Goal: Task Accomplishment & Management: Manage account settings

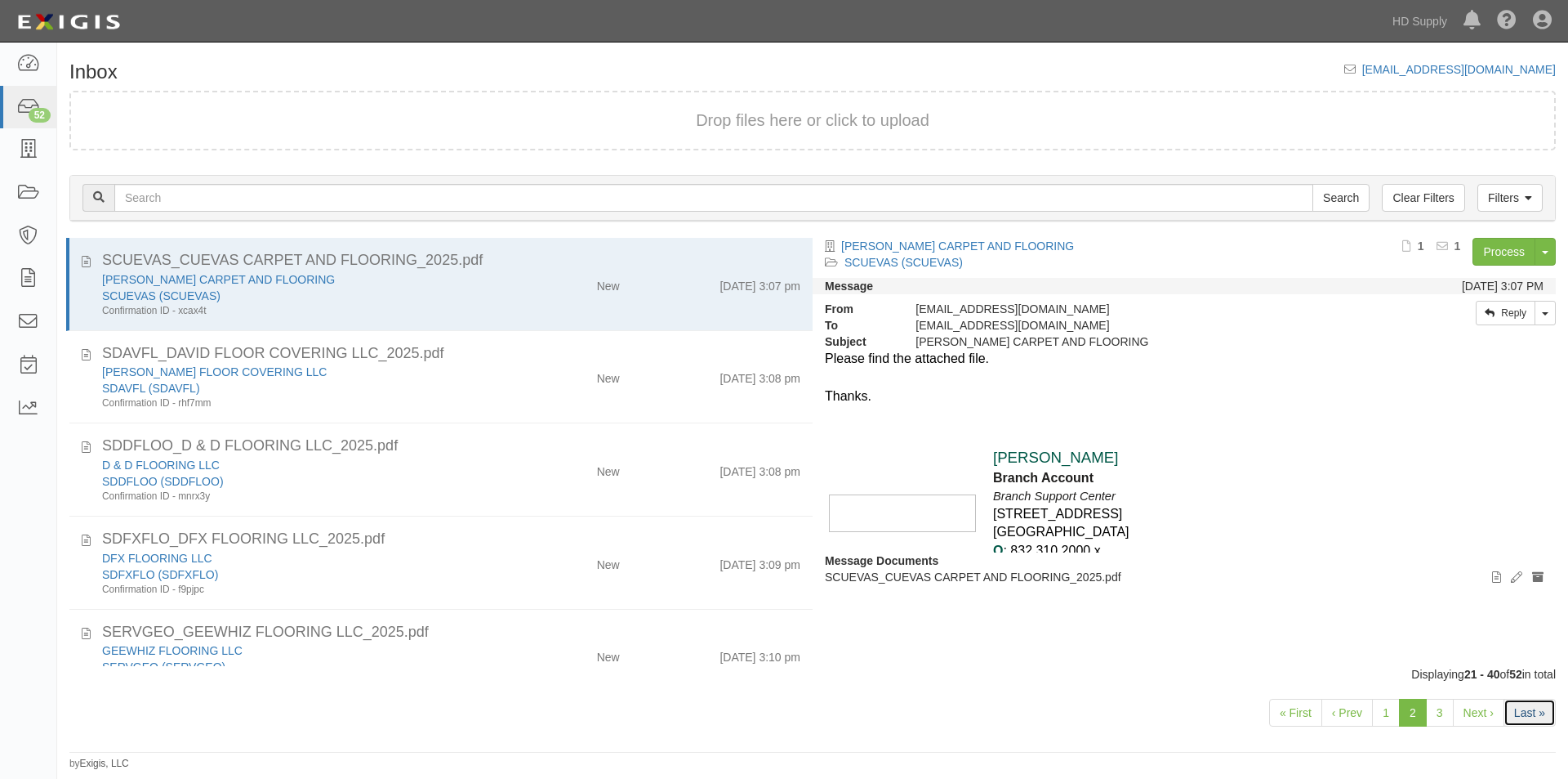
click at [1520, 715] on link "Last »" at bounding box center [1530, 713] width 53 height 28
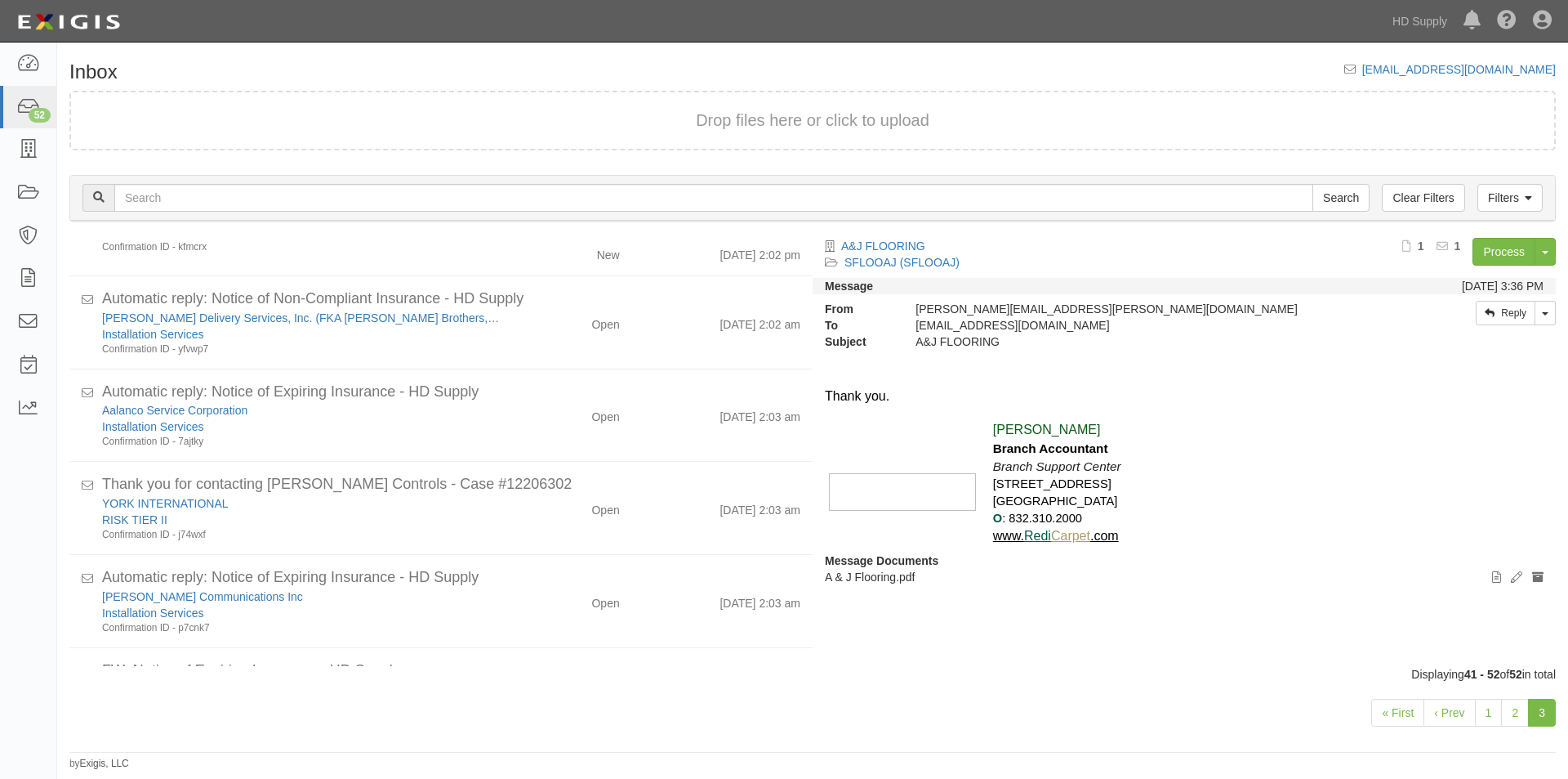
scroll to position [580, 0]
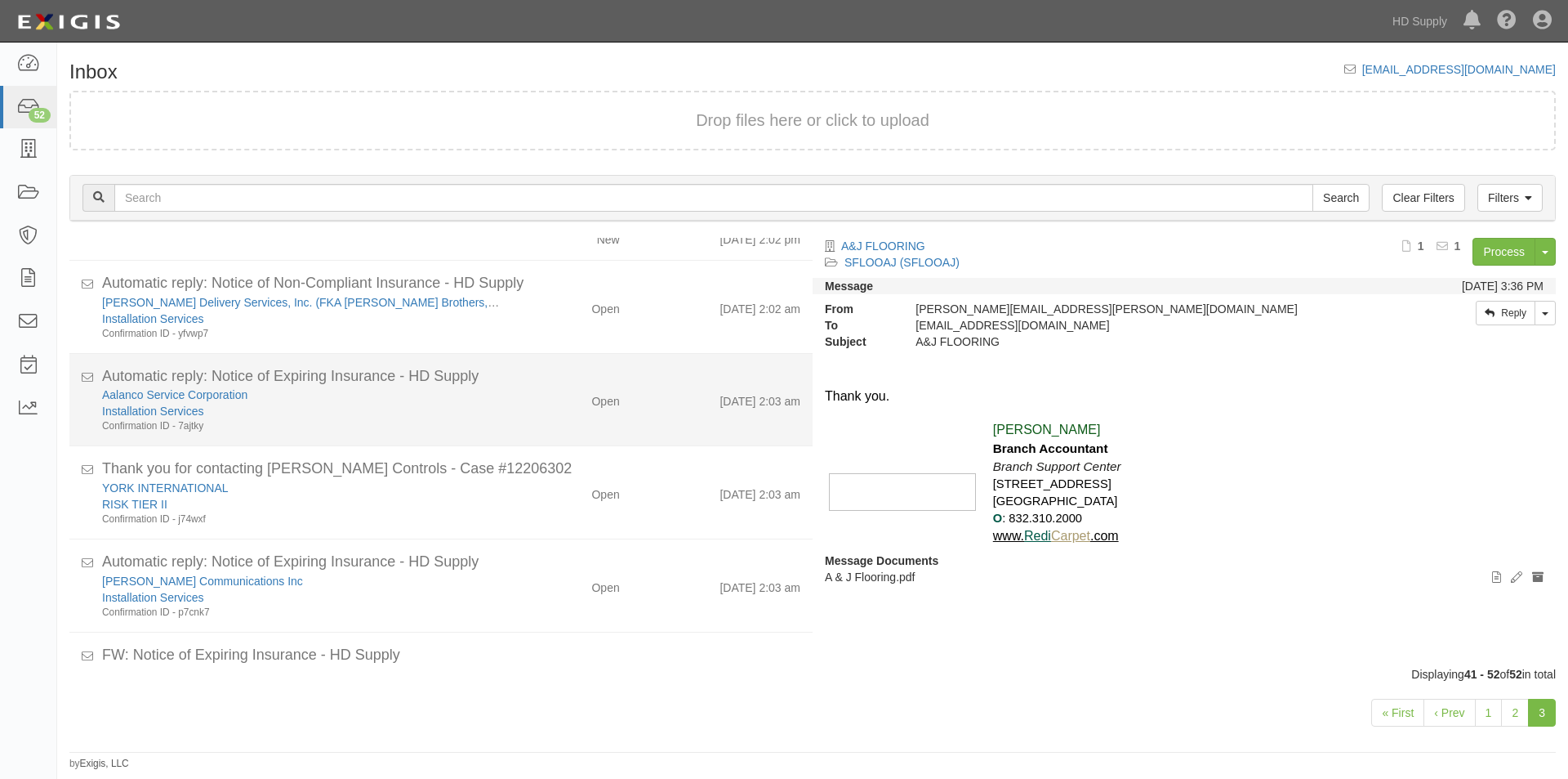
click at [323, 389] on div "Aalanco Service Corporation" at bounding box center [300, 395] width 397 height 16
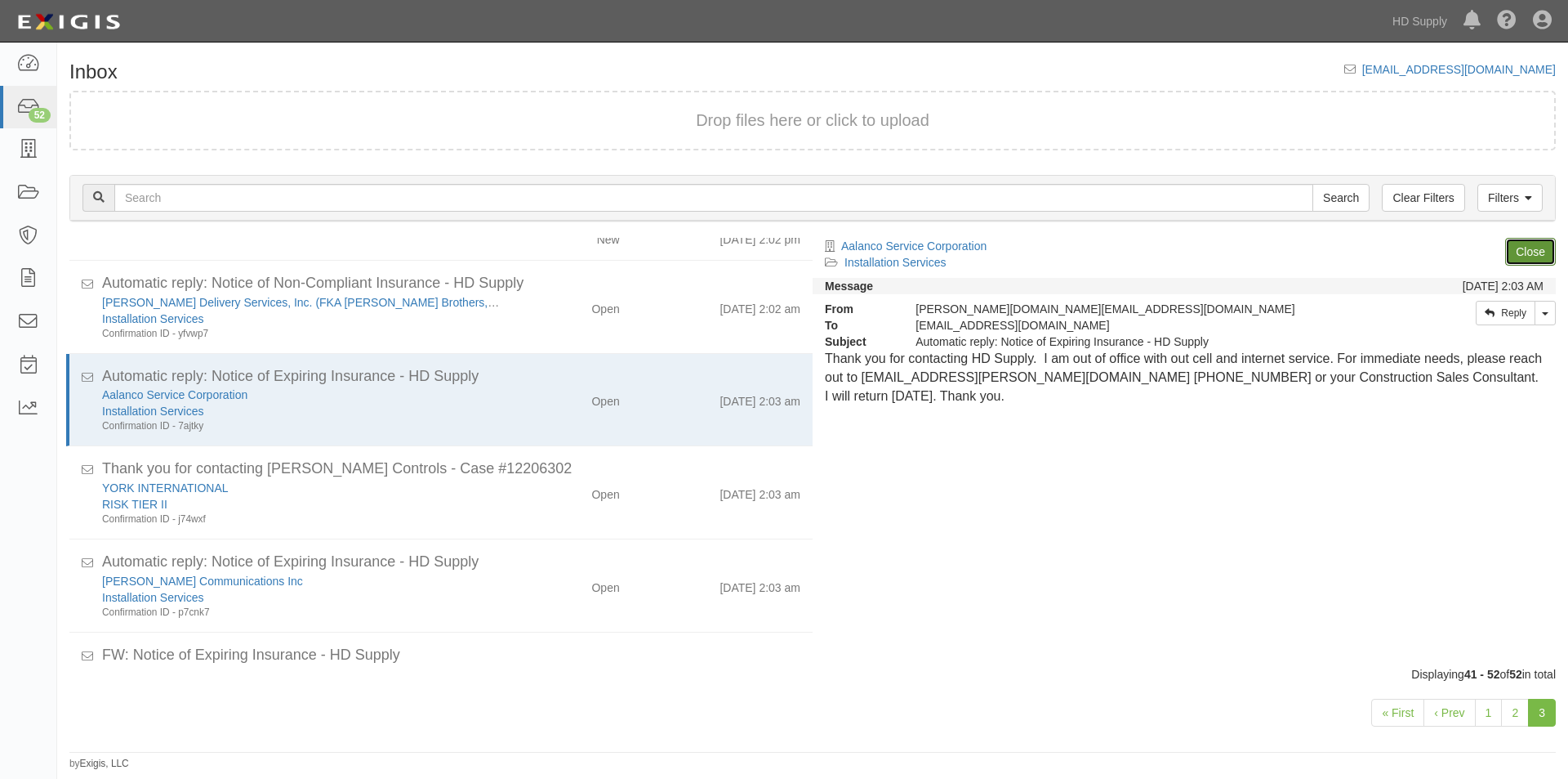
click at [1505, 244] on link "Close" at bounding box center [1531, 251] width 51 height 28
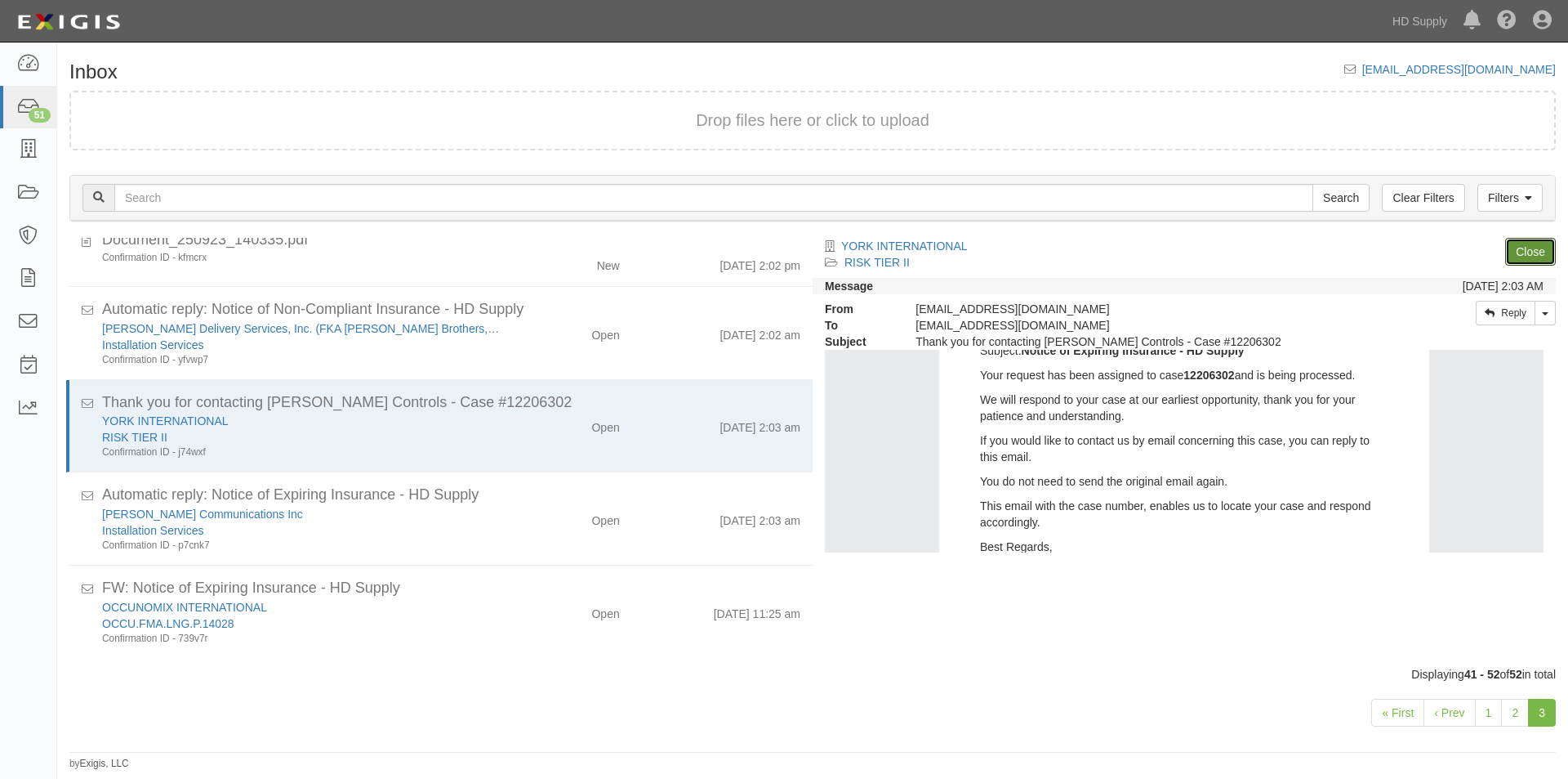
scroll to position [323, 0]
click at [1521, 254] on link "Close" at bounding box center [1531, 251] width 51 height 28
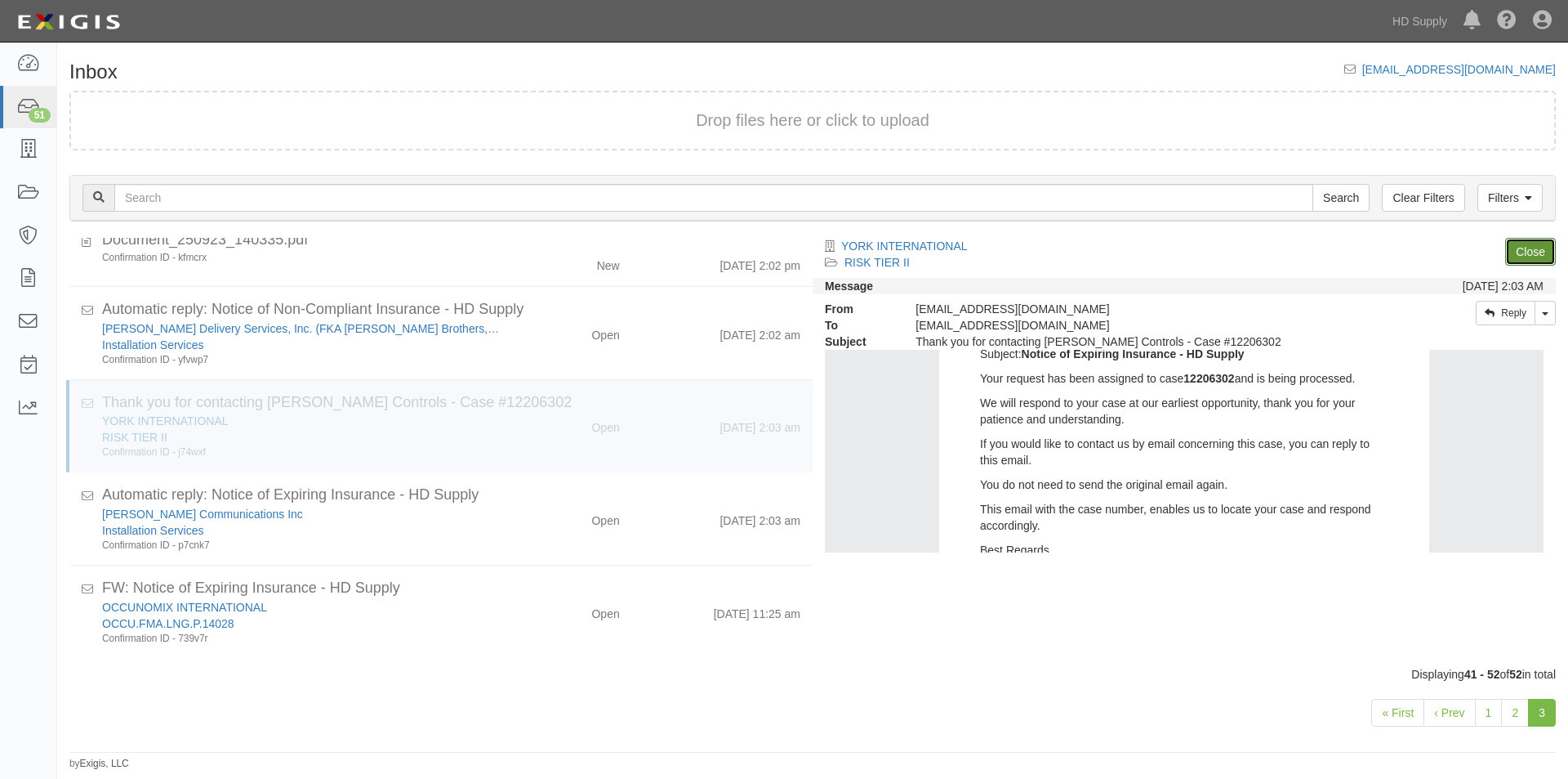
scroll to position [461, 0]
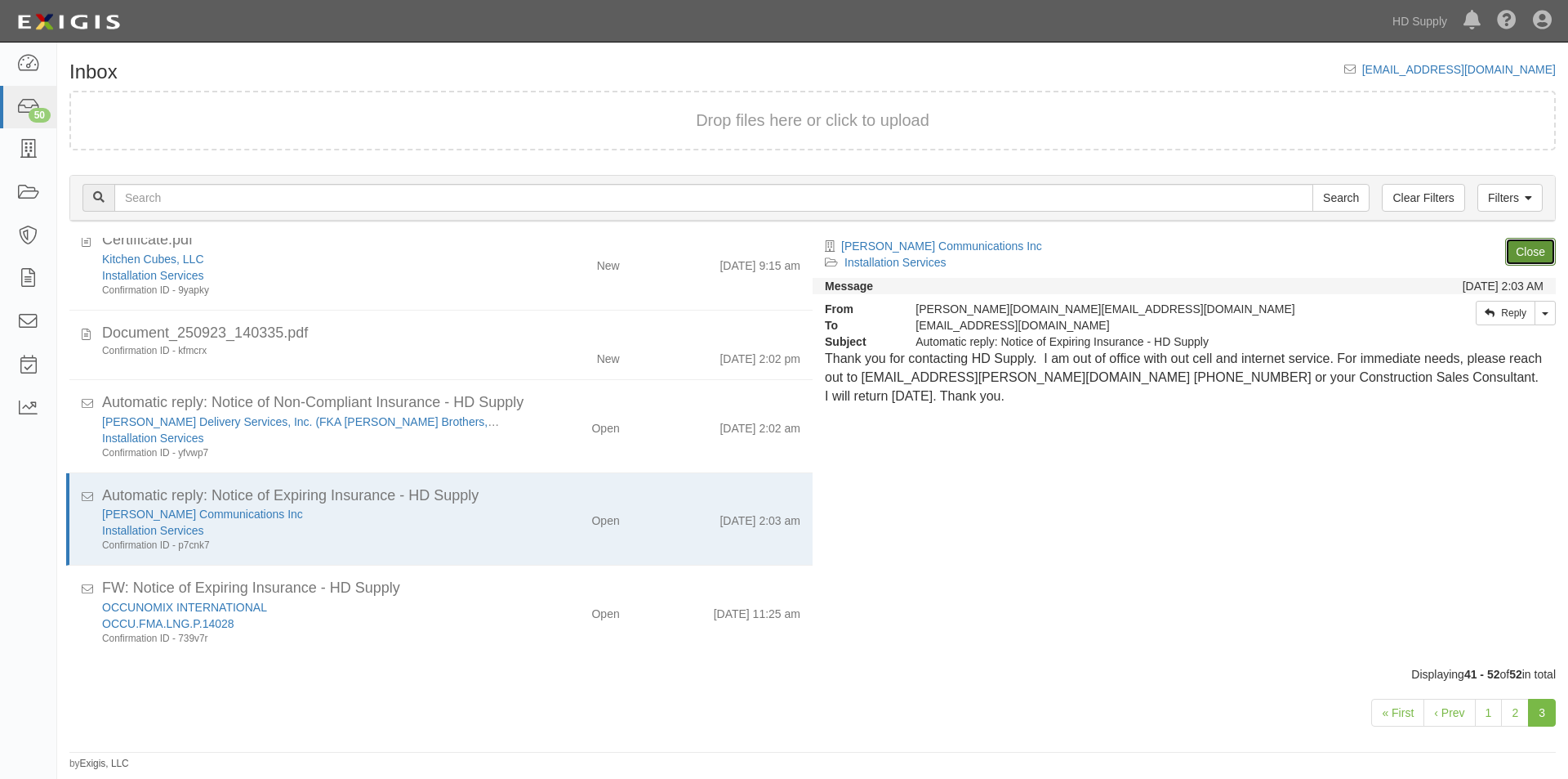
click at [1521, 254] on link "Close" at bounding box center [1531, 251] width 51 height 28
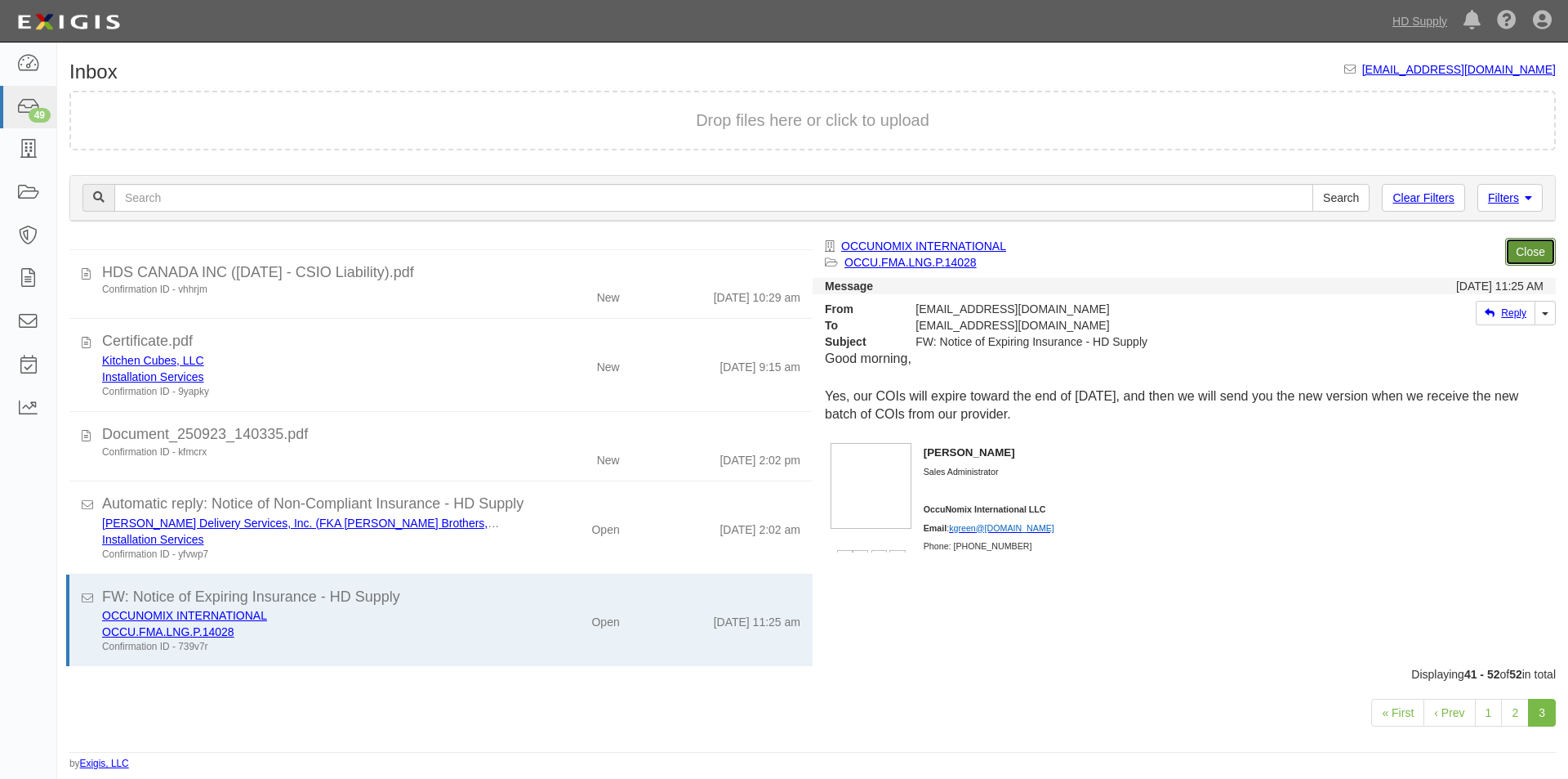
scroll to position [360, 0]
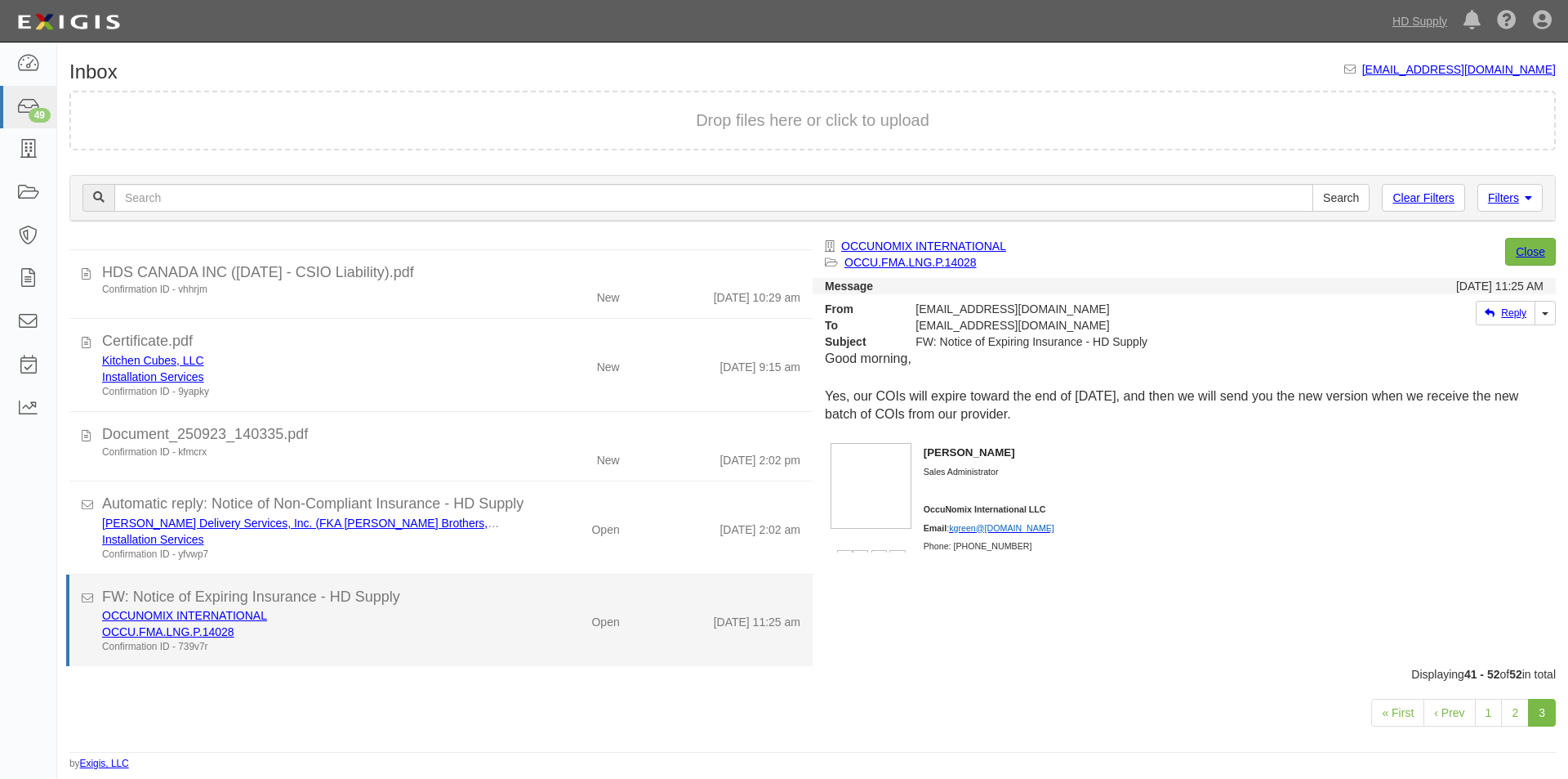
click at [443, 629] on div "OCCU.FMA.LNG.P.14028" at bounding box center [300, 632] width 397 height 16
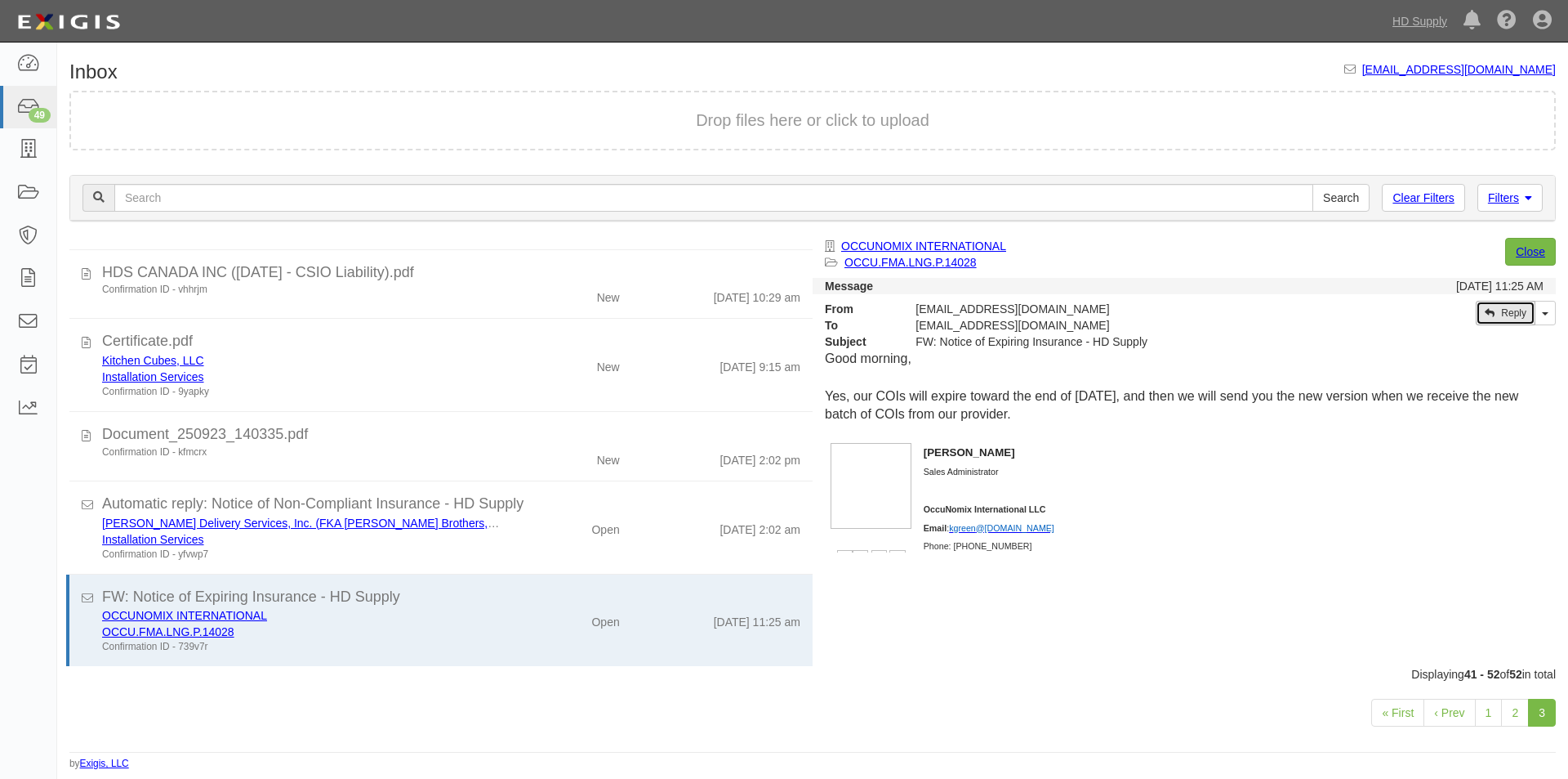
click at [1498, 318] on link "Reply" at bounding box center [1505, 312] width 60 height 25
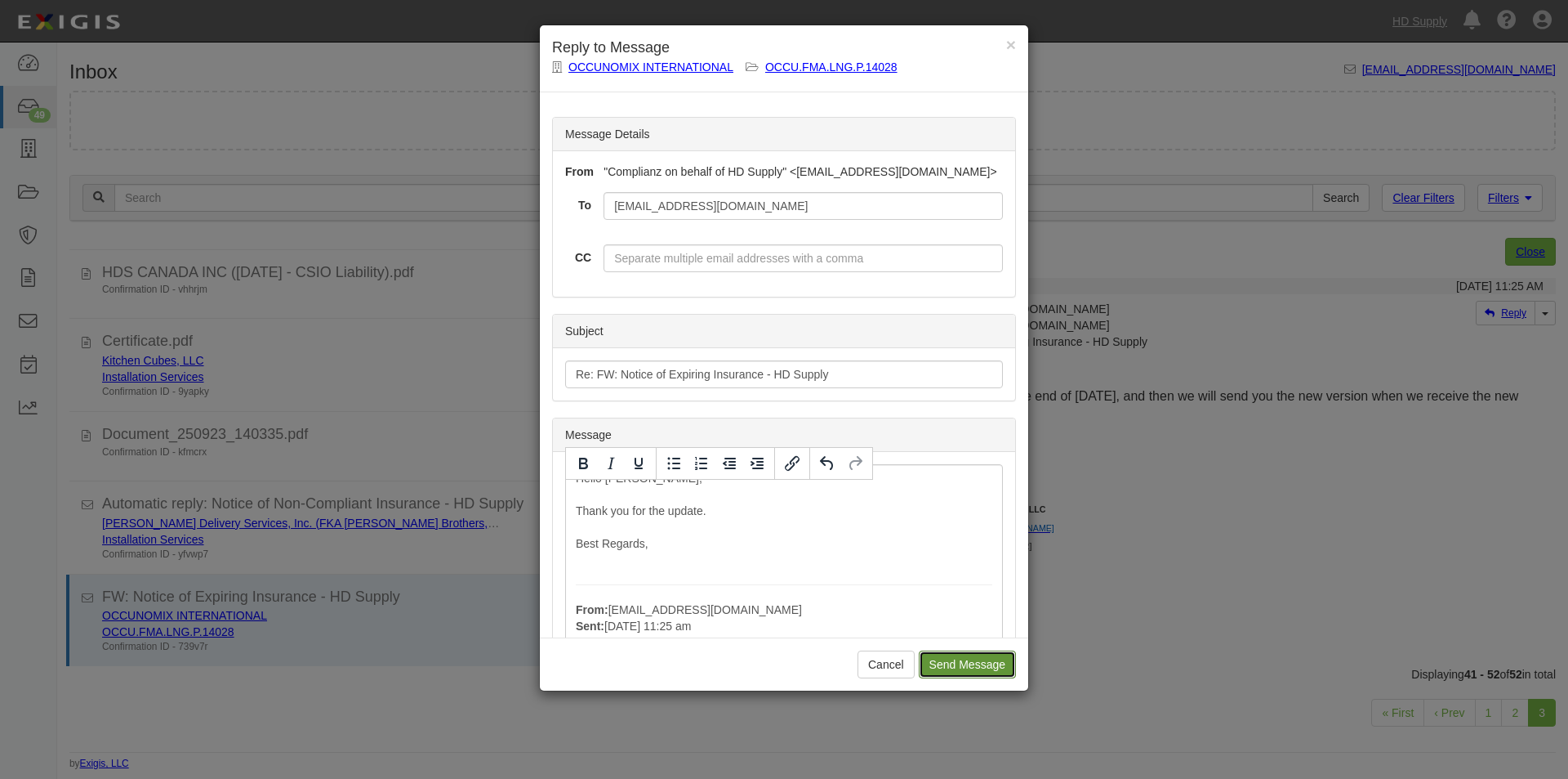
click at [952, 668] on input "Send Message" at bounding box center [967, 664] width 97 height 28
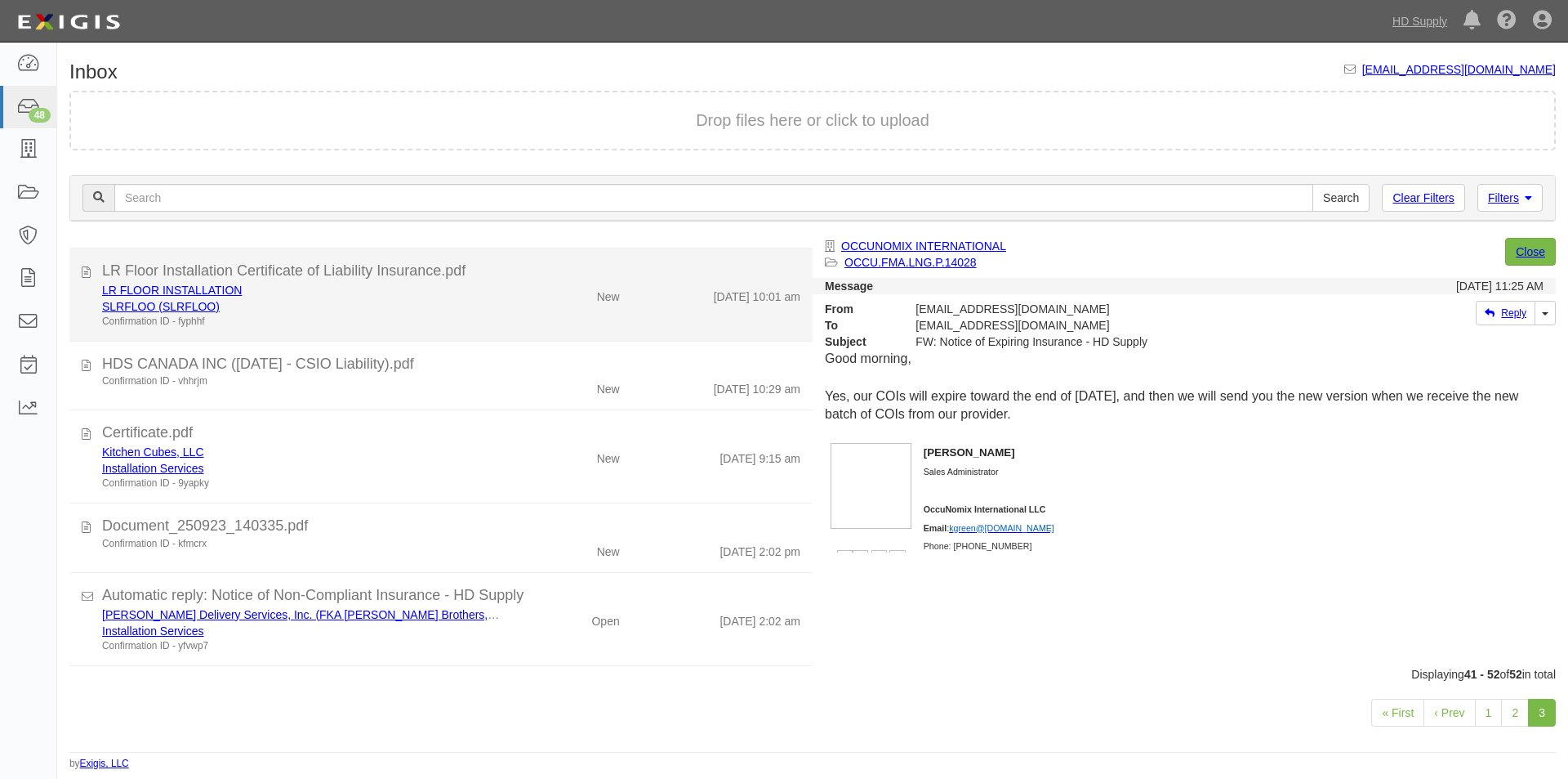
scroll to position [268, 0]
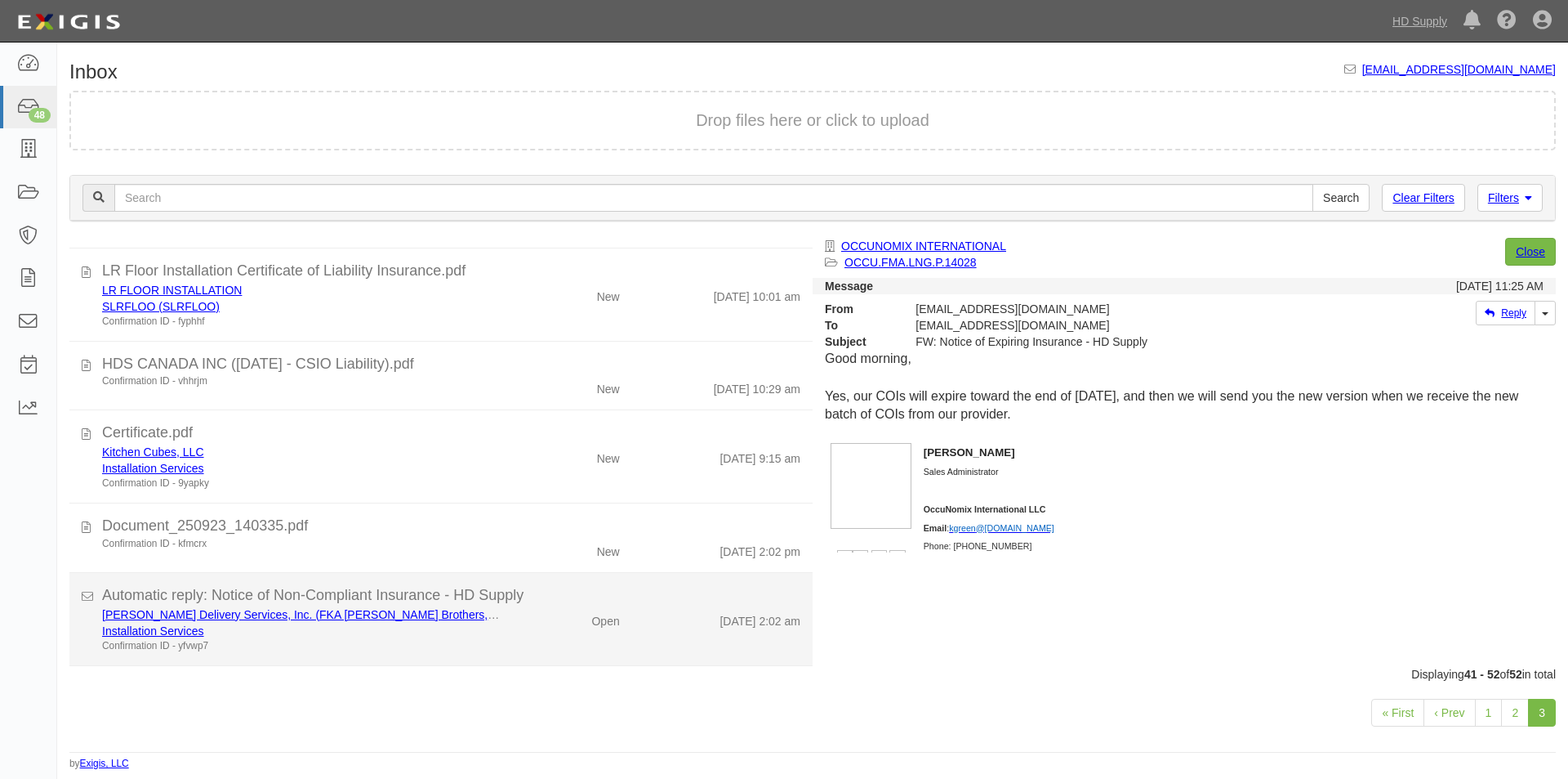
click at [505, 636] on div "Gibby Delivery Services, Inc. (FKA Gibby Brothers, Inc.) Installation Services …" at bounding box center [451, 629] width 723 height 46
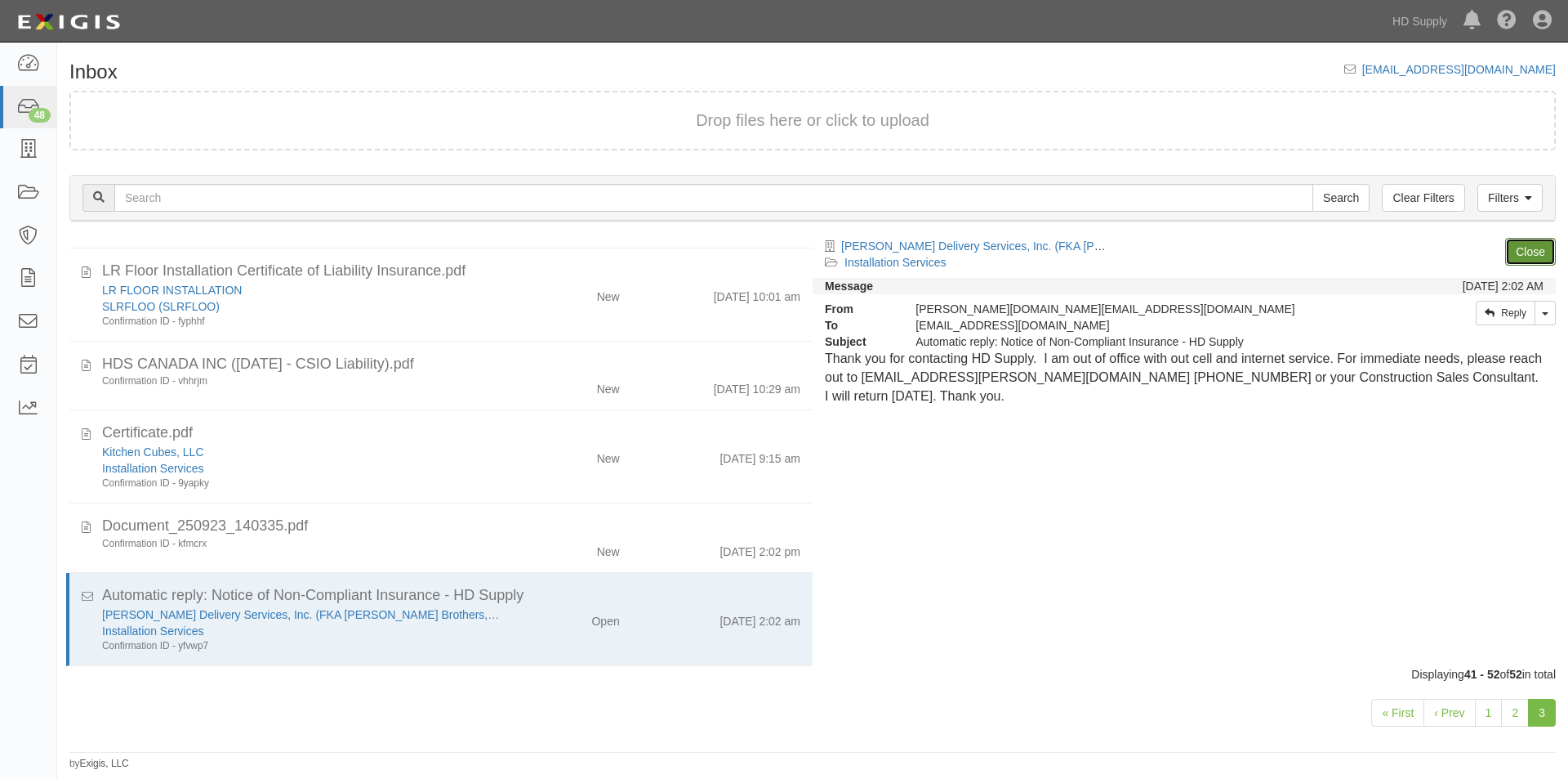
click at [1516, 259] on link "Close" at bounding box center [1531, 251] width 51 height 28
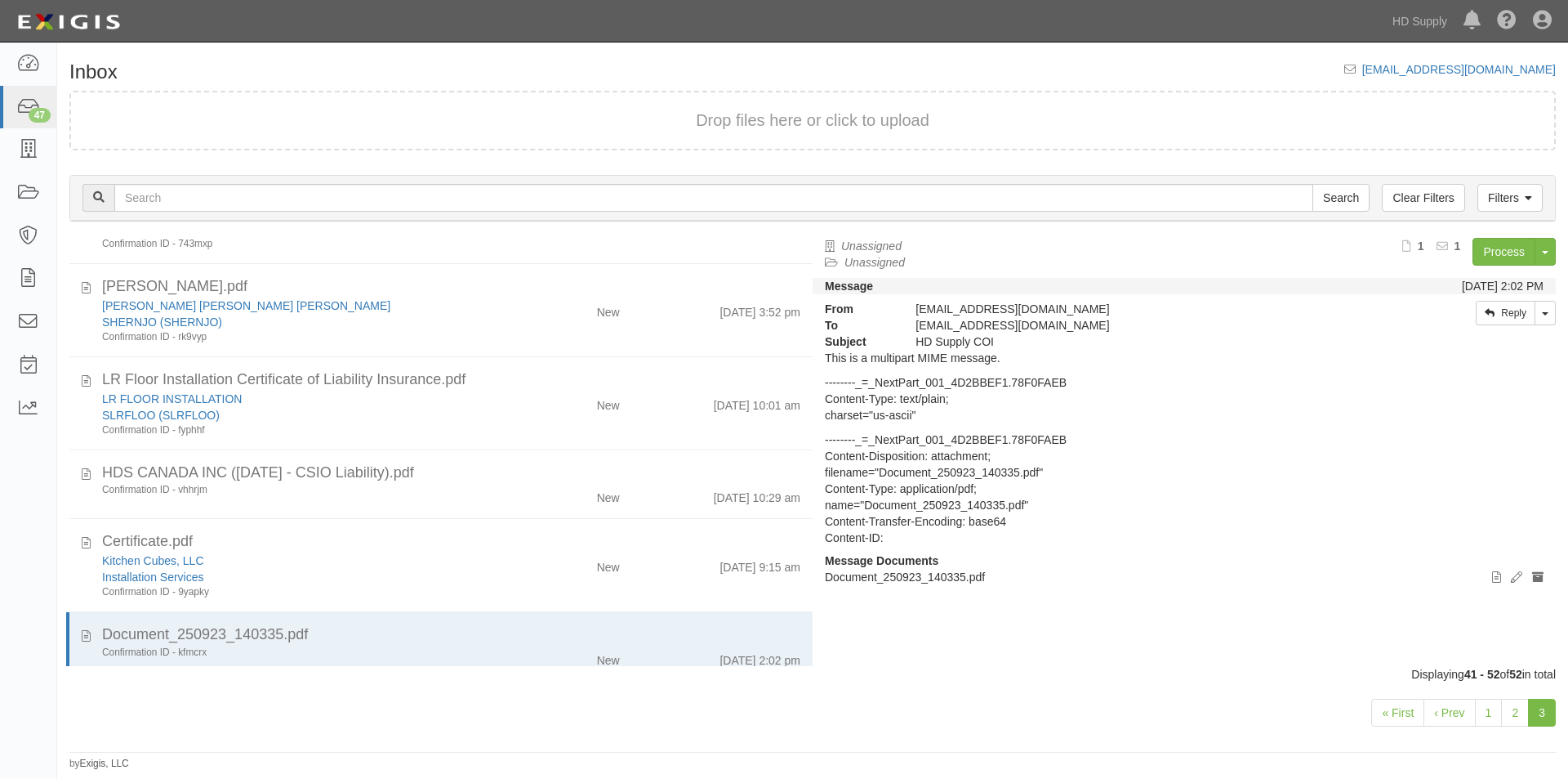
scroll to position [179, 0]
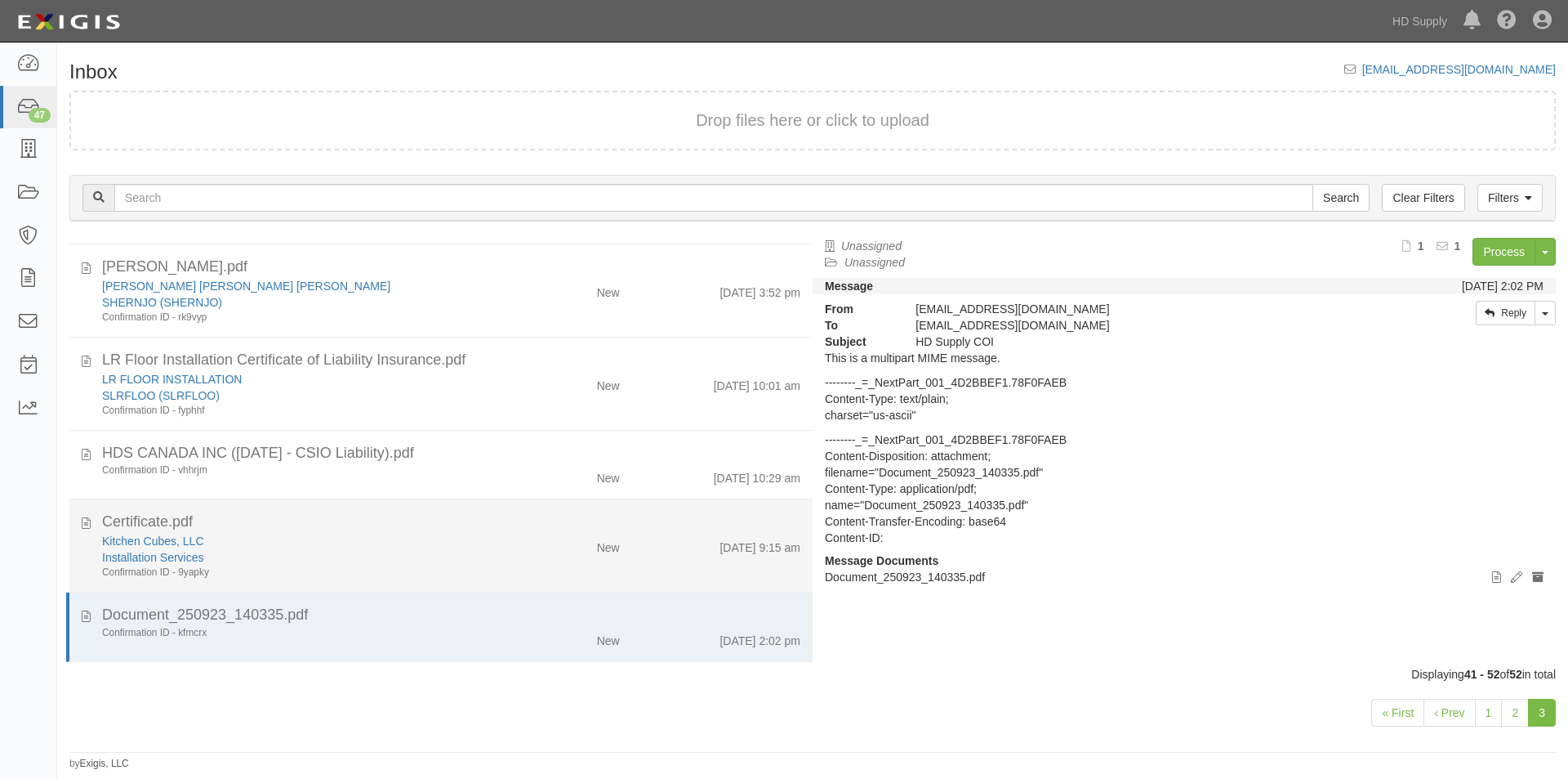
click at [422, 570] on div "Confirmation ID - 9yapky" at bounding box center [300, 572] width 397 height 14
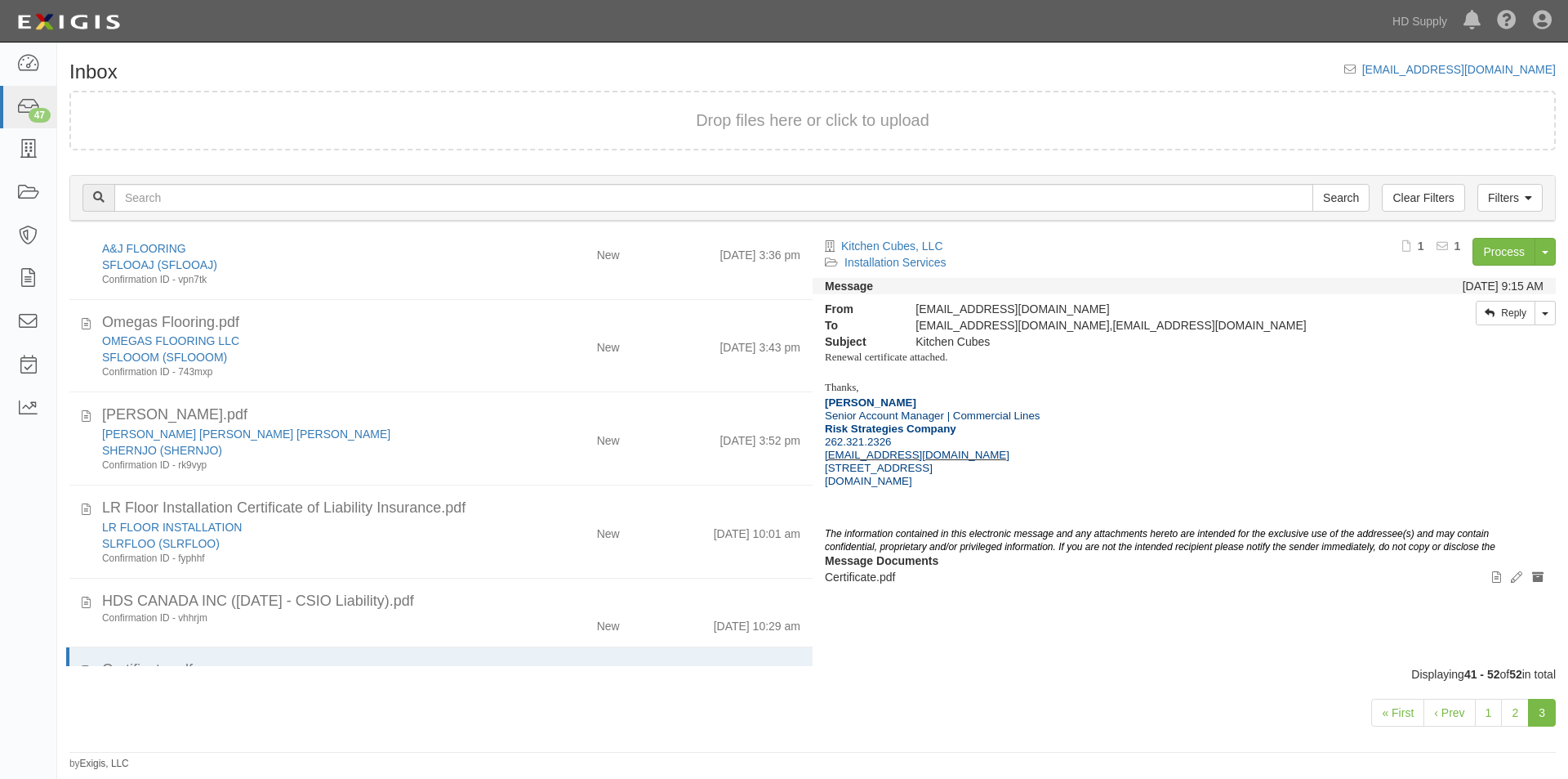
scroll to position [0, 0]
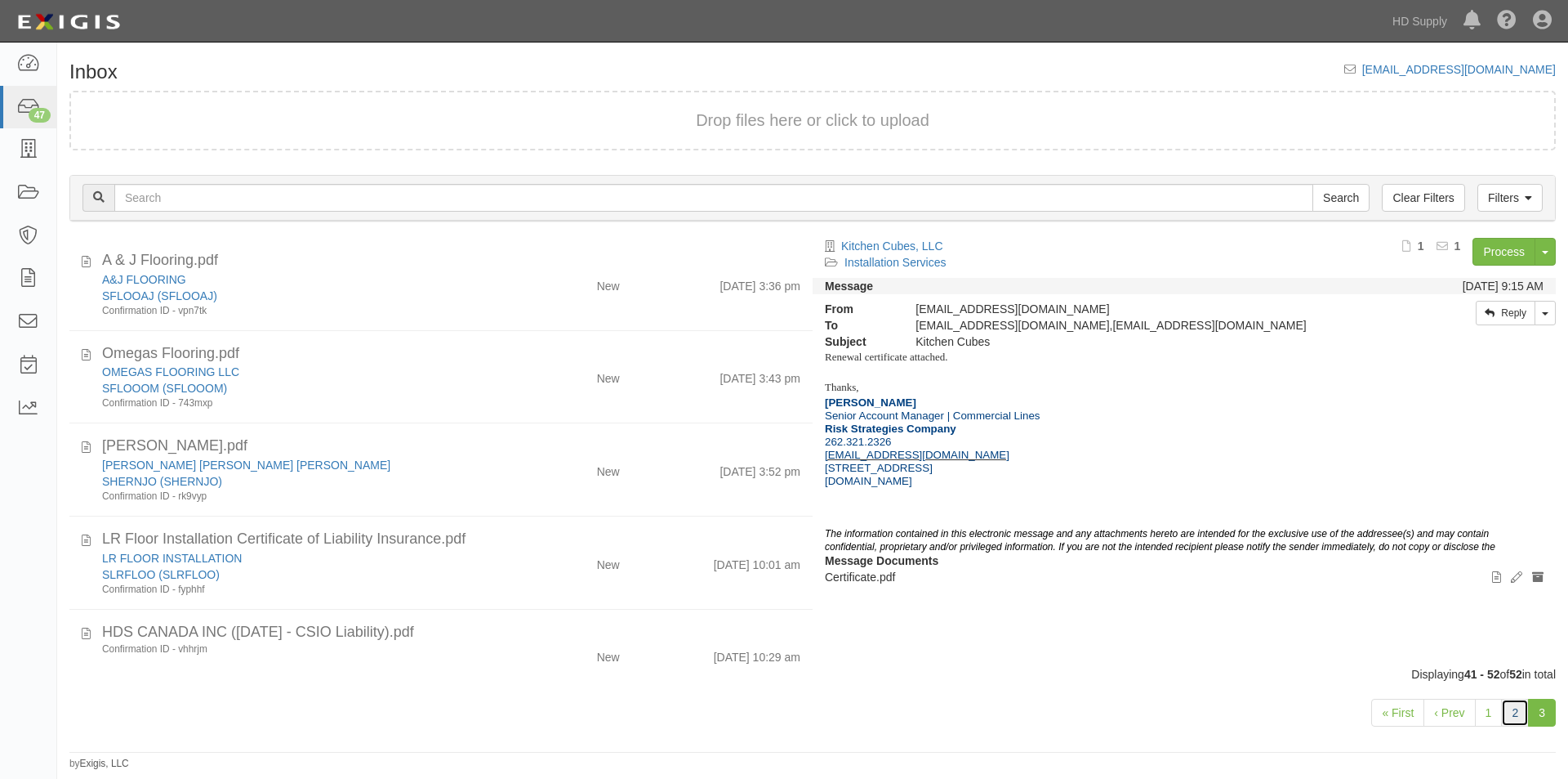
click at [1508, 715] on link "2" at bounding box center [1514, 713] width 28 height 28
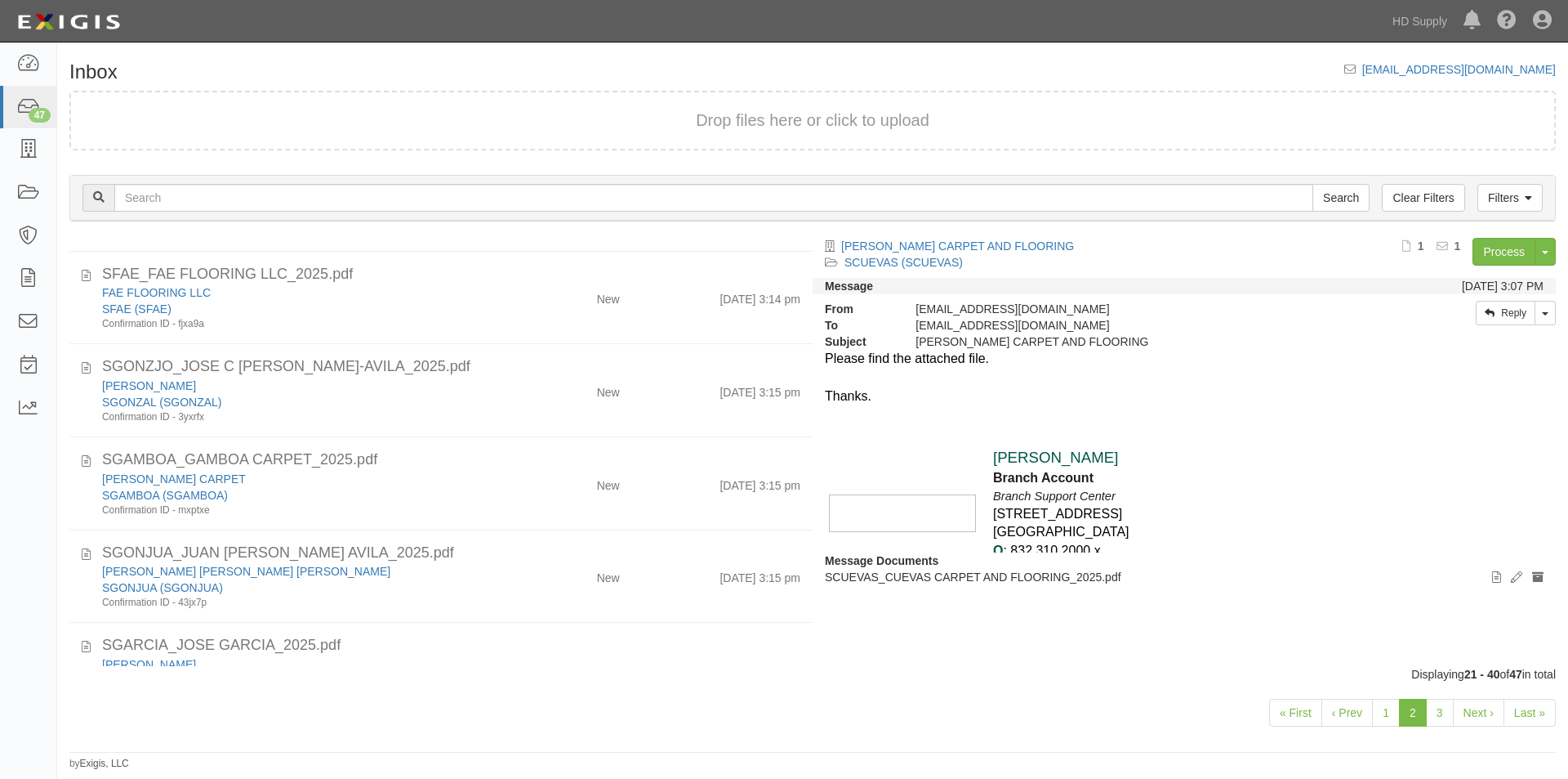
scroll to position [1437, 0]
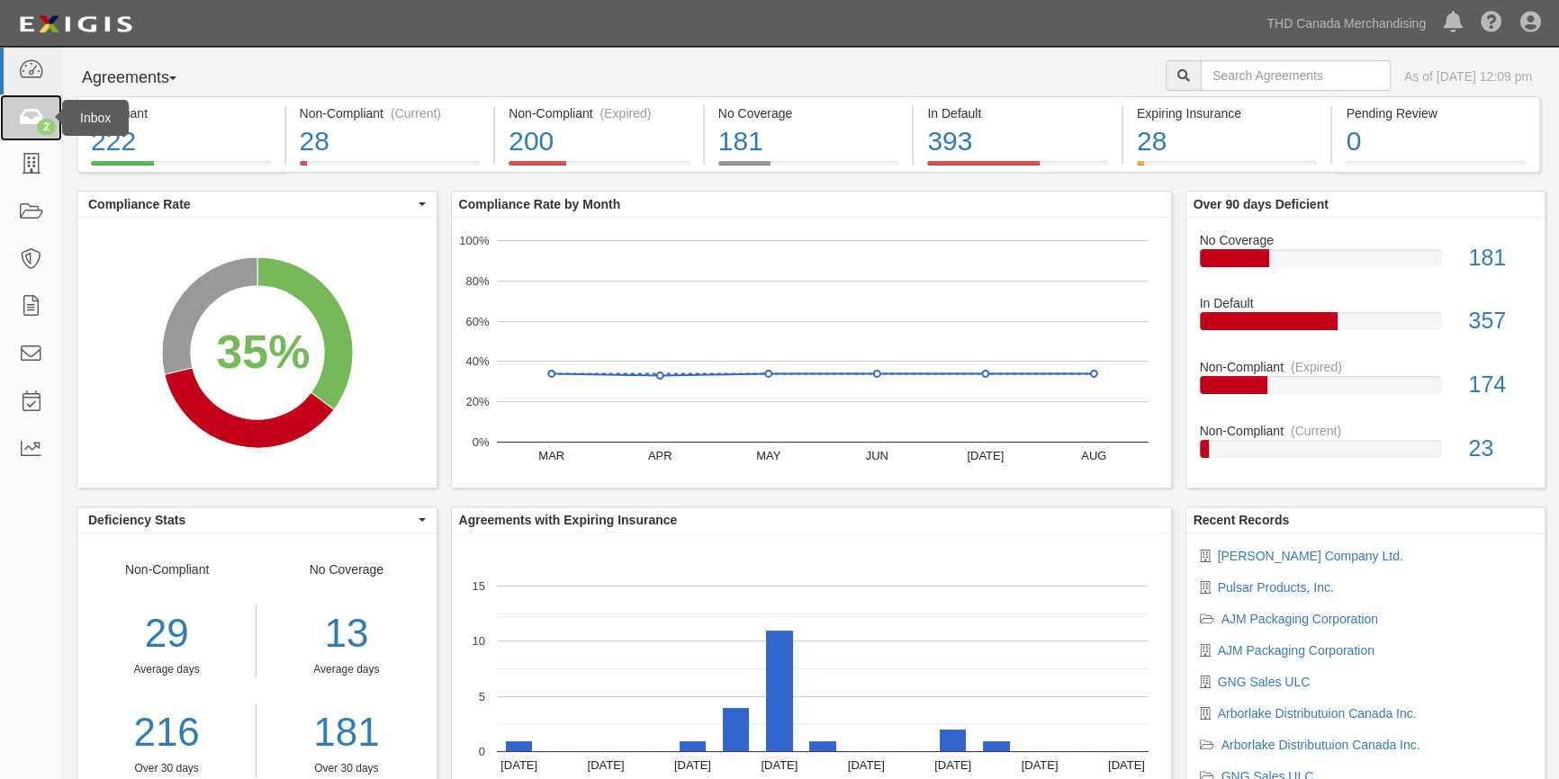
click at [32, 126] on icon at bounding box center [30, 118] width 25 height 21
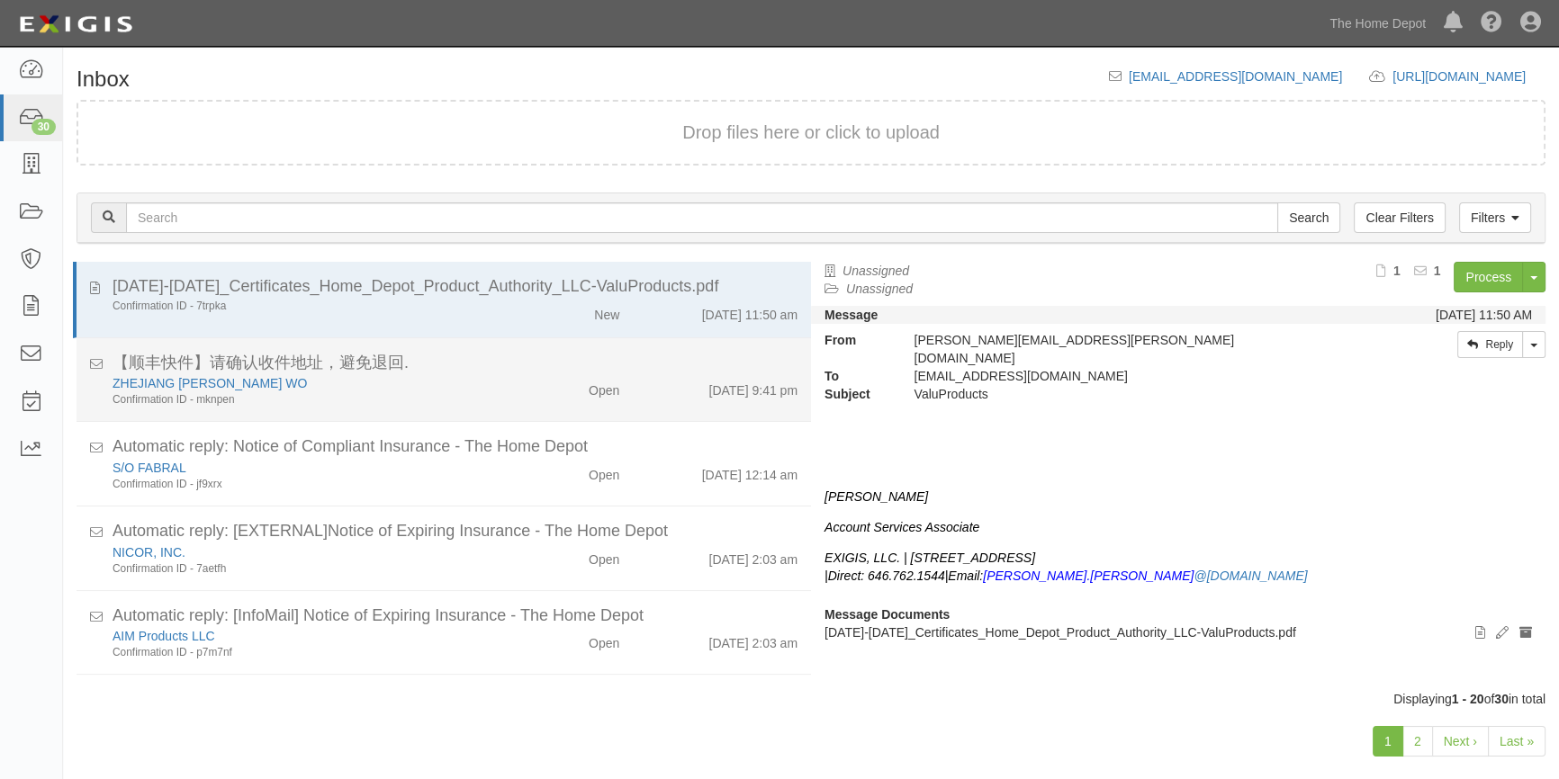
click at [467, 394] on div "Confirmation ID - mknpen" at bounding box center [307, 399] width 388 height 15
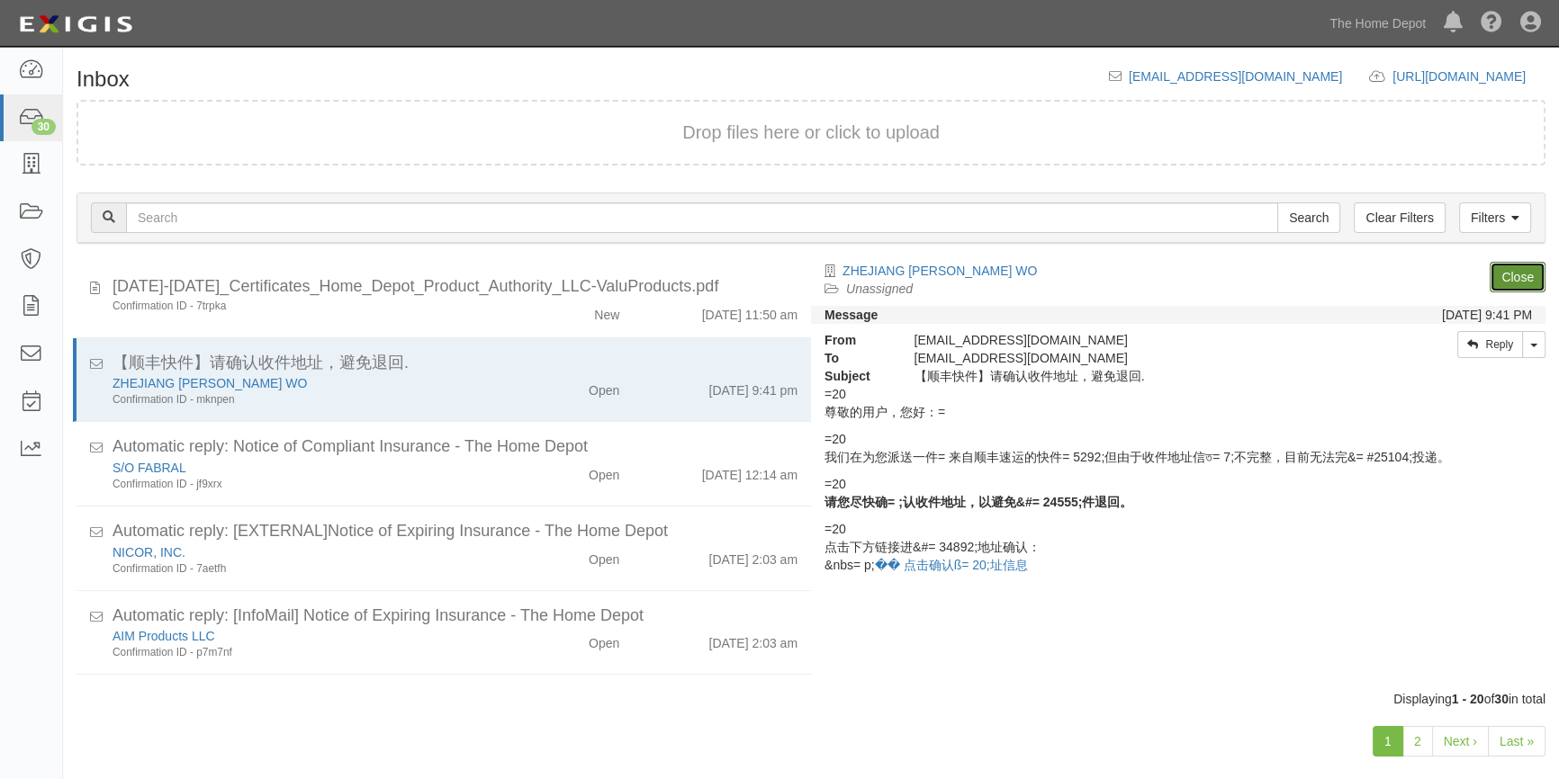
click at [1516, 284] on link "Close" at bounding box center [1518, 277] width 56 height 31
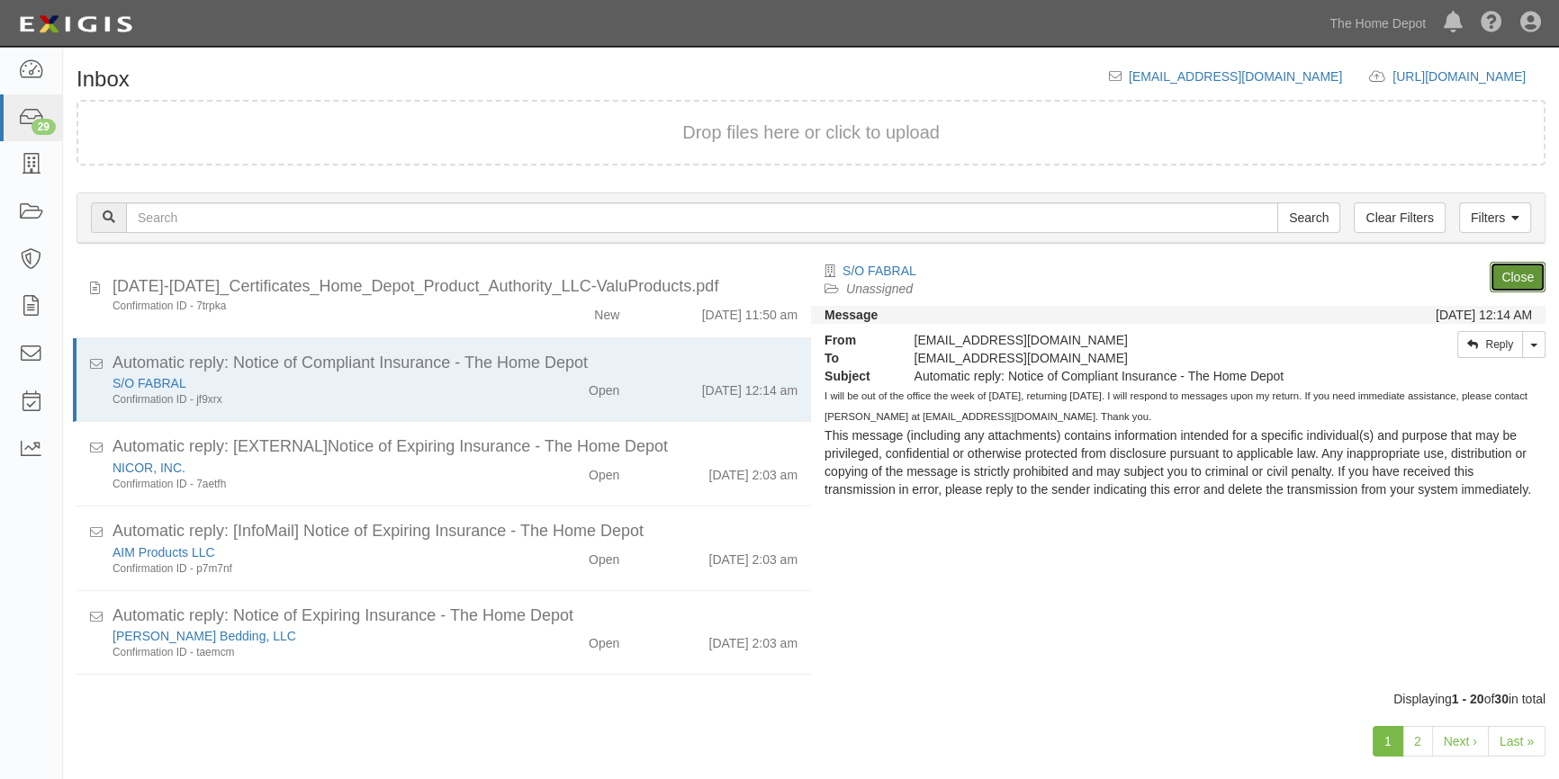
click at [1516, 283] on link "Close" at bounding box center [1518, 277] width 56 height 31
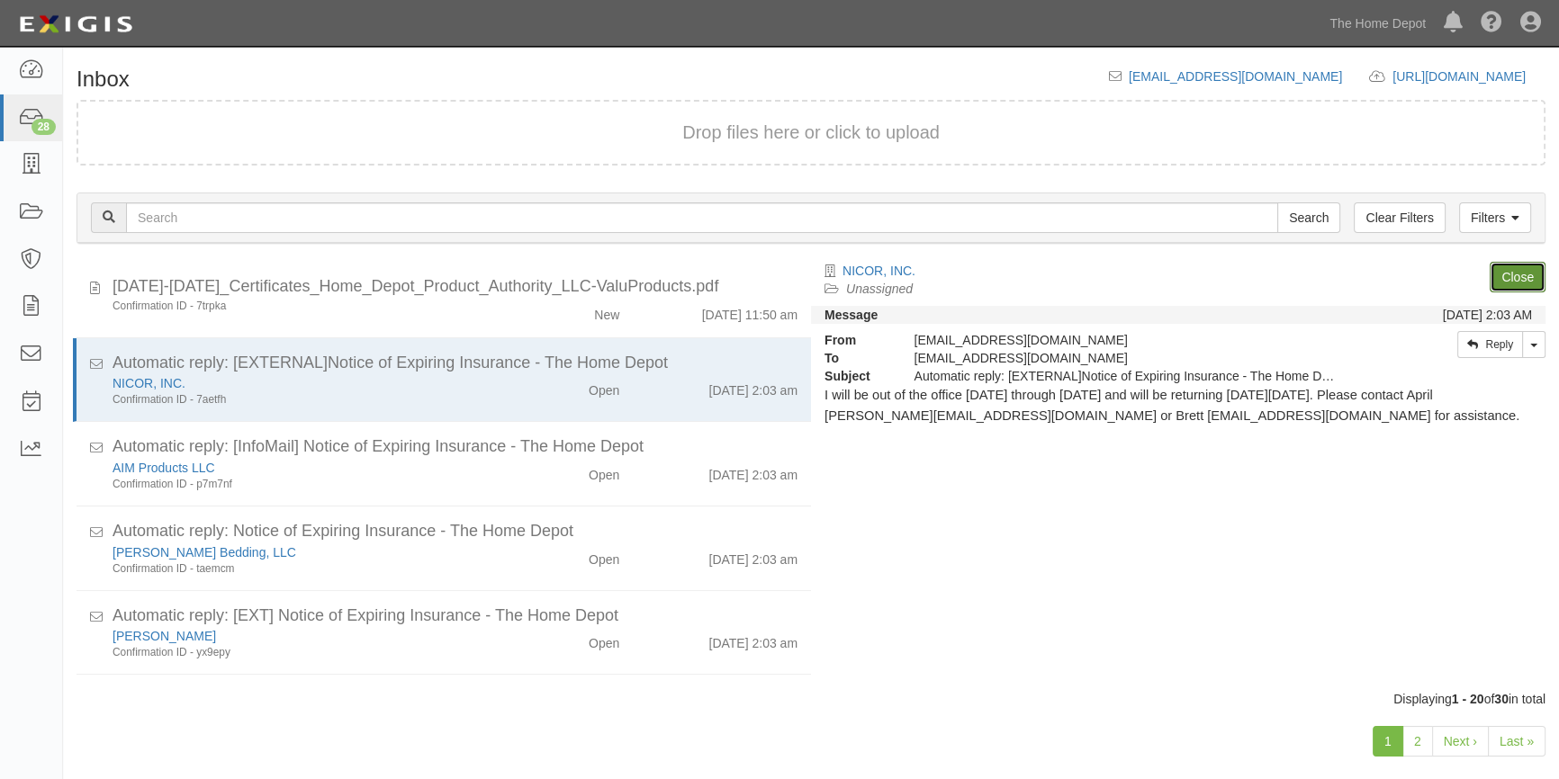
click at [1516, 283] on link "Close" at bounding box center [1518, 277] width 56 height 31
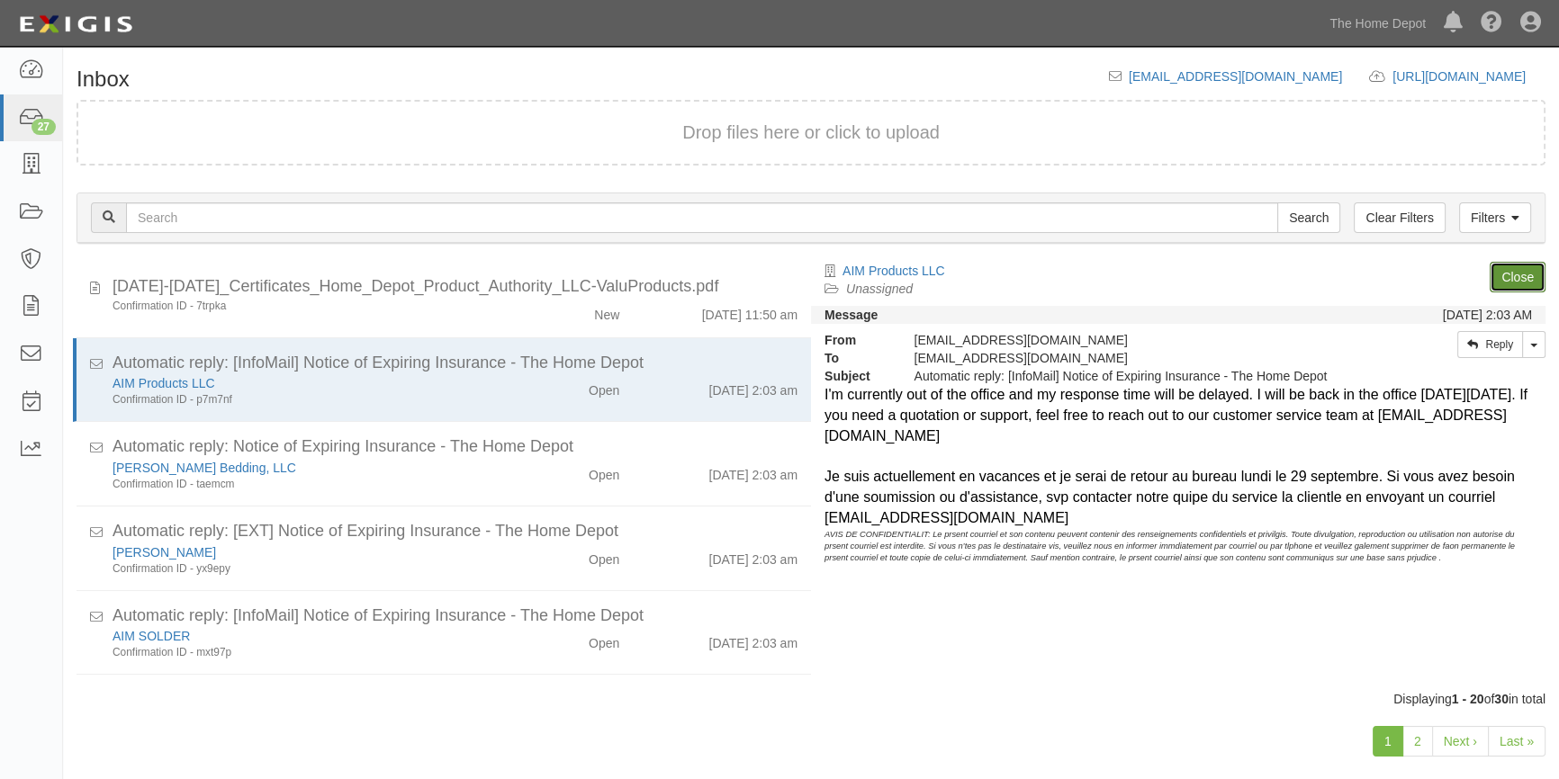
click at [1516, 283] on link "Close" at bounding box center [1518, 277] width 56 height 31
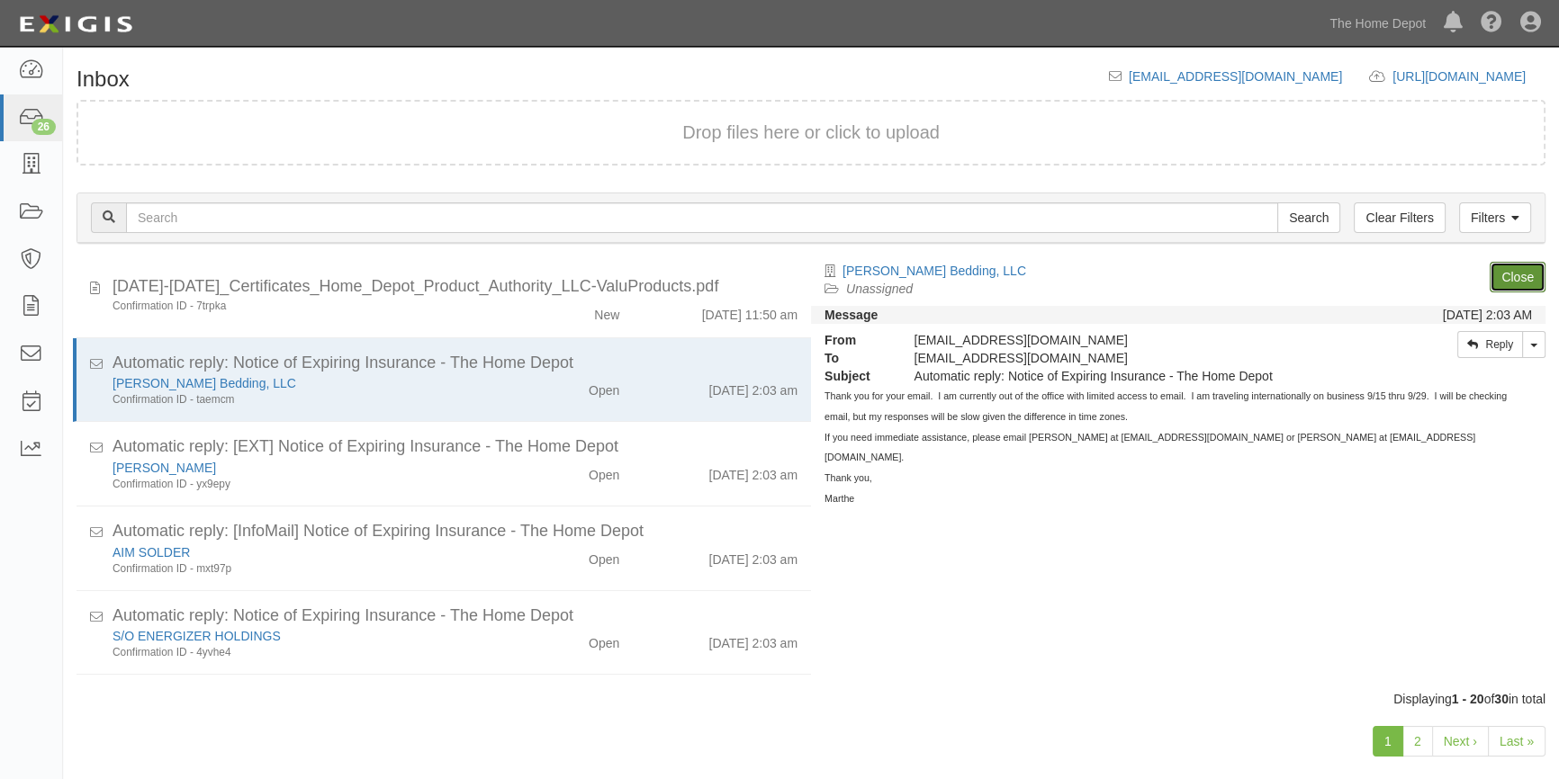
click at [1516, 283] on link "Close" at bounding box center [1518, 277] width 56 height 31
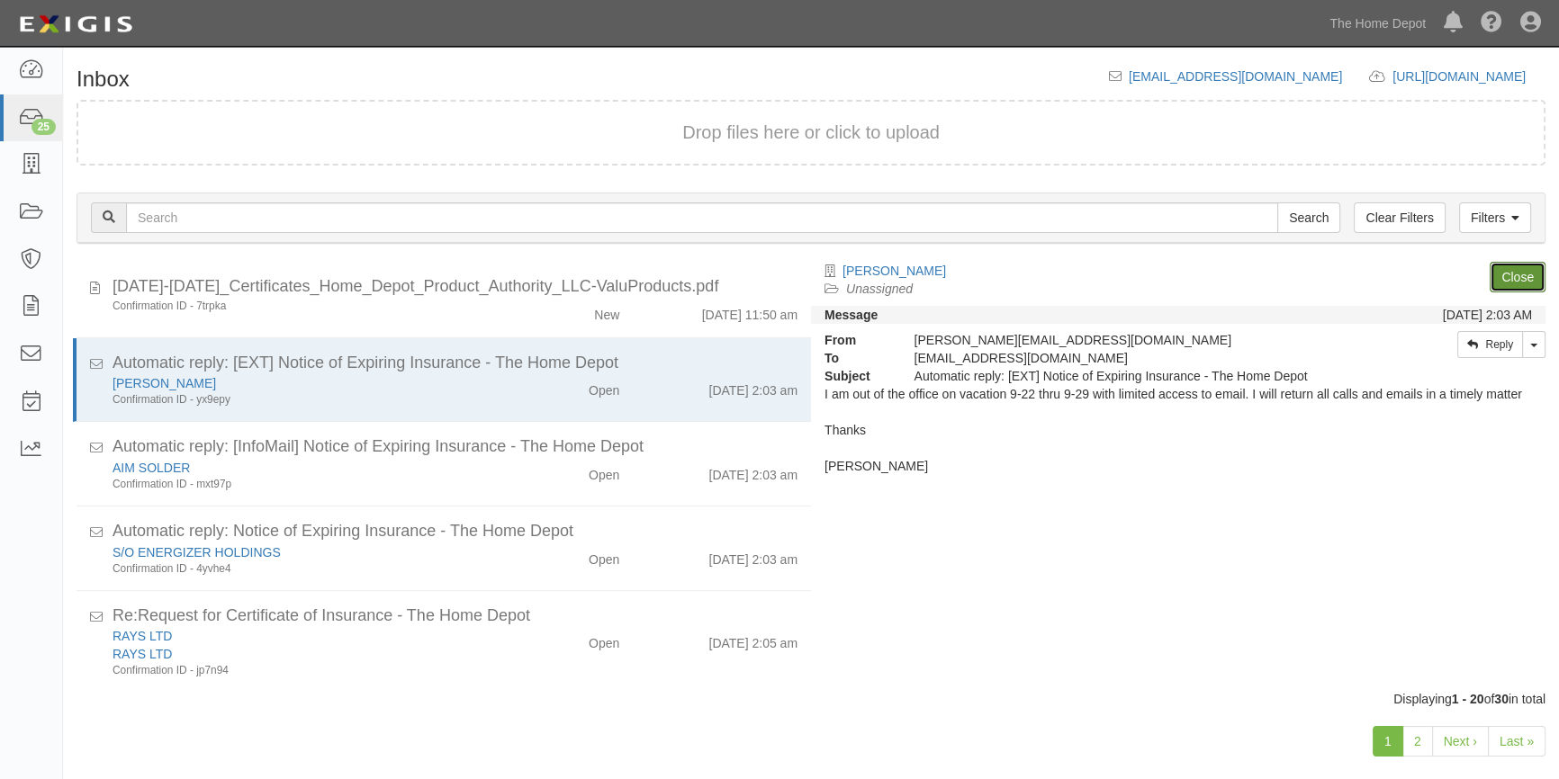
click at [1516, 283] on link "Close" at bounding box center [1518, 277] width 56 height 31
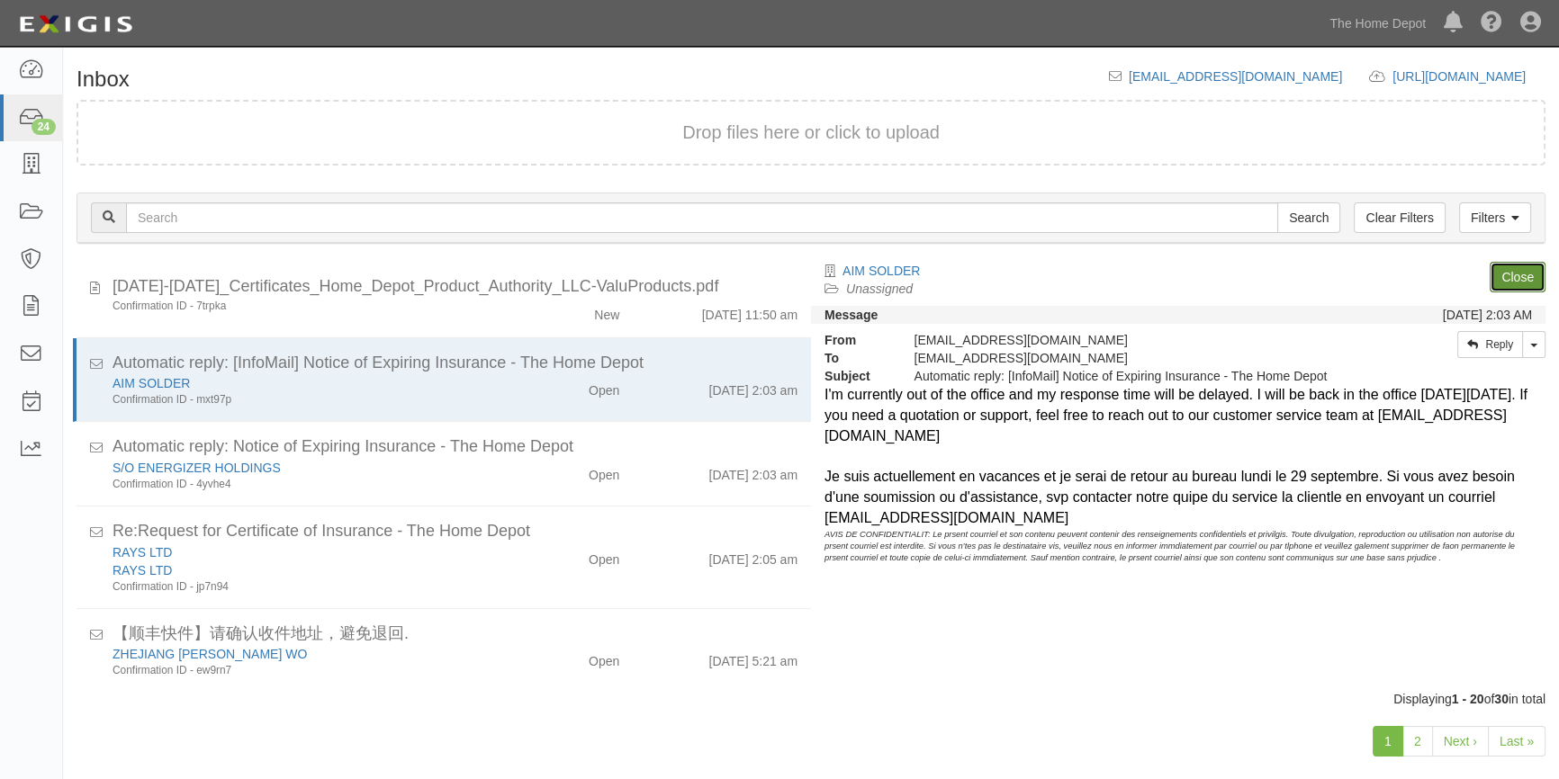
click at [1512, 274] on link "Close" at bounding box center [1518, 277] width 56 height 31
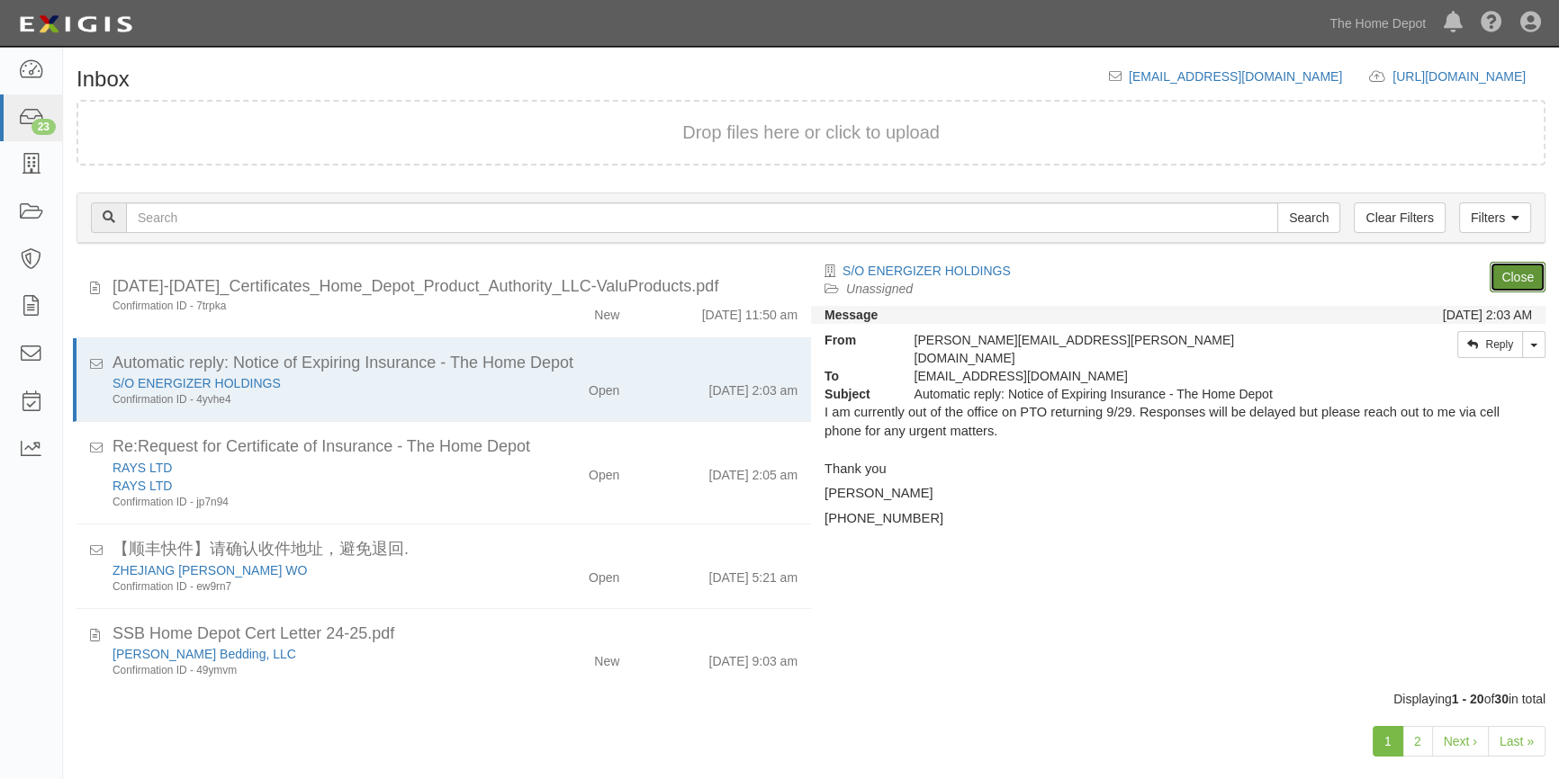
click at [1512, 274] on link "Close" at bounding box center [1518, 277] width 56 height 31
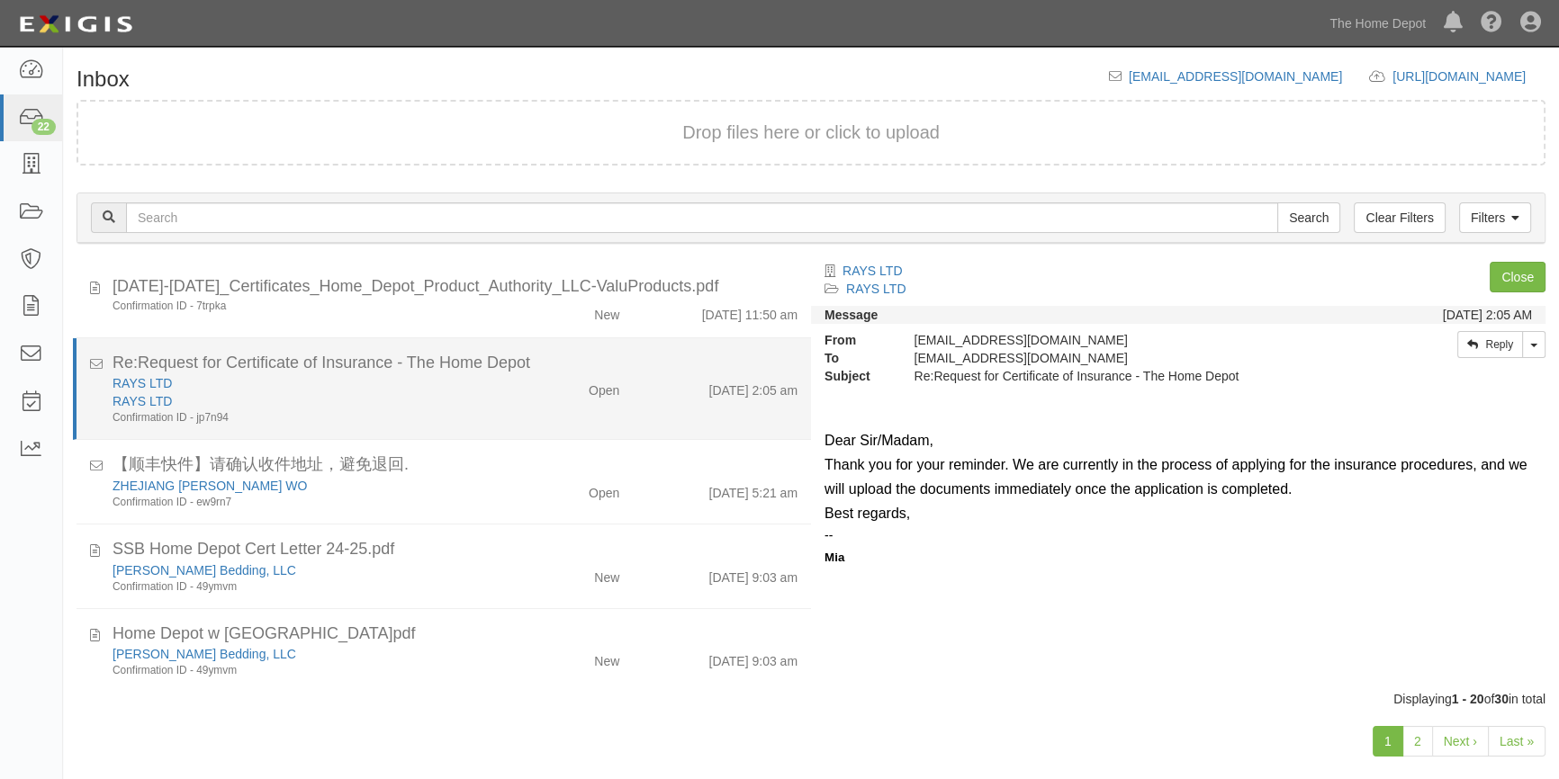
click at [395, 393] on div "RAYS LTD" at bounding box center [307, 401] width 388 height 18
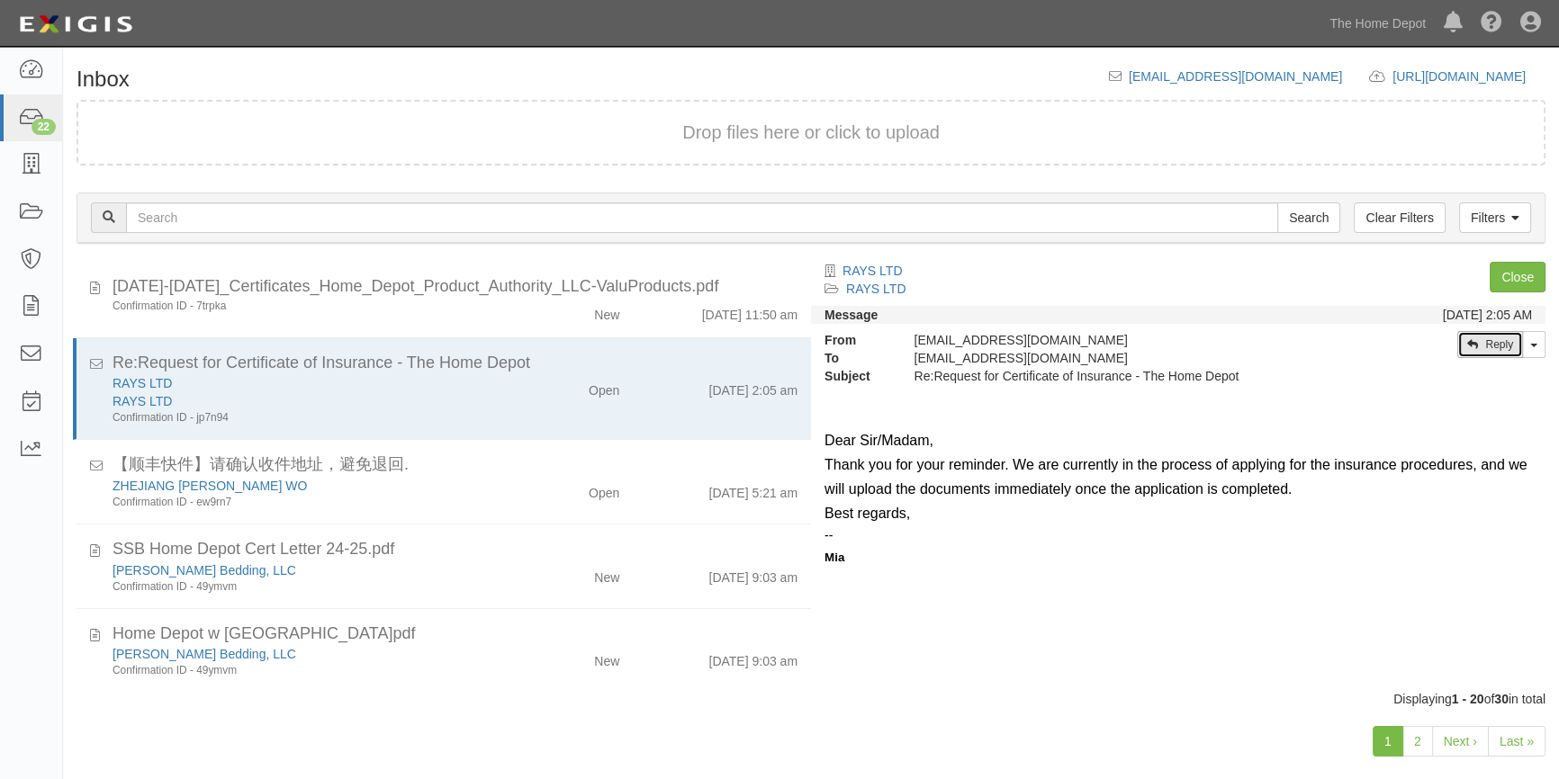
click at [1485, 334] on link "Reply" at bounding box center [1490, 344] width 66 height 27
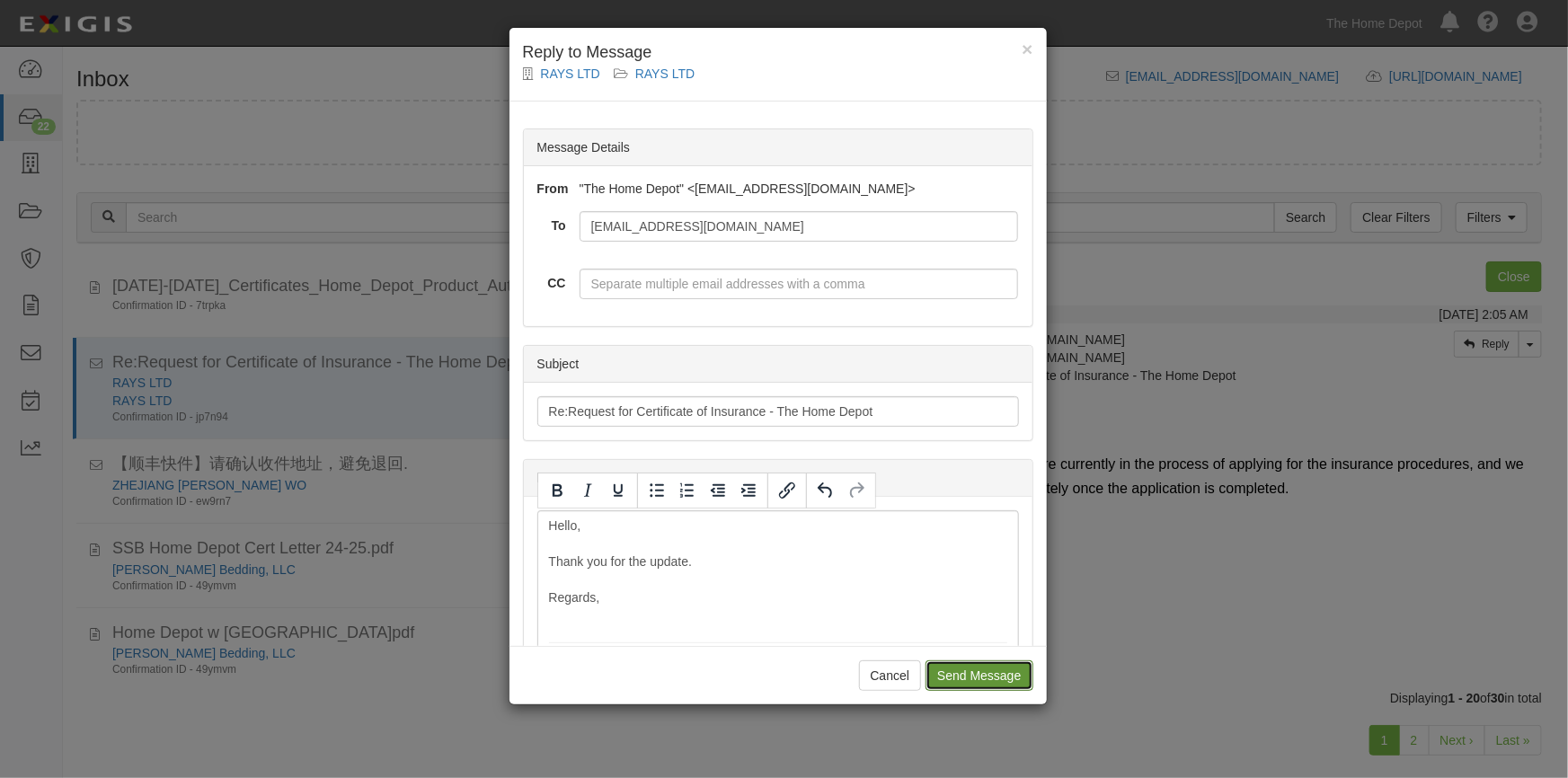
click at [971, 678] on input "Send Message" at bounding box center [978, 676] width 107 height 31
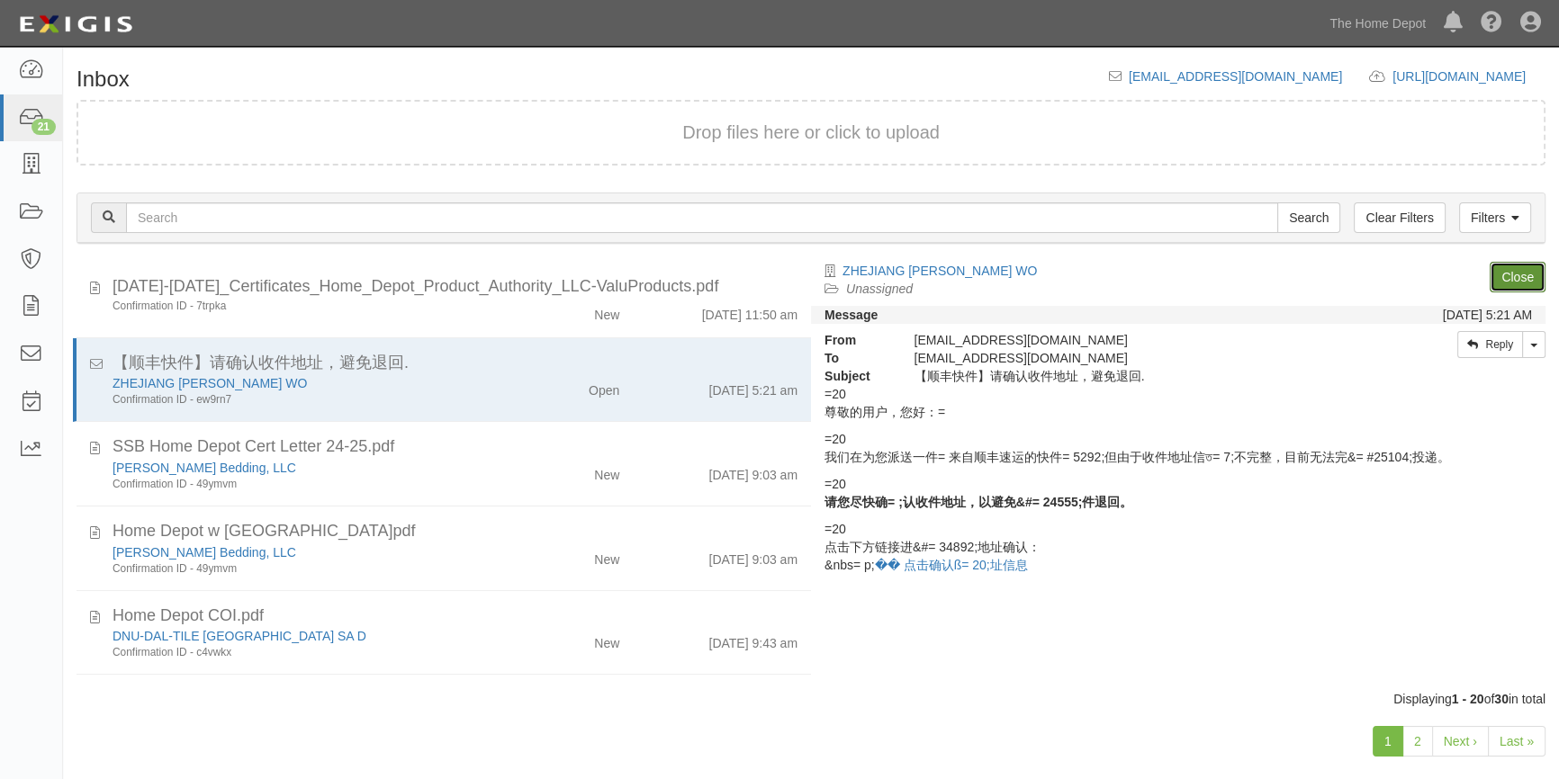
click at [1508, 275] on link "Close" at bounding box center [1518, 277] width 56 height 31
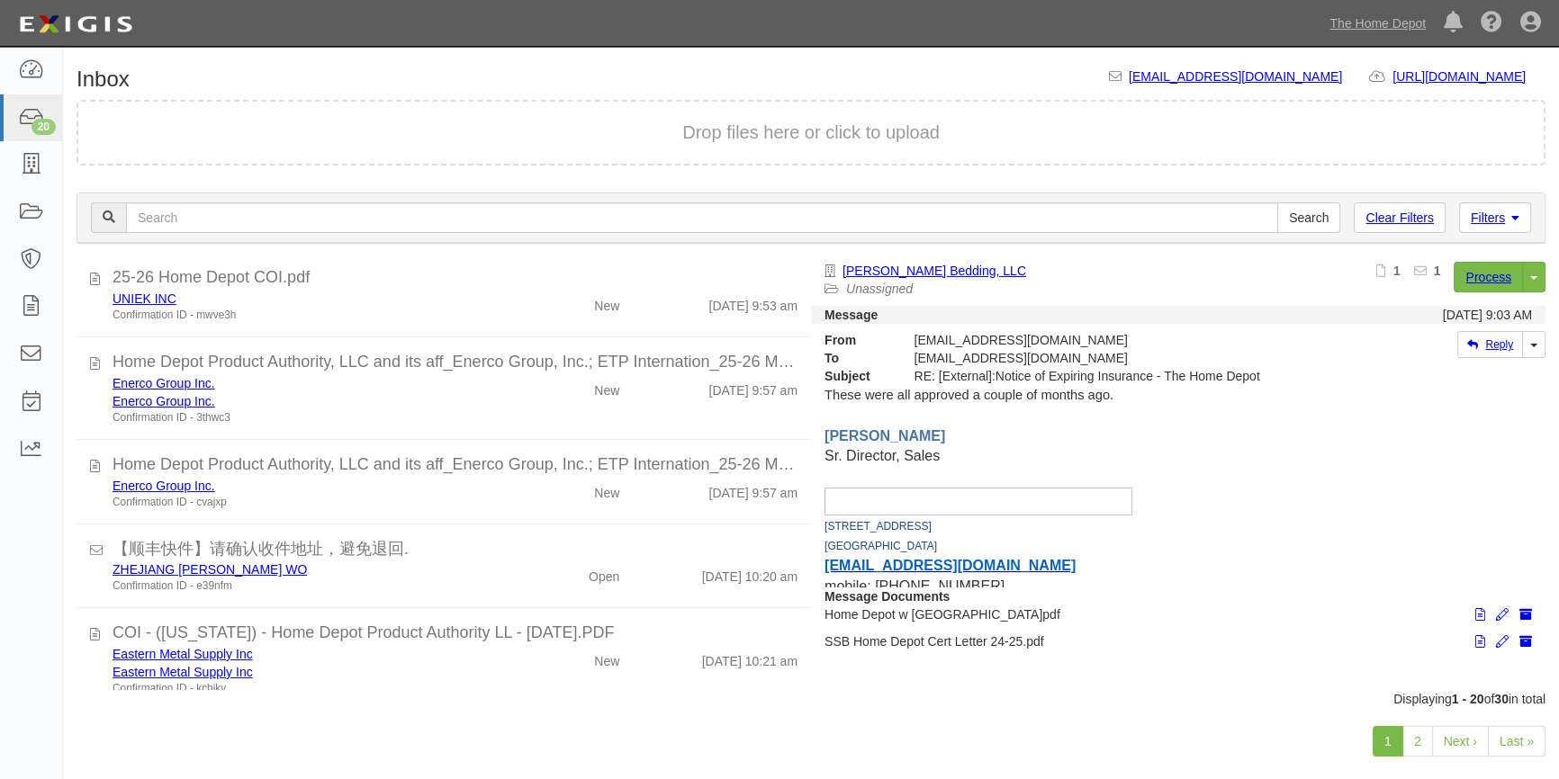
scroll to position [440, 0]
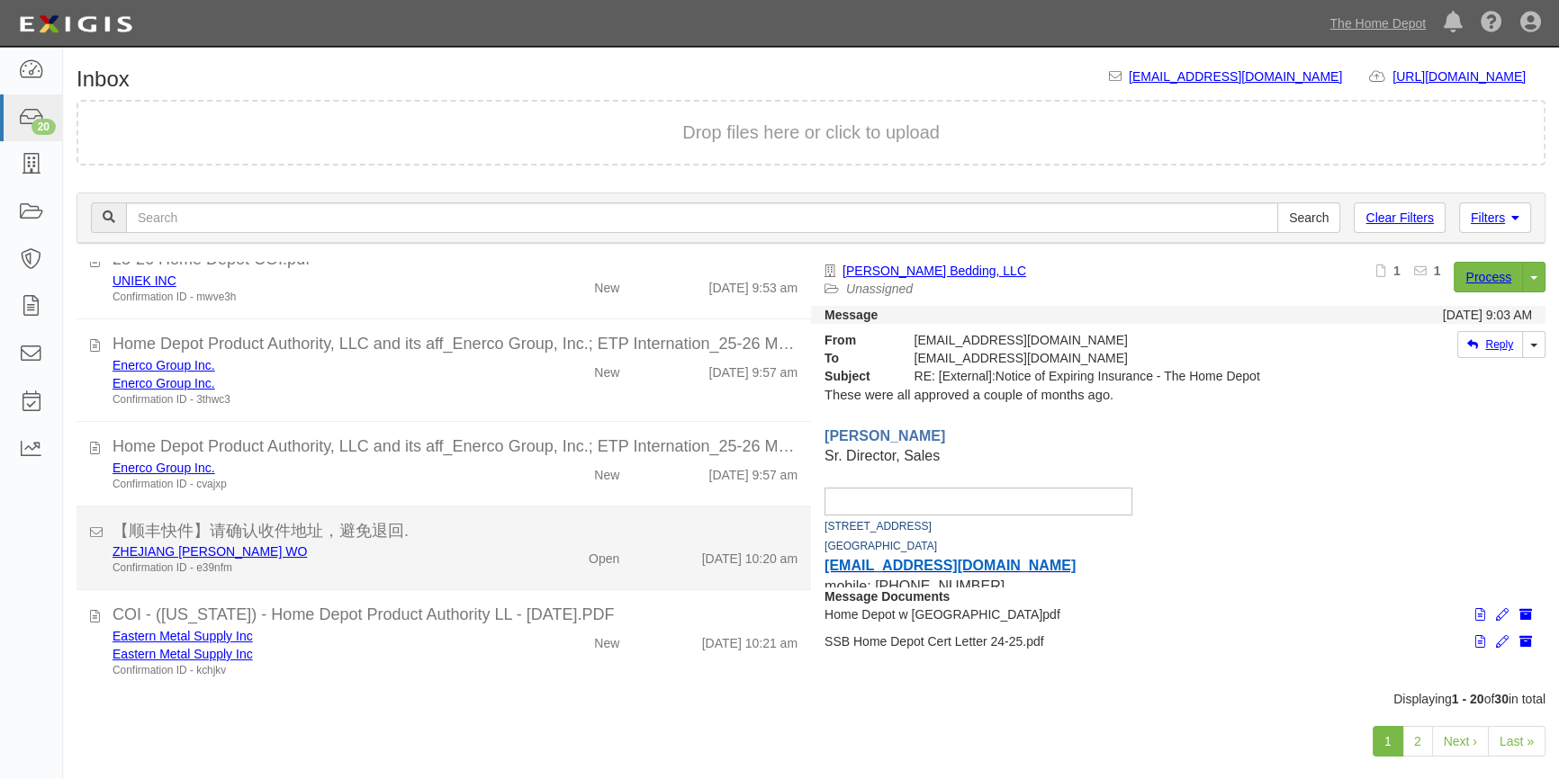
click at [473, 567] on div "Confirmation ID - e39nfm" at bounding box center [307, 568] width 388 height 15
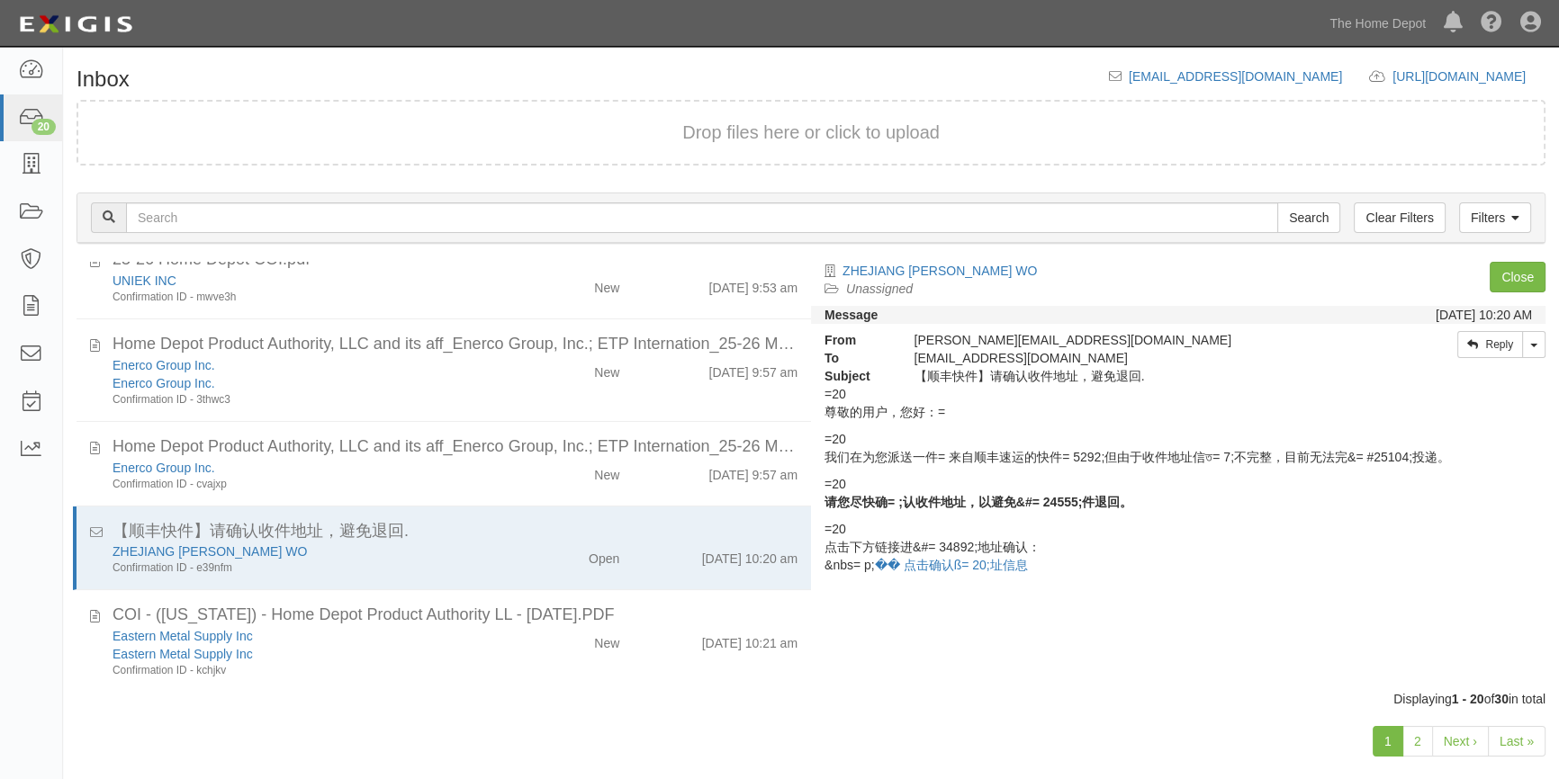
scroll to position [245, 0]
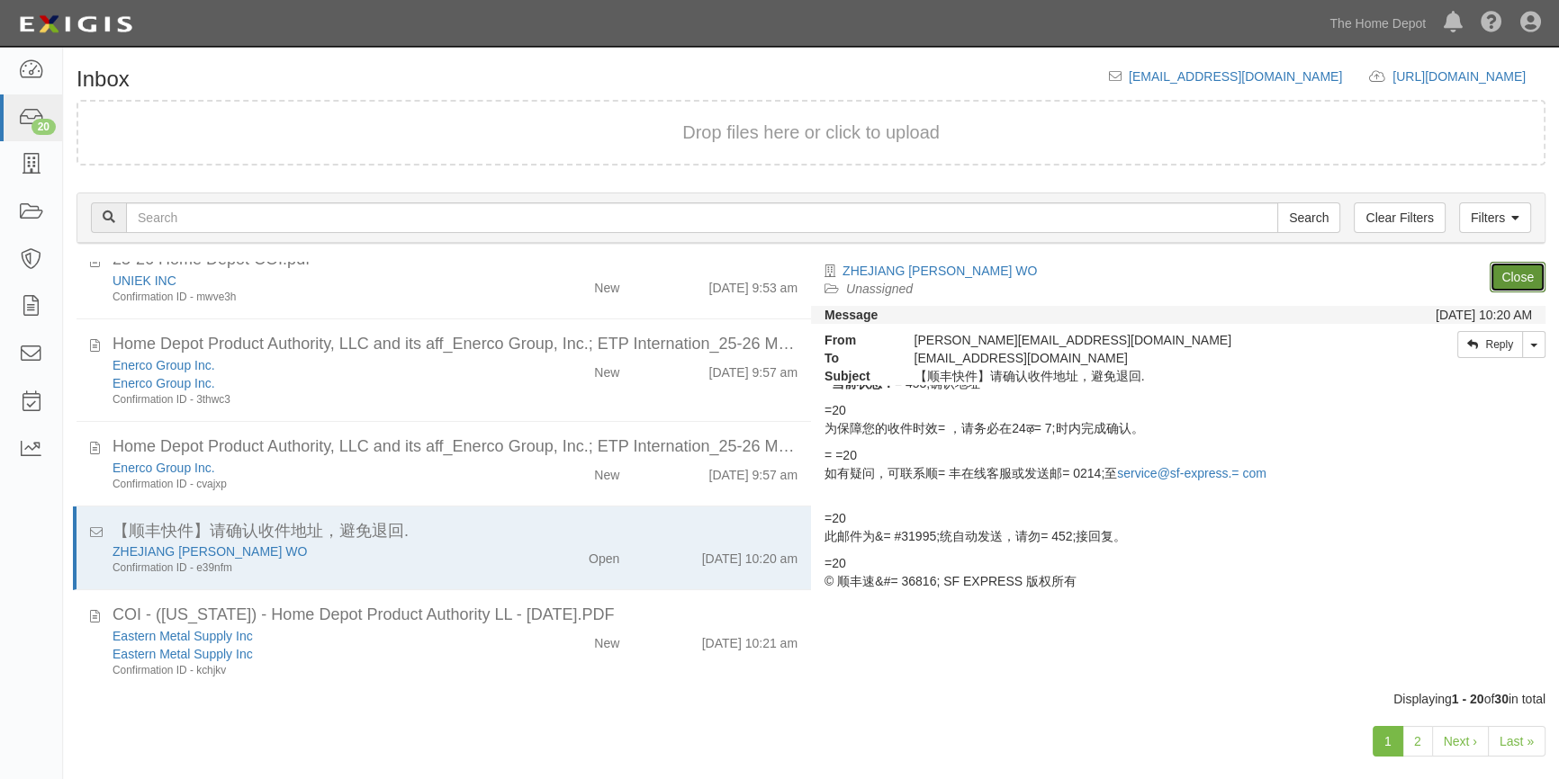
click at [1519, 271] on link "Close" at bounding box center [1518, 277] width 56 height 31
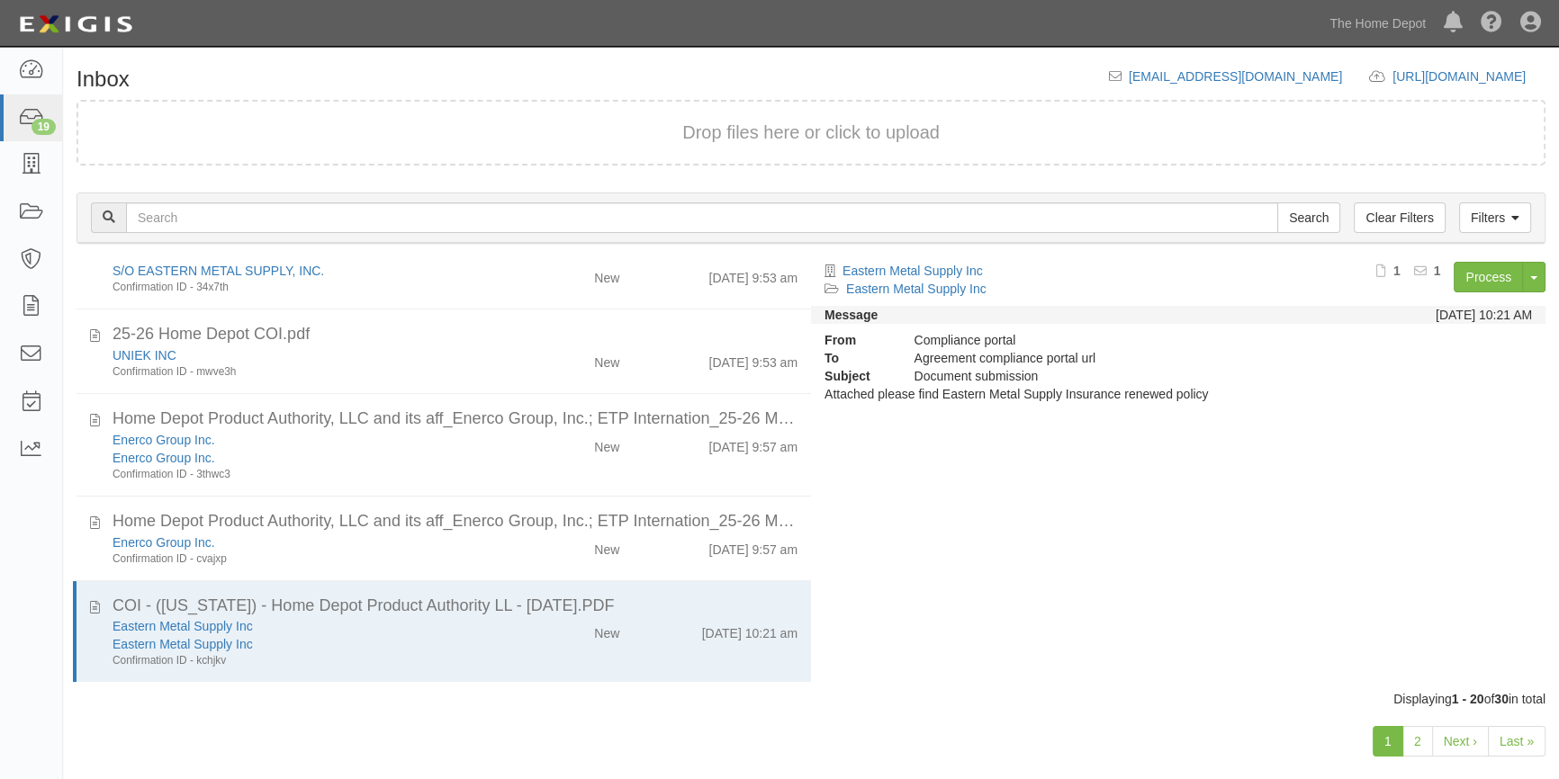
scroll to position [365, 0]
click at [1413, 743] on link "2" at bounding box center [1417, 741] width 31 height 31
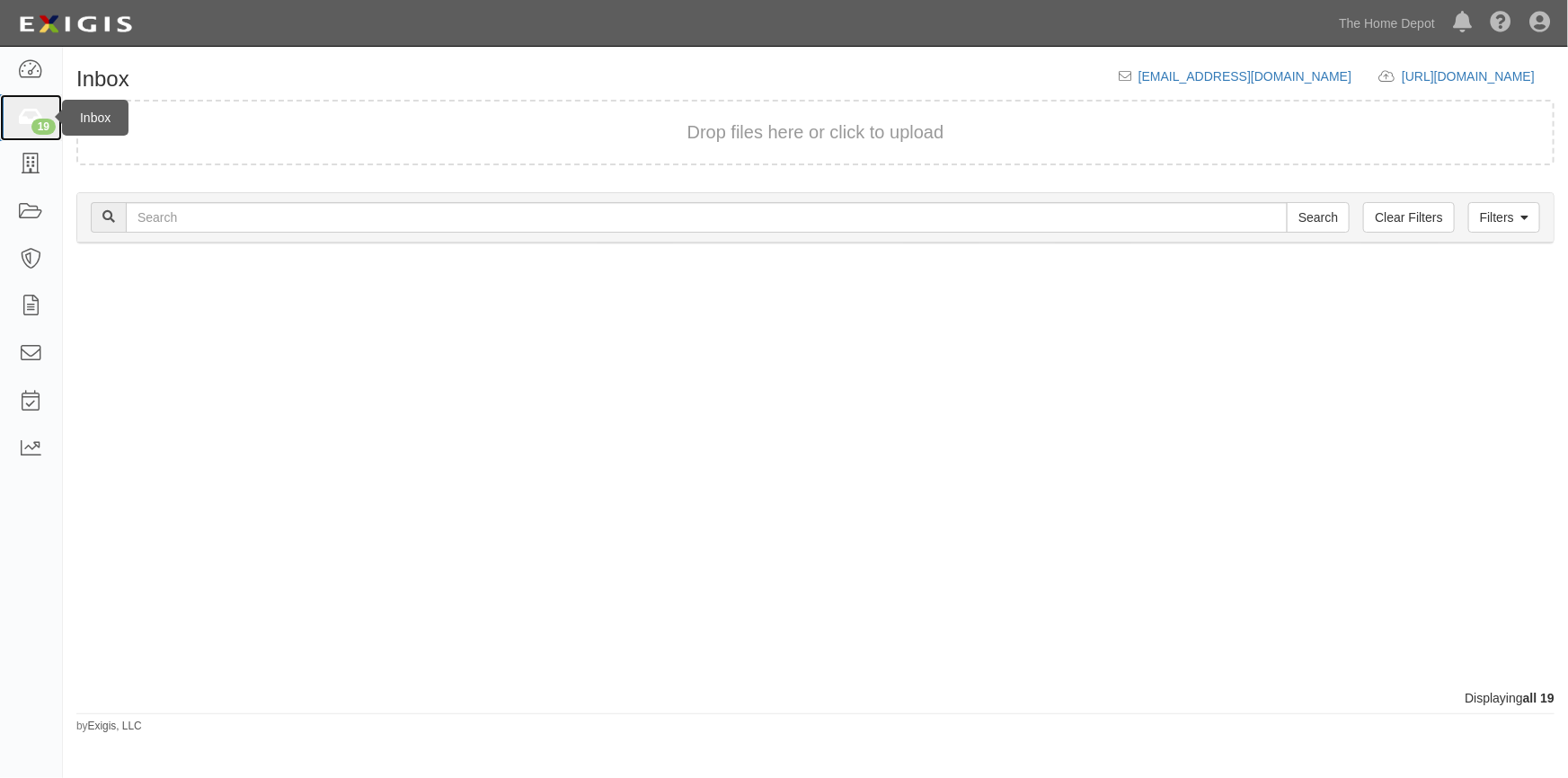
click at [44, 115] on link "19" at bounding box center [31, 119] width 62 height 48
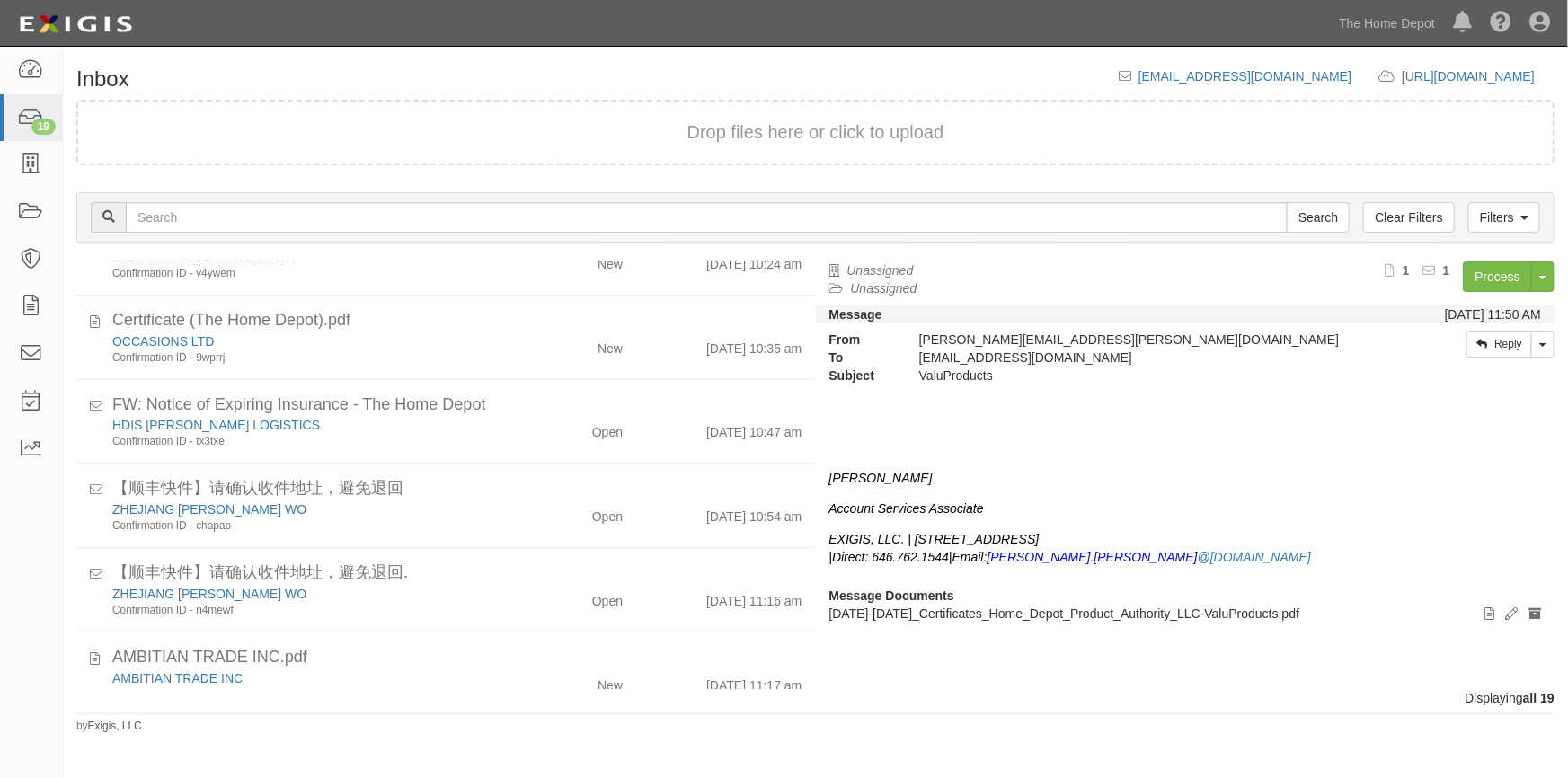
scroll to position [842, 0]
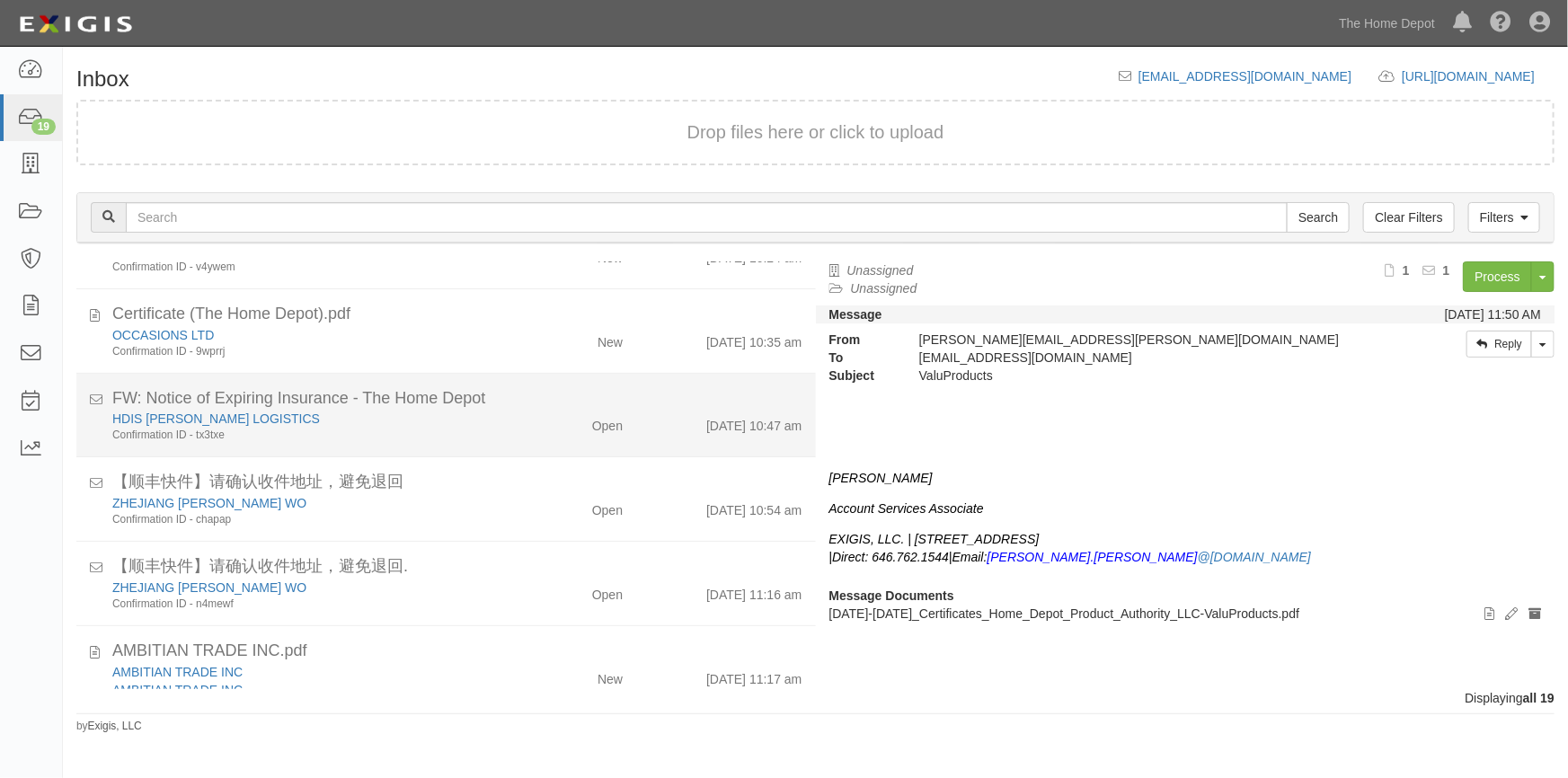
click at [461, 416] on div "HDIS [PERSON_NAME] LOGISTICS" at bounding box center [308, 418] width 391 height 18
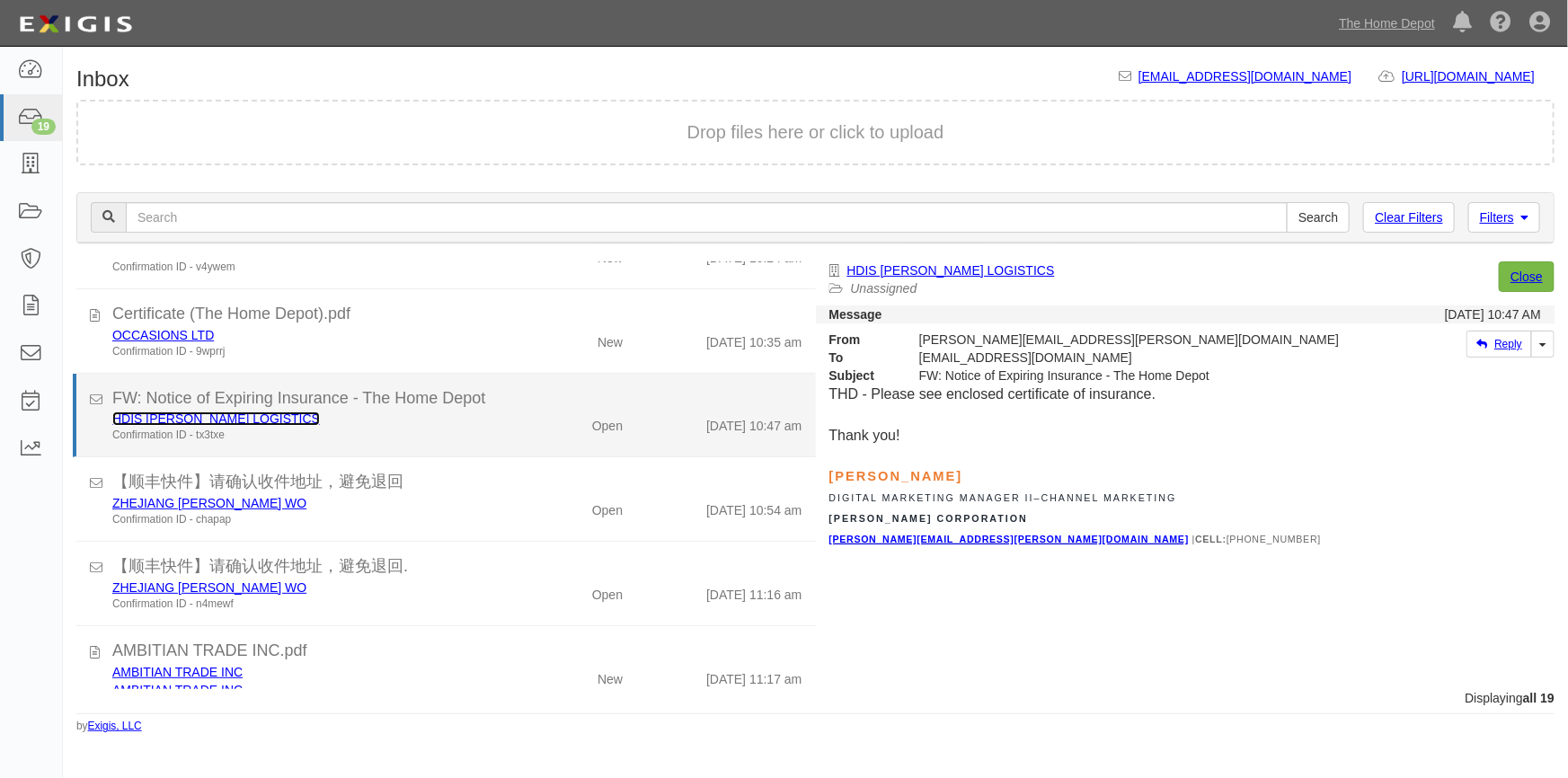
click at [189, 419] on link "HDIS [PERSON_NAME] LOGISTICS" at bounding box center [217, 418] width 208 height 14
click at [391, 438] on div "Confirmation ID - tx3txe" at bounding box center [308, 434] width 391 height 15
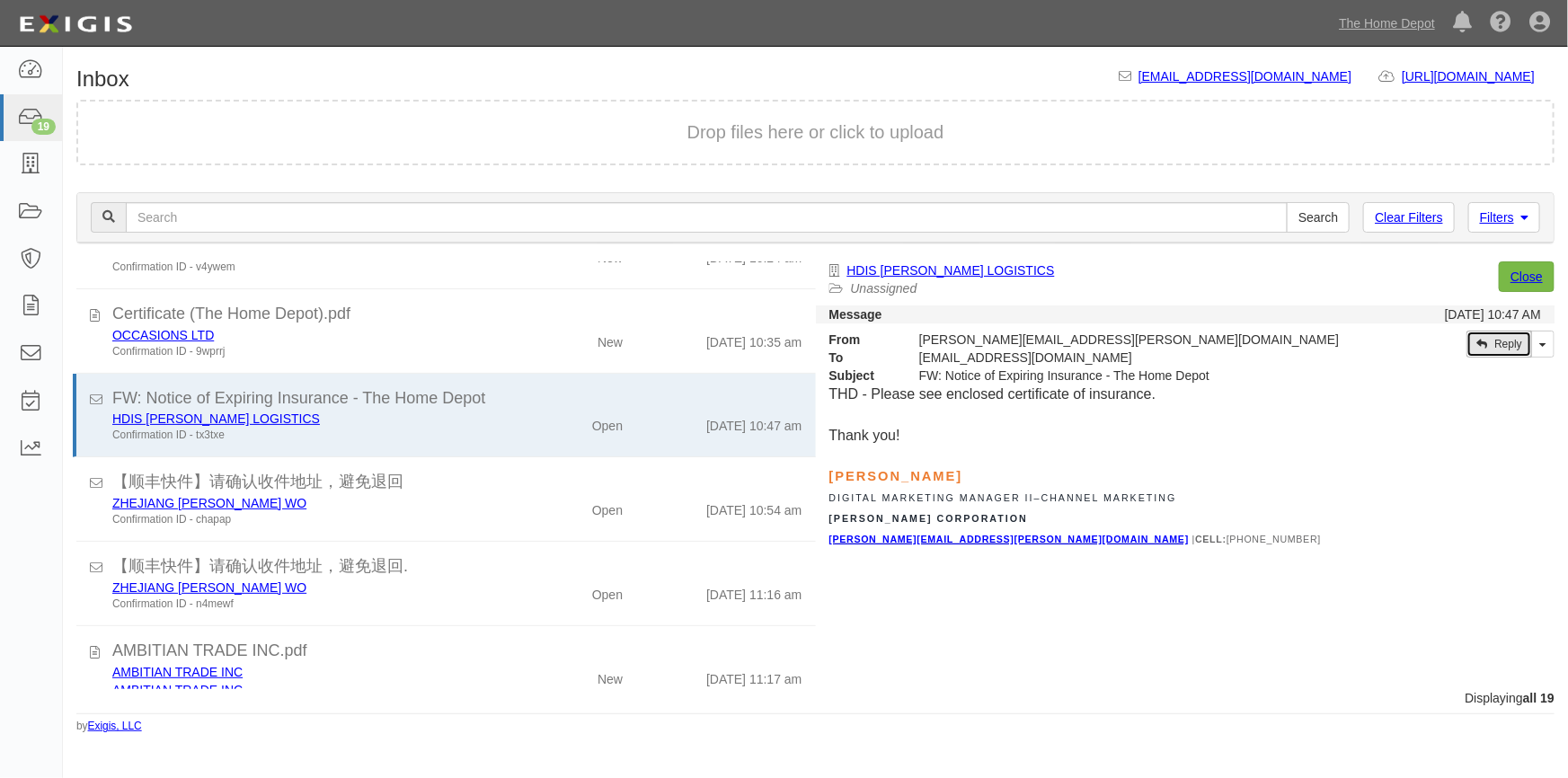
click at [1513, 346] on link "Reply" at bounding box center [1499, 344] width 66 height 27
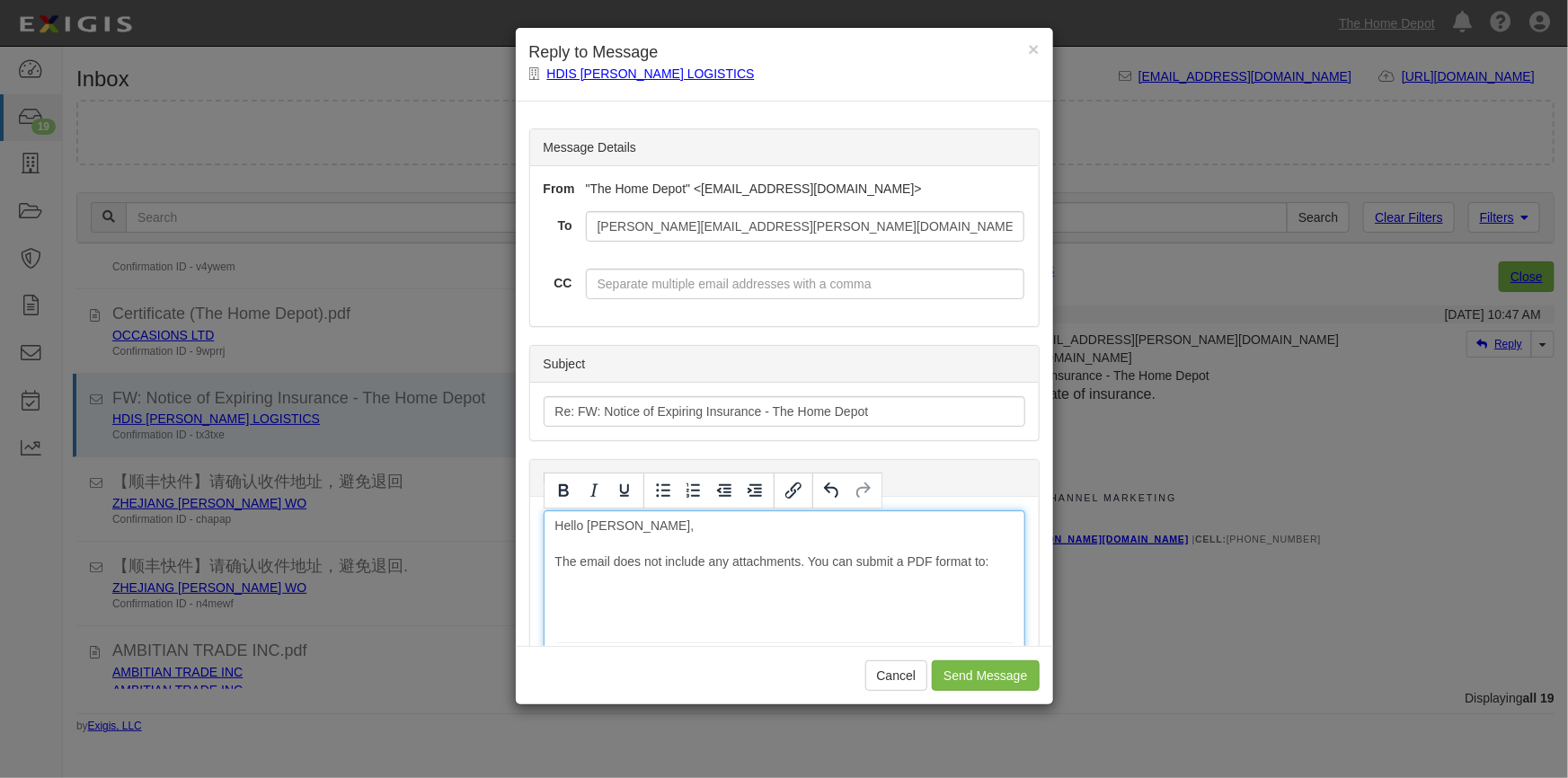
drag, startPoint x: 809, startPoint y: 603, endPoint x: 551, endPoint y: 598, distance: 258.0
click at [570, 490] on icon "Bold" at bounding box center [564, 491] width 22 height 22
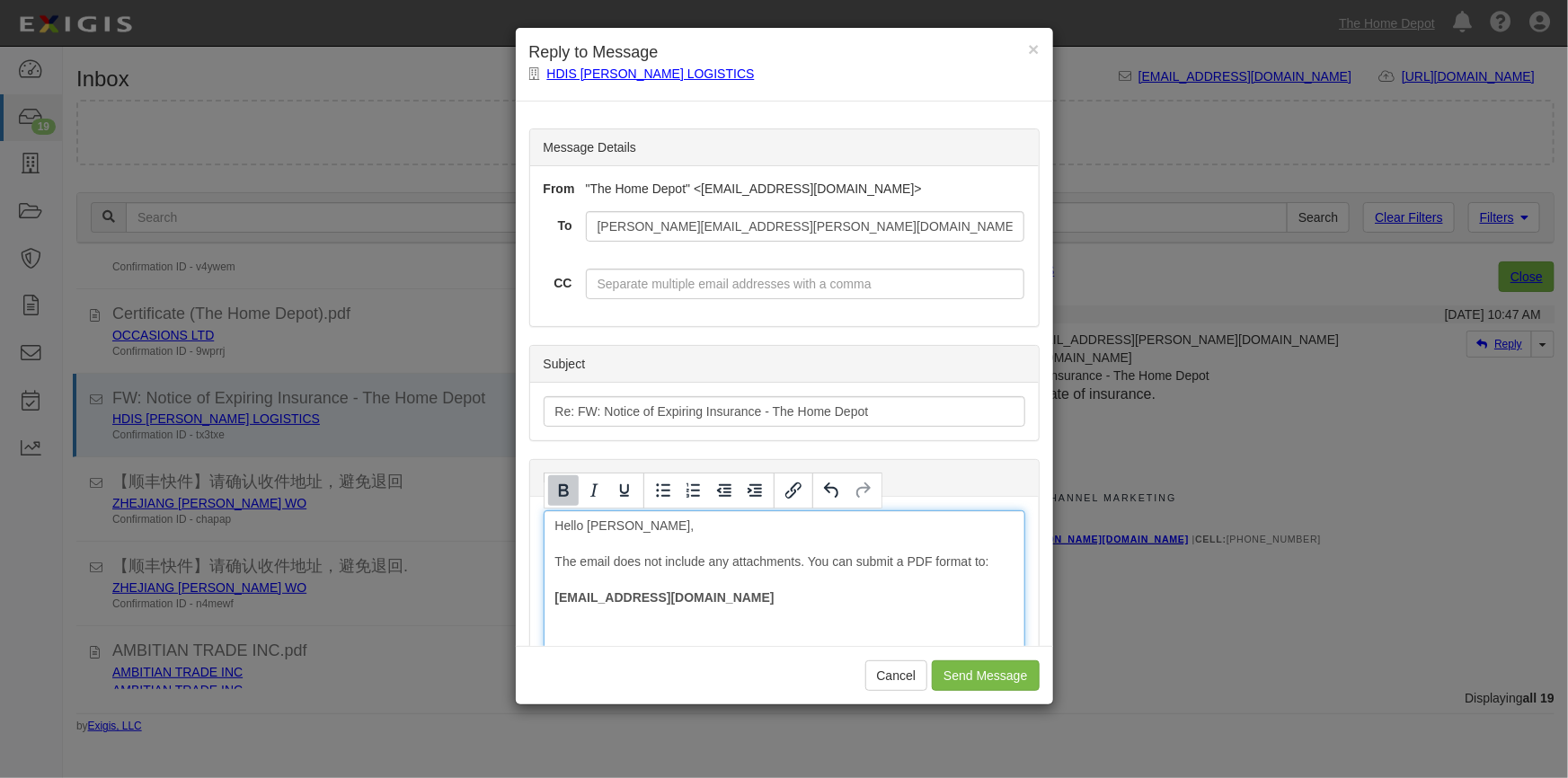
drag, startPoint x: 915, startPoint y: 565, endPoint x: 928, endPoint y: 564, distance: 13.0
click at [562, 490] on icon "Bold" at bounding box center [564, 490] width 10 height 13
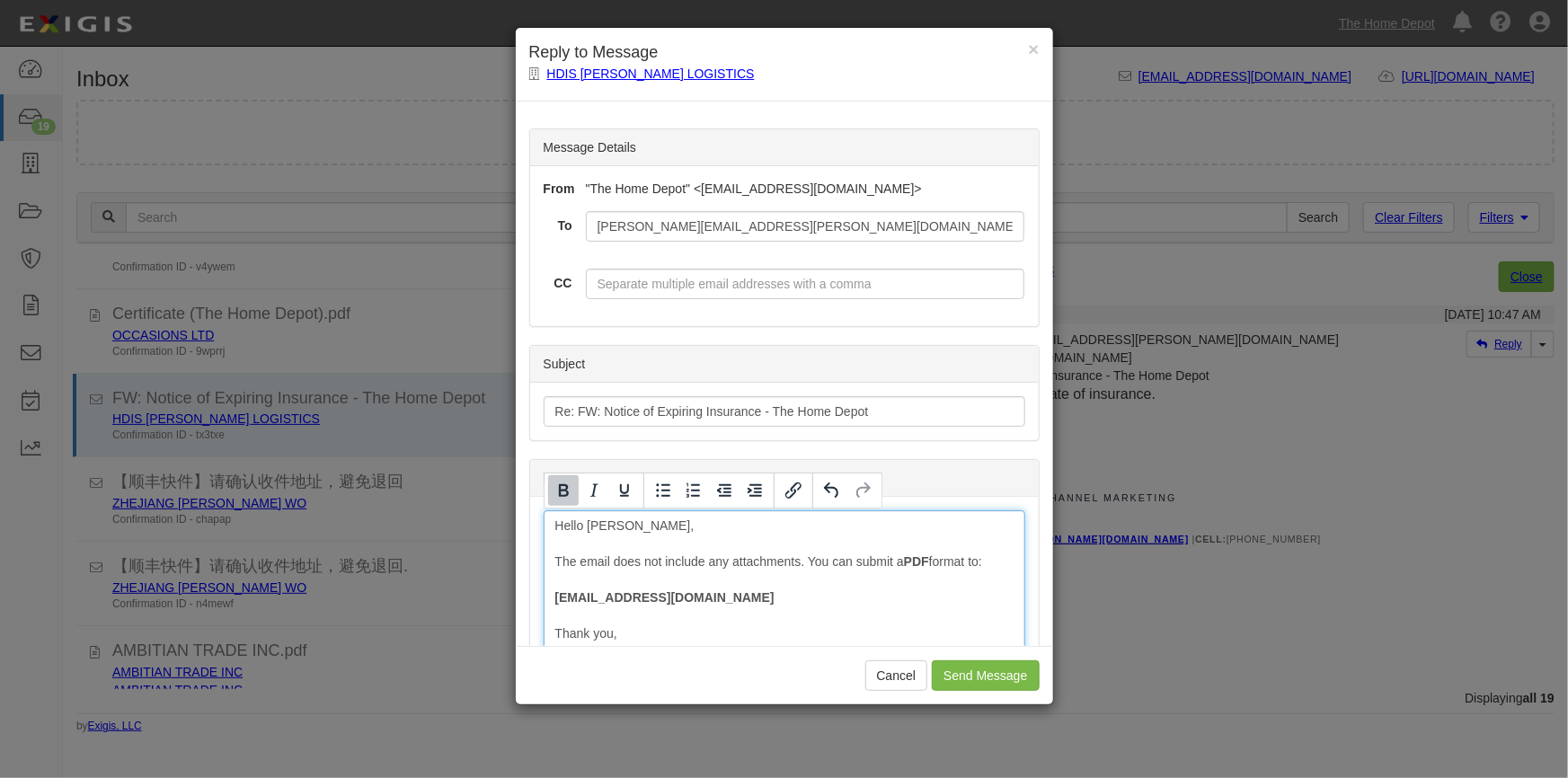
click at [952, 673] on input "Send Message" at bounding box center [984, 676] width 107 height 31
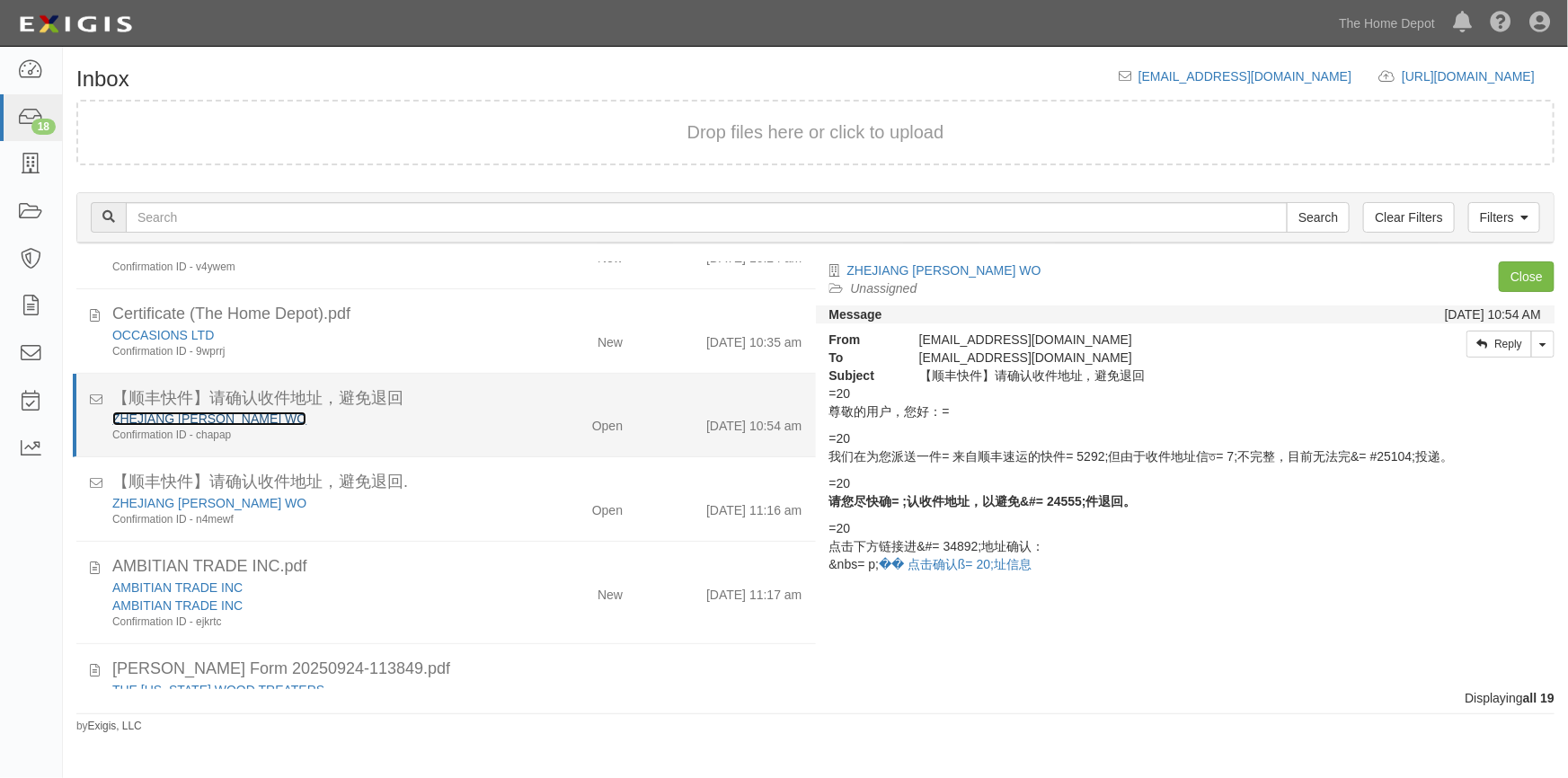
click at [213, 411] on link "ZHEJIANG [PERSON_NAME] WO" at bounding box center [210, 418] width 194 height 14
click at [498, 419] on div "ZHEJIANG ANJI HUILIAN WO Confirmation ID - chapap" at bounding box center [307, 425] width 418 height 33
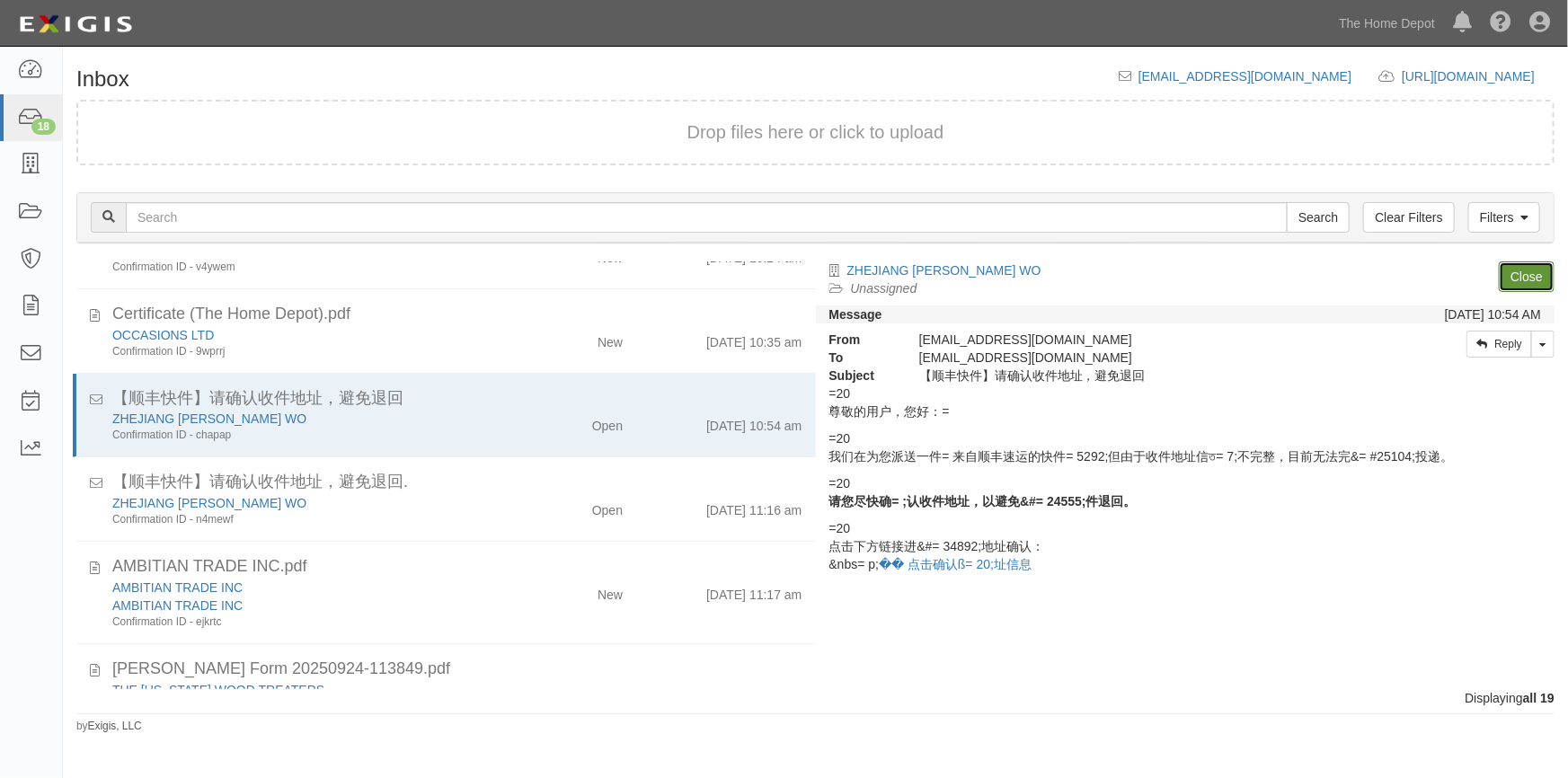
click at [1533, 278] on link "Close" at bounding box center [1526, 277] width 56 height 31
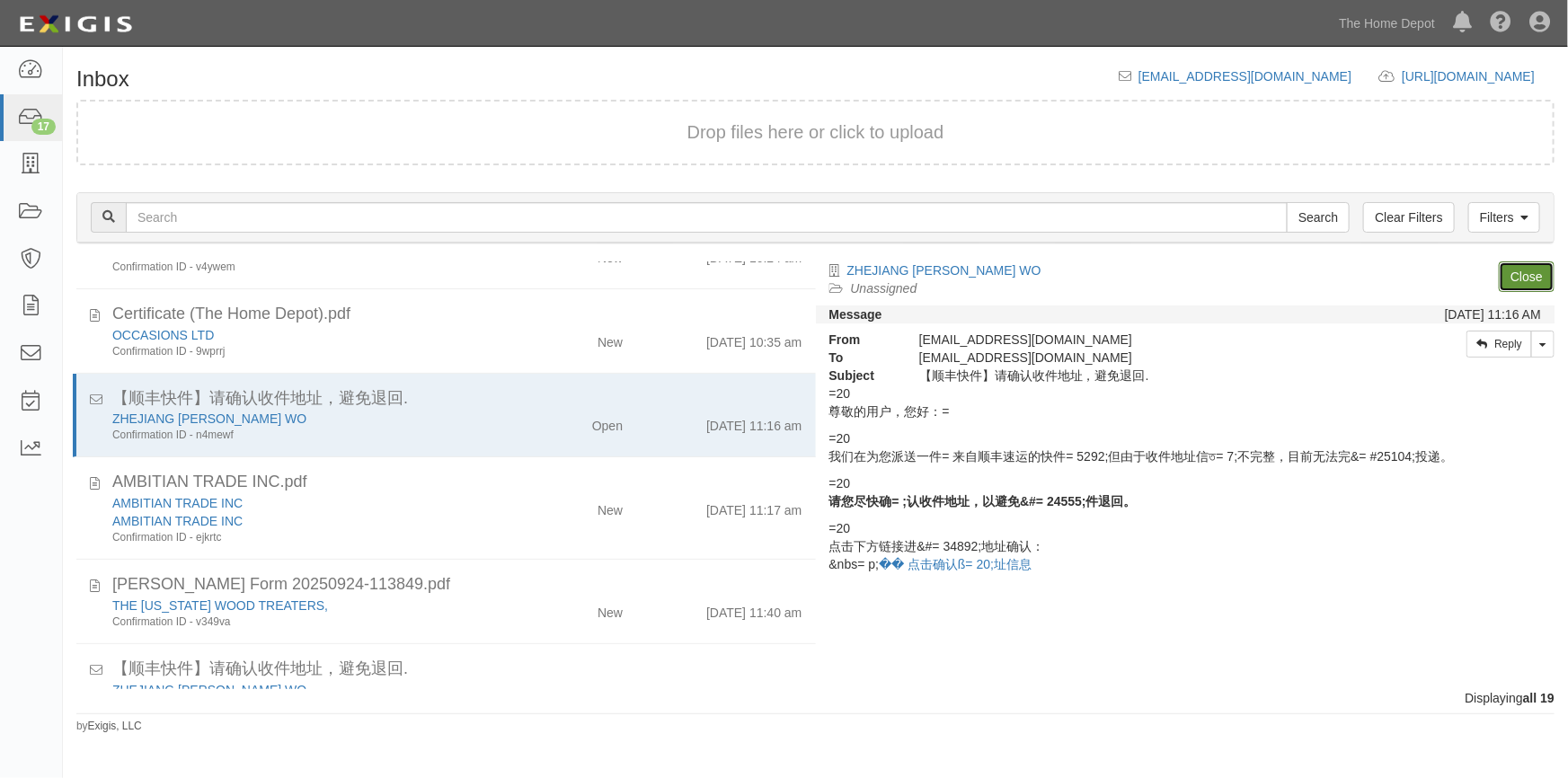
click at [1532, 277] on link "Close" at bounding box center [1526, 277] width 56 height 31
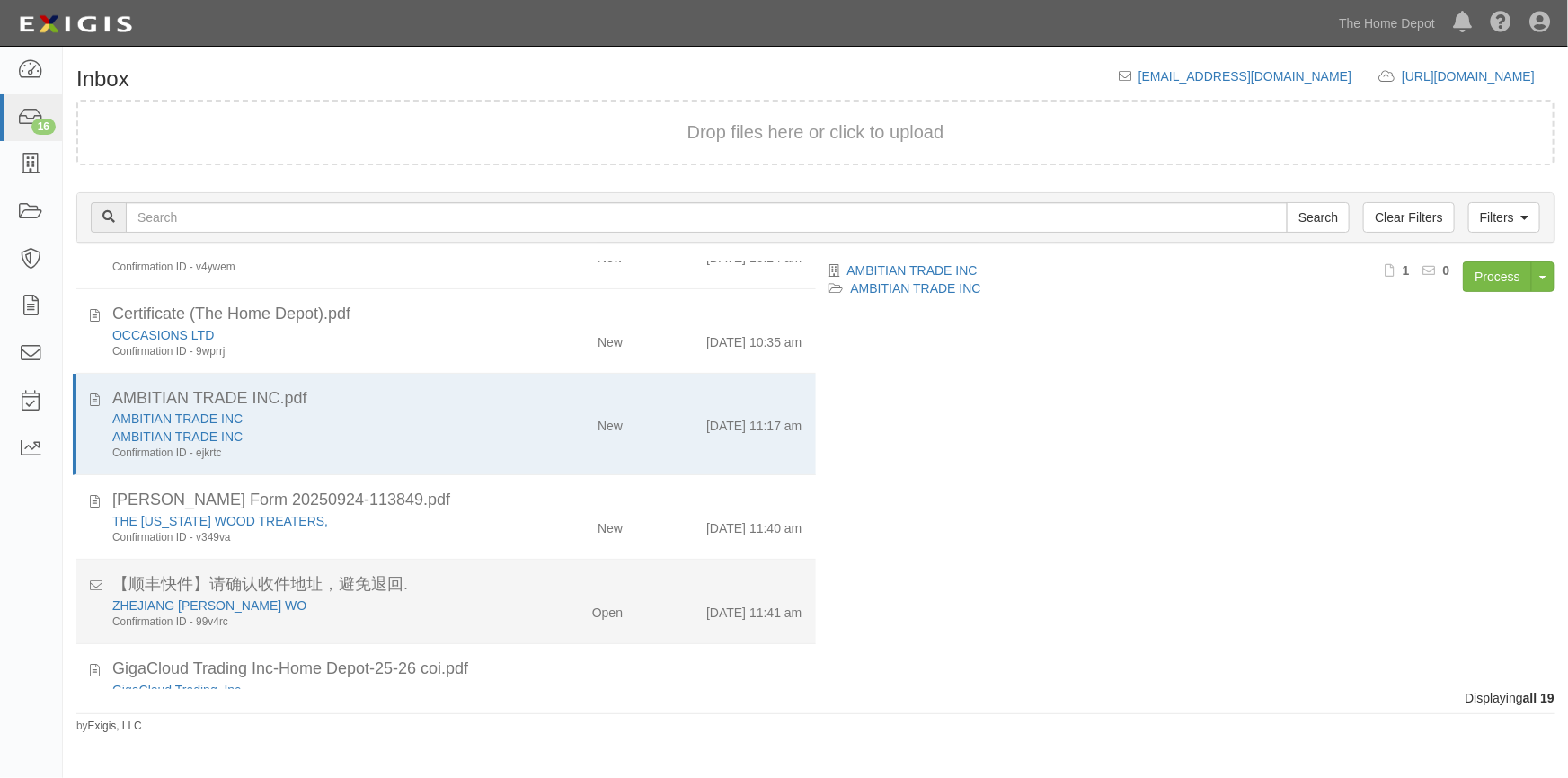
click at [528, 618] on div "Open" at bounding box center [577, 609] width 120 height 25
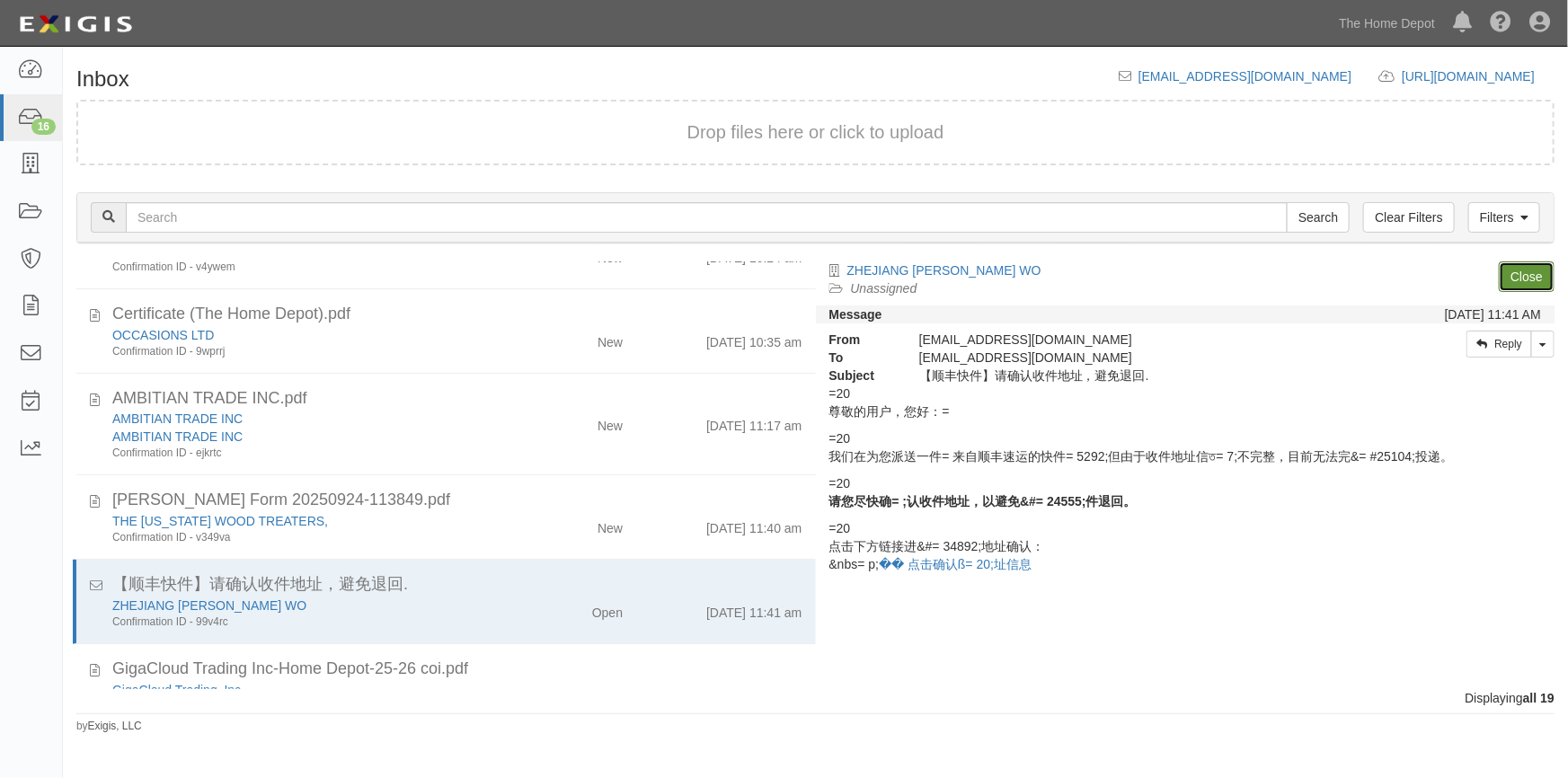
click at [1499, 271] on link "Close" at bounding box center [1526, 277] width 56 height 31
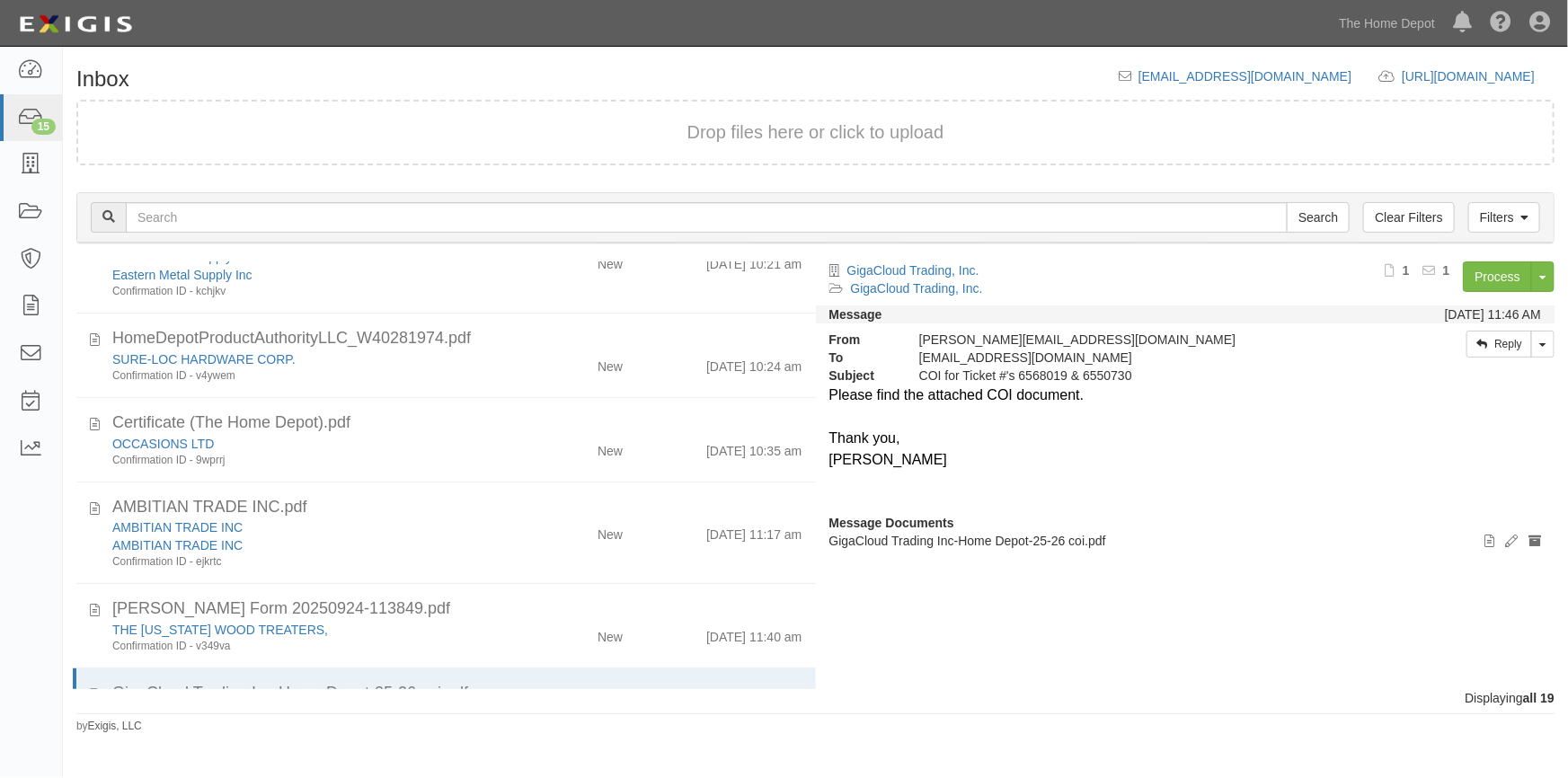
scroll to position [905, 0]
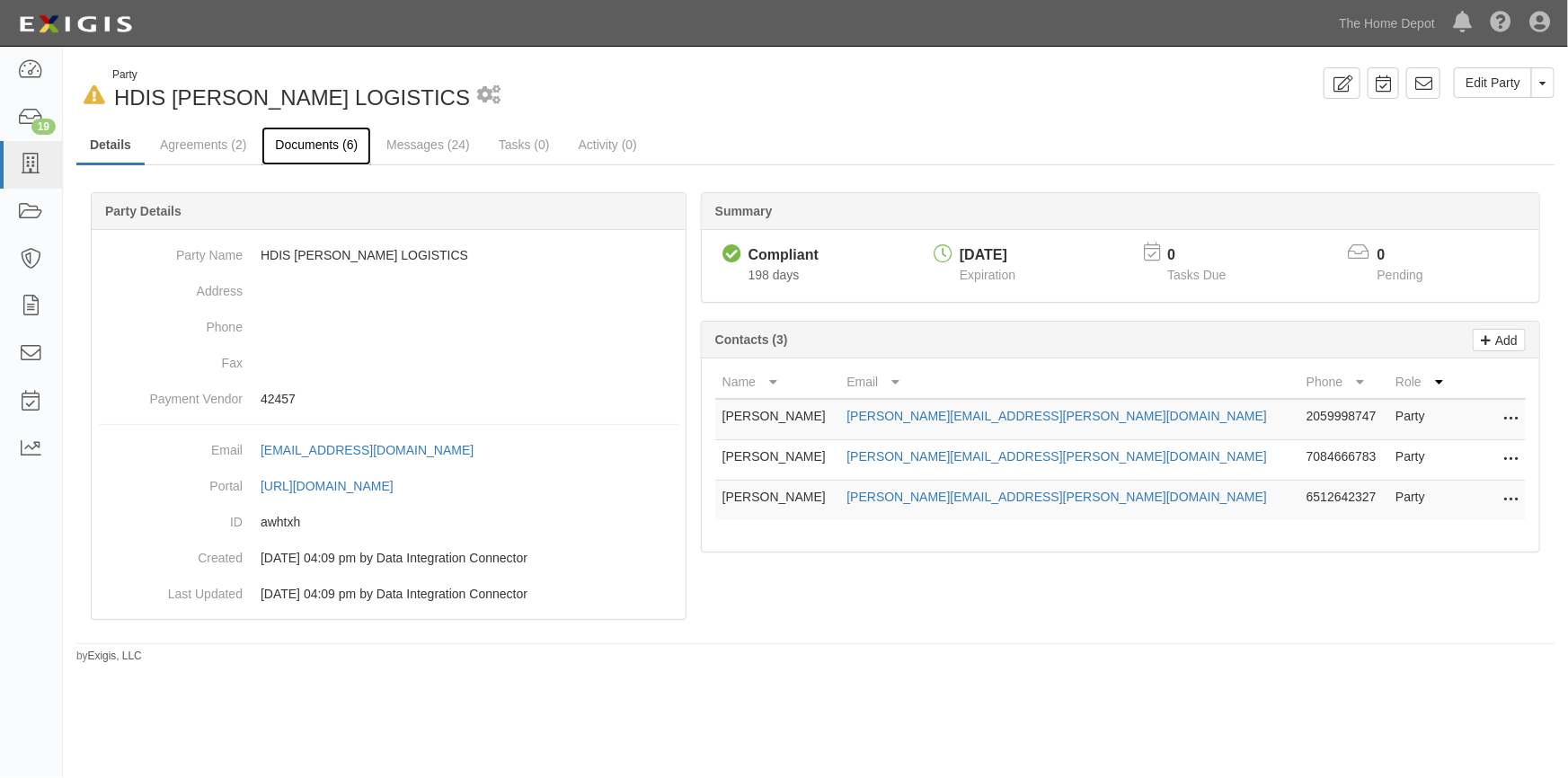
click at [290, 148] on link "Documents (6)" at bounding box center [316, 146] width 110 height 39
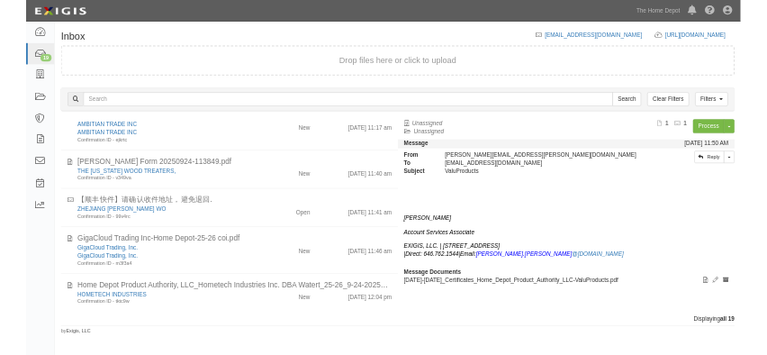
scroll to position [601, 0]
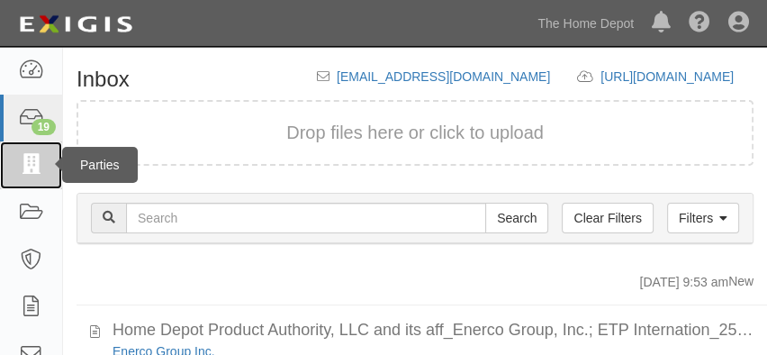
click at [30, 169] on icon at bounding box center [30, 165] width 25 height 21
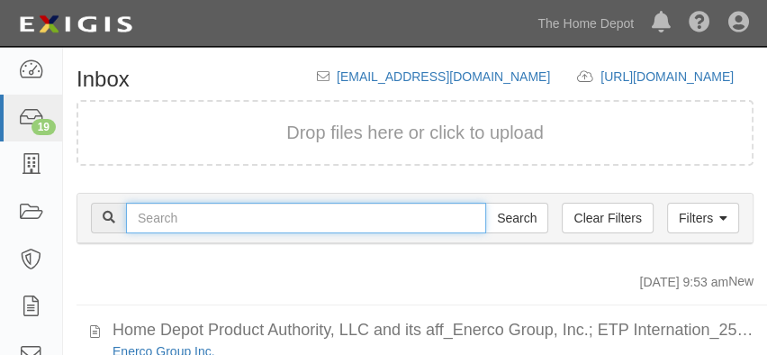
click at [195, 231] on input "text" at bounding box center [306, 218] width 360 height 31
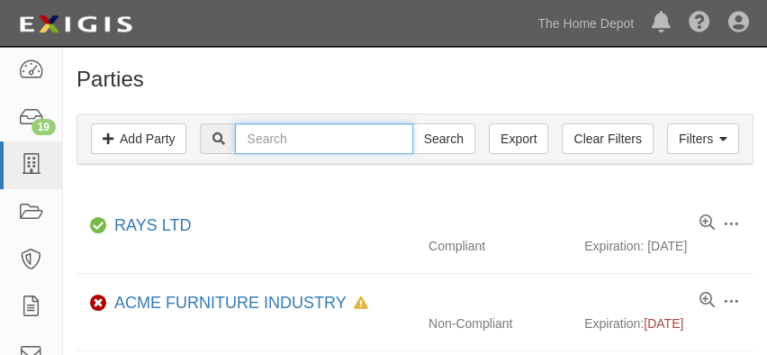
click at [328, 144] on input "text" at bounding box center [323, 138] width 177 height 31
type input "hdis"
click at [412, 123] on input "Search" at bounding box center [443, 138] width 63 height 31
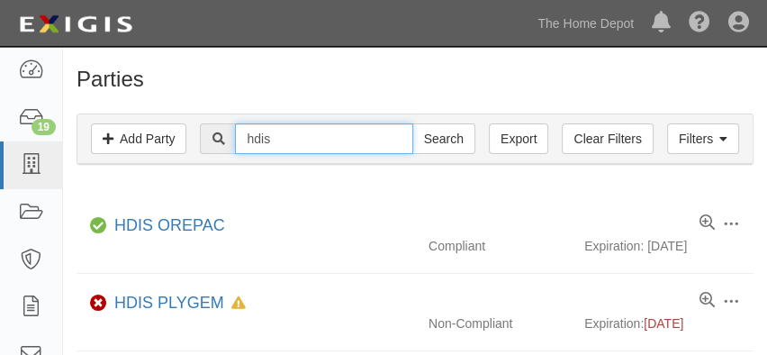
click at [306, 135] on input "hdis" at bounding box center [323, 138] width 177 height 31
type input "hdis [PERSON_NAME]"
click at [412, 123] on input "Search" at bounding box center [443, 138] width 63 height 31
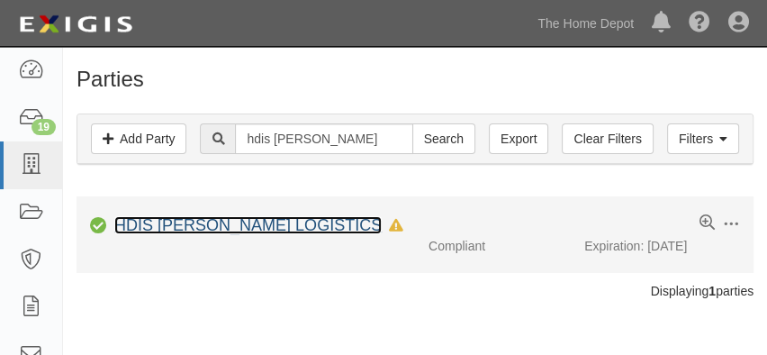
click at [235, 230] on link "HDIS [PERSON_NAME] LOGISTICS" at bounding box center [247, 225] width 267 height 18
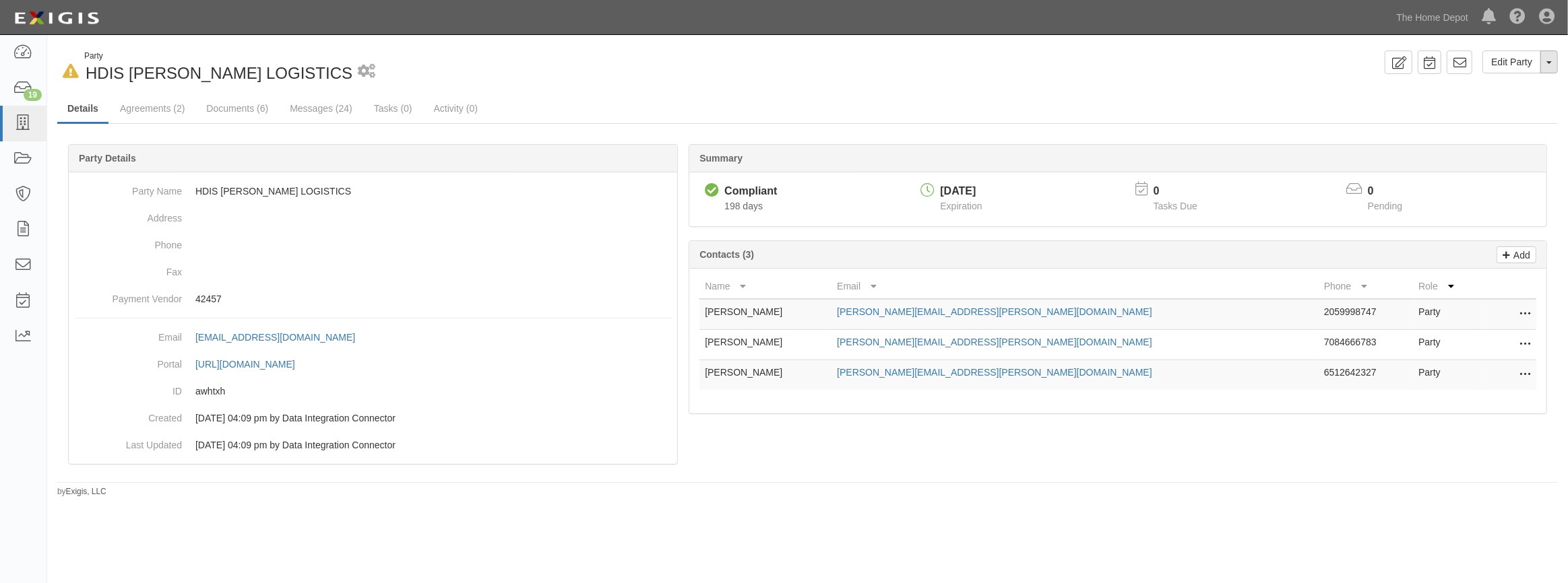
click at [574, 61] on button "Toggle Party Dropdown" at bounding box center [1549, 62] width 17 height 23
click at [574, 105] on ul "Details Agreements (2) Documents (6) Messages (24) Tasks (0) Activity (0)" at bounding box center [808, 109] width 1501 height 29
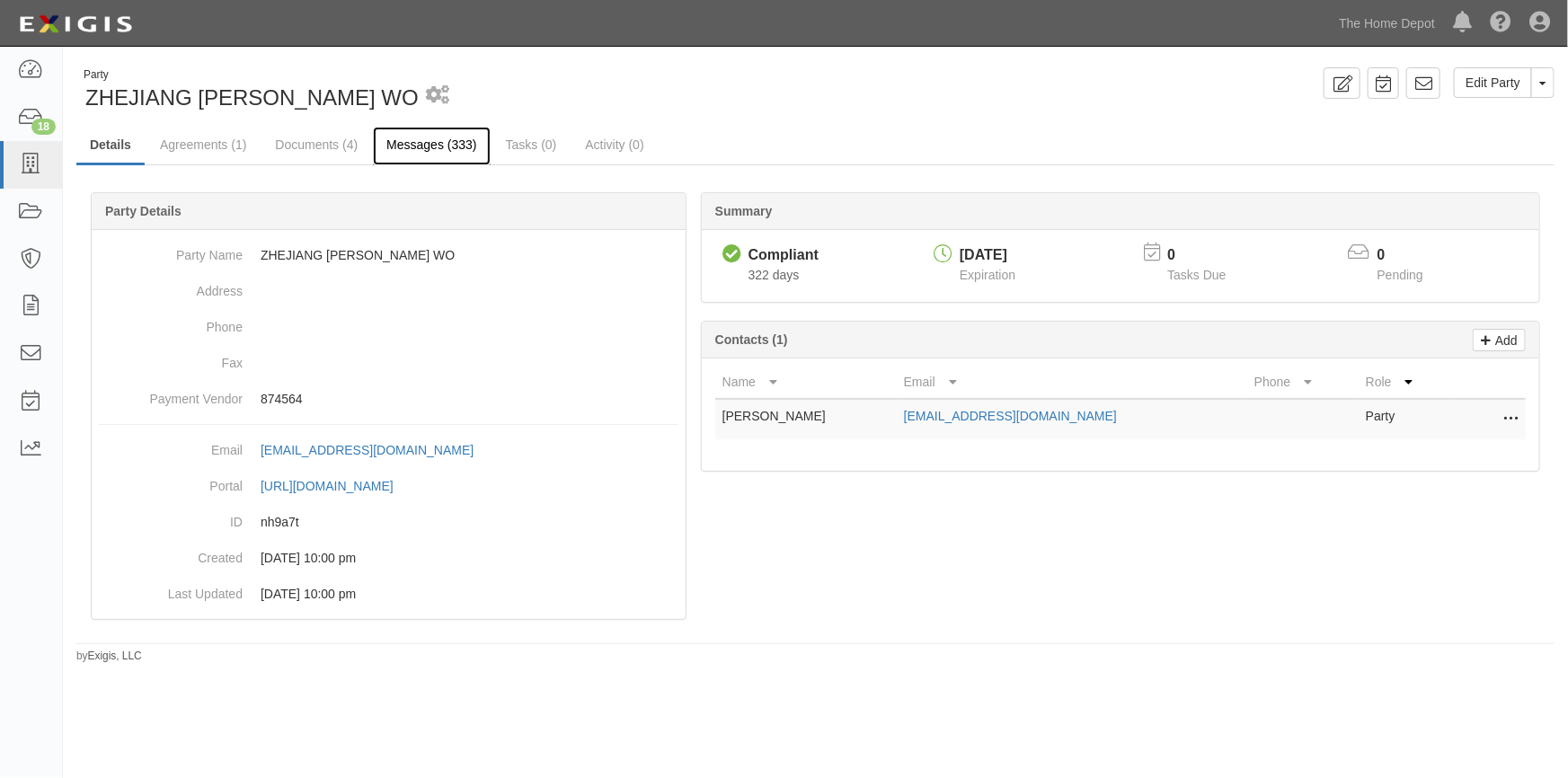
click at [425, 150] on link "Messages (333)" at bounding box center [431, 146] width 117 height 39
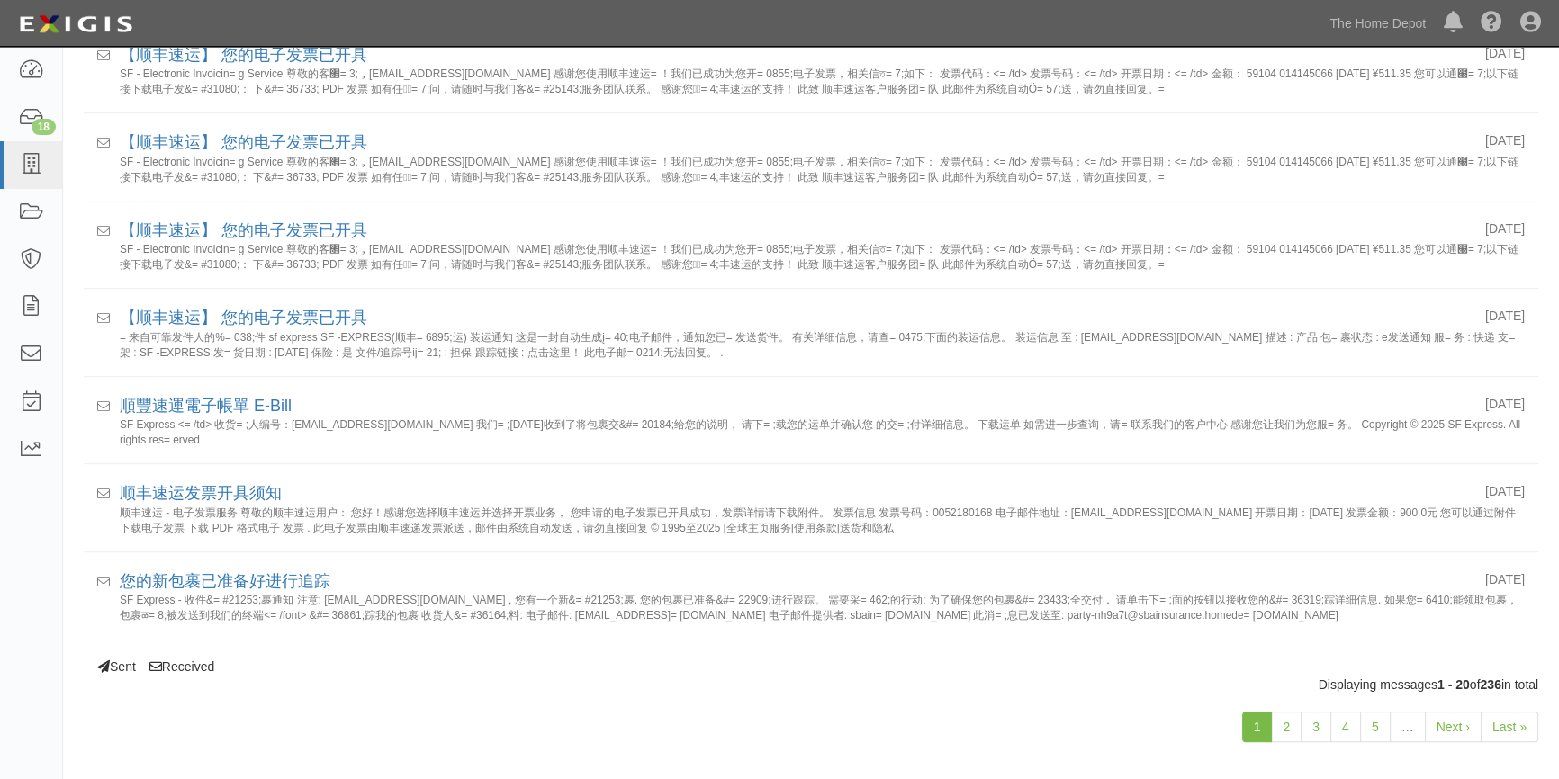
scroll to position [1428, 0]
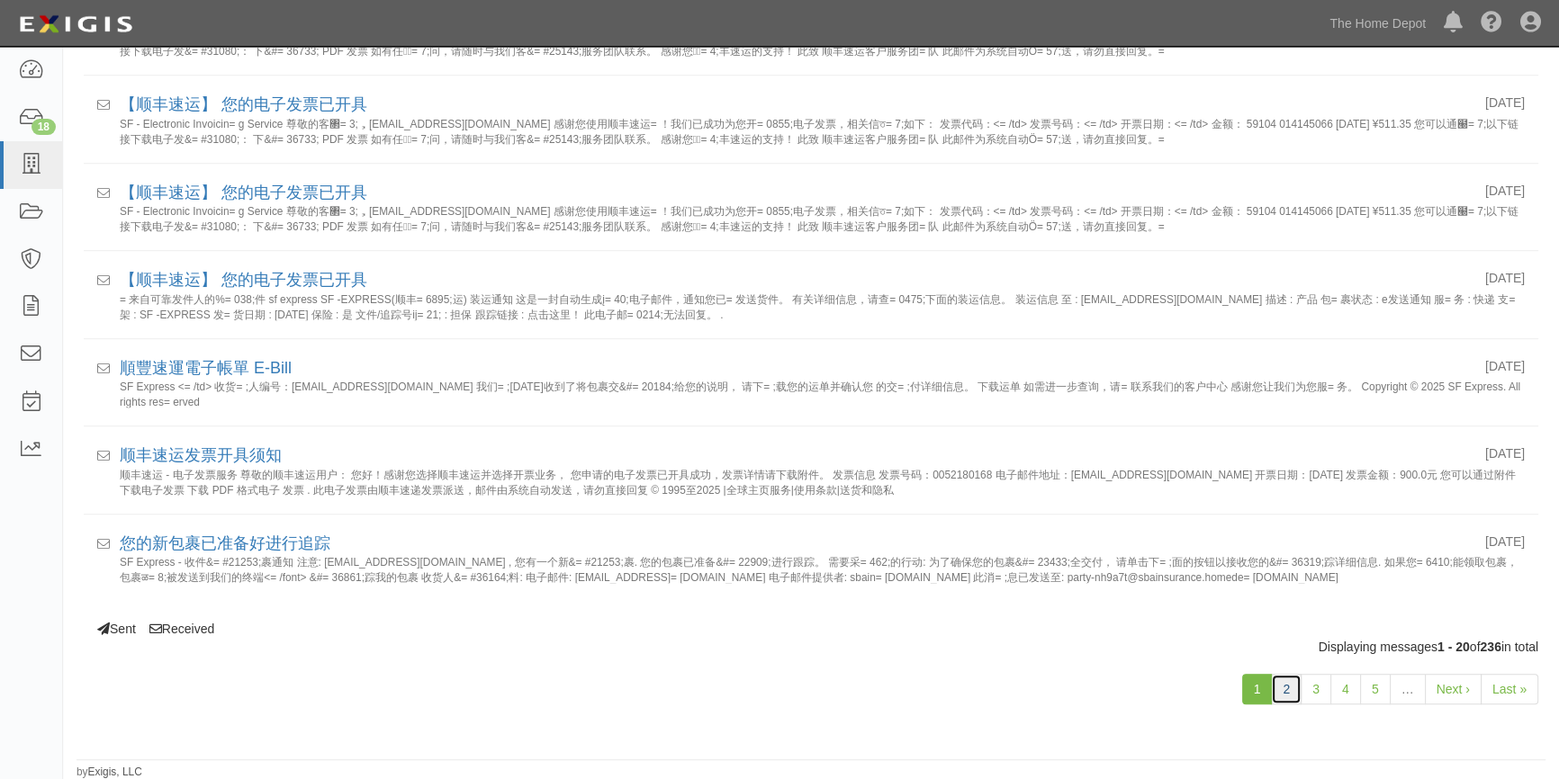
click at [1282, 692] on link "2" at bounding box center [1286, 689] width 31 height 31
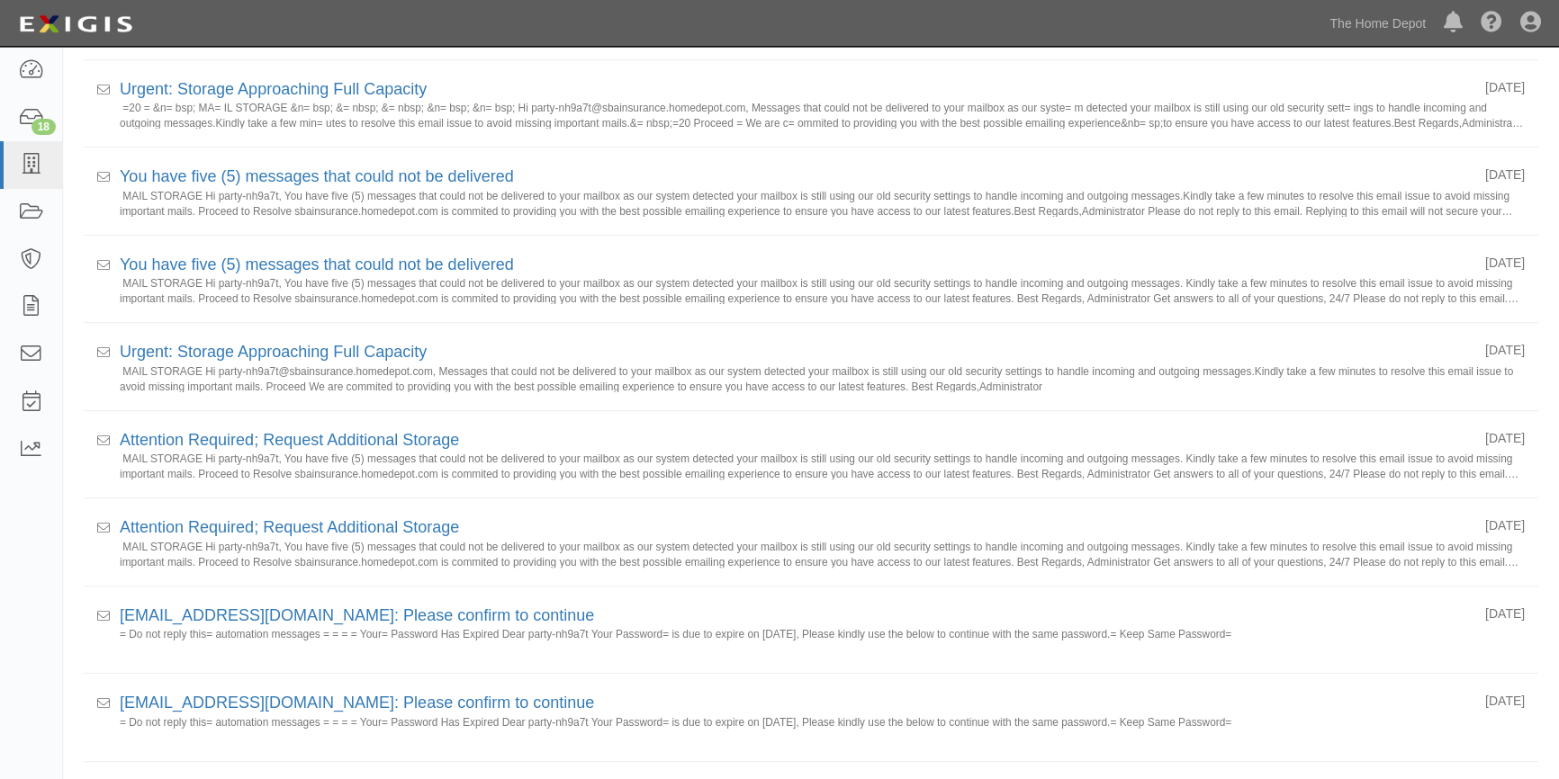
scroll to position [900, 0]
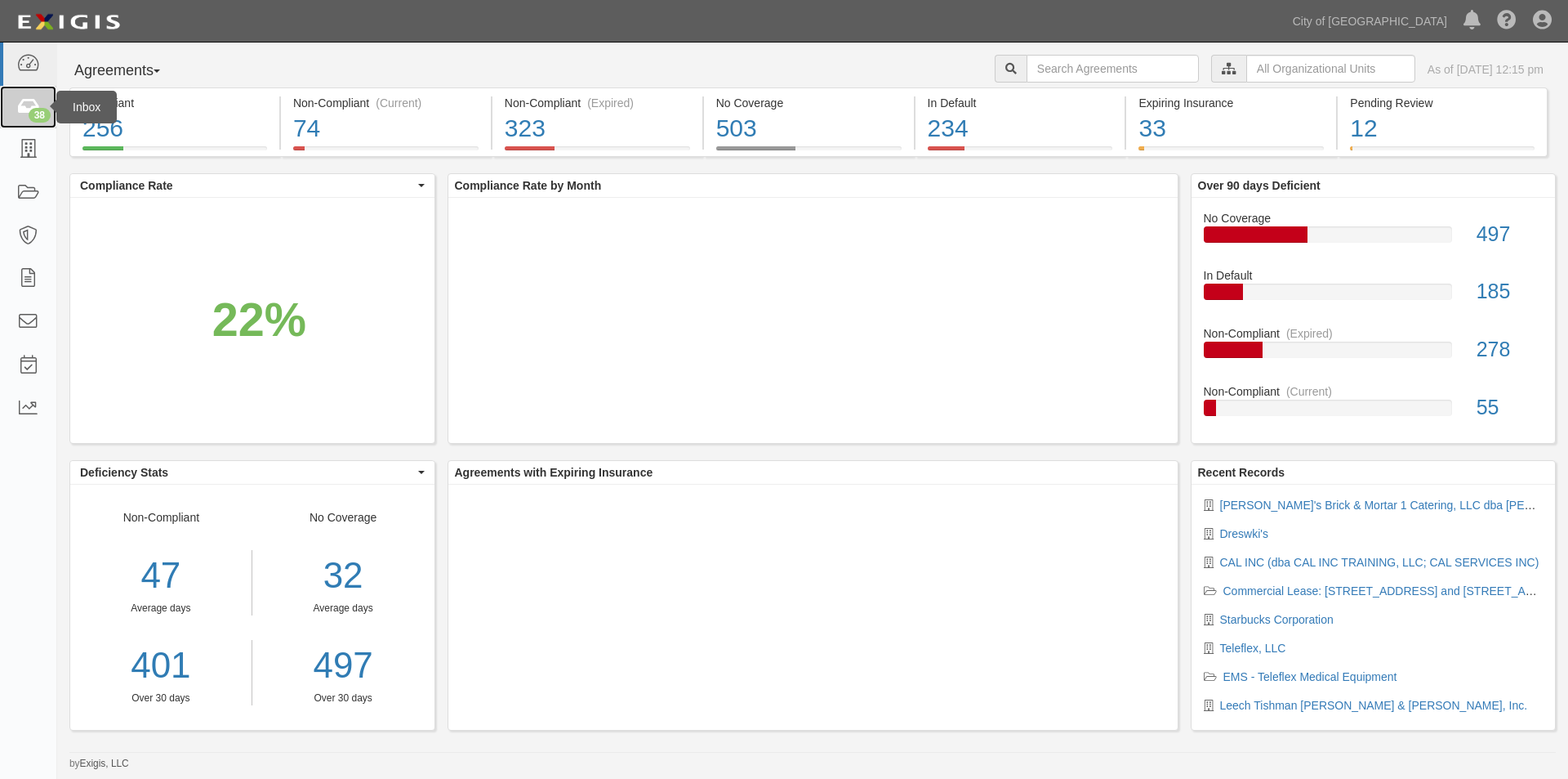
click at [24, 108] on icon at bounding box center [27, 107] width 23 height 19
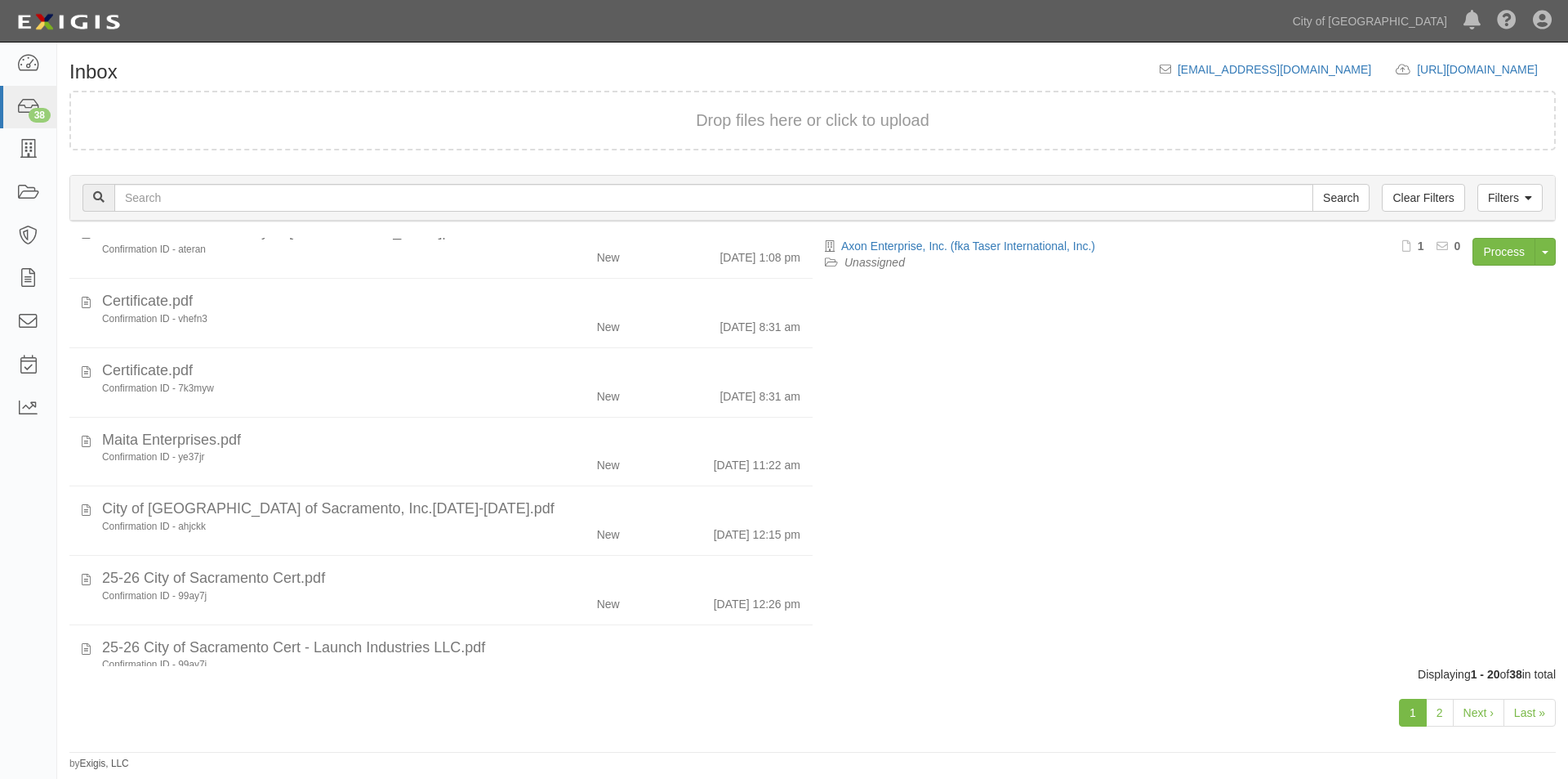
scroll to position [987, 0]
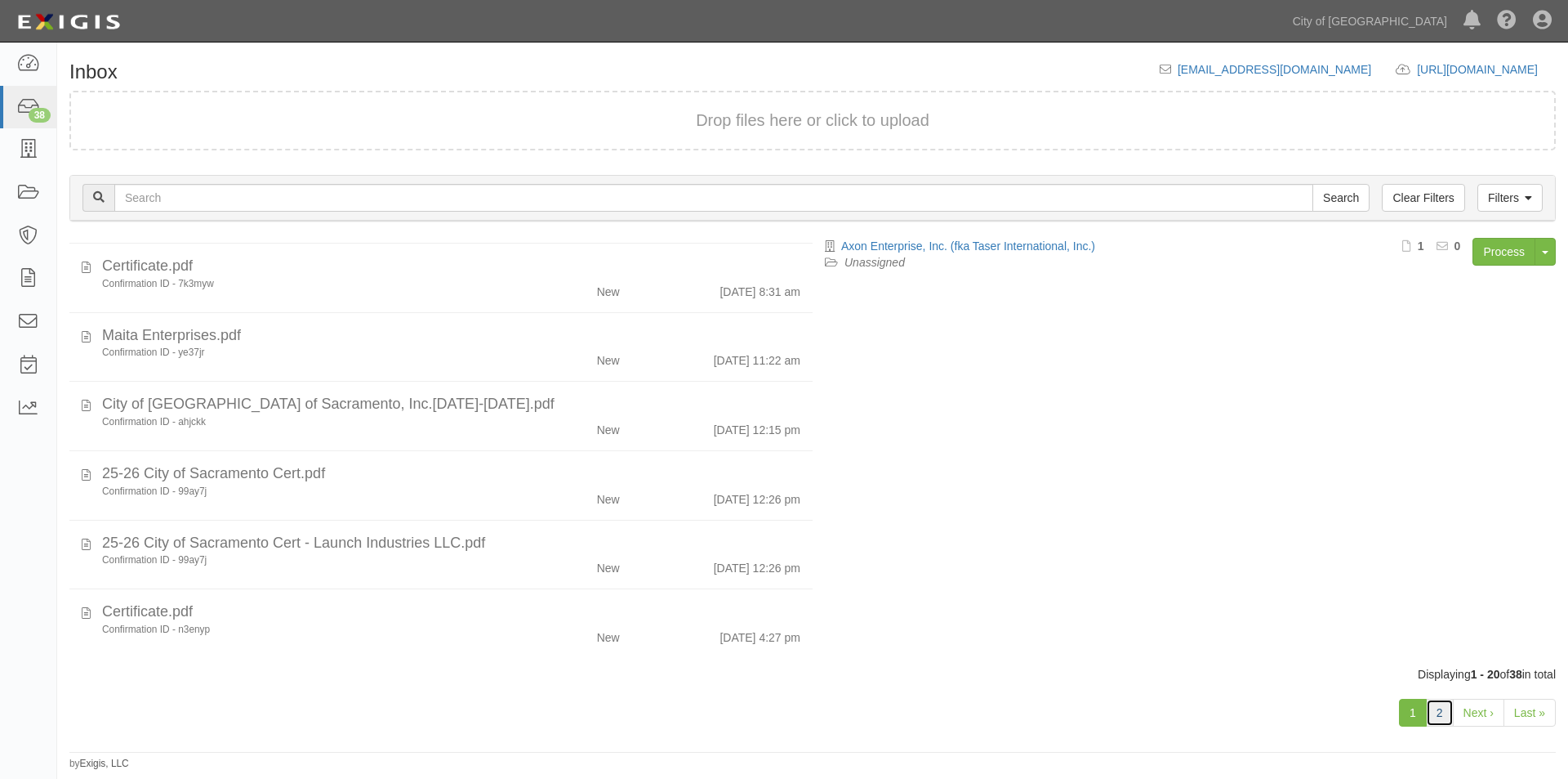
click at [1436, 707] on link "2" at bounding box center [1440, 713] width 28 height 28
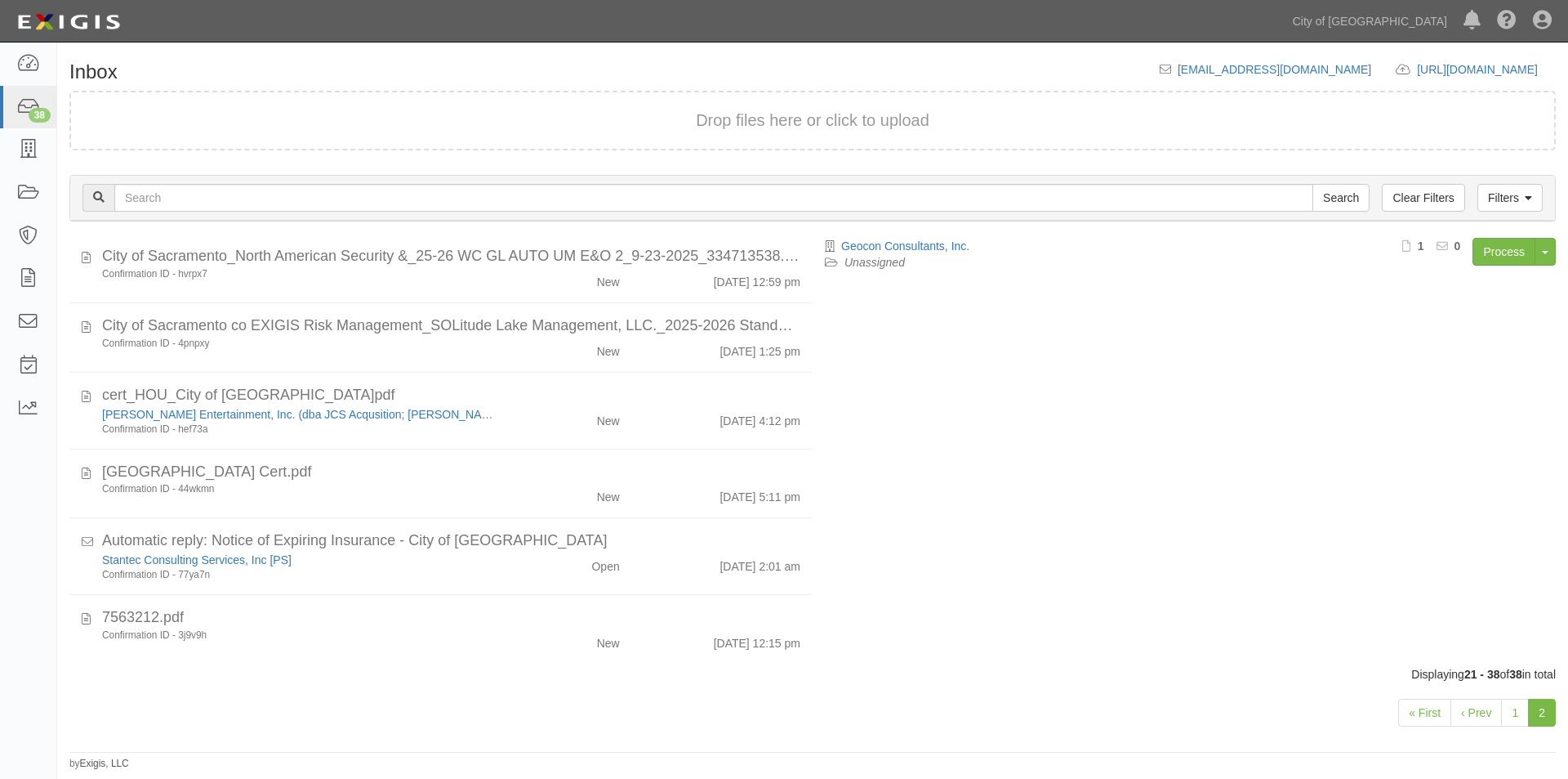
scroll to position [873, 0]
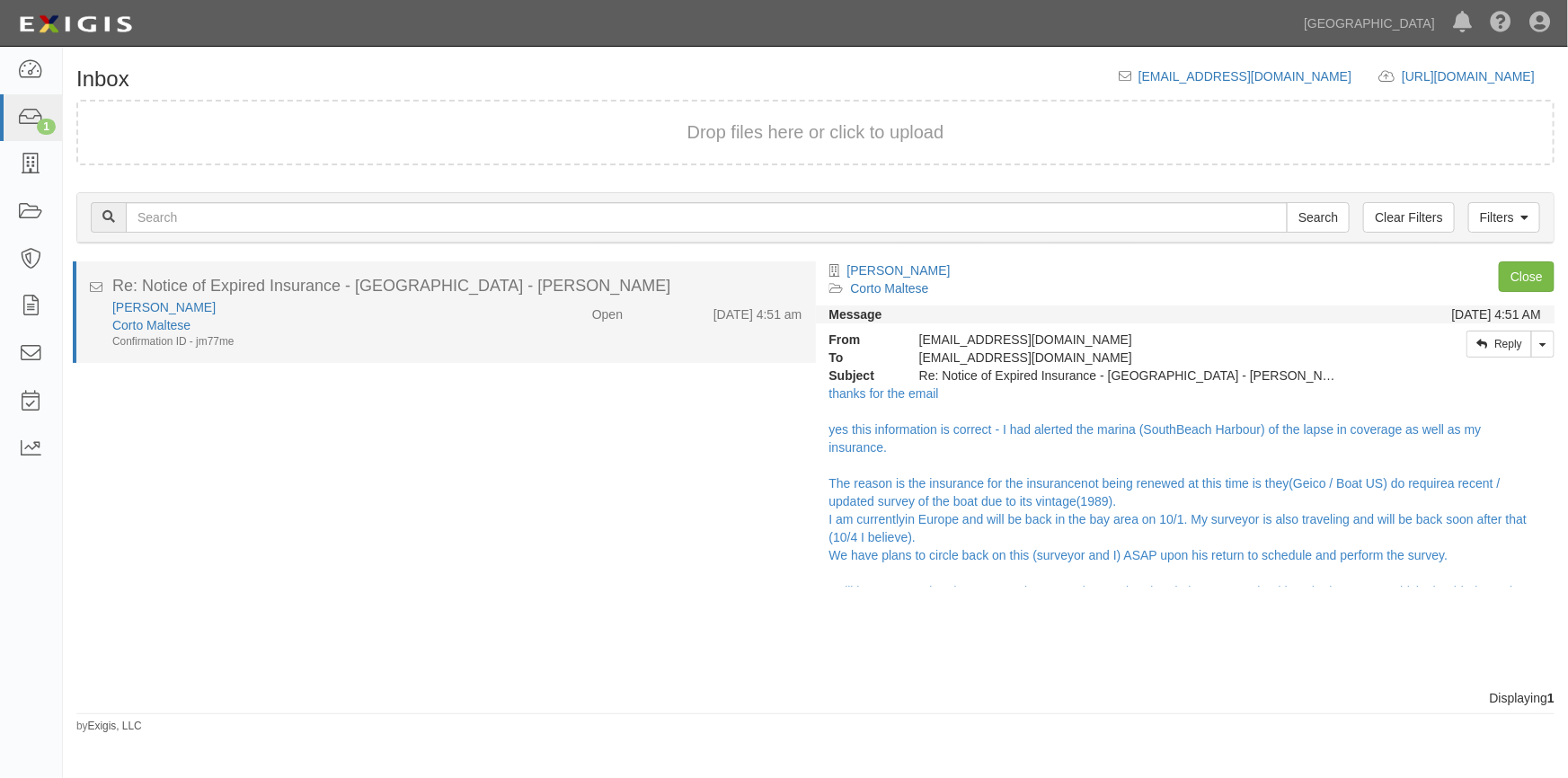
click at [377, 317] on div "Corto Maltese" at bounding box center [308, 326] width 391 height 18
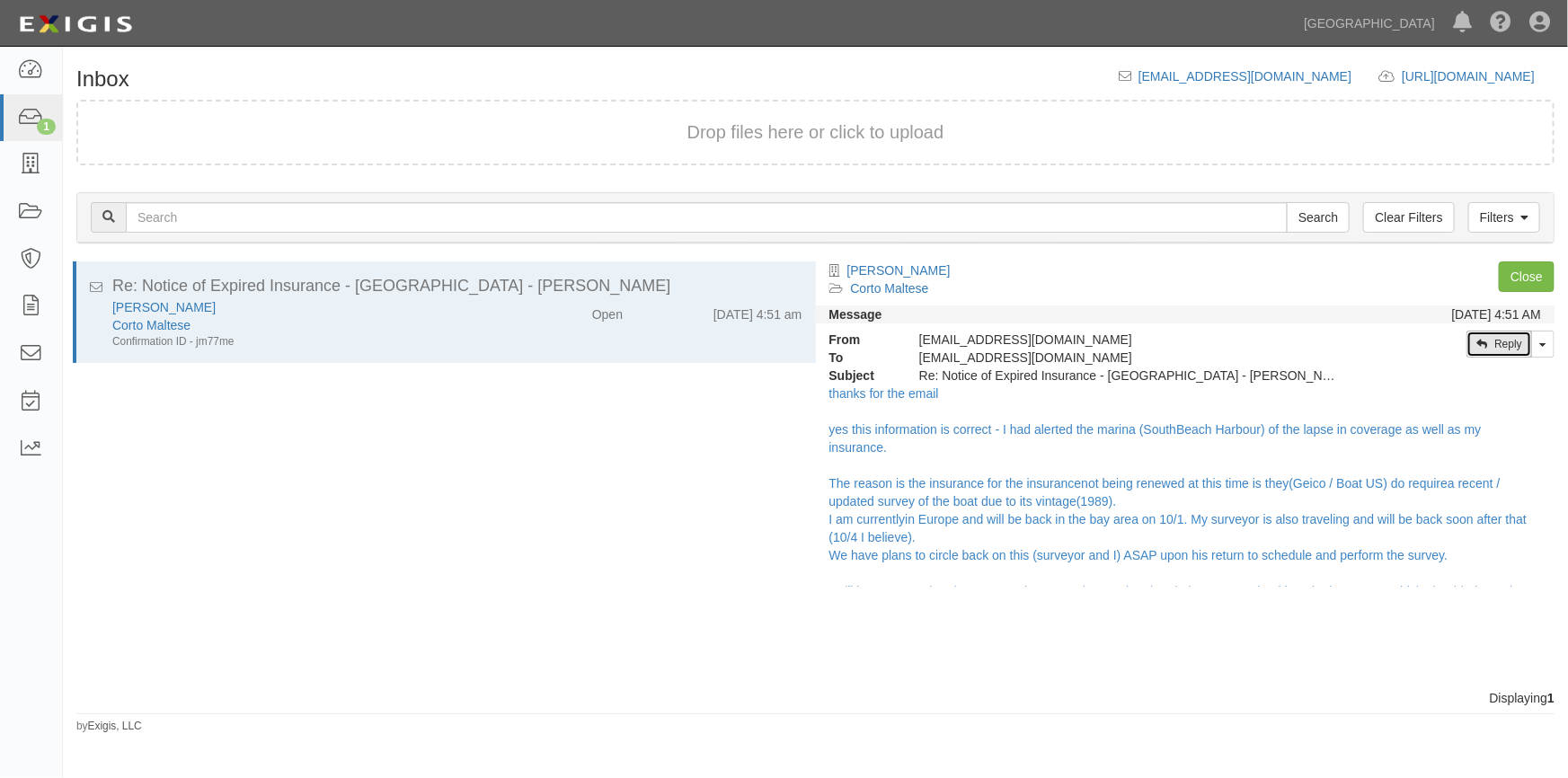
click at [1492, 346] on link "Reply" at bounding box center [1499, 344] width 66 height 27
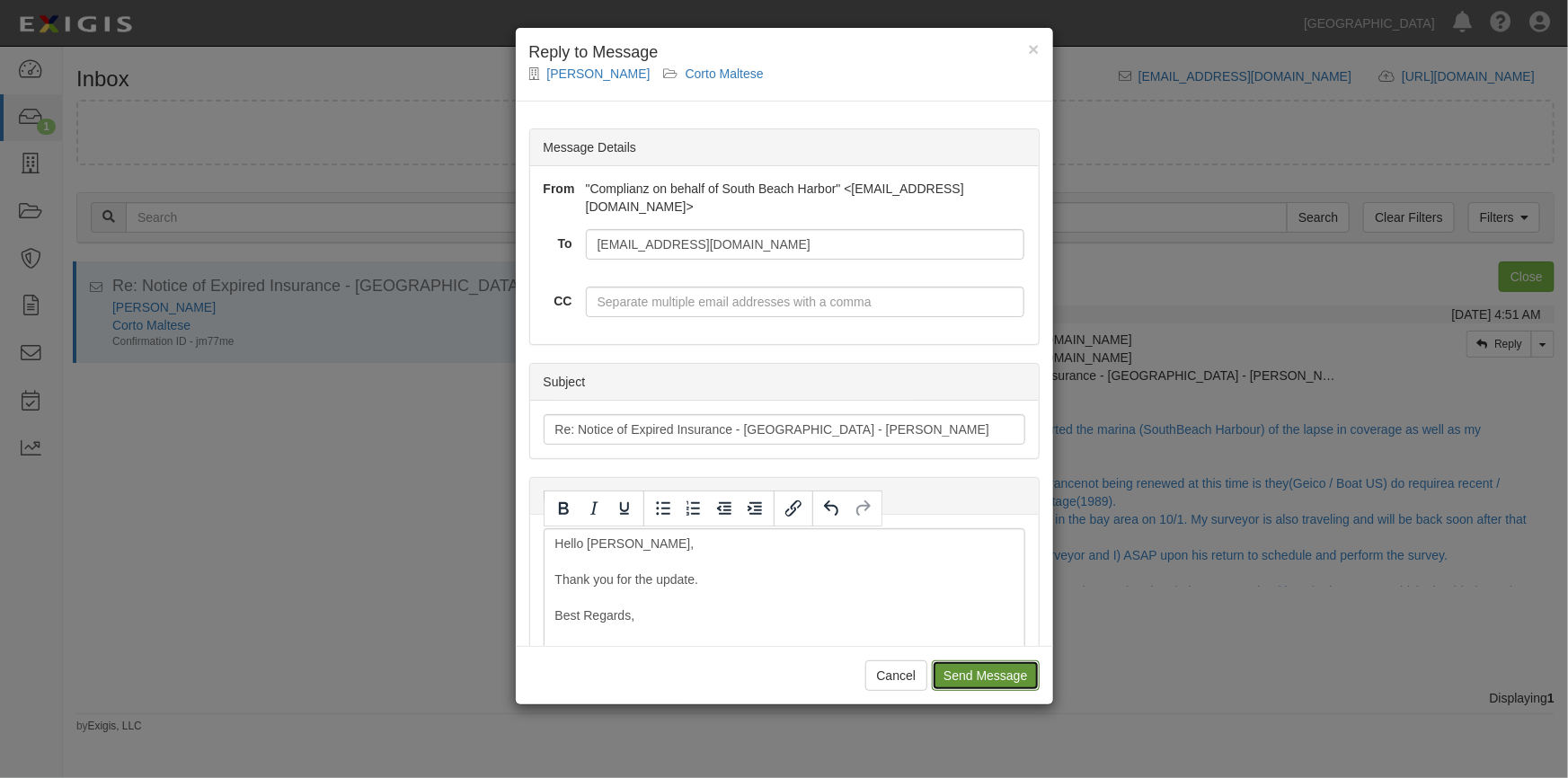
click at [988, 671] on input "Send Message" at bounding box center [984, 676] width 107 height 31
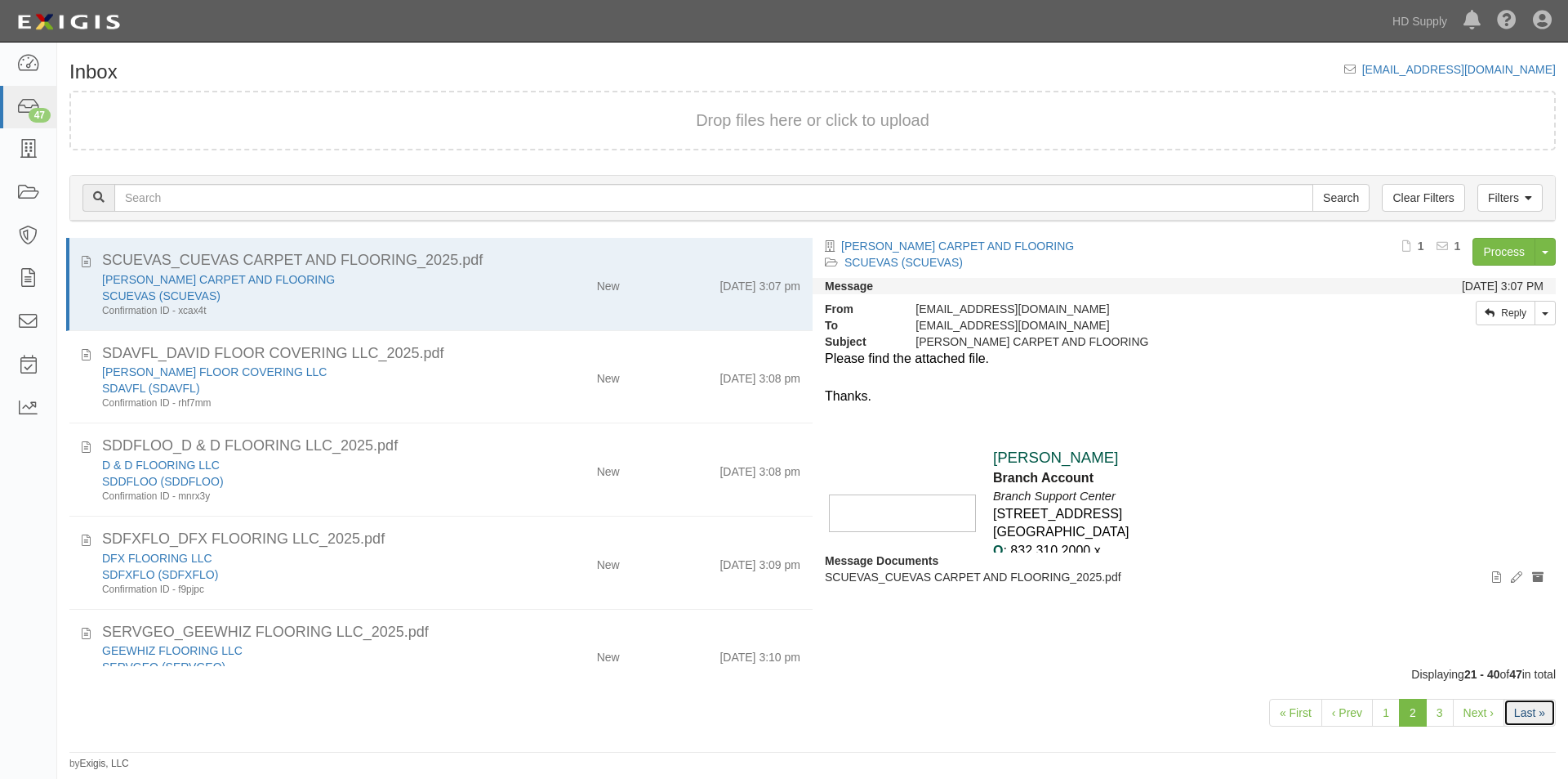
click at [1524, 708] on link "Last »" at bounding box center [1530, 713] width 53 height 28
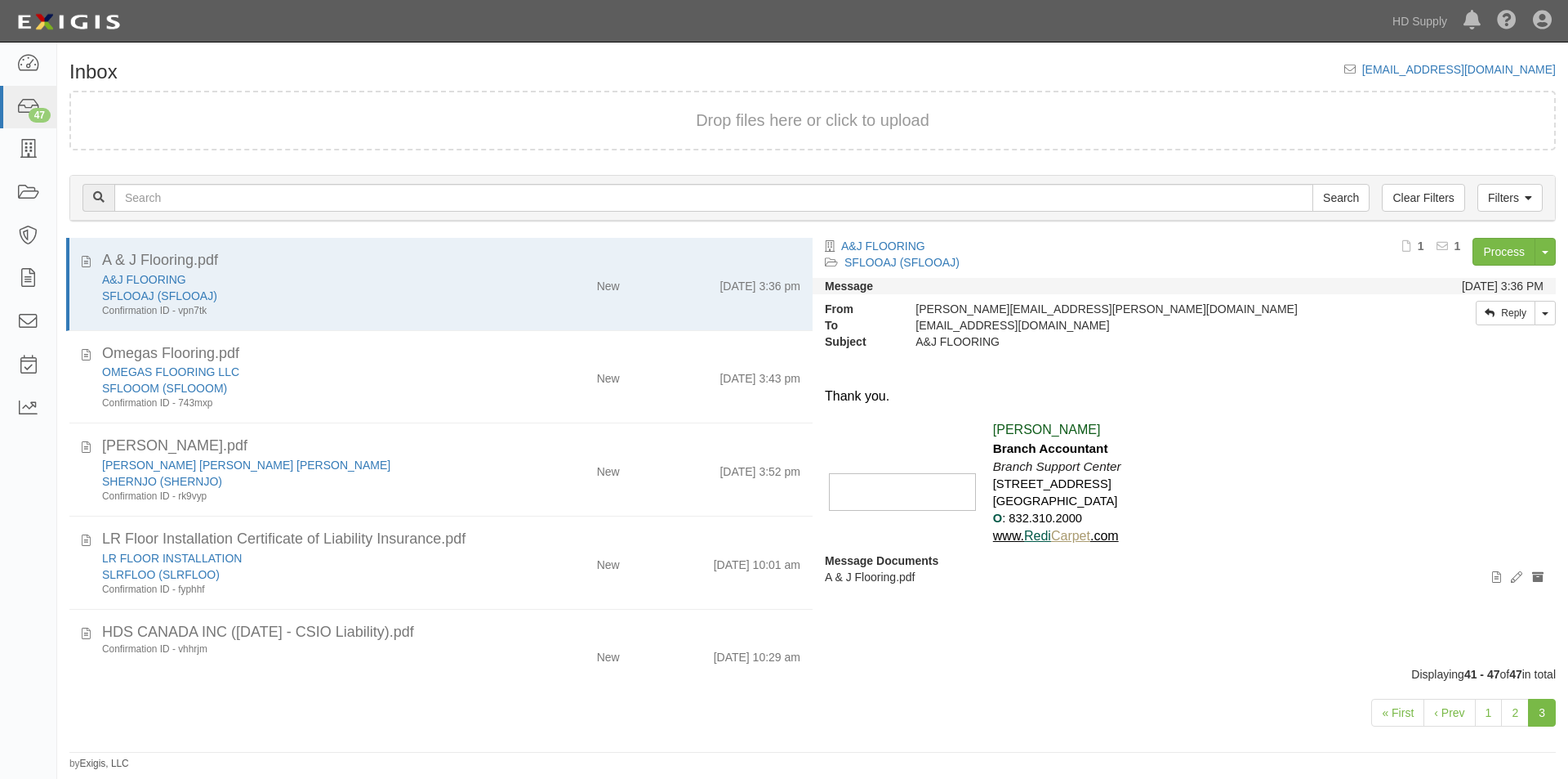
scroll to position [182, 0]
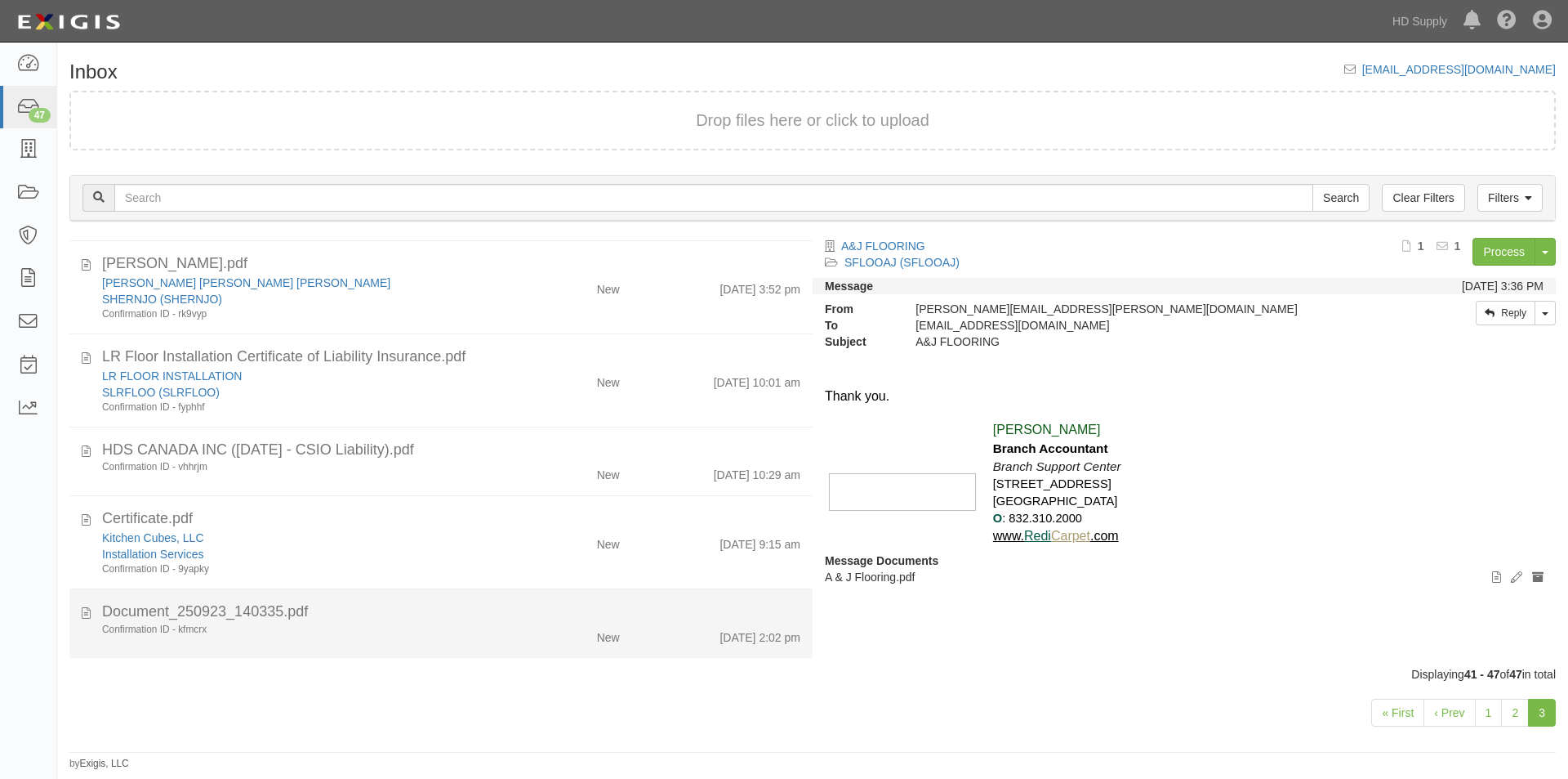
click at [438, 644] on div "Confirmation ID - kfmcrx New 9/23/25 2:02 pm" at bounding box center [451, 634] width 723 height 23
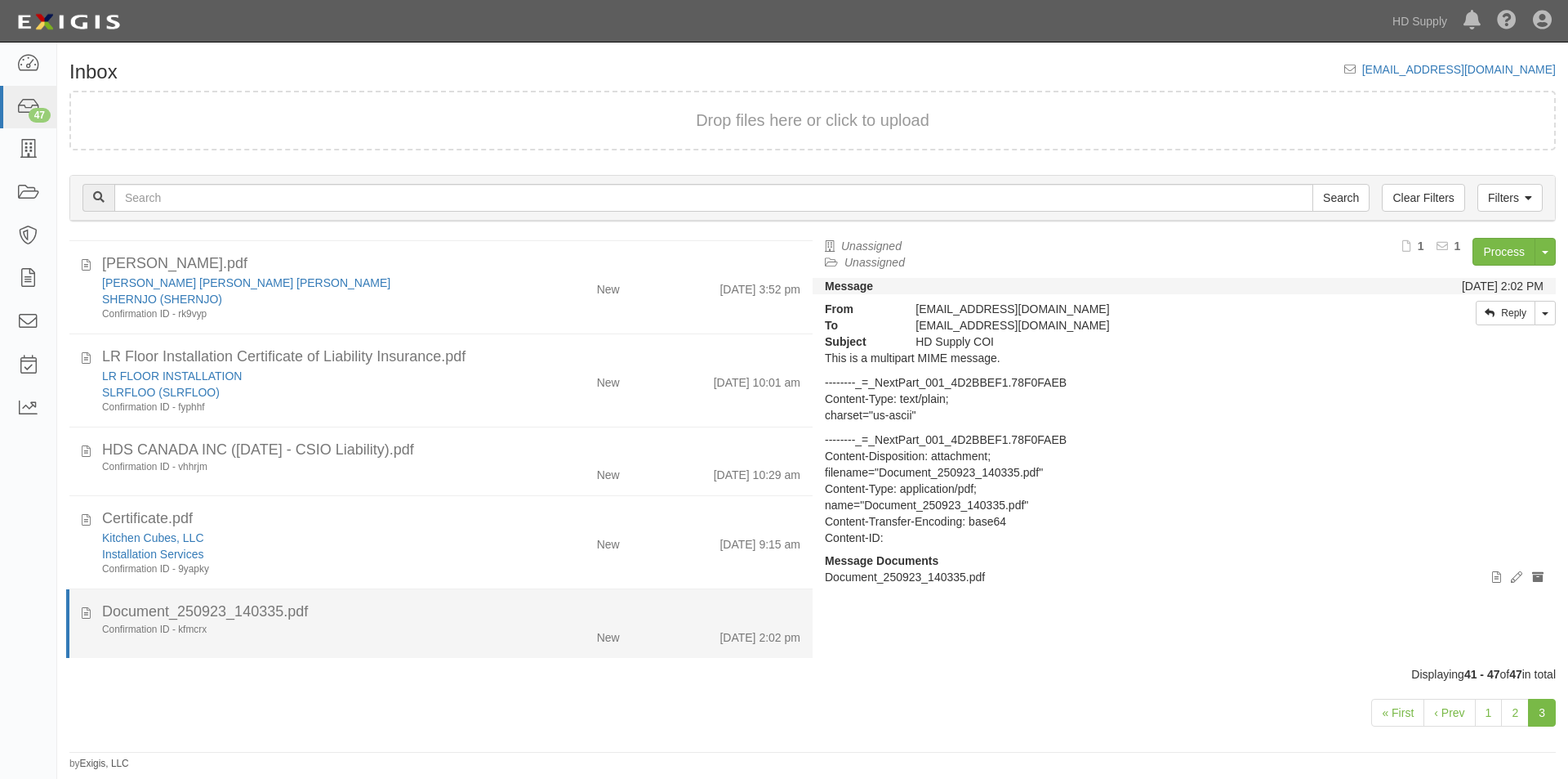
click at [447, 616] on div "Document_250923_140335.pdf" at bounding box center [452, 611] width 699 height 21
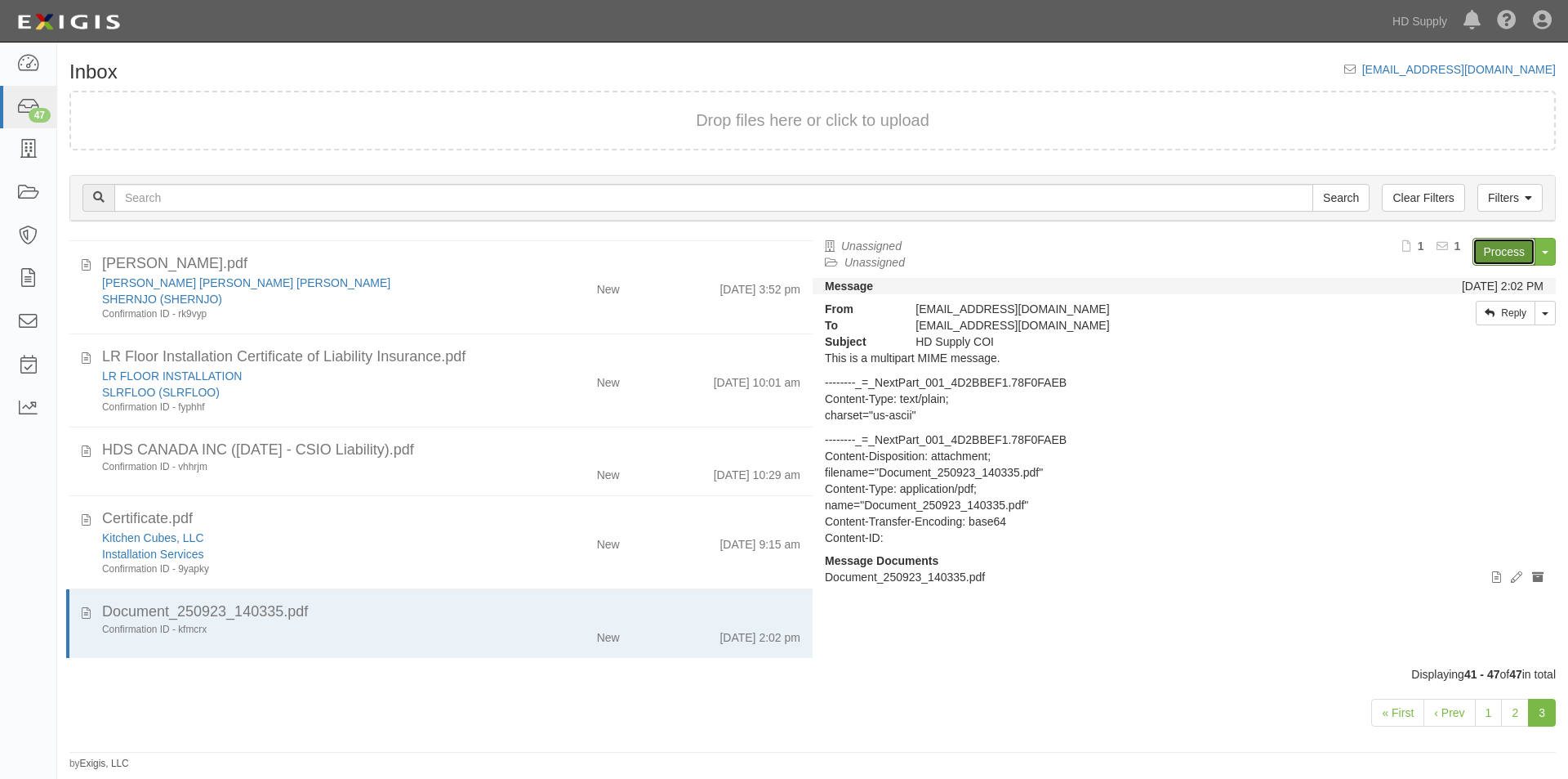
click at [1494, 253] on link "Process" at bounding box center [1504, 251] width 63 height 28
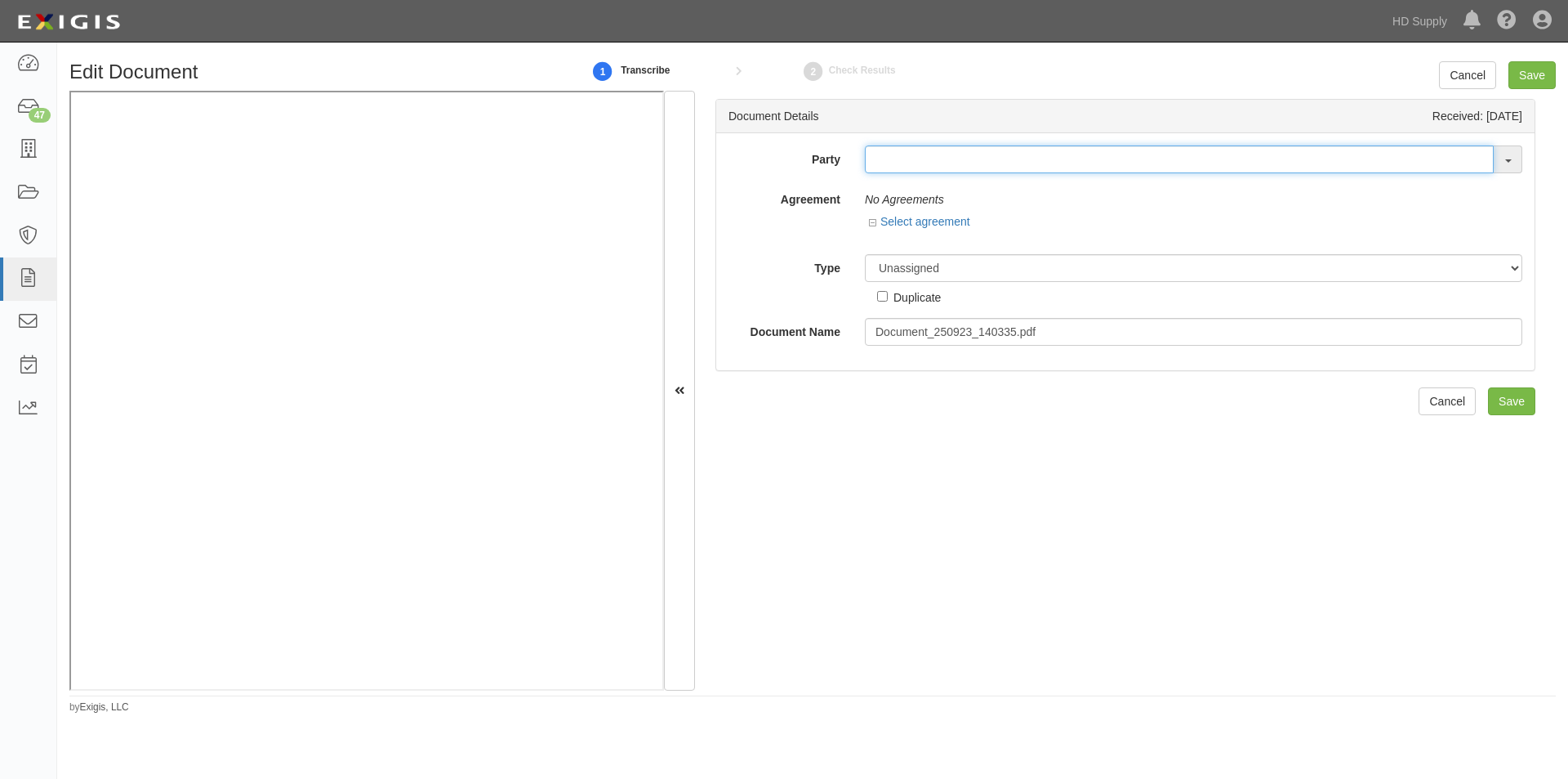
click at [909, 163] on input "text" at bounding box center [1179, 159] width 629 height 28
type input "chann"
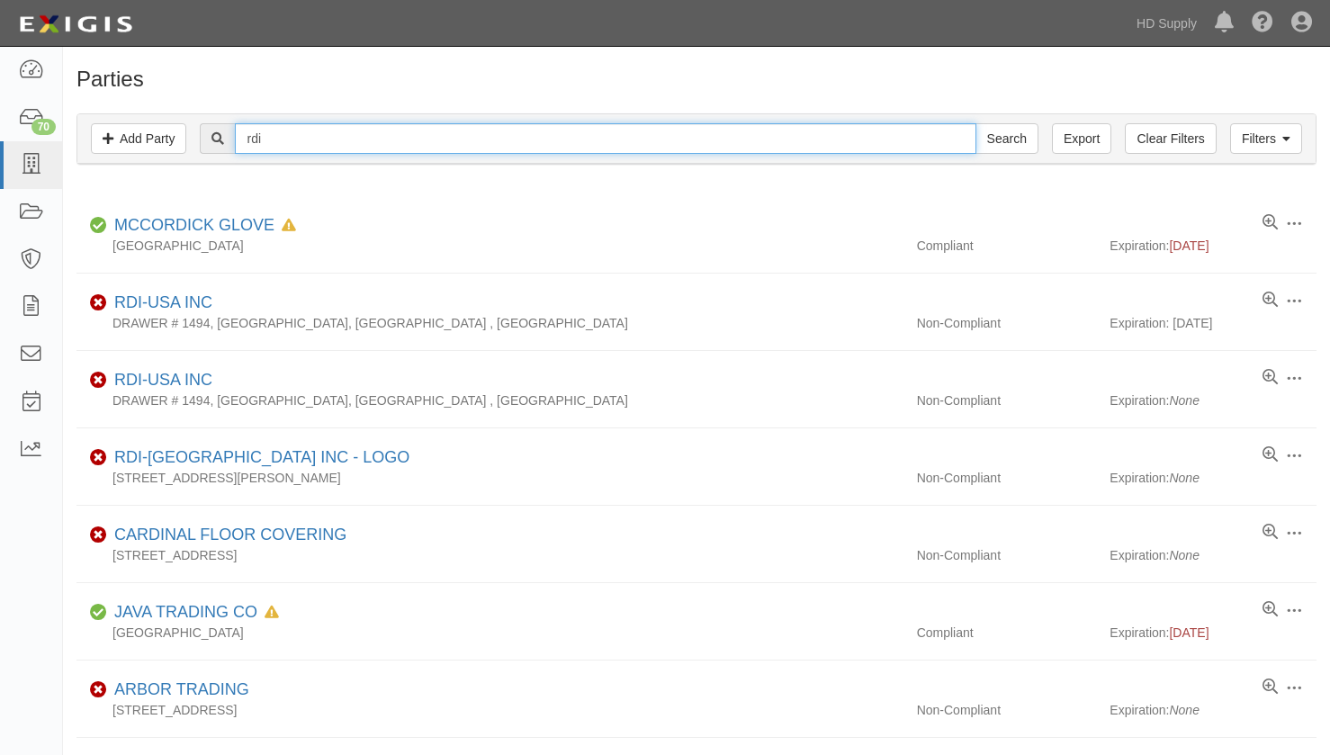
click at [333, 146] on input "rdi" at bounding box center [605, 138] width 741 height 31
type input "r"
type input "channellock"
click at [976, 123] on input "Search" at bounding box center [1007, 138] width 63 height 31
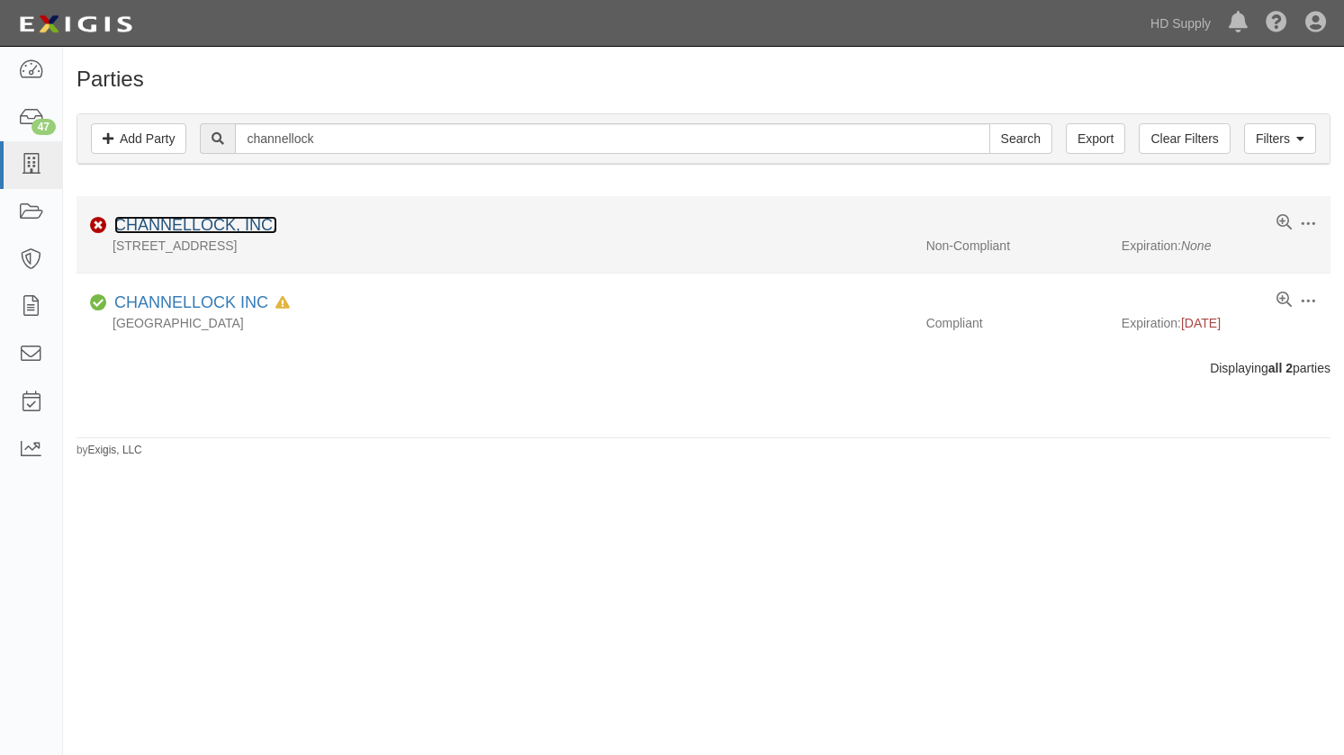
click at [217, 226] on link "CHANNELLOCK, INC." at bounding box center [195, 225] width 163 height 18
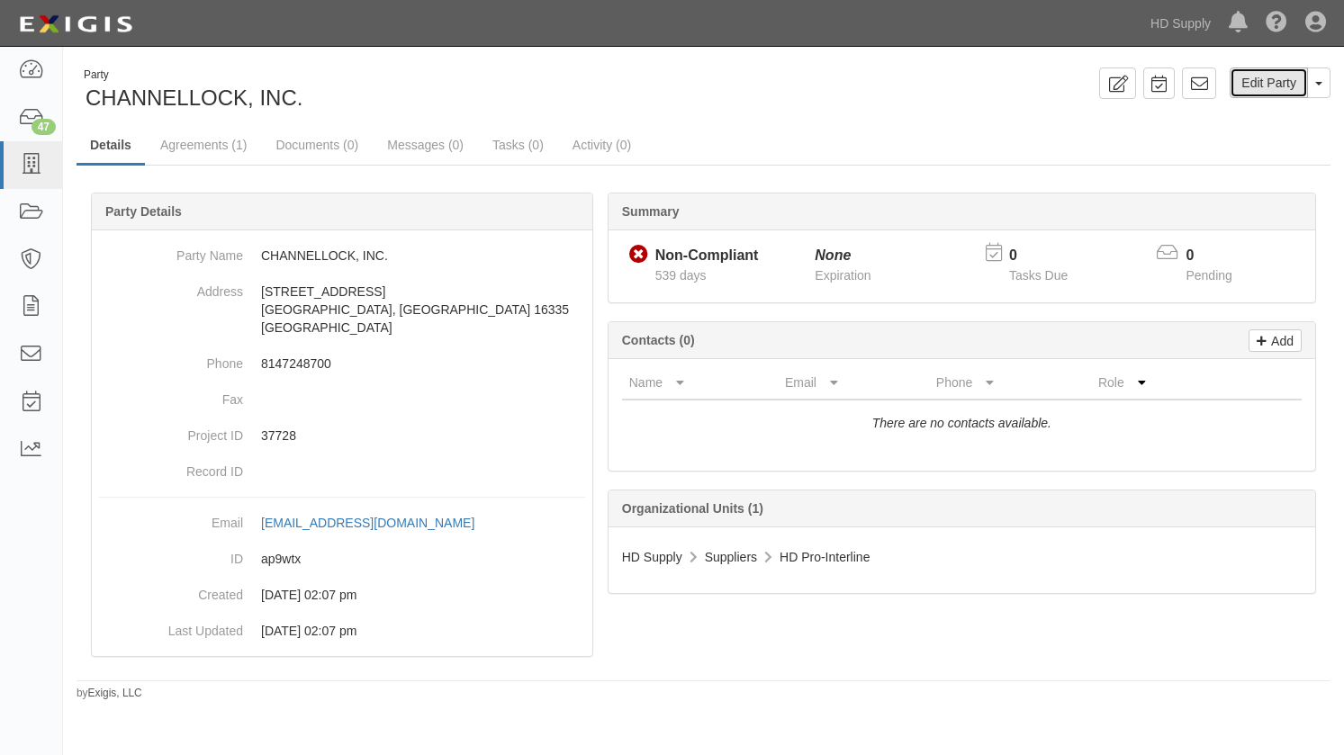
click at [1284, 85] on link "Edit Party" at bounding box center [1268, 83] width 78 height 31
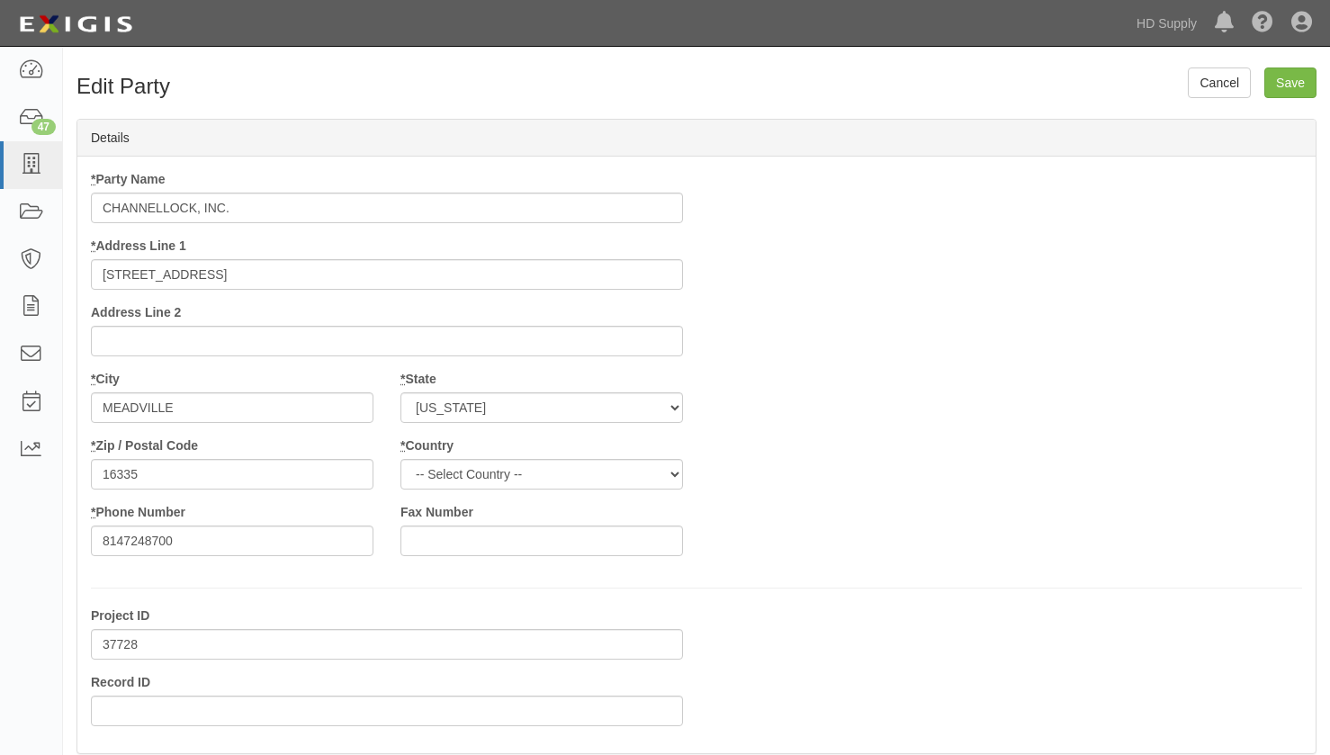
click at [247, 207] on input "CHANNELLOCK, INC." at bounding box center [387, 208] width 592 height 31
click at [240, 209] on input "CHANNELLOCK, INC." at bounding box center [387, 208] width 592 height 31
type input "CHANNELLOCK, INC.*"
click at [1290, 91] on input "Save" at bounding box center [1291, 83] width 52 height 31
click at [679, 473] on select "-- Select Country -- Canada United States --------------- Afghanistan Åland Isl…" at bounding box center [542, 474] width 283 height 31
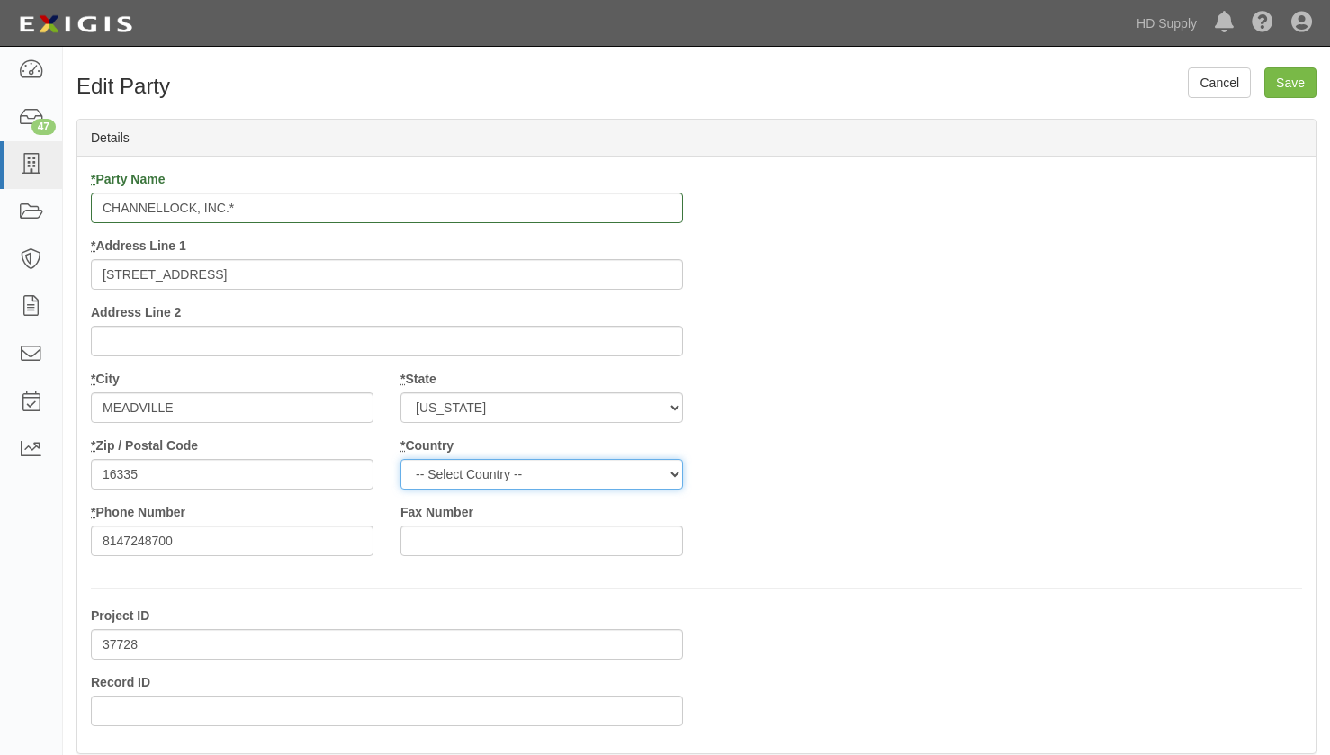
select select "US"
click at [401, 459] on select "-- Select Country -- Canada United States --------------- Afghanistan Åland Isl…" at bounding box center [542, 474] width 283 height 31
click at [1277, 86] on input "Save" at bounding box center [1291, 83] width 52 height 31
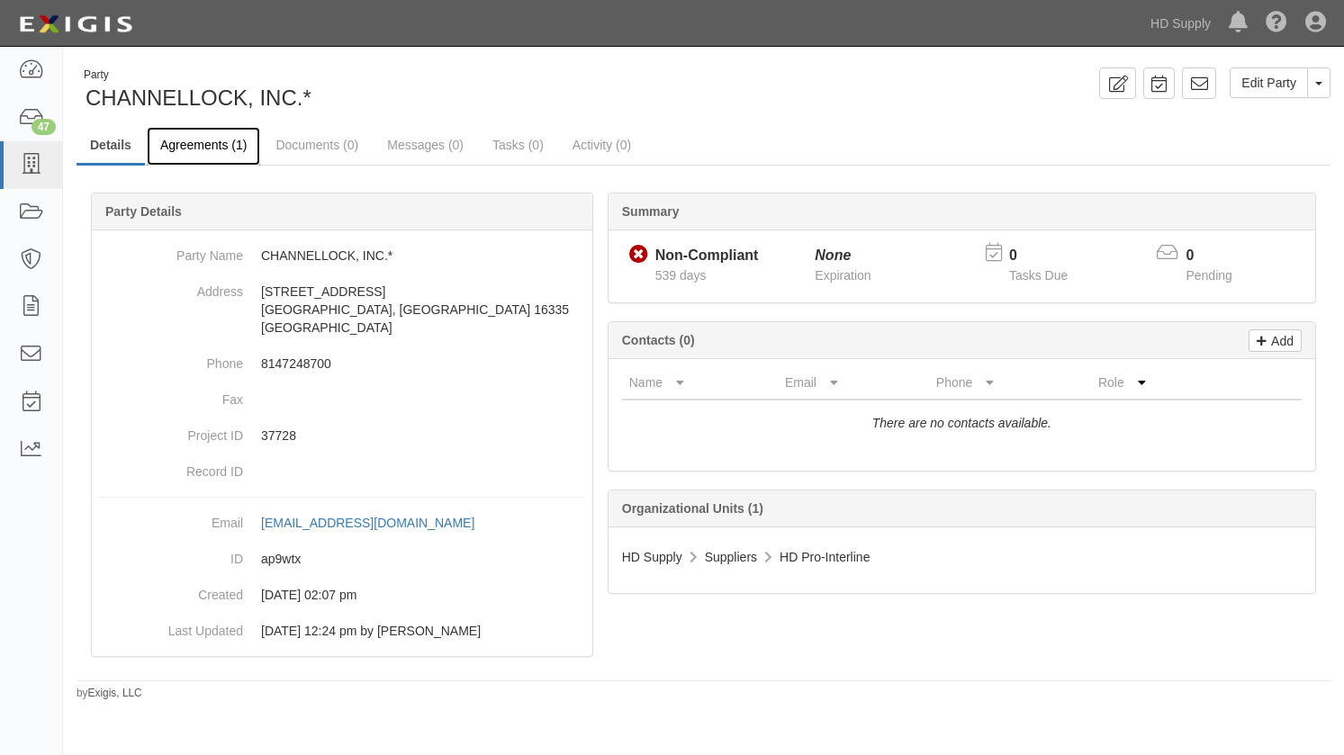
click at [211, 146] on link "Agreements (1)" at bounding box center [203, 146] width 113 height 39
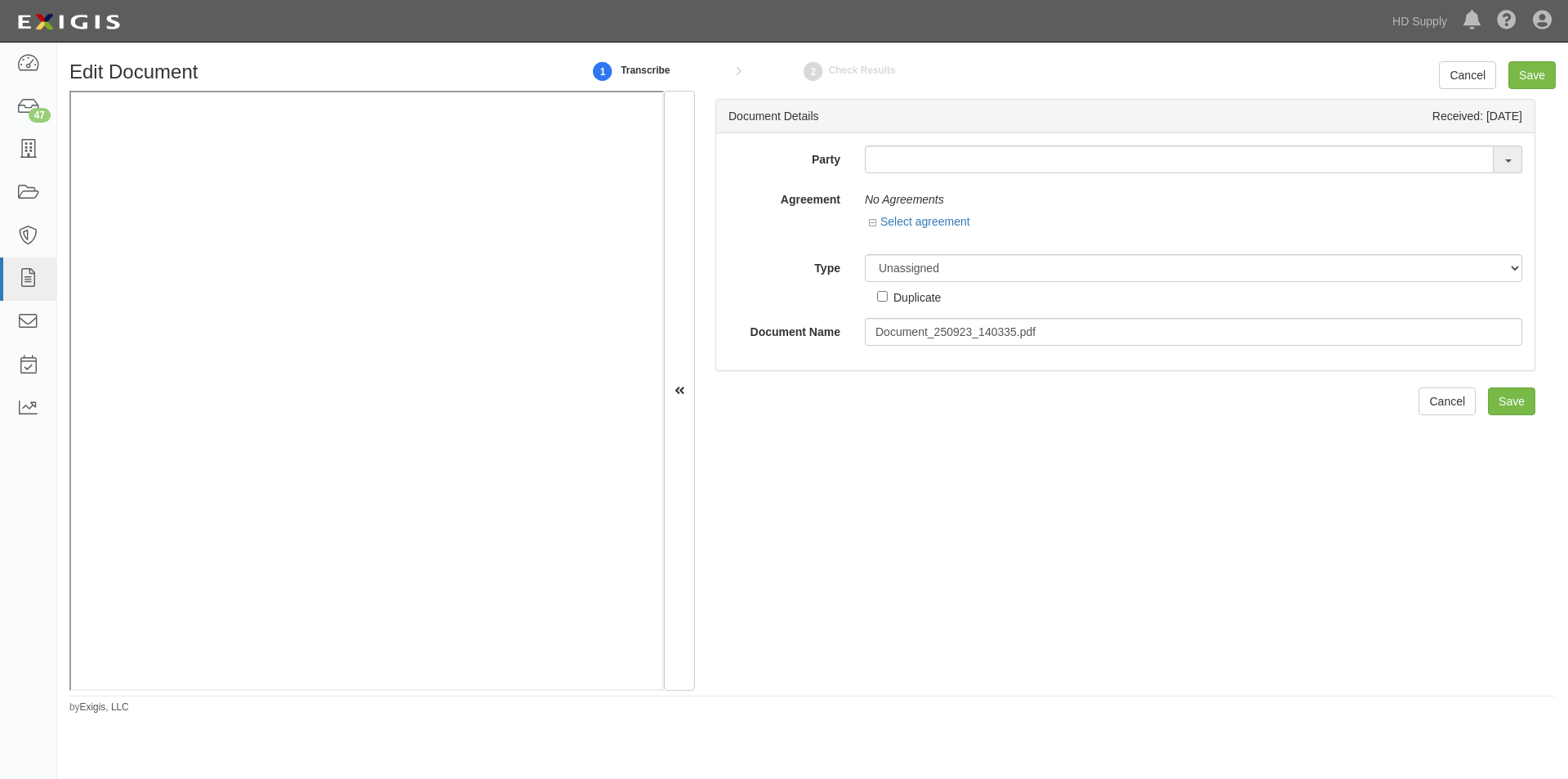
click at [1367, 621] on div "Document Details Received: 09/23/2025 Party 1888 MILLS 1888 MILLS - IMPORT 2 PA…" at bounding box center [1125, 390] width 861 height 600
click at [882, 165] on input "text" at bounding box center [1179, 159] width 629 height 28
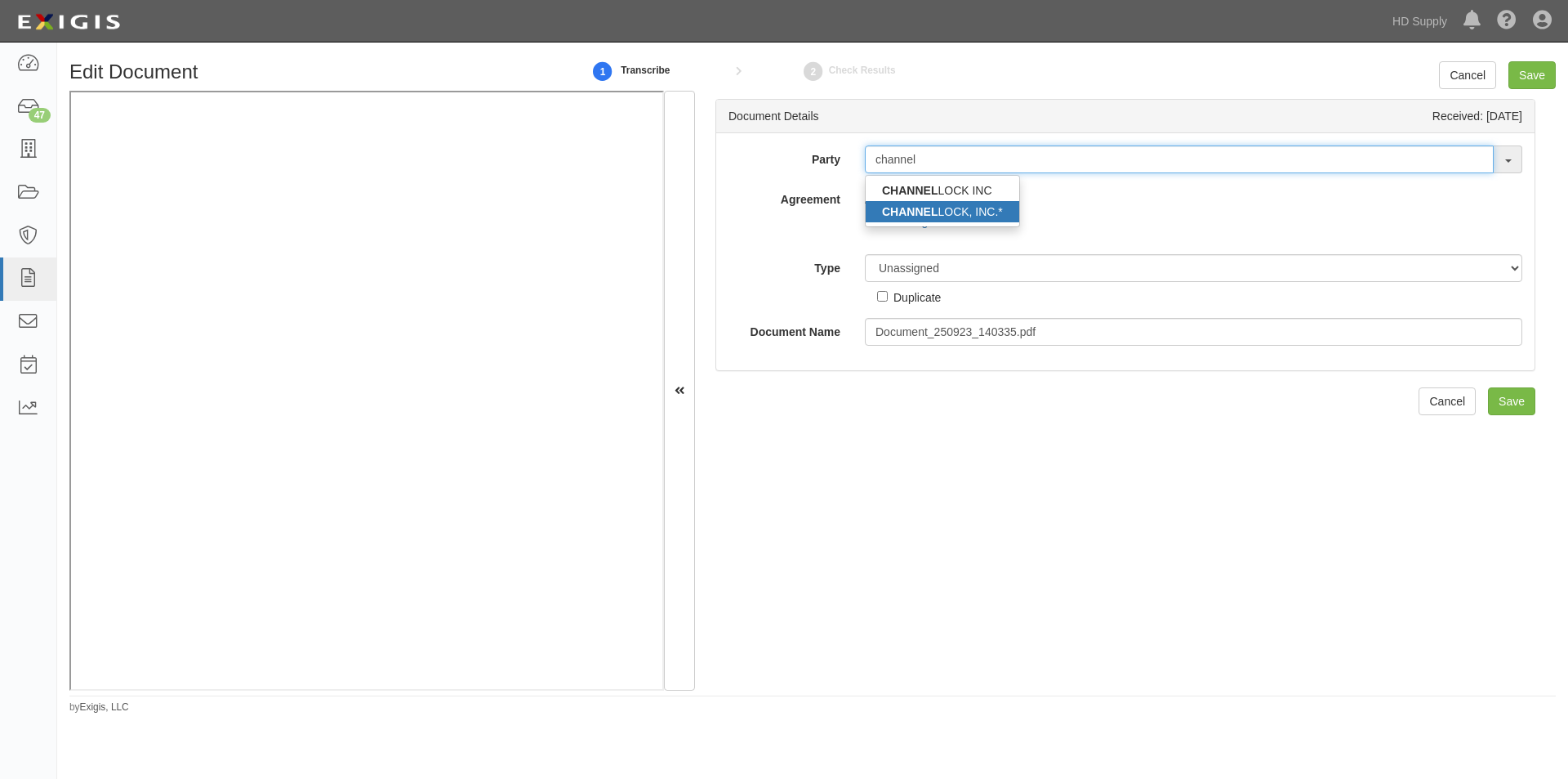
type input "channel"
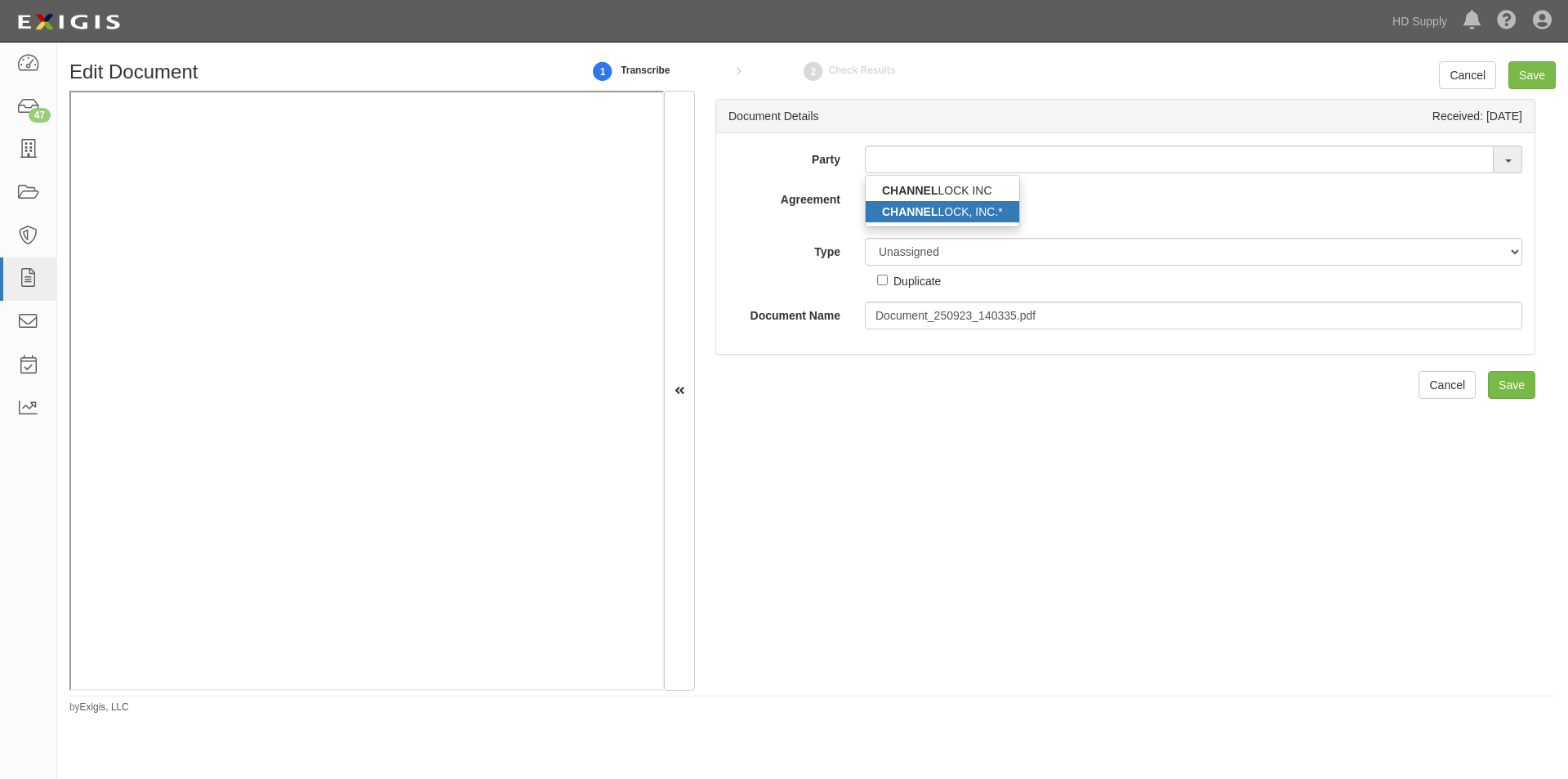
click at [952, 217] on link "CHANNEL LOCK, INC.*" at bounding box center [942, 211] width 153 height 21
type input "CHANNELLOCK, INC.*"
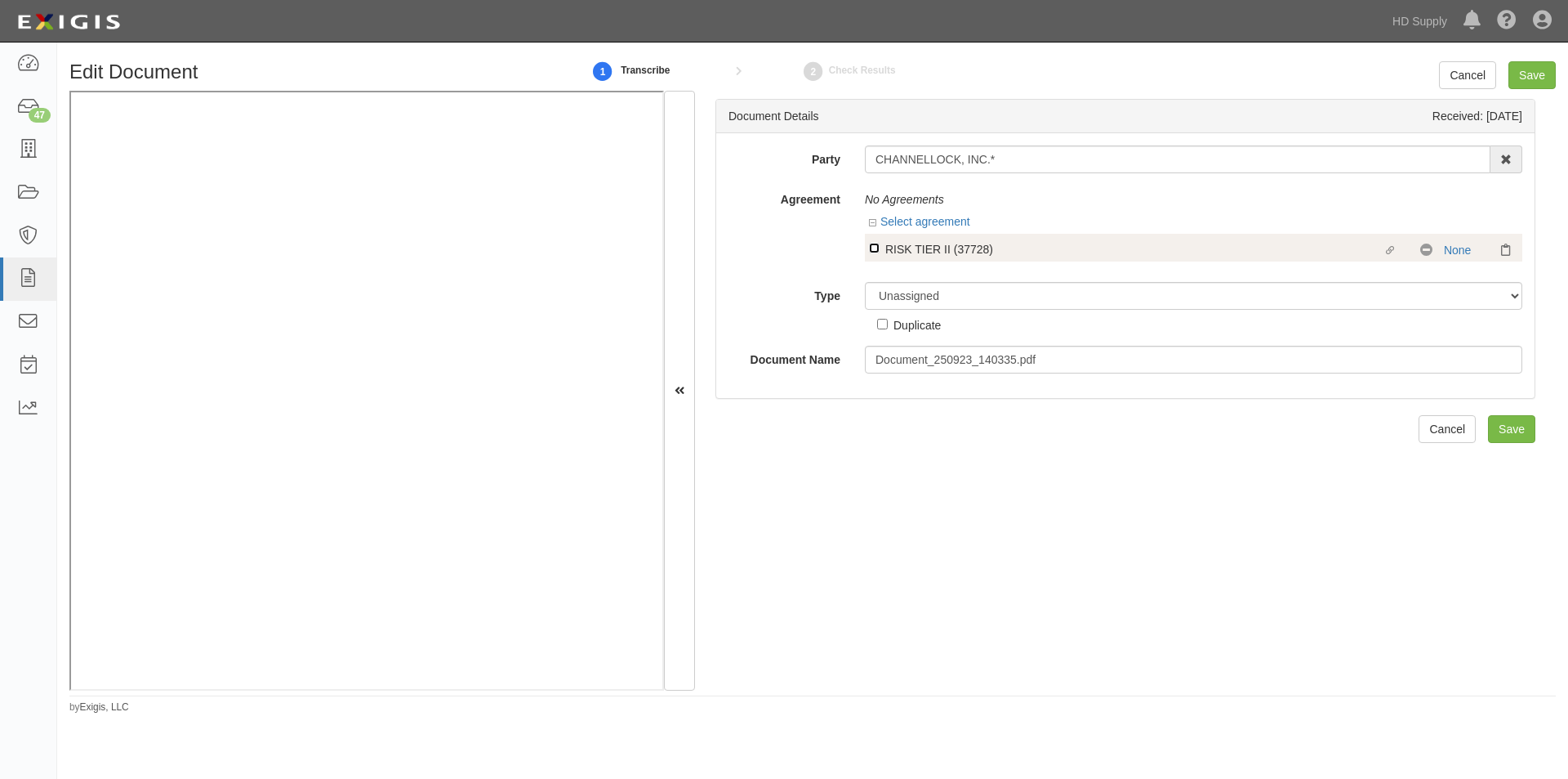
click at [874, 251] on input "Linked agreement RISK TIER II (37728) Linked agreement" at bounding box center [875, 248] width 11 height 11
checkbox input "true"
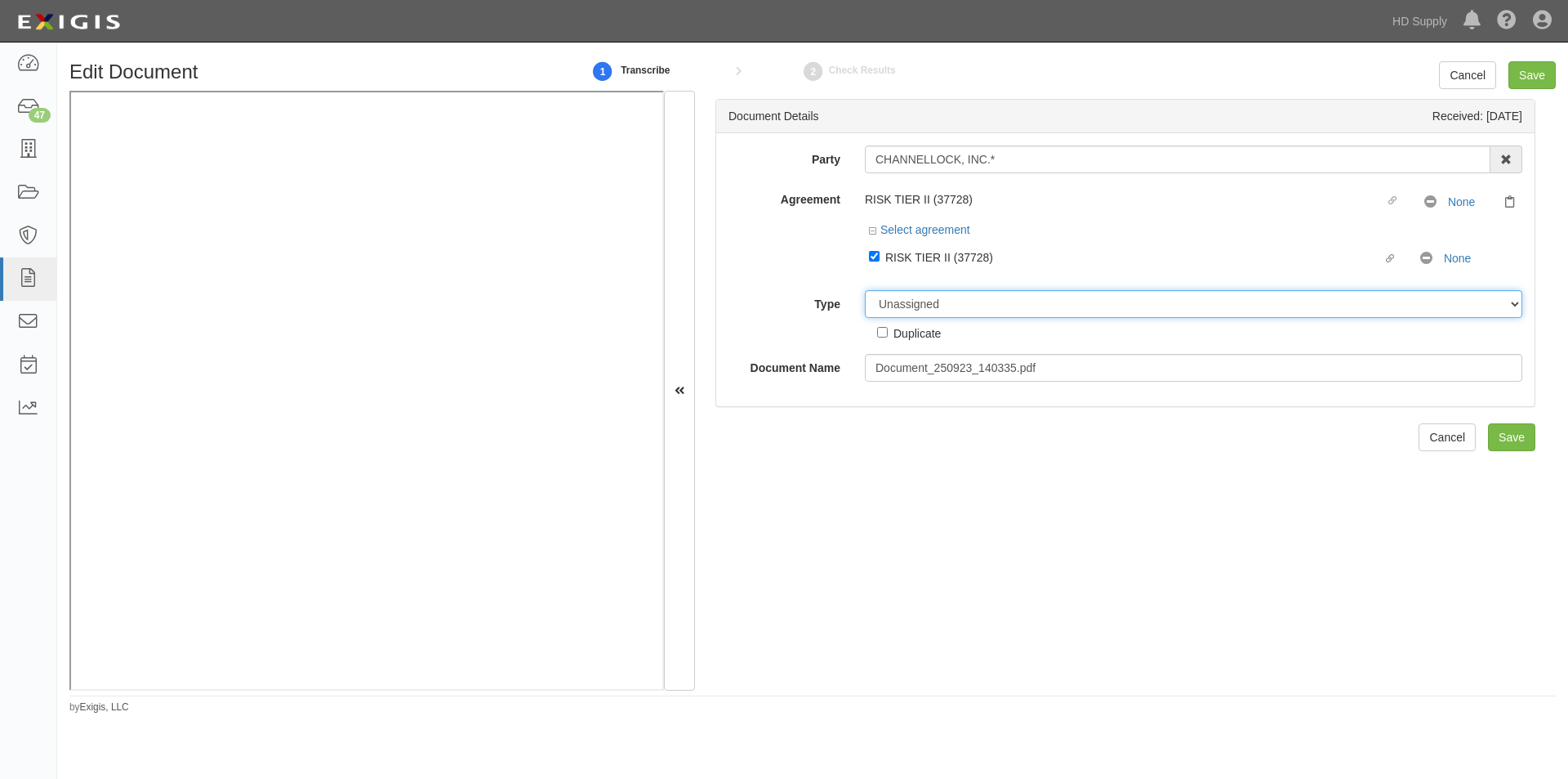
click at [916, 315] on select "Unassigned Binder Cancellation Notice Certificate Contract Endorsement Insuranc…" at bounding box center [1193, 304] width 658 height 28
select select "CertificateDetail"
click at [865, 291] on select "Unassigned Binder Cancellation Notice Certificate Contract Endorsement Insuranc…" at bounding box center [1193, 304] width 658 height 28
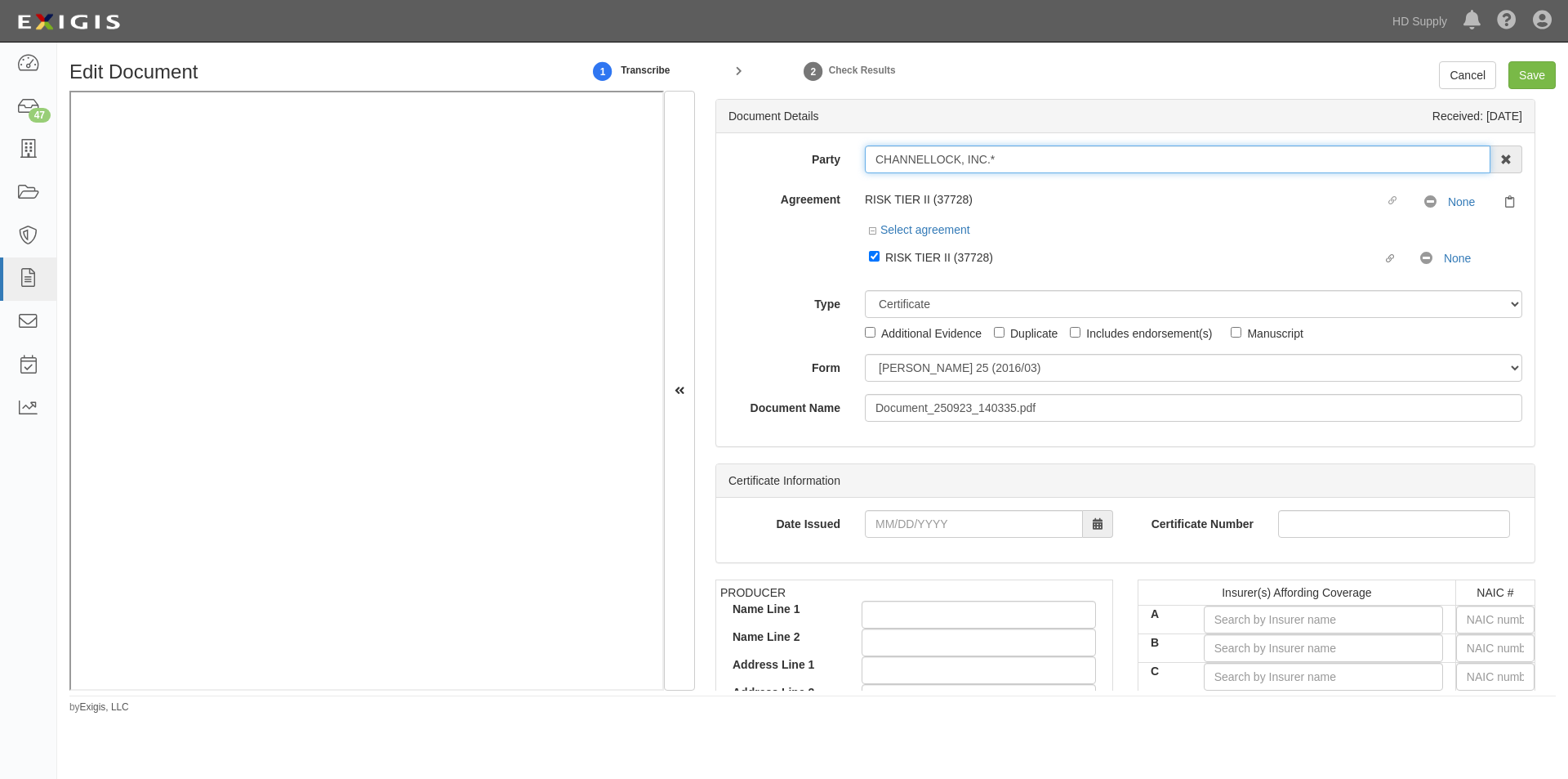
drag, startPoint x: 985, startPoint y: 153, endPoint x: 871, endPoint y: 163, distance: 114.4
click at [871, 163] on input "CHANNELLOCK, INC.*" at bounding box center [1177, 159] width 625 height 28
click at [895, 382] on div "Party CHANNELLOCK, INC.* CHANNEL LOCK INC CHANNEL LOCK, INC.* 1888 MILLS 1888 M…" at bounding box center [1125, 283] width 794 height 276
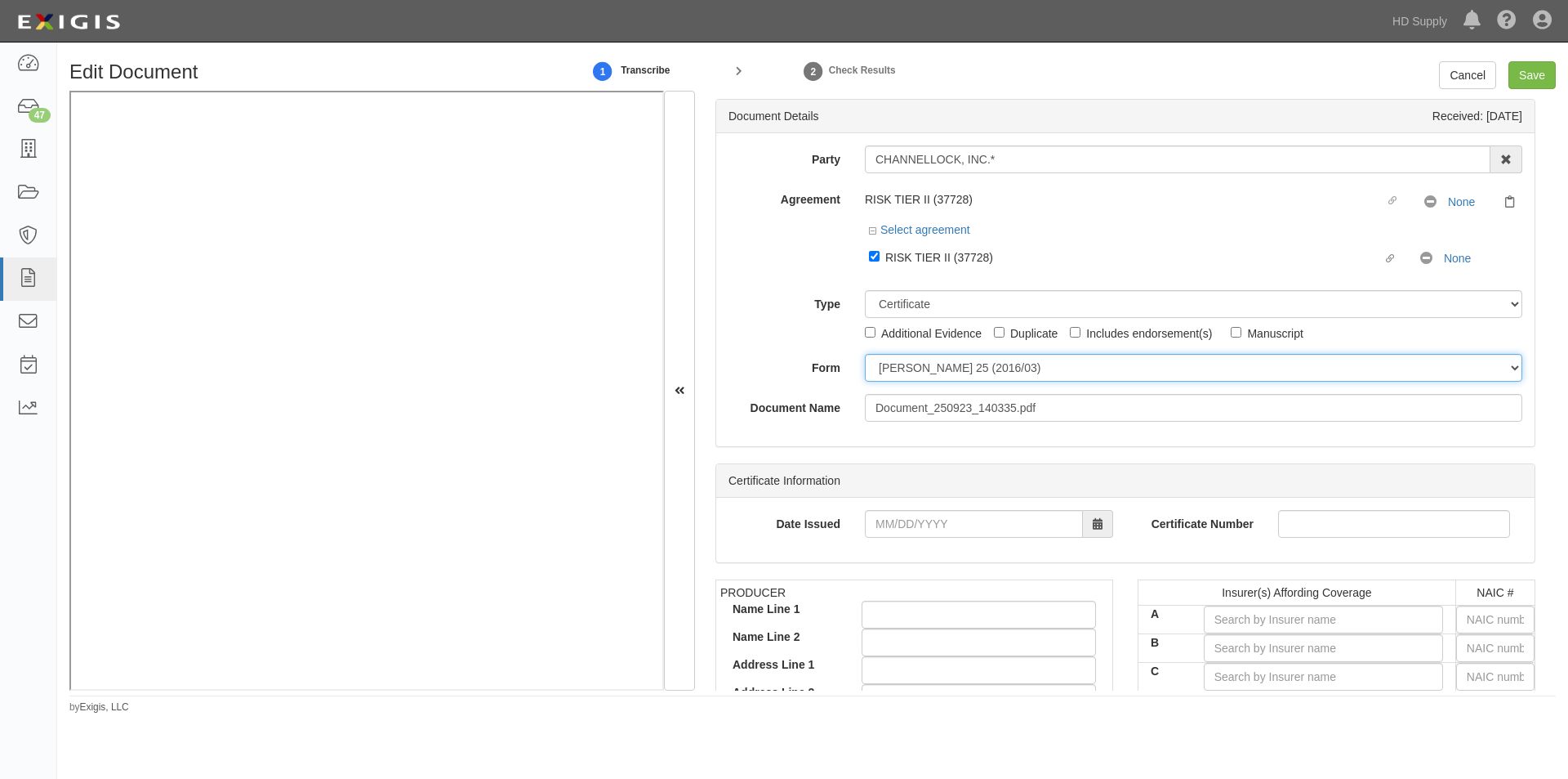
click at [895, 370] on select "ACORD 25 (2016/03) ACORD 101 ACORD 855 NY (2014/05) General" at bounding box center [1193, 368] width 658 height 28
select select "GeneralFormDetail"
click at [865, 354] on select "ACORD 25 (2016/03) ACORD 101 ACORD 855 NY (2014/05) General" at bounding box center [1193, 368] width 658 height 28
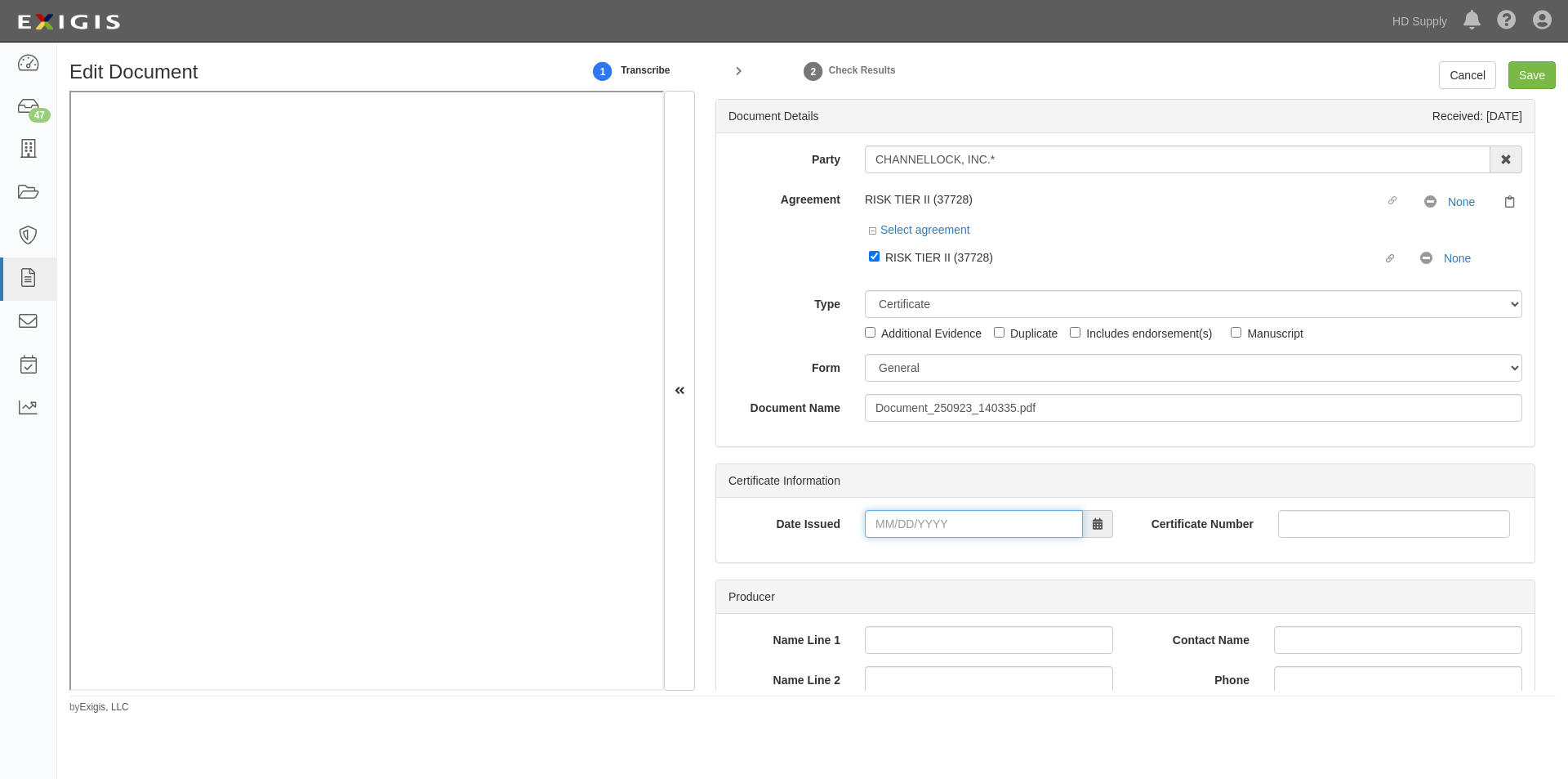
click at [915, 526] on input "Date Issued" at bounding box center [974, 524] width 218 height 28
type input "07/25/2025"
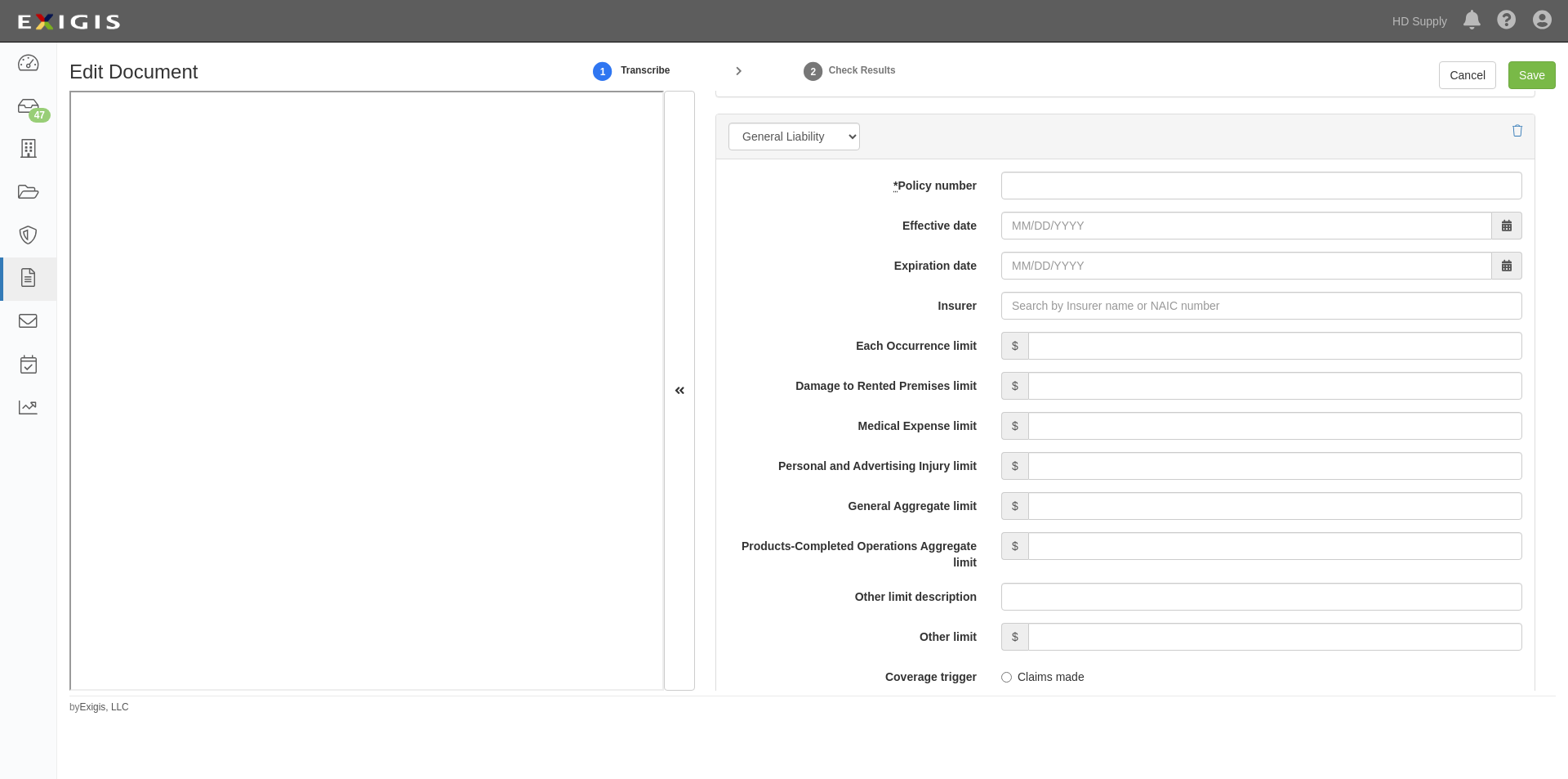
scroll to position [1187, 0]
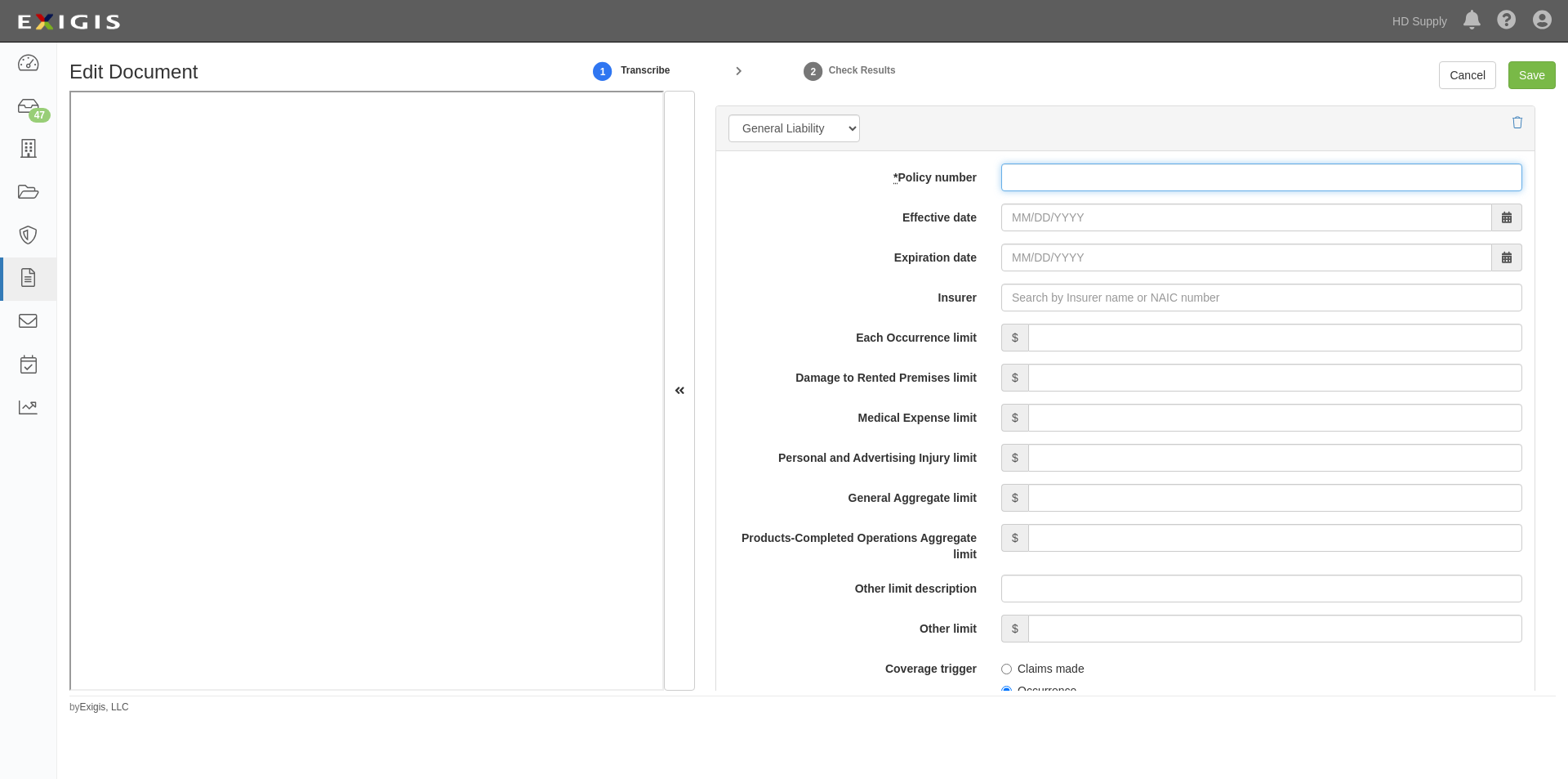
click at [1123, 180] on input "* Policy number" at bounding box center [1261, 177] width 521 height 28
type input "35332358"
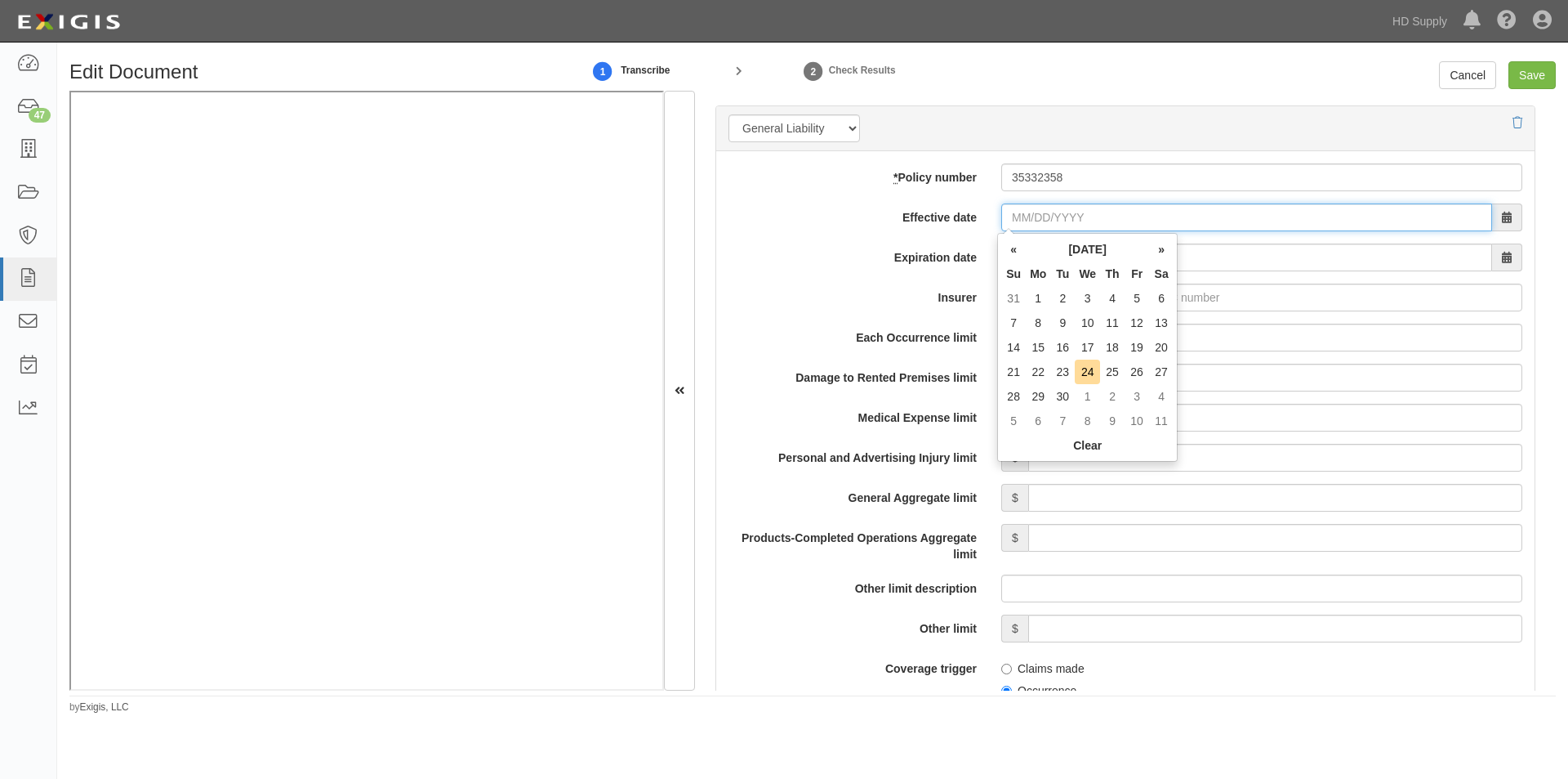
click at [1025, 213] on input "Effective date" at bounding box center [1246, 217] width 491 height 28
type input "07/31/2025"
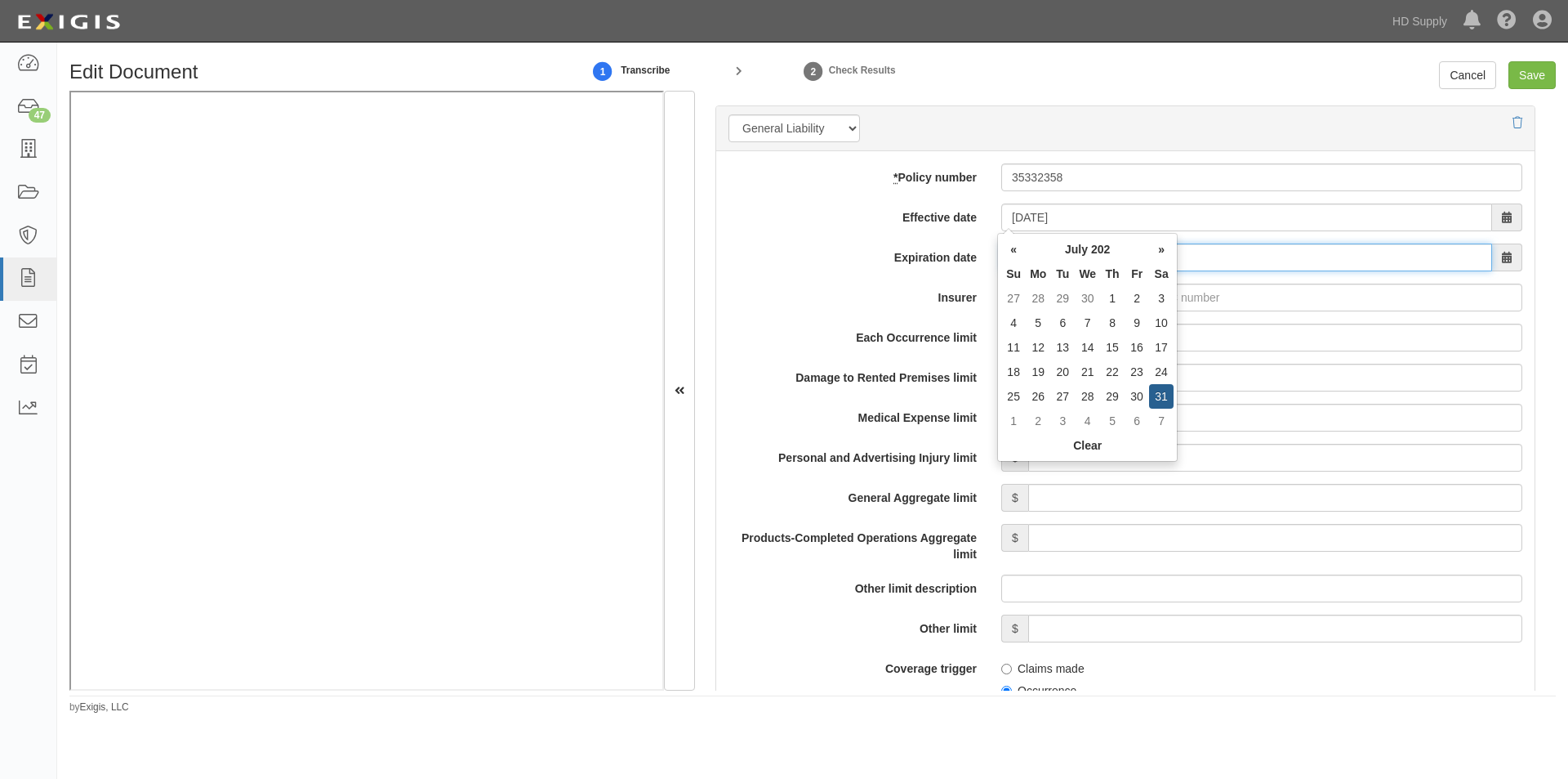
type input "07/31/2026"
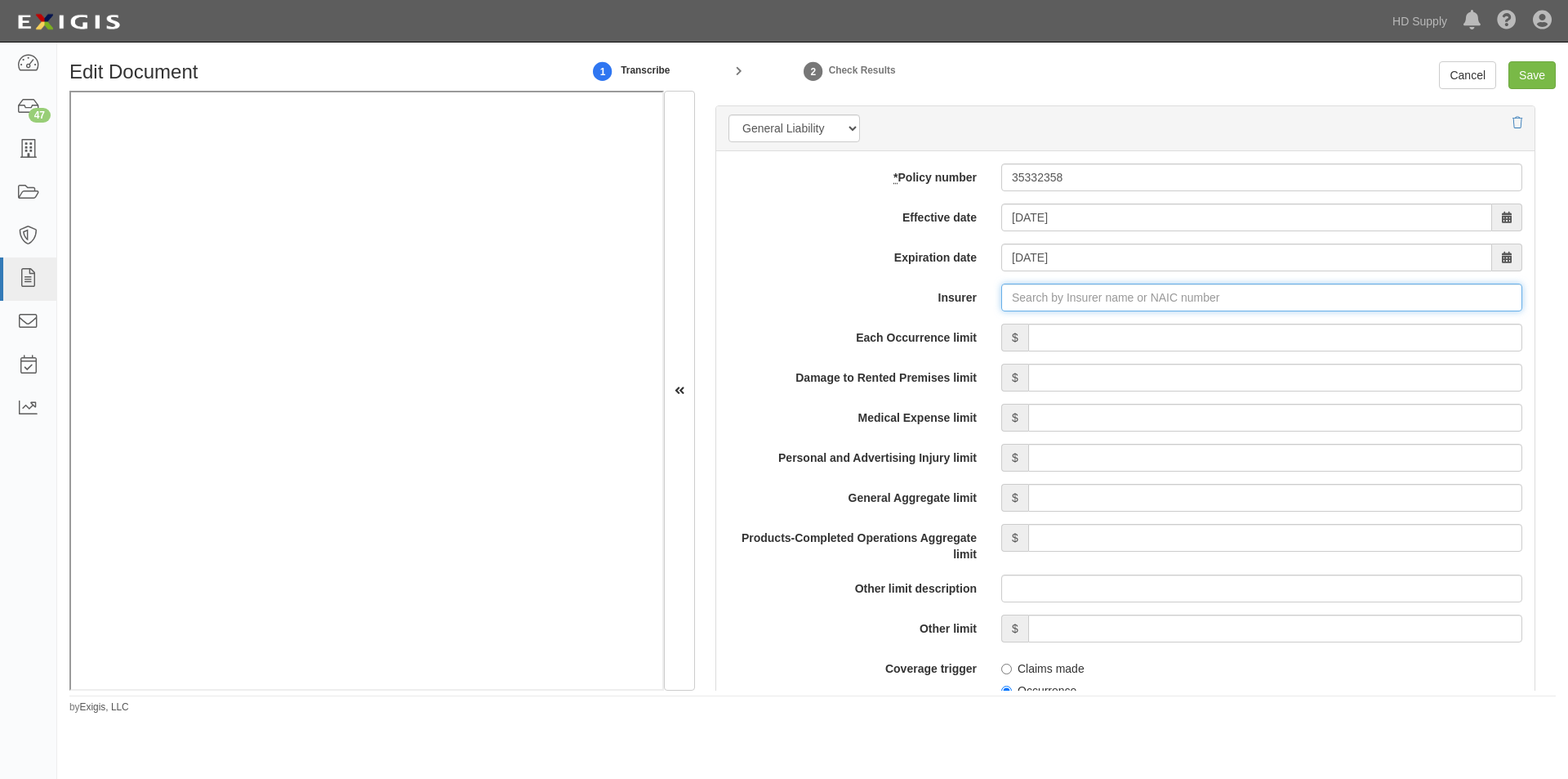
click at [1054, 307] on input "Insurer" at bounding box center [1261, 297] width 521 height 28
type input "21st Century Advantage Insurance Company (25232) NR Rating"
type input "2"
click at [1041, 333] on div "Federal Insurance Company ( 20281 ) A++ XV Rating" at bounding box center [1044, 328] width 299 height 21
type input "Federal Insurance Company (20281) A++ XV Rating"
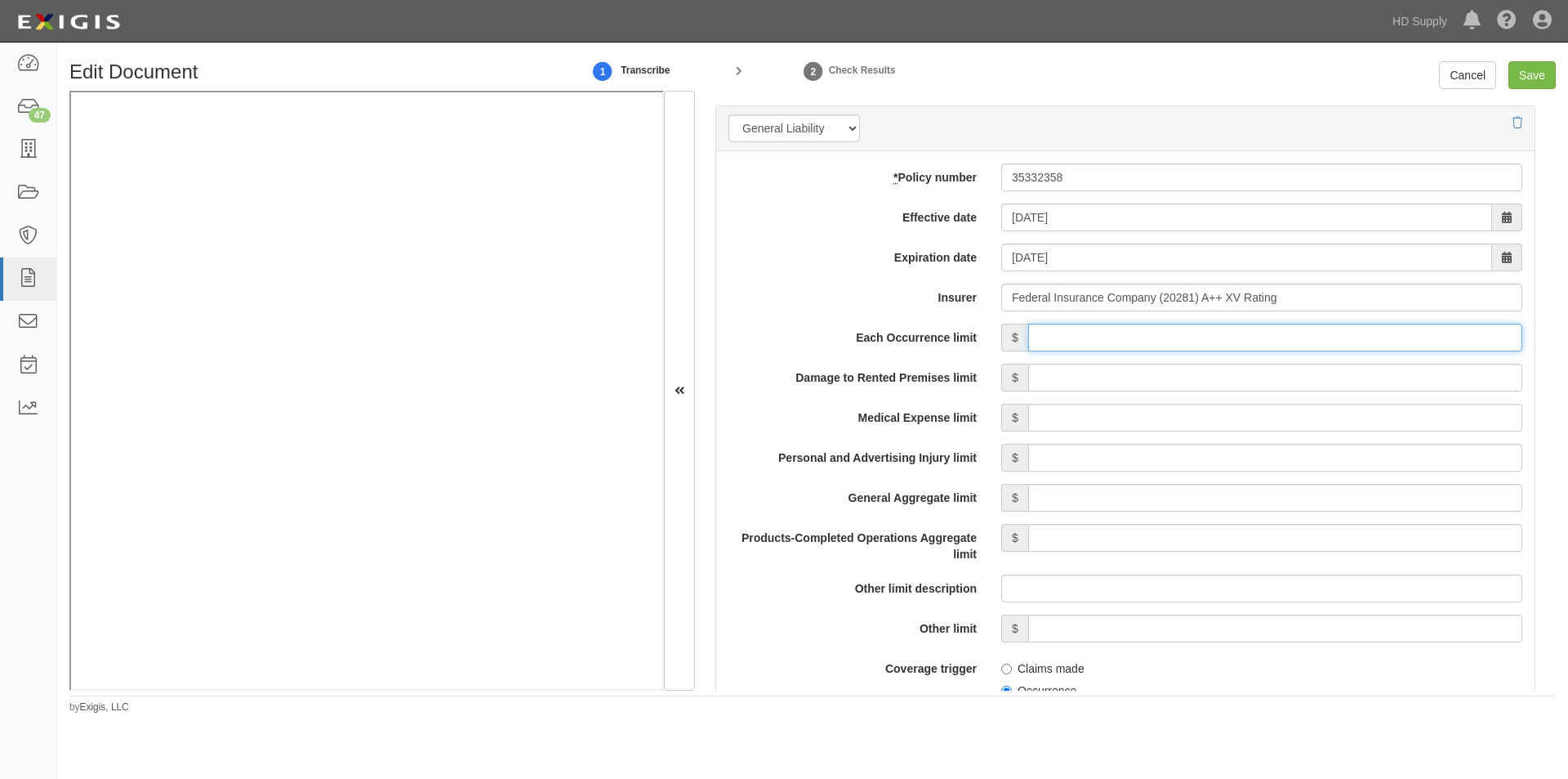
click at [1141, 342] on input "Each Occurrence limit" at bounding box center [1275, 337] width 495 height 28
type input "1,000,000"
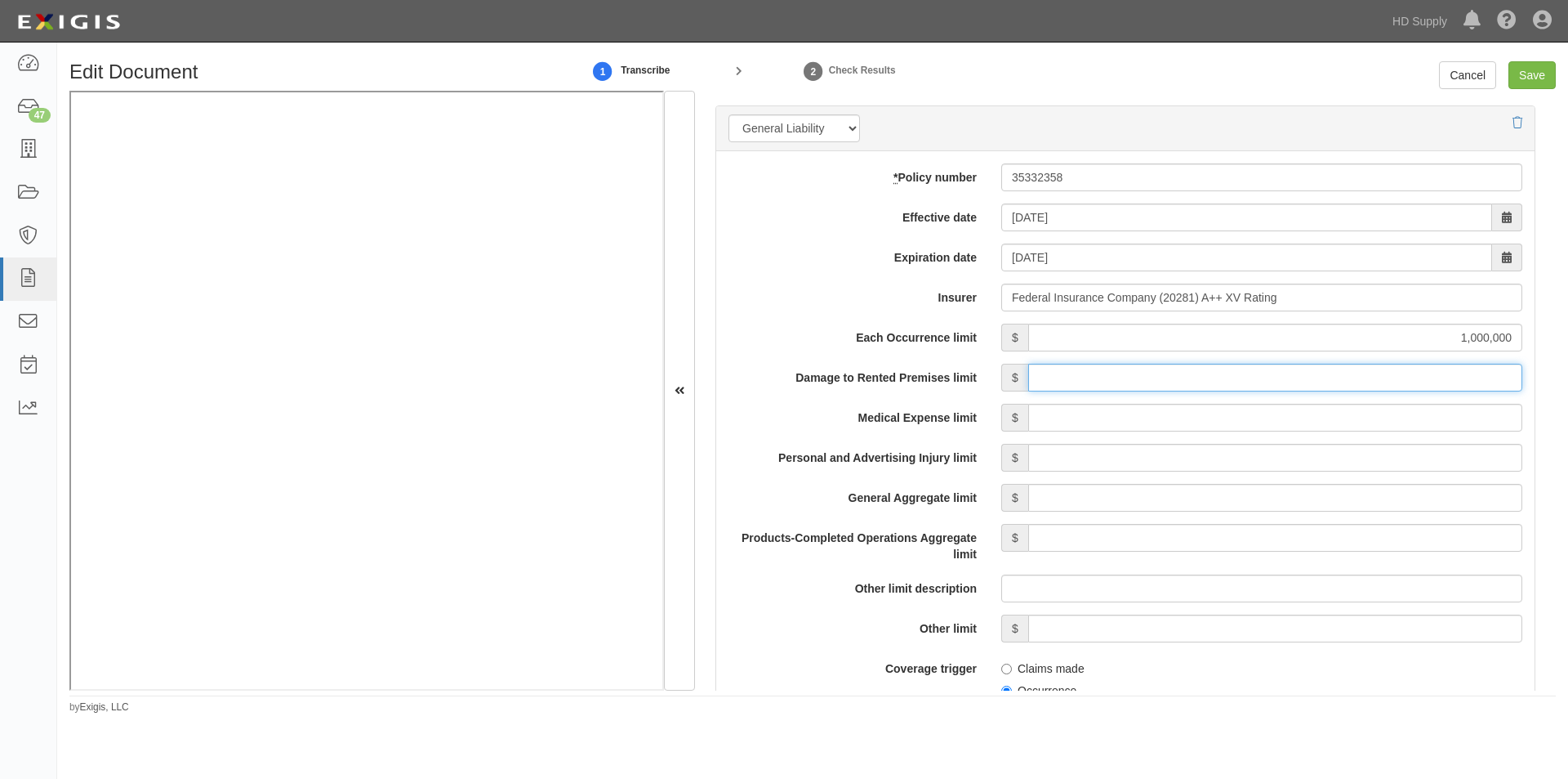
click at [1328, 380] on input "Damage to Rented Premises limit" at bounding box center [1275, 378] width 495 height 28
type input "1,000,000"
click at [1330, 424] on input "Medical Expense limit" at bounding box center [1275, 418] width 495 height 28
type input "10,000"
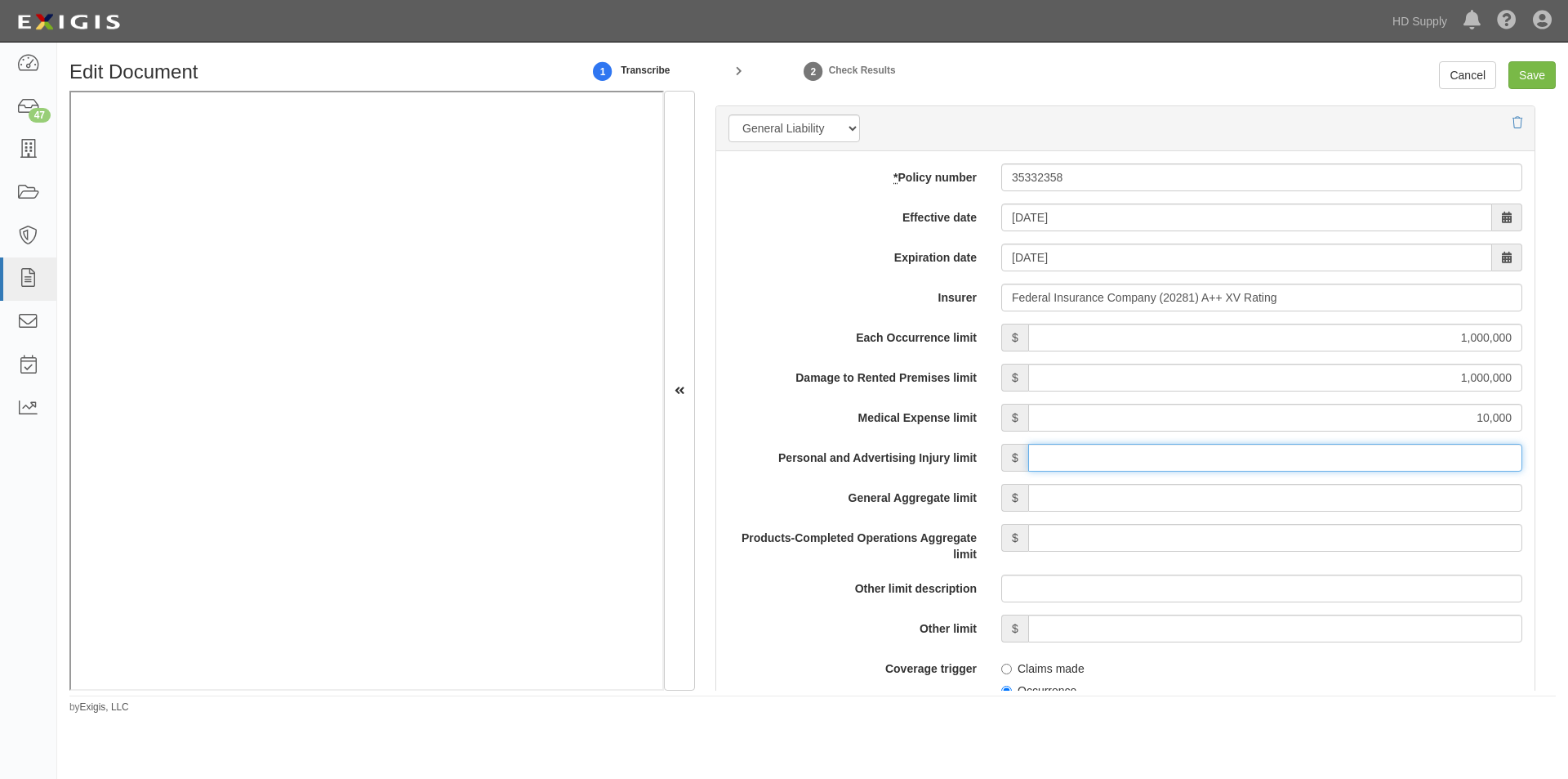
click at [1330, 463] on input "Personal and Advertising Injury limit" at bounding box center [1275, 458] width 495 height 28
type input "1,000,000"
click at [1328, 503] on input "General Aggregate limit" at bounding box center [1275, 498] width 495 height 28
type input "2,000,000"
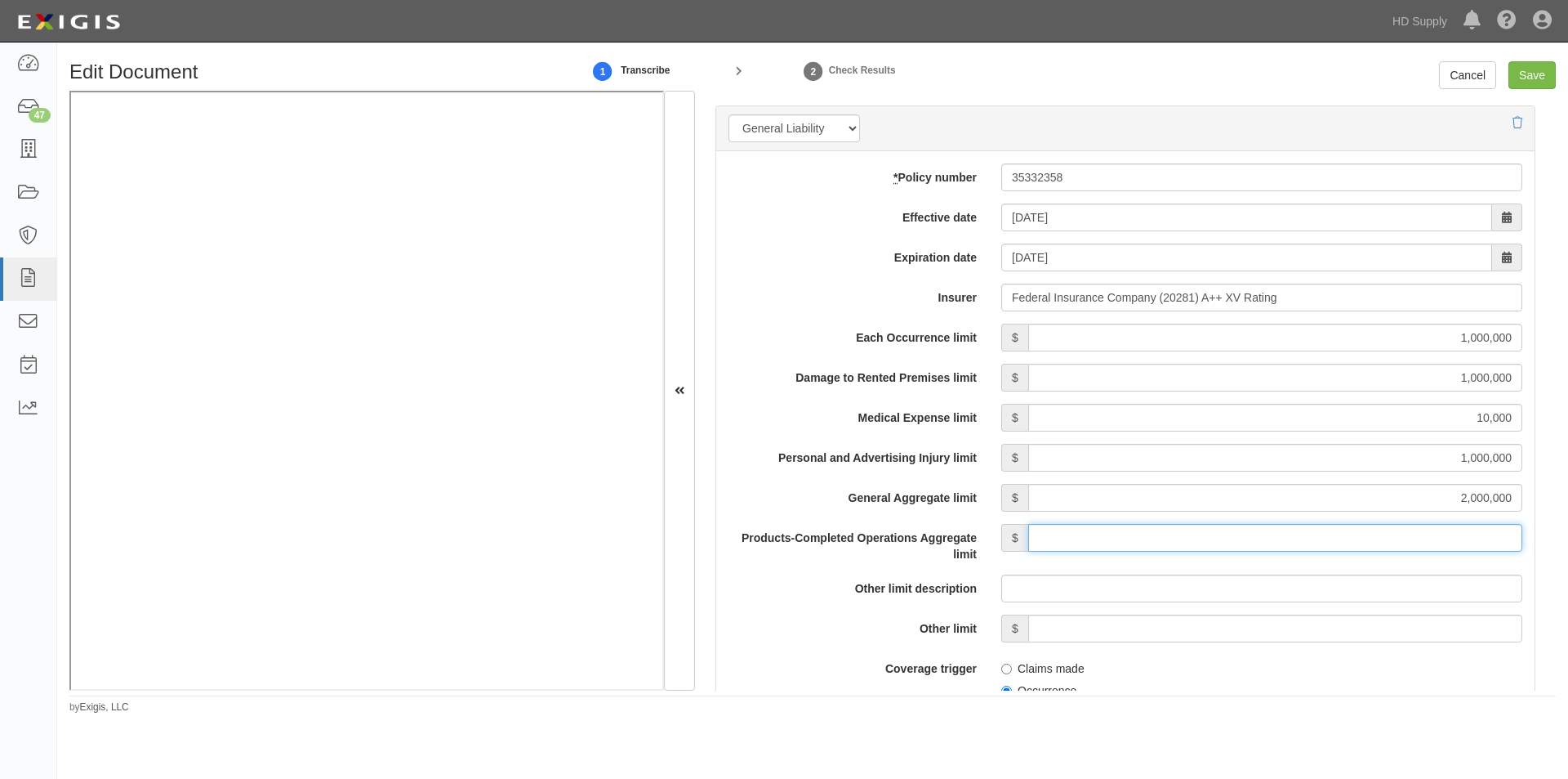
click at [1328, 544] on input "Products-Completed Operations Aggregate limit" at bounding box center [1275, 537] width 495 height 28
type input "1,000,000"
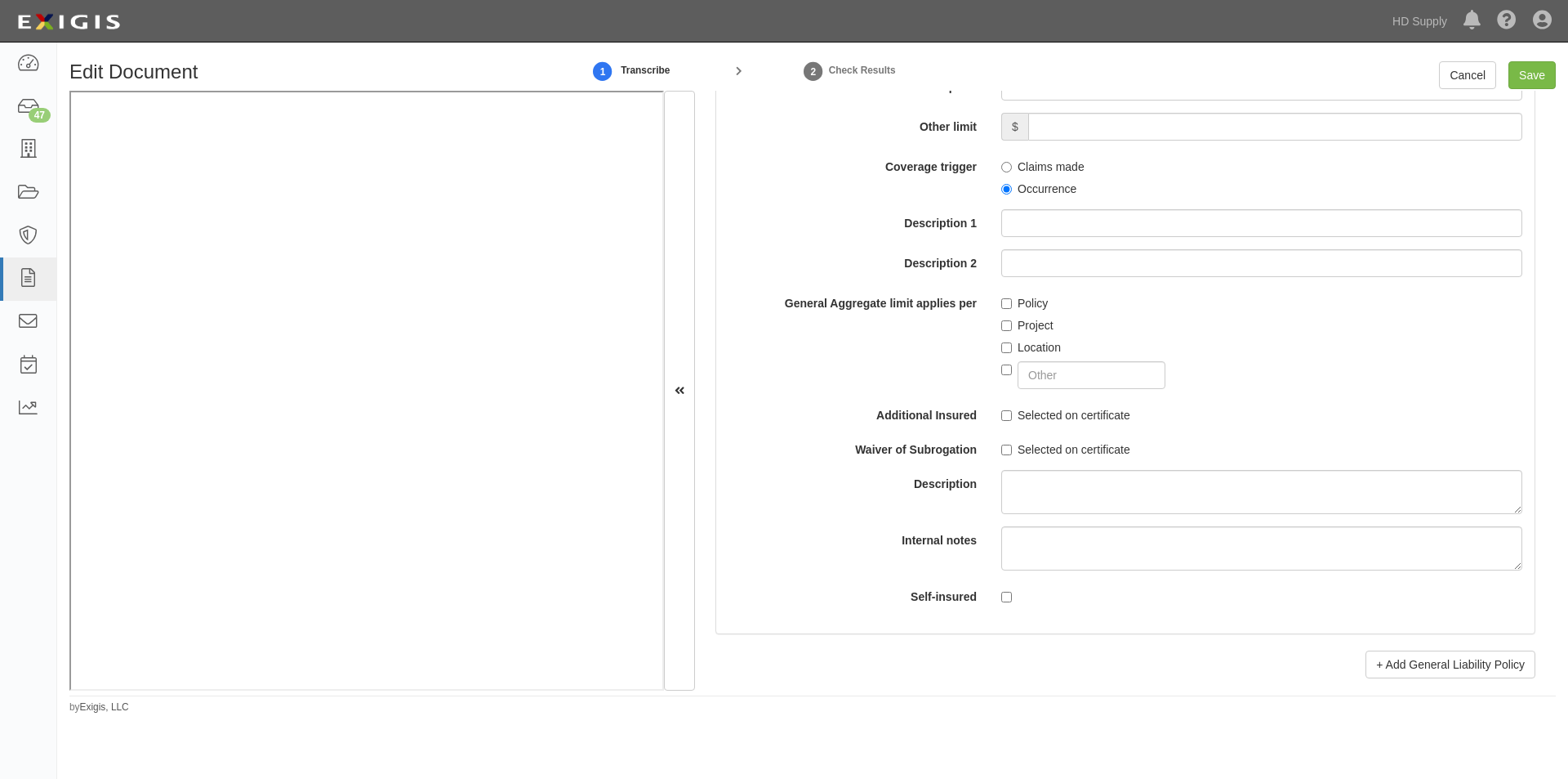
scroll to position [1697, 0]
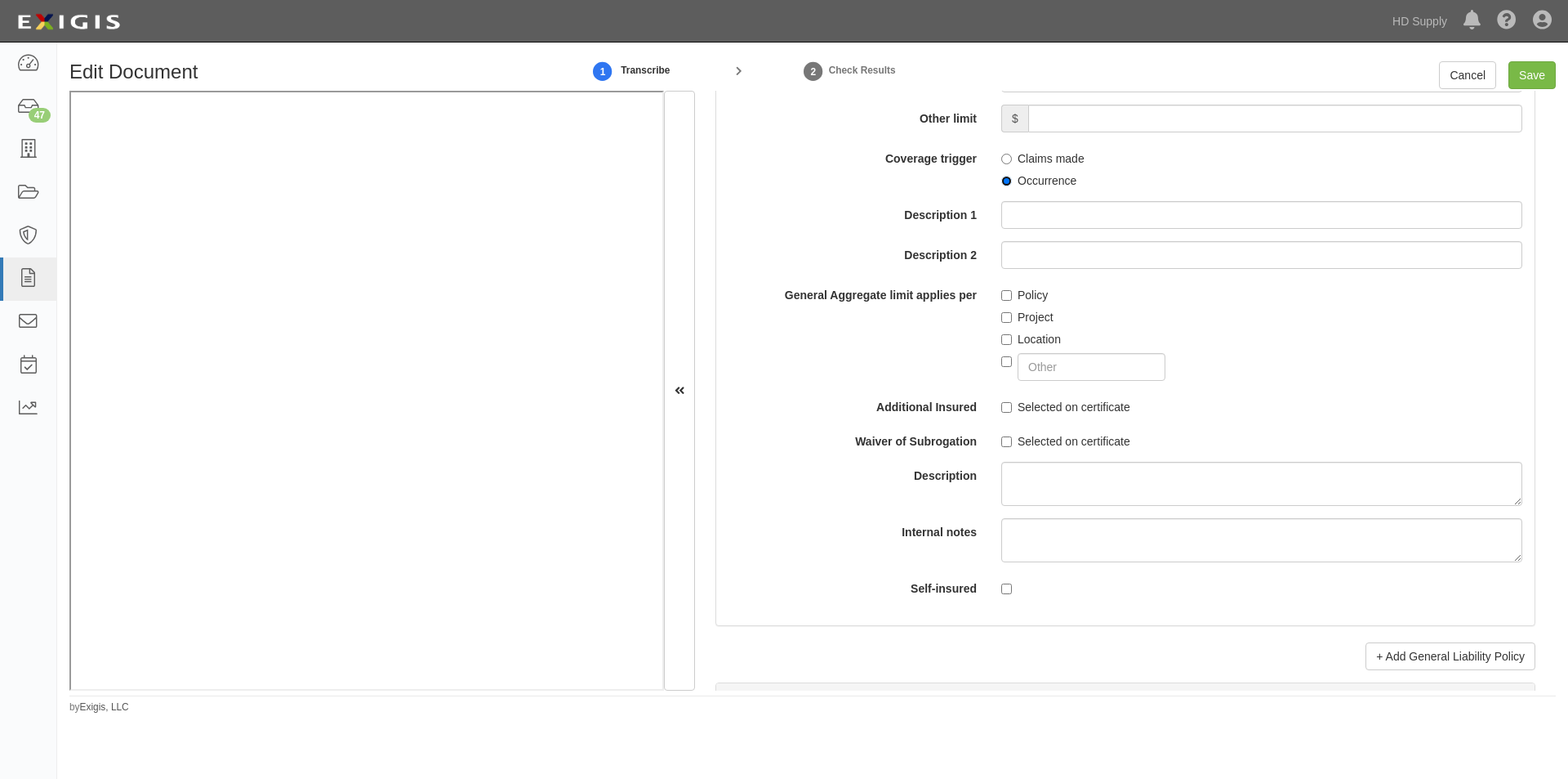
click at [1002, 181] on input "Occurrence" at bounding box center [1006, 182] width 11 height 11
radio input "true"
click at [1004, 299] on input "Policy" at bounding box center [1006, 296] width 11 height 11
checkbox input "true"
click at [1008, 405] on input "Selected on certificate" at bounding box center [1006, 408] width 11 height 11
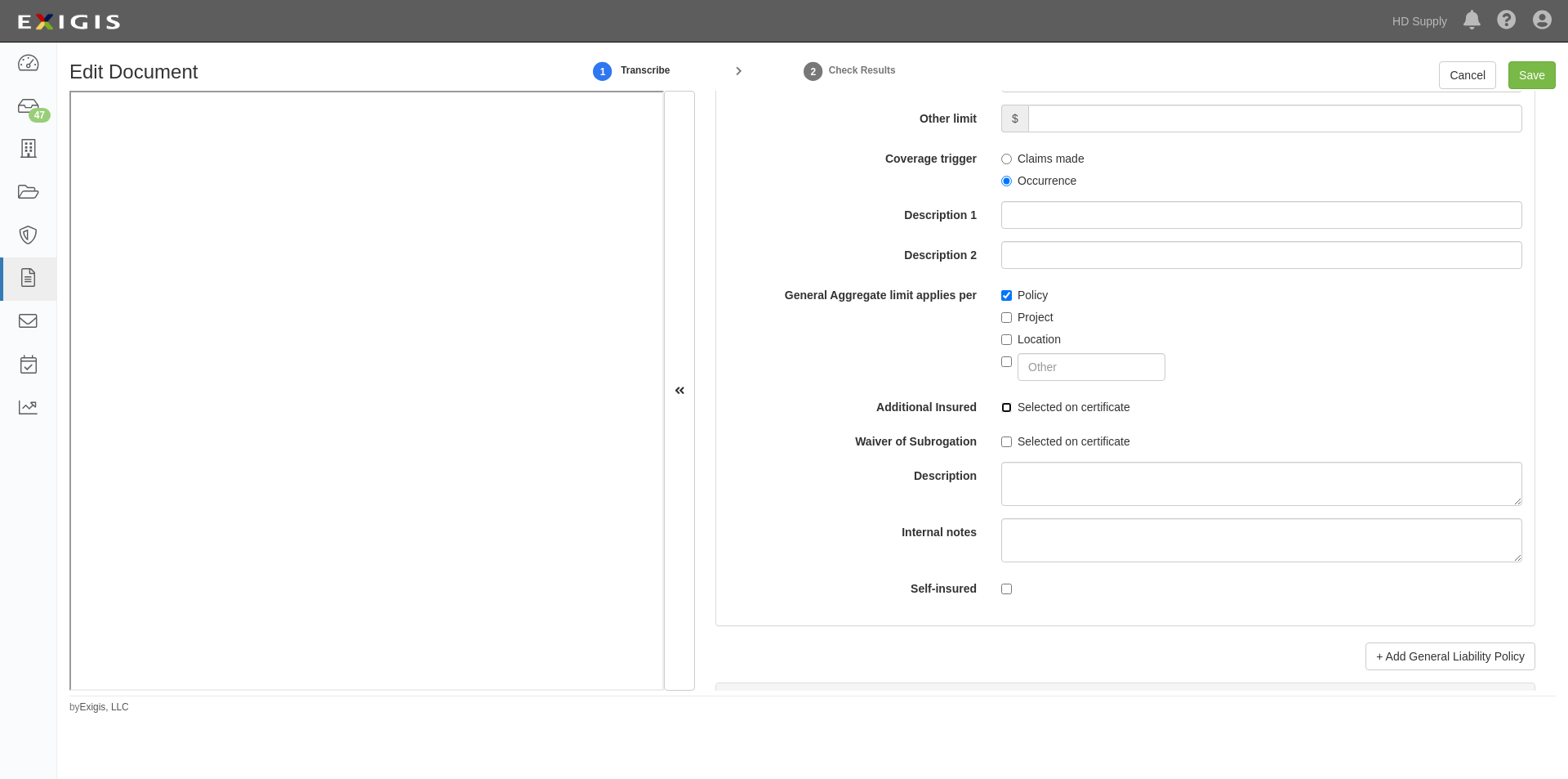
checkbox input "true"
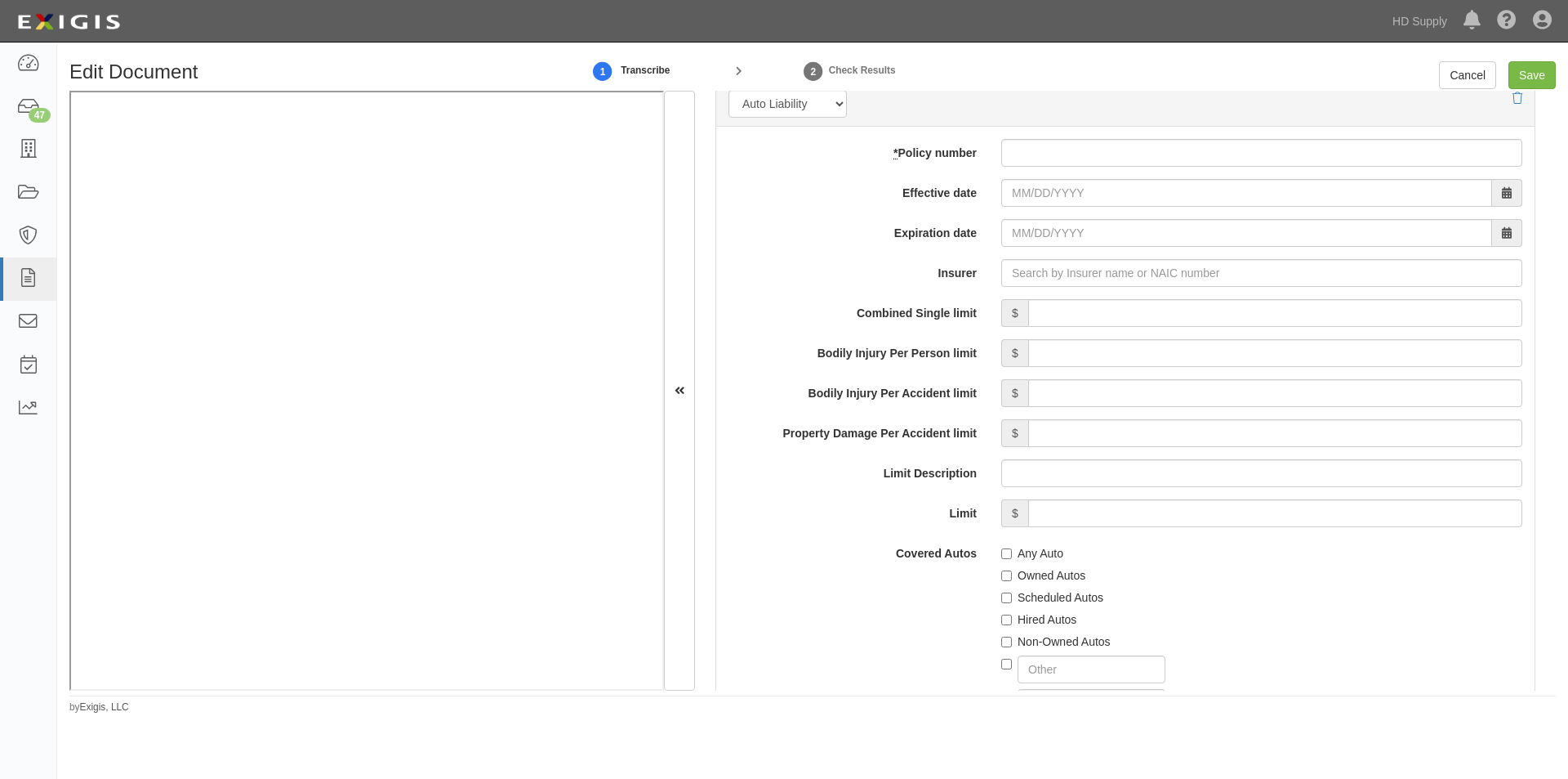
scroll to position [2307, 0]
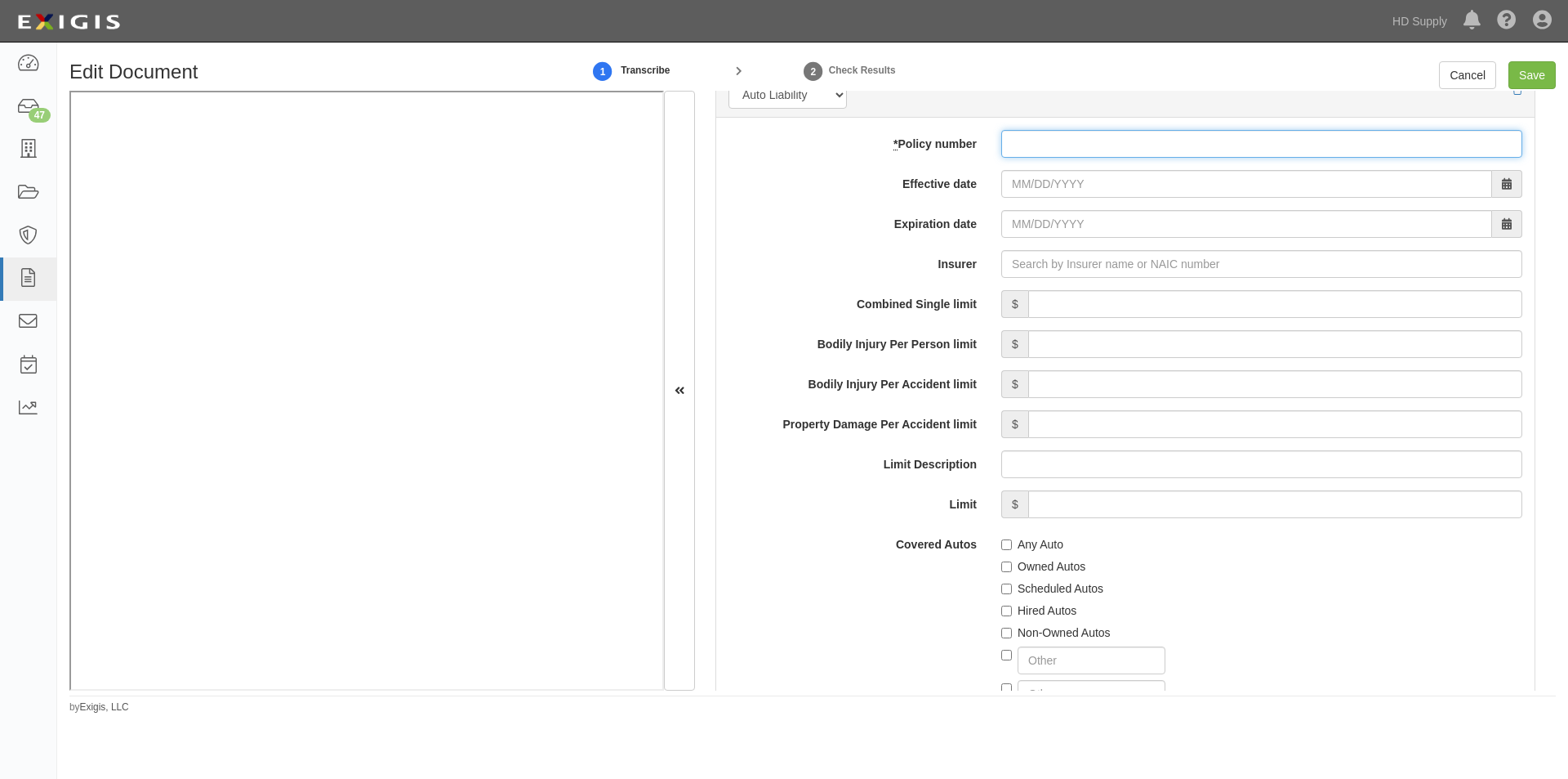
click at [1200, 144] on input "* Policy number" at bounding box center [1261, 143] width 521 height 28
type input "7"
type input "73223389"
click at [1002, 543] on input "Any Auto" at bounding box center [1006, 545] width 11 height 11
checkbox input "true"
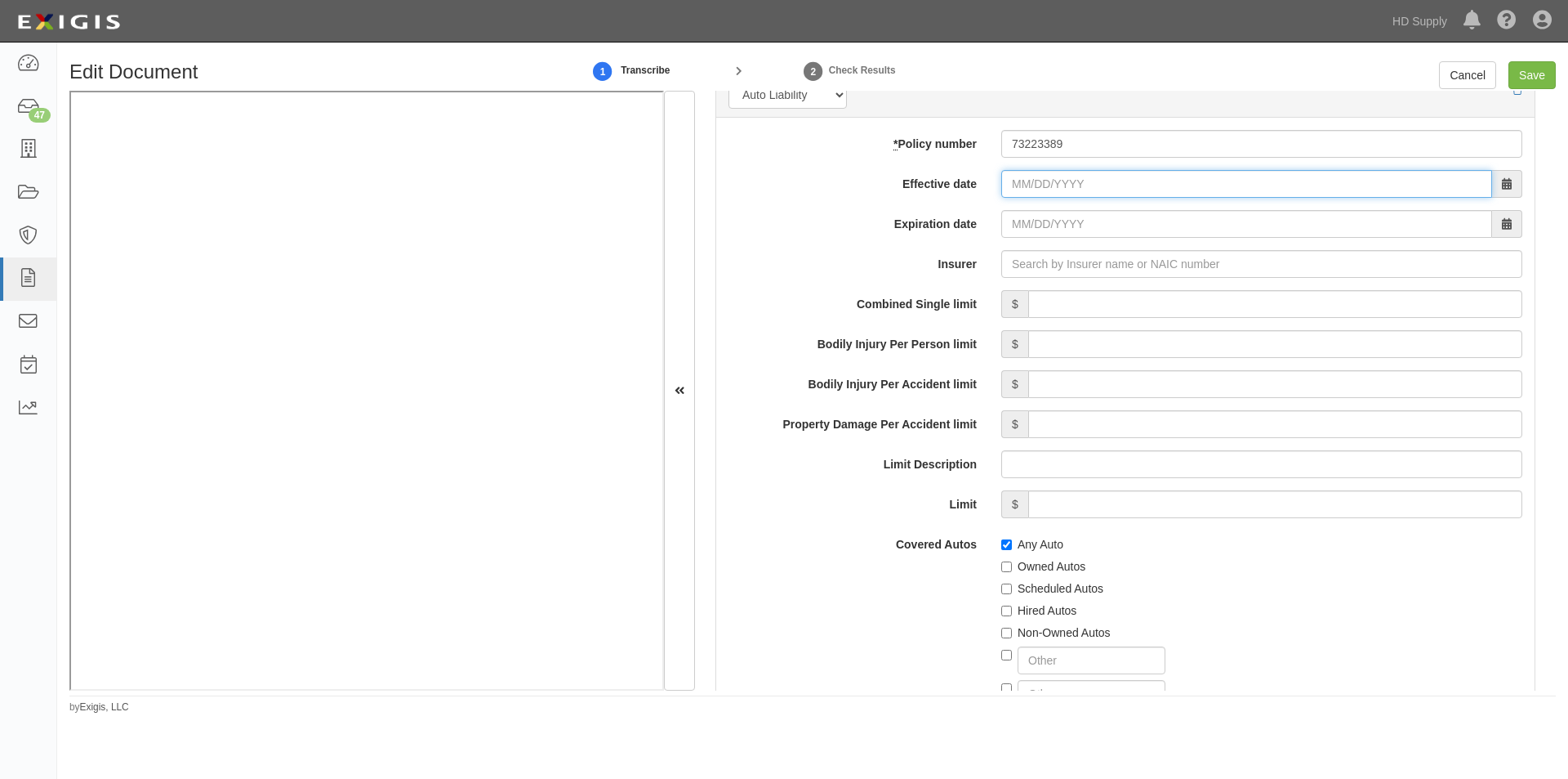
click at [1008, 192] on input "Effective date" at bounding box center [1246, 183] width 491 height 28
type input "07/31/2025"
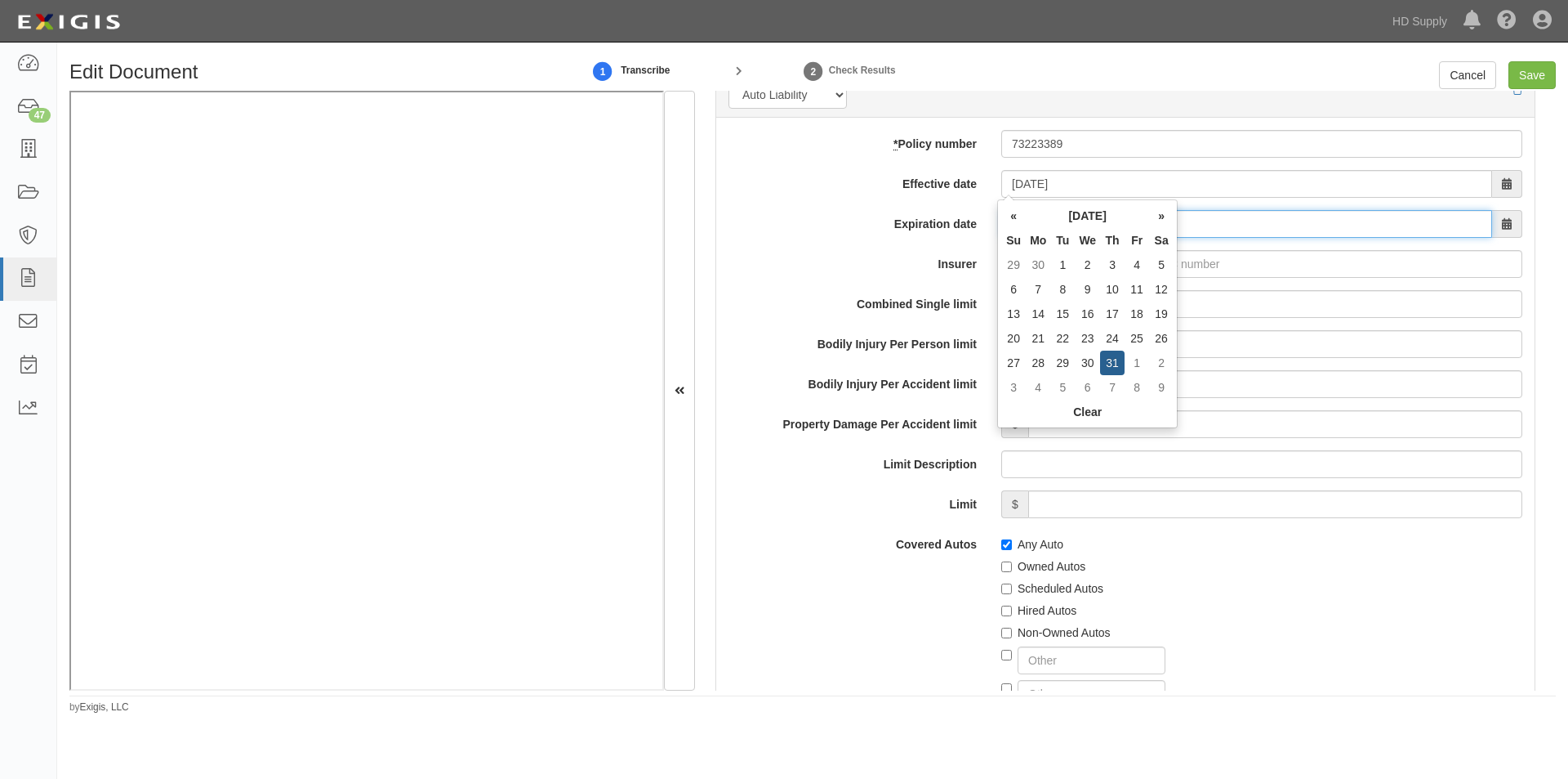
type input "07/31/2026"
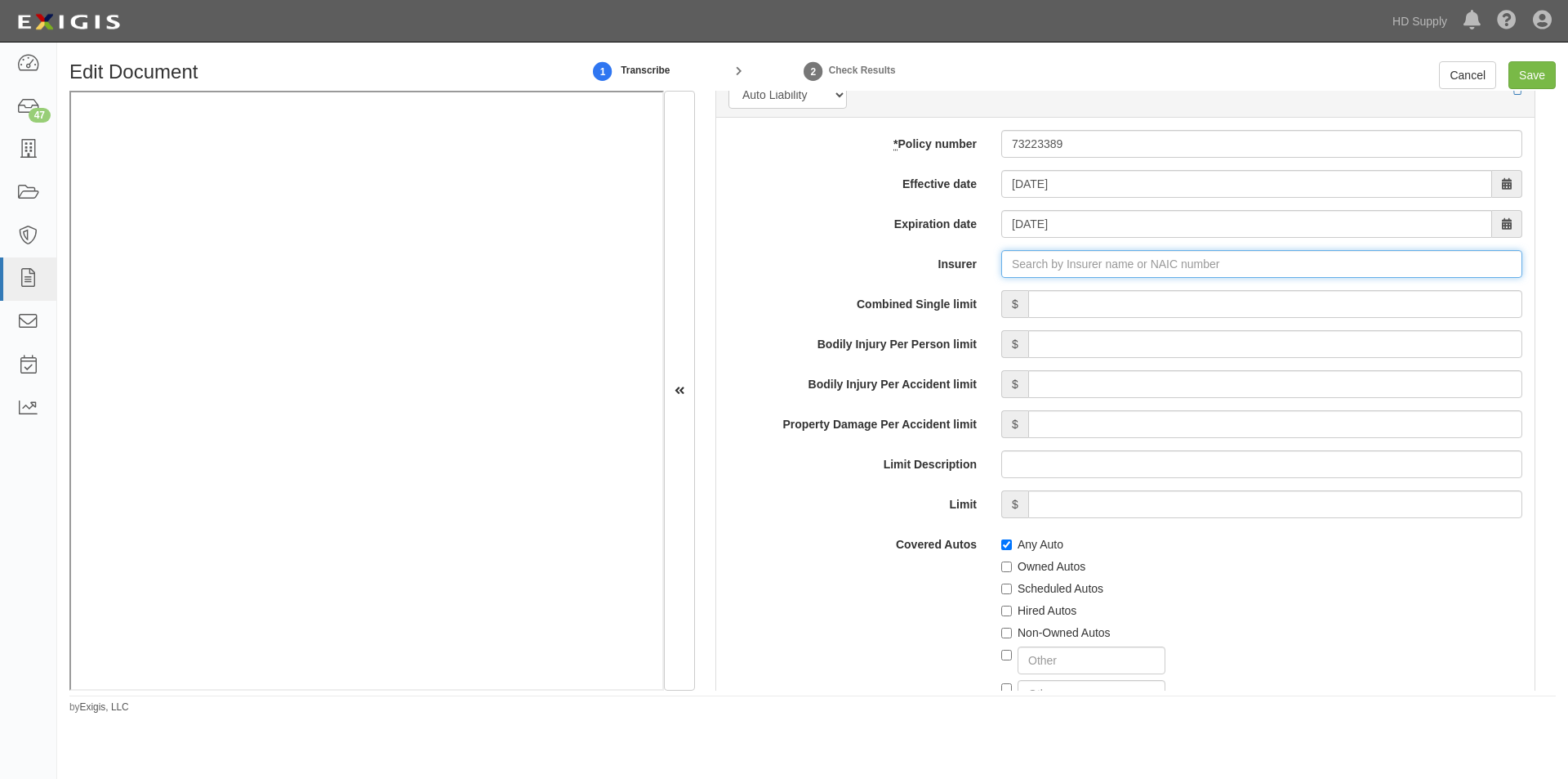
click at [1050, 266] on input "Insurer" at bounding box center [1261, 263] width 521 height 28
type input "21st Century Advantage Insurance Company (25232) NR Rating"
type input "2"
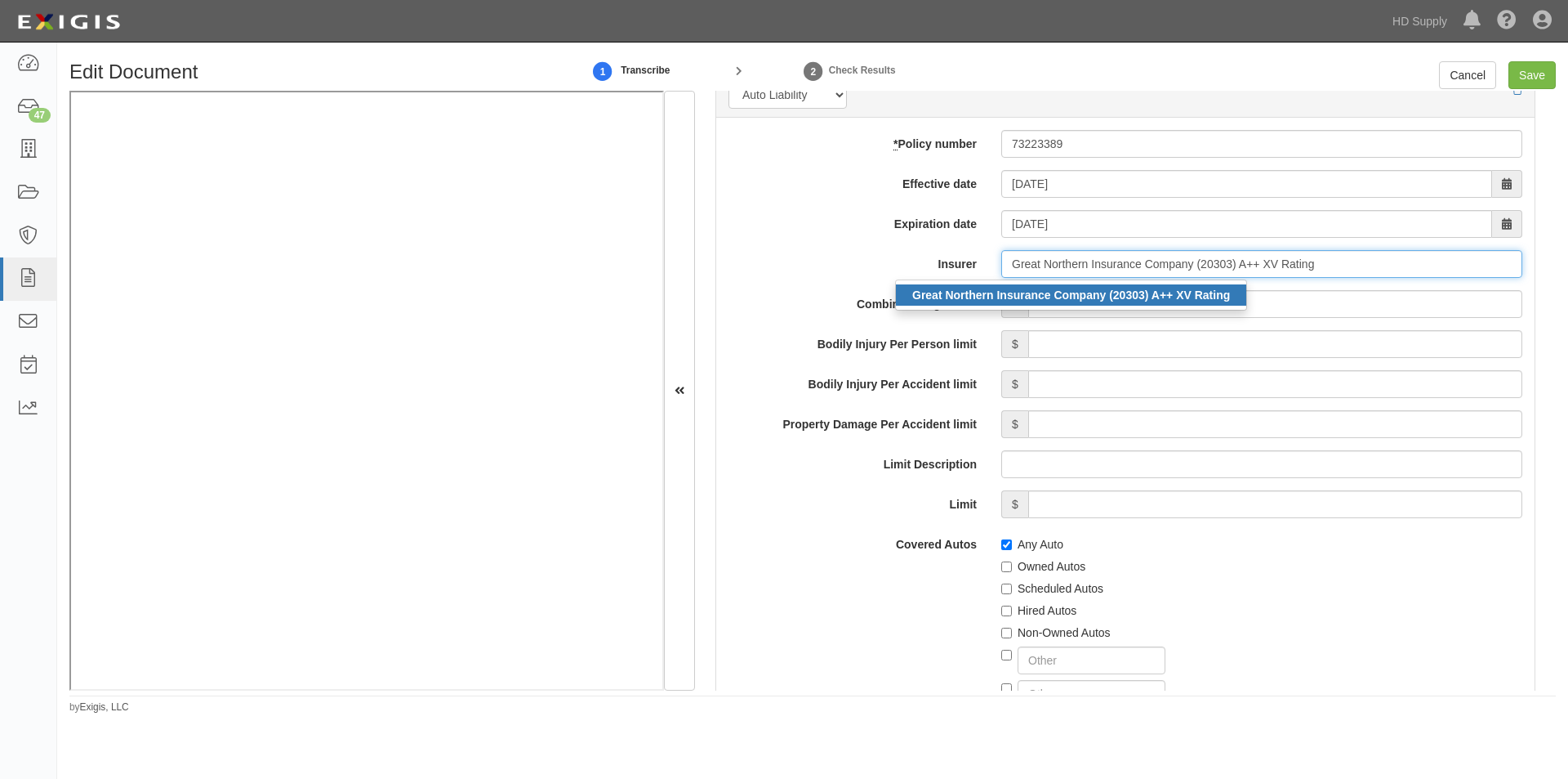
click at [1039, 292] on strong "Great Northern Insurance Company (20303) A++ XV Rating" at bounding box center [1071, 295] width 318 height 13
type input "Great Northern Insurance Company (20303) A++ XV Rating"
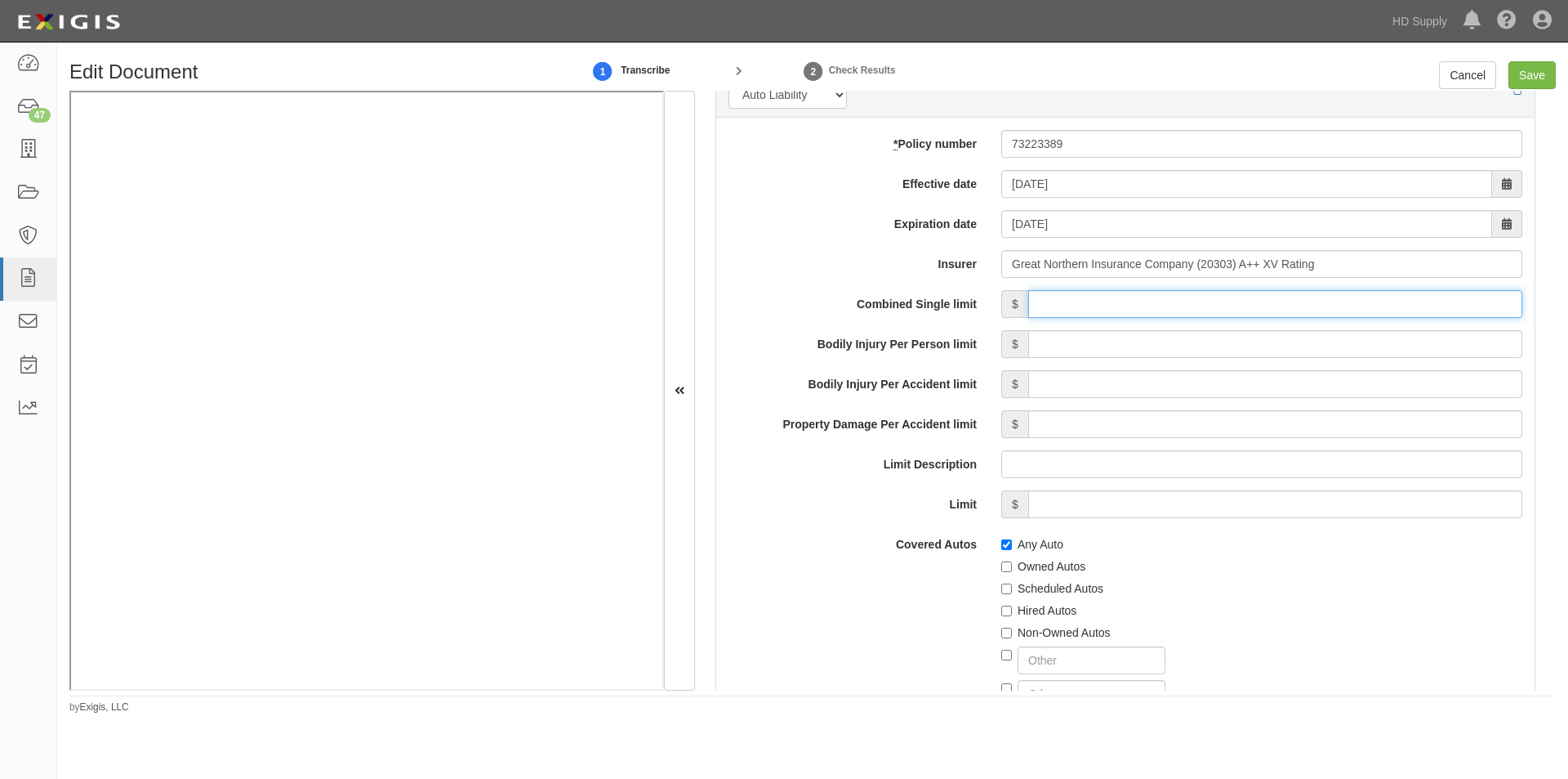
click at [1039, 305] on input "Combined Single limit" at bounding box center [1275, 304] width 495 height 28
type input "1,000,000"
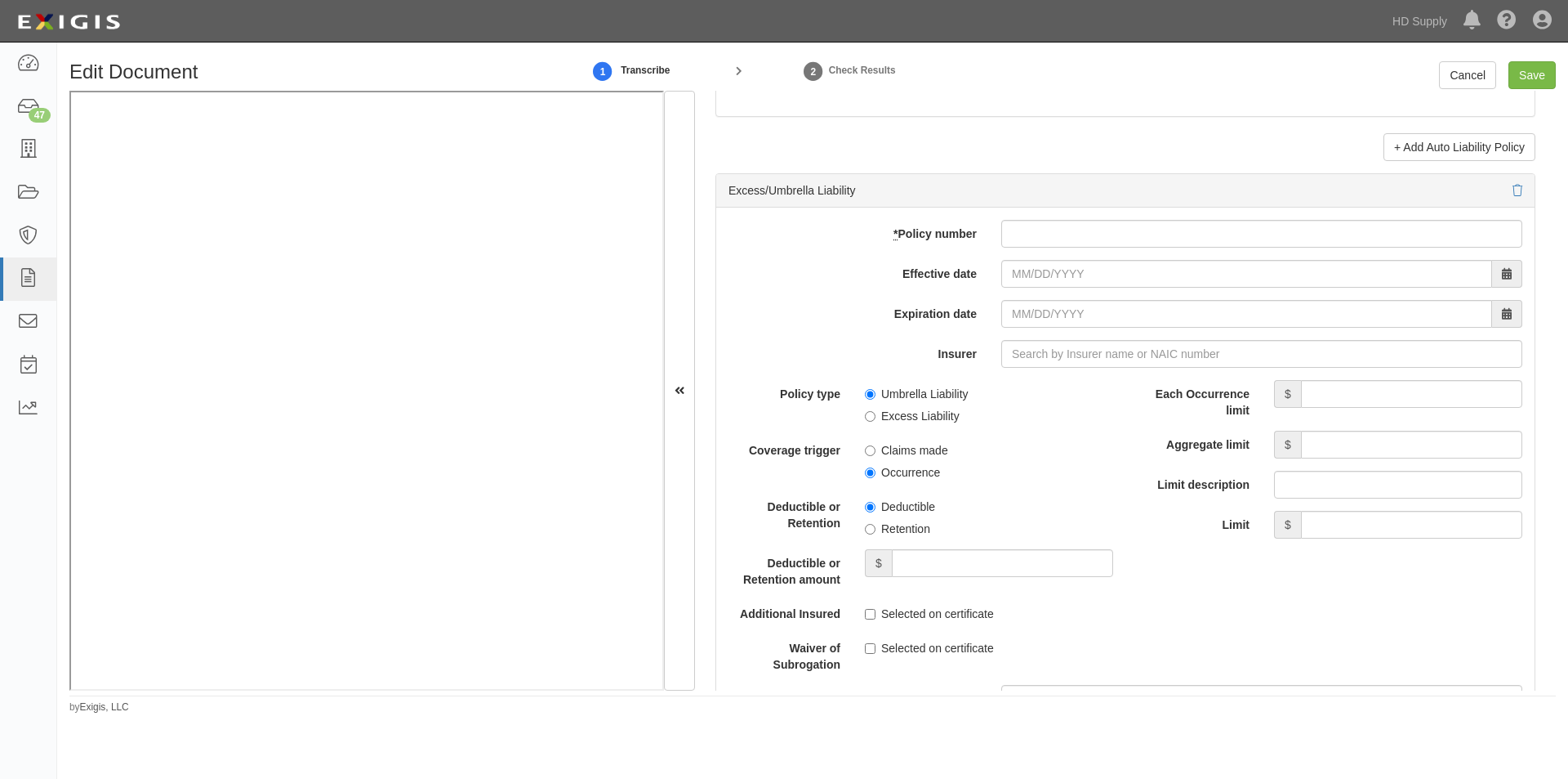
scroll to position [3201, 0]
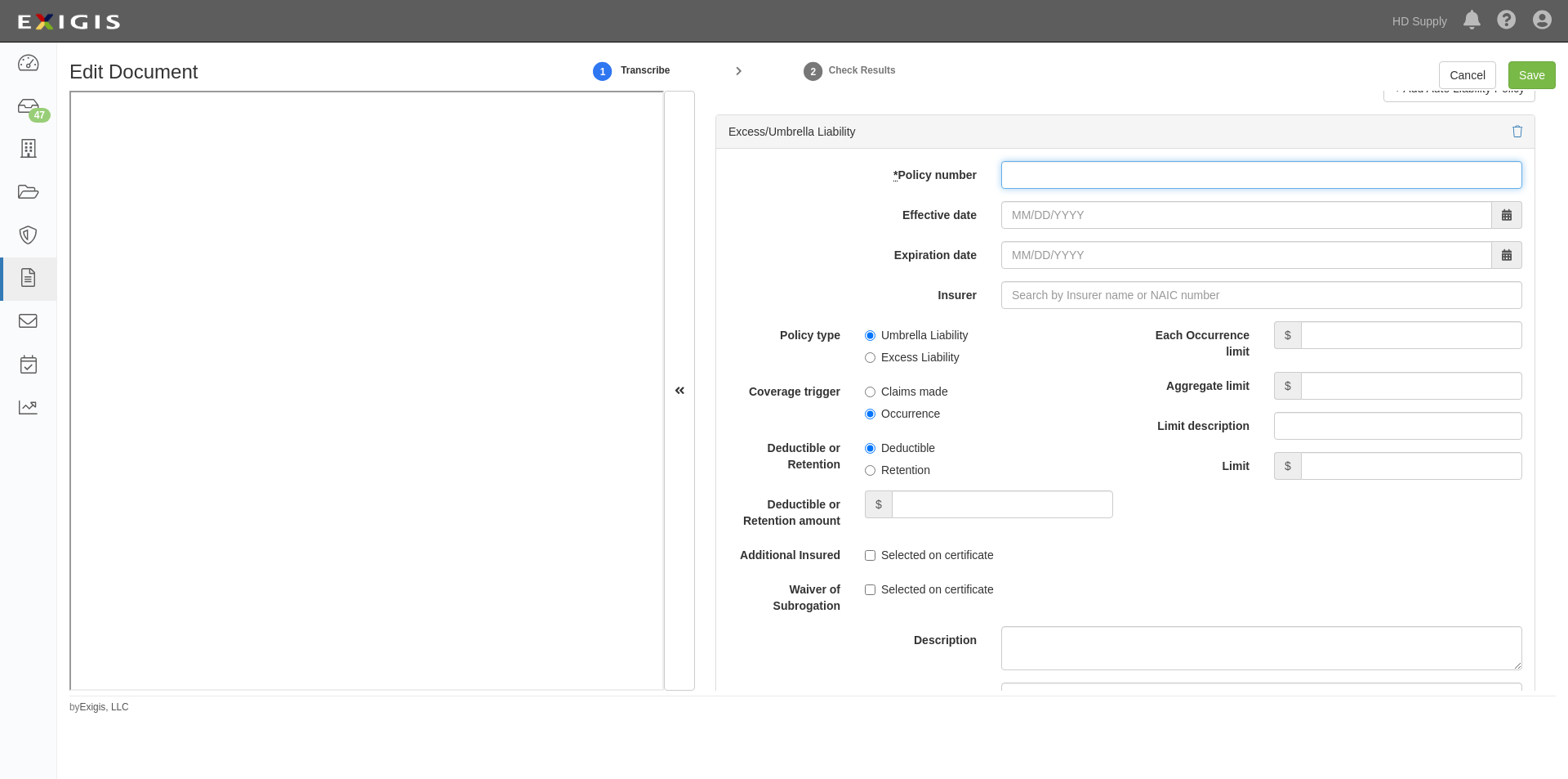
click at [1060, 182] on input "* Policy number" at bounding box center [1261, 174] width 521 height 28
type input "79866786"
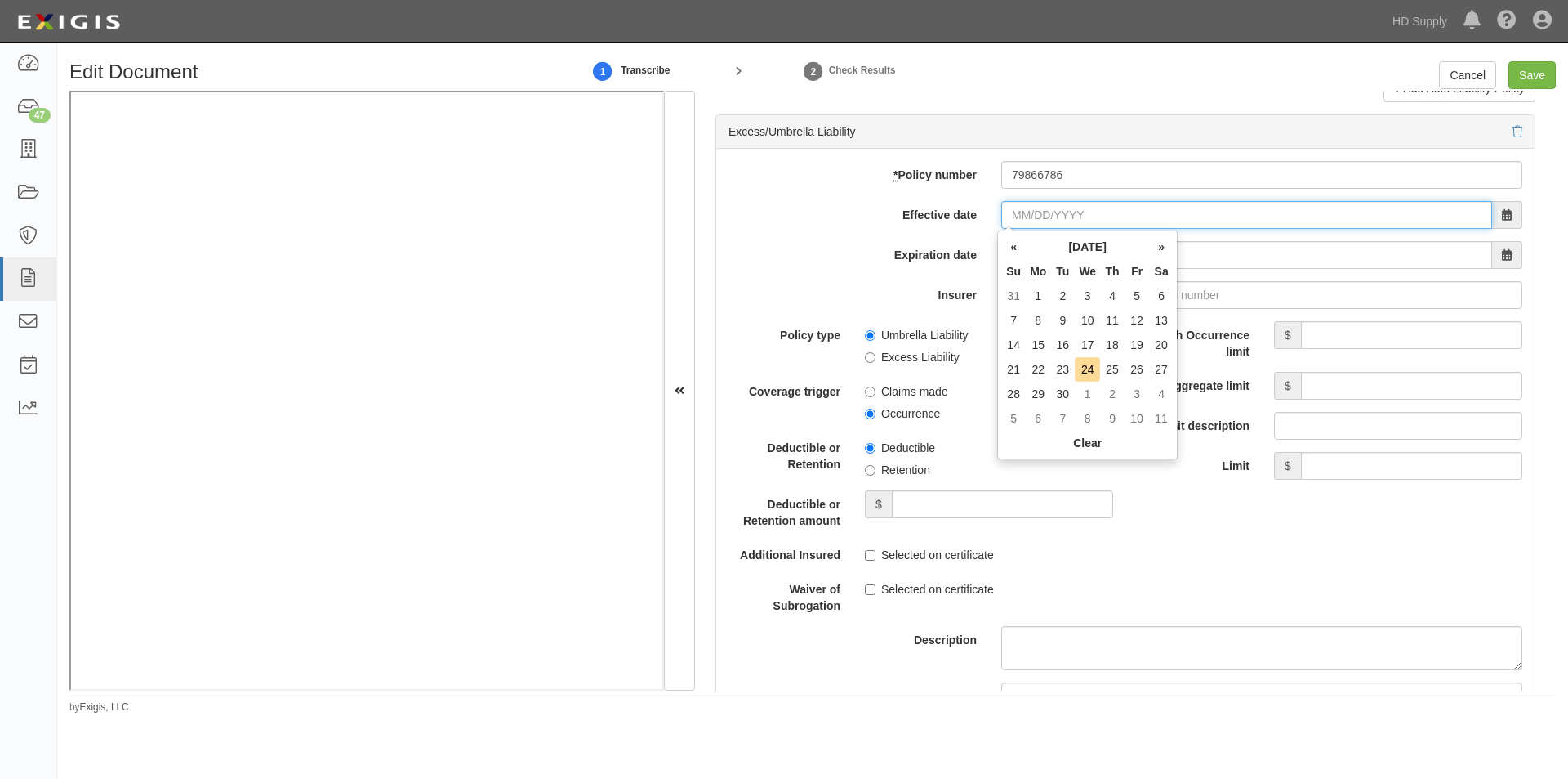
click at [1068, 217] on input "Effective date" at bounding box center [1246, 214] width 491 height 28
type input "07/31/2025"
type input "07/31/2026"
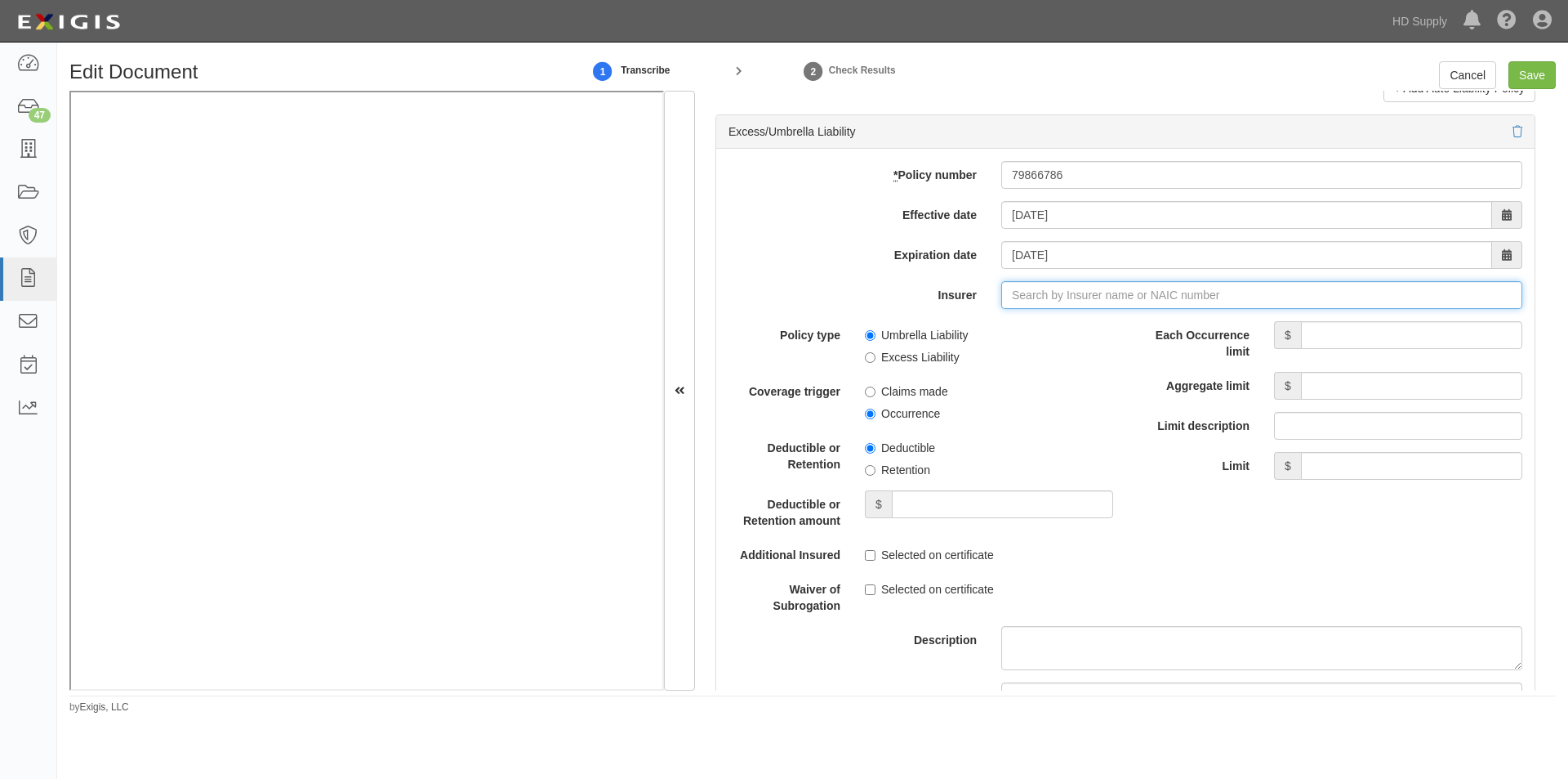
click at [1010, 295] on input "Insurer" at bounding box center [1261, 295] width 521 height 28
type input "21st Century Advantage Insurance Company (25232) NR Rating"
type input "2"
click at [1027, 330] on div "Federal Insurance Company ( 20281 ) A++ XV Rating" at bounding box center [1044, 325] width 299 height 21
type input "Federal Insurance Company (20281) A++ XV Rating"
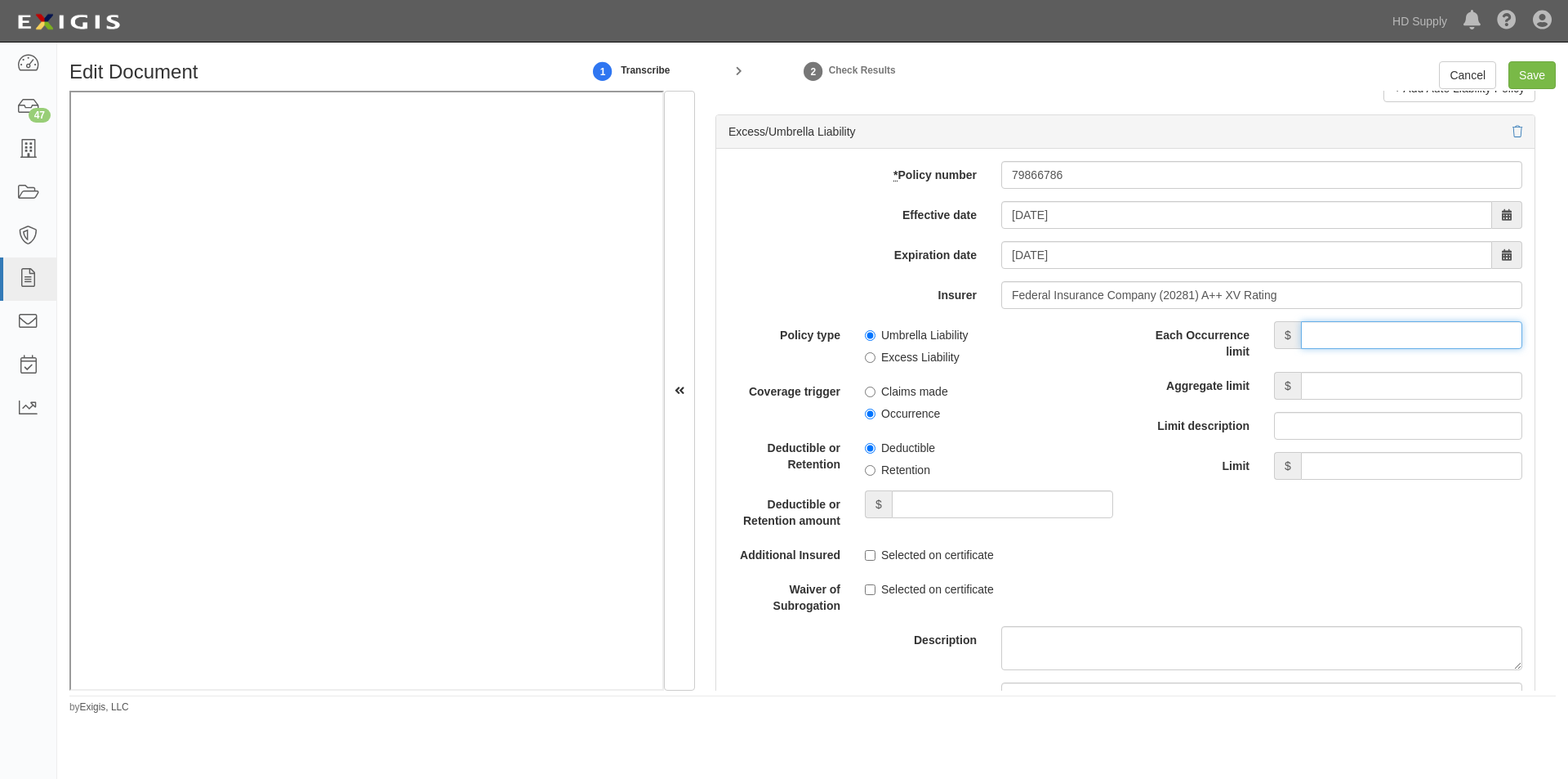
click at [1345, 340] on input "Each Occurrence limit" at bounding box center [1412, 335] width 221 height 28
type input "10,000,000"
click at [1349, 382] on input "Aggregate limit" at bounding box center [1412, 386] width 221 height 28
type input "10,000,000"
click at [869, 332] on input "Umbrella Liability" at bounding box center [870, 336] width 11 height 11
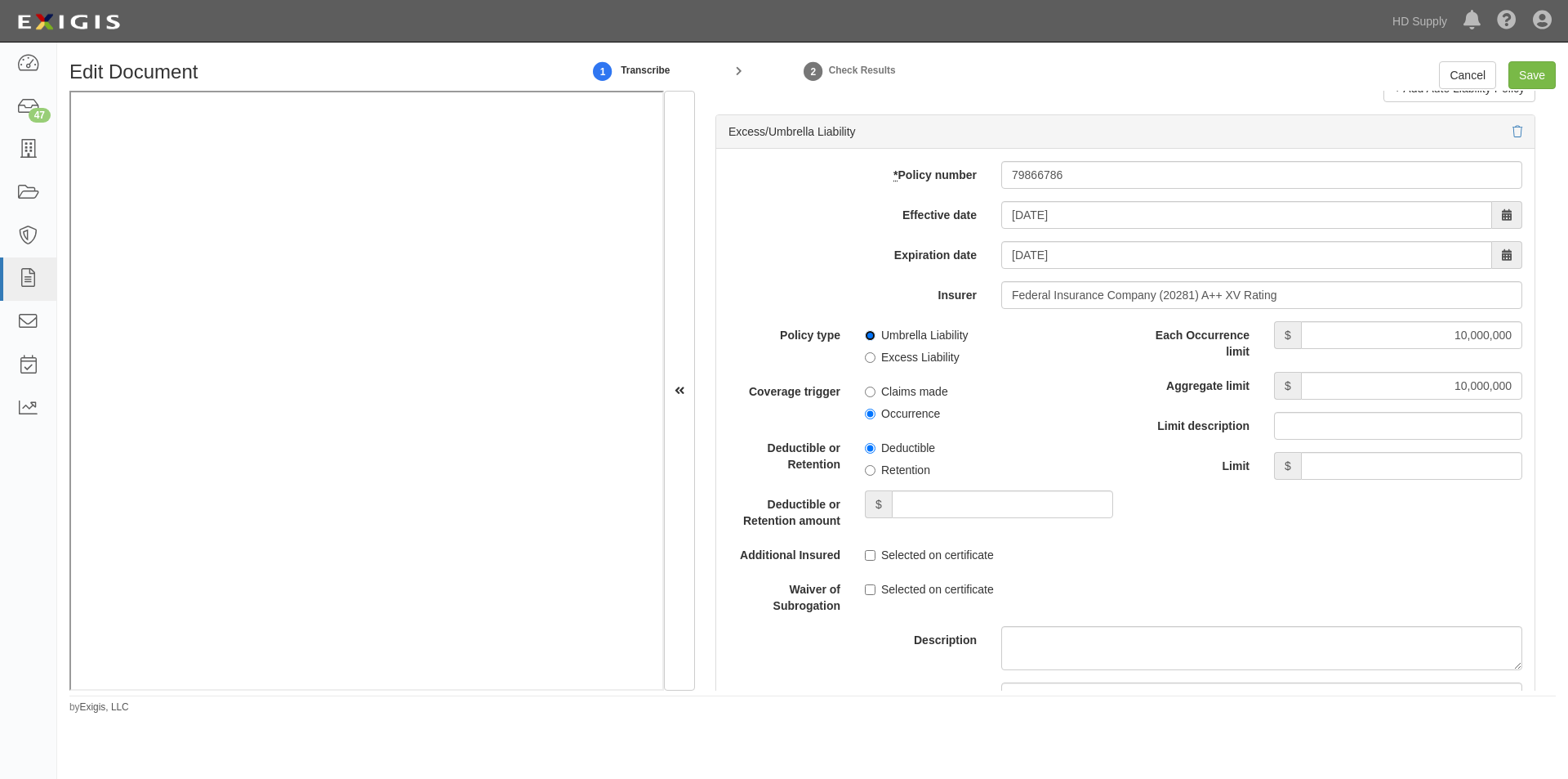
radio input "true"
click at [867, 412] on input "Occurrence" at bounding box center [870, 414] width 11 height 11
radio input "true"
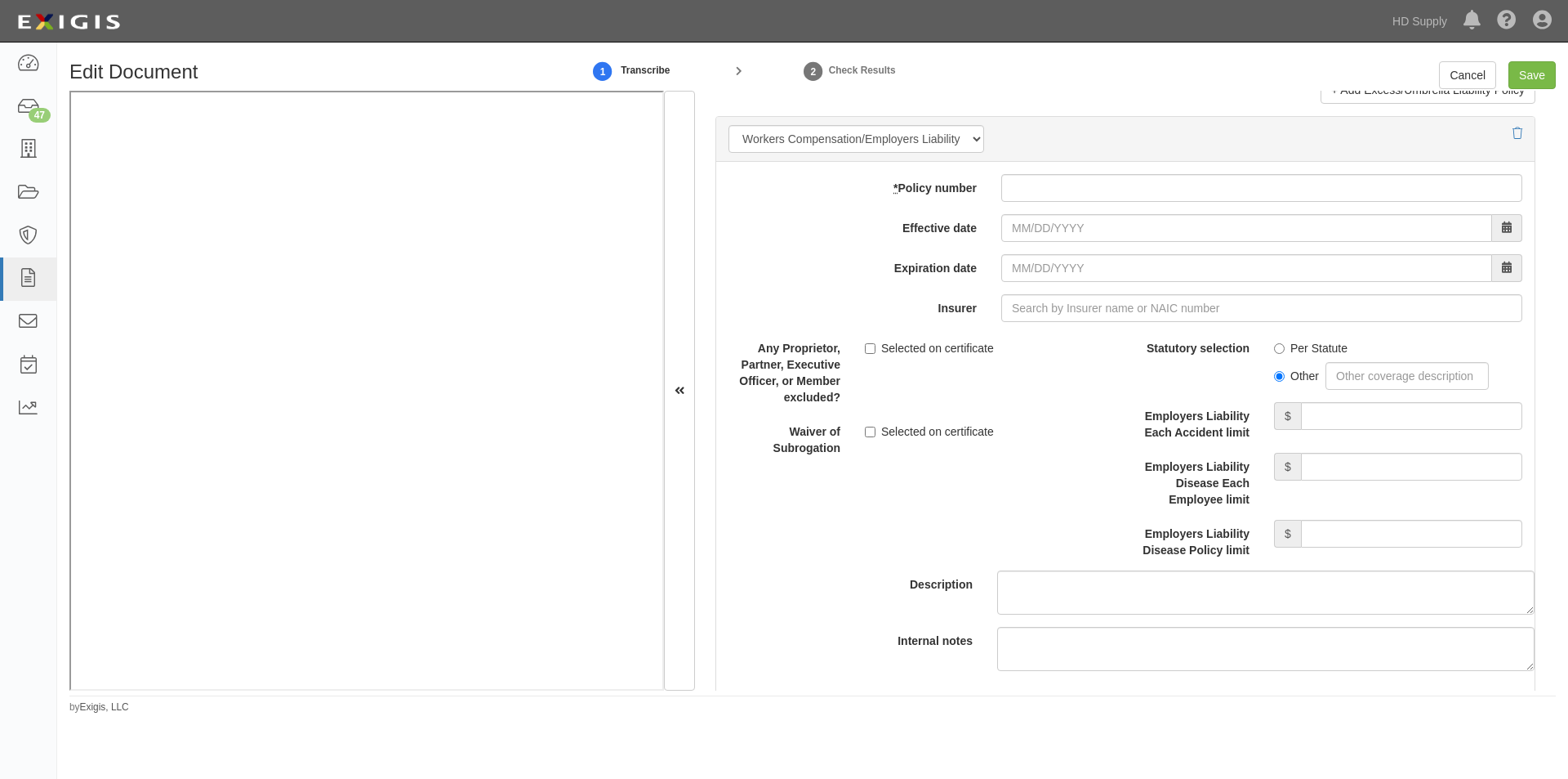
scroll to position [3987, 0]
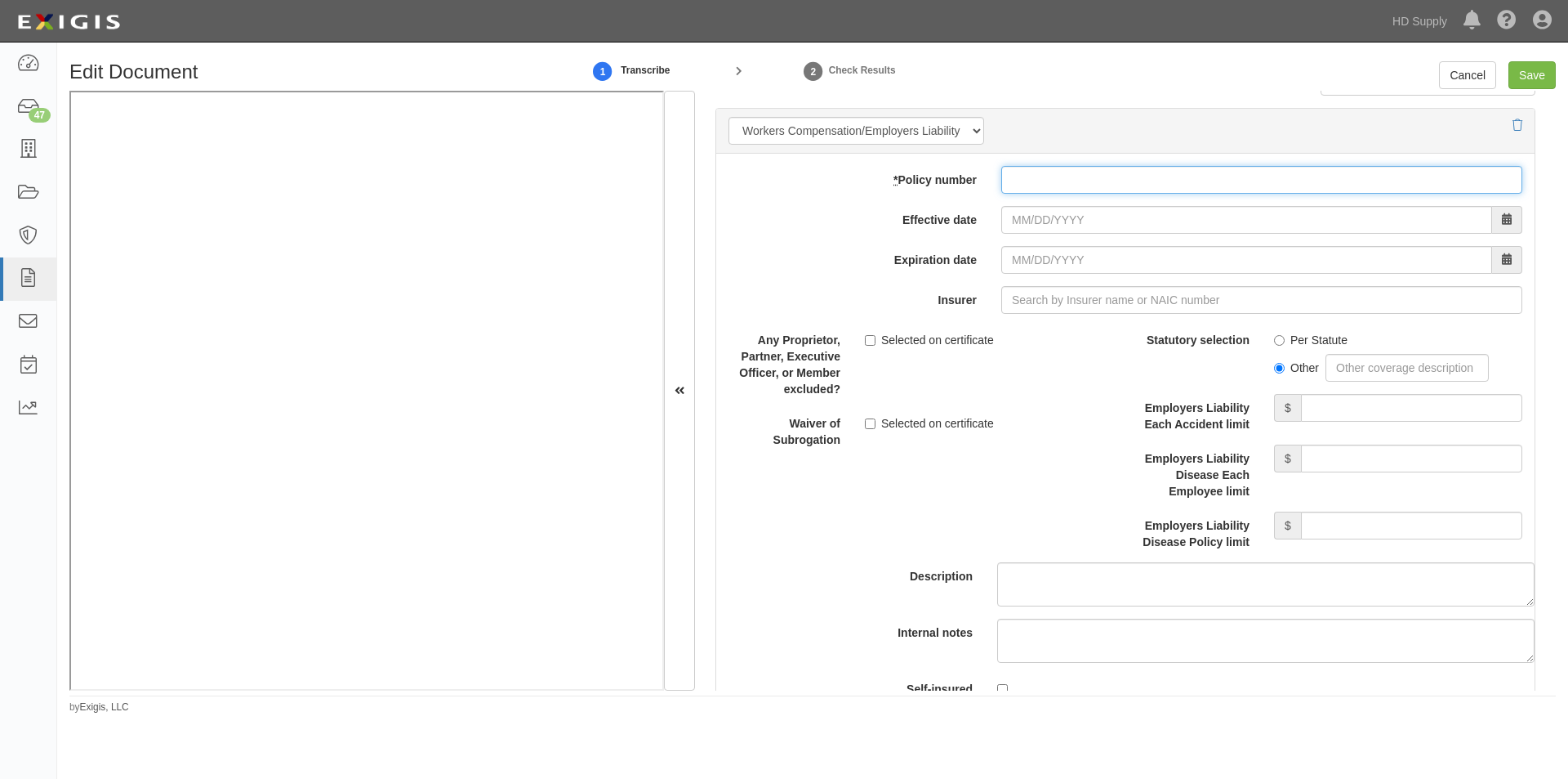
click at [1027, 182] on input "* Policy number" at bounding box center [1261, 180] width 521 height 28
type input "2025001190057"
click at [1009, 215] on input "Effective date" at bounding box center [1246, 220] width 491 height 28
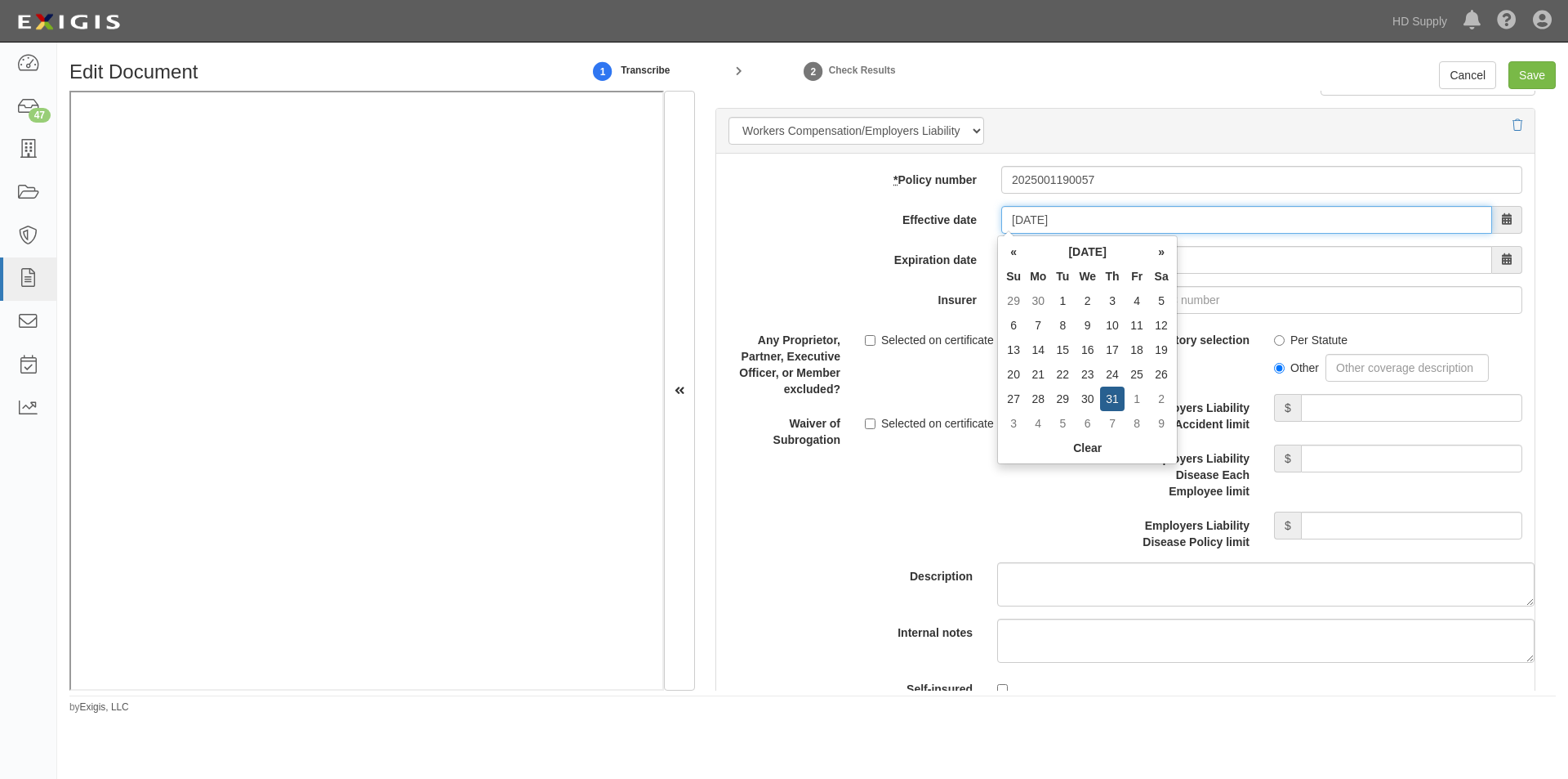
type input "07/31/2025"
type input "07/31/2026"
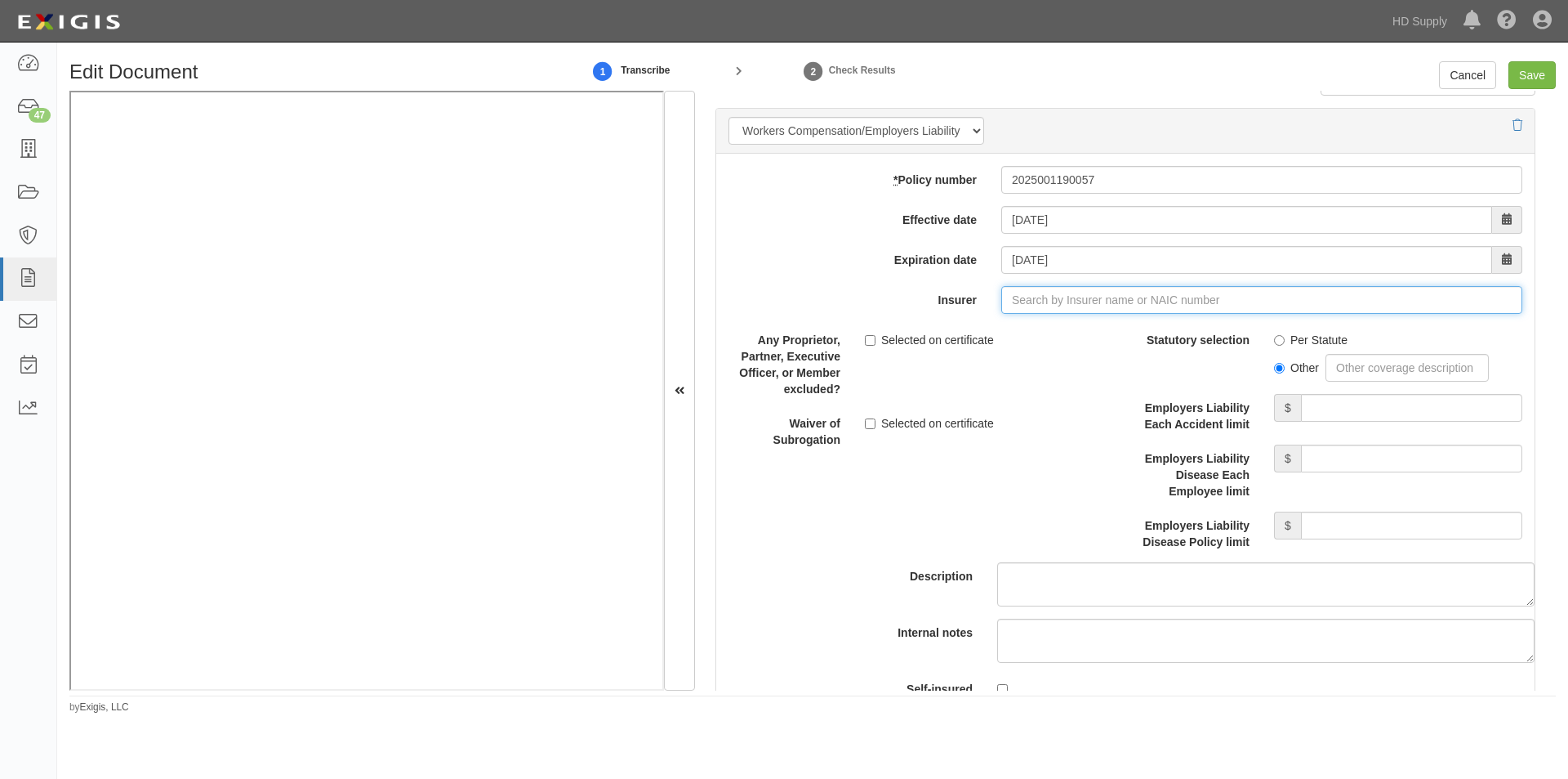
click at [1089, 300] on input "Insurer" at bounding box center [1261, 300] width 521 height 28
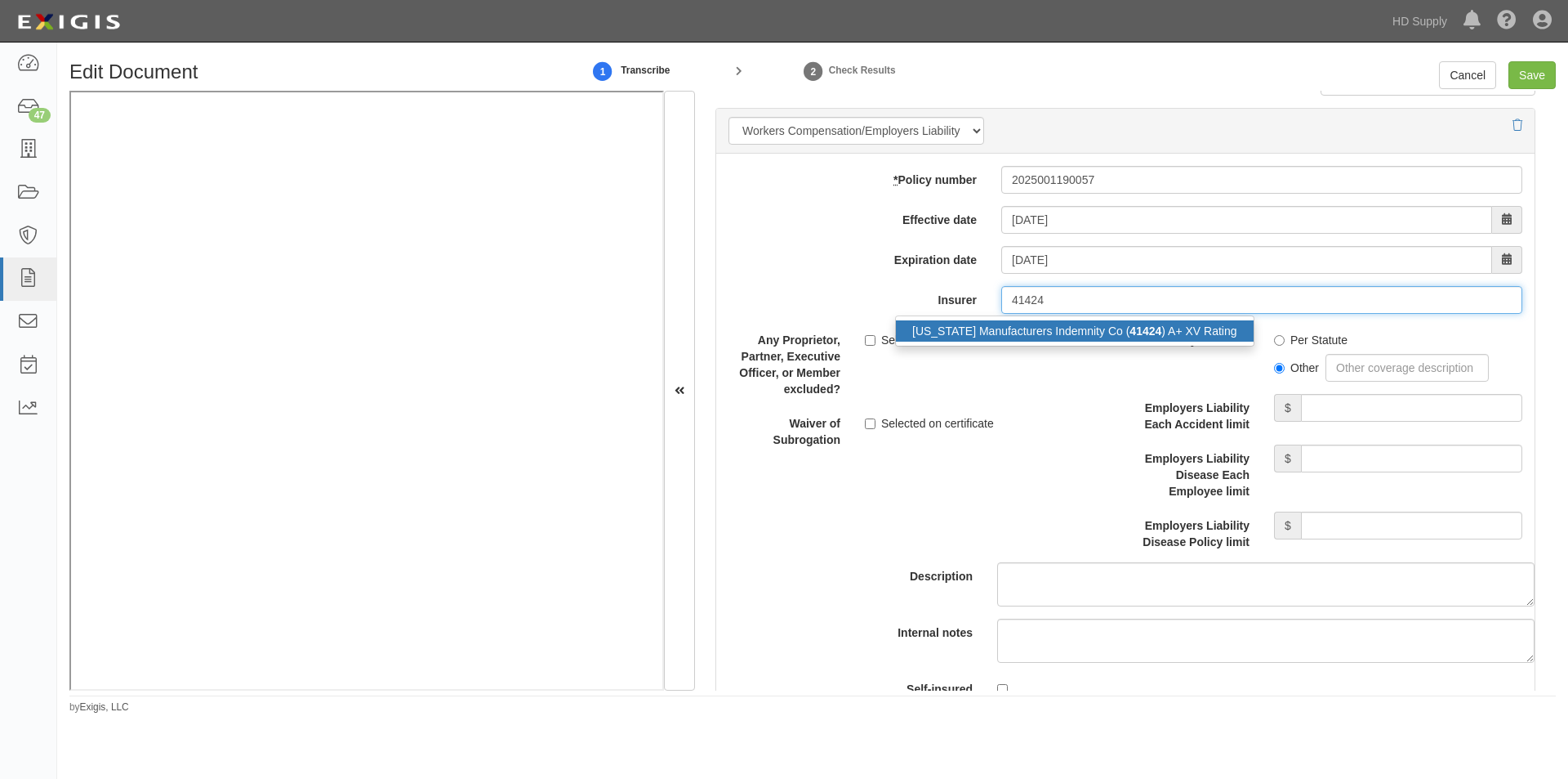
click at [1074, 327] on div "Pennsylvania Manufacturers Indemnity Co ( 41424 ) A+ XV Rating" at bounding box center [1074, 330] width 358 height 21
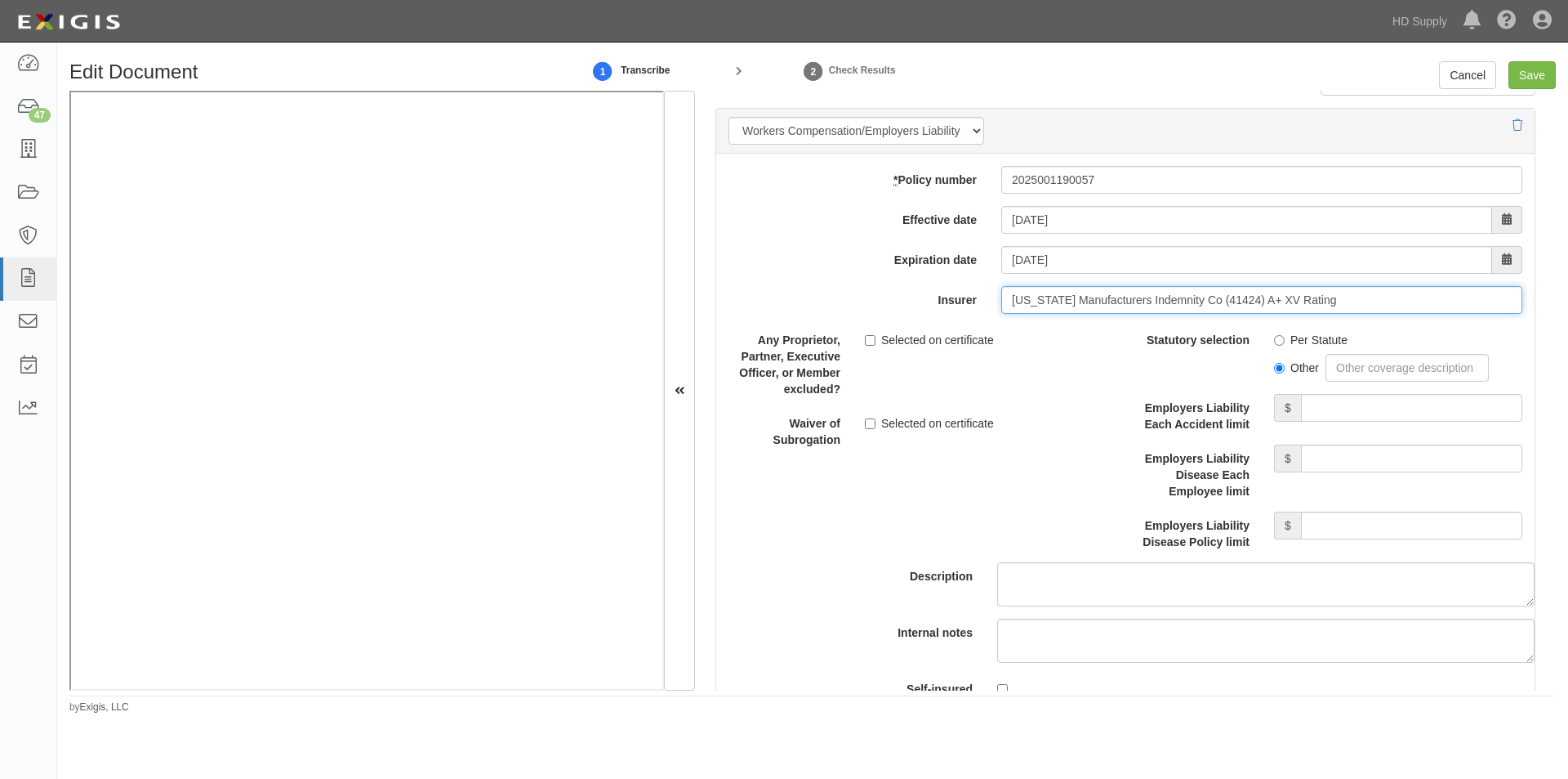
type input "Pennsylvania Manufacturers Indemnity Co (41424) A+ XV Rating"
click at [1274, 339] on input "Per Statute" at bounding box center [1279, 340] width 11 height 11
radio input "true"
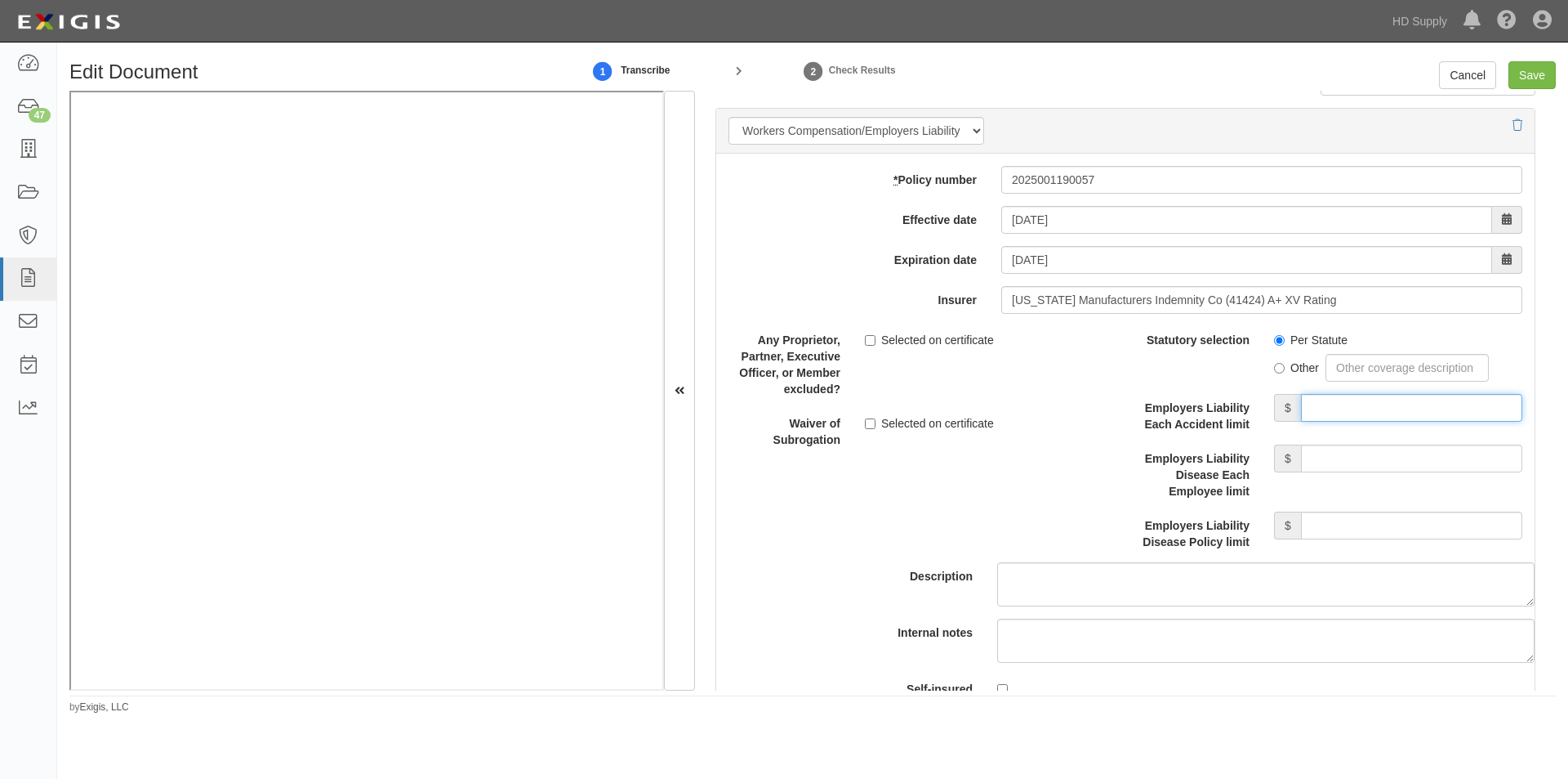
drag, startPoint x: 1331, startPoint y: 405, endPoint x: 1339, endPoint y: 417, distance: 14.4
click at [1333, 405] on input "Employers Liability Each Accident limit" at bounding box center [1412, 408] width 221 height 28
type input "1,000,000"
drag, startPoint x: 1345, startPoint y: 458, endPoint x: 1345, endPoint y: 467, distance: 9.0
click at [1345, 458] on input "Employers Liability Disease Each Employee limit" at bounding box center [1412, 459] width 221 height 28
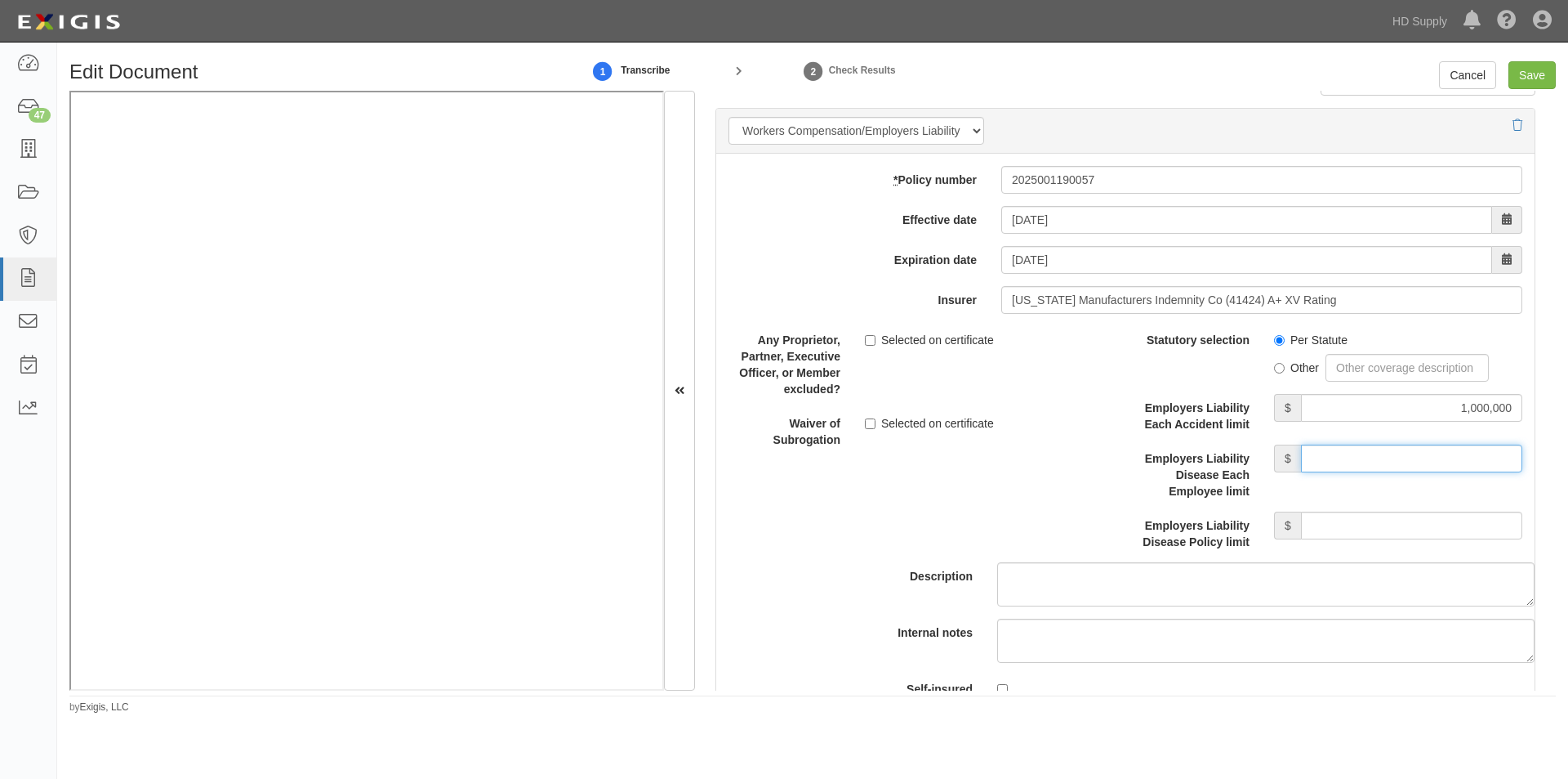
type input "1,000,000"
click at [1342, 524] on input "Employers Liability Disease Policy limit" at bounding box center [1412, 525] width 221 height 28
type input "1,000,000"
click at [1522, 81] on input "Save" at bounding box center [1532, 75] width 47 height 28
type input "1000000"
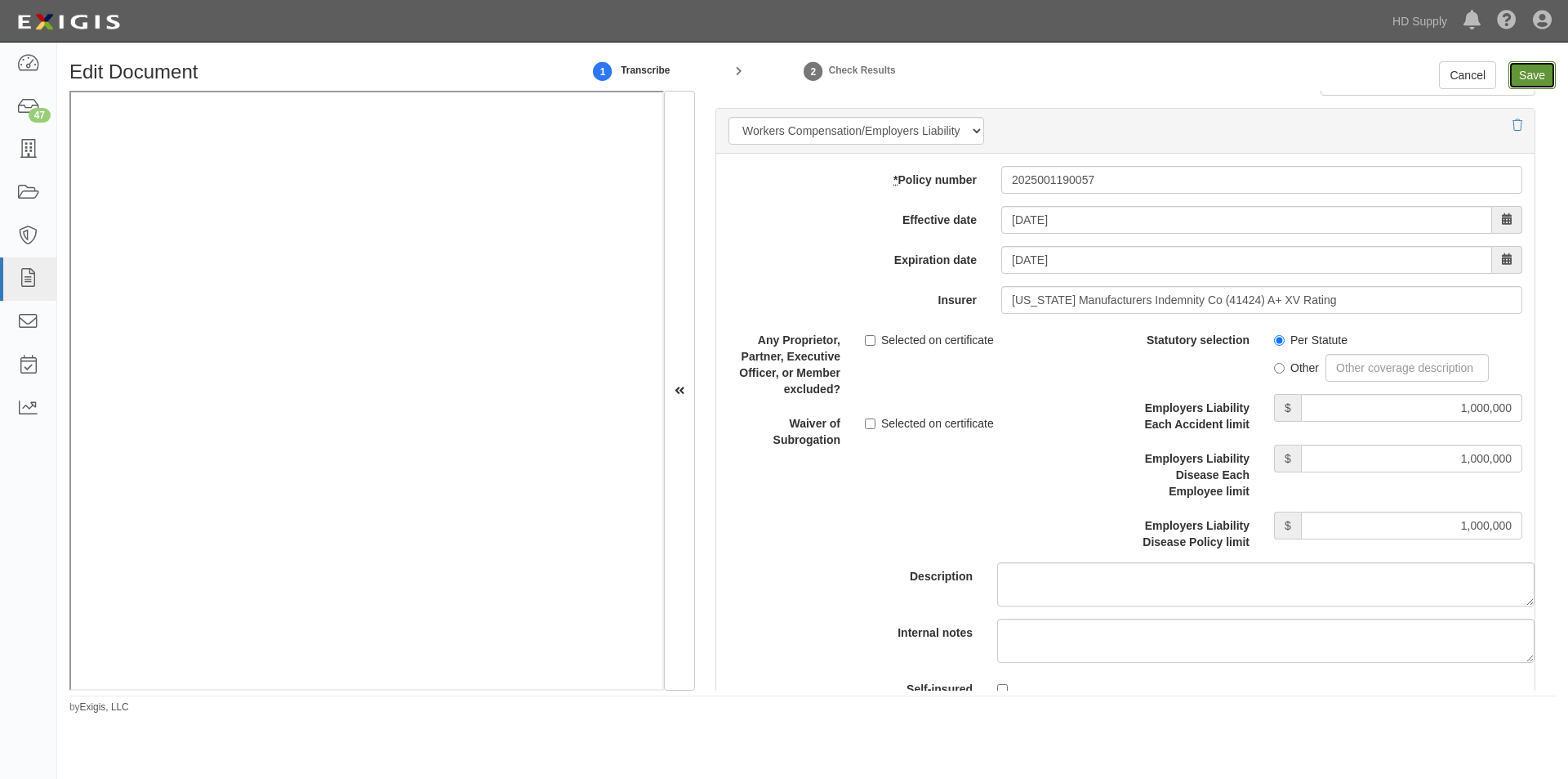
type input "1000000"
type input "10000"
type input "1000000"
type input "2000000"
type input "1000000"
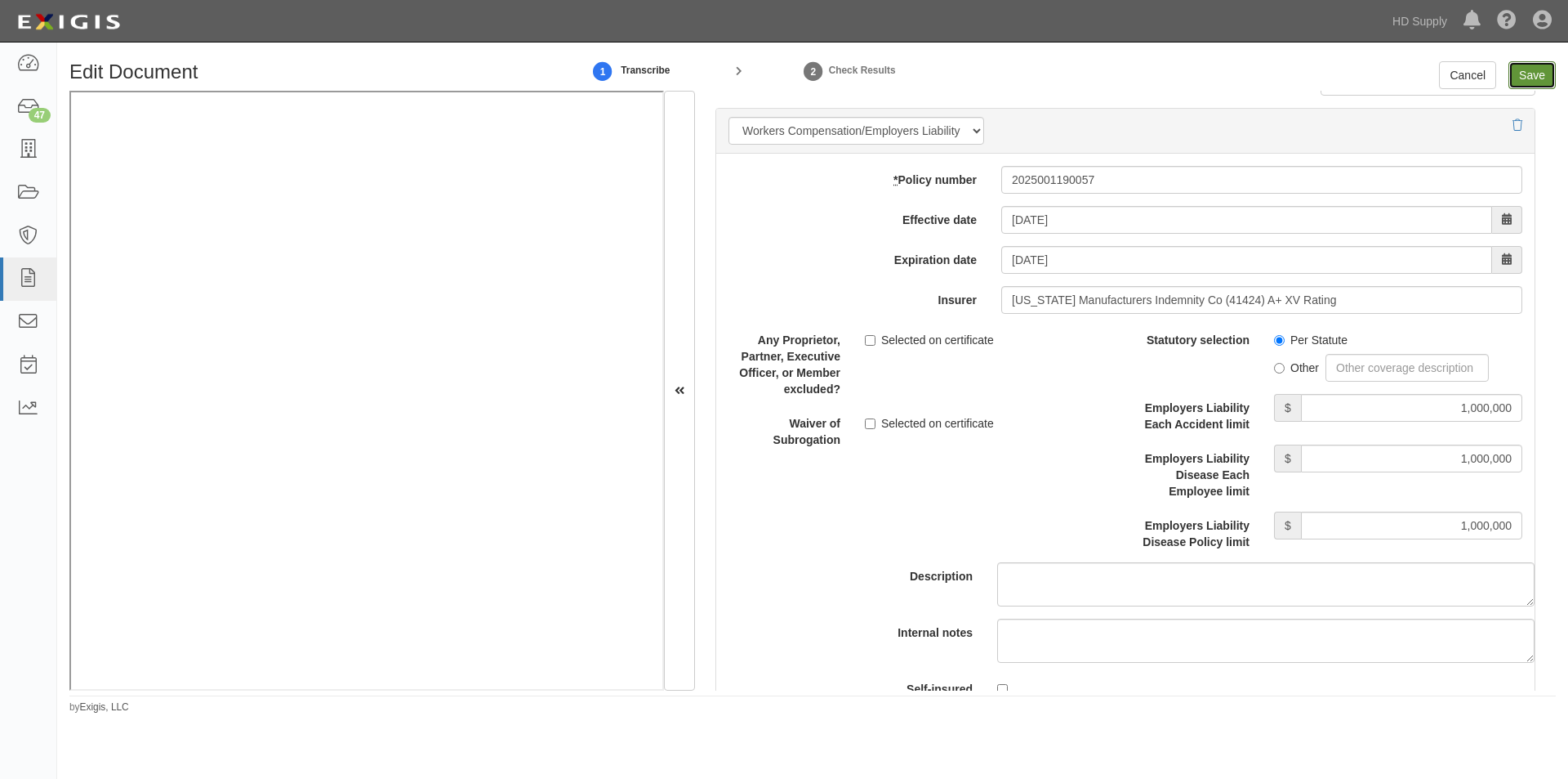
type input "1000000"
type input "10000000"
type input "1000000"
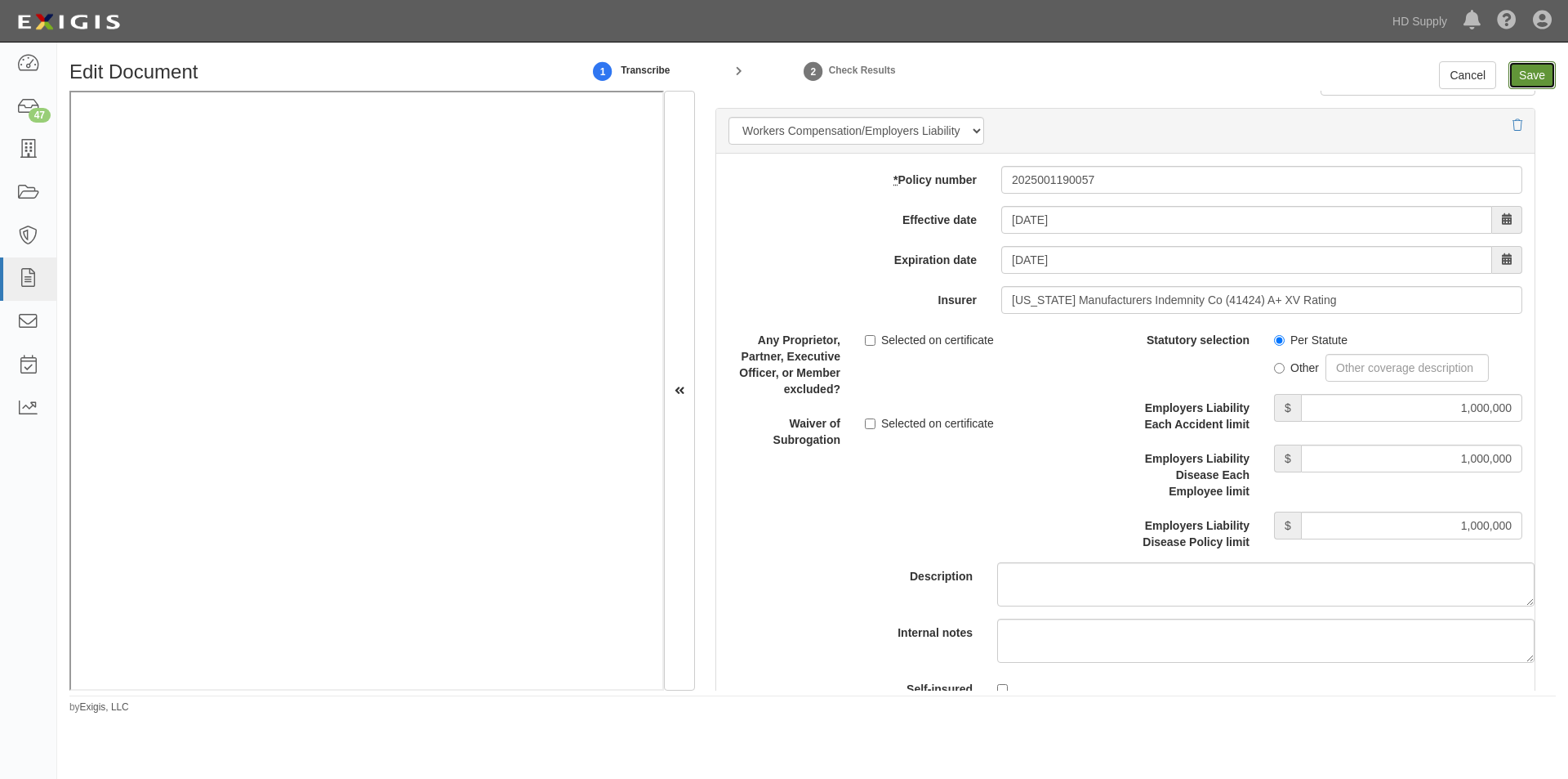
type input "1000000"
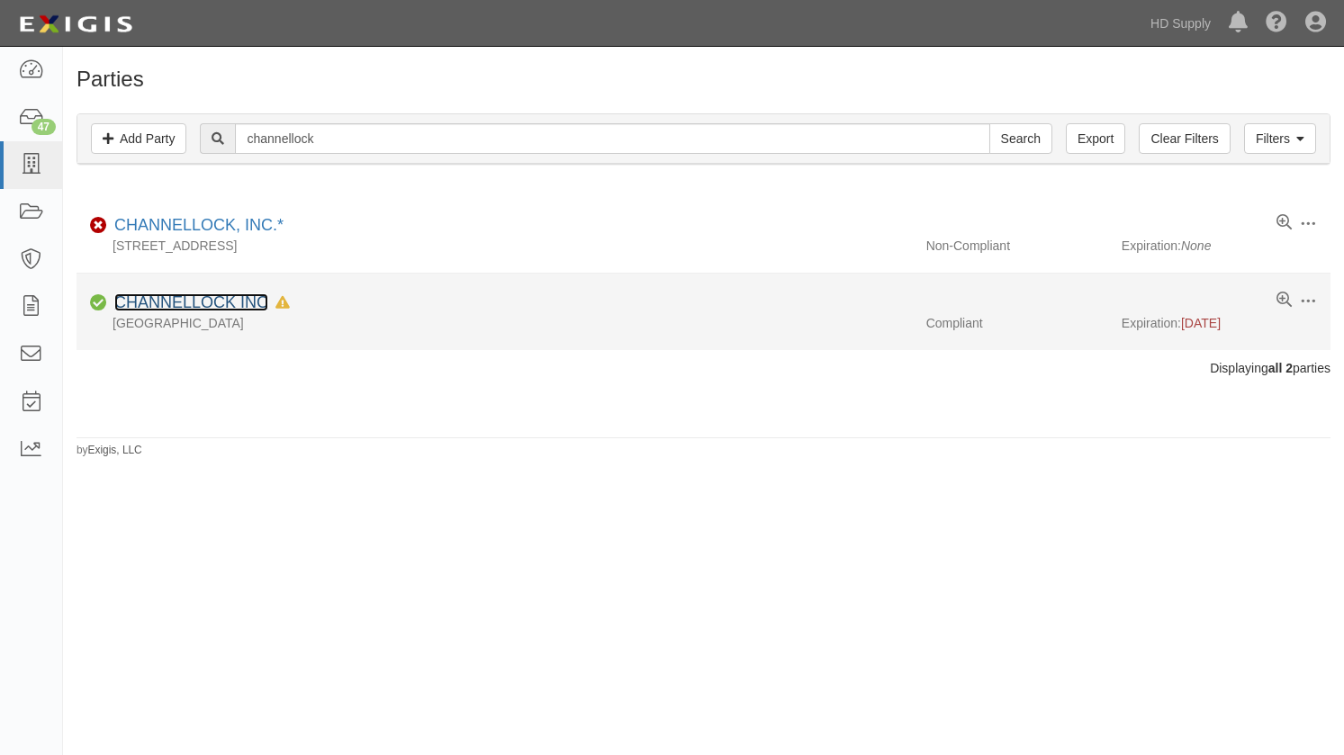
click at [195, 303] on link "CHANNELLOCK INC" at bounding box center [191, 302] width 154 height 18
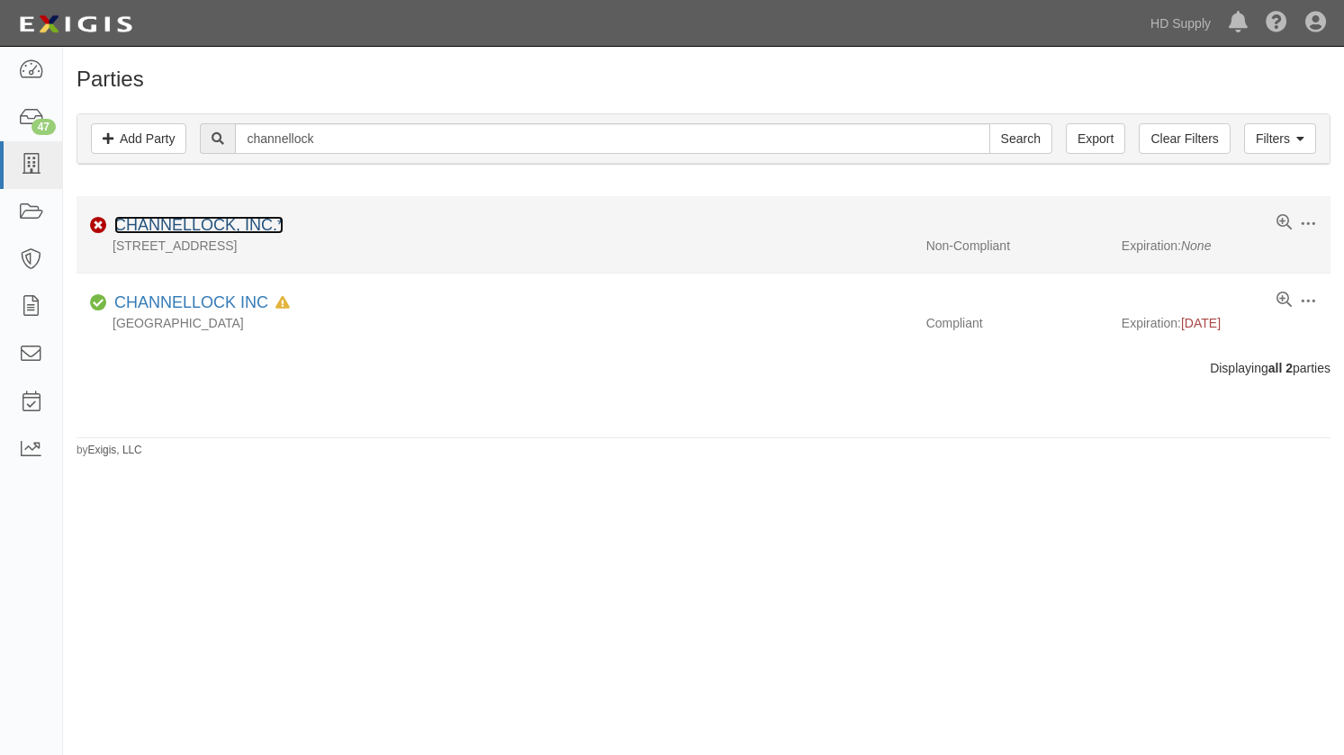
click at [164, 225] on link "CHANNELLOCK, INC.*" at bounding box center [198, 225] width 169 height 18
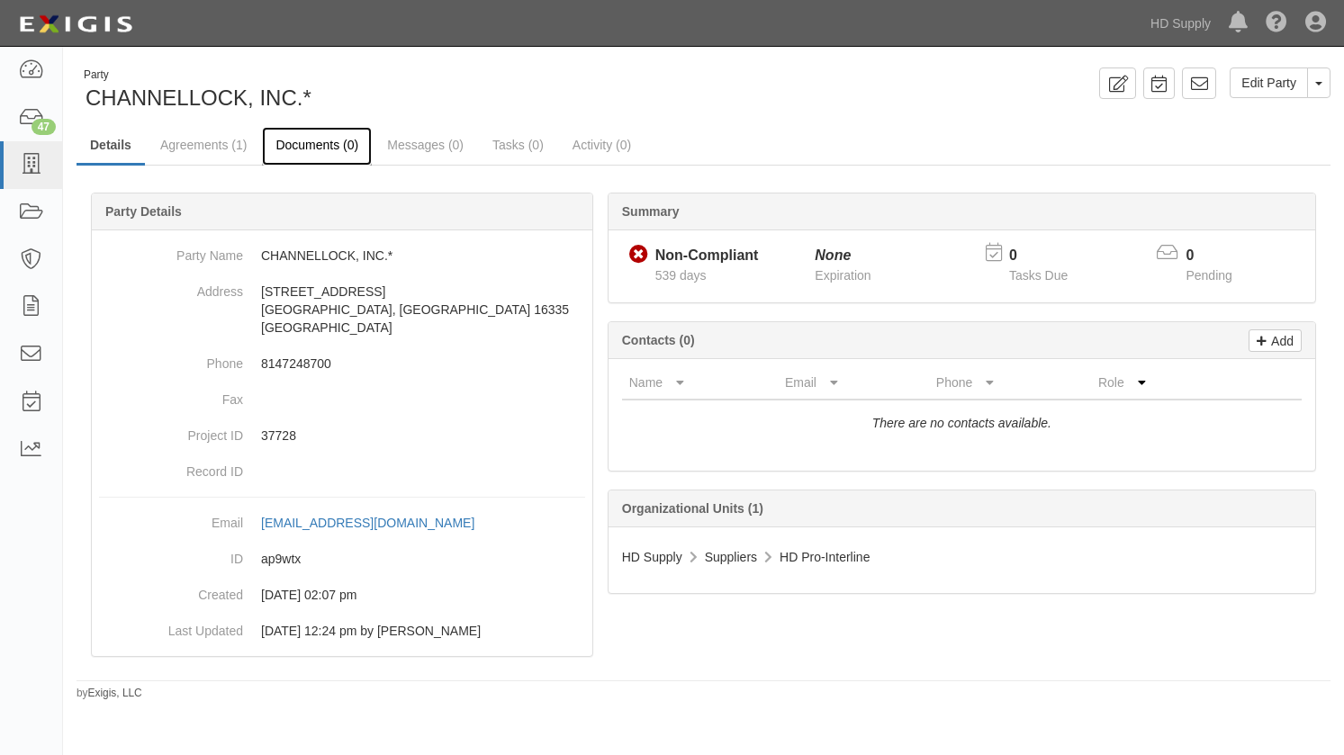
click at [330, 141] on link "Documents (0)" at bounding box center [317, 146] width 110 height 39
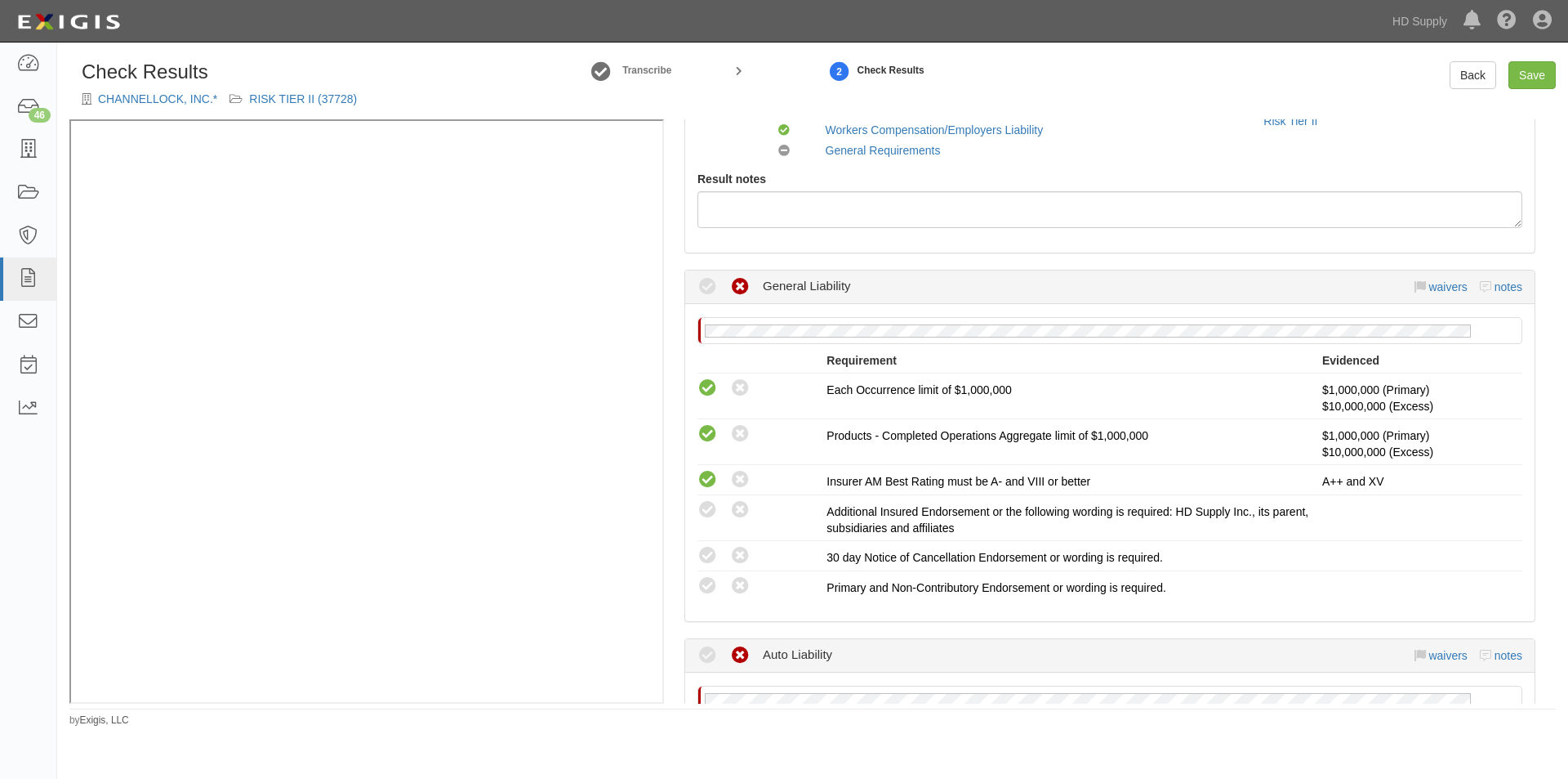
scroll to position [163, 0]
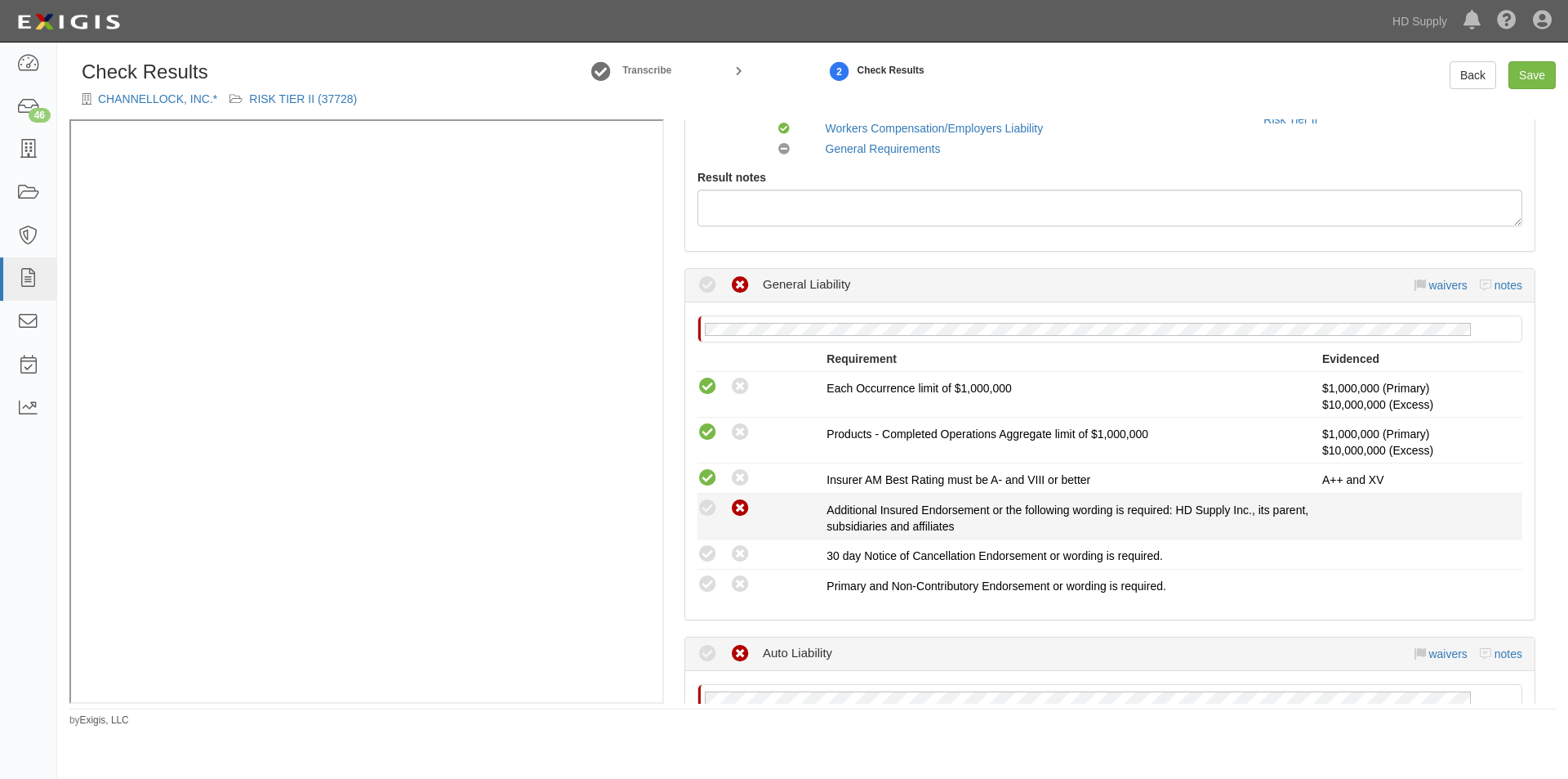
click at [735, 508] on icon at bounding box center [740, 508] width 21 height 21
radio input "true"
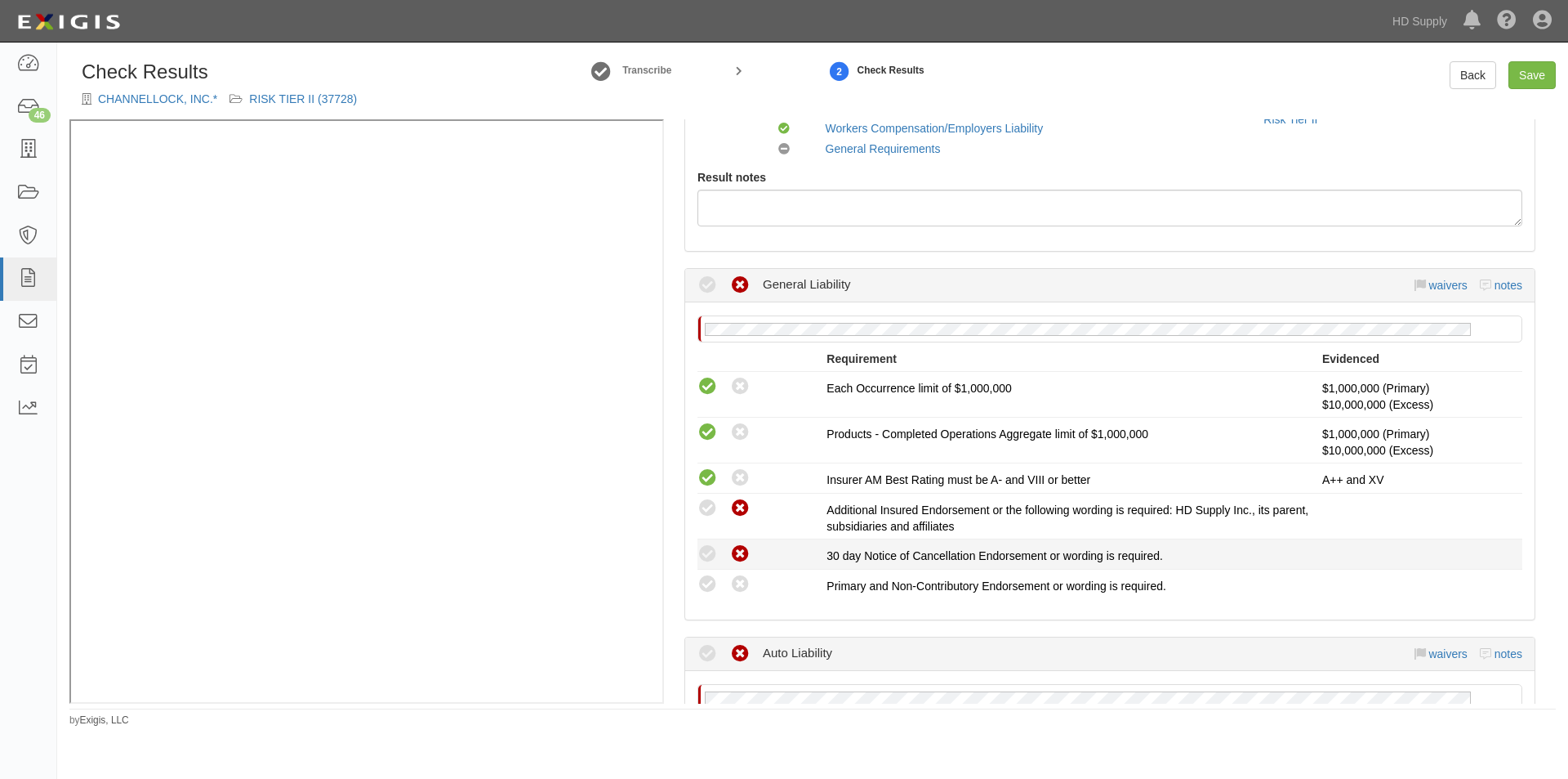
click at [738, 552] on icon at bounding box center [740, 554] width 21 height 21
radio input "true"
click at [736, 592] on icon at bounding box center [740, 585] width 21 height 21
radio input "true"
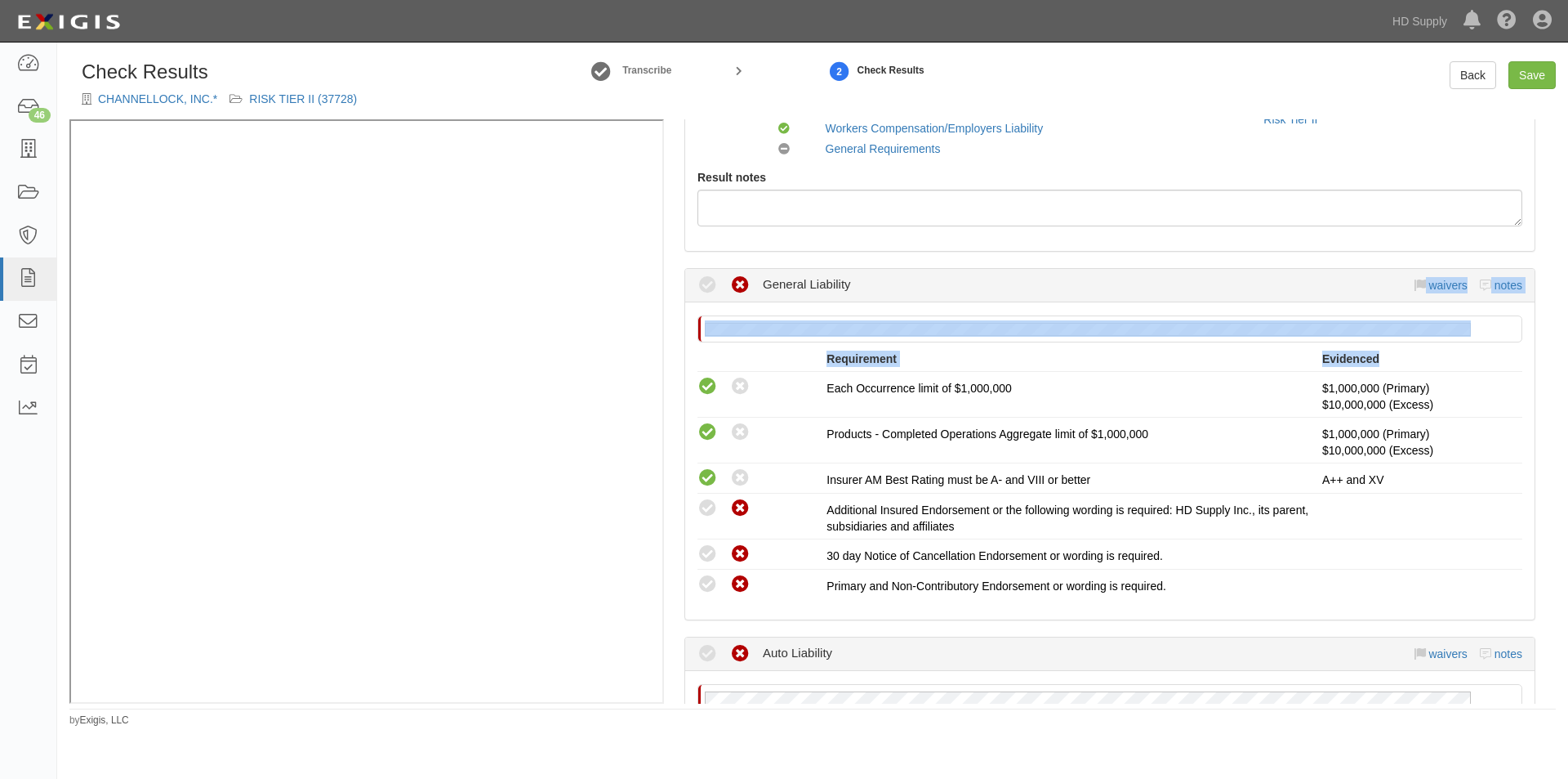
drag, startPoint x: 1557, startPoint y: 294, endPoint x: 1557, endPoint y: 351, distance: 57.0
click at [1557, 351] on div "Check Results CHANNELLOCK, INC.* RISK TIER II (37728) Transcribe 2 Check Result…" at bounding box center [812, 395] width 1511 height 666
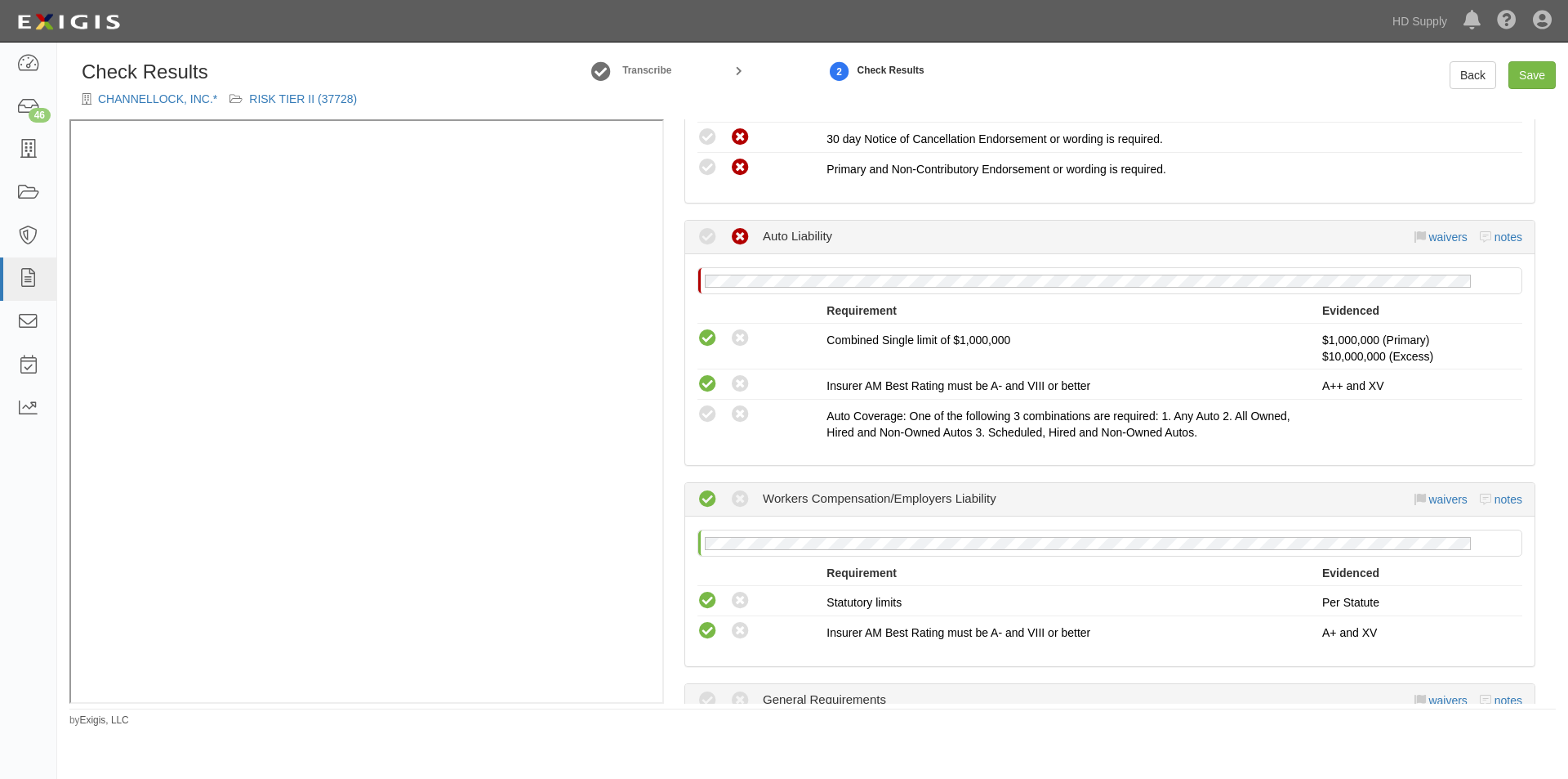
scroll to position [583, 0]
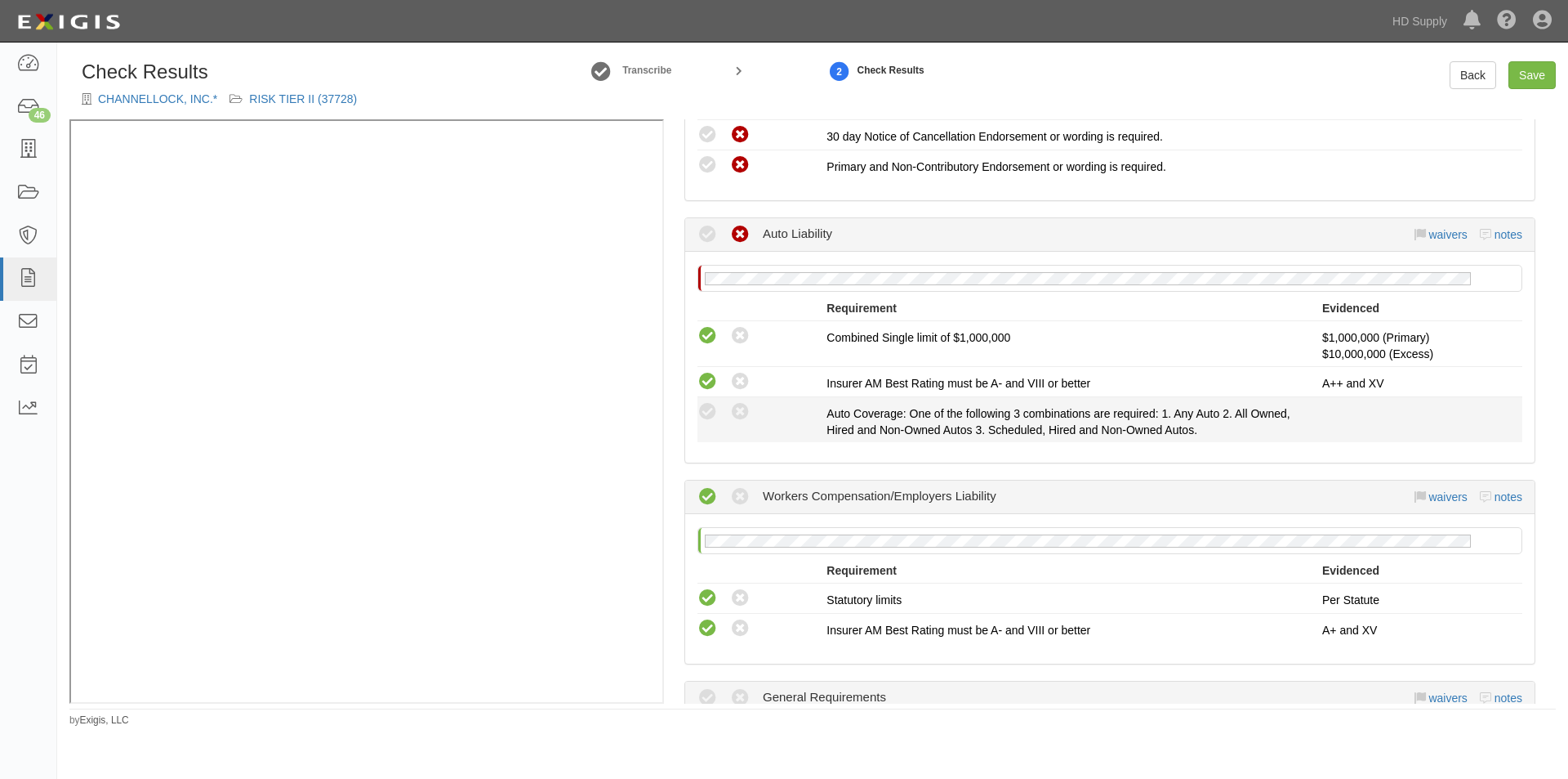
click at [693, 409] on div "Compliant Waived: Non-Compliant" at bounding box center [756, 411] width 142 height 21
click at [708, 409] on icon at bounding box center [708, 412] width 21 height 21
radio input "true"
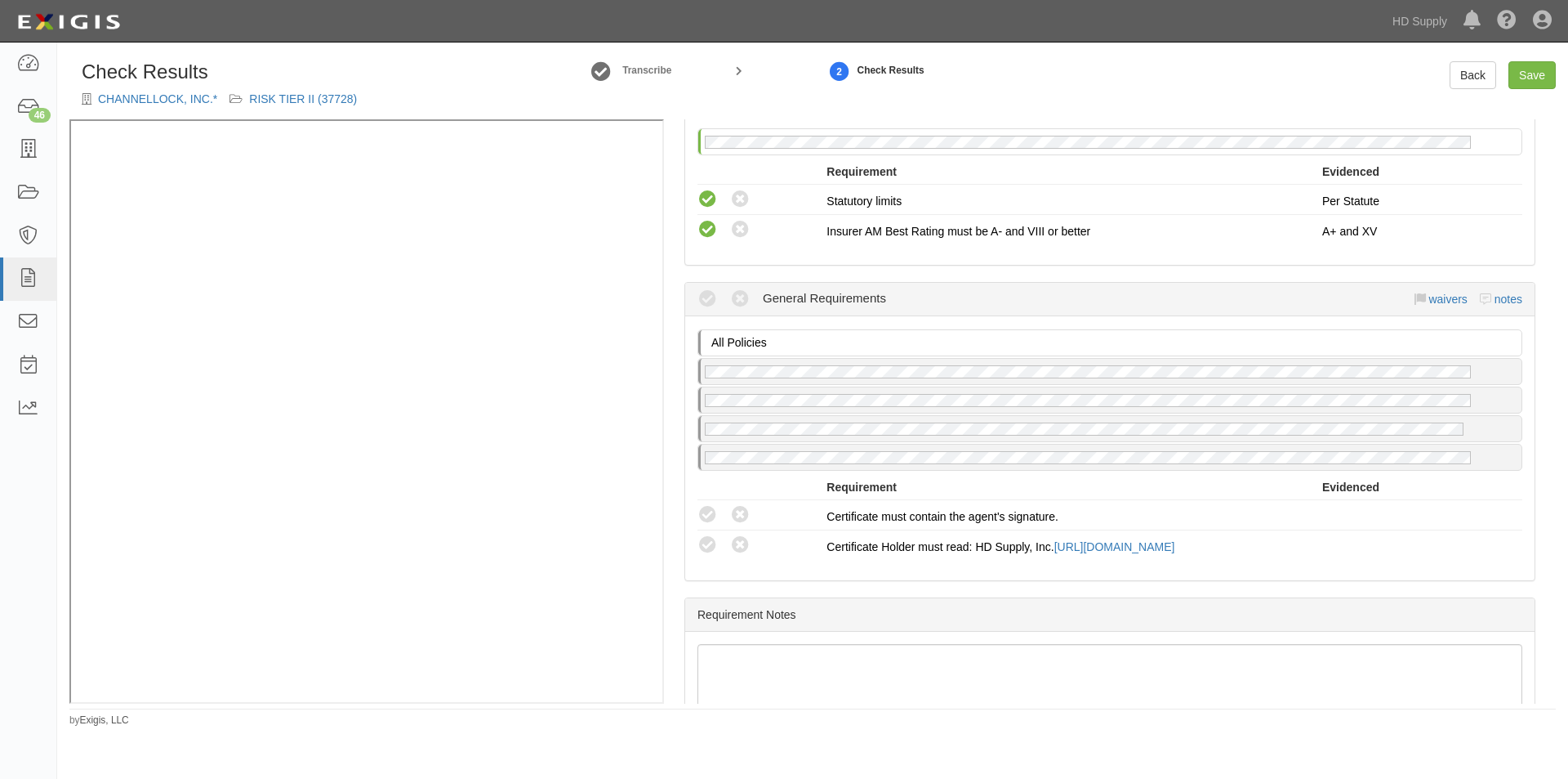
scroll to position [996, 0]
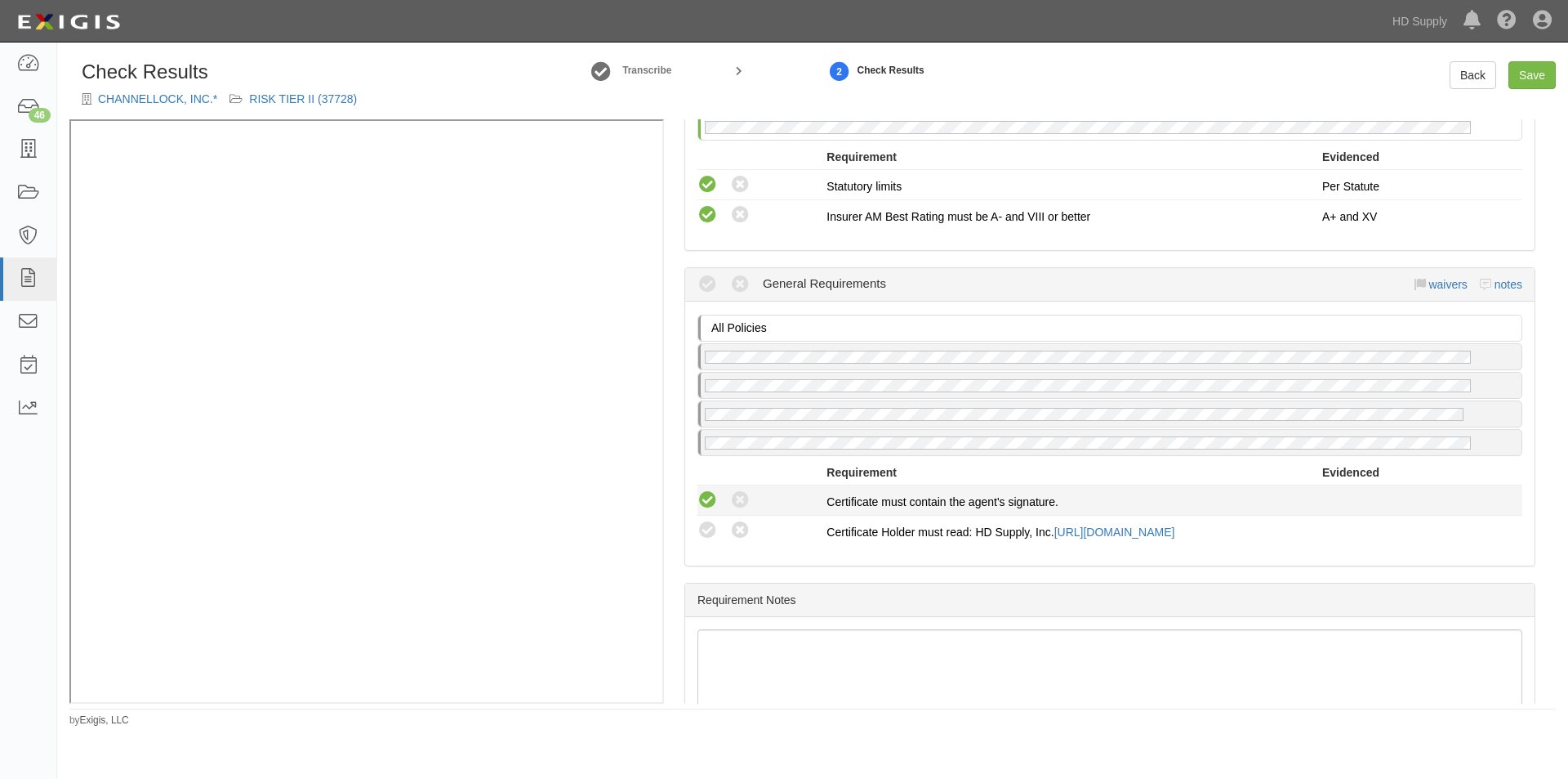
click at [702, 493] on icon at bounding box center [708, 500] width 21 height 21
radio input "true"
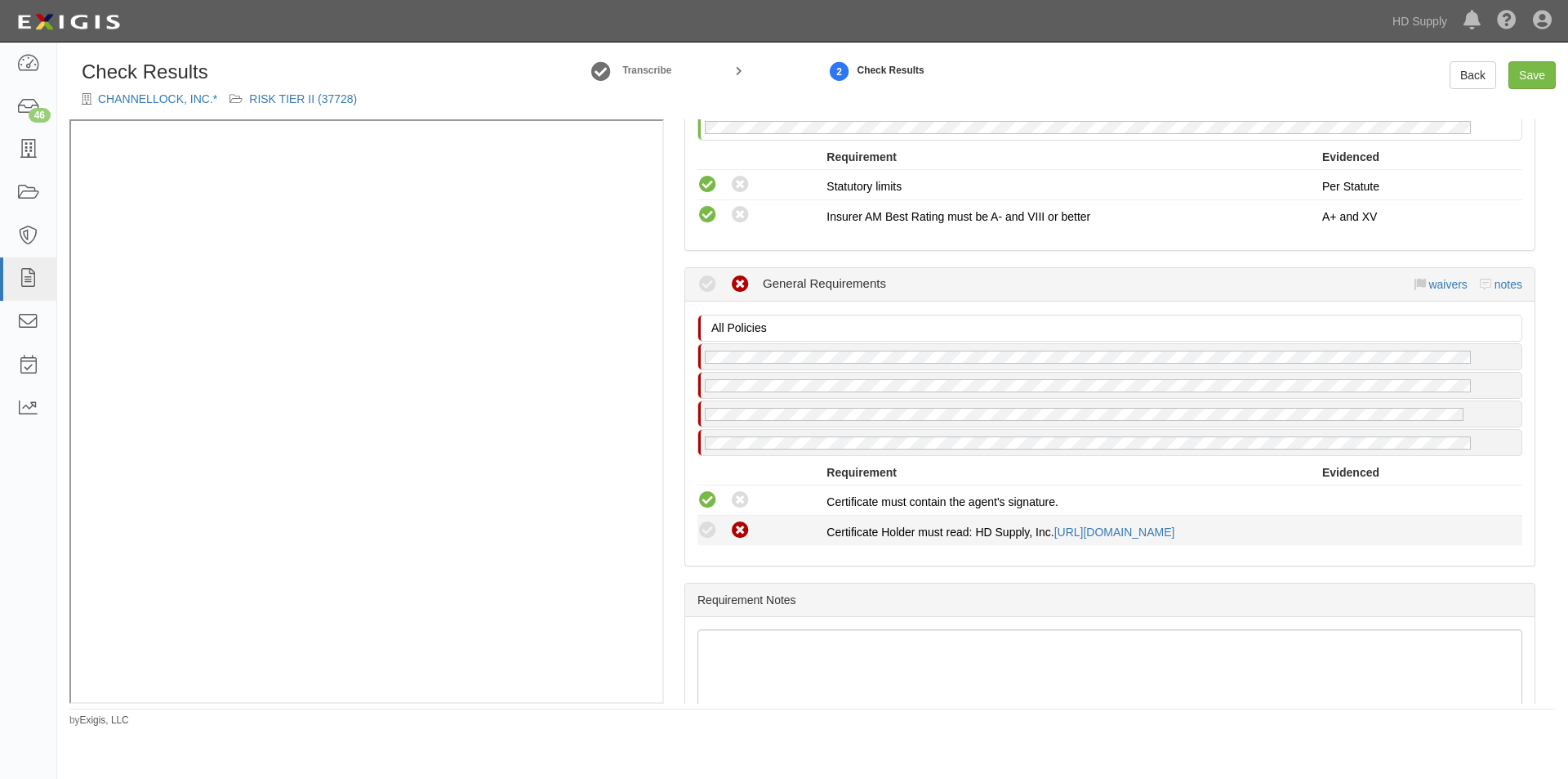
click at [745, 533] on icon at bounding box center [740, 530] width 21 height 21
radio input "true"
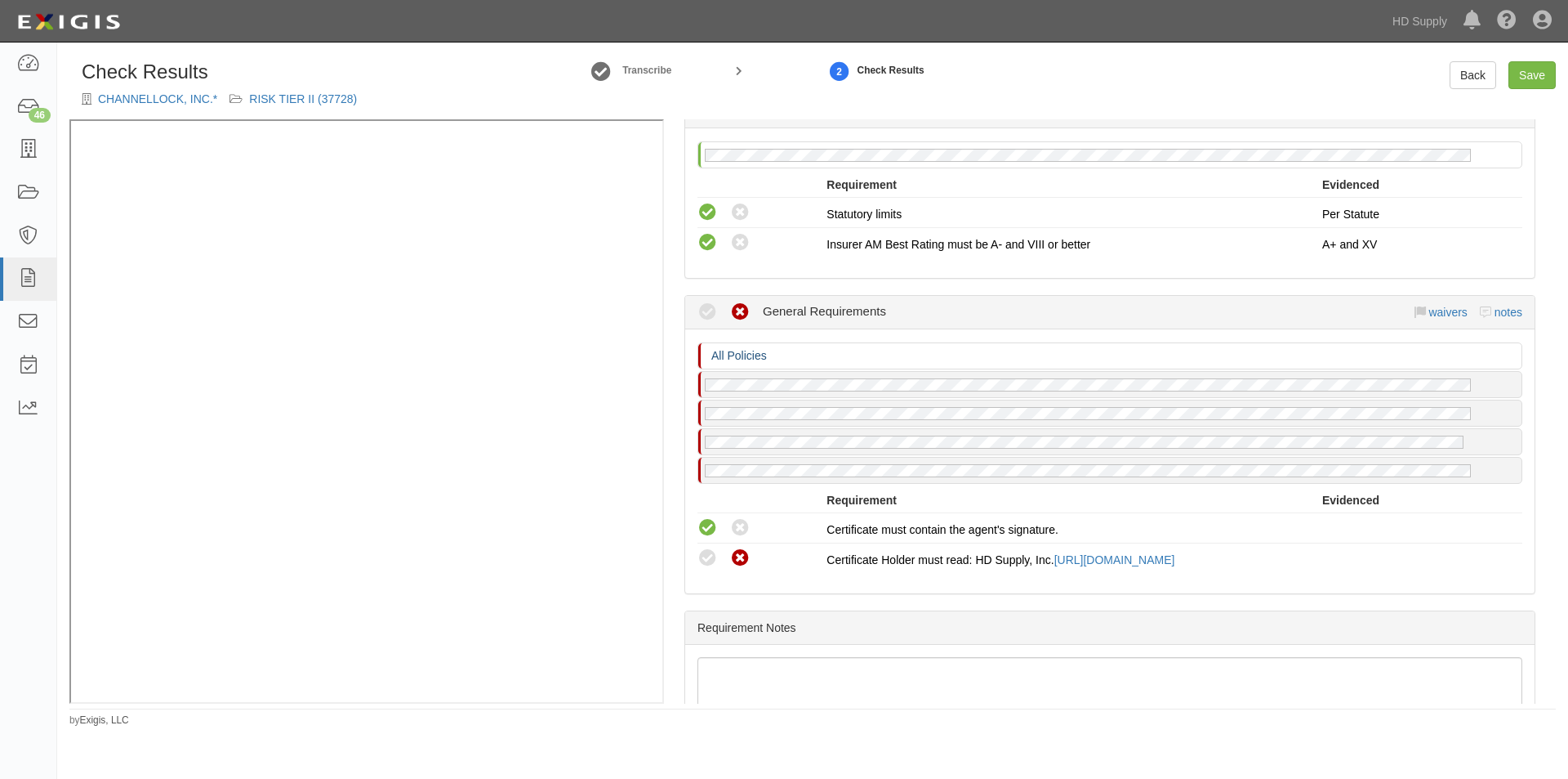
scroll to position [1109, 0]
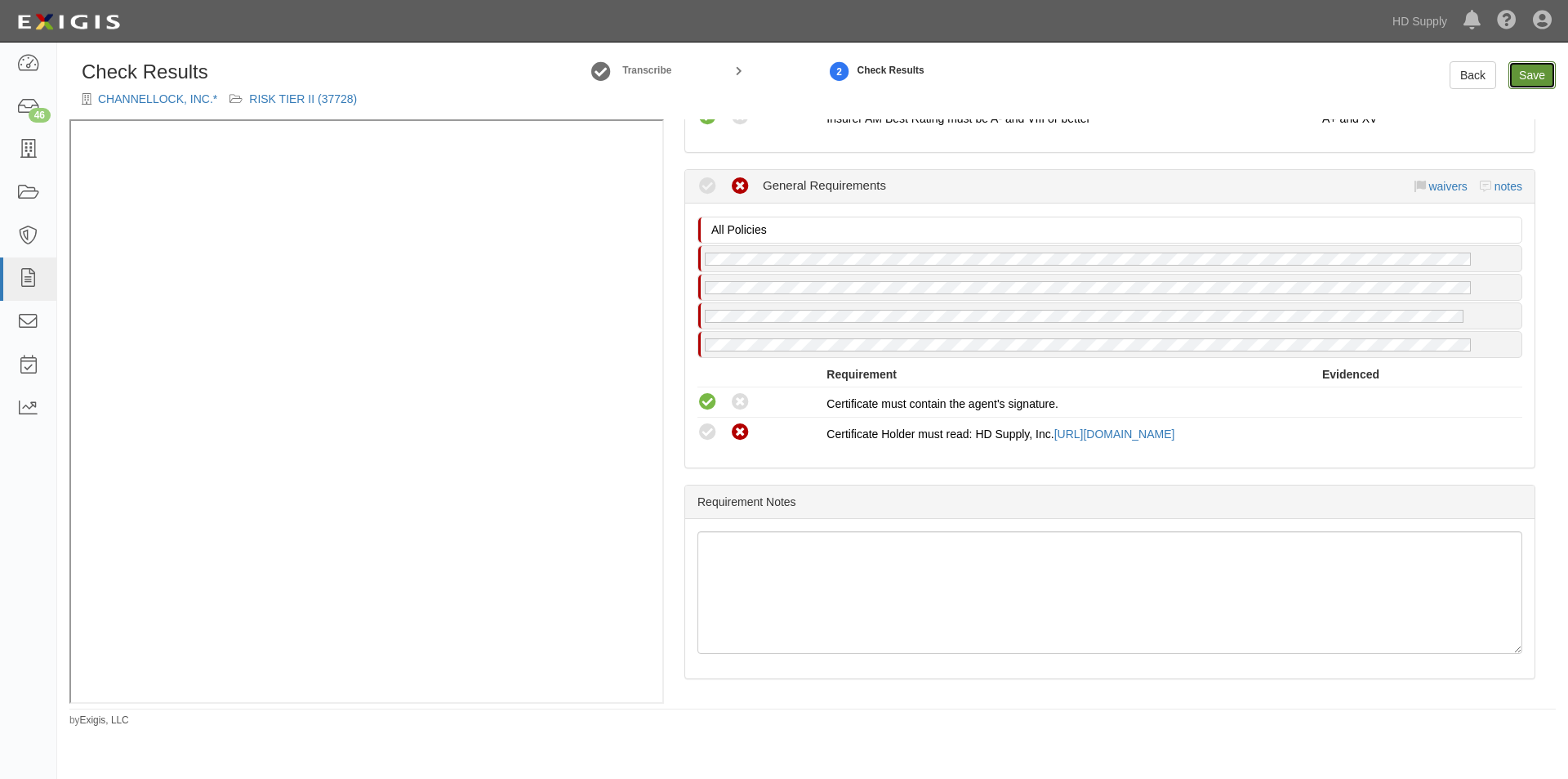
click at [1533, 82] on link "Save" at bounding box center [1532, 75] width 47 height 28
radio input "true"
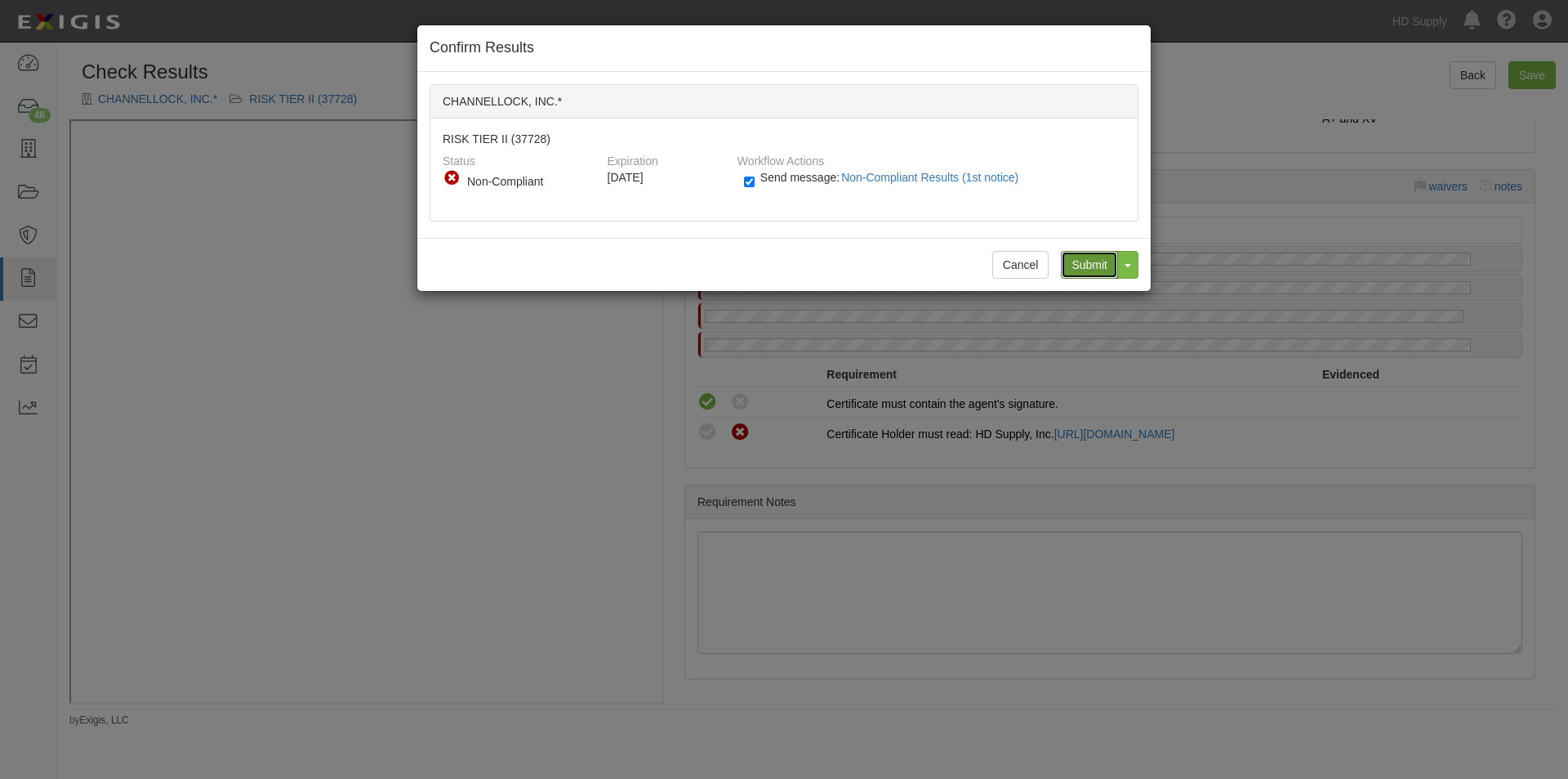
click at [1073, 265] on input "Submit" at bounding box center [1089, 264] width 57 height 28
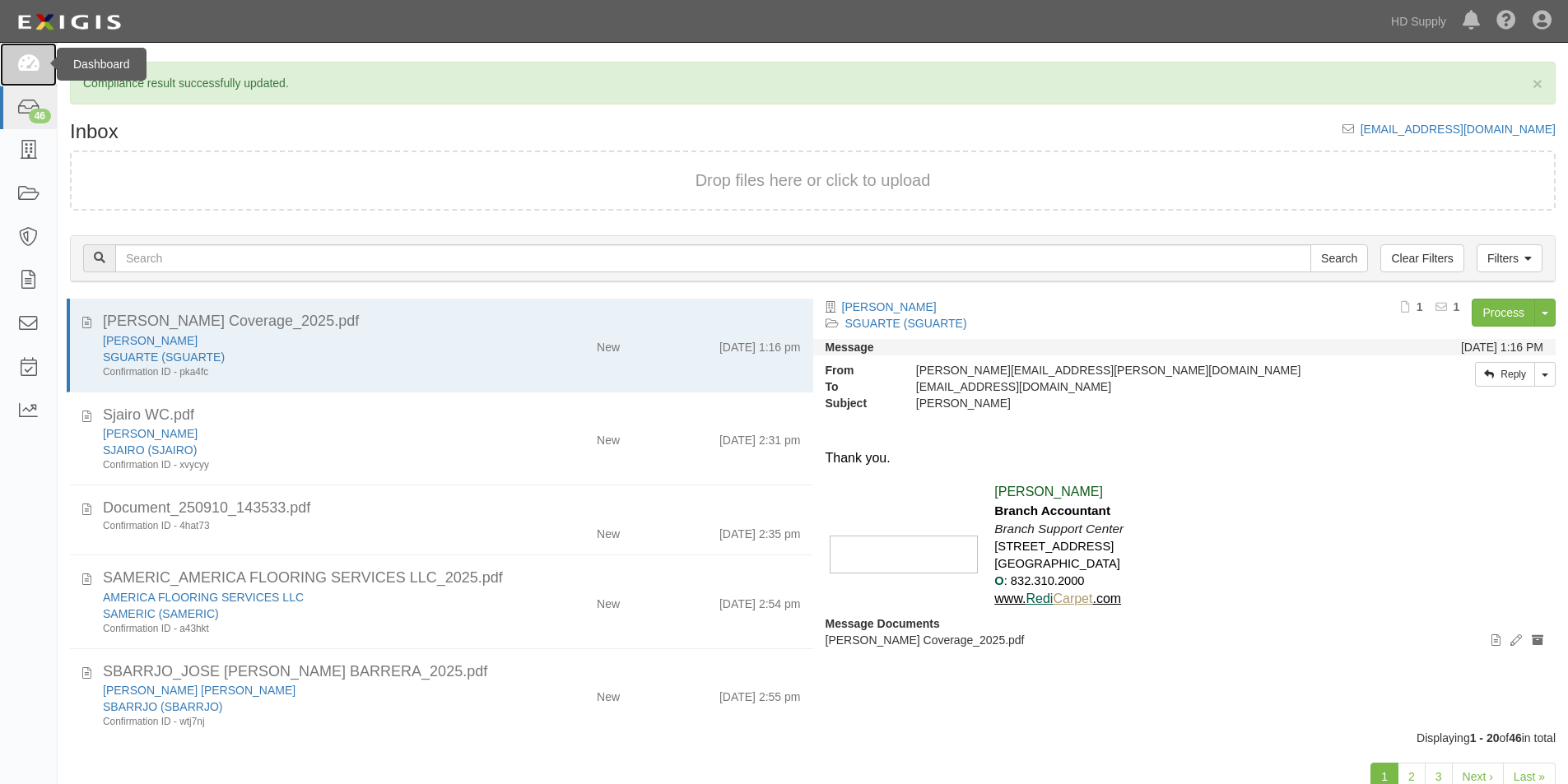
click at [22, 64] on icon at bounding box center [27, 64] width 23 height 19
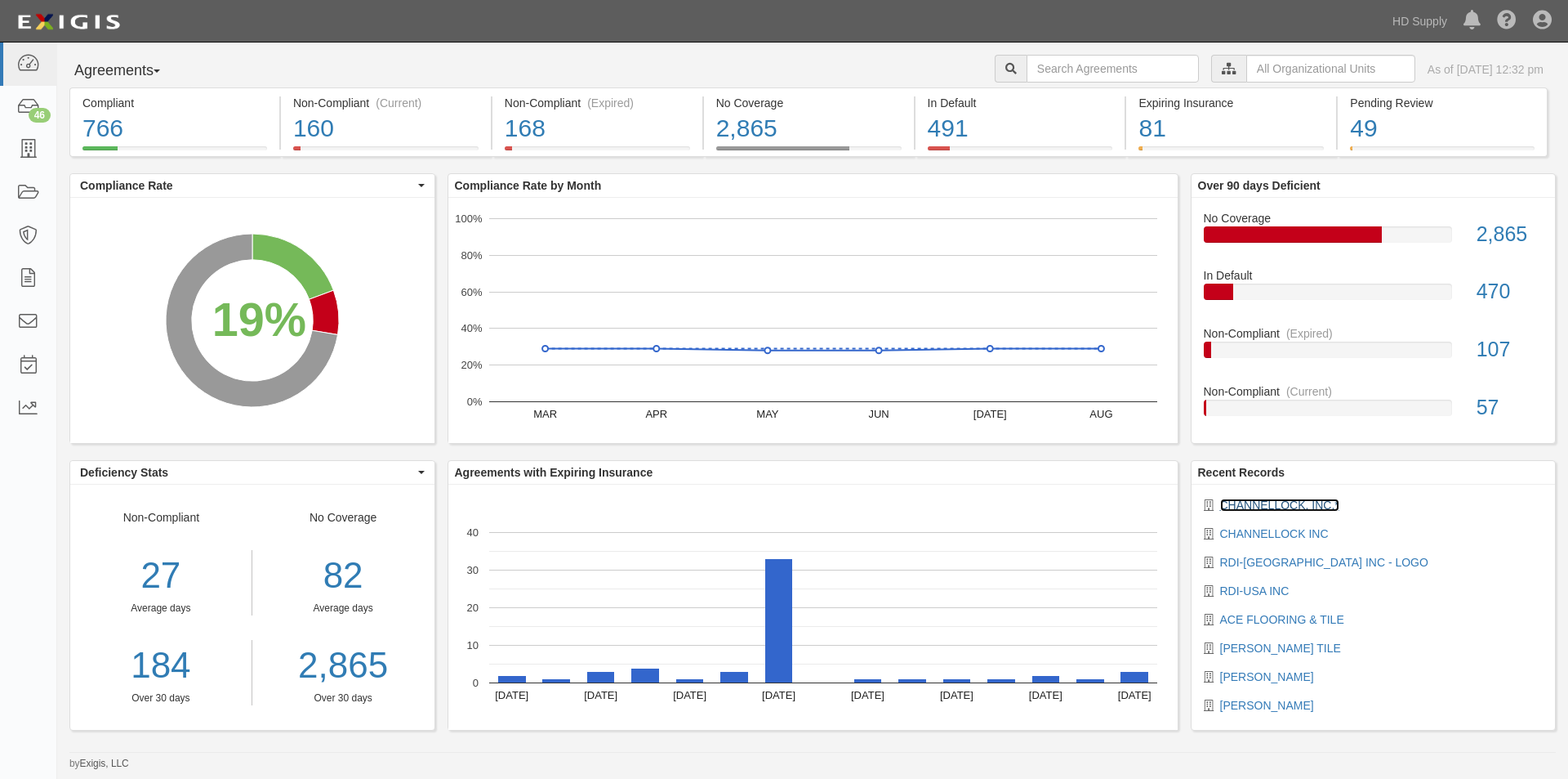
click at [1240, 507] on link "CHANNELLOCK, INC.*" at bounding box center [1279, 505] width 119 height 13
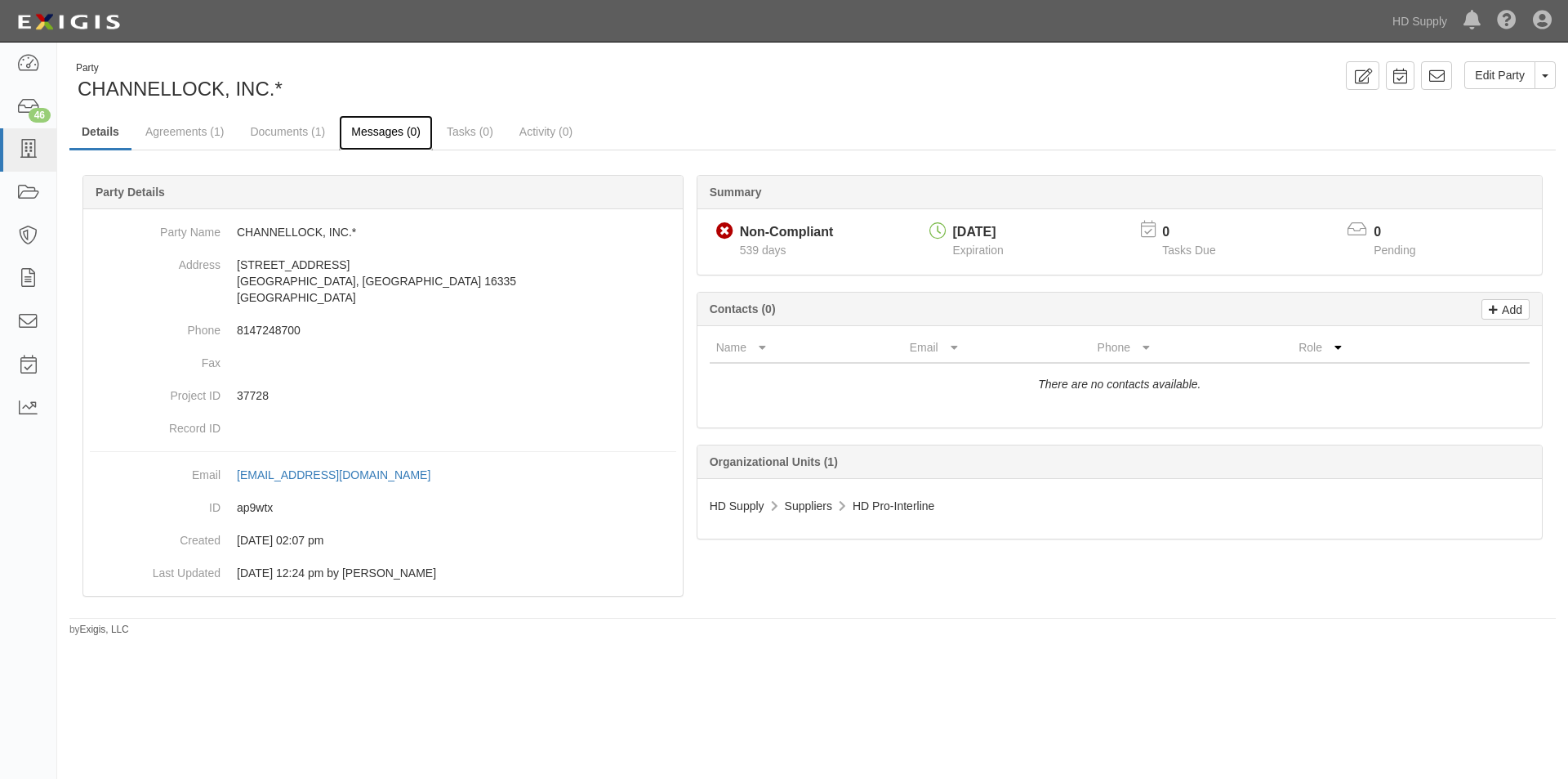
click at [374, 136] on link "Messages (0)" at bounding box center [387, 133] width 94 height 35
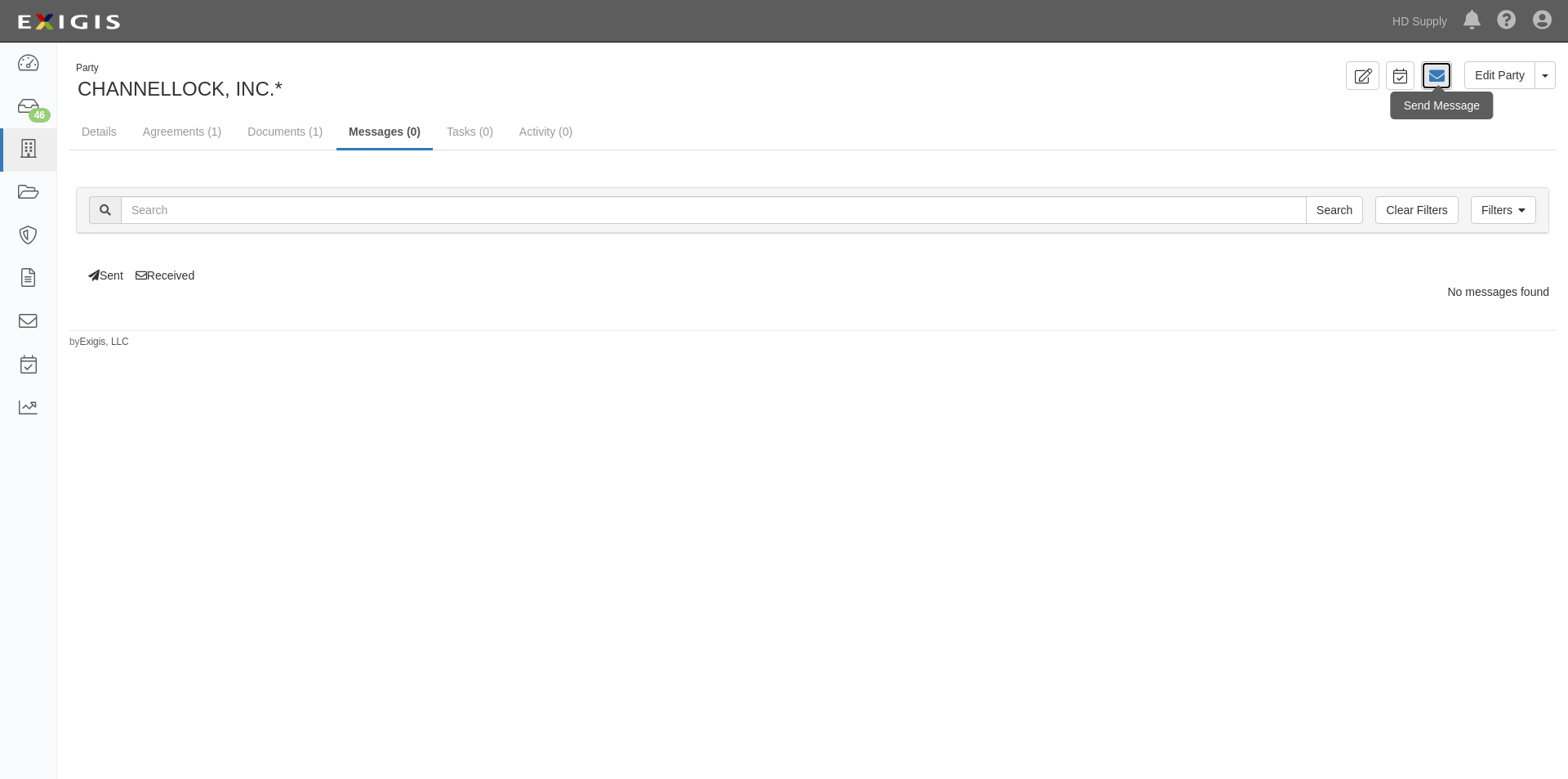
click at [1422, 73] on link at bounding box center [1436, 76] width 31 height 29
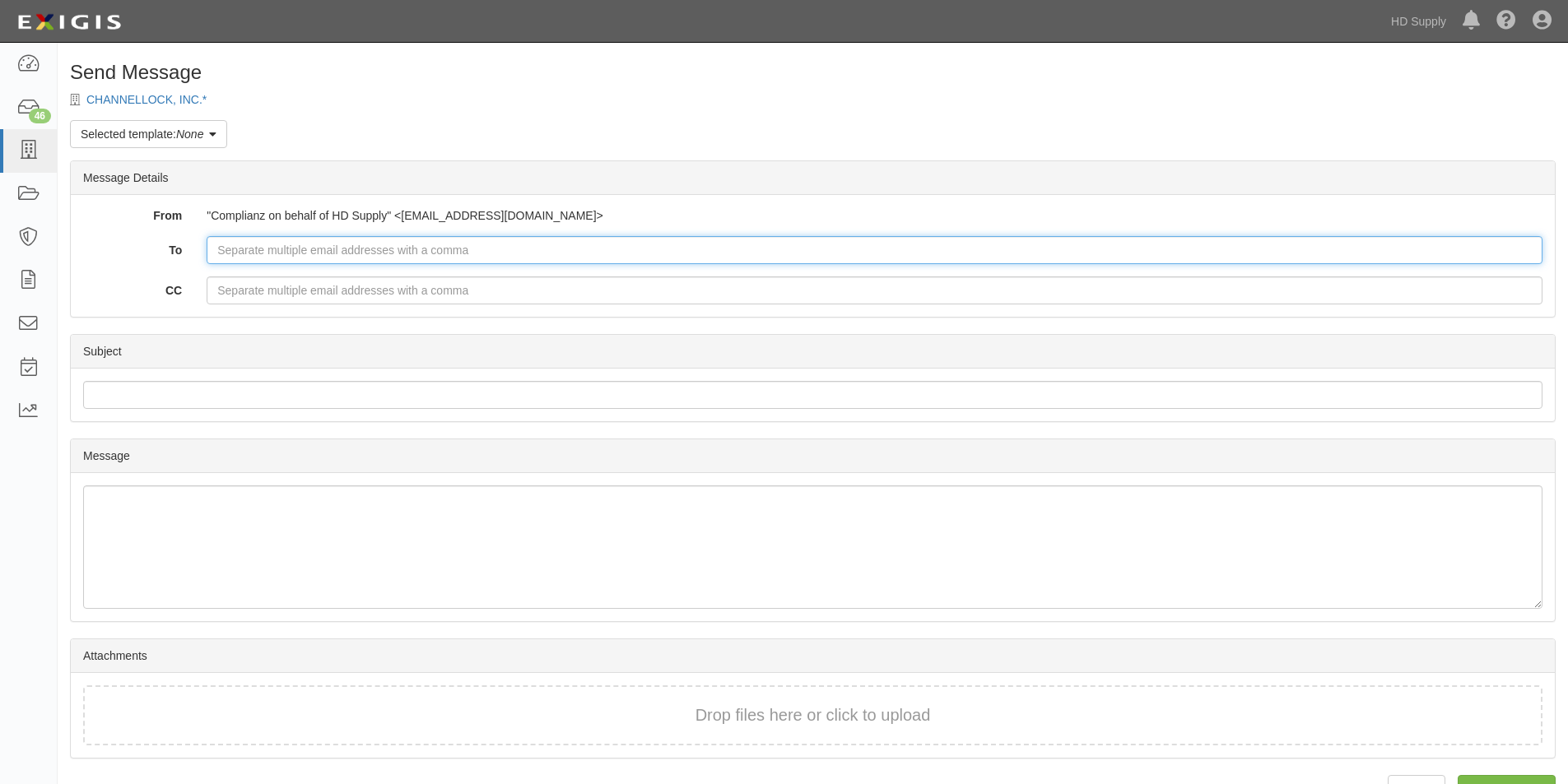
click at [229, 250] on input "To" at bounding box center [874, 249] width 1336 height 28
drag, startPoint x: 479, startPoint y: 251, endPoint x: 192, endPoint y: 235, distance: 287.4
click at [192, 235] on div "From "Complianz on behalf of HD Supply" <[EMAIL_ADDRESS][DOMAIN_NAME]> To [DOMA…" at bounding box center [812, 255] width 1484 height 122
type input "[EMAIL_ADDRESS][PERSON_NAME][DOMAIN_NAME]"
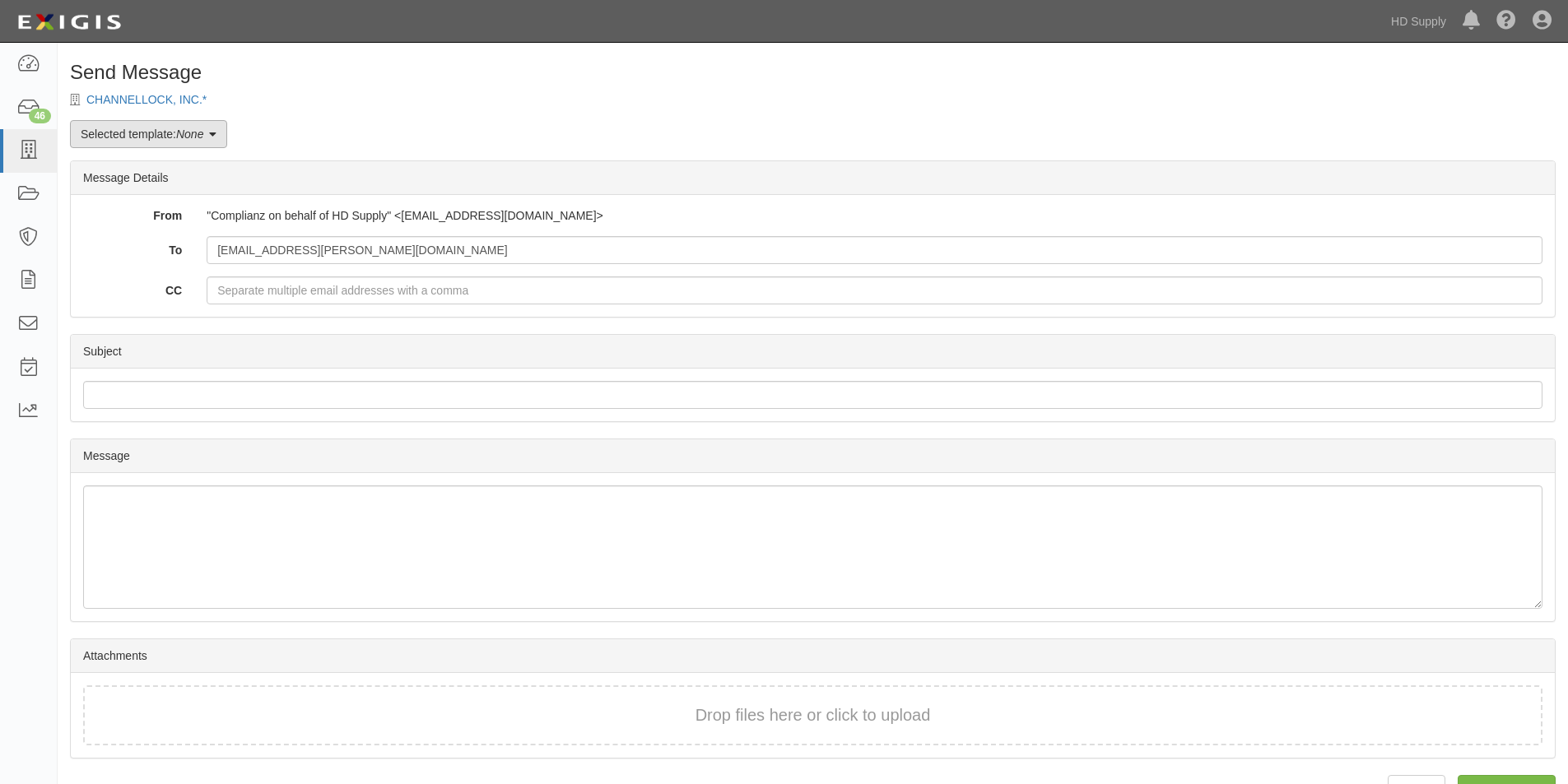
click at [221, 135] on link "Selected template: None" at bounding box center [149, 133] width 157 height 28
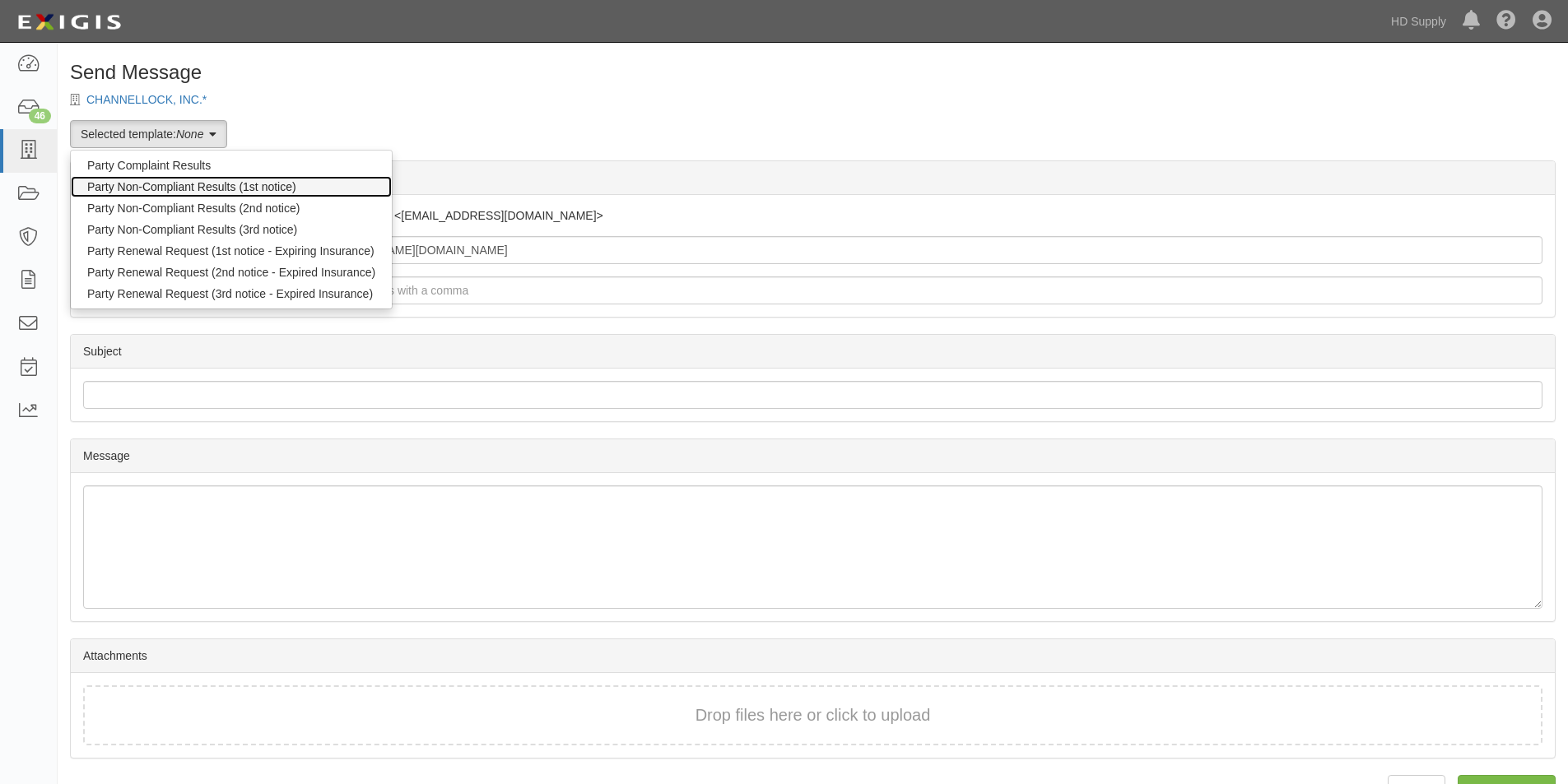
click at [198, 185] on link "Party Non-Compliant Results (1st notice)" at bounding box center [230, 186] width 321 height 21
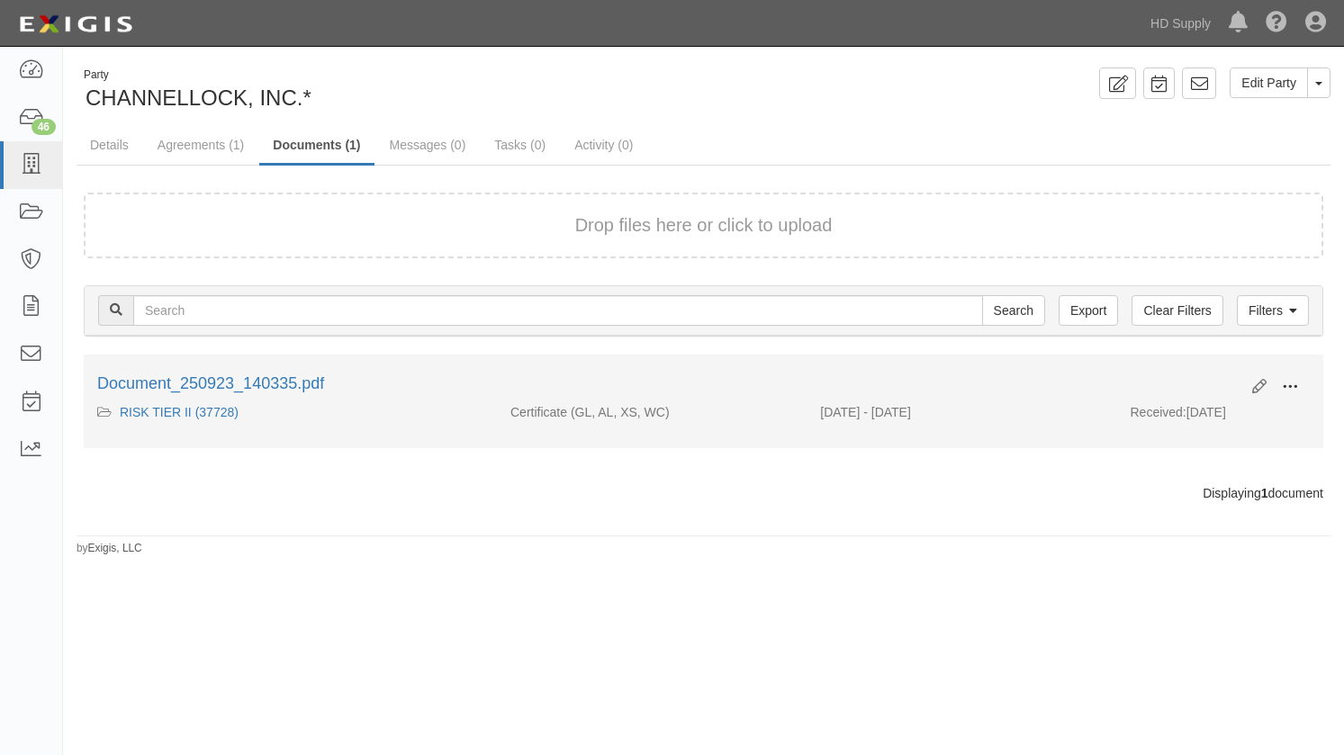
click at [1292, 383] on span at bounding box center [1290, 387] width 16 height 16
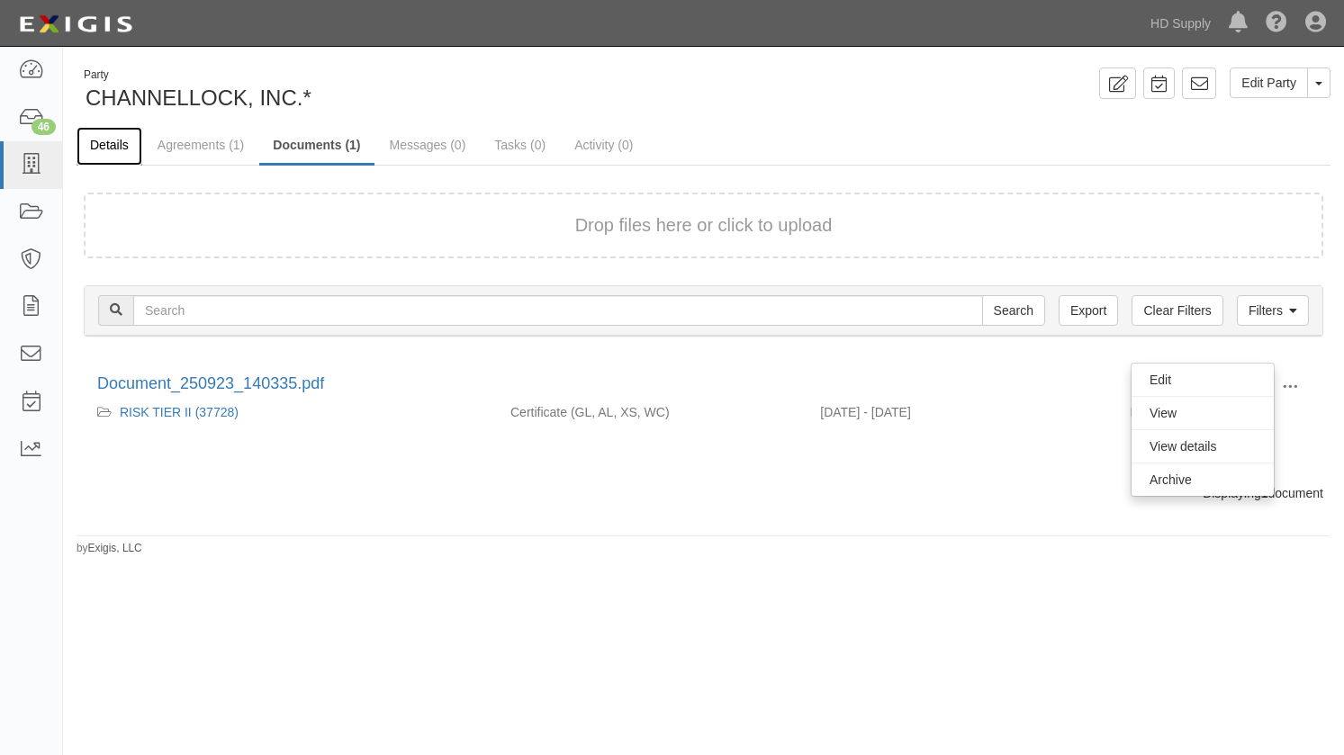
click at [107, 146] on link "Details" at bounding box center [110, 146] width 66 height 39
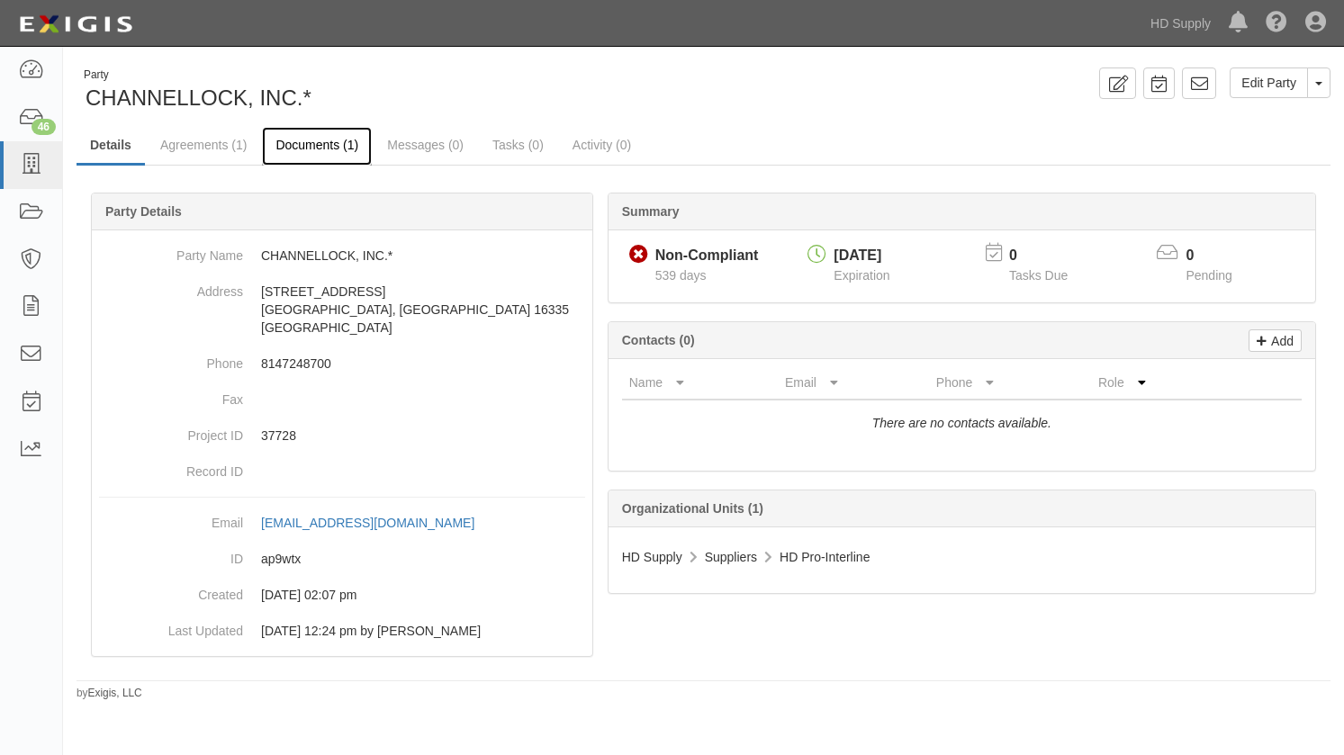
click at [336, 144] on link "Documents (1)" at bounding box center [317, 146] width 110 height 39
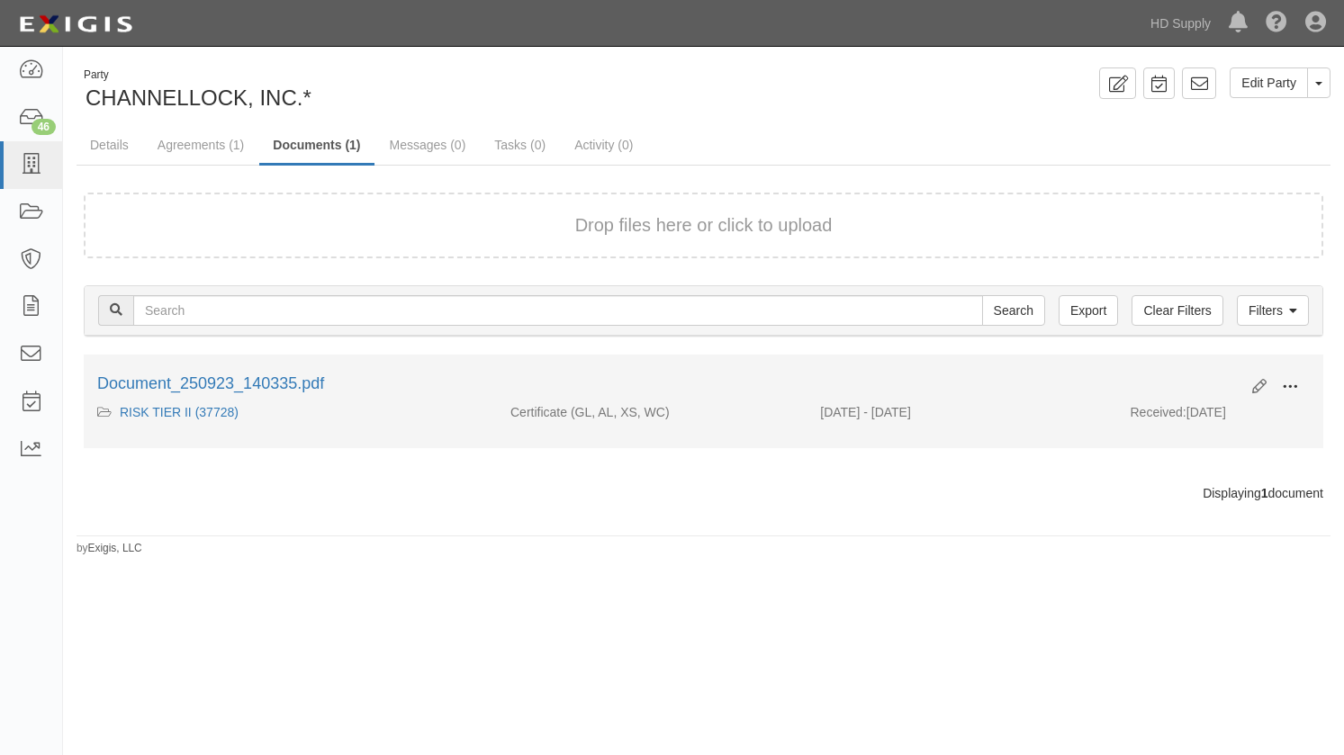
click at [1283, 389] on span at bounding box center [1290, 387] width 16 height 16
click at [1202, 413] on link "View" at bounding box center [1202, 413] width 142 height 32
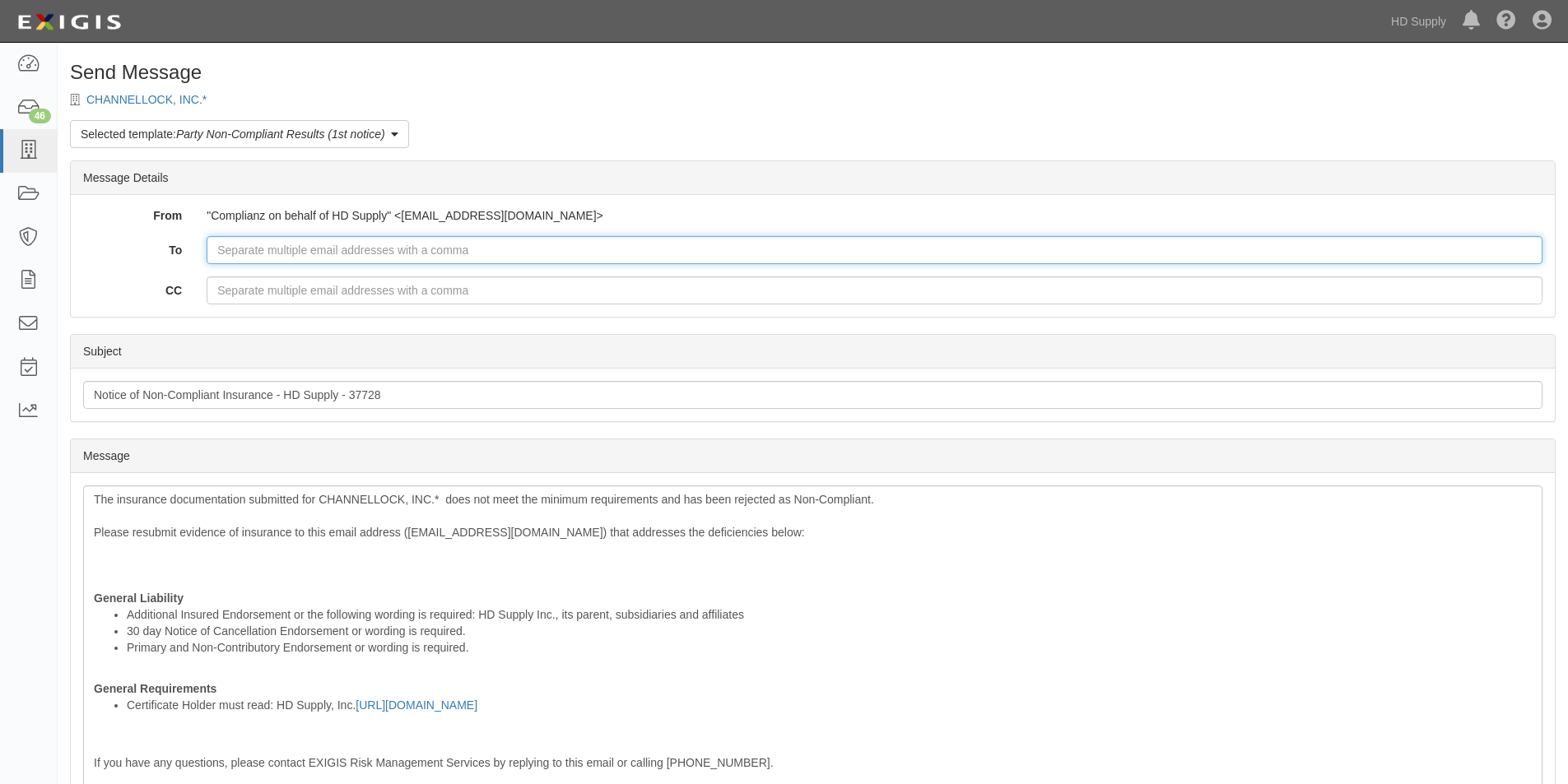
paste input "[EMAIL_ADDRESS][PERSON_NAME][DOMAIN_NAME]"
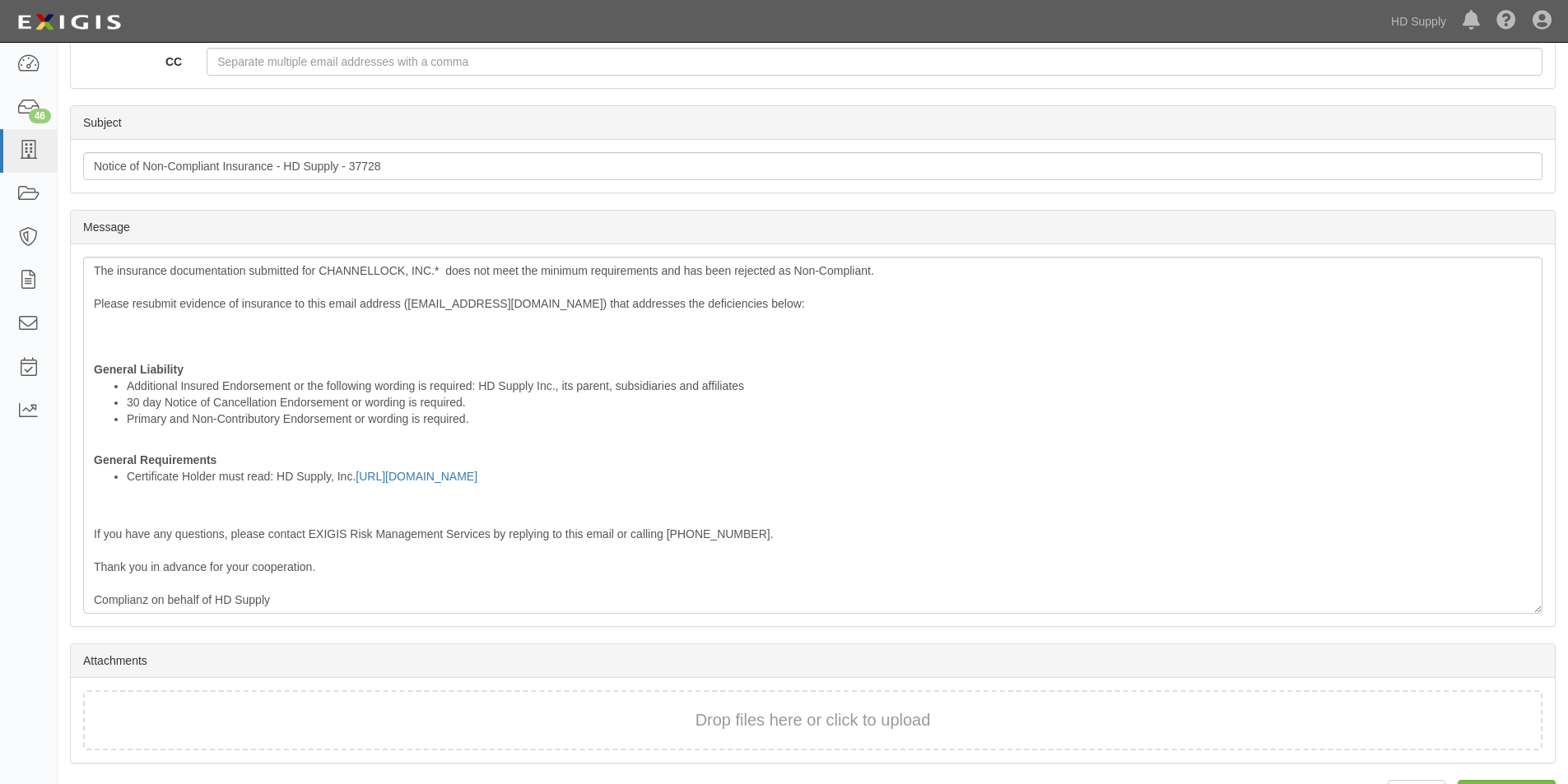
scroll to position [276, 0]
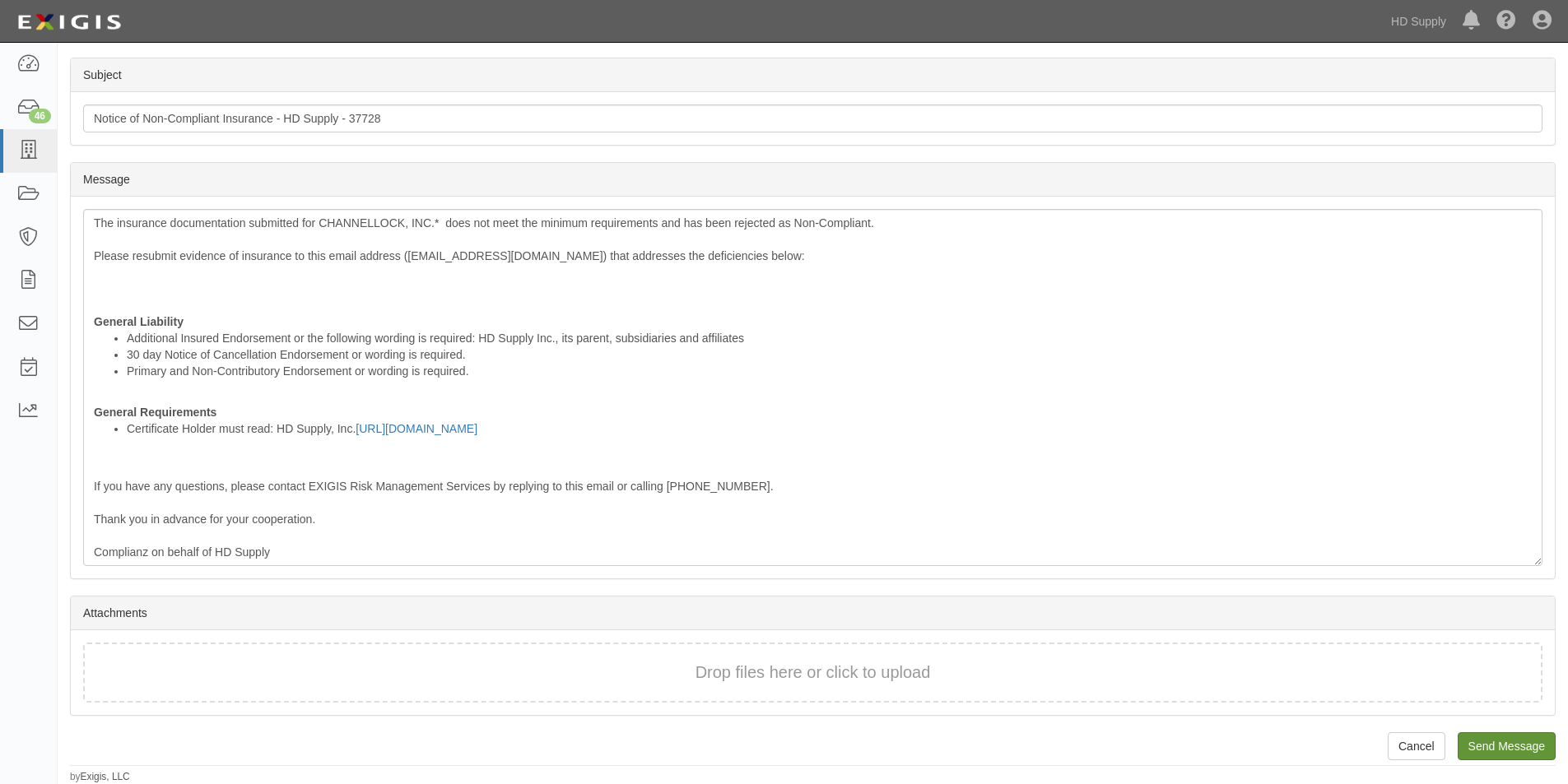
type input "[EMAIL_ADDRESS][PERSON_NAME][DOMAIN_NAME]"
click at [1504, 753] on input "Send Message" at bounding box center [1506, 746] width 98 height 28
click at [1519, 747] on input "Send Message" at bounding box center [1506, 746] width 98 height 28
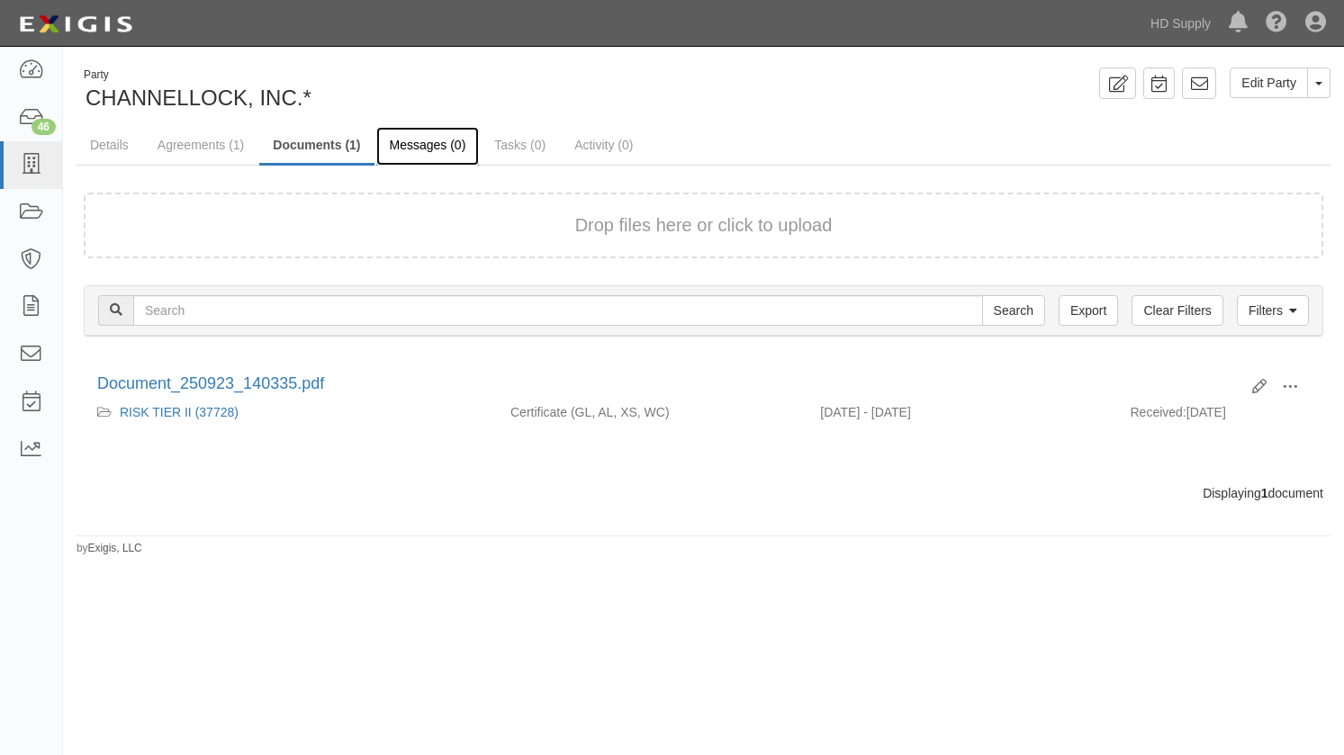
click at [406, 158] on link "Messages (0)" at bounding box center [428, 146] width 104 height 39
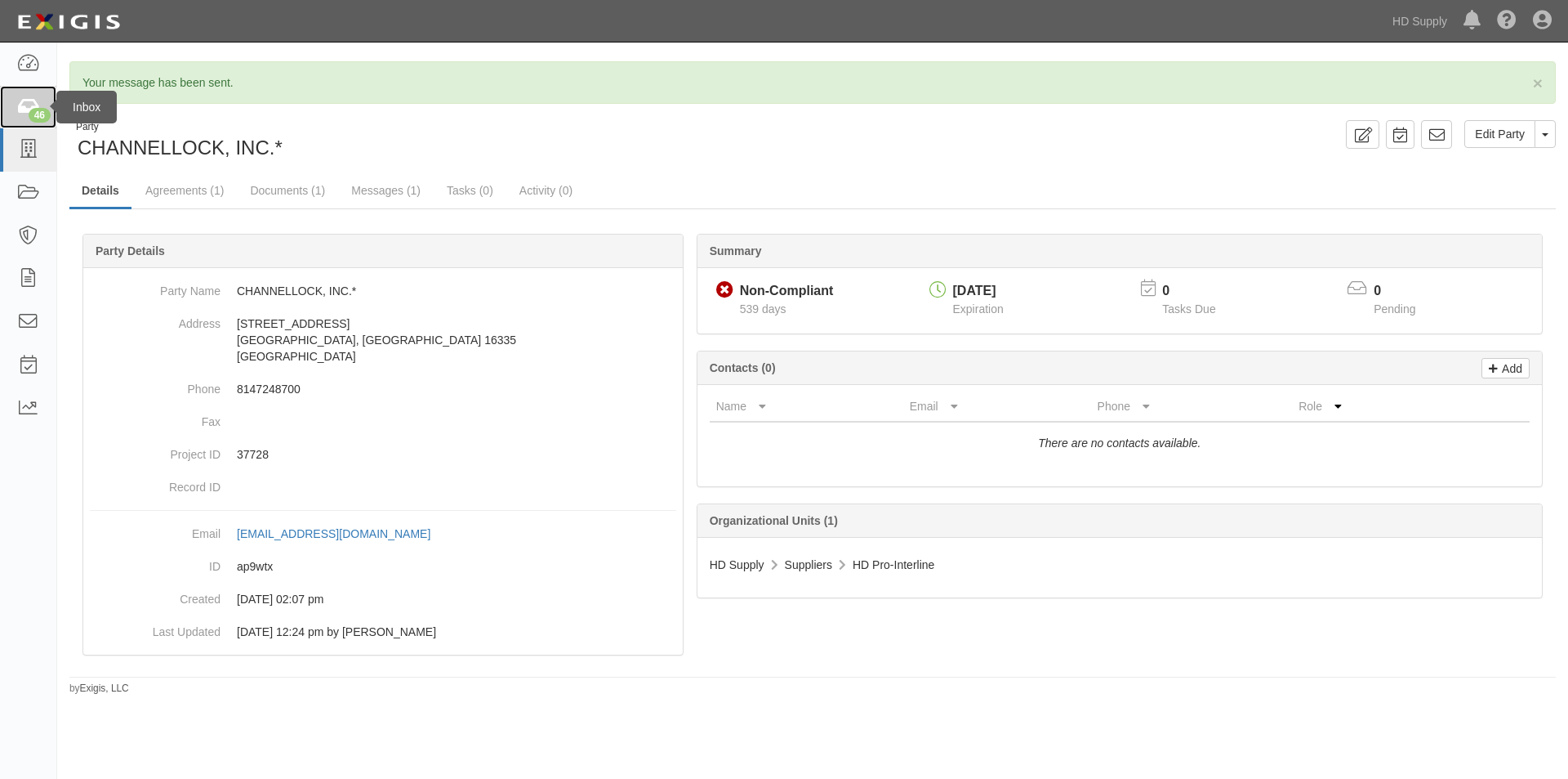
click at [34, 112] on div "46" at bounding box center [40, 115] width 22 height 15
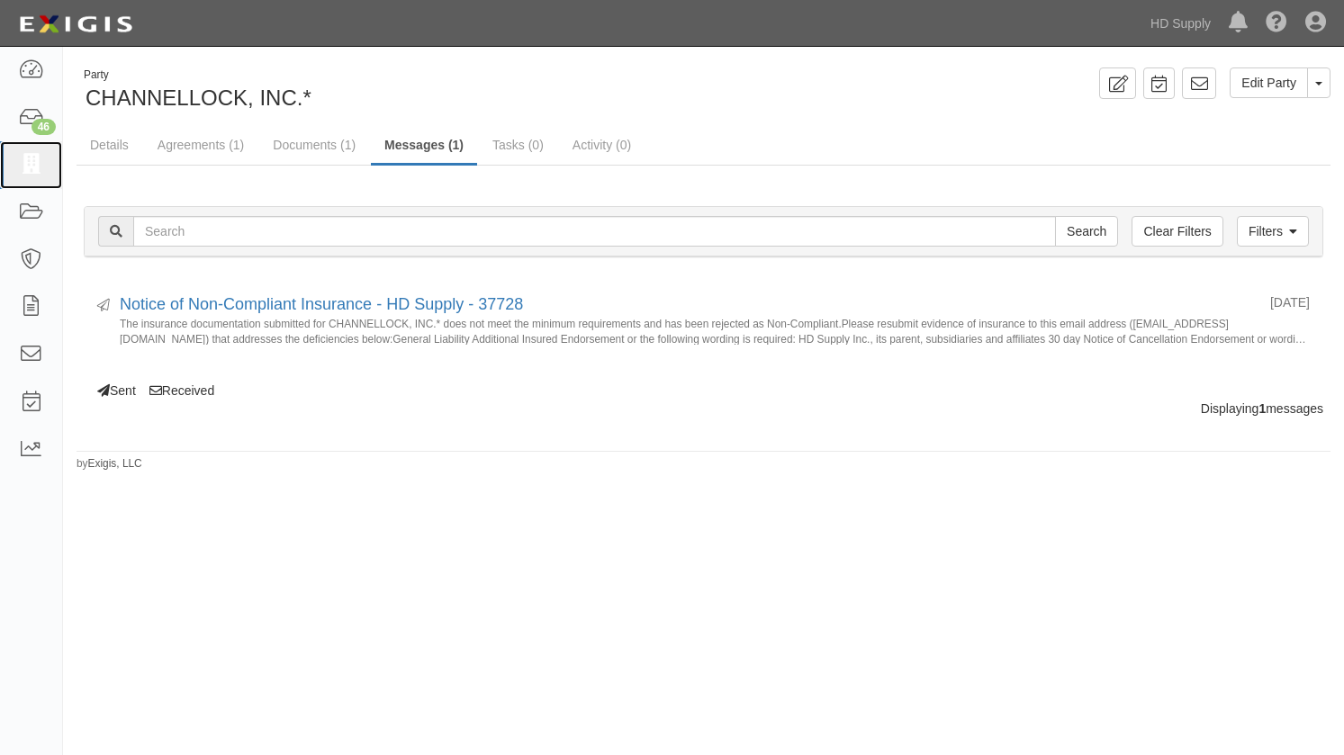
click at [37, 171] on icon at bounding box center [30, 165] width 25 height 21
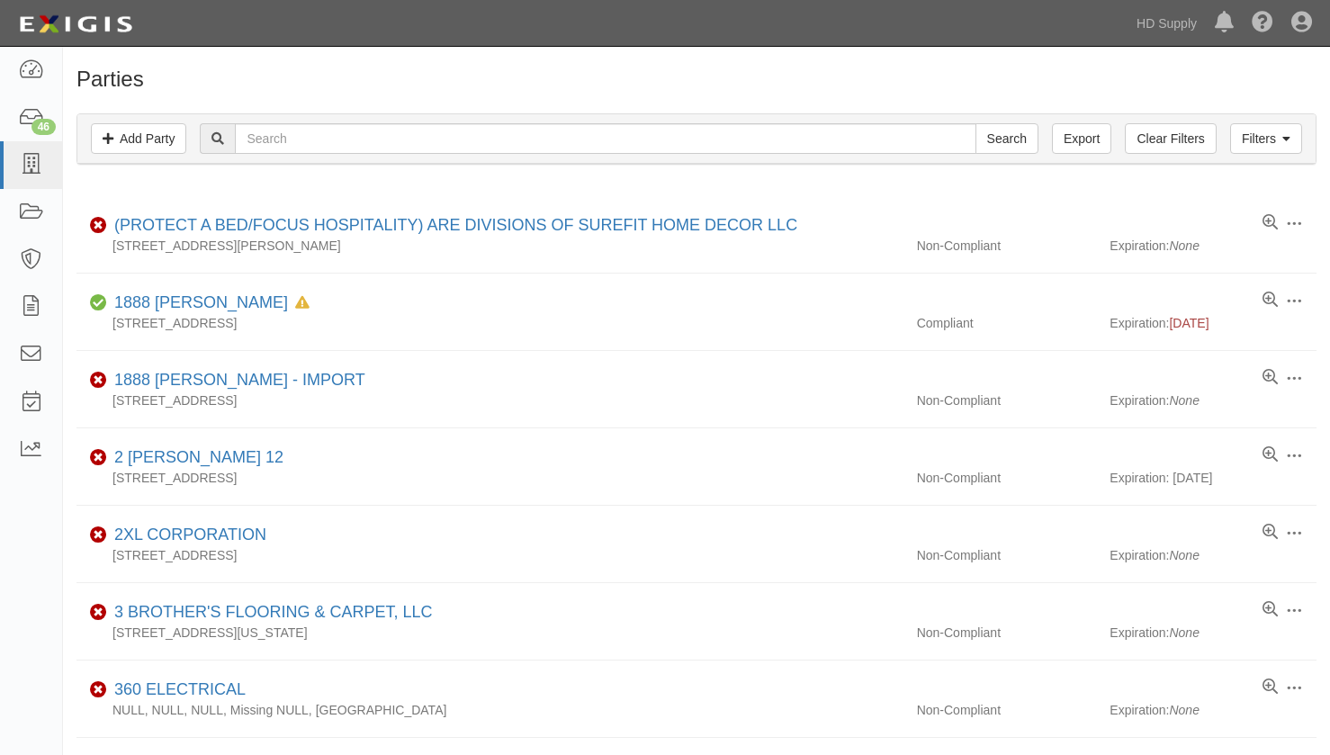
drag, startPoint x: 156, startPoint y: 184, endPoint x: 195, endPoint y: 166, distance: 43.5
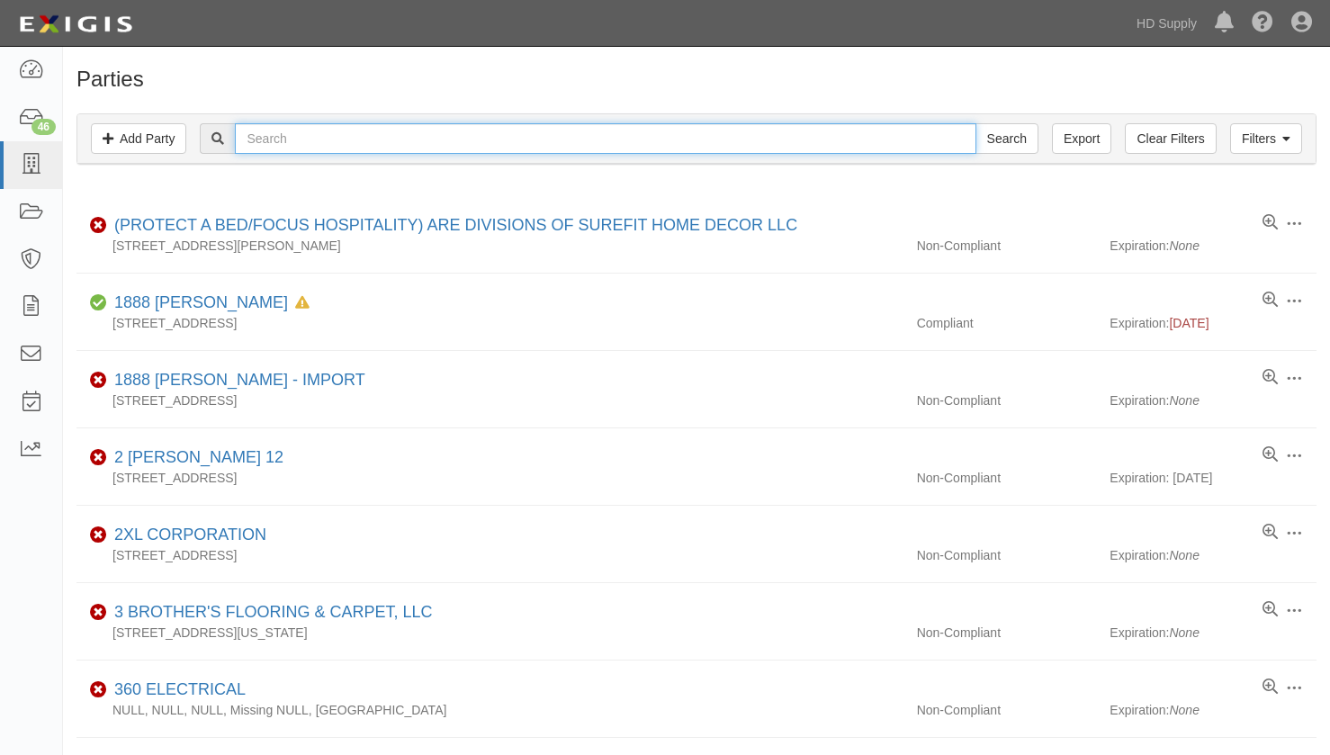
paste input "Kitchen Cubes, LLC"
type input "Kitchen Cubes, LLC"
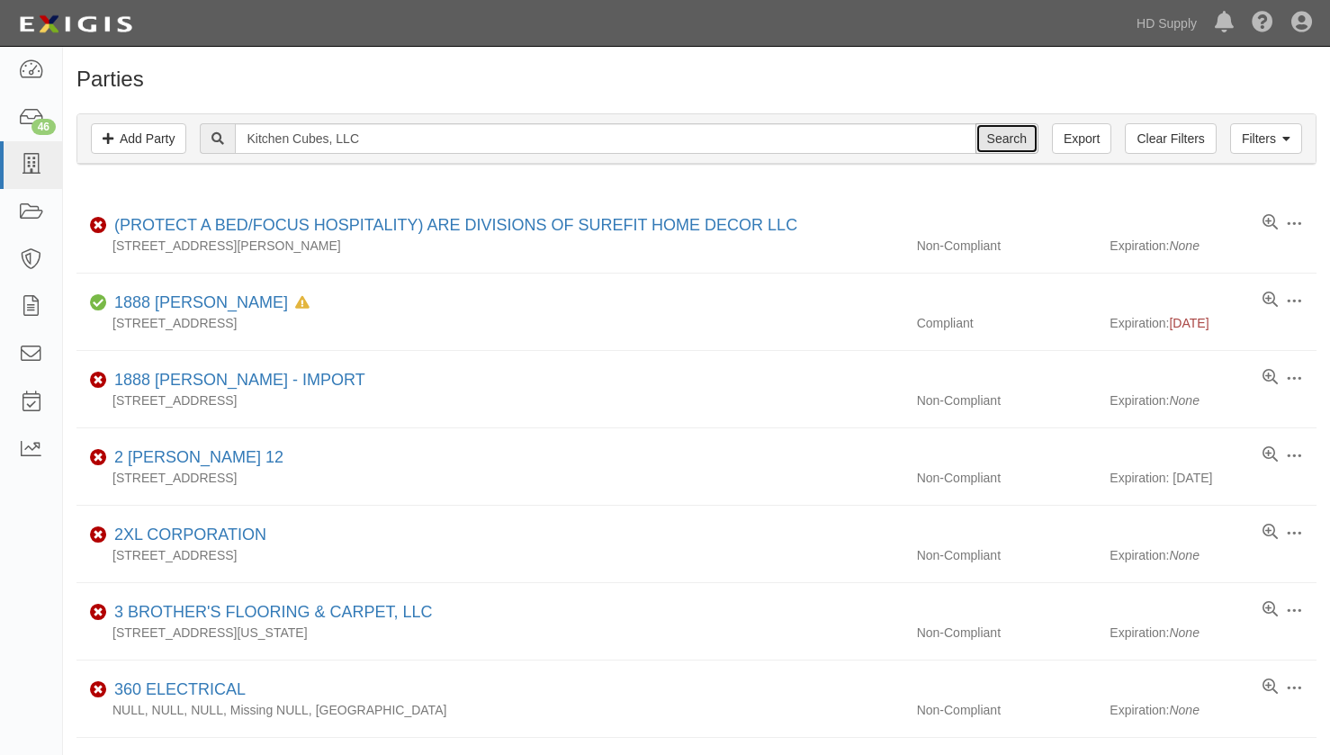
drag, startPoint x: 995, startPoint y: 140, endPoint x: 1100, endPoint y: 166, distance: 107.4
click at [998, 141] on input "Search" at bounding box center [1007, 138] width 63 height 31
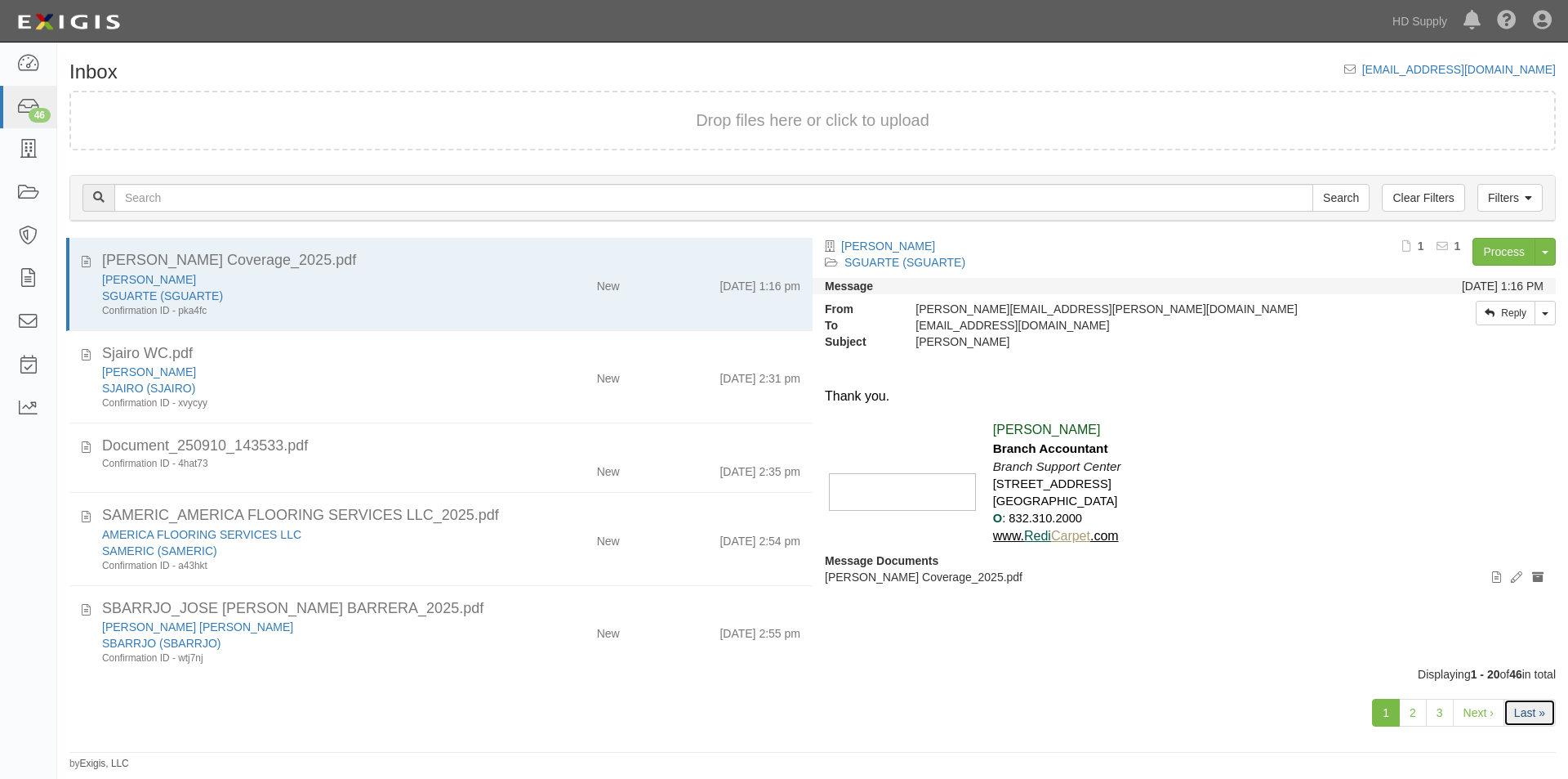
click at [1524, 715] on link "Last »" at bounding box center [1530, 713] width 53 height 28
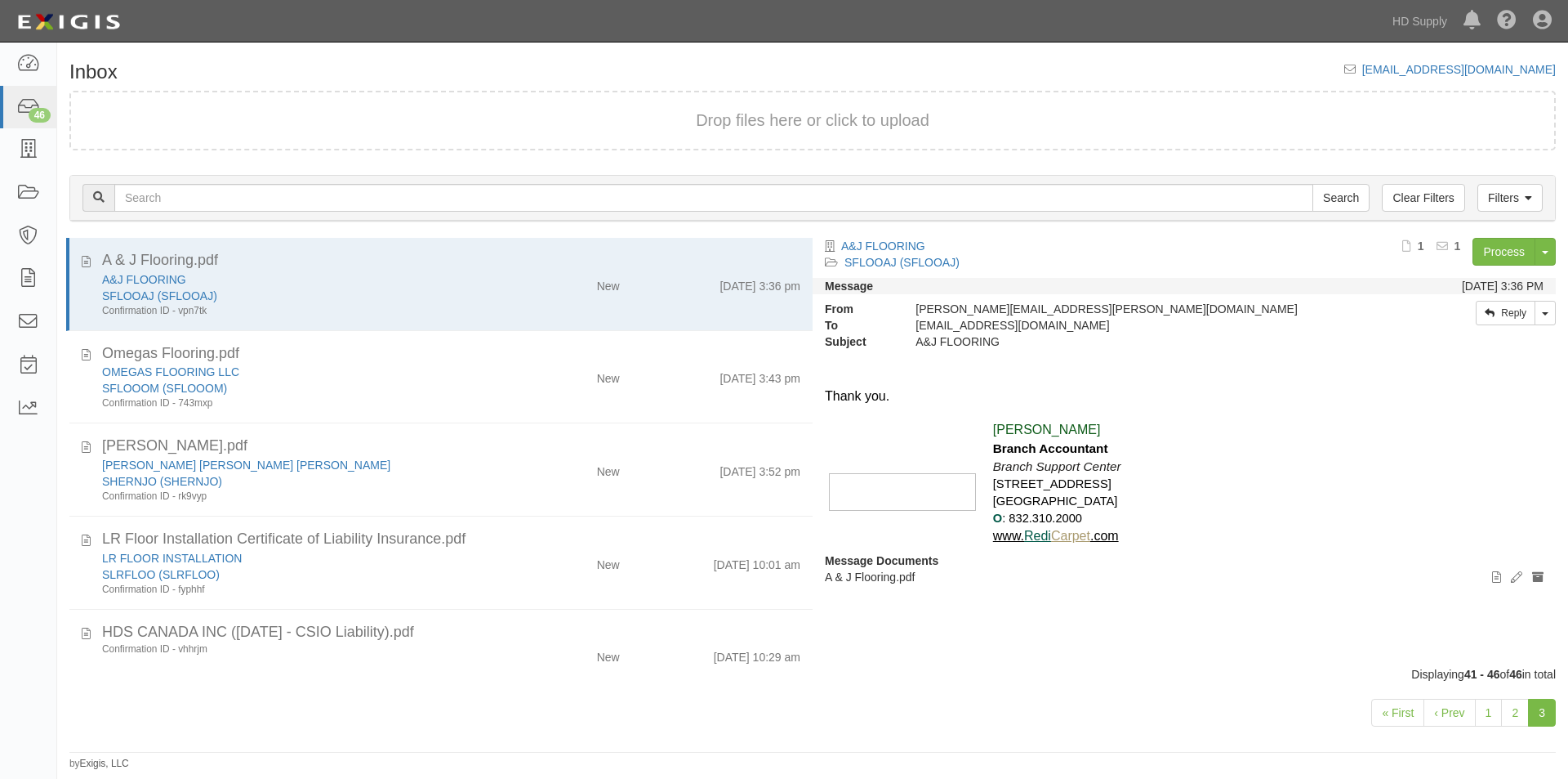
scroll to position [113, 0]
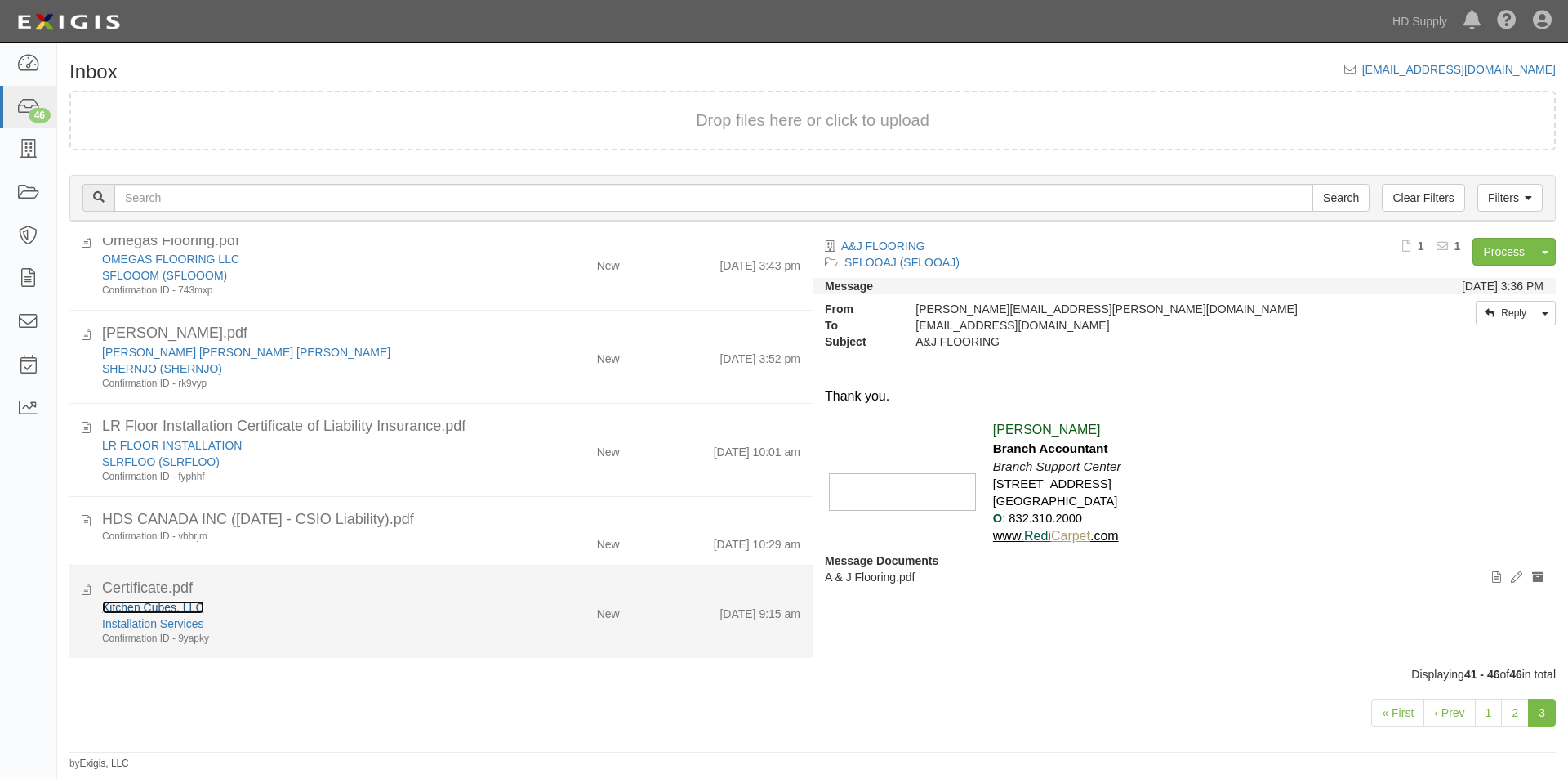
click at [160, 612] on link "Kitchen Cubes, LLC" at bounding box center [153, 607] width 103 height 13
click at [85, 596] on icon at bounding box center [86, 587] width 9 height 18
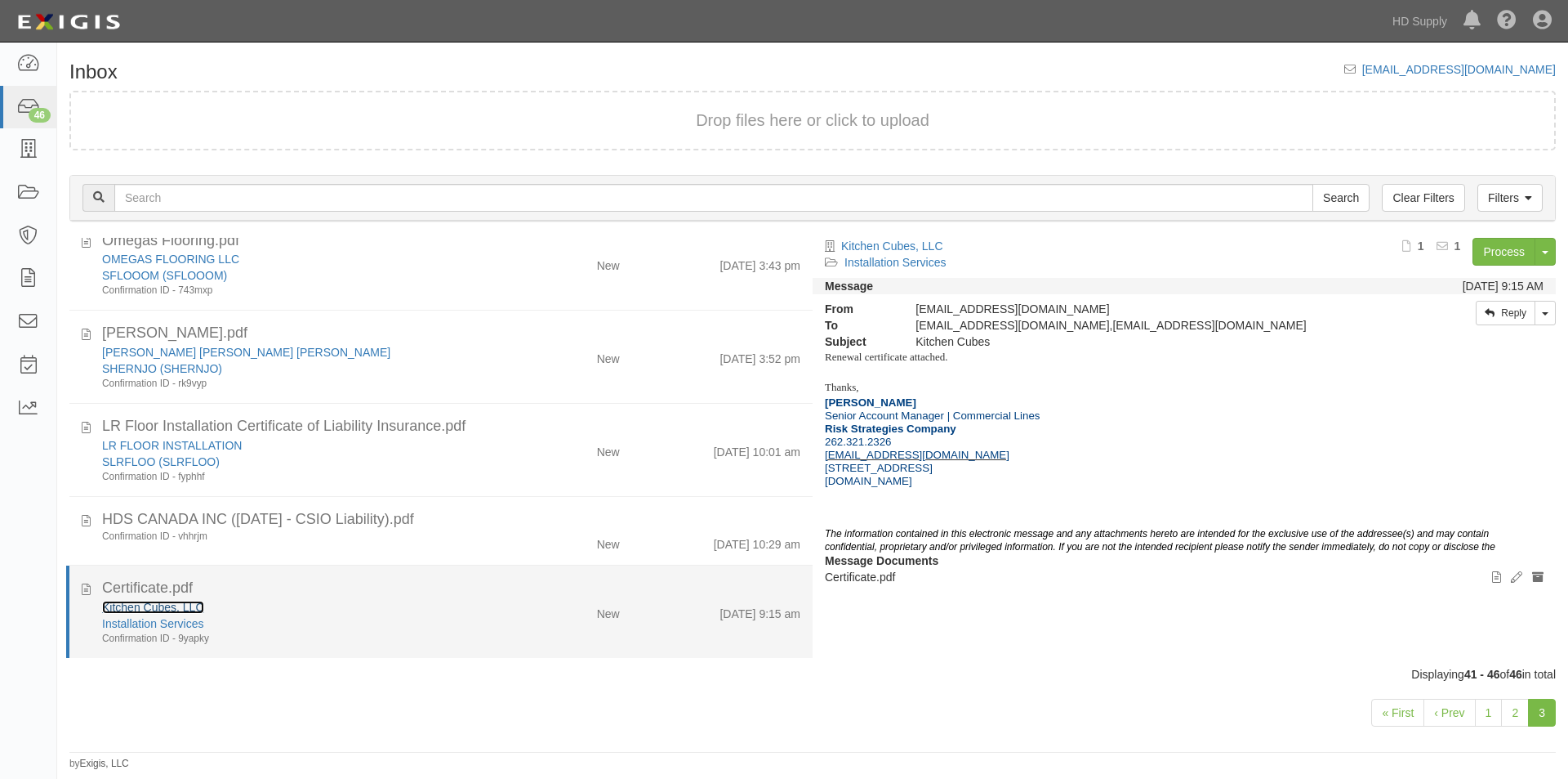
click at [160, 609] on link "Kitchen Cubes, LLC" at bounding box center [153, 607] width 103 height 13
click at [483, 615] on div "Kitchen Cubes, LLC" at bounding box center [300, 607] width 397 height 16
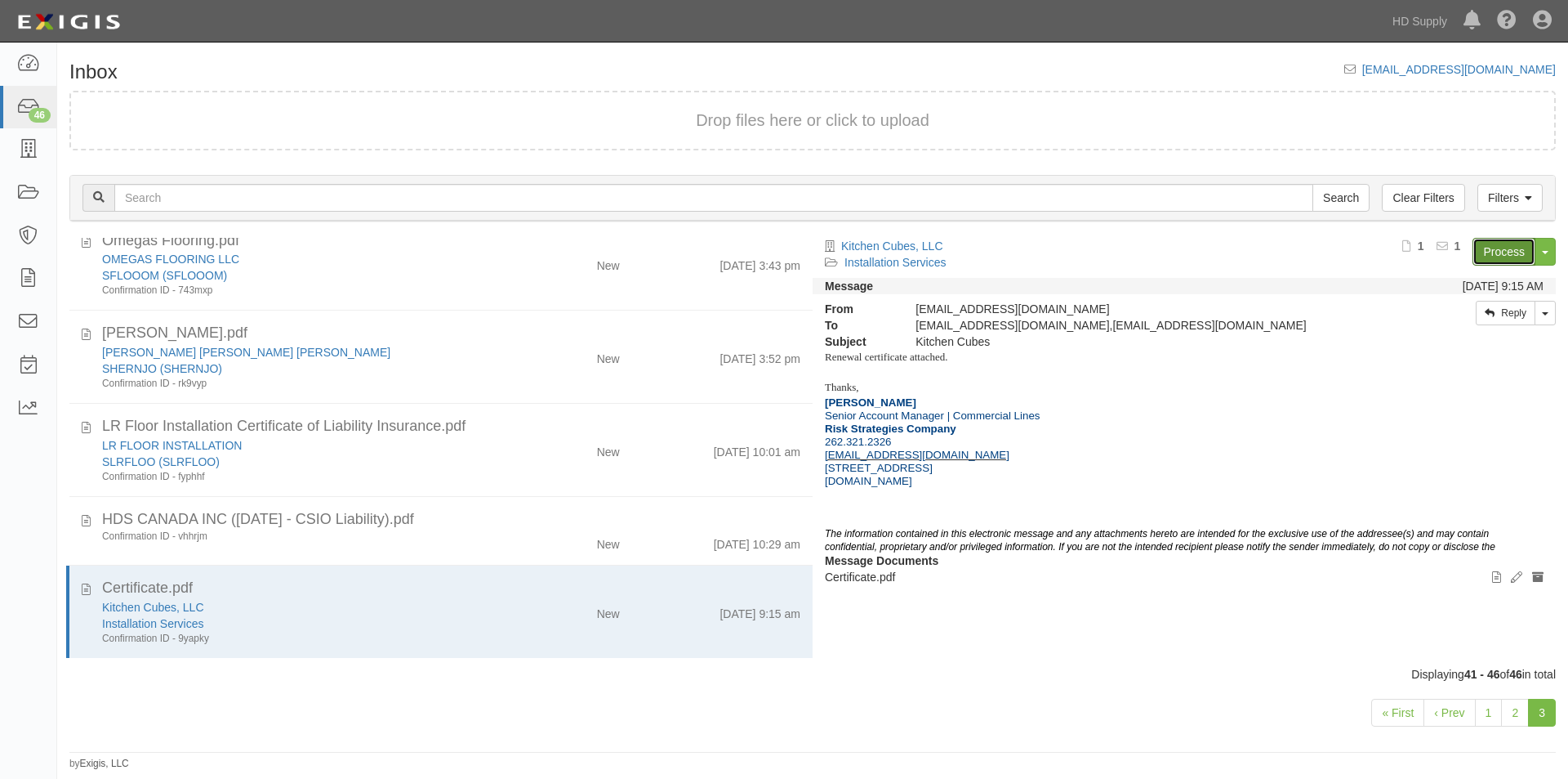
click at [1508, 243] on link "Process" at bounding box center [1504, 251] width 63 height 28
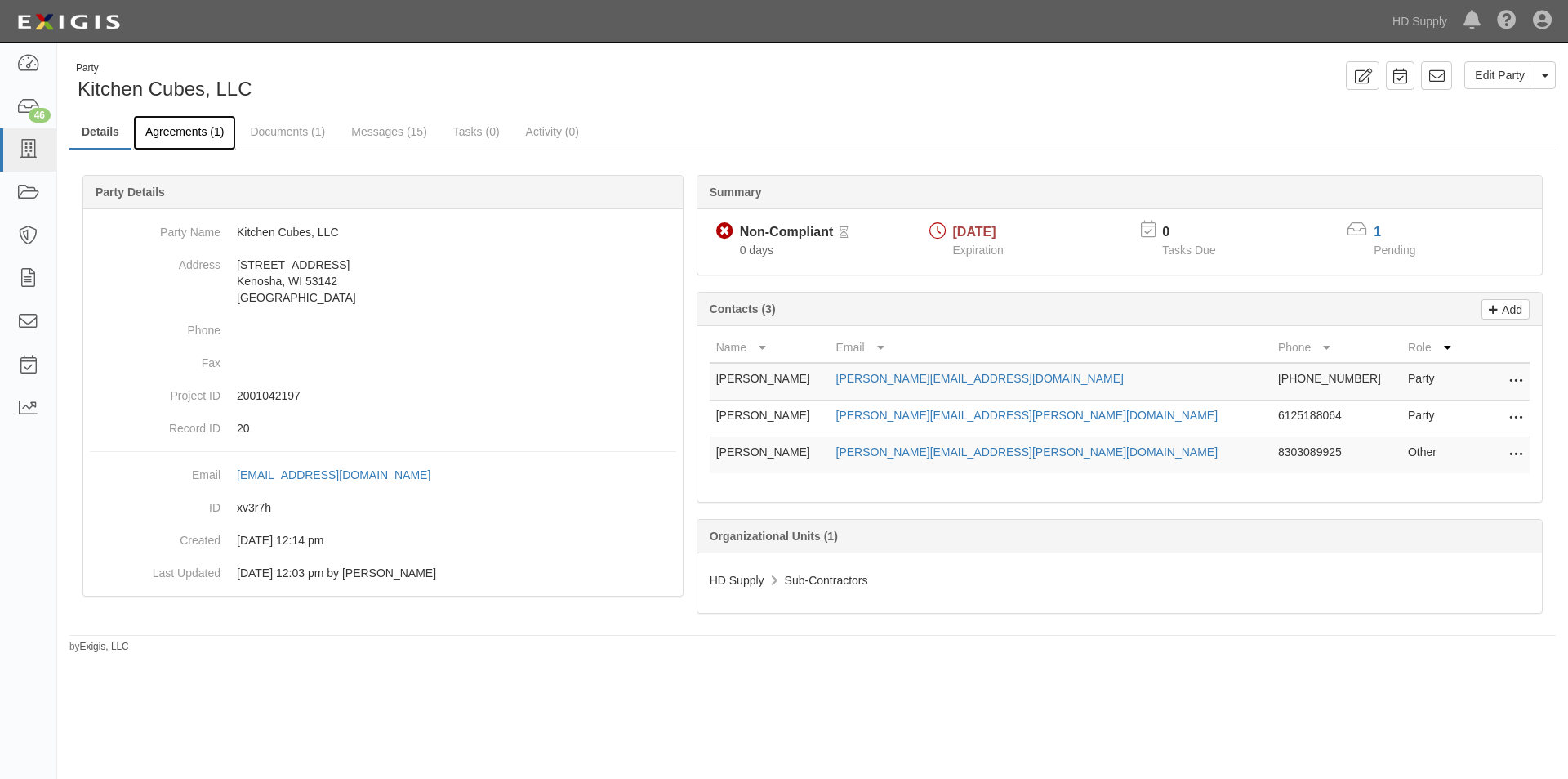
click at [210, 129] on link "Agreements (1)" at bounding box center [184, 133] width 103 height 35
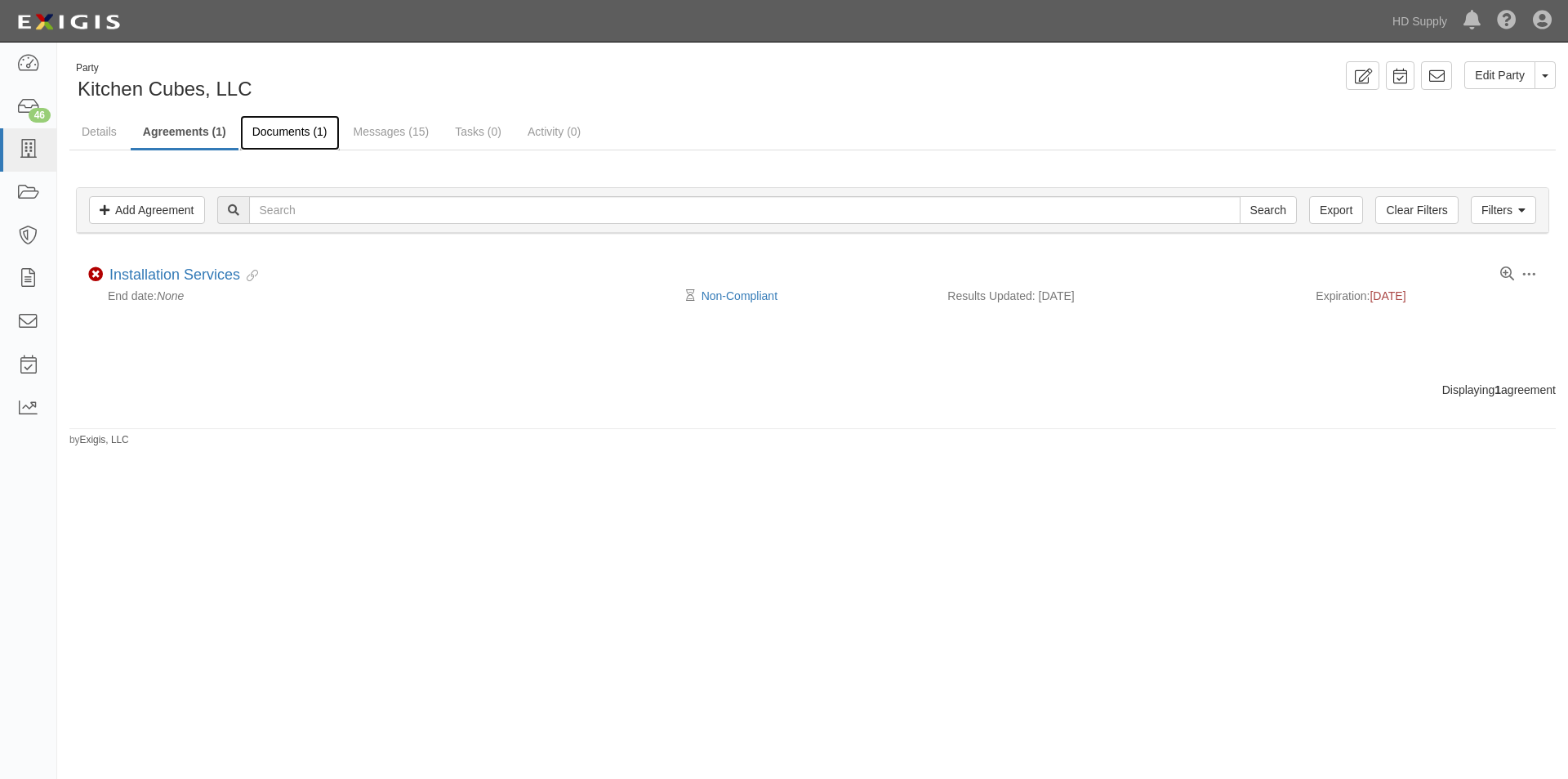
click at [335, 128] on link "Documents (1)" at bounding box center [290, 133] width 100 height 35
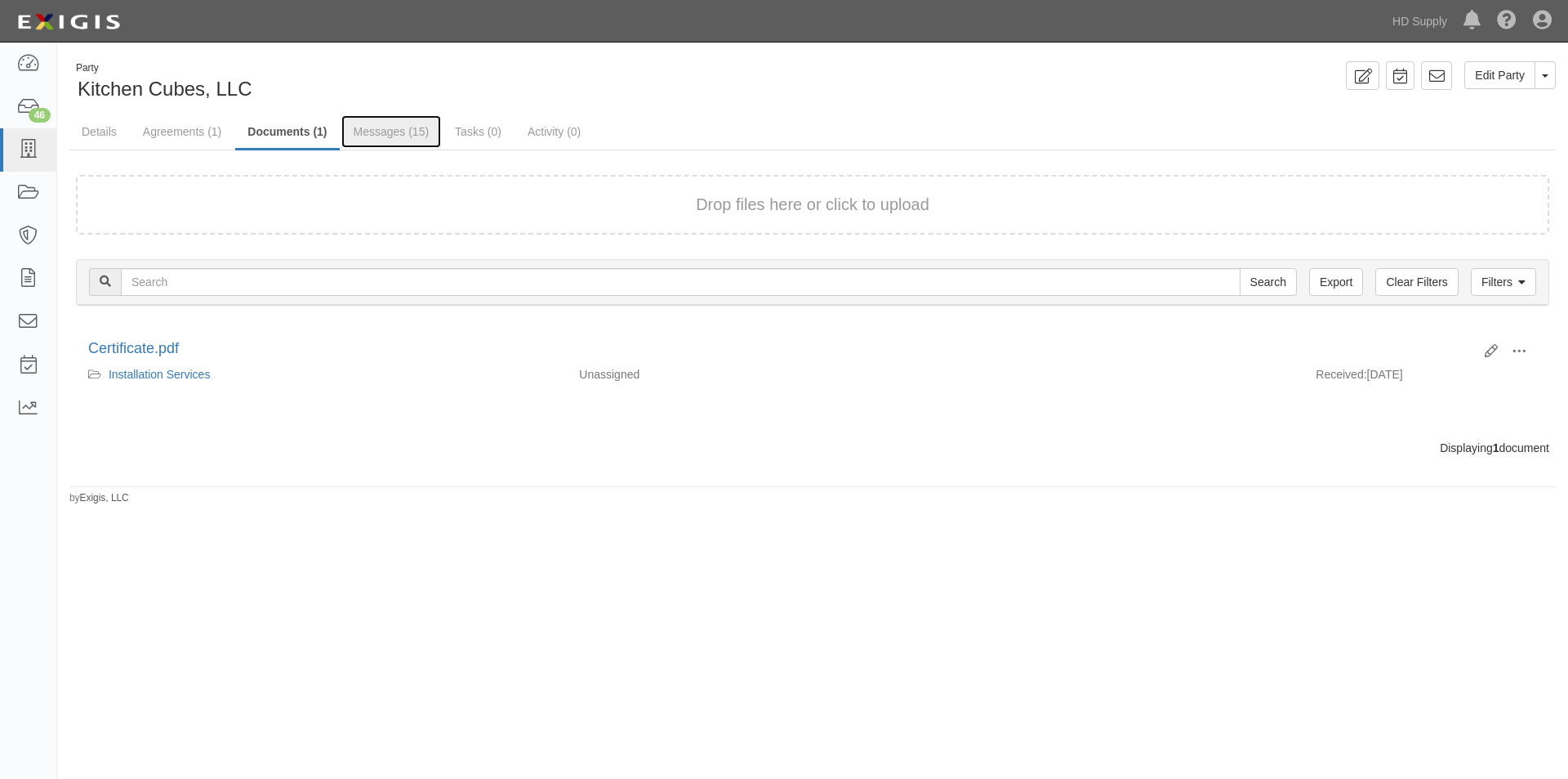
click at [375, 134] on link "Messages (15)" at bounding box center [391, 132] width 101 height 33
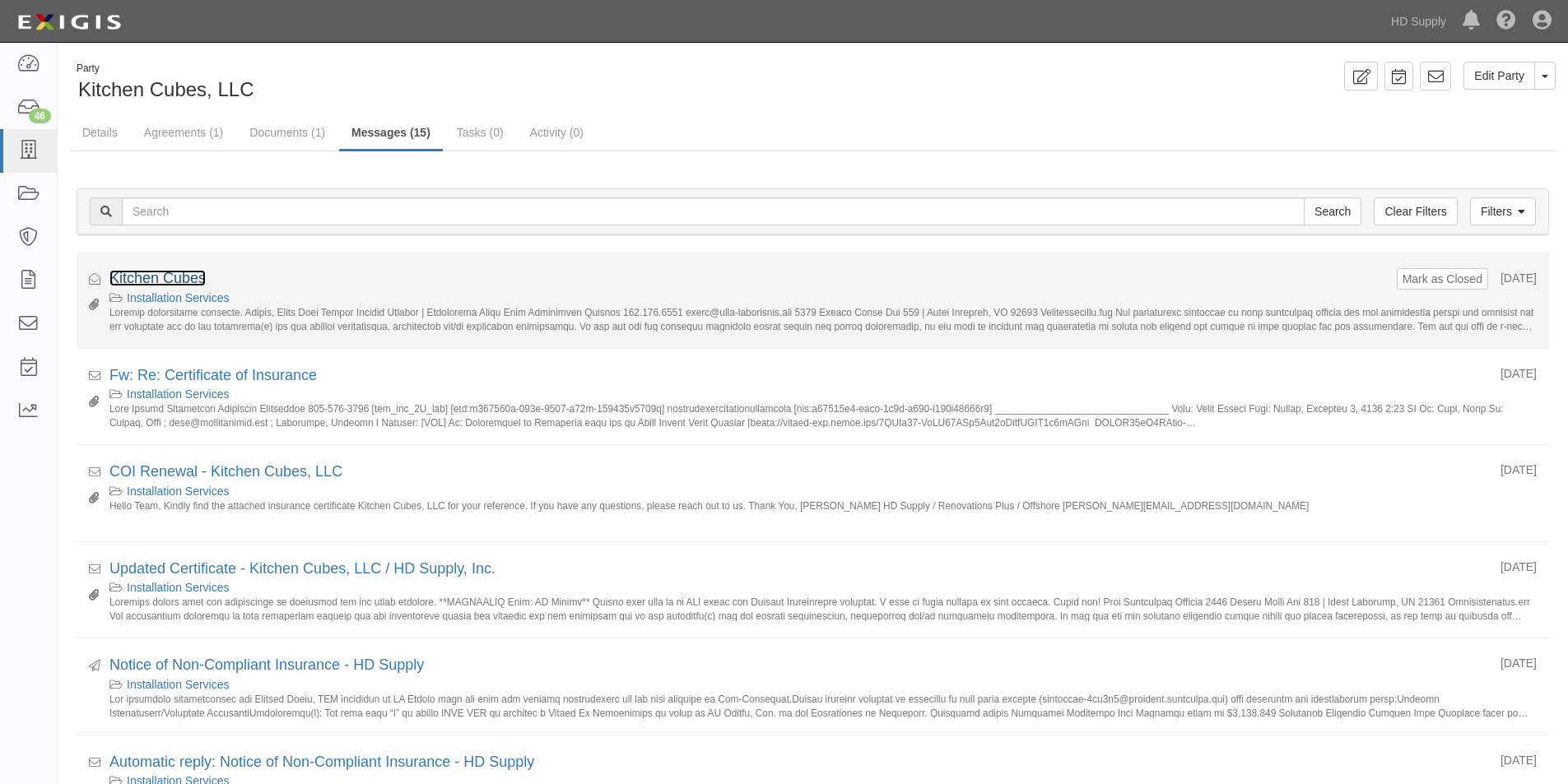
click at [175, 276] on link "Kitchen Cubes" at bounding box center [157, 278] width 96 height 16
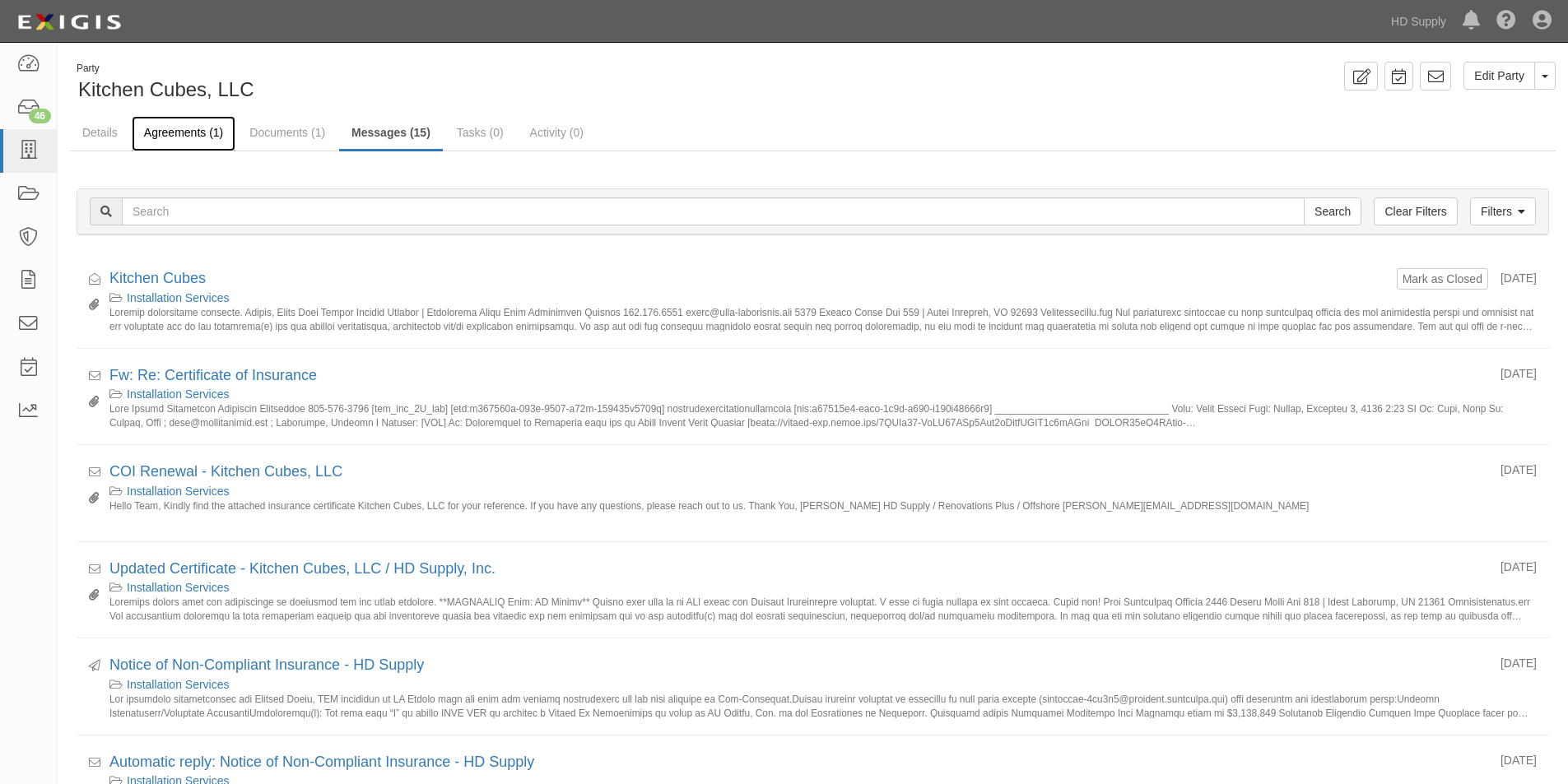
click at [187, 135] on link "Agreements (1)" at bounding box center [183, 133] width 103 height 36
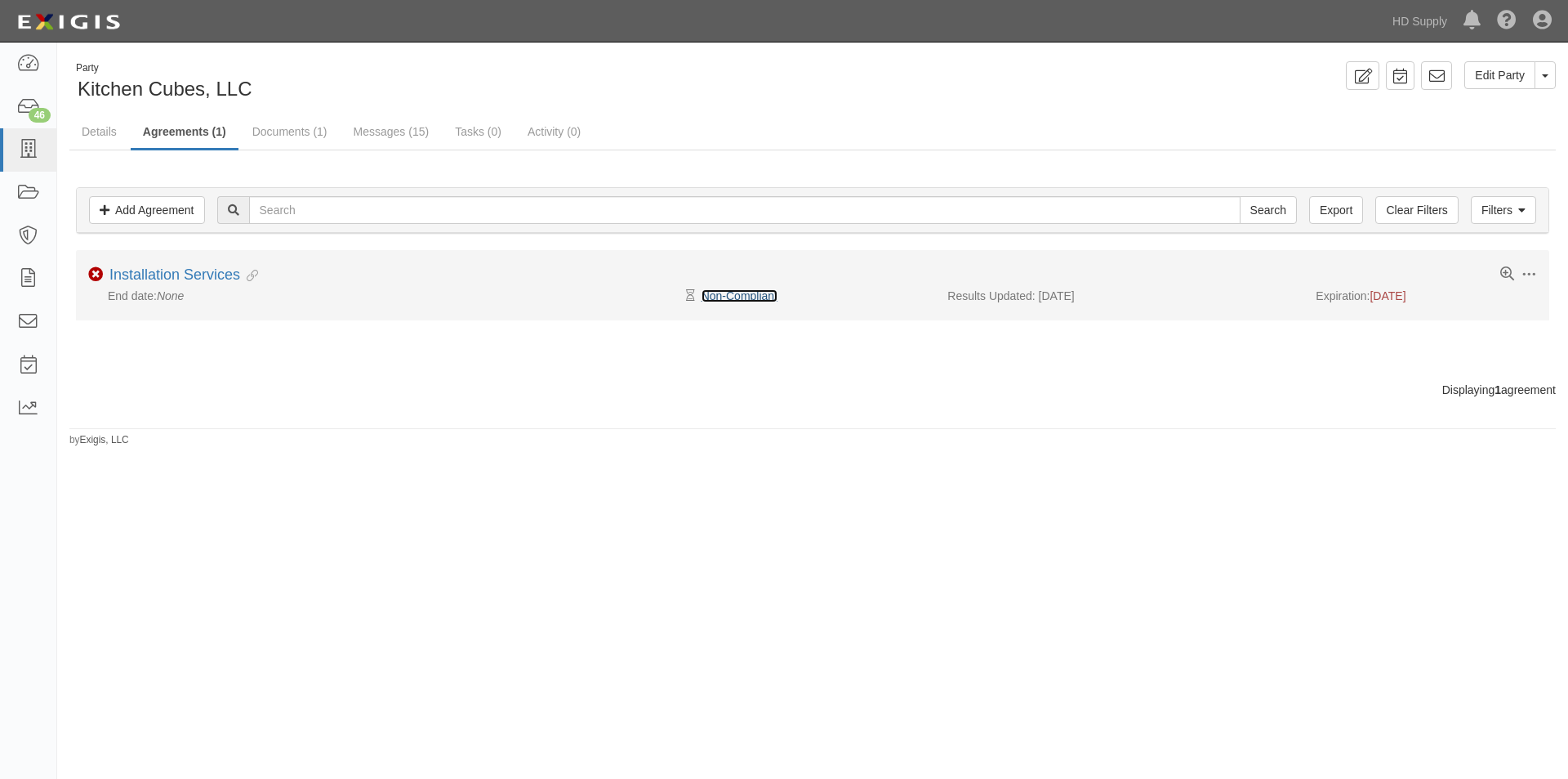
click at [736, 291] on link "Non-Compliant" at bounding box center [740, 296] width 76 height 13
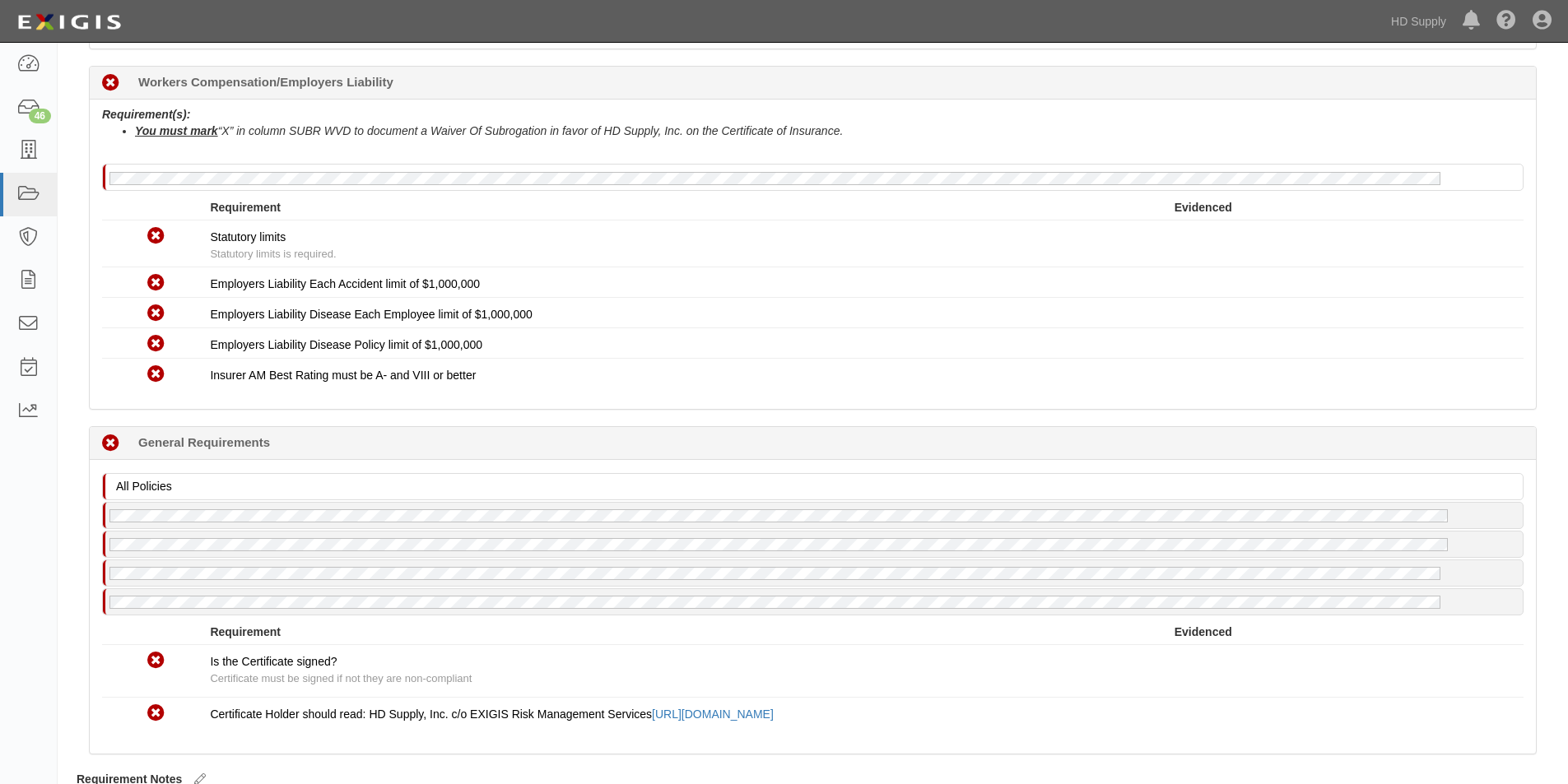
scroll to position [1139, 0]
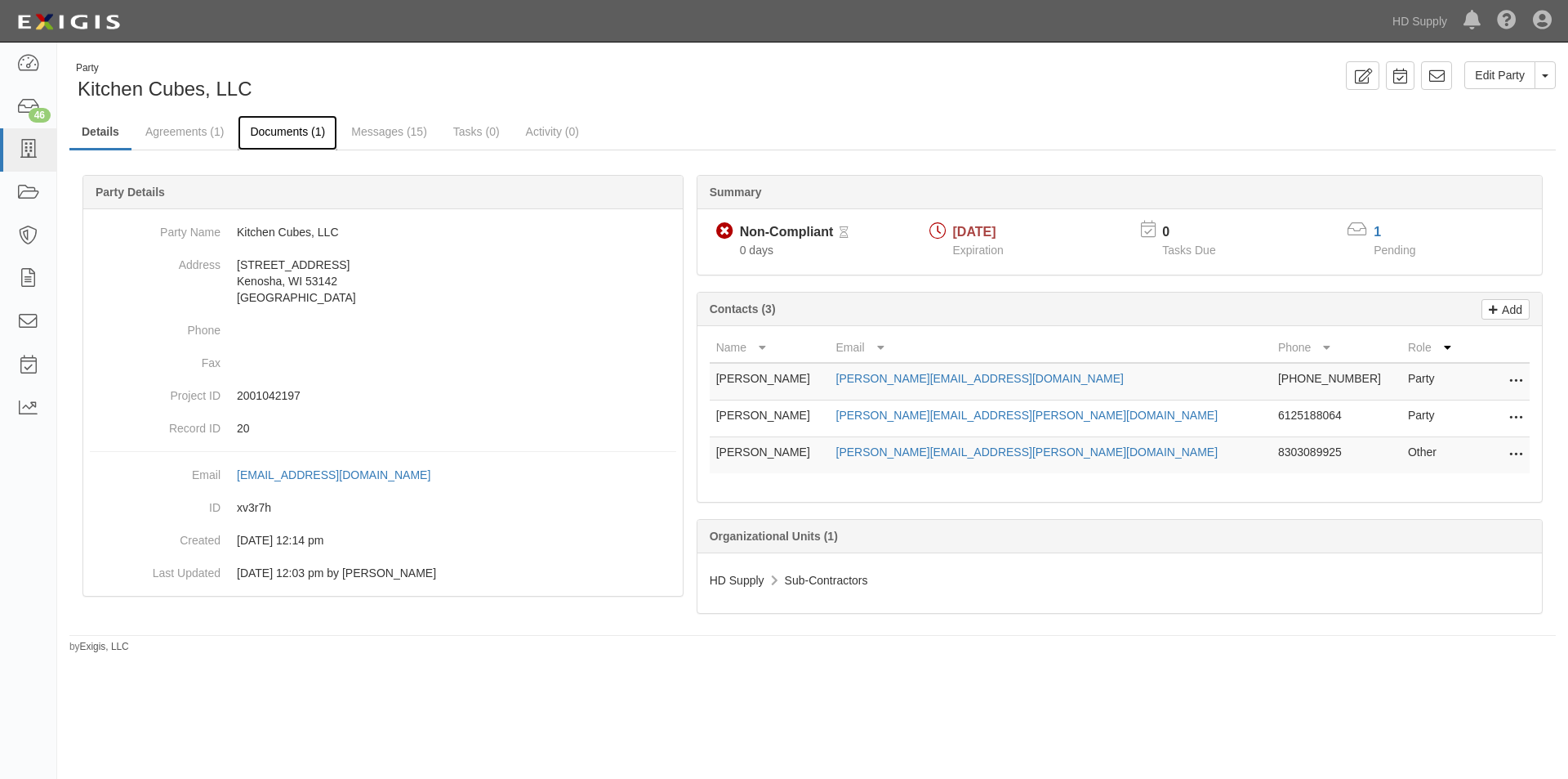
click at [284, 133] on link "Documents (1)" at bounding box center [288, 133] width 100 height 35
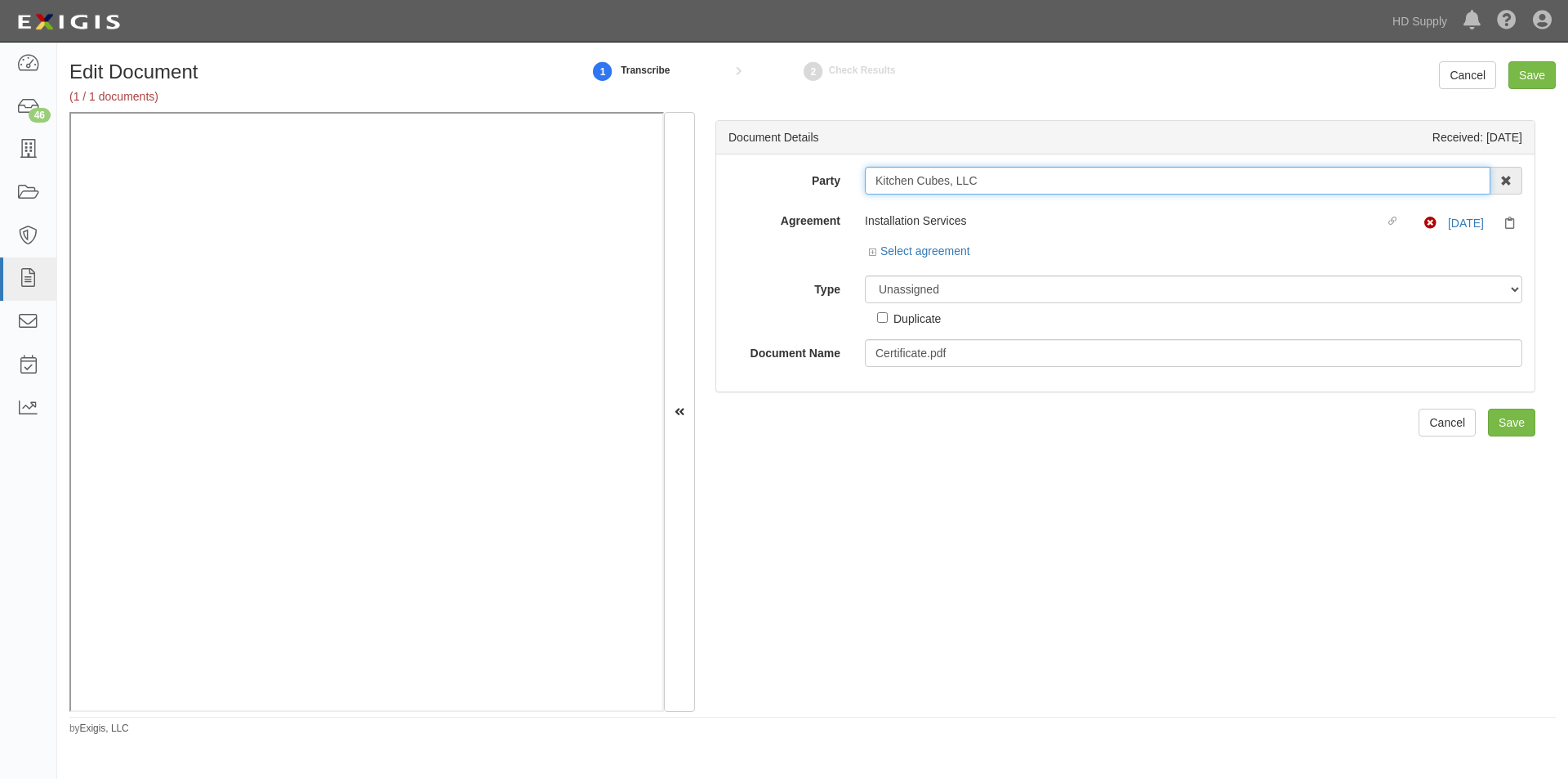
drag, startPoint x: 983, startPoint y: 187, endPoint x: 829, endPoint y: 194, distance: 154.2
click at [829, 194] on div "Party Kitchen Cubes, LLC 1888 [PERSON_NAME] 1888 [PERSON_NAME] - IMPORT 2 [PERS…" at bounding box center [1125, 267] width 794 height 201
drag, startPoint x: 1018, startPoint y: 291, endPoint x: 966, endPoint y: 291, distance: 52.0
click at [1018, 291] on select "Unassigned Binder Cancellation Notice Certificate Contract Endorsement Insuranc…" at bounding box center [1193, 289] width 658 height 28
select select "CertificateDetail"
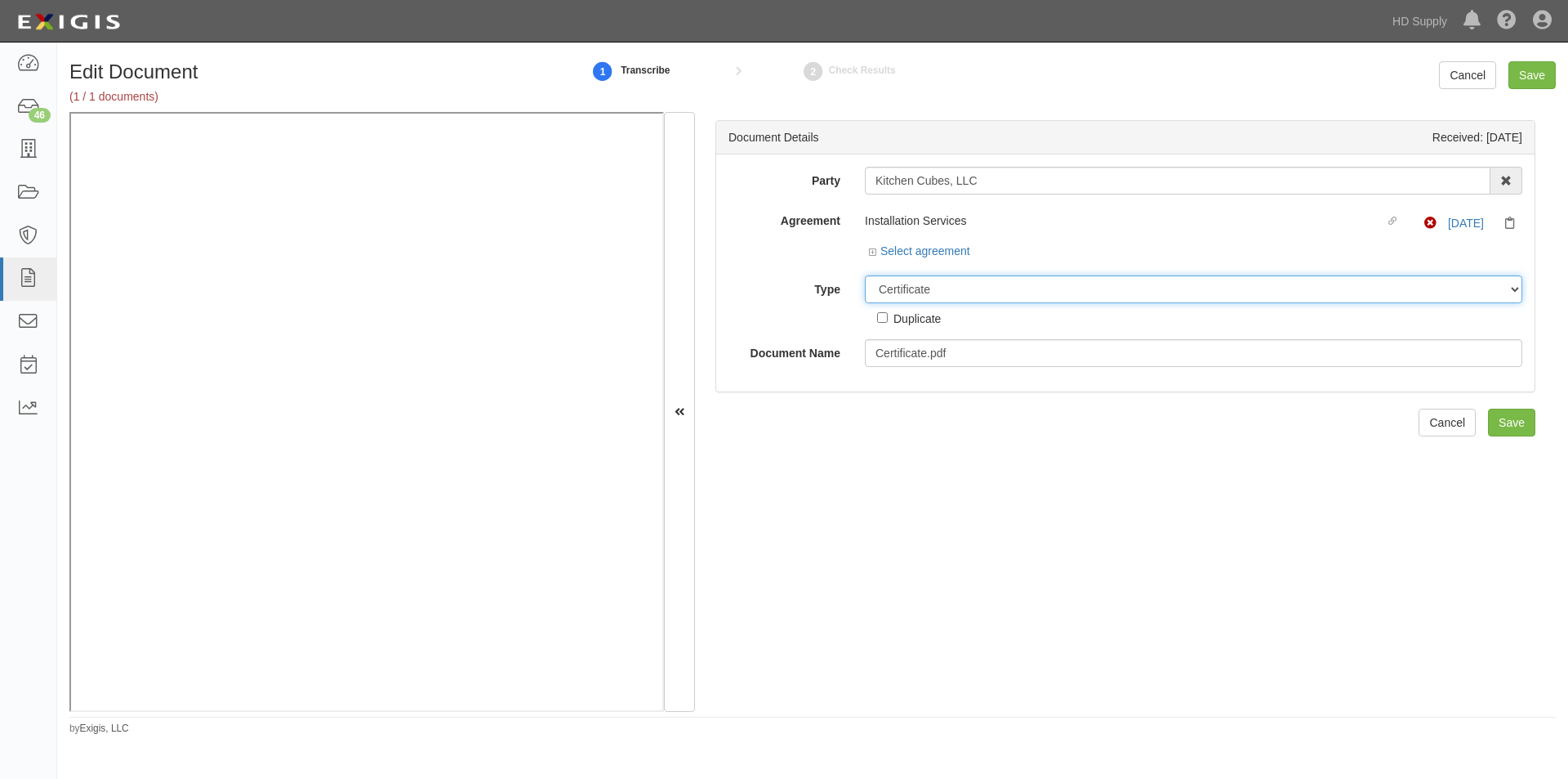
click at [865, 275] on select "Unassigned Binder Cancellation Notice Certificate Contract Endorsement Insuranc…" at bounding box center [1193, 289] width 658 height 28
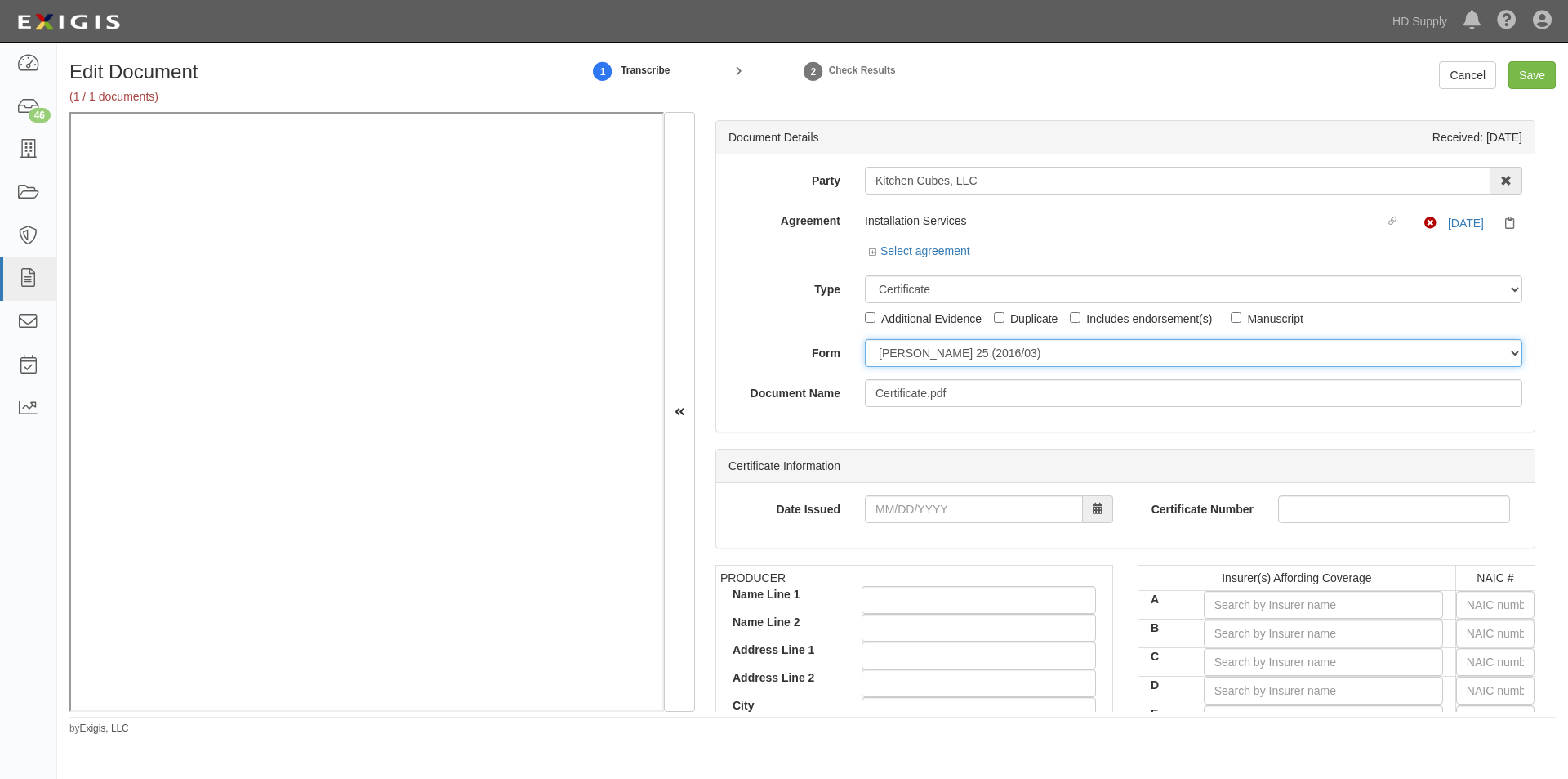
drag, startPoint x: 895, startPoint y: 347, endPoint x: 894, endPoint y: 364, distance: 17.0
click at [895, 347] on select "ACORD 25 (2016/03) ACORD 101 ACORD 855 NY (2014/05) General" at bounding box center [1193, 353] width 658 height 28
select select "GeneralFormDetail"
click at [865, 340] on select "ACORD 25 (2016/03) ACORD 101 ACORD 855 NY (2014/05) General" at bounding box center [1193, 353] width 658 height 28
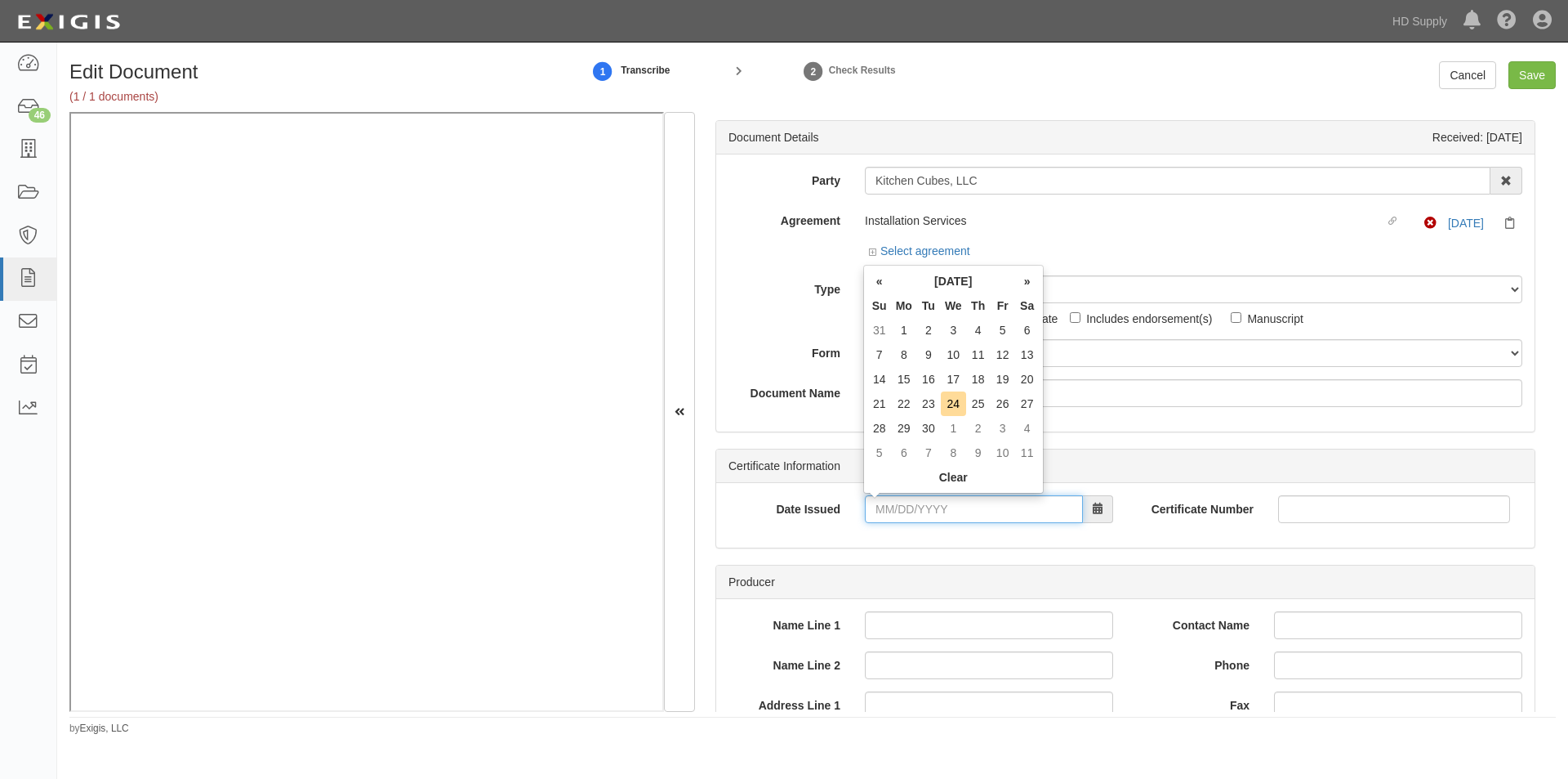
click at [929, 509] on input "Date Issued" at bounding box center [974, 508] width 218 height 28
click at [907, 408] on td "22" at bounding box center [904, 403] width 24 height 25
type input "09/22/2025"
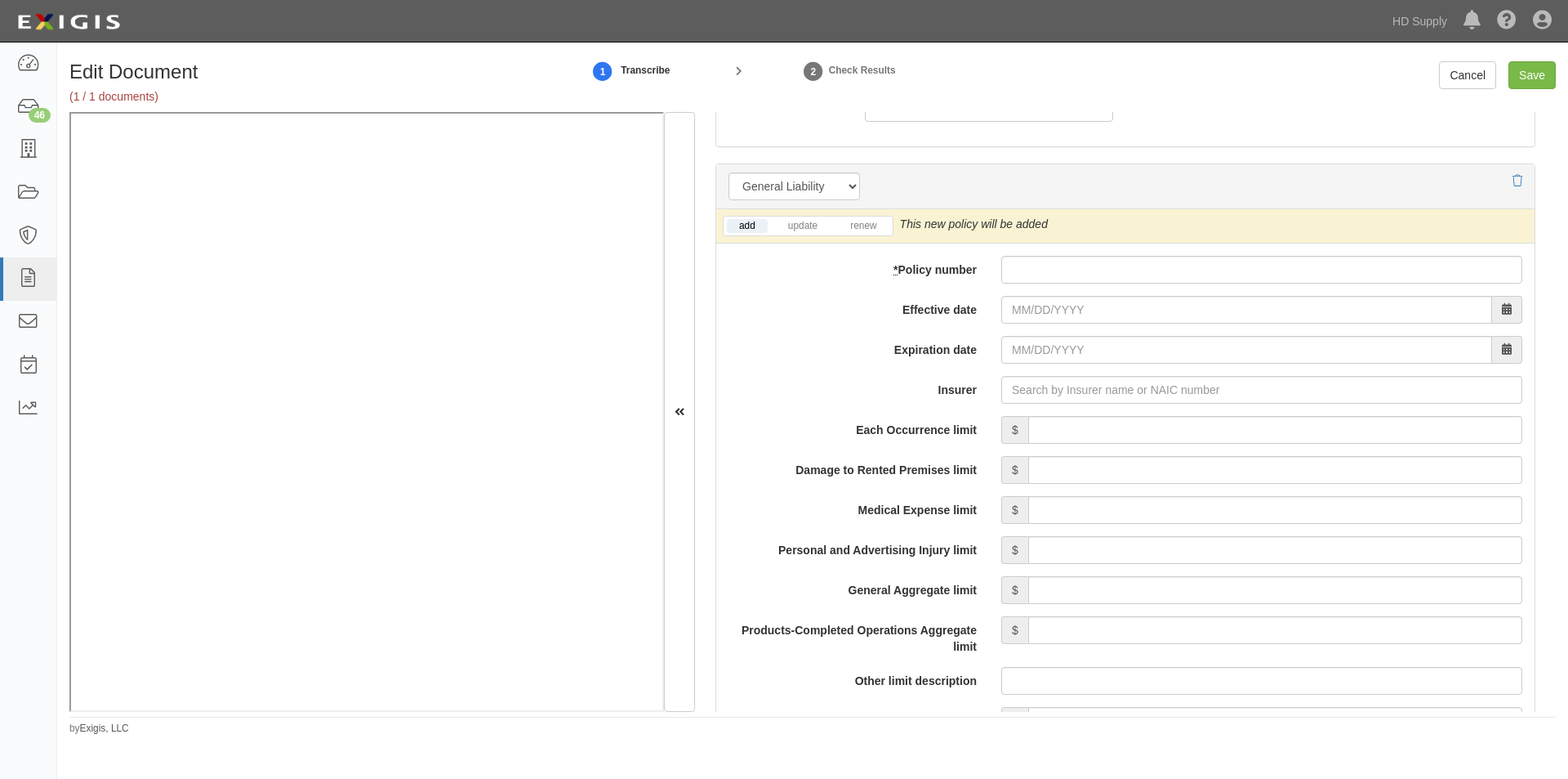
scroll to position [1131, 0]
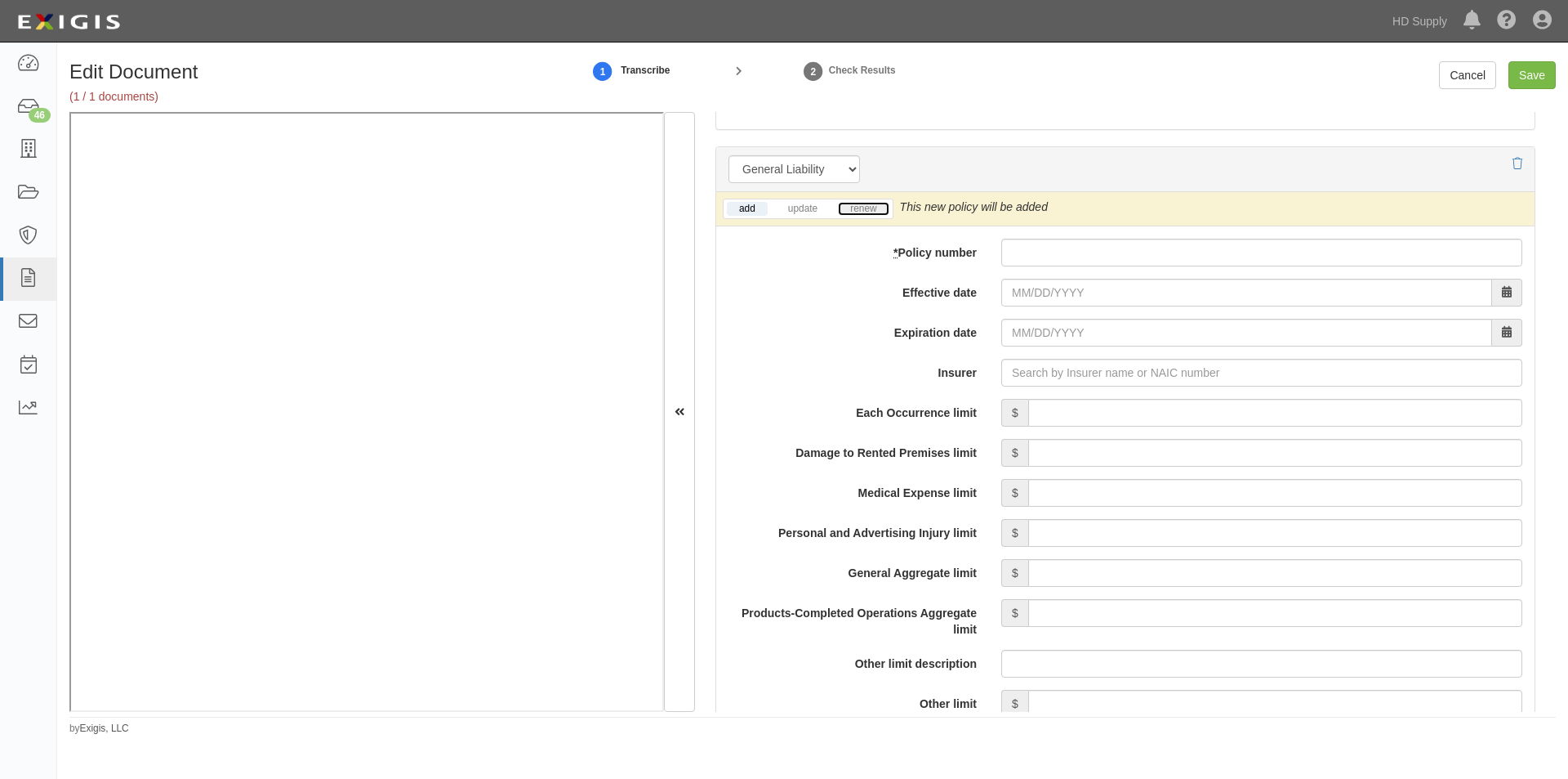
click at [878, 209] on link "renew" at bounding box center [863, 208] width 51 height 14
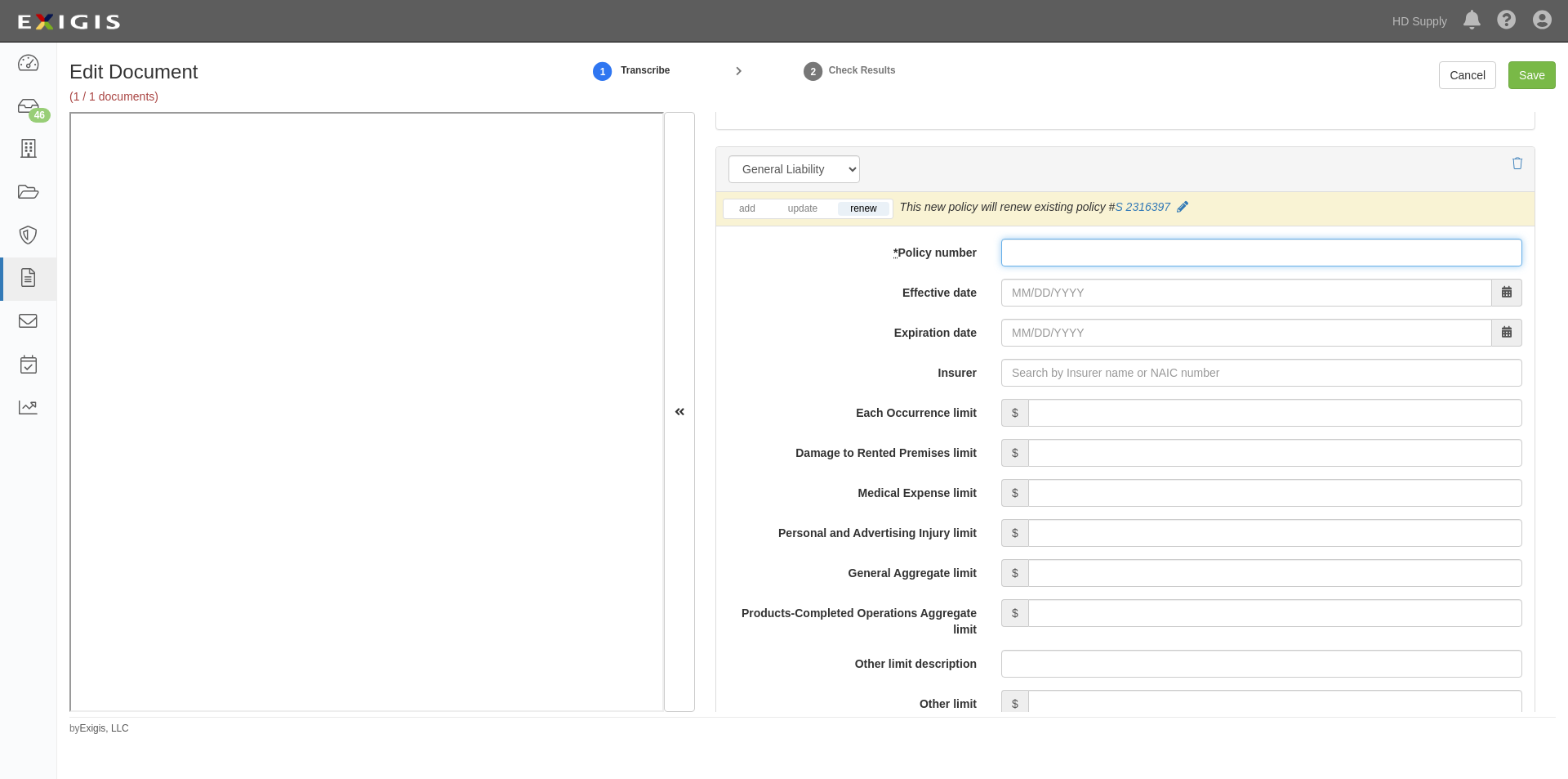
paste input "S 2316397"
type input "S 2316397"
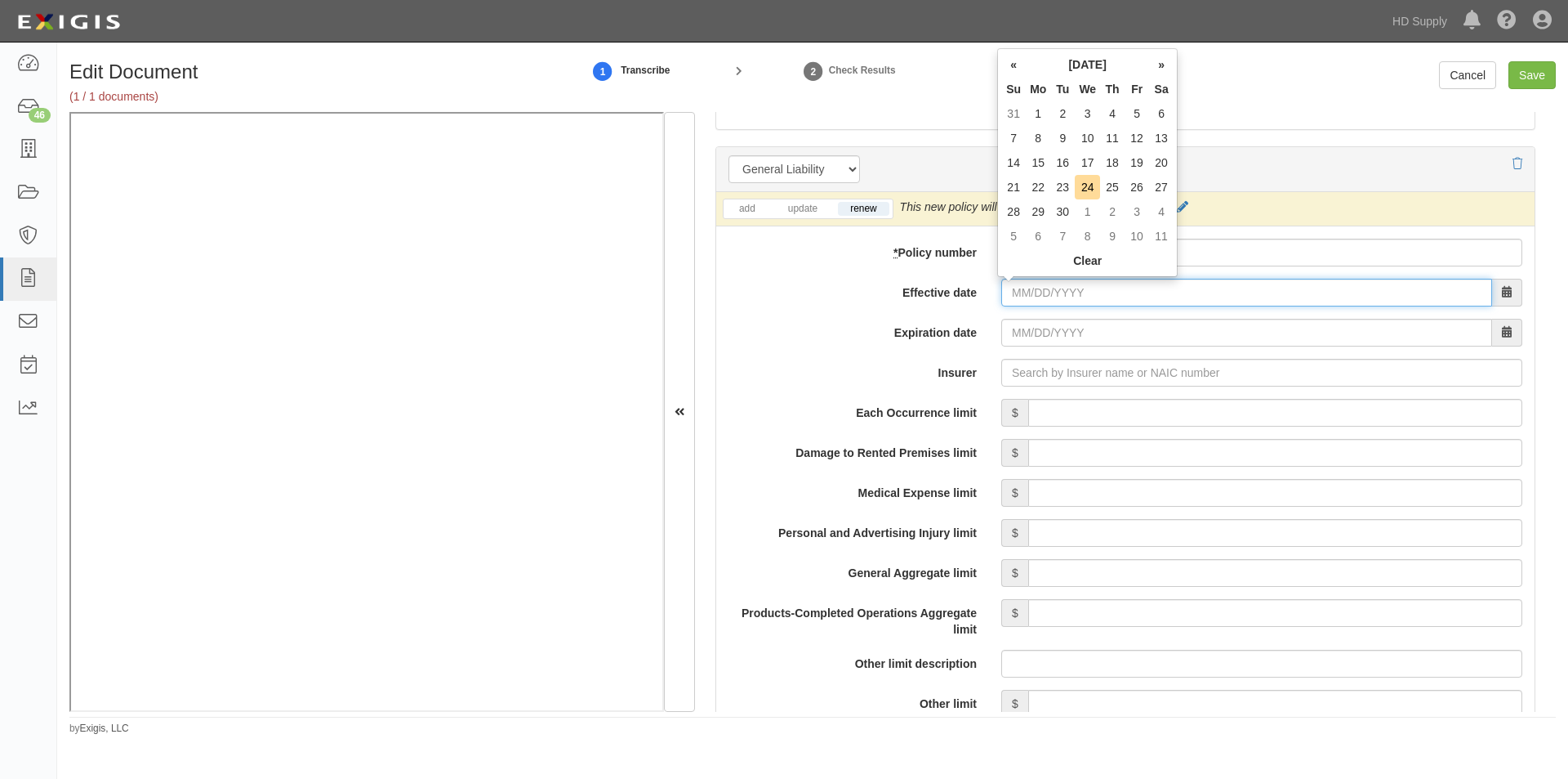
click at [1036, 295] on input "Effective date" at bounding box center [1246, 292] width 491 height 28
click at [1108, 191] on td "25" at bounding box center [1112, 187] width 24 height 25
type input "09/25/2025"
type input "09/25/2026"
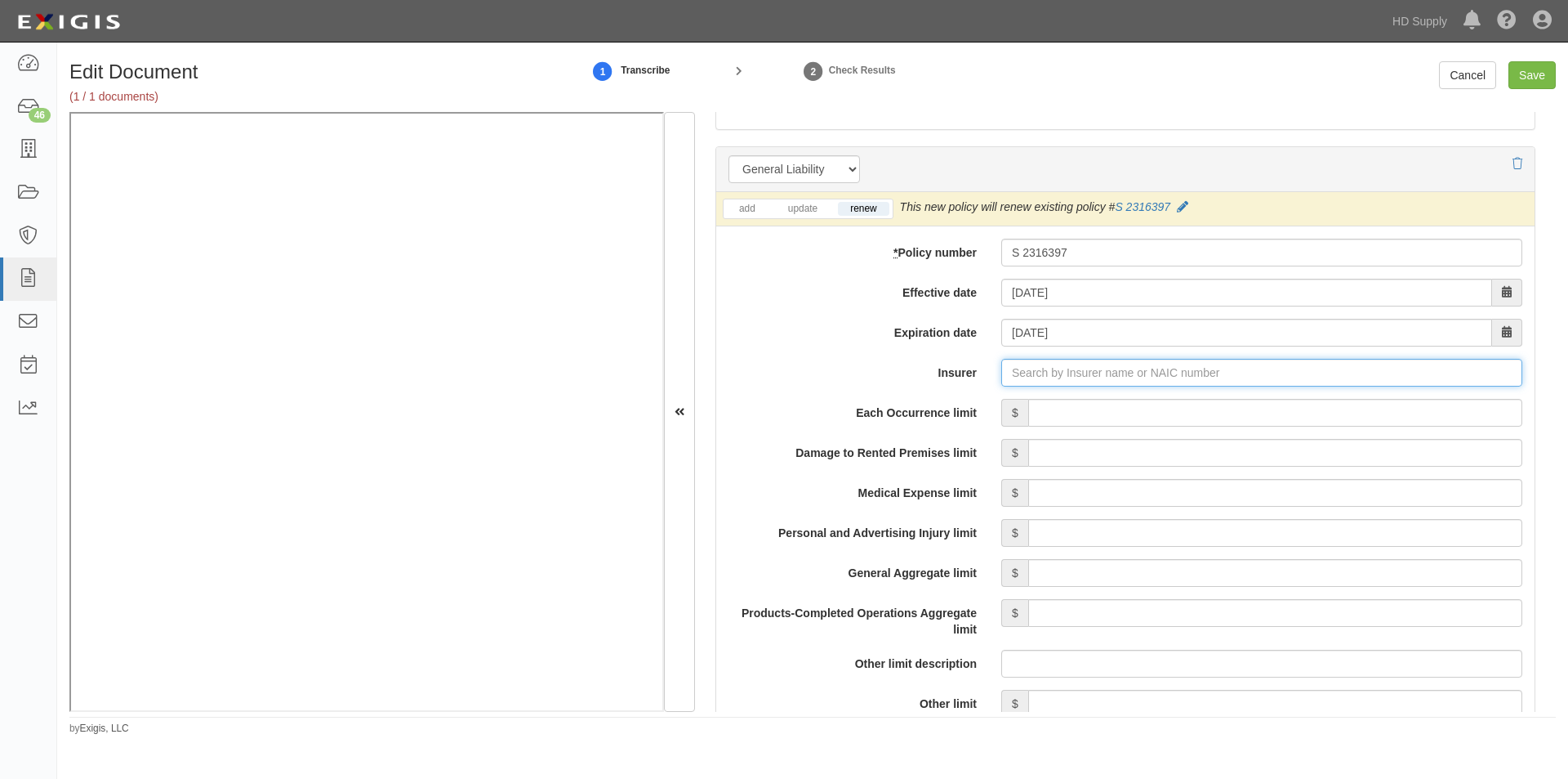
click at [1057, 371] on input "Insurer" at bounding box center [1261, 372] width 521 height 28
click at [1025, 379] on input "Insurer" at bounding box center [1261, 372] width 521 height 28
type input "180 Seguros S.A. (0) NR Rating"
type input "1"
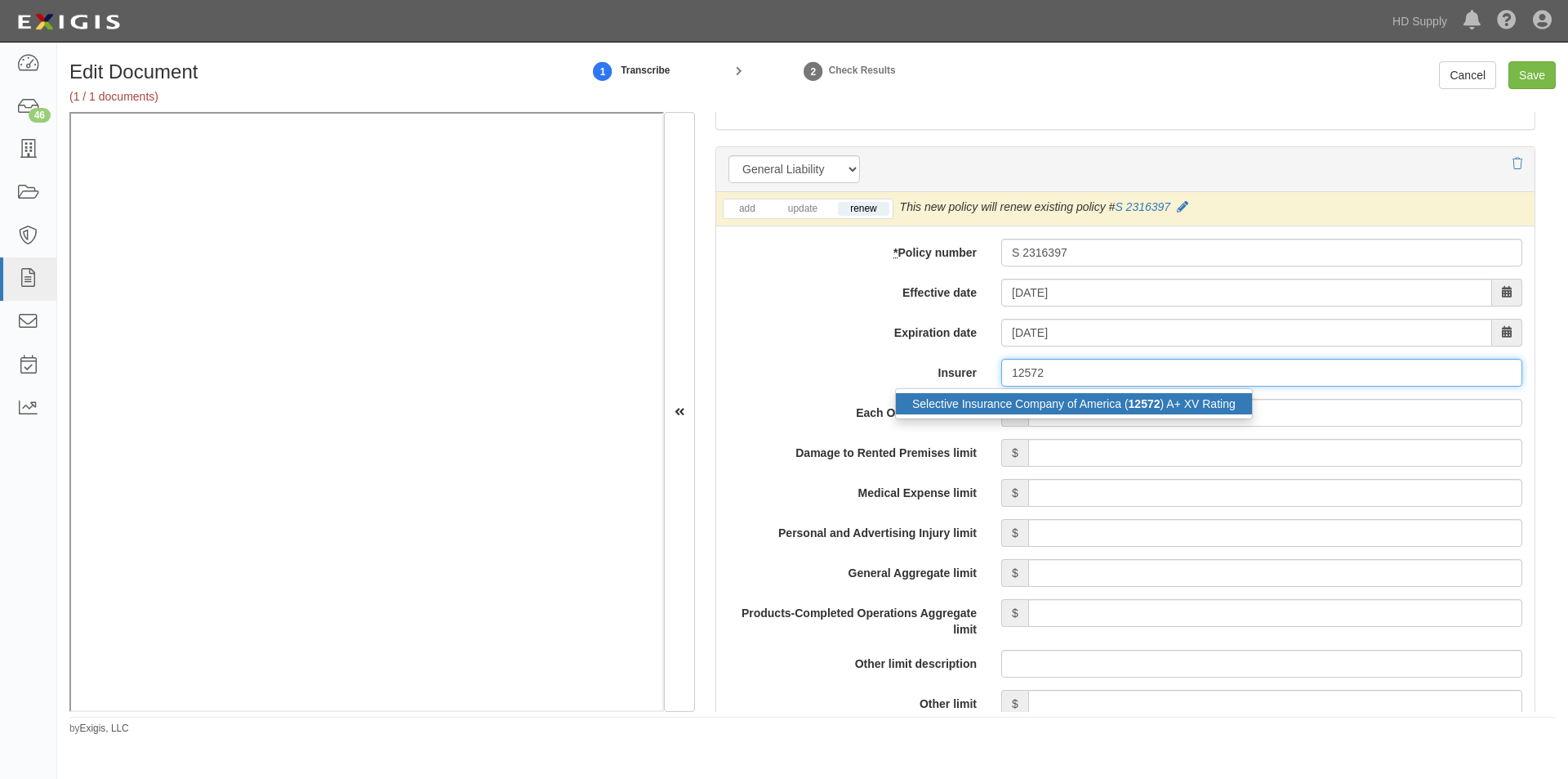
click at [1031, 401] on div "Selective Insurance Company of America ( 12572 ) A+ XV Rating" at bounding box center [1073, 403] width 356 height 21
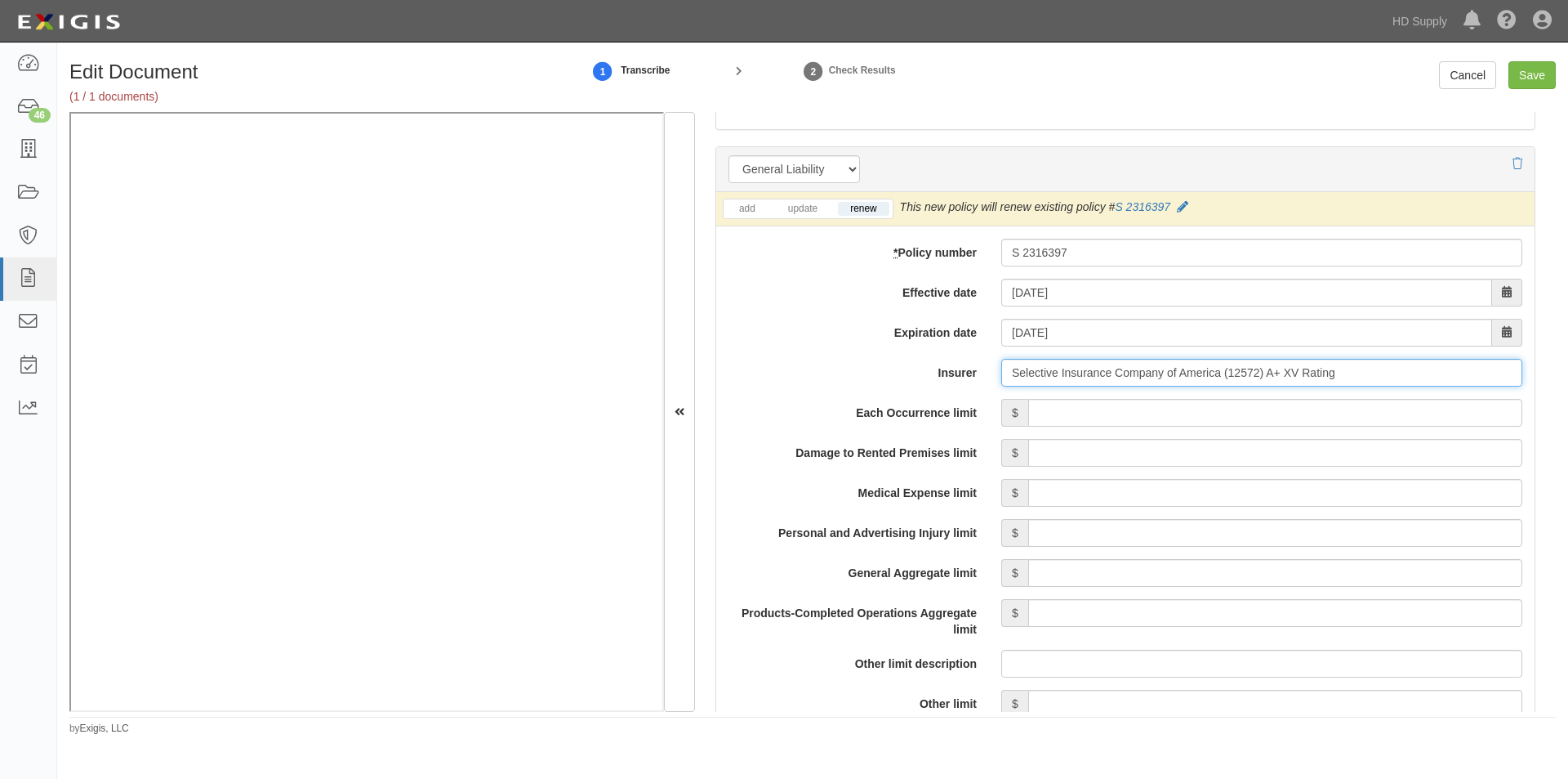
type input "Selective Insurance Company of America (12572) A+ XV Rating"
drag, startPoint x: 1094, startPoint y: 427, endPoint x: 1111, endPoint y: 416, distance: 20.2
click at [1098, 422] on div "Each Occurrence limit $ Damage to Rented Premises limit $ Medical Expense limit…" at bounding box center [1125, 792] width 794 height 787
click at [1114, 414] on input "Each Occurrence limit" at bounding box center [1275, 412] width 495 height 28
type input "1,000,000"
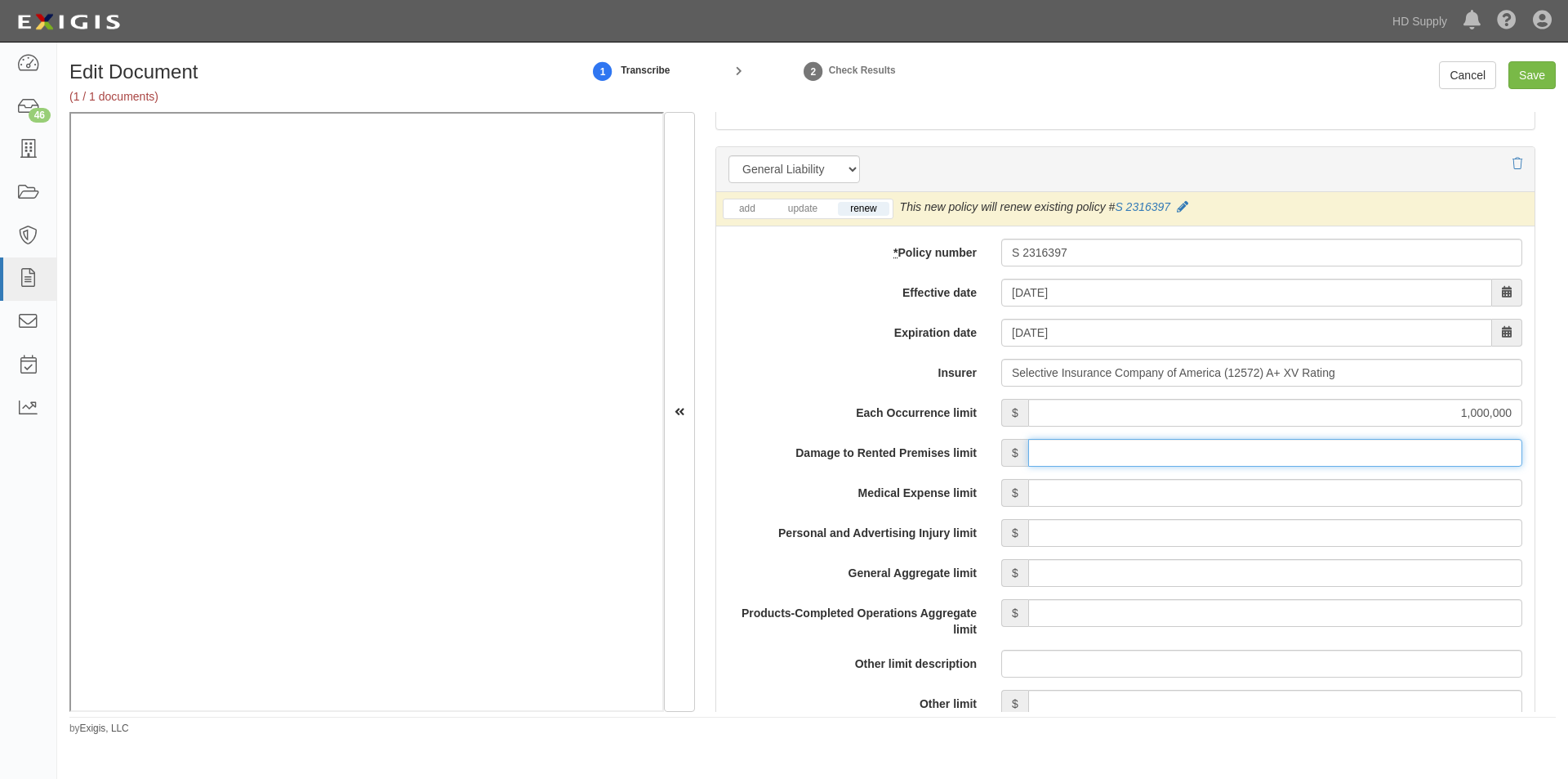
click at [1335, 453] on input "Damage to Rented Premises limit" at bounding box center [1275, 452] width 495 height 28
type input "500,000"
click at [1319, 500] on input "Medical Expense limit" at bounding box center [1275, 492] width 495 height 28
type input "15,000"
click at [1324, 537] on input "Personal and Advertising Injury limit" at bounding box center [1275, 533] width 495 height 28
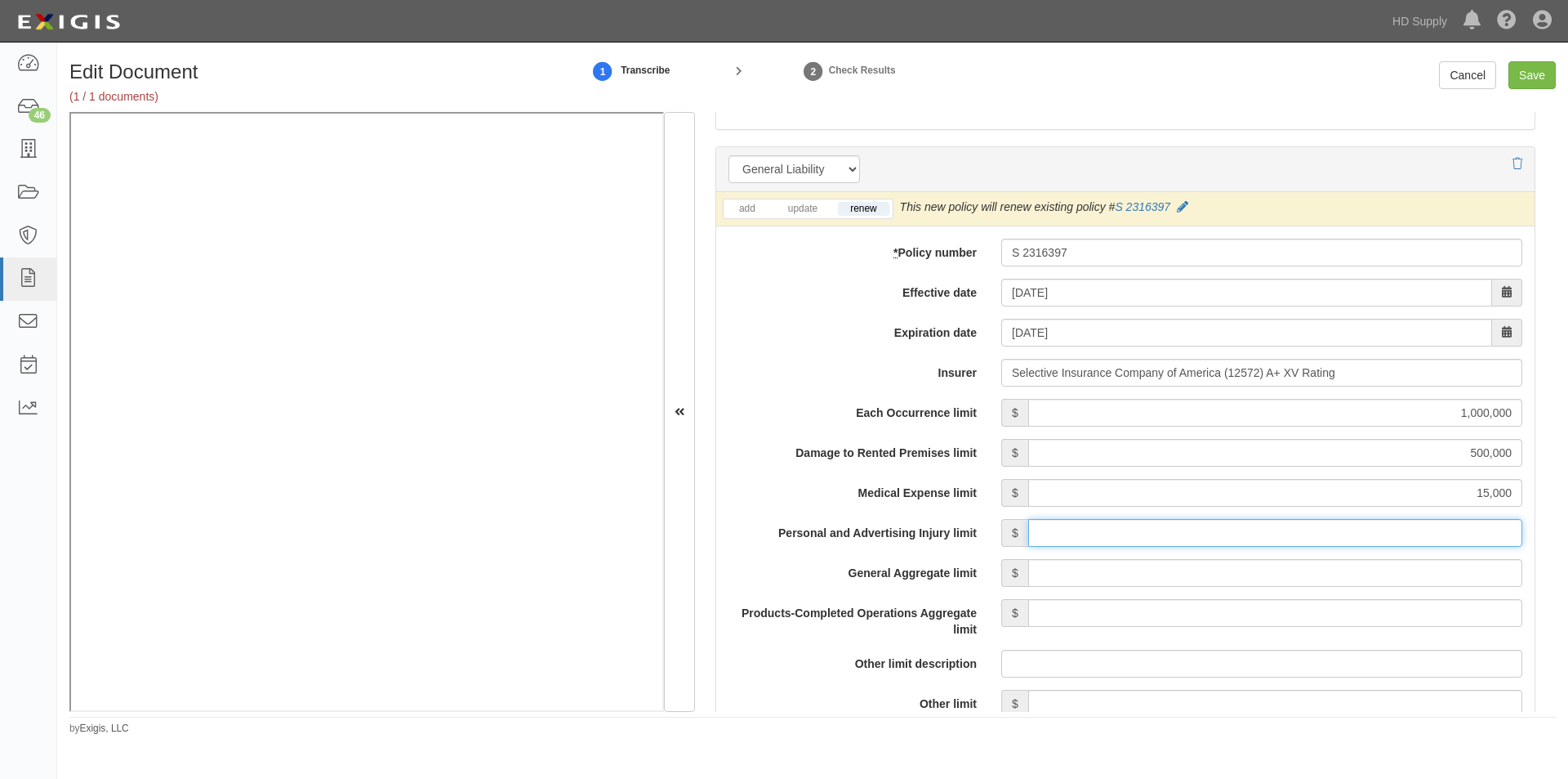
type input "1,000,000"
click at [1332, 575] on input "General Aggregate limit" at bounding box center [1275, 573] width 495 height 28
type input "2,000,000"
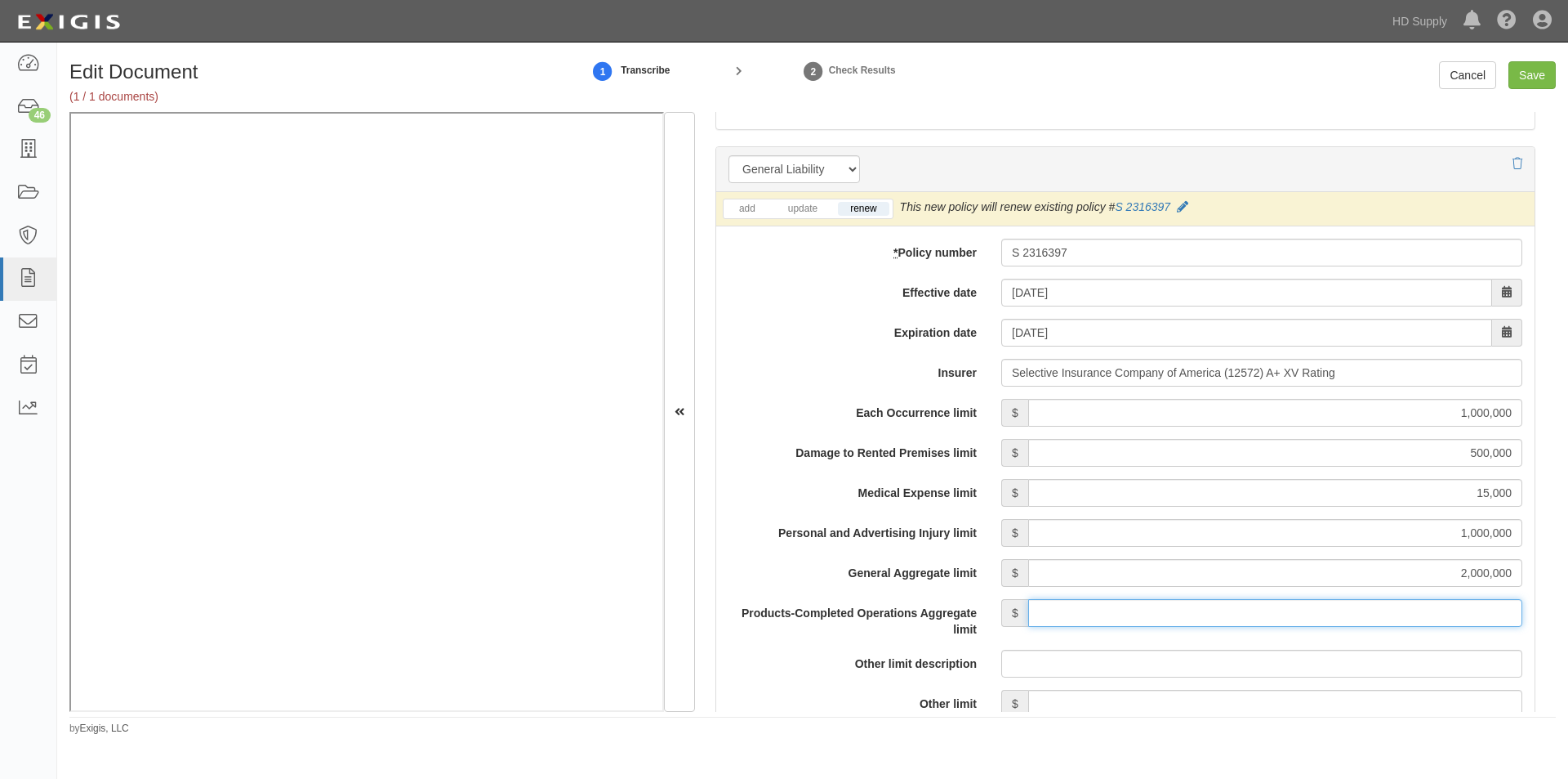
drag, startPoint x: 1332, startPoint y: 586, endPoint x: 1335, endPoint y: 612, distance: 26.2
click at [1335, 612] on input "Products-Completed Operations Aggregate limit" at bounding box center [1275, 613] width 495 height 28
type input "2,000,000"
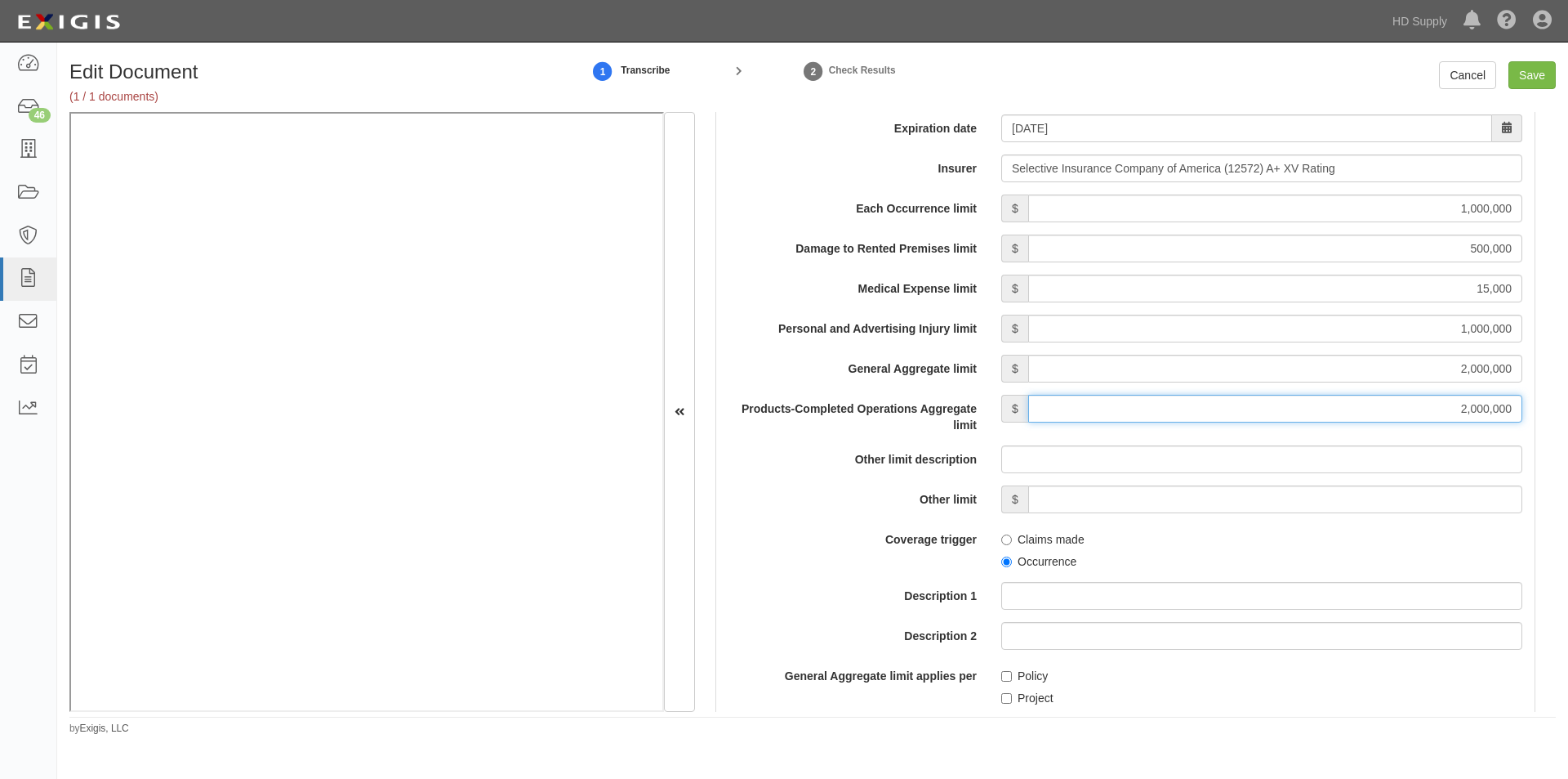
scroll to position [1353, 0]
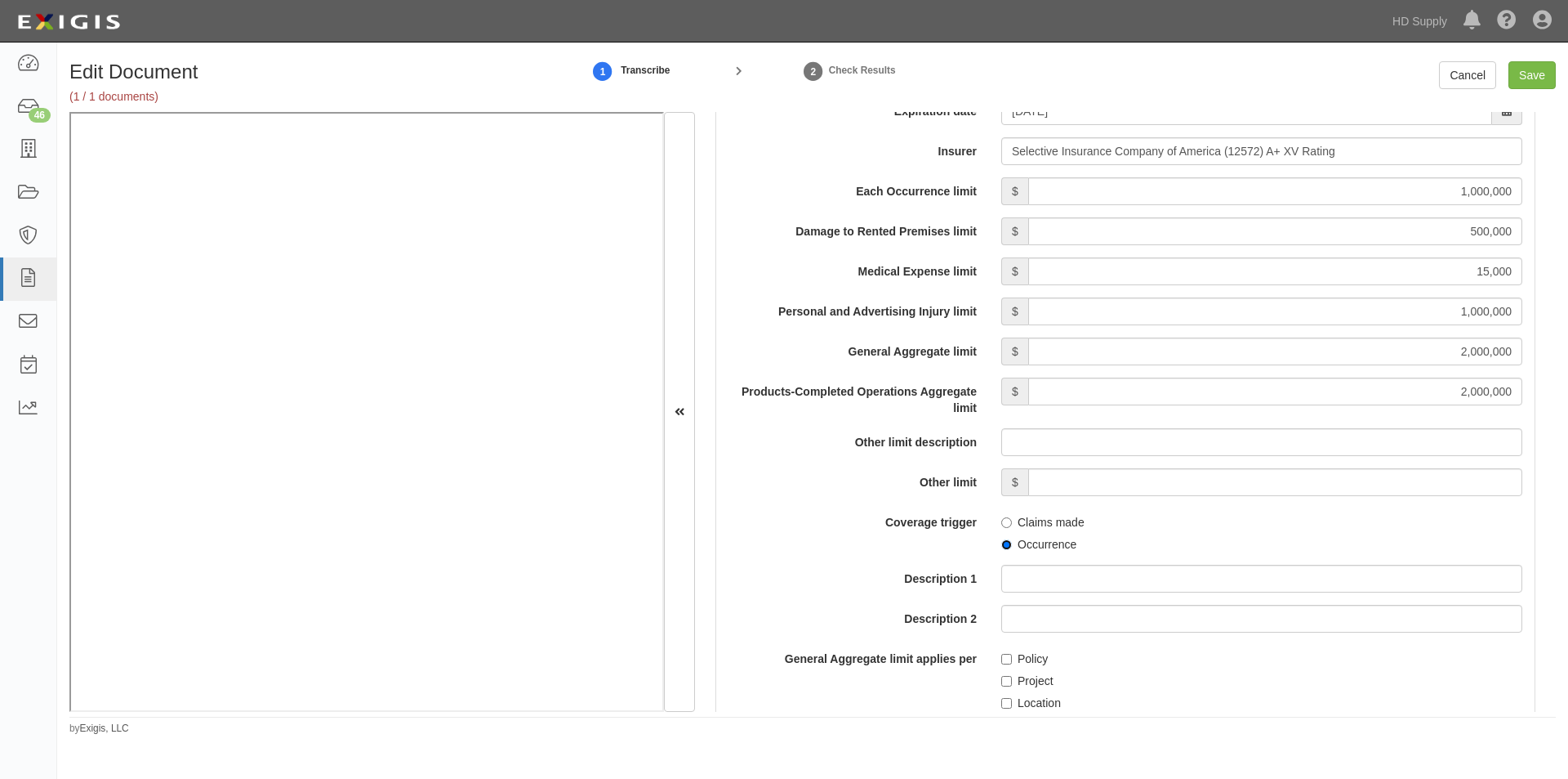
click at [1001, 544] on input "Occurrence" at bounding box center [1006, 545] width 11 height 11
radio input "true"
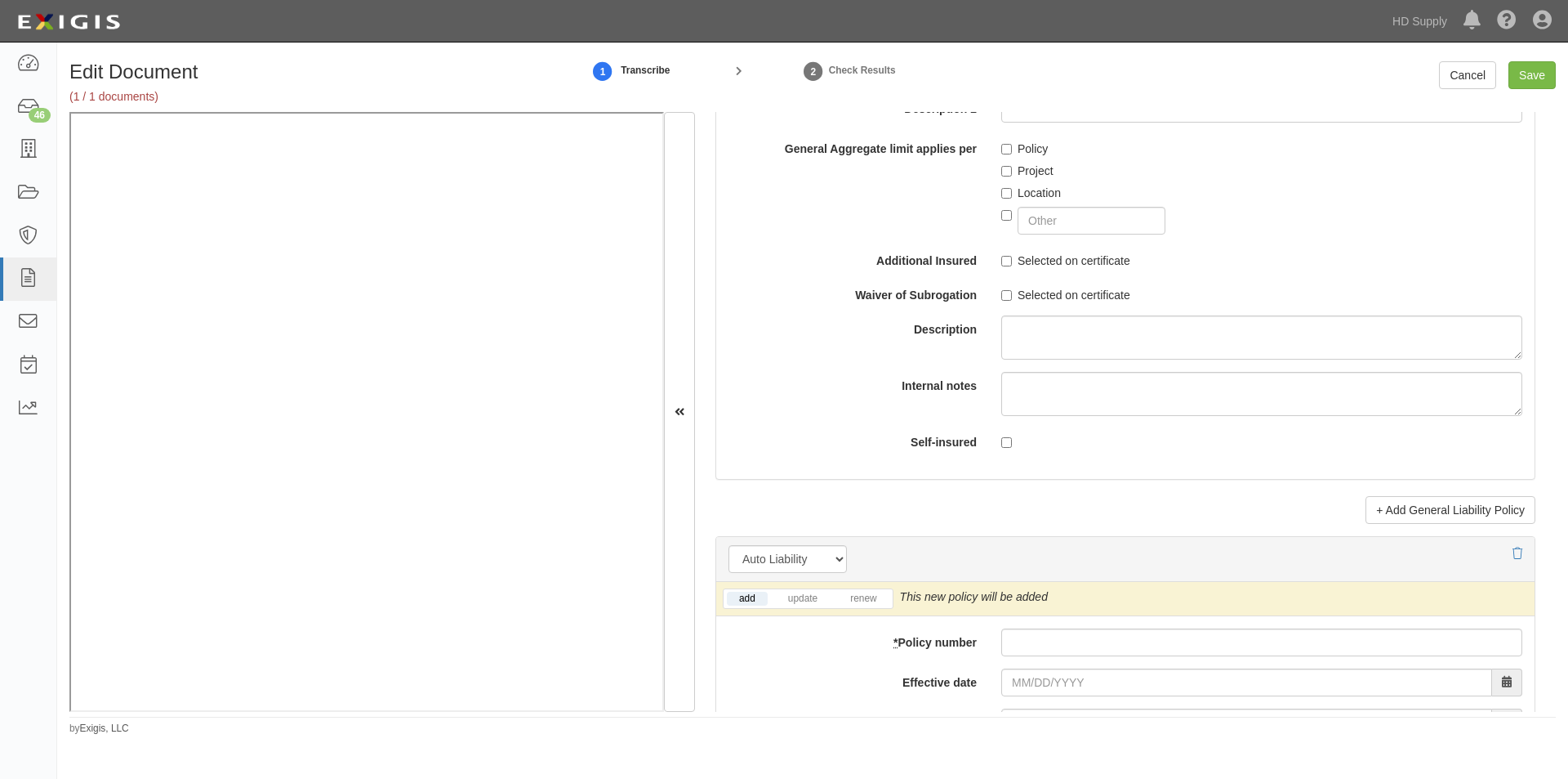
scroll to position [1914, 0]
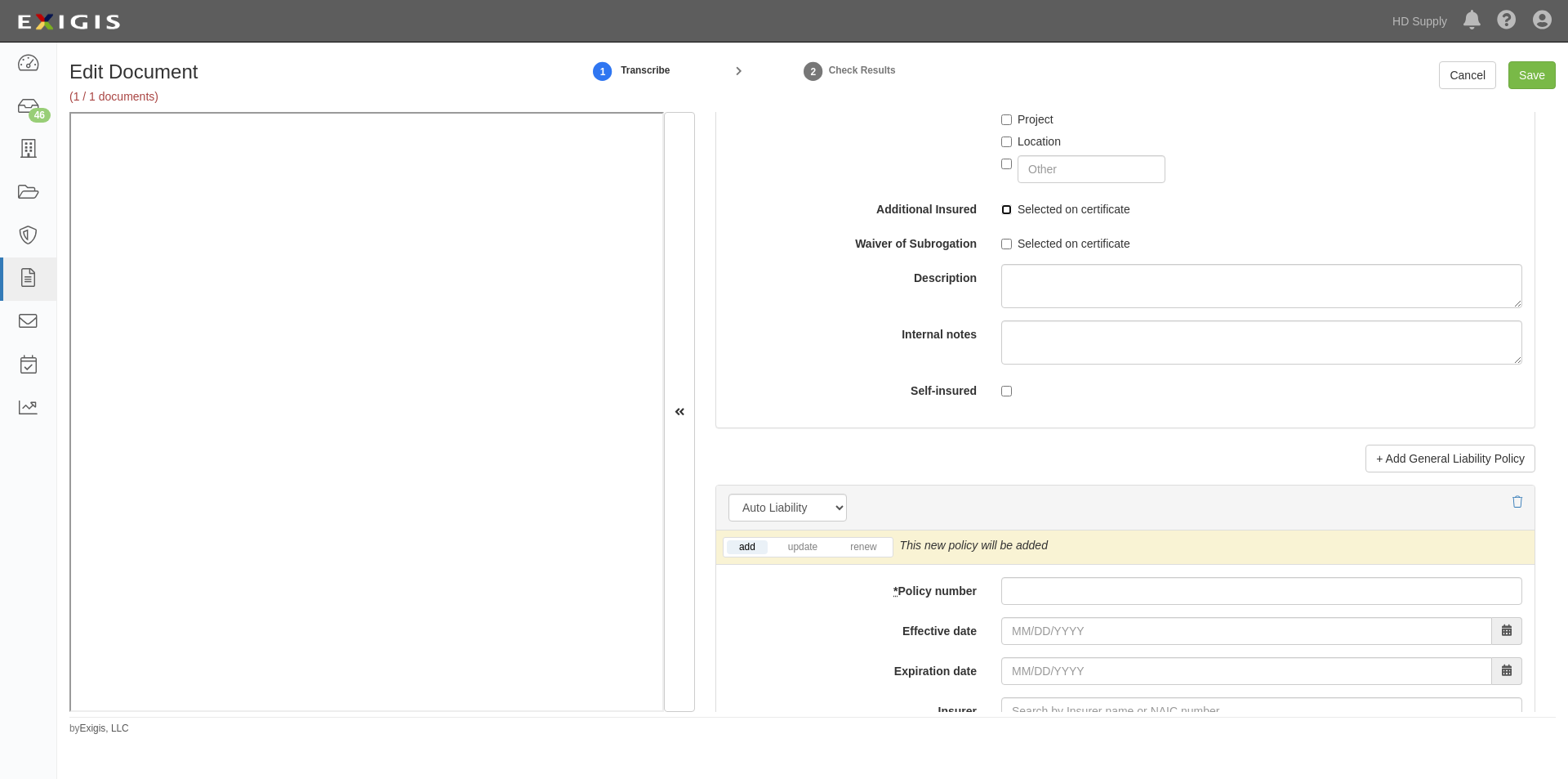
click at [1004, 211] on input "Selected on certificate" at bounding box center [1006, 210] width 11 height 11
checkbox input "true"
click at [1003, 246] on input "Selected on certificate" at bounding box center [1006, 244] width 11 height 11
checkbox input "true"
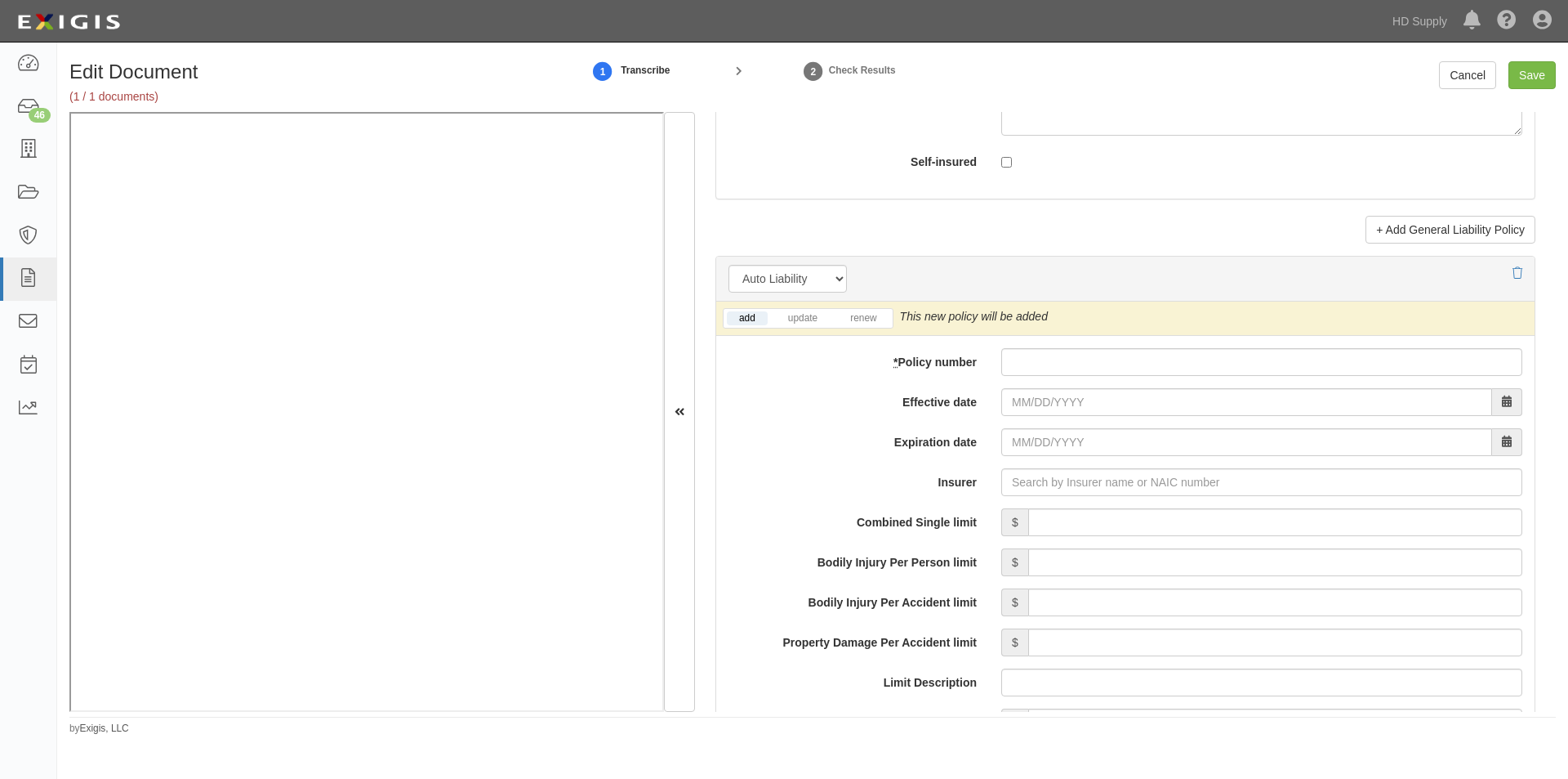
scroll to position [2152, 0]
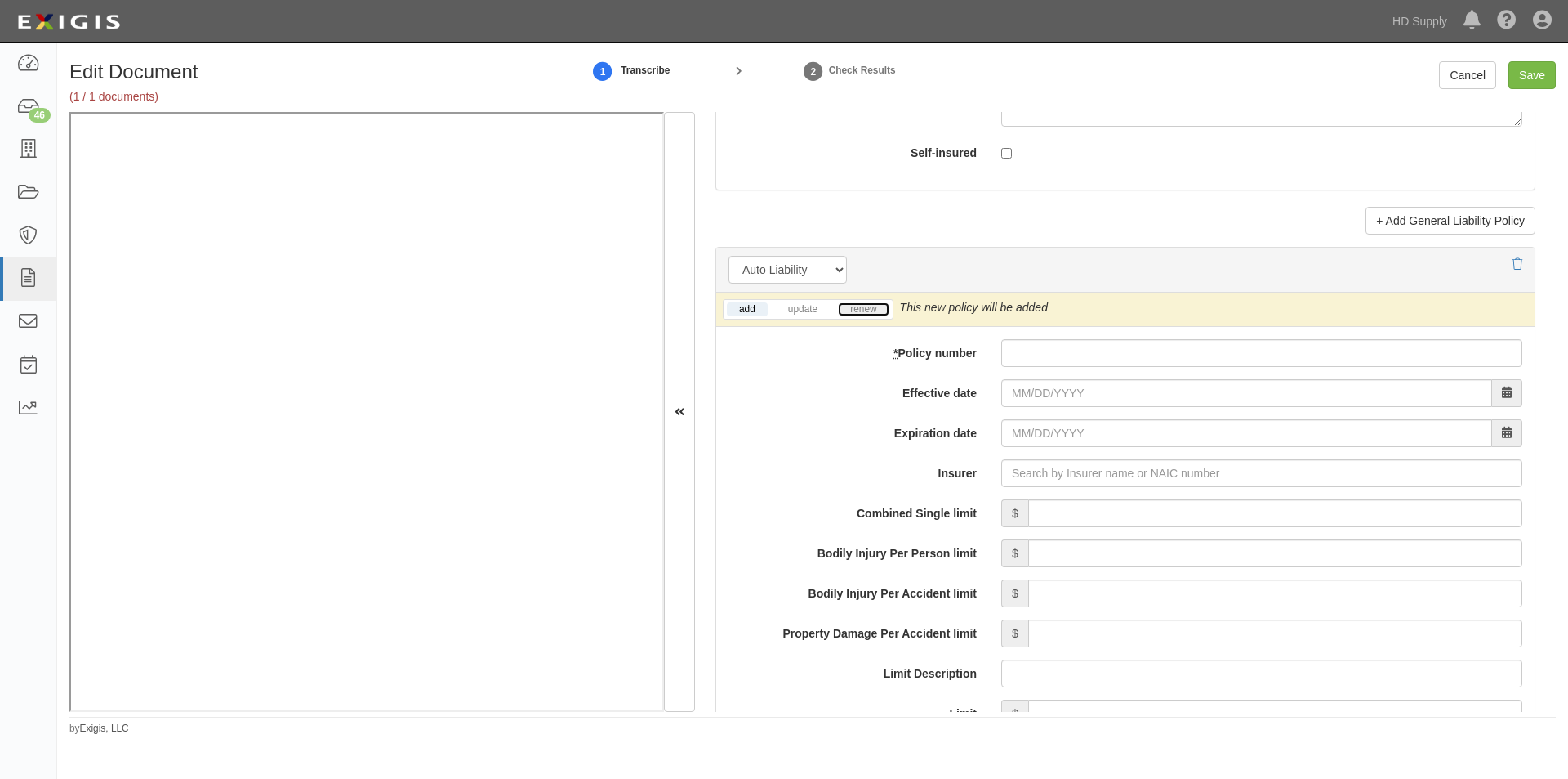
click at [856, 303] on link "renew" at bounding box center [863, 309] width 51 height 14
paste input "S 2316397"
type input "S 2316397"
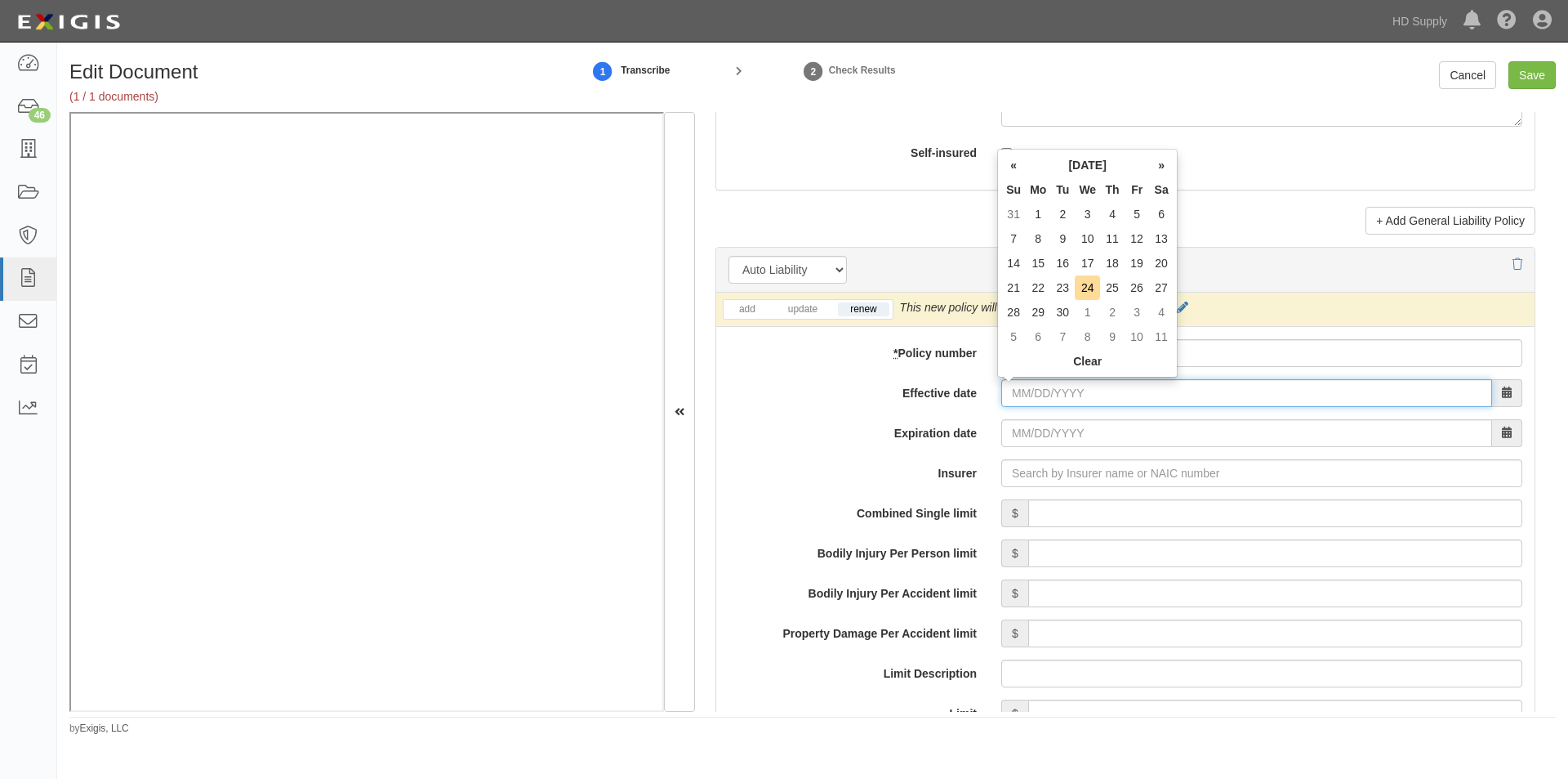
click at [1030, 390] on input "Effective date" at bounding box center [1246, 393] width 491 height 28
click at [1112, 286] on td "25" at bounding box center [1112, 287] width 24 height 25
type input "09/25/2025"
type input "09/25/2026"
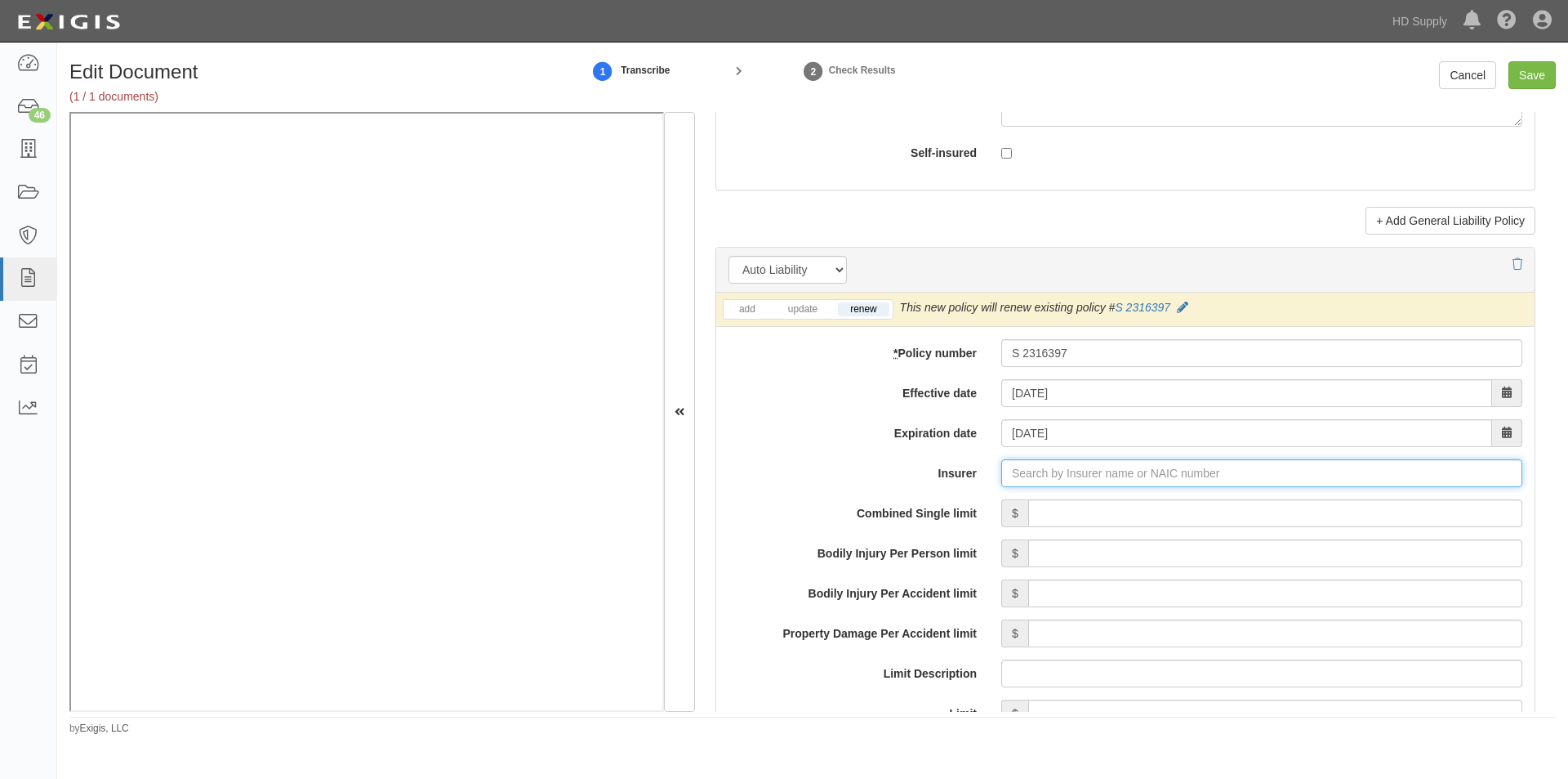
click at [1037, 471] on input "Insurer" at bounding box center [1261, 473] width 521 height 28
type input "180 Seguros S.A. (0) NR Rating"
type input "1"
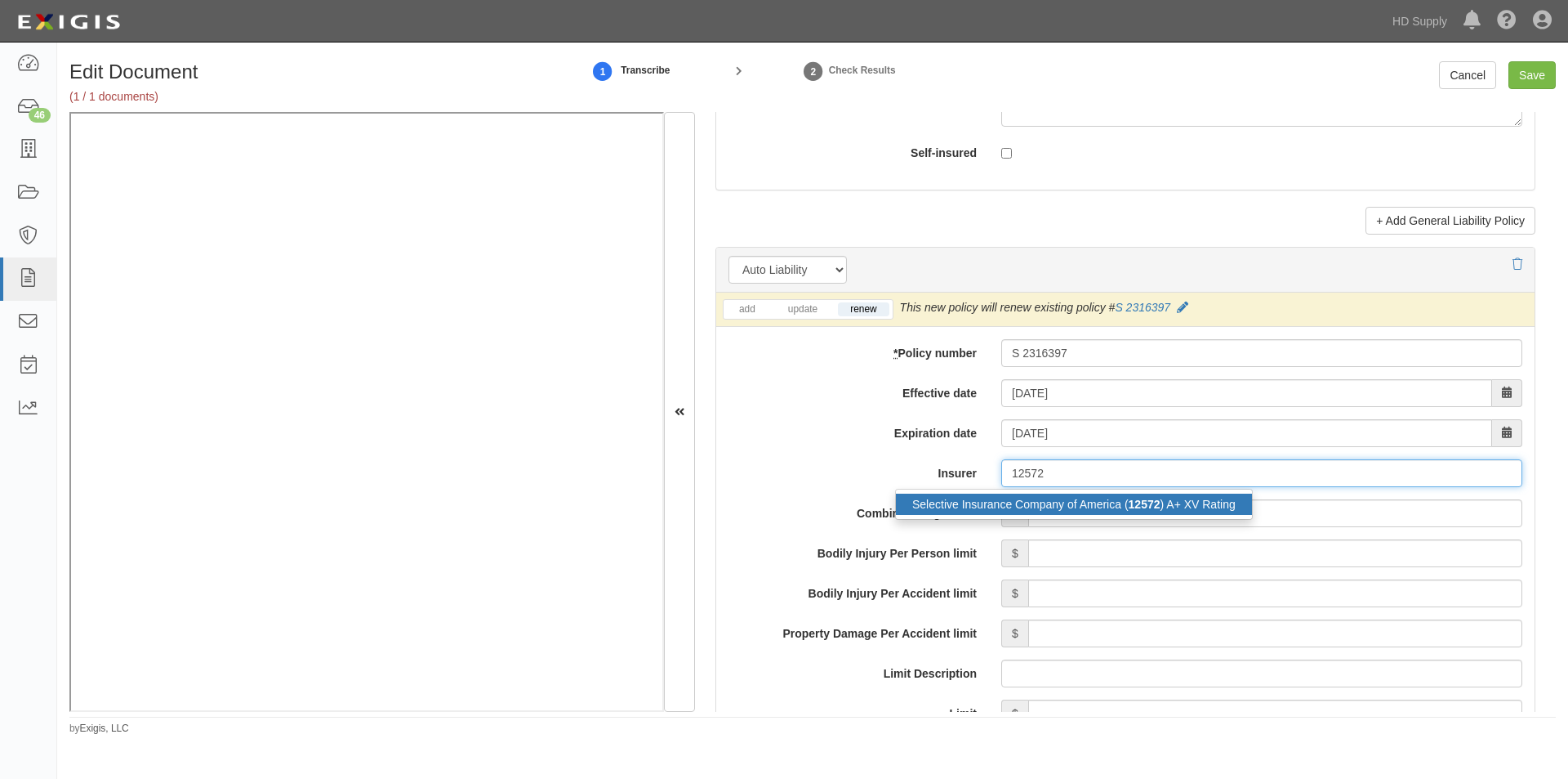
click at [1013, 502] on div "Selective Insurance Company of America ( 12572 ) A+ XV Rating" at bounding box center [1073, 504] width 356 height 21
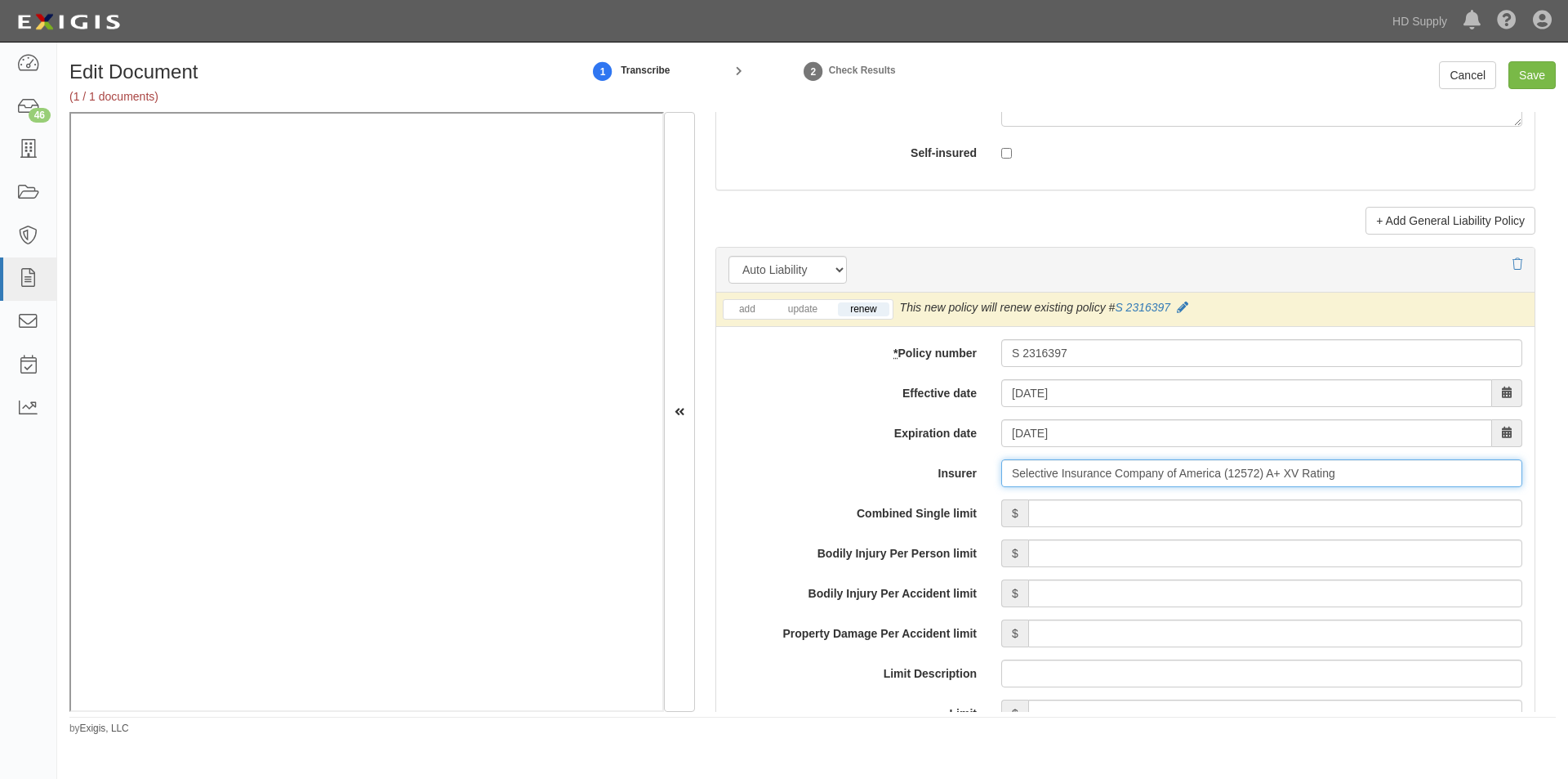
type input "Selective Insurance Company of America (12572) A+ XV Rating"
click at [1106, 516] on input "Combined Single limit" at bounding box center [1275, 513] width 495 height 28
type input "1,000,000"
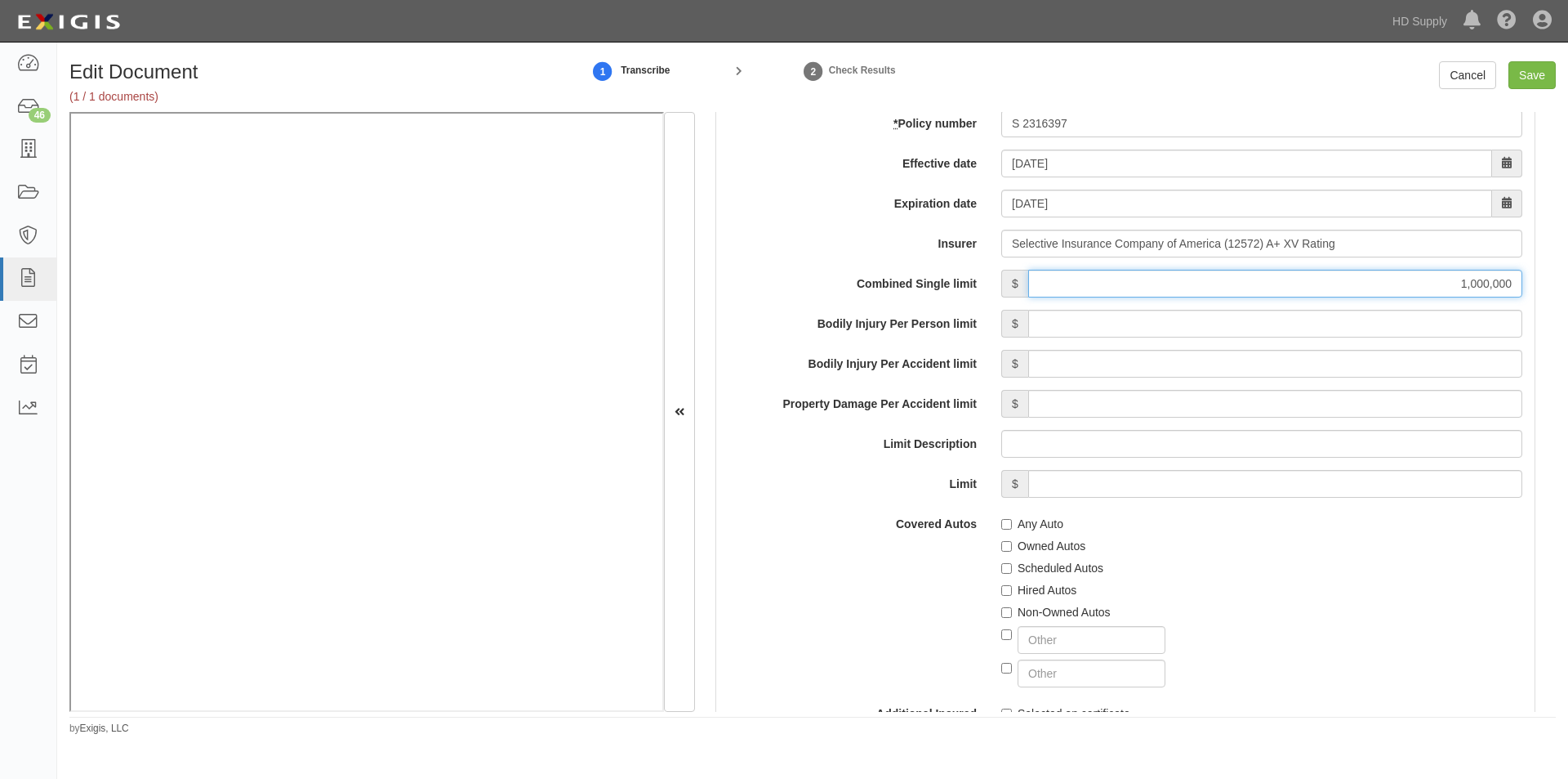
scroll to position [2390, 0]
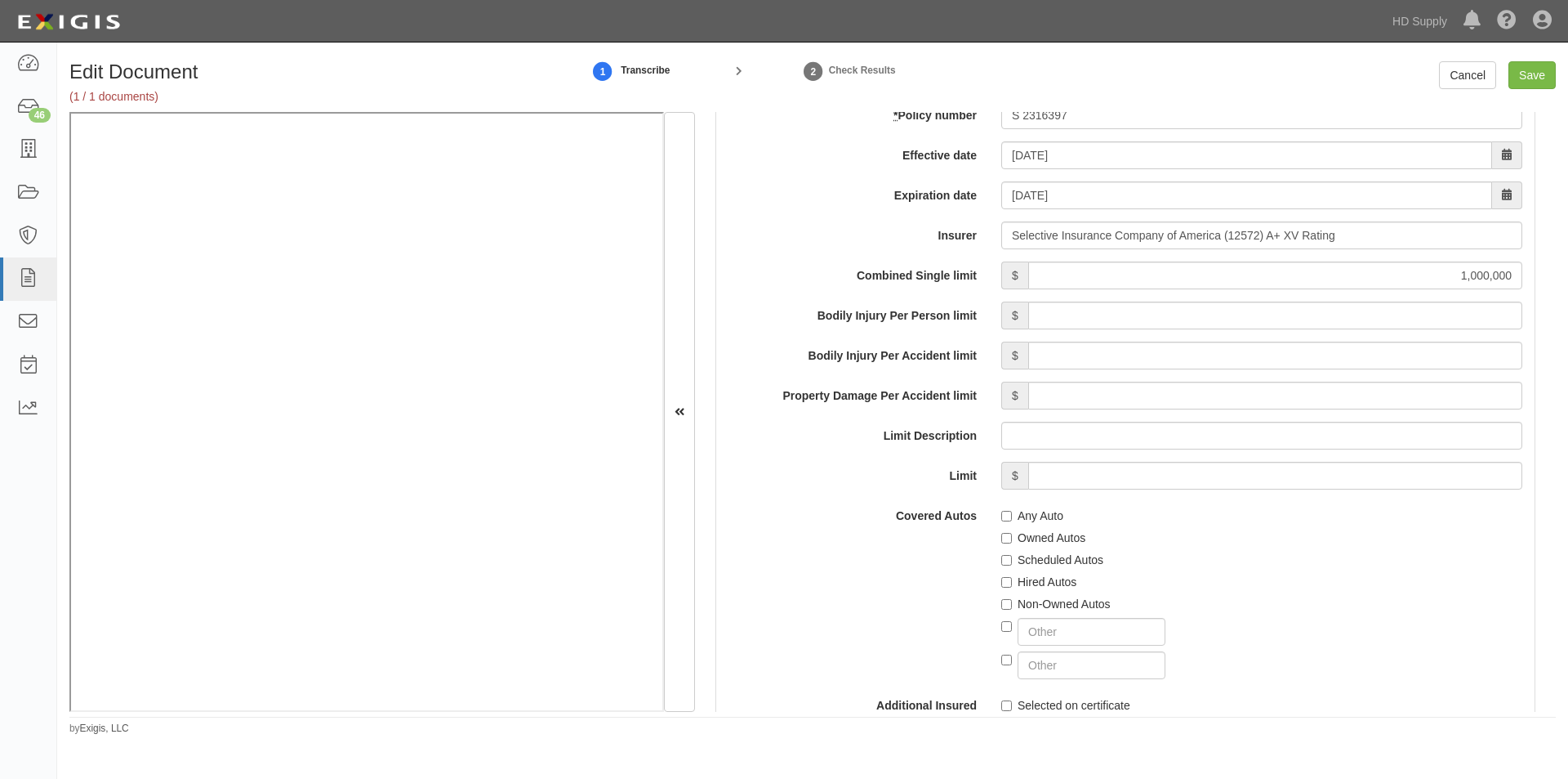
click at [1009, 515] on label "Any Auto" at bounding box center [1032, 516] width 62 height 16
click at [1009, 515] on input "Any Auto" at bounding box center [1006, 517] width 11 height 11
checkbox input "true"
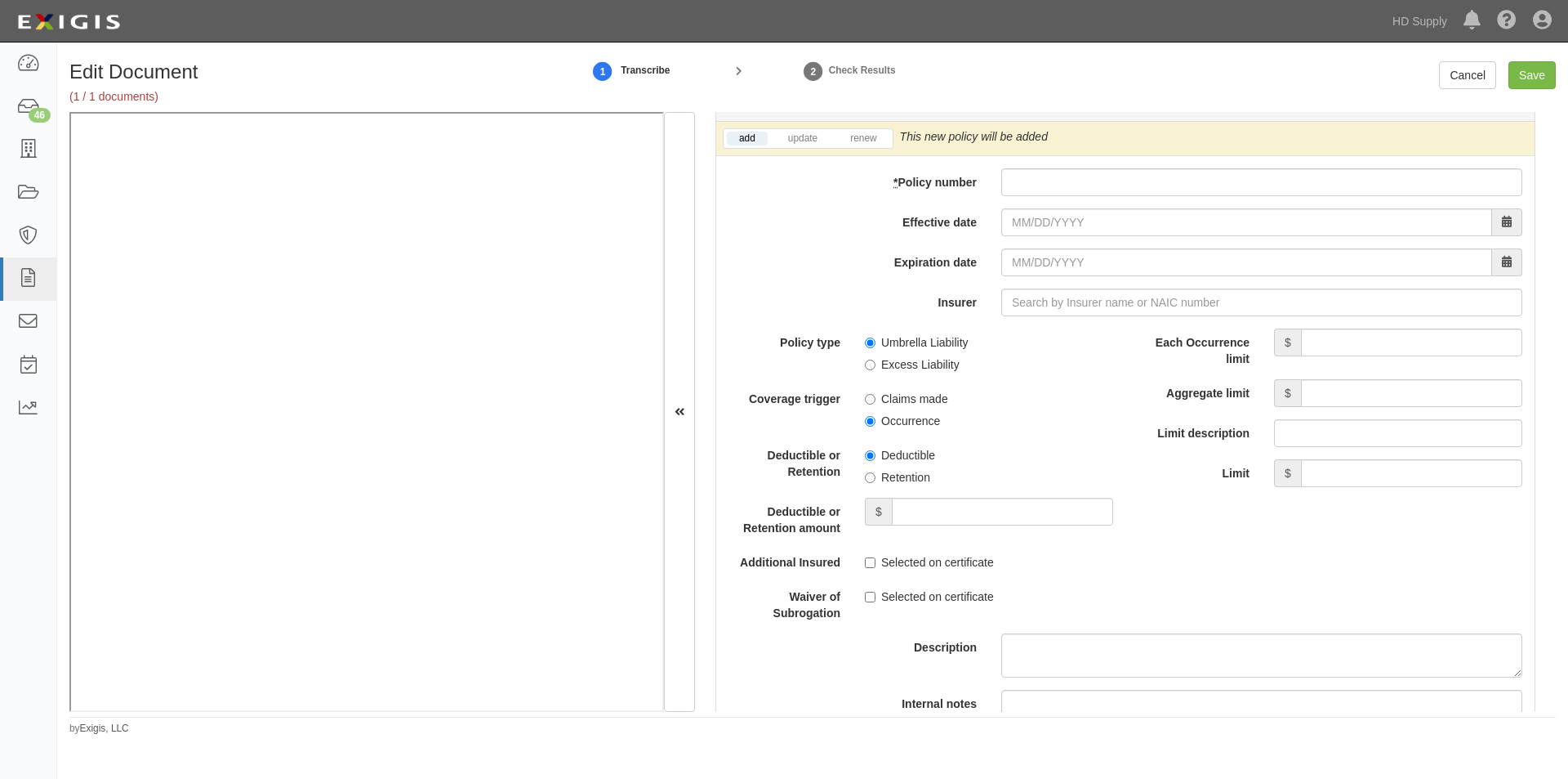
scroll to position [3299, 0]
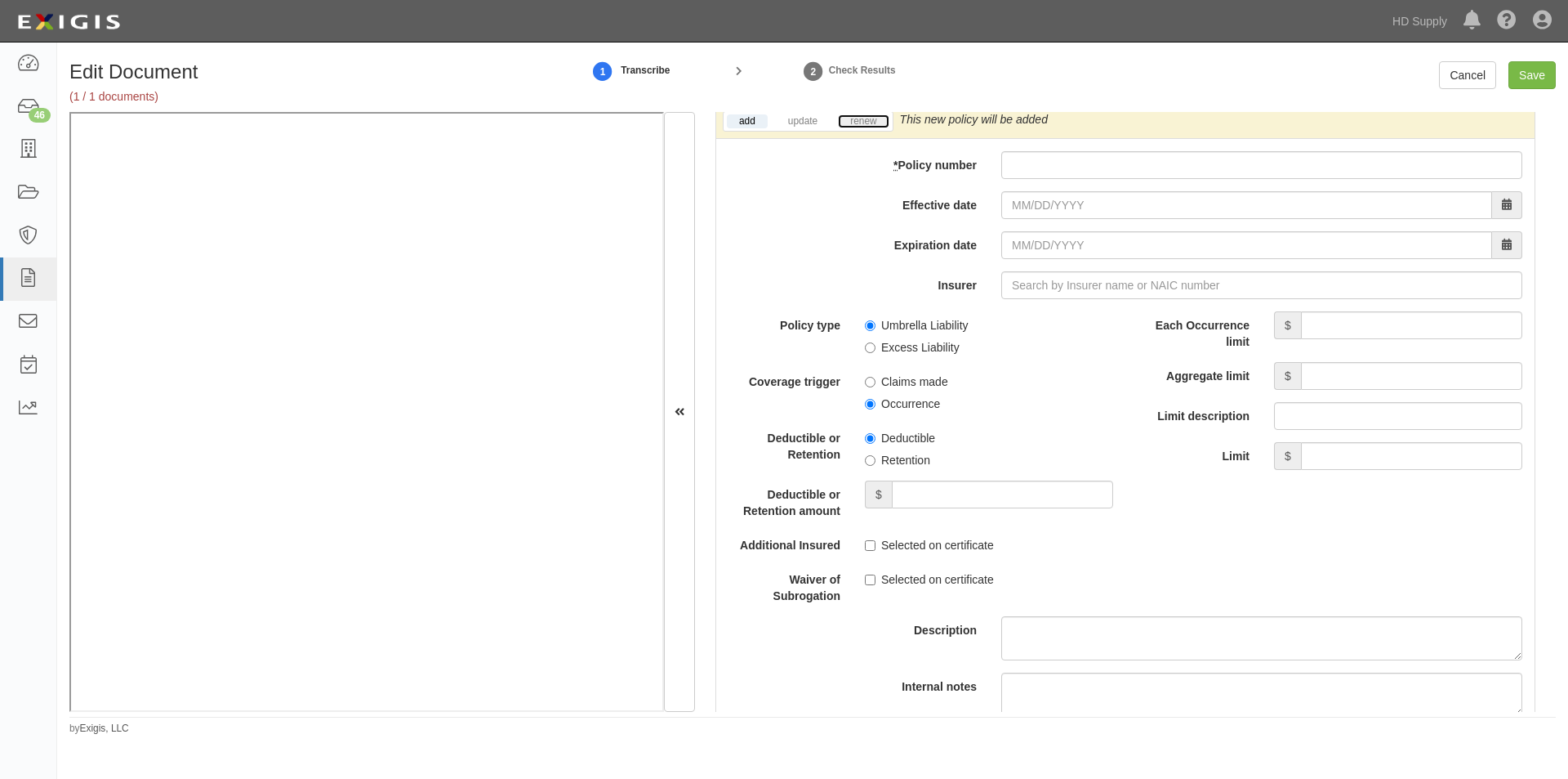
click at [857, 123] on link "renew" at bounding box center [863, 121] width 51 height 14
paste input "S 2316397"
type input "S 2316397"
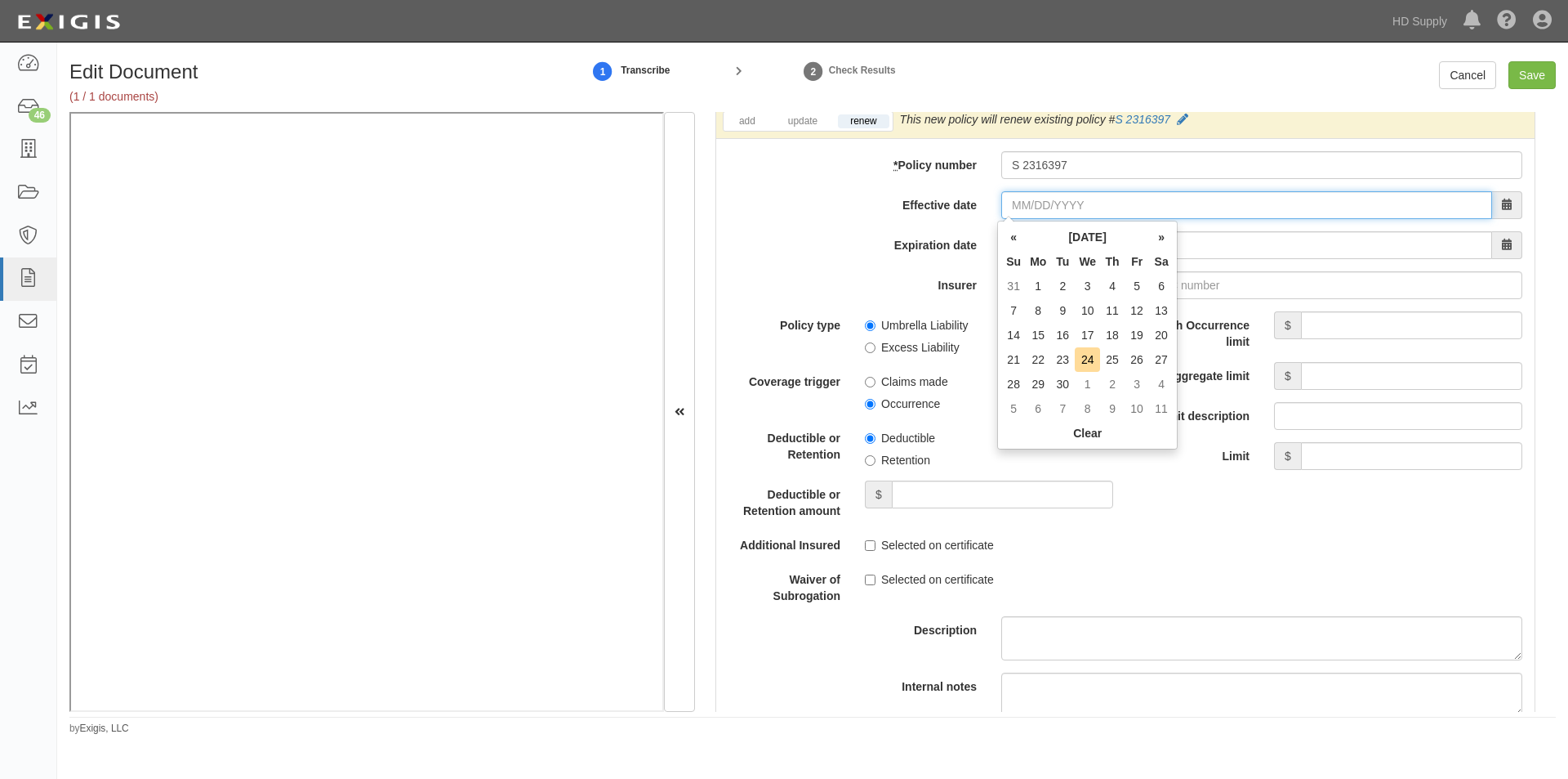
click at [1074, 200] on input "Effective date" at bounding box center [1246, 205] width 491 height 28
click at [841, 250] on label "Expiration date" at bounding box center [852, 242] width 273 height 22
click at [1001, 250] on input "Expiration date" at bounding box center [1246, 245] width 491 height 28
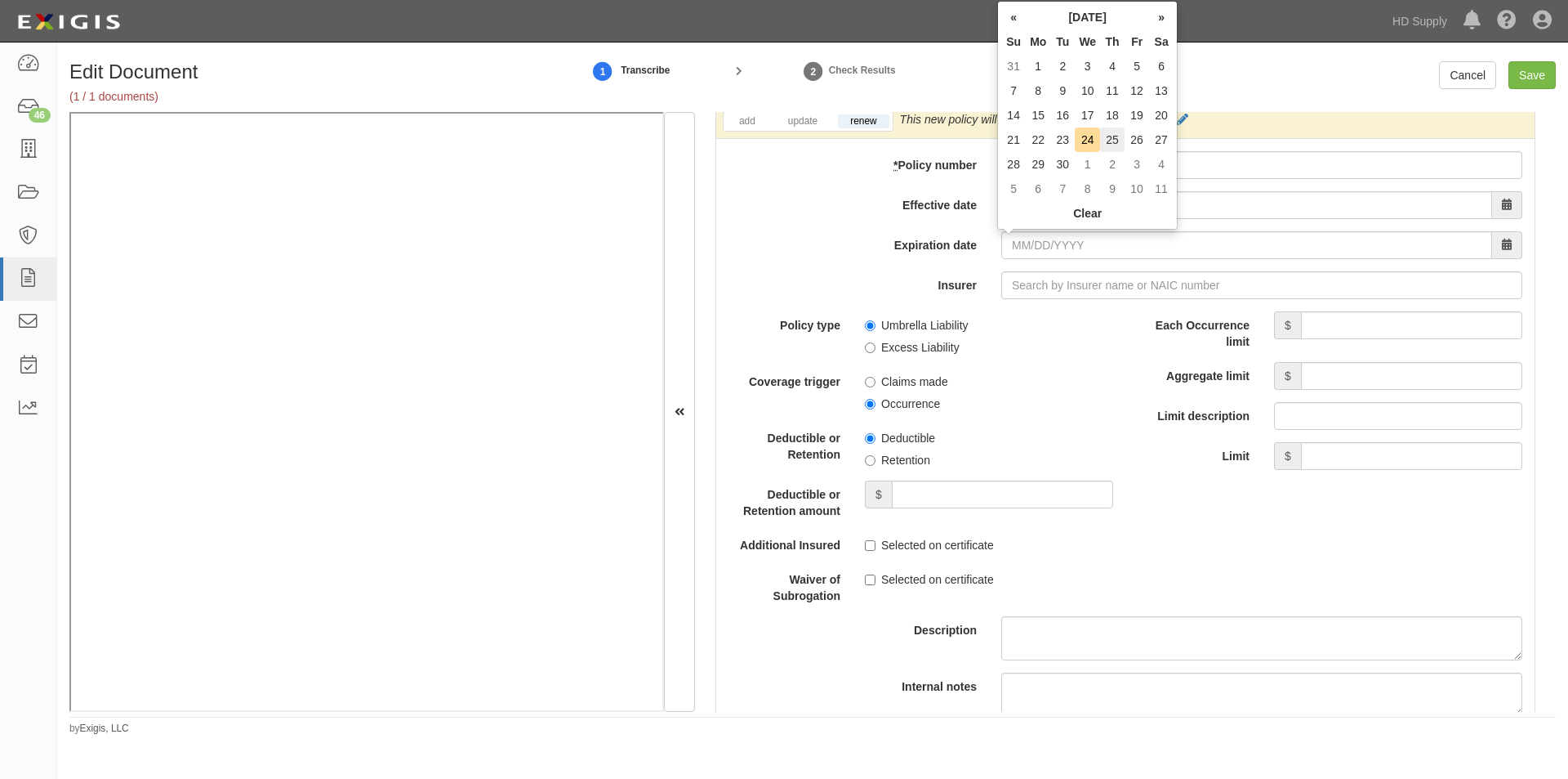
click at [1114, 133] on td "25" at bounding box center [1112, 139] width 24 height 25
click at [1082, 247] on input "09/25/2025" at bounding box center [1246, 245] width 491 height 28
type input "09/25/2026"
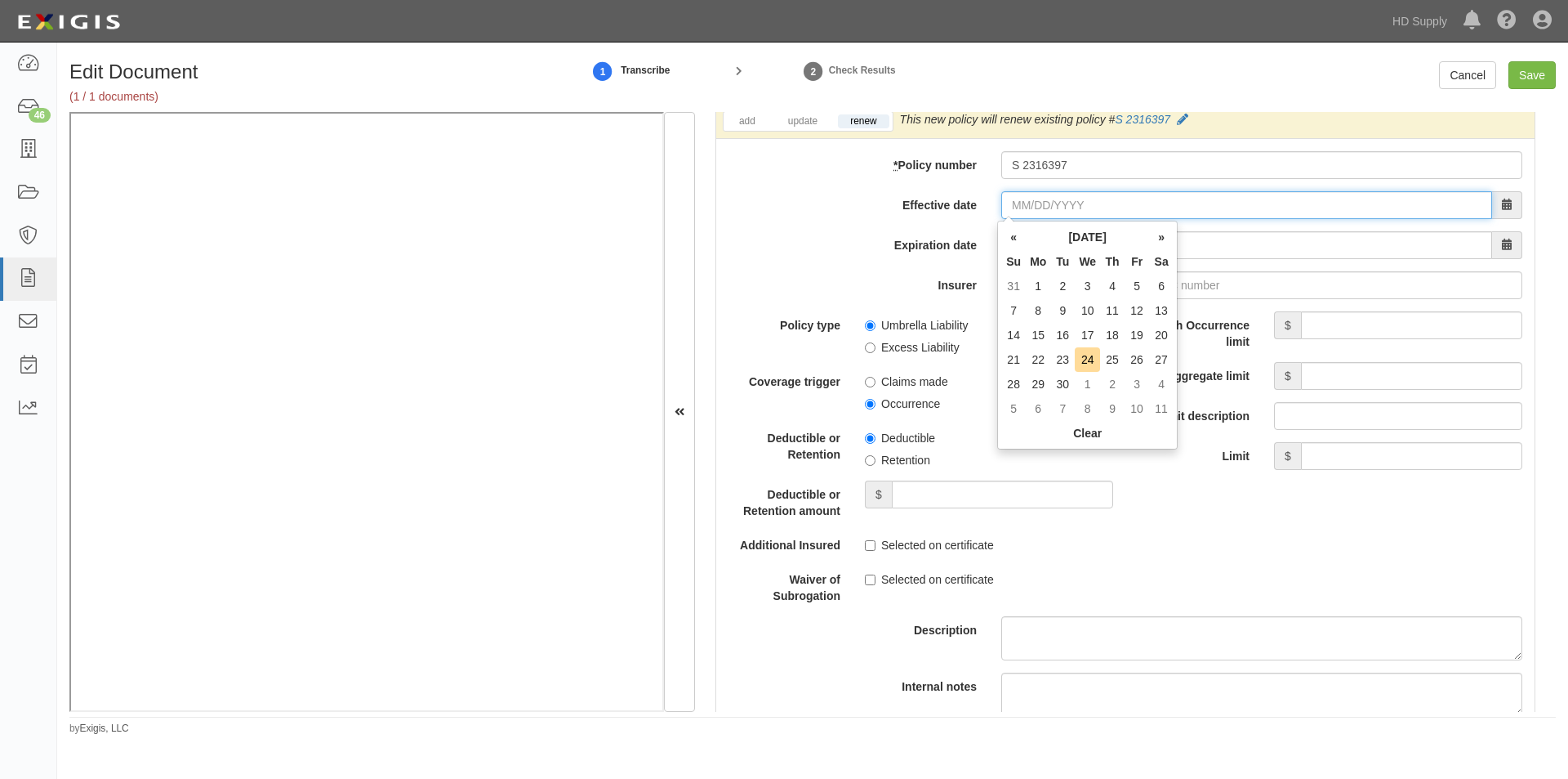
click at [1195, 209] on input "Effective date" at bounding box center [1246, 205] width 491 height 28
type input "09/25/2025"
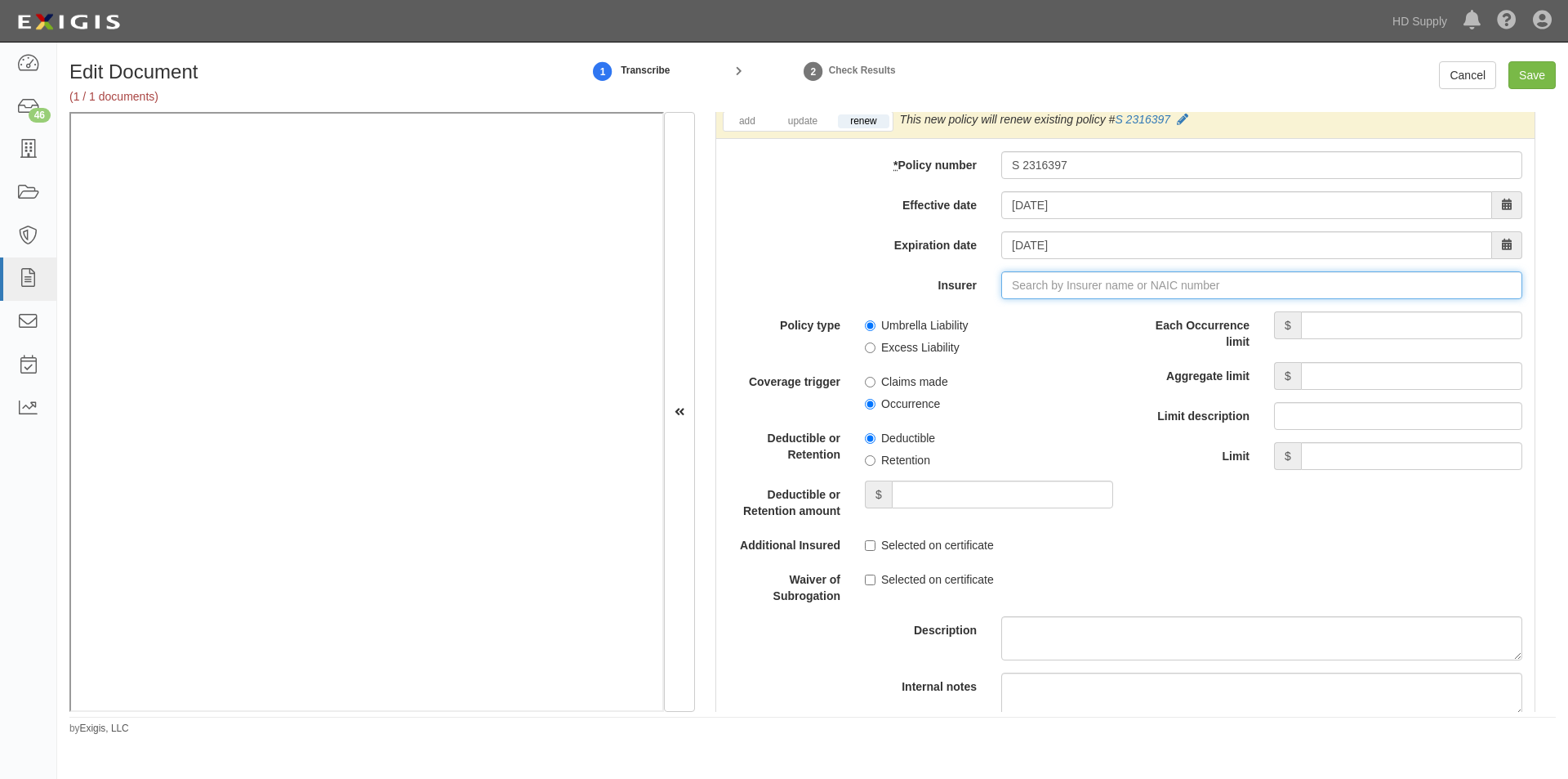
click at [1049, 291] on input "Insurer" at bounding box center [1261, 285] width 521 height 28
type input "180 Seguros S.A. (0) NR Rating"
type input "1"
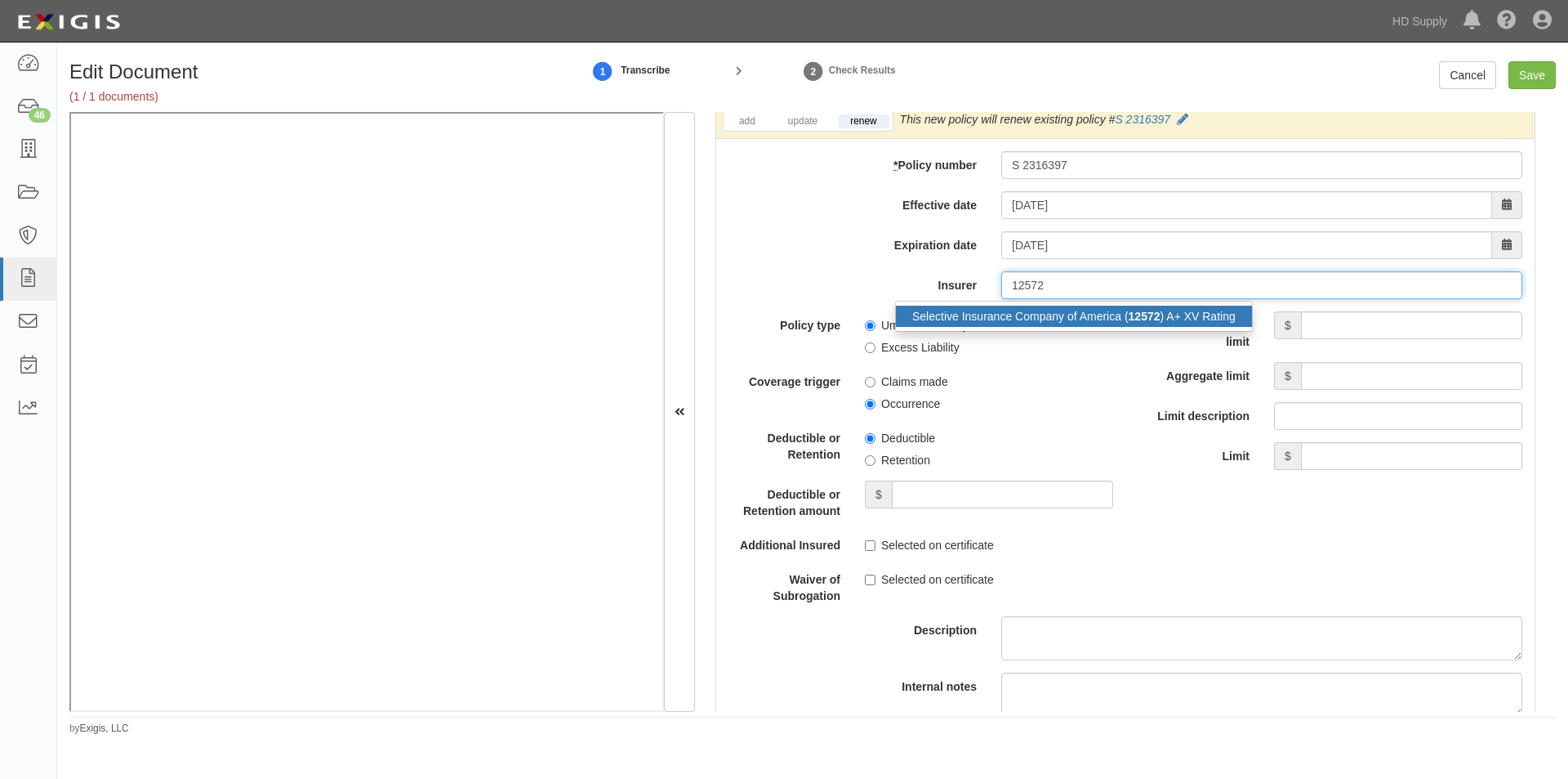
click at [1047, 307] on div "Selective Insurance Company of America ( 12572 ) A+ XV Rating" at bounding box center [1073, 316] width 356 height 21
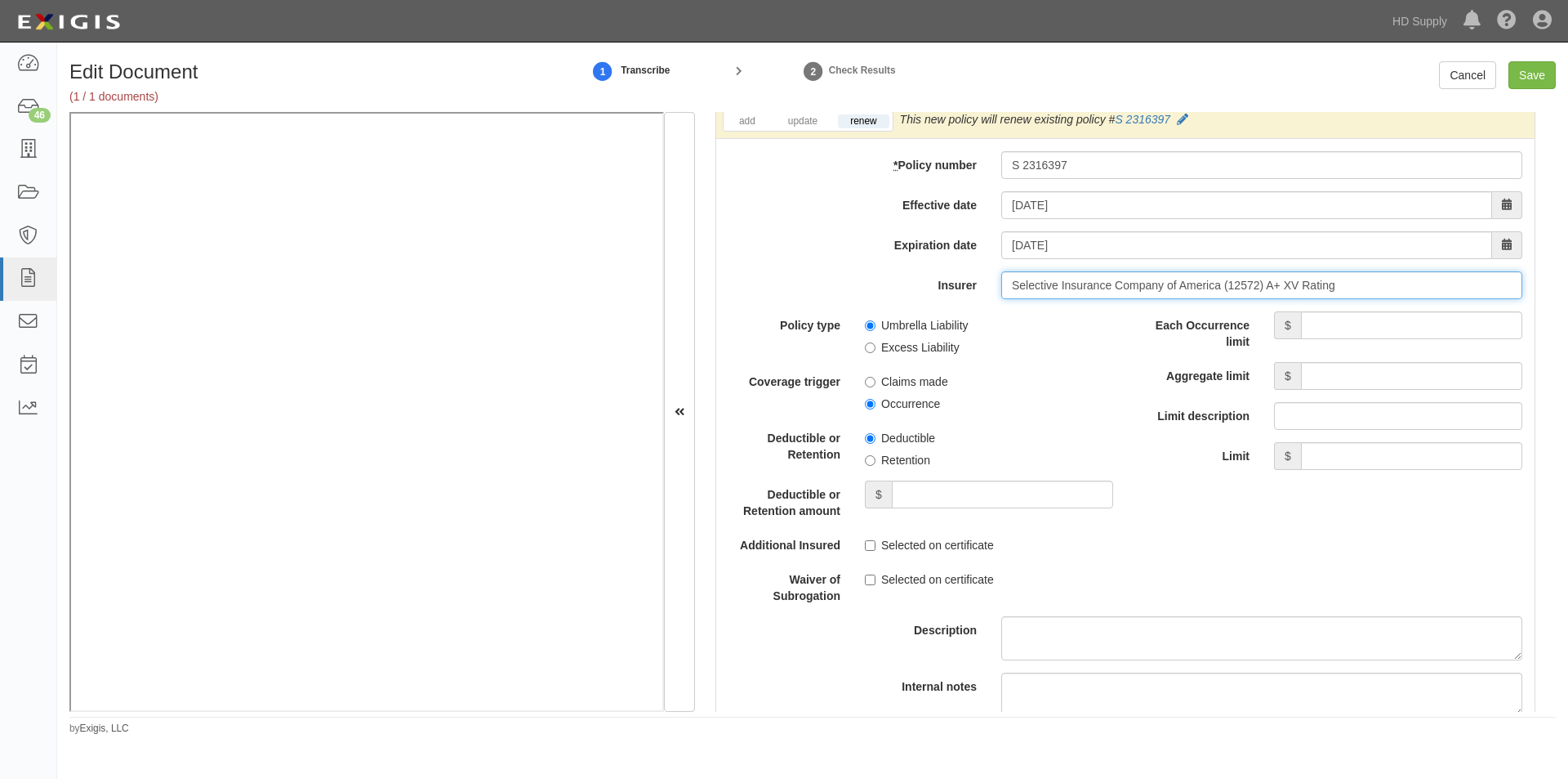
type input "Selective Insurance Company of America (12572) A+ XV Rating"
click at [1360, 327] on input "Each Occurrence limit" at bounding box center [1412, 325] width 221 height 28
type input "5,000,000"
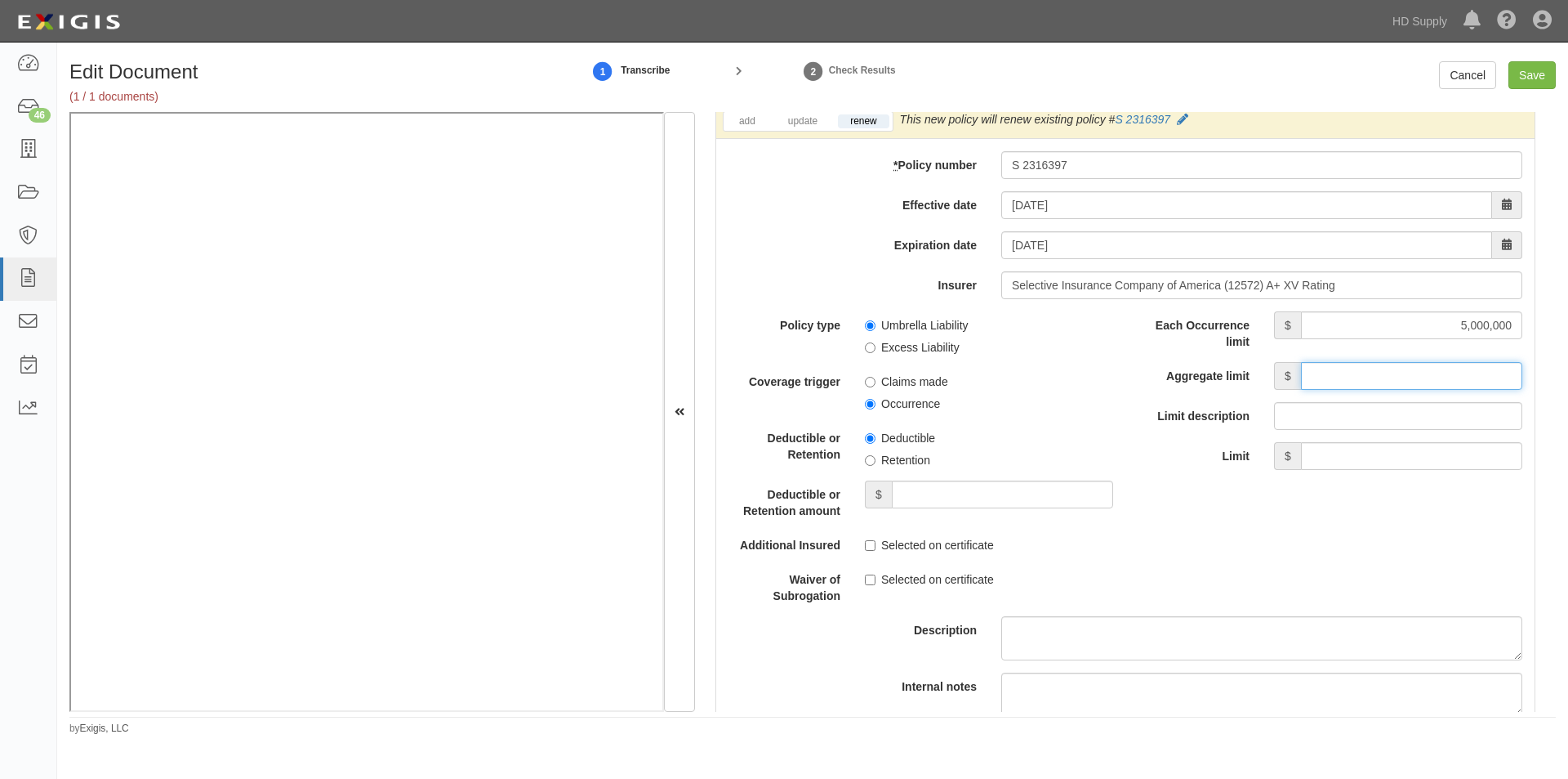
click at [1336, 376] on input "Aggregate limit" at bounding box center [1412, 376] width 221 height 28
type input "5,000,000"
click at [867, 321] on input "Umbrella Liability" at bounding box center [870, 326] width 11 height 11
radio input "true"
click at [871, 400] on input "Occurrence" at bounding box center [870, 404] width 11 height 11
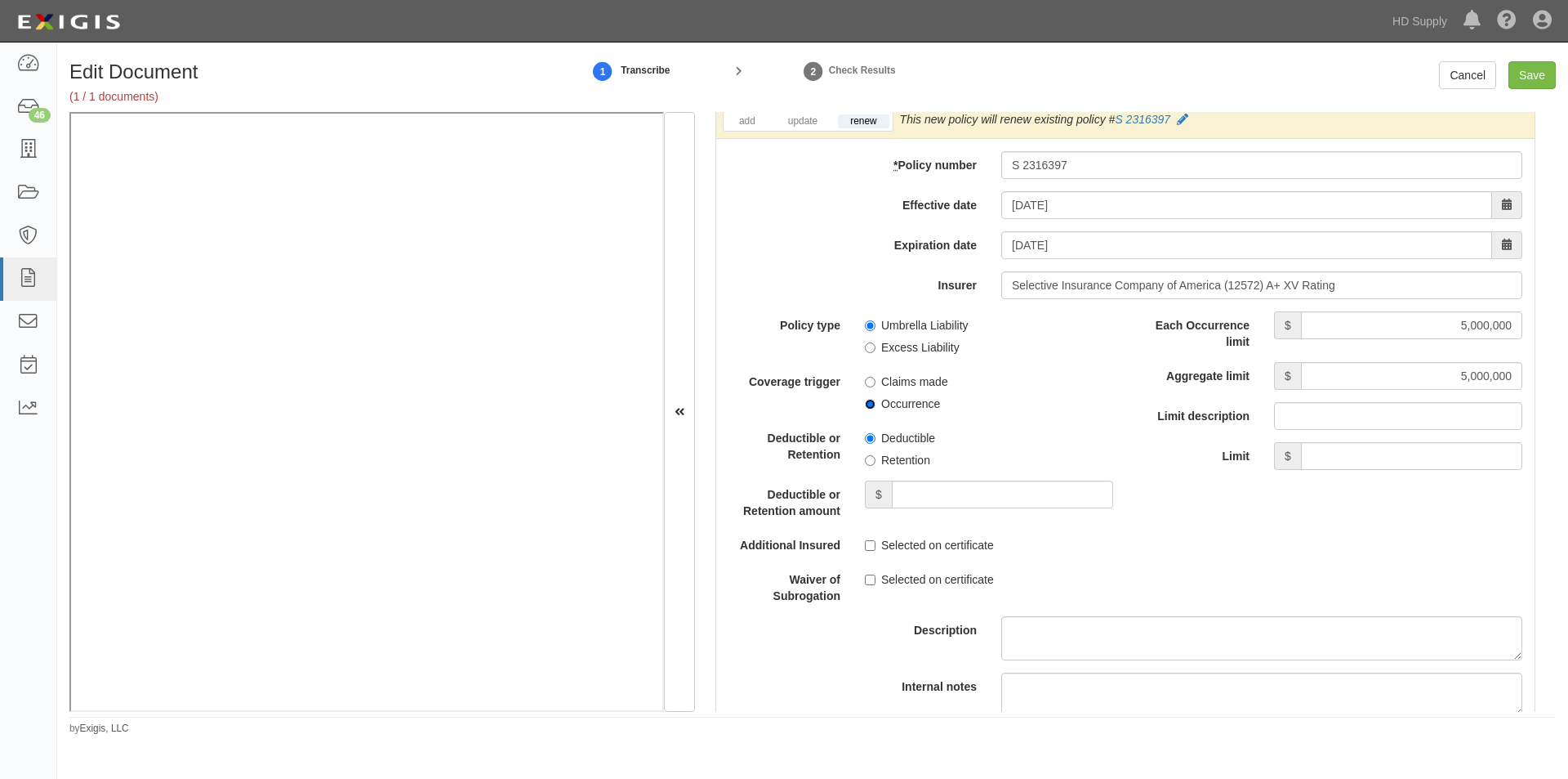
radio input "true"
click at [871, 462] on input "Retention" at bounding box center [870, 460] width 11 height 11
radio input "true"
click at [1540, 71] on input "Save" at bounding box center [1532, 75] width 47 height 28
type input "1000000"
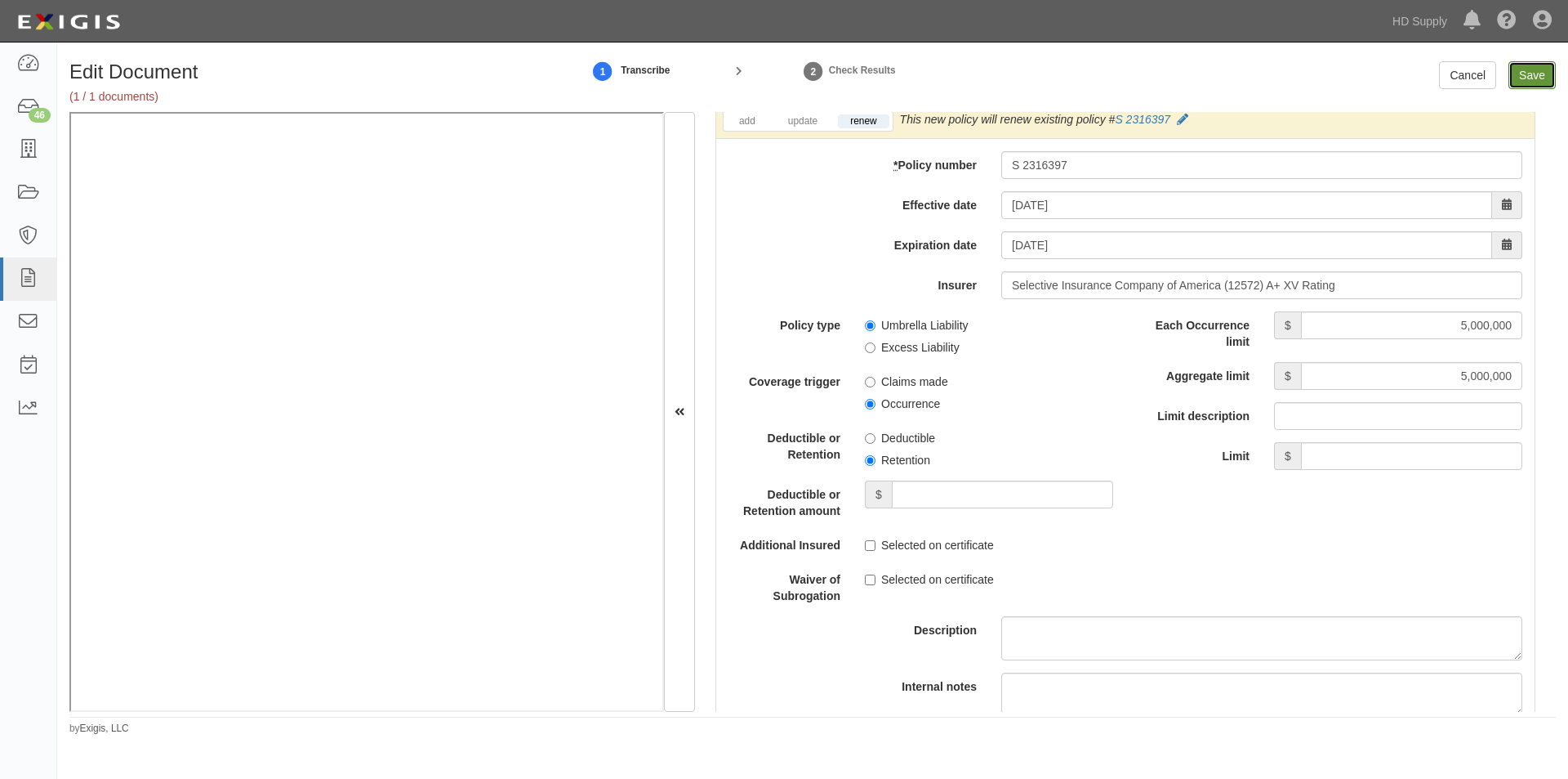
type input "500000"
type input "15000"
type input "1000000"
type input "2000000"
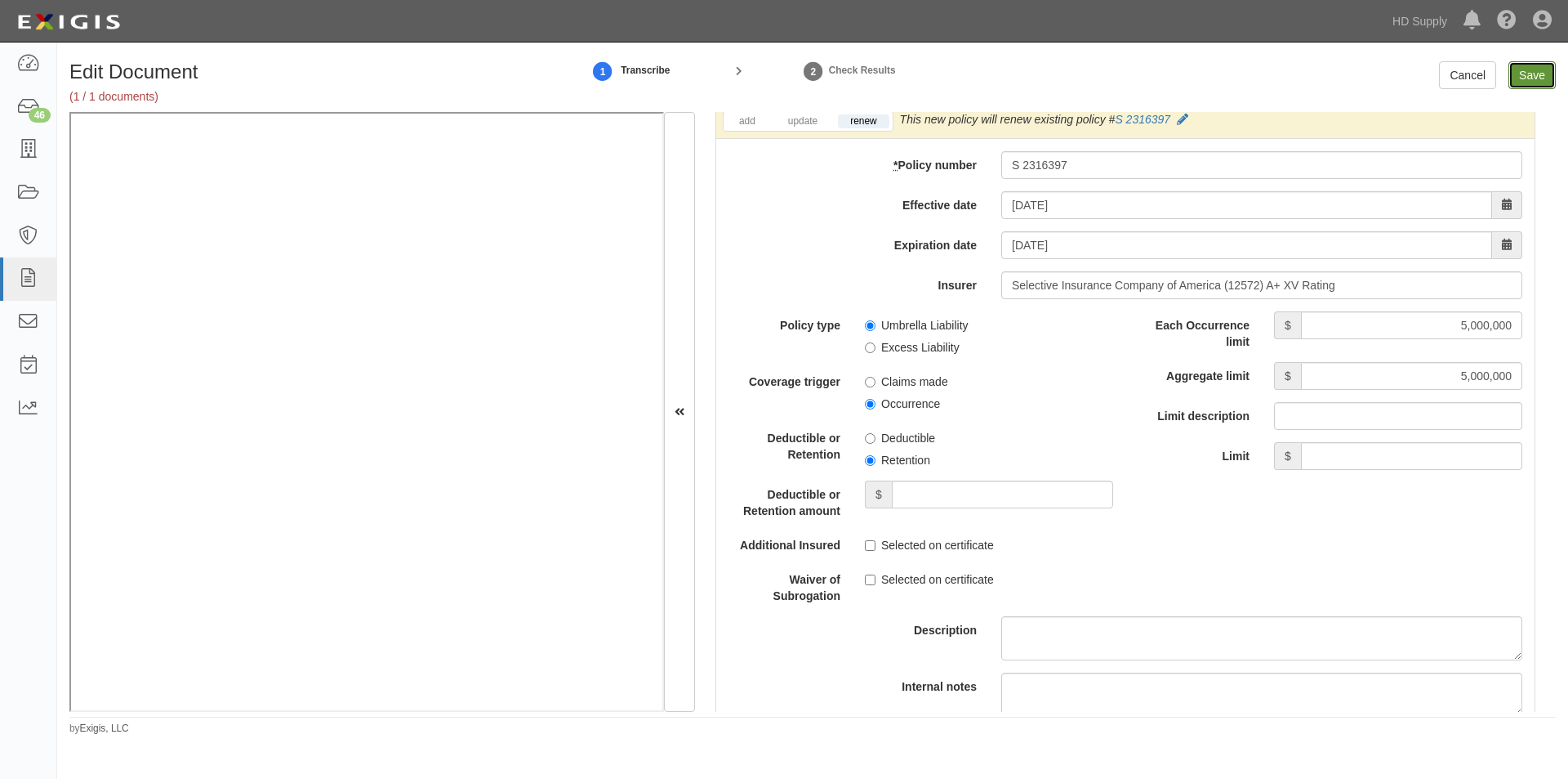
type input "1000000"
type input "5000000"
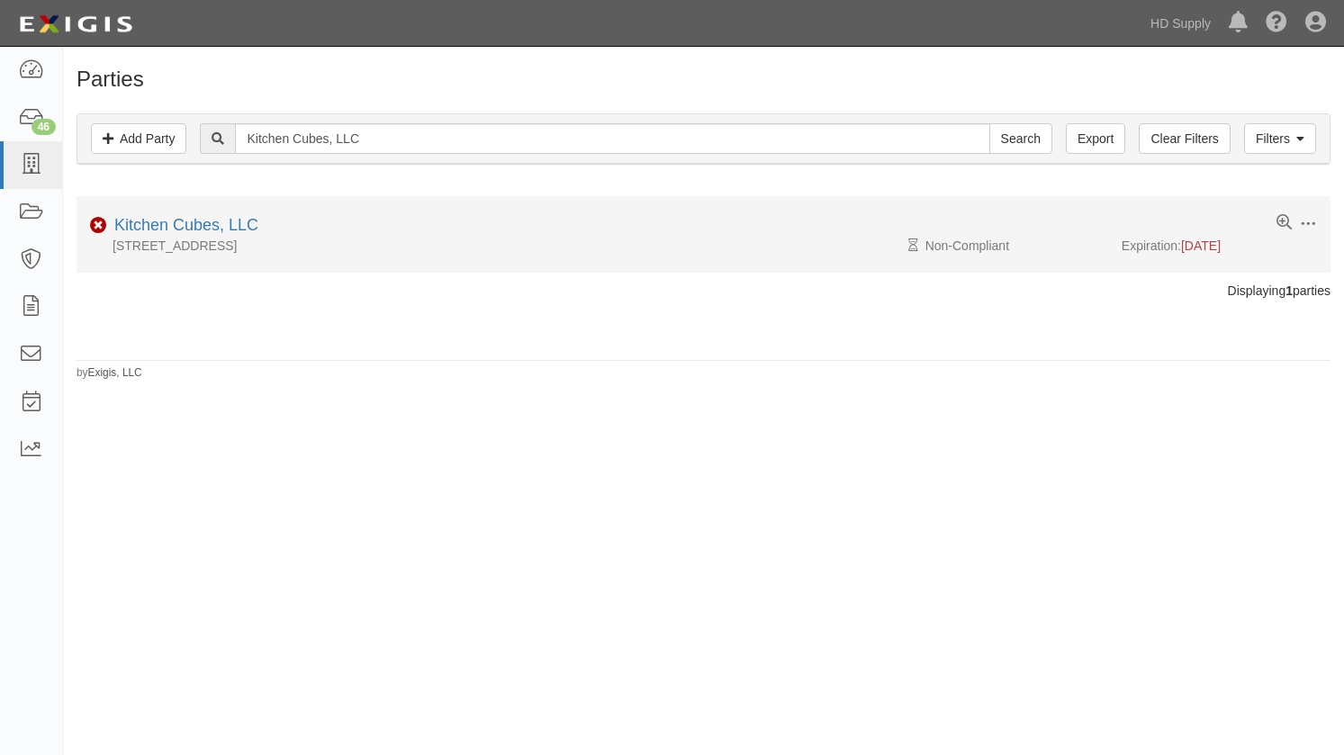
drag, startPoint x: 206, startPoint y: 334, endPoint x: 173, endPoint y: 263, distance: 78.5
click at [195, 313] on div "Parties Add Party Filters Add Party Clear Filters Export Kitchen Cubes, LLC Sea…" at bounding box center [703, 224] width 1281 height 313
click at [168, 222] on link "Kitchen Cubes, LLC" at bounding box center [186, 225] width 144 height 18
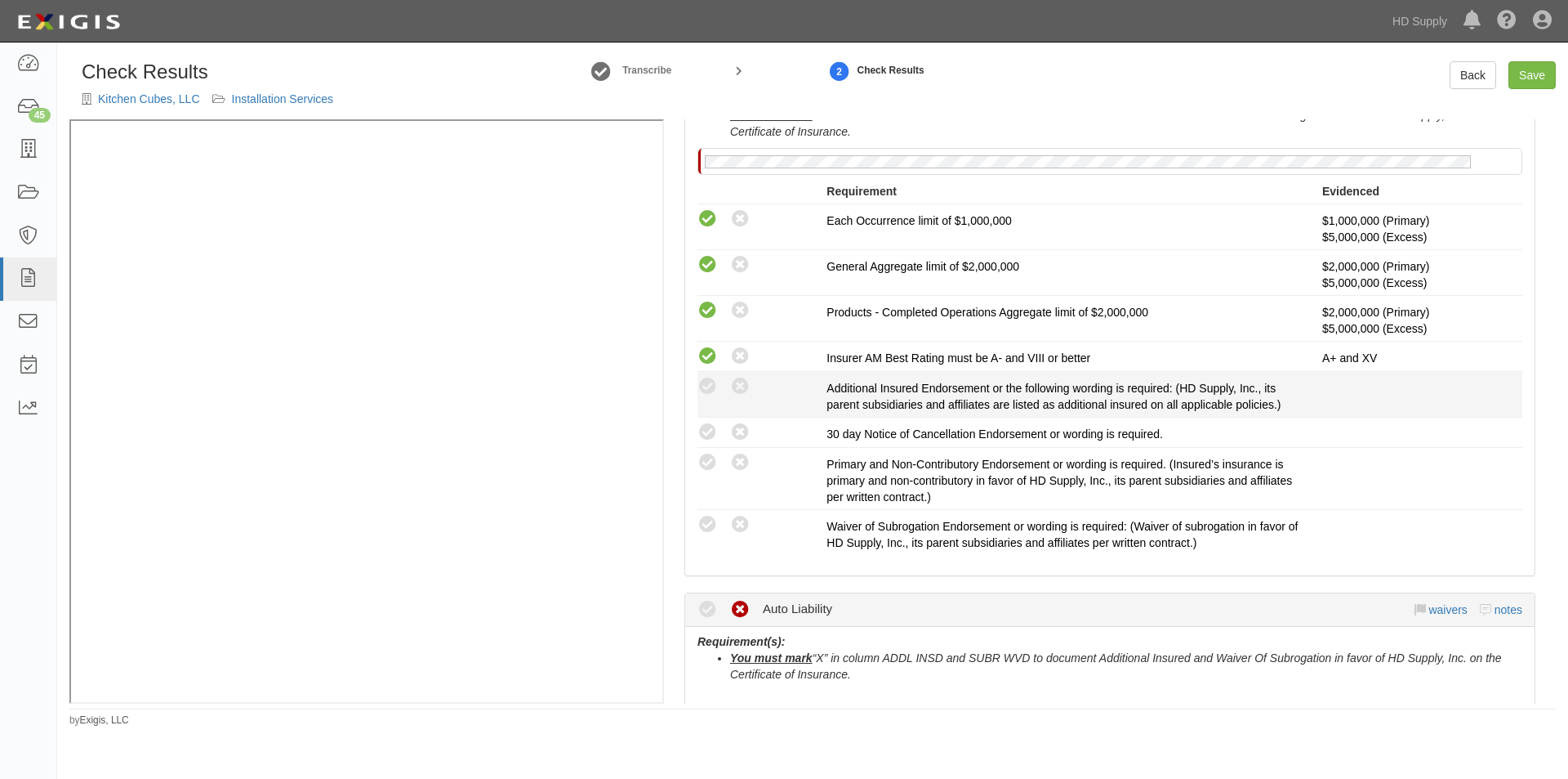
scroll to position [490, 0]
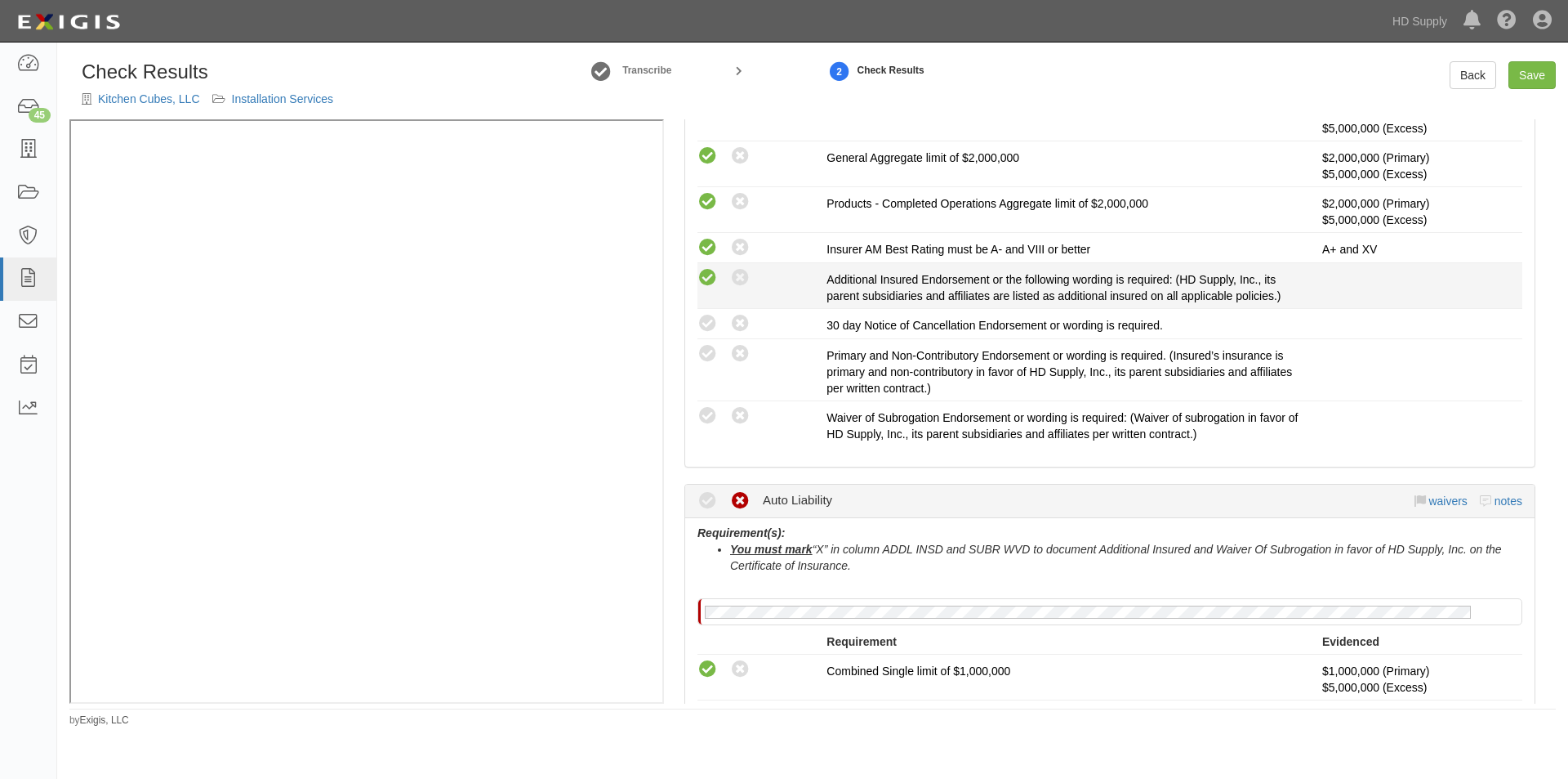
click at [710, 274] on icon at bounding box center [708, 278] width 21 height 21
radio input "true"
click at [714, 330] on icon at bounding box center [708, 324] width 21 height 21
radio input "true"
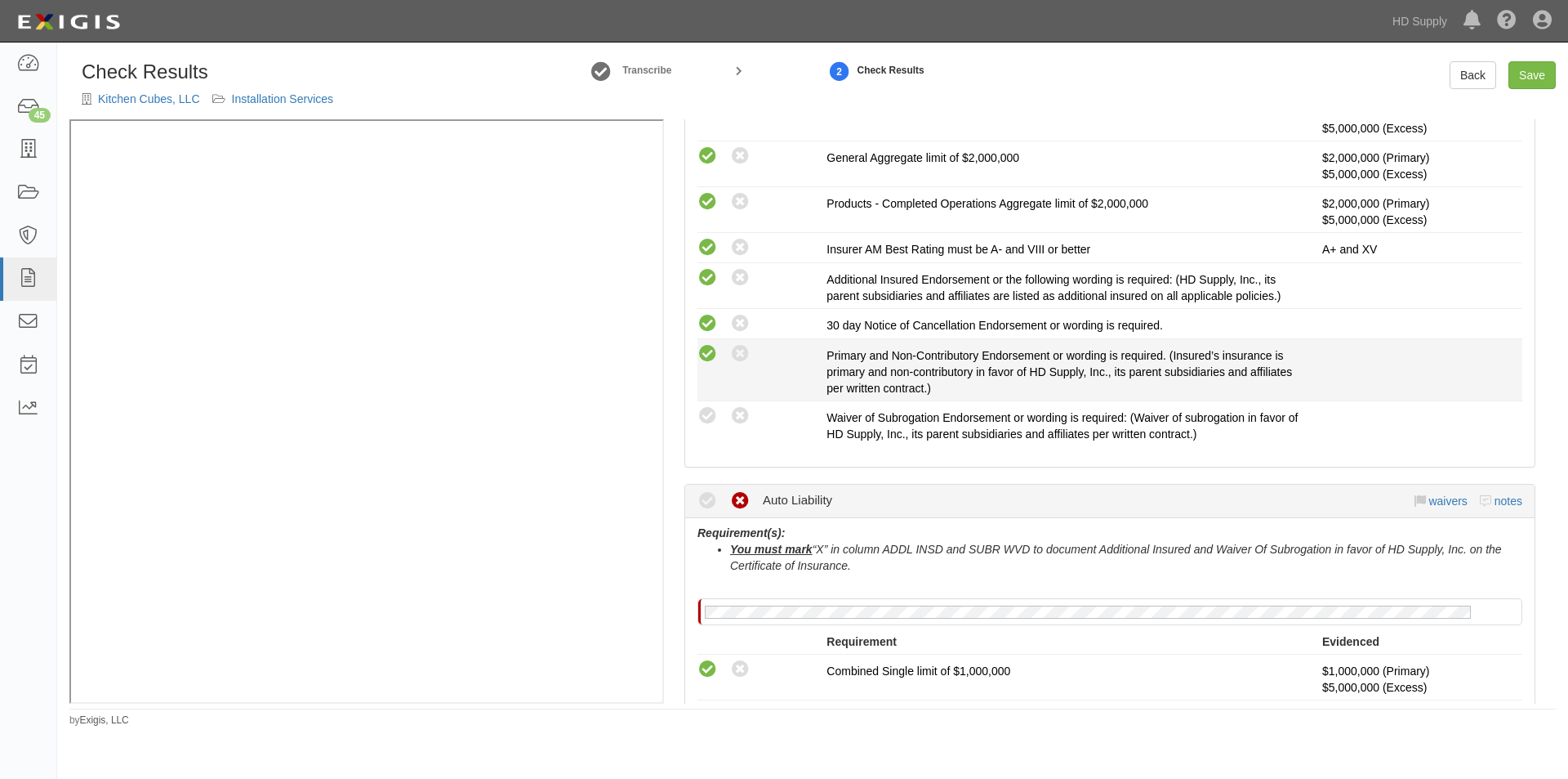
click at [701, 357] on icon at bounding box center [708, 354] width 21 height 21
radio input "true"
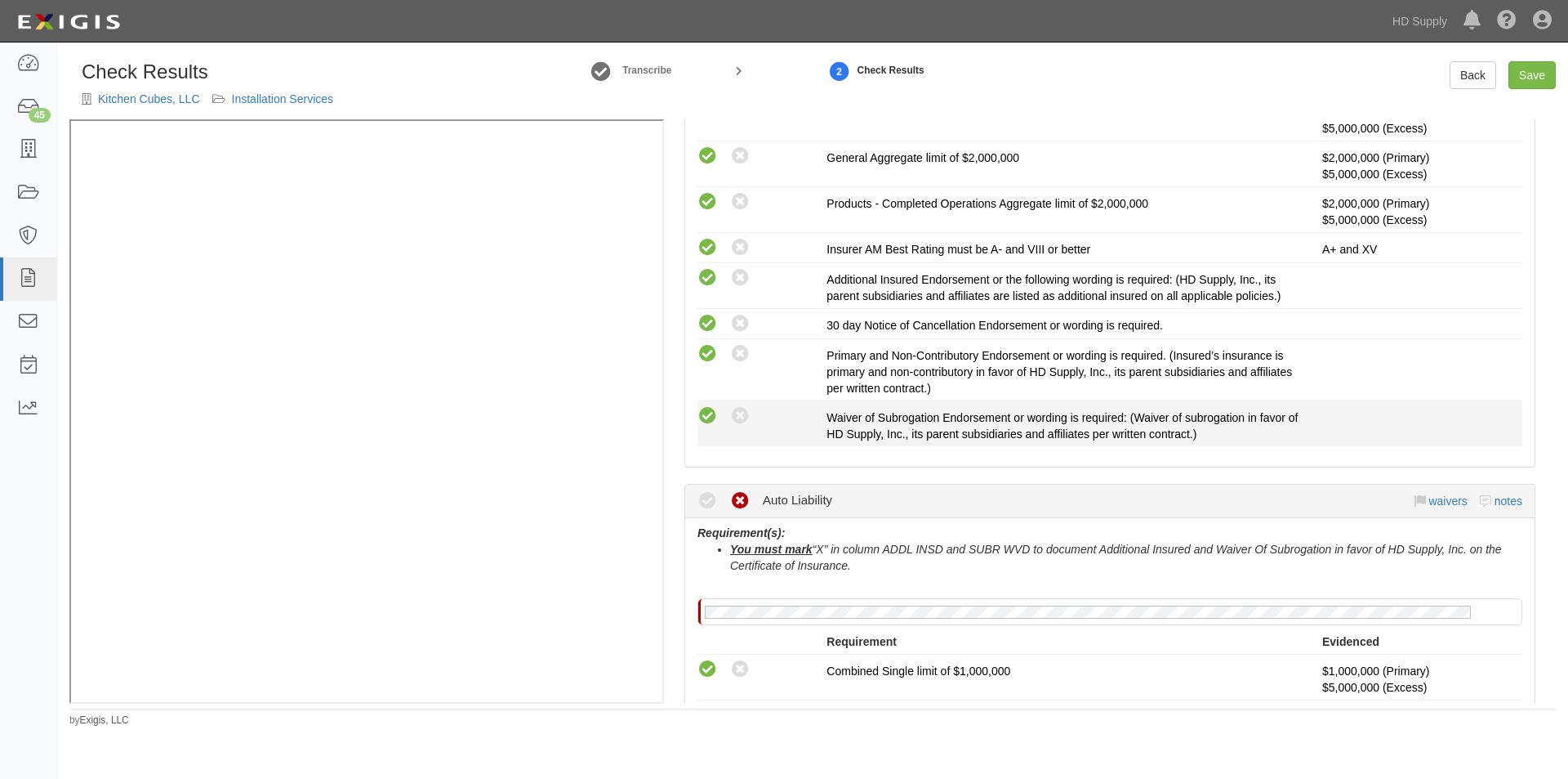
click at [700, 416] on icon at bounding box center [708, 416] width 21 height 21
radio input "true"
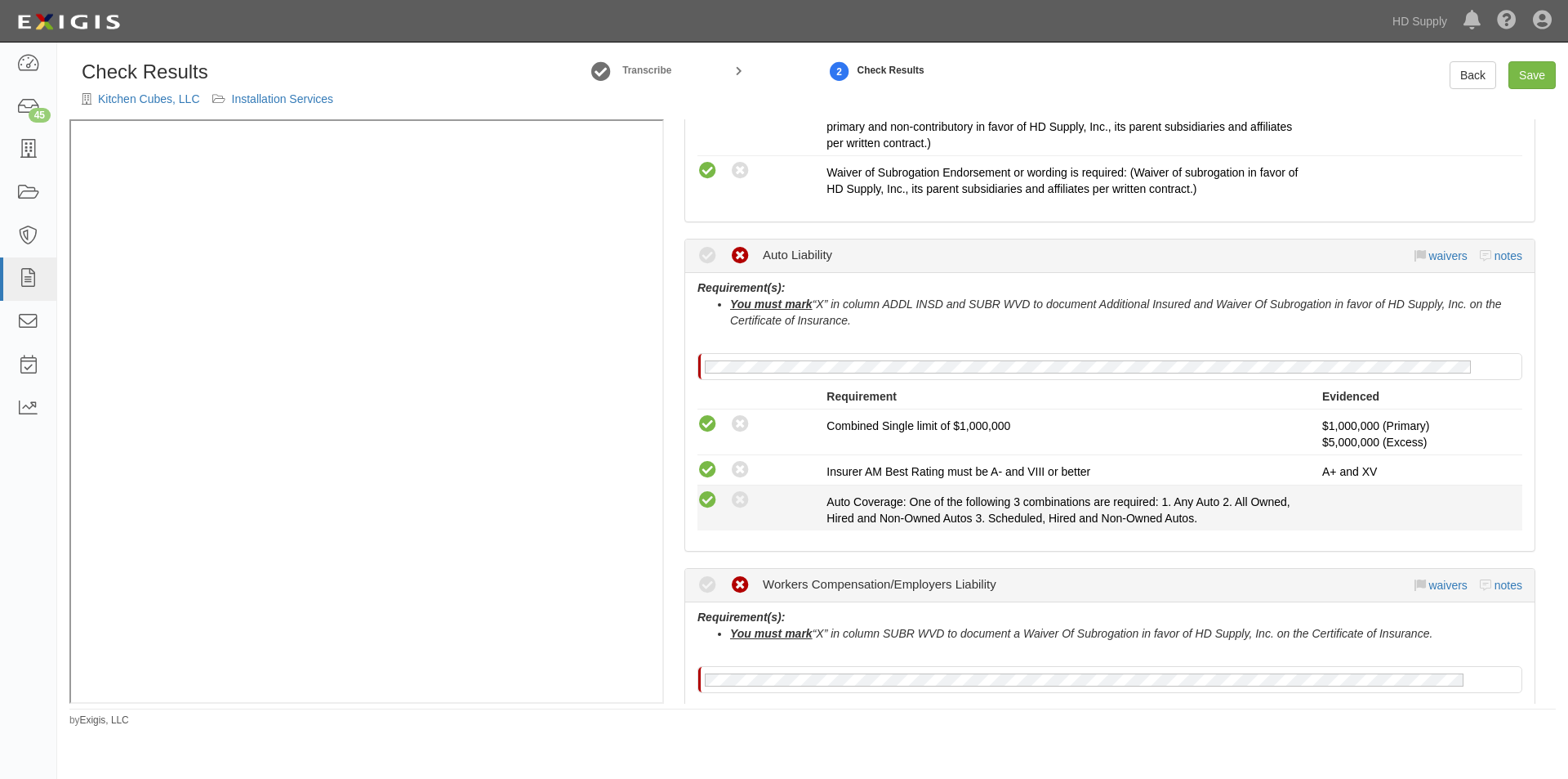
click at [712, 500] on icon at bounding box center [708, 500] width 21 height 21
radio input "true"
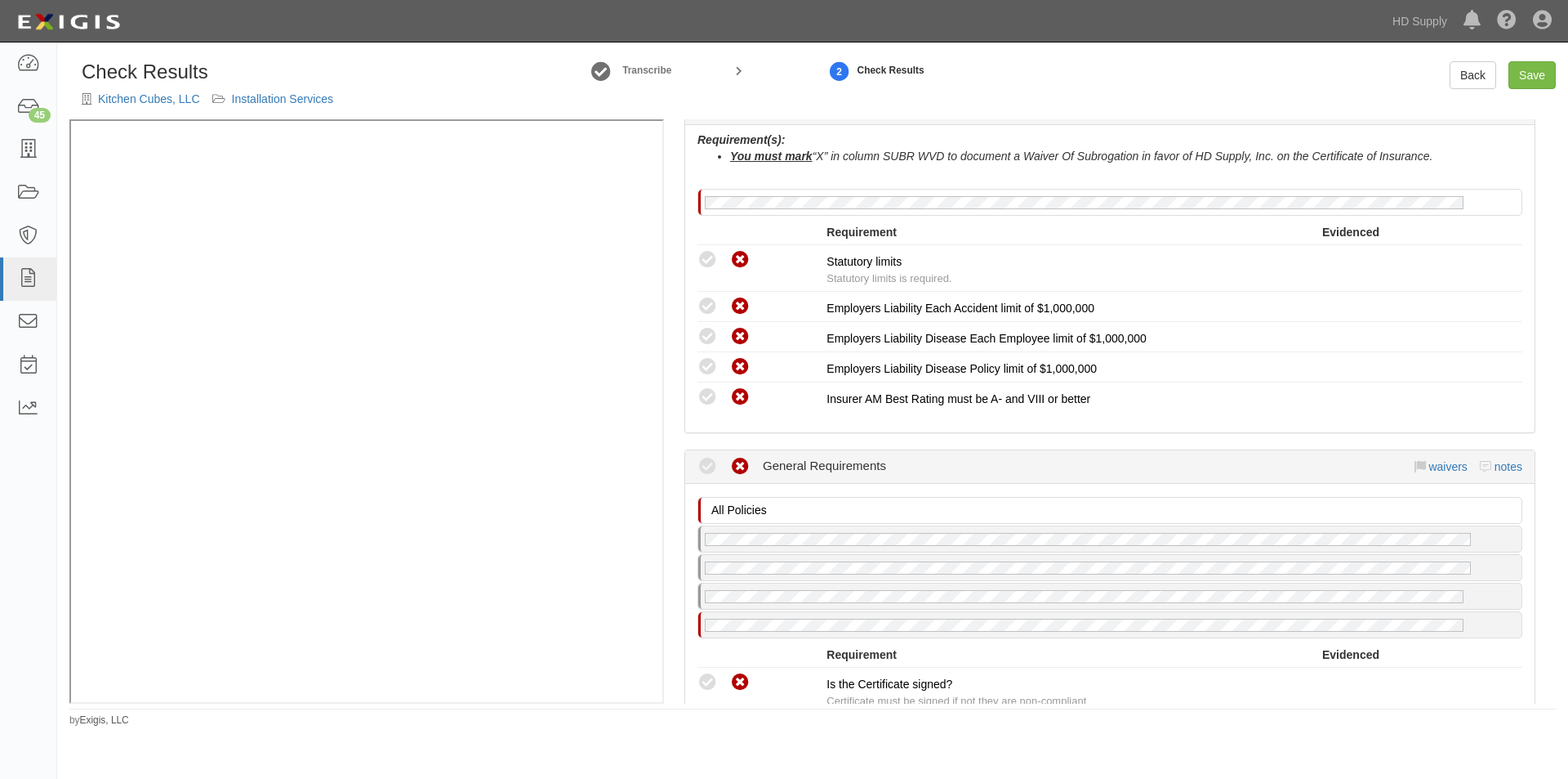
scroll to position [1361, 0]
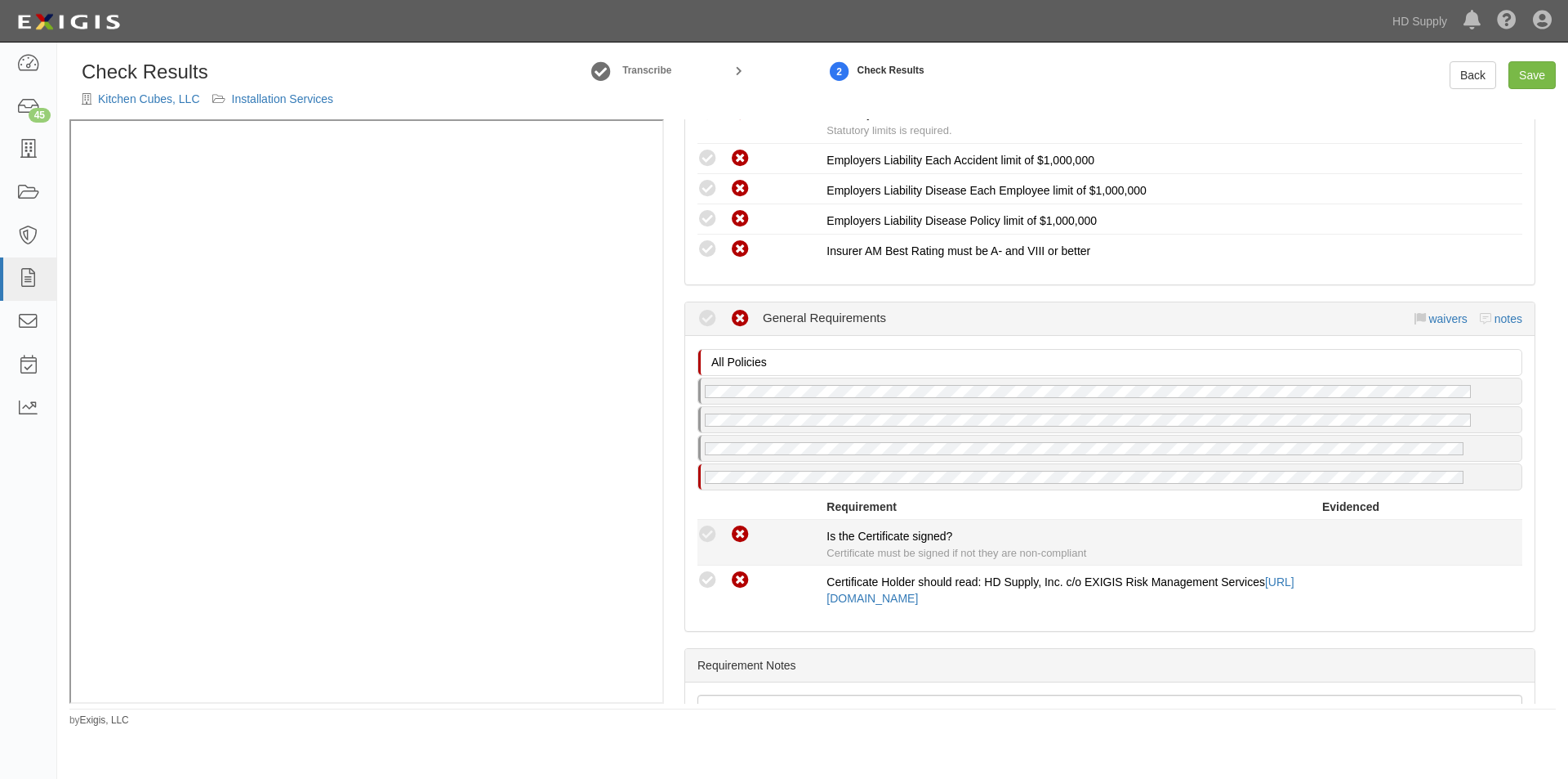
drag, startPoint x: 716, startPoint y: 524, endPoint x: 708, endPoint y: 541, distance: 18.8
click at [715, 525] on icon at bounding box center [708, 535] width 21 height 21
click at [707, 537] on icon at bounding box center [708, 535] width 21 height 21
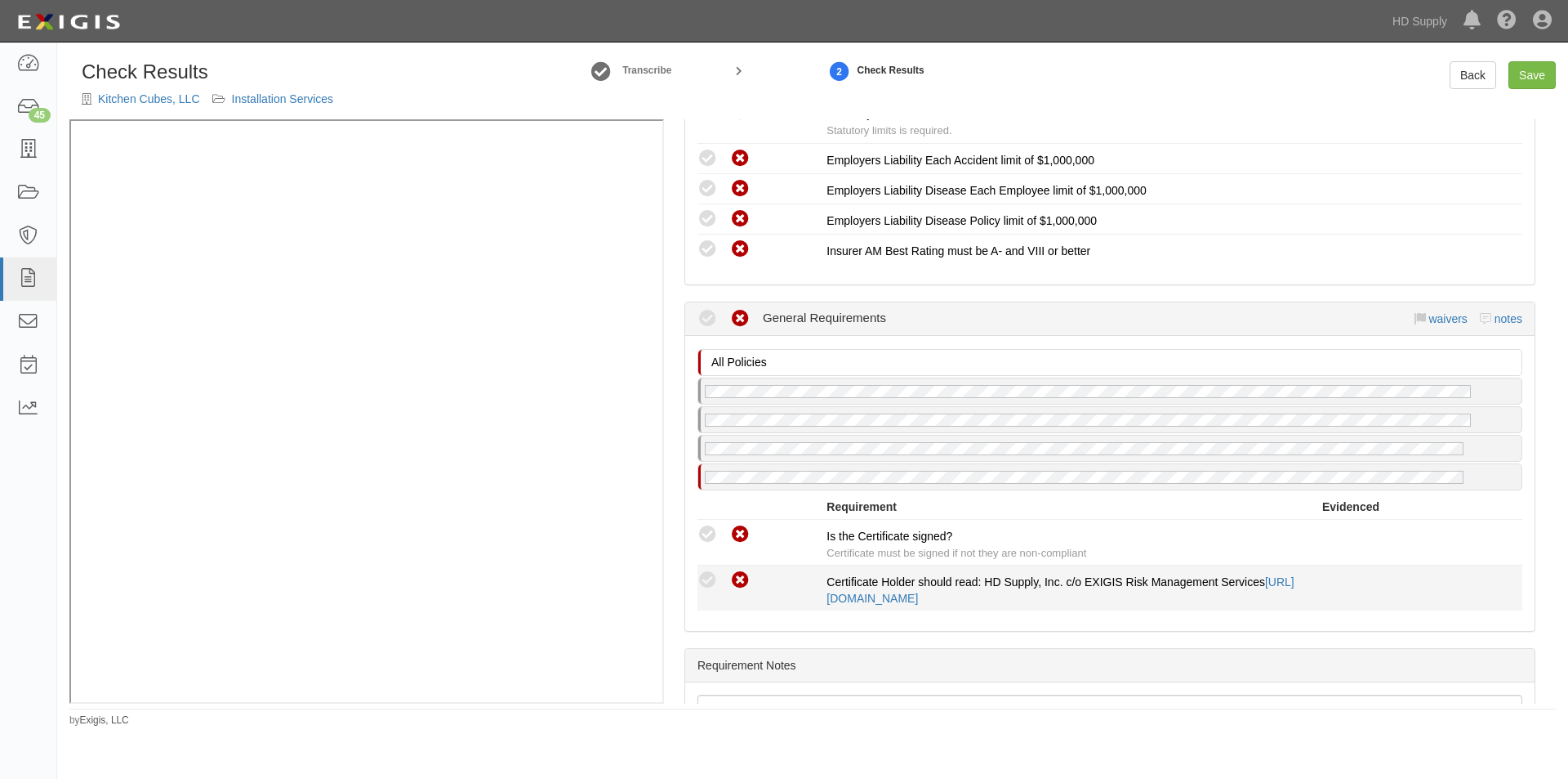
click at [712, 585] on icon at bounding box center [708, 580] width 21 height 21
drag, startPoint x: 712, startPoint y: 578, endPoint x: 712, endPoint y: 554, distance: 24.0
click at [712, 574] on icon at bounding box center [708, 580] width 21 height 21
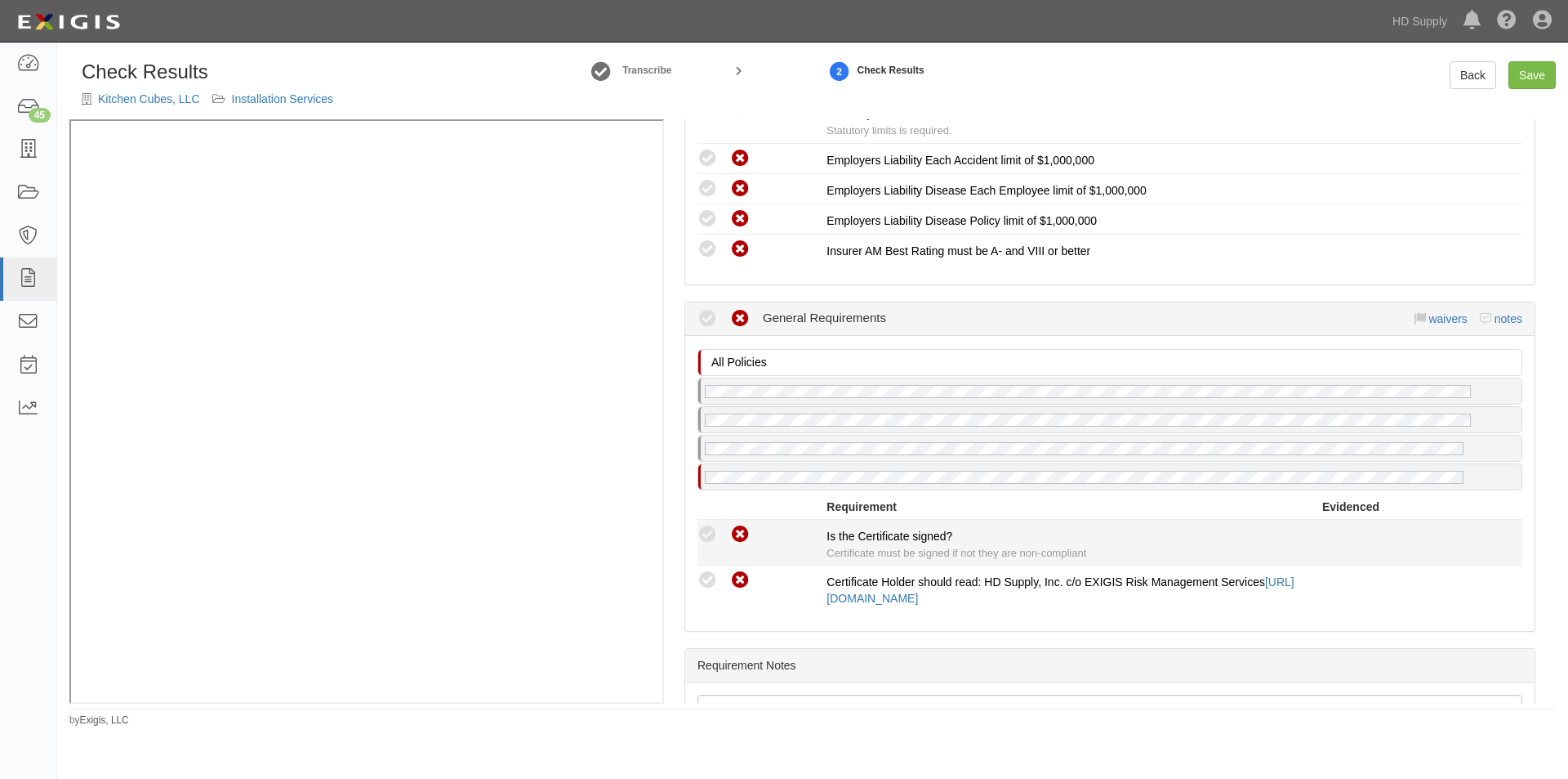
click at [712, 542] on icon at bounding box center [708, 535] width 21 height 21
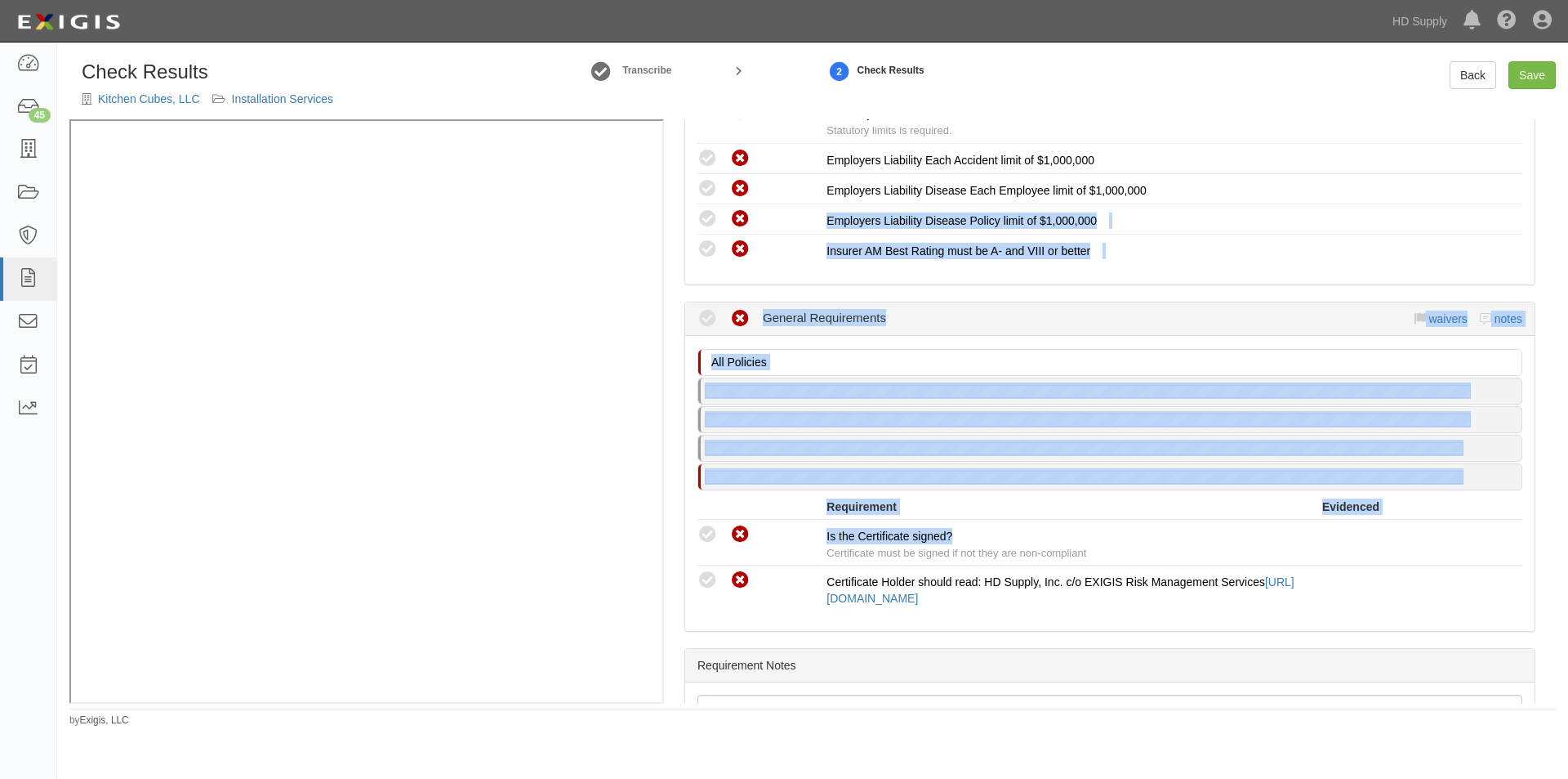
drag, startPoint x: 1557, startPoint y: 536, endPoint x: 1532, endPoint y: 196, distance: 340.9
click at [1532, 196] on div "Check Results Kitchen Cubes, LLC Installation Services Transcribe 2 Check Resul…" at bounding box center [812, 395] width 1511 height 666
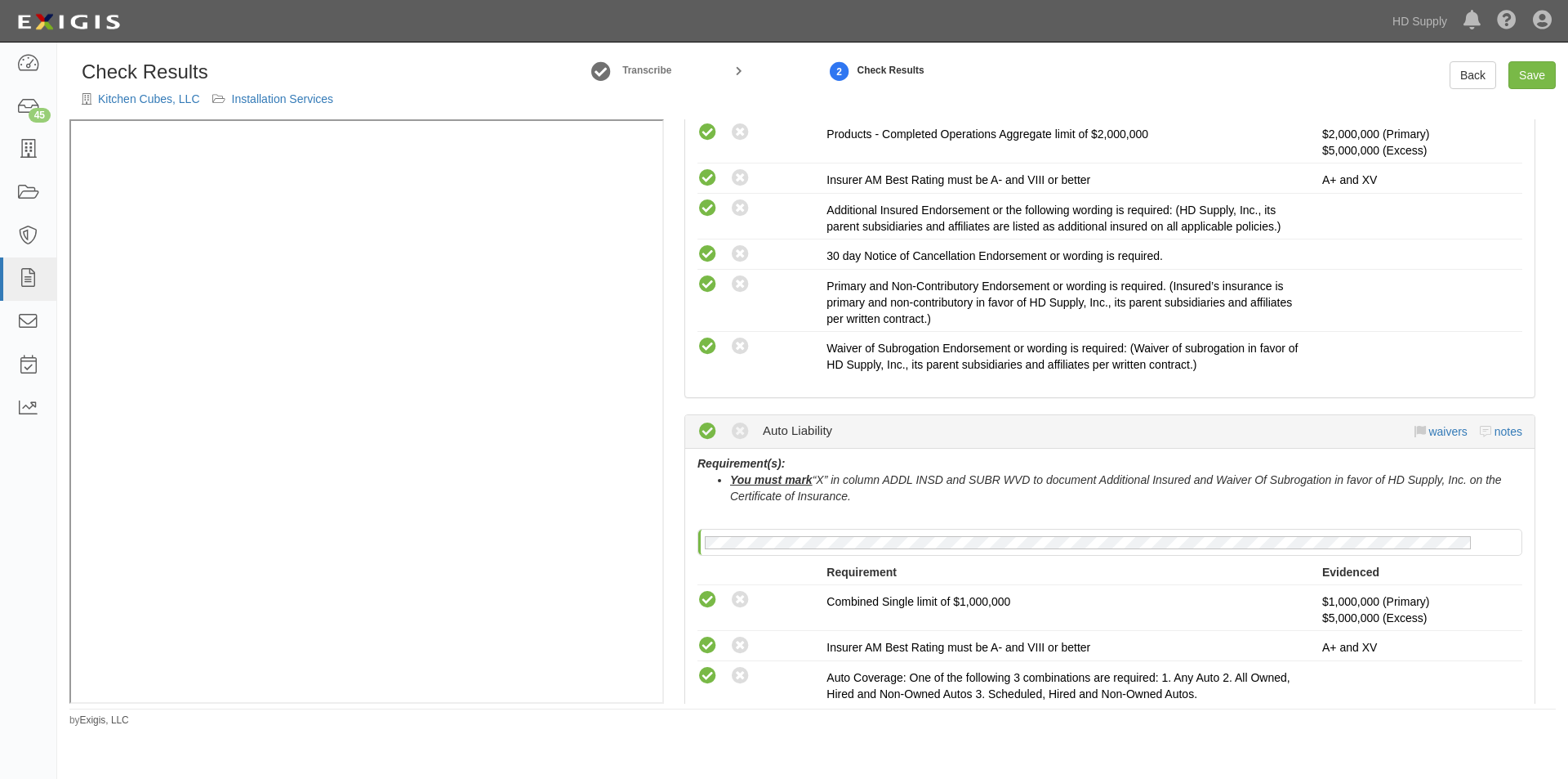
scroll to position [0, 0]
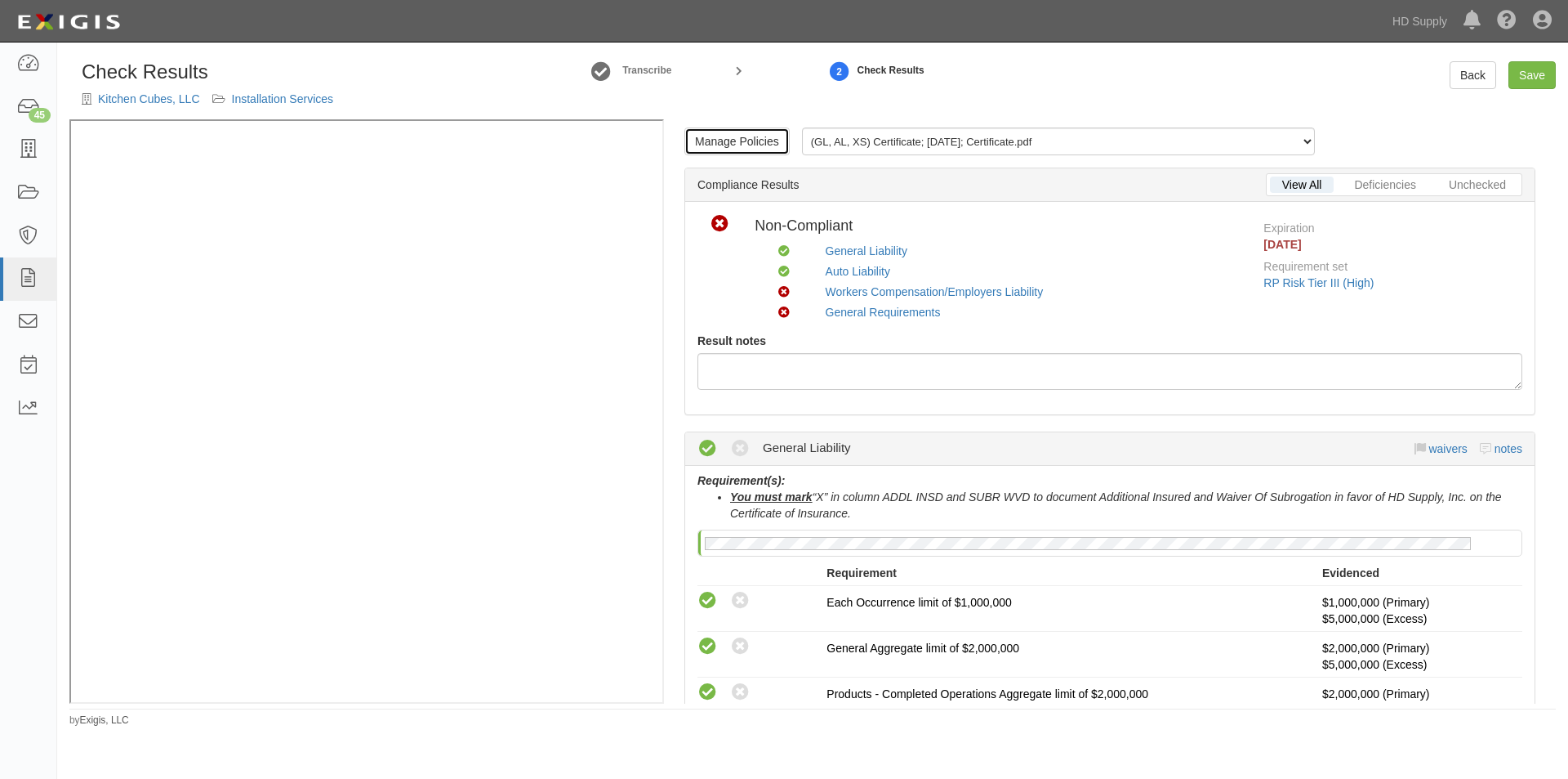
click at [759, 144] on link "Manage Policies" at bounding box center [737, 141] width 105 height 28
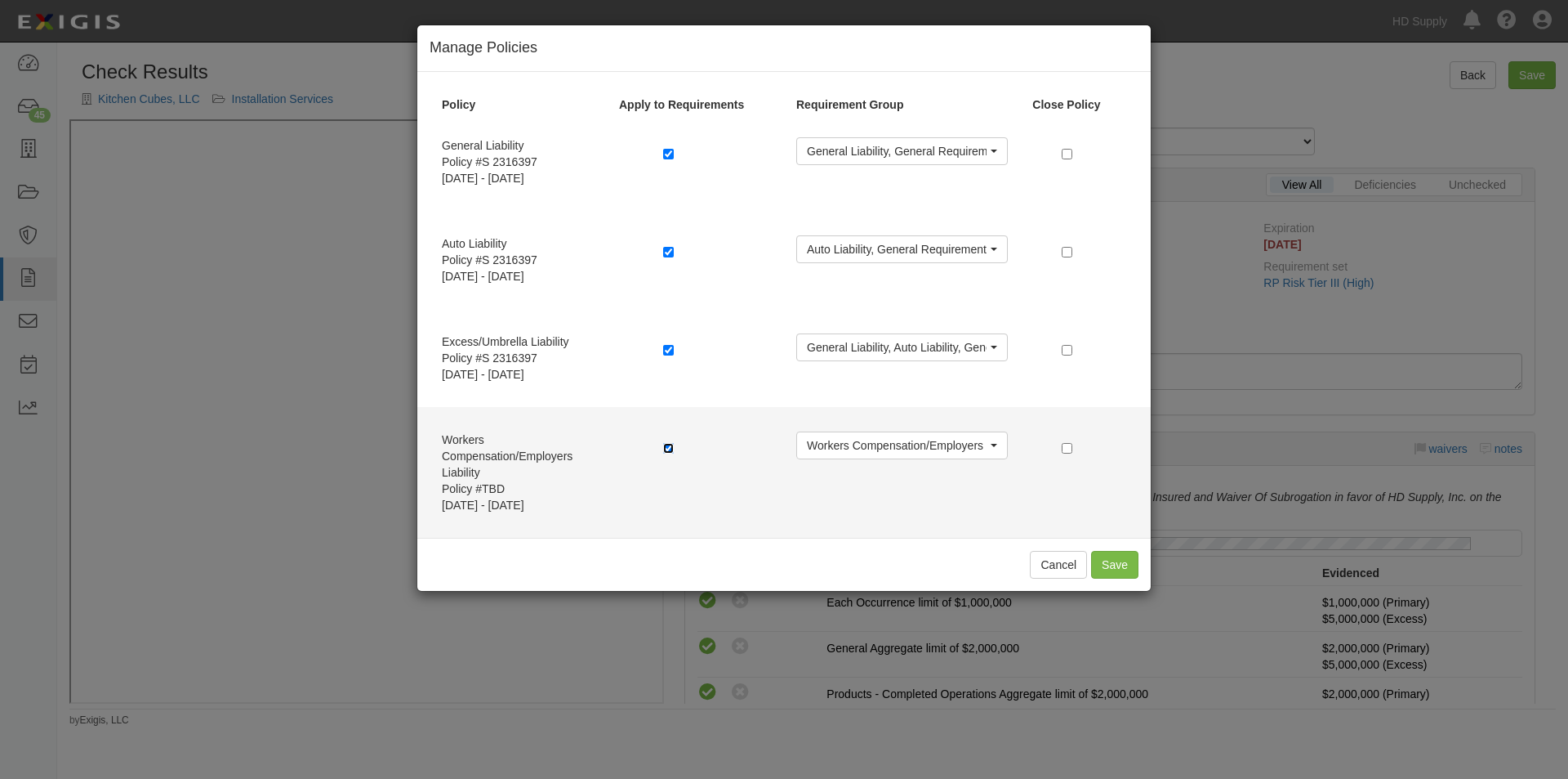
click at [669, 451] on input "checkbox" at bounding box center [669, 449] width 11 height 11
checkbox input "false"
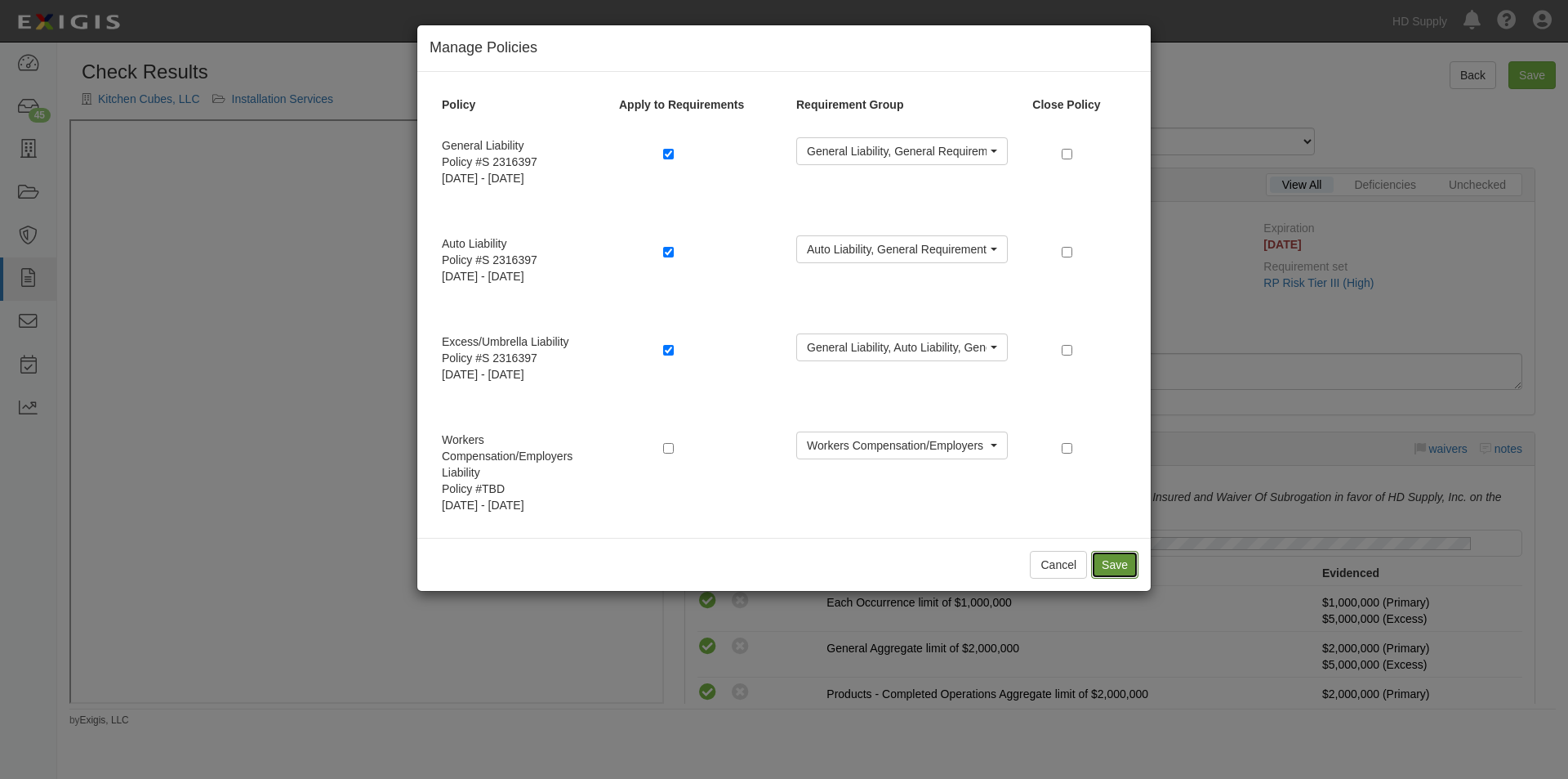
click at [1120, 570] on button "Save" at bounding box center [1114, 565] width 47 height 28
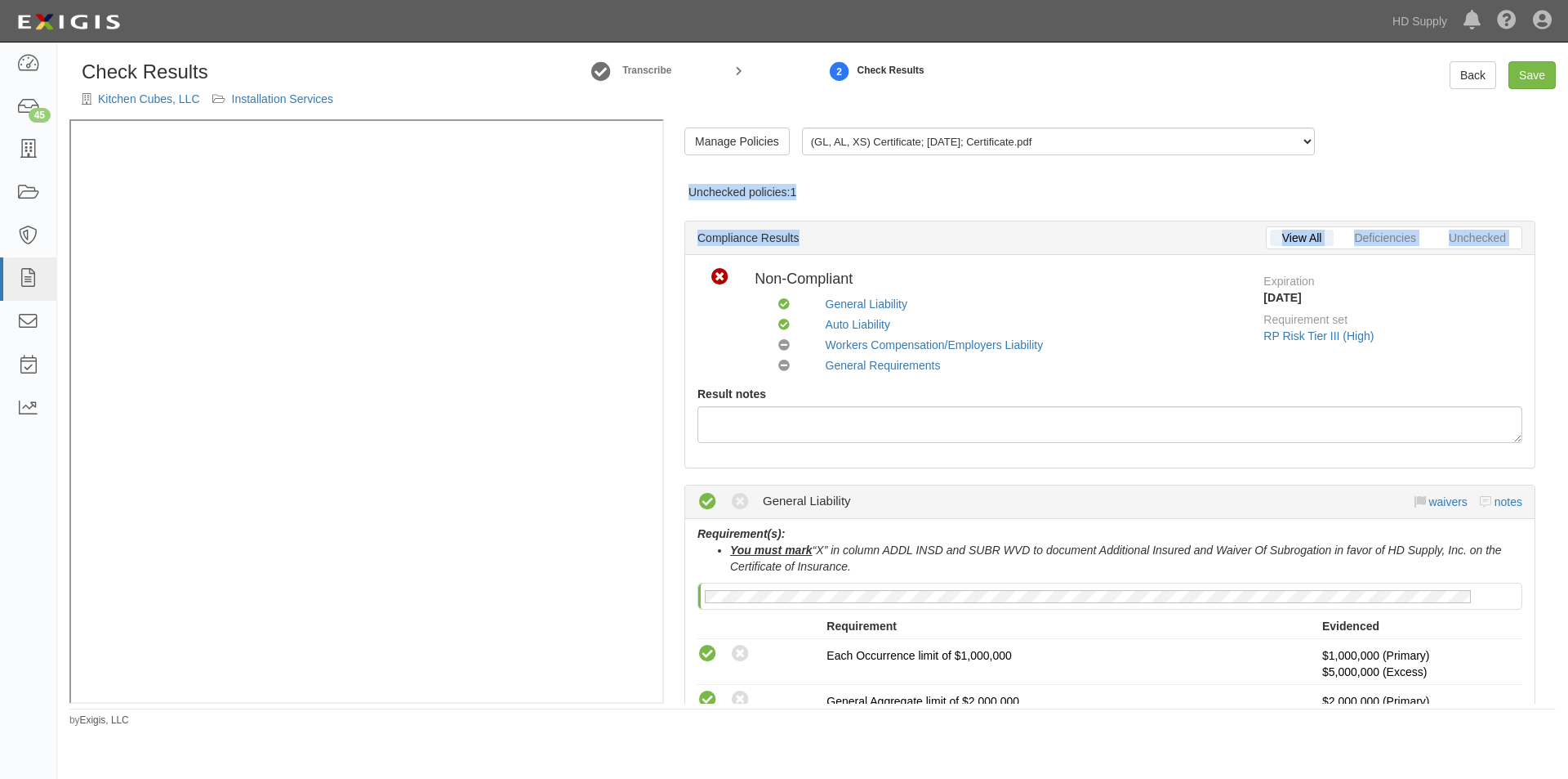
drag, startPoint x: 1556, startPoint y: 155, endPoint x: 1562, endPoint y: 231, distance: 76.2
click at [1562, 231] on div "Check Results Kitchen Cubes, LLC Installation Services Transcribe 2 Check Resul…" at bounding box center [812, 395] width 1511 height 666
click at [1526, 171] on div "Manage Policies (GL, AL, XS) Certificate; 9/22/2025; Certificate.pdf Unchecked …" at bounding box center [1110, 411] width 892 height 585
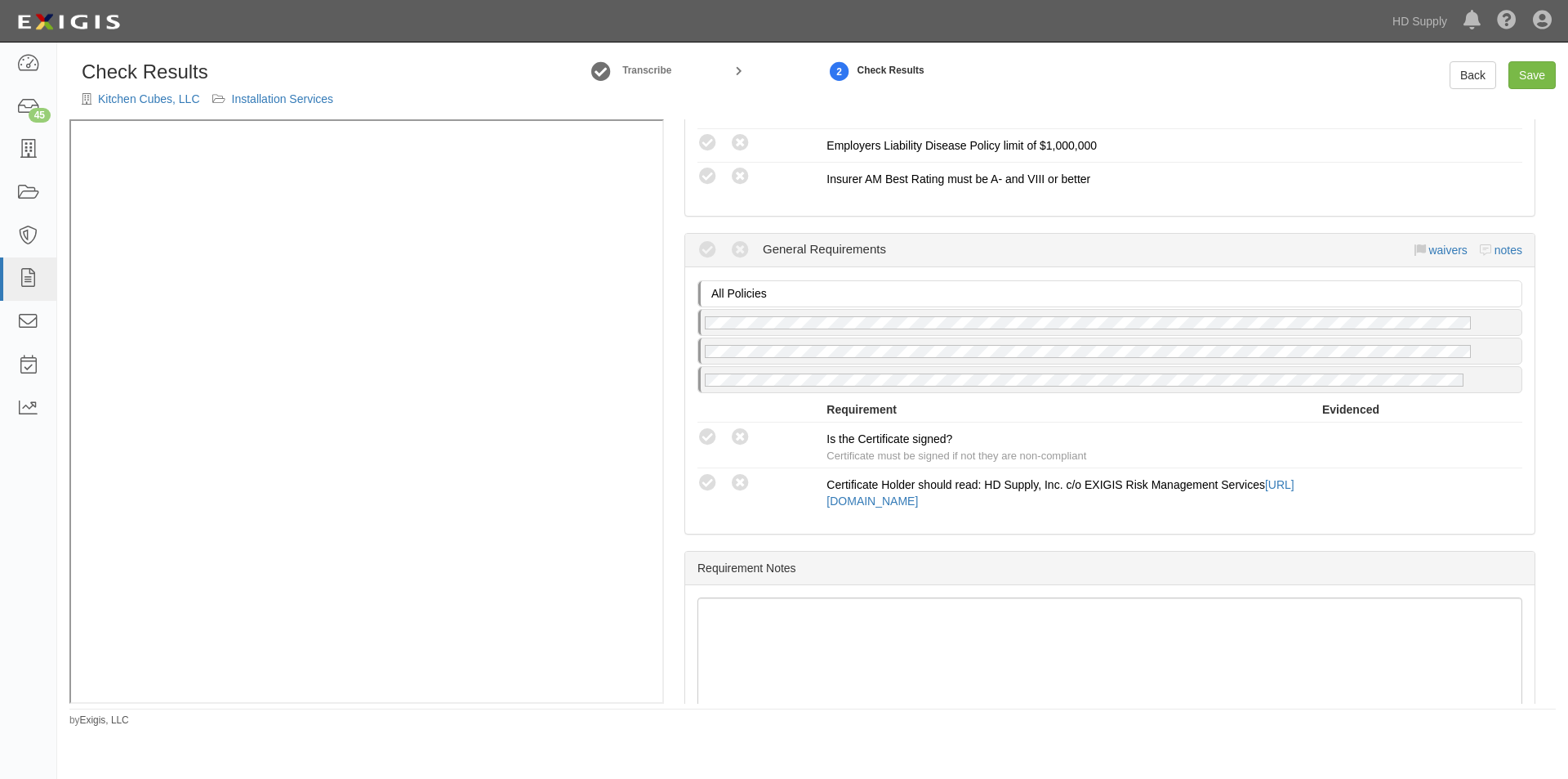
scroll to position [1499, 0]
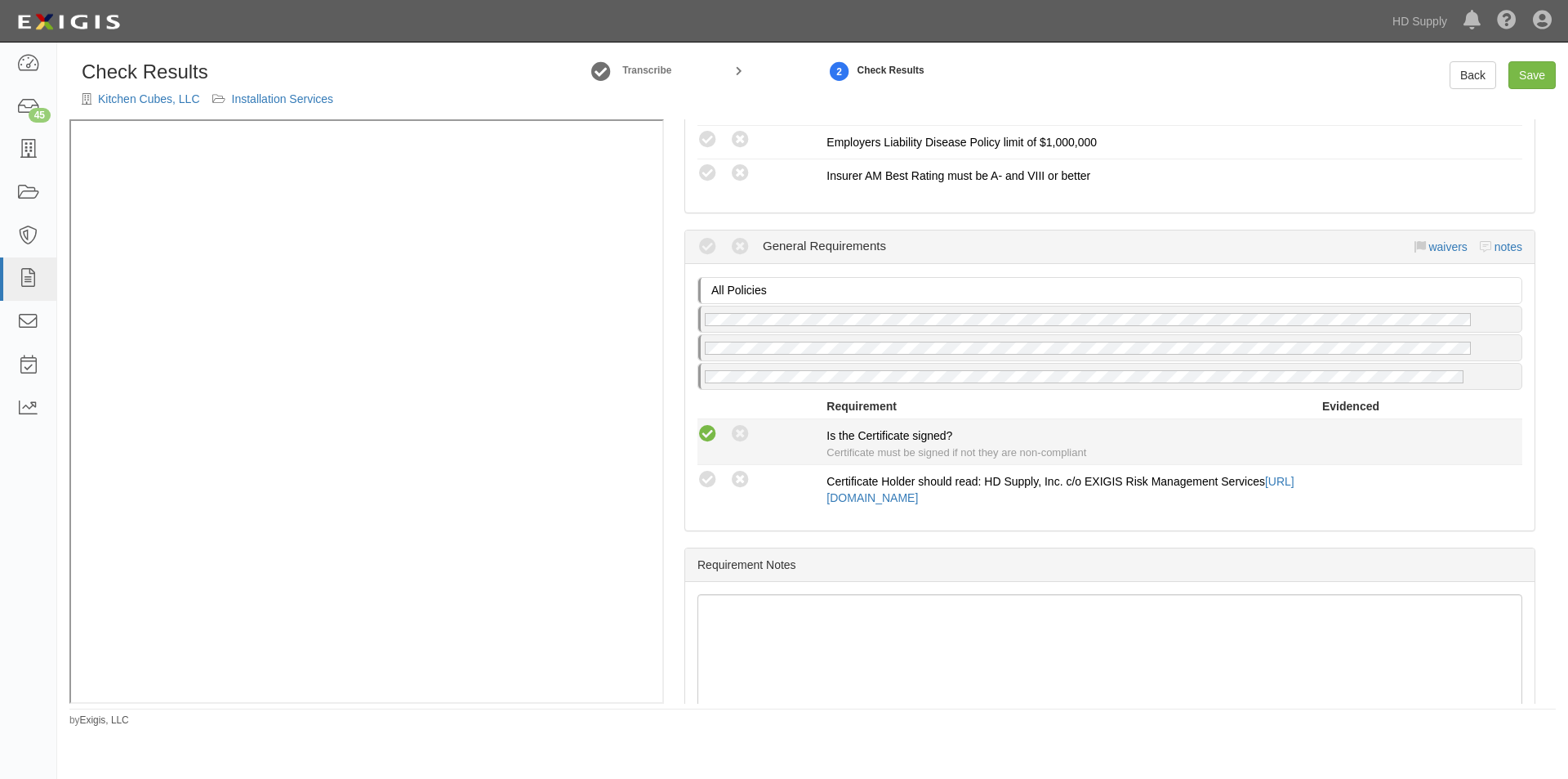
click at [712, 435] on icon at bounding box center [708, 434] width 21 height 21
radio input "true"
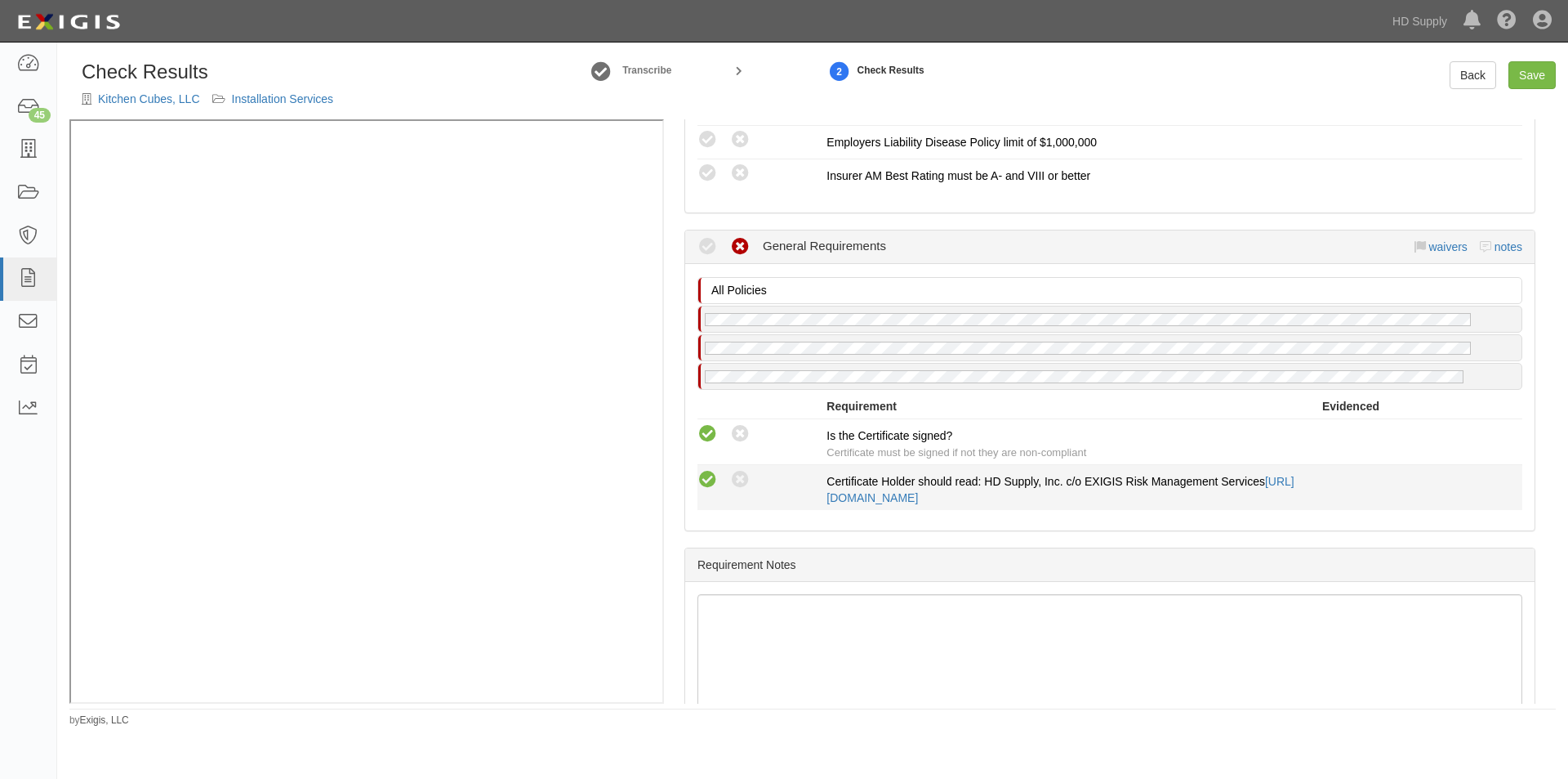
click at [708, 480] on icon at bounding box center [708, 480] width 21 height 21
radio input "true"
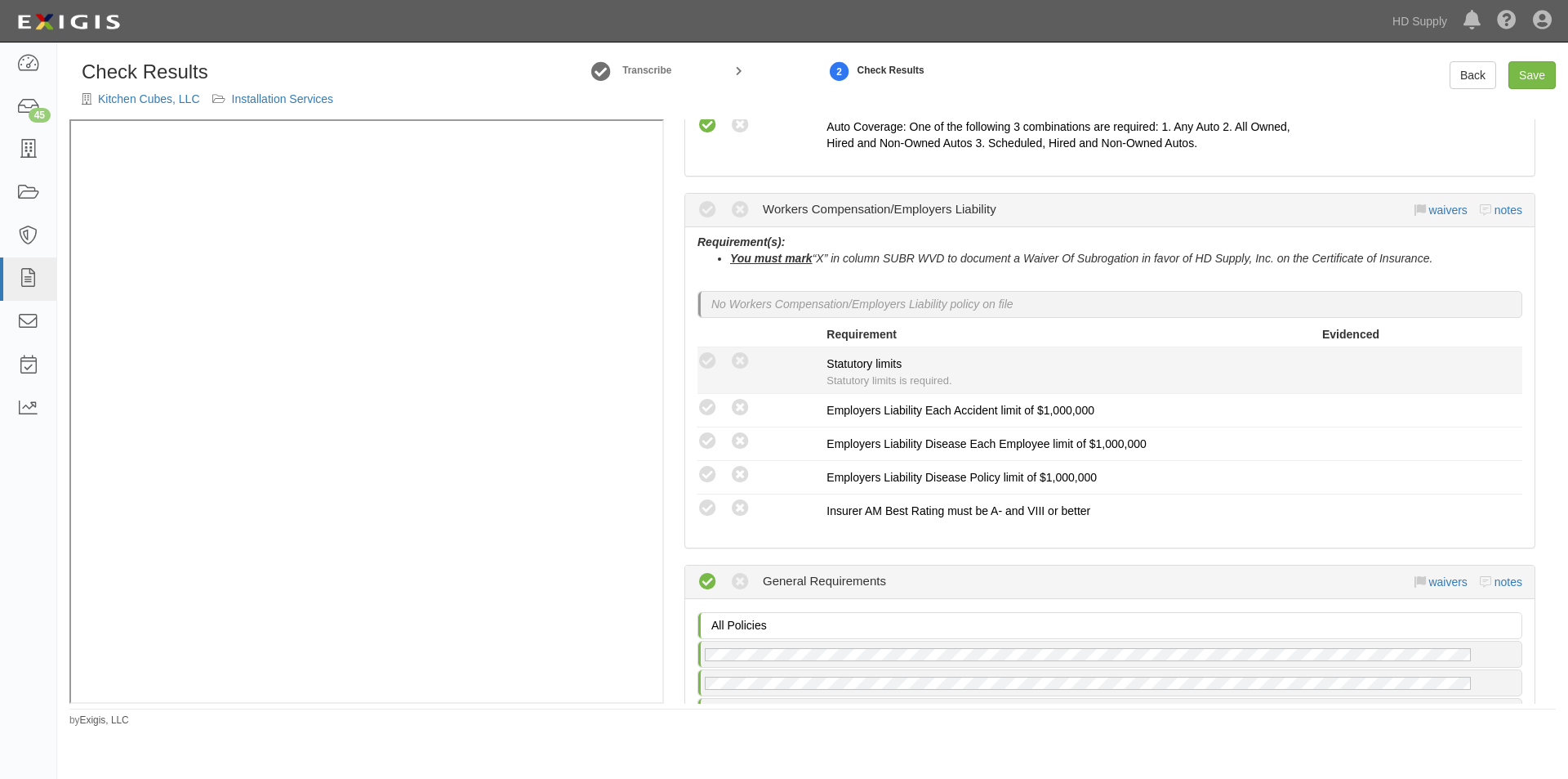
scroll to position [1150, 0]
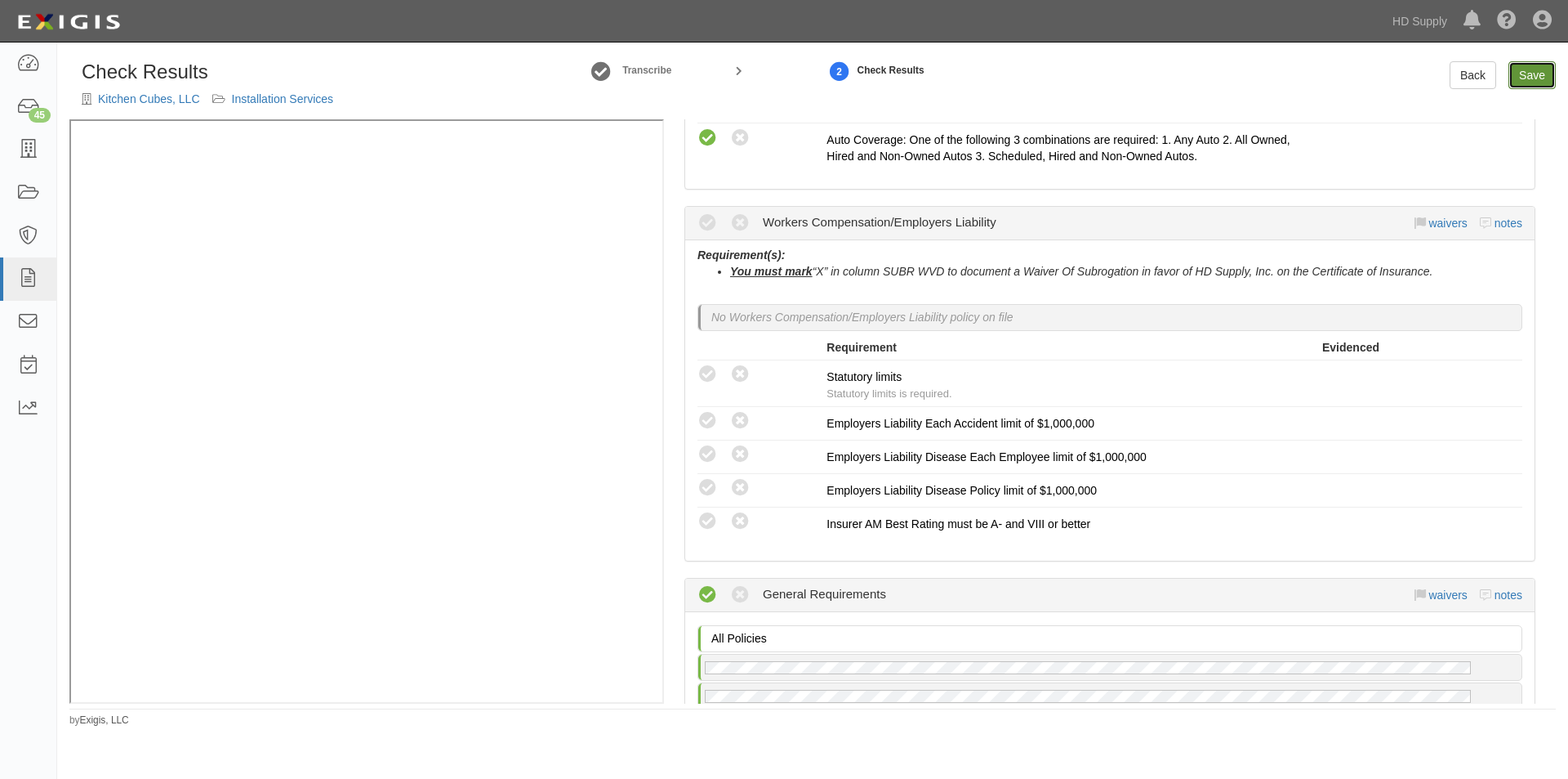
click at [1530, 82] on link "Save" at bounding box center [1532, 75] width 47 height 28
radio input "true"
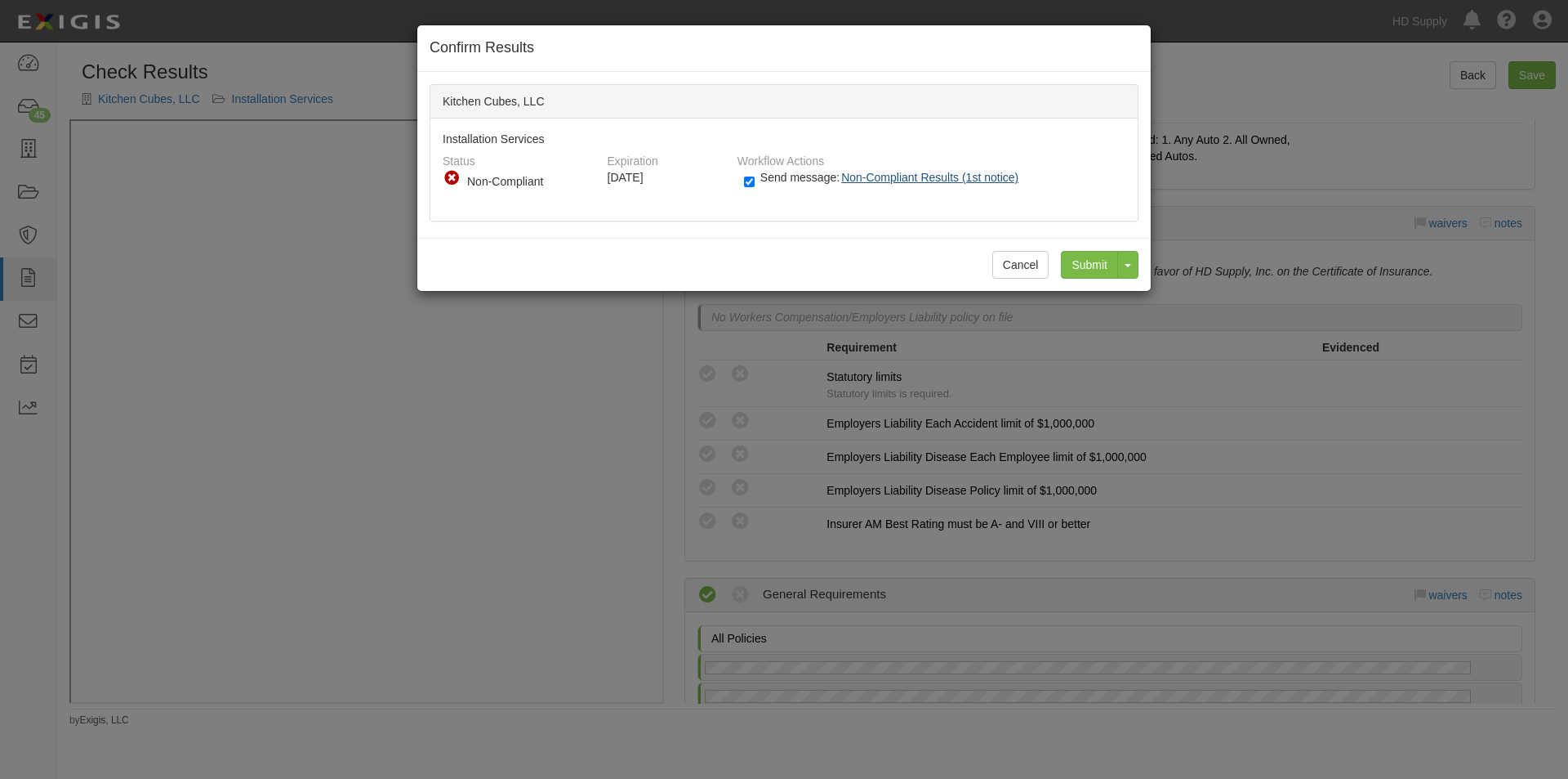
click at [936, 171] on span "Non-Compliant Results (1st notice)" at bounding box center [929, 177] width 177 height 13
click at [1083, 267] on input "Submit" at bounding box center [1089, 264] width 57 height 28
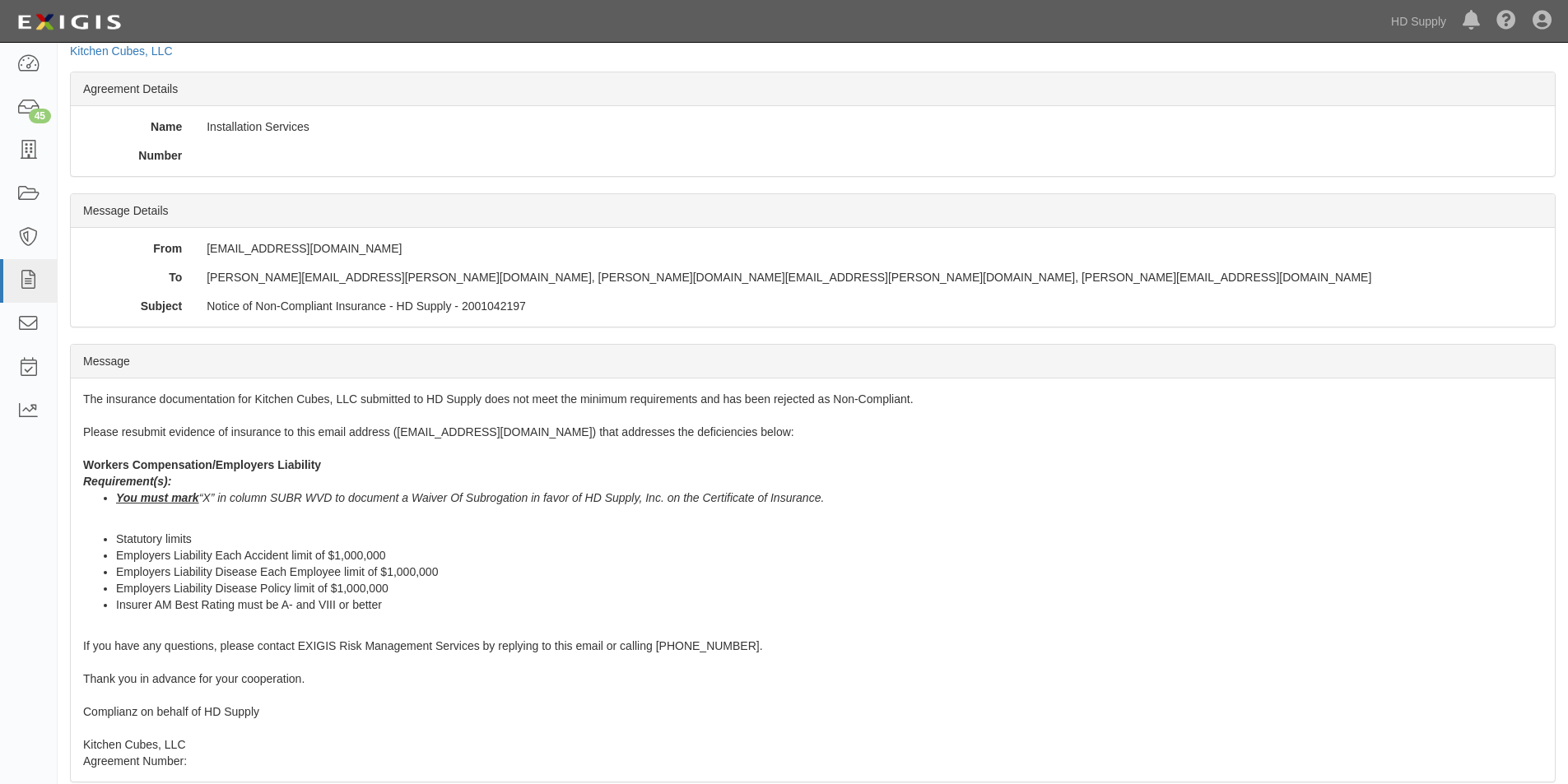
scroll to position [87, 0]
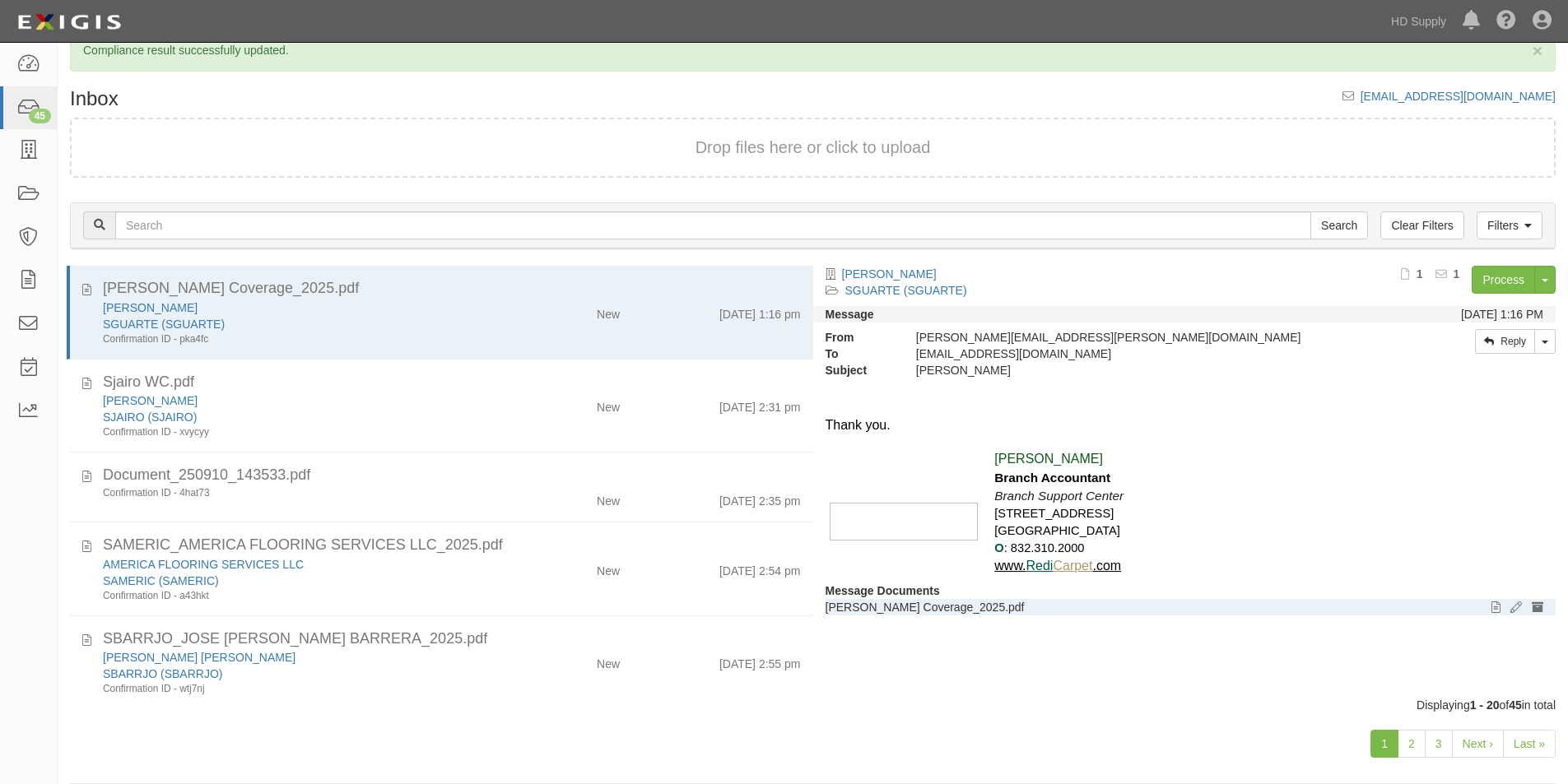
scroll to position [51, 0]
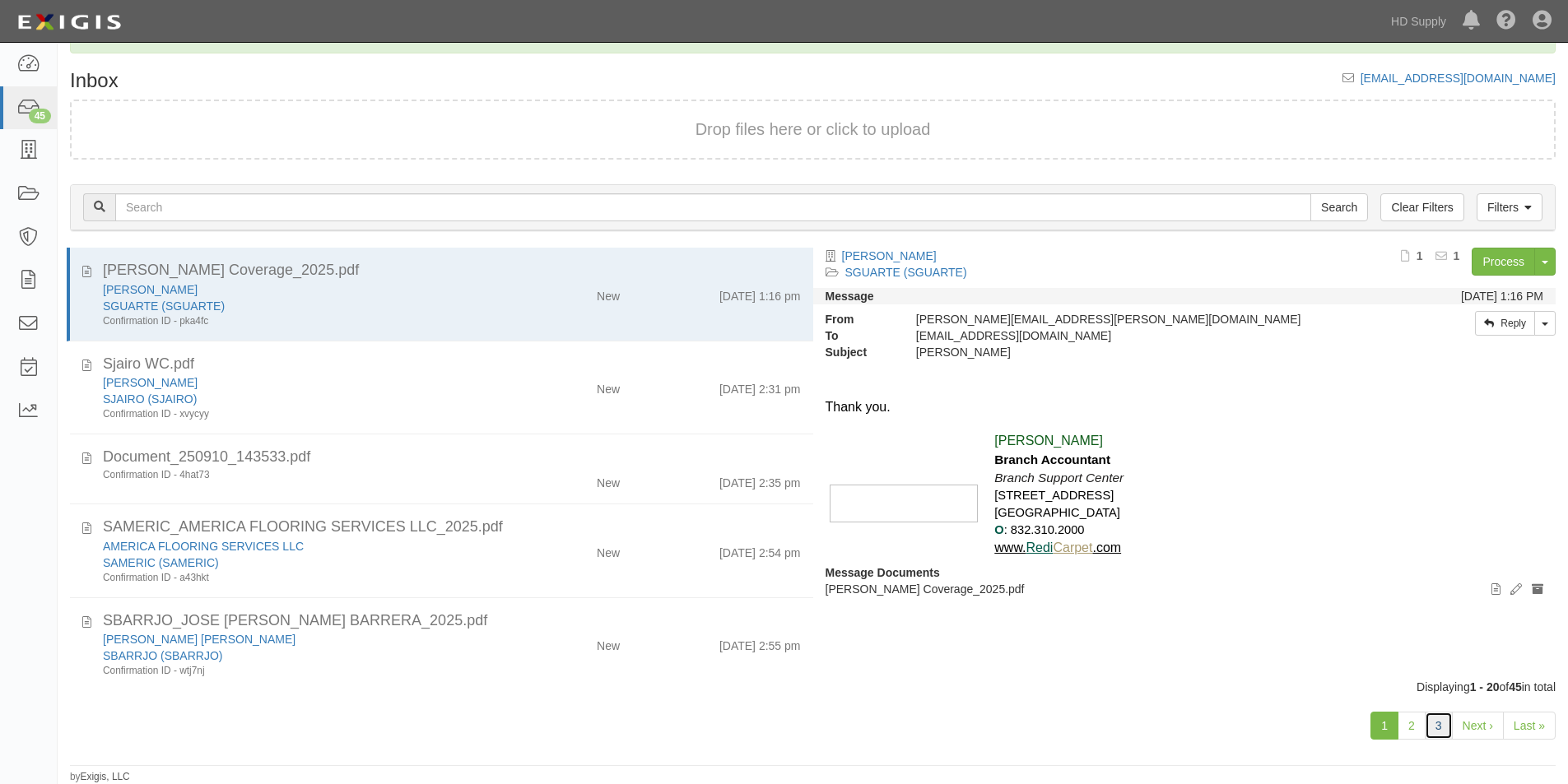
click at [1445, 732] on link "3" at bounding box center [1438, 726] width 28 height 28
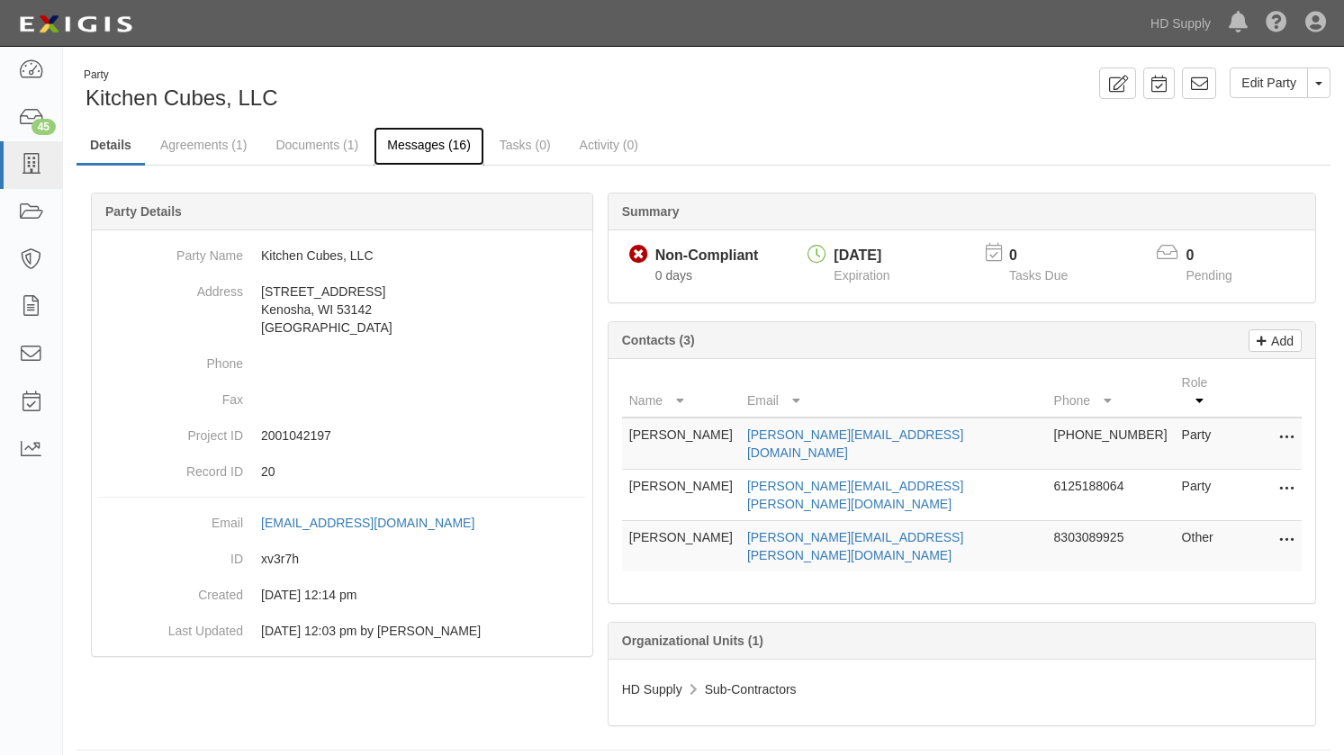
click at [420, 143] on link "Messages (16)" at bounding box center [429, 146] width 111 height 39
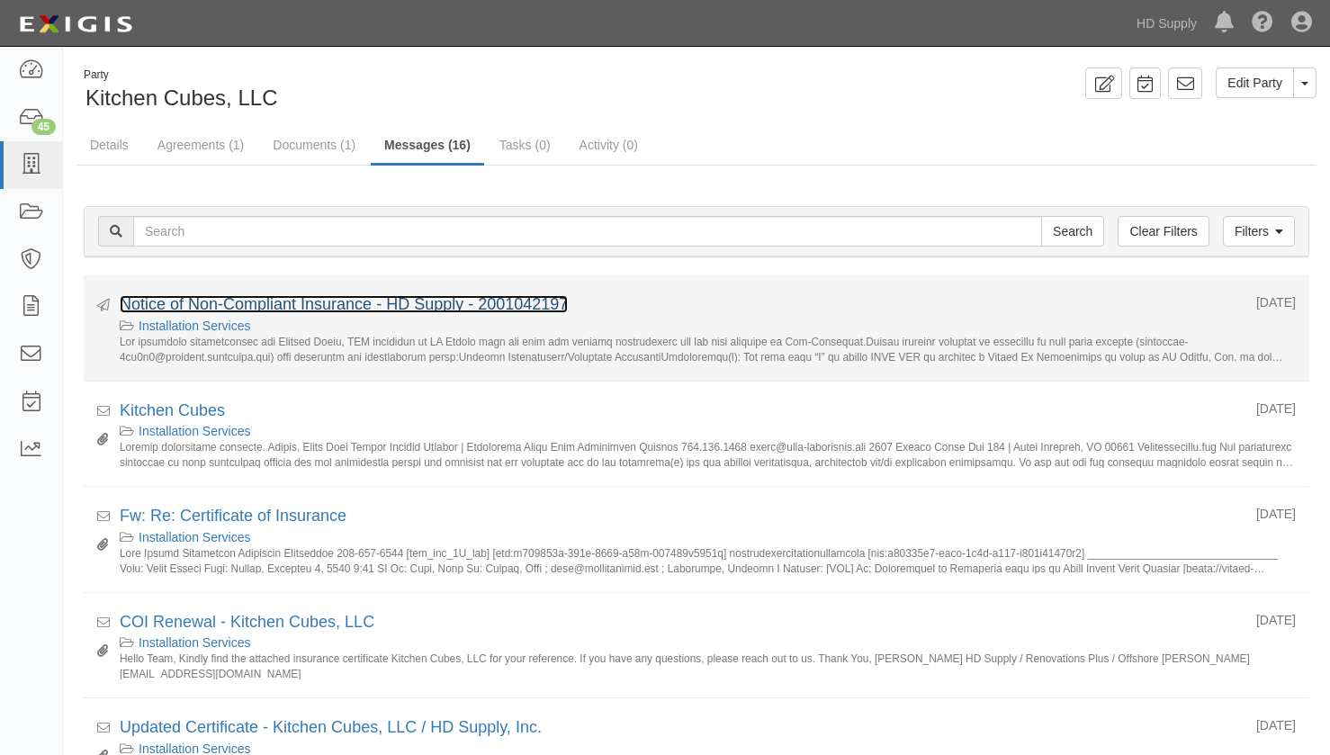
click at [364, 302] on link "Notice of Non-Compliant Insurance - HD Supply - 2001042197" at bounding box center [344, 304] width 448 height 18
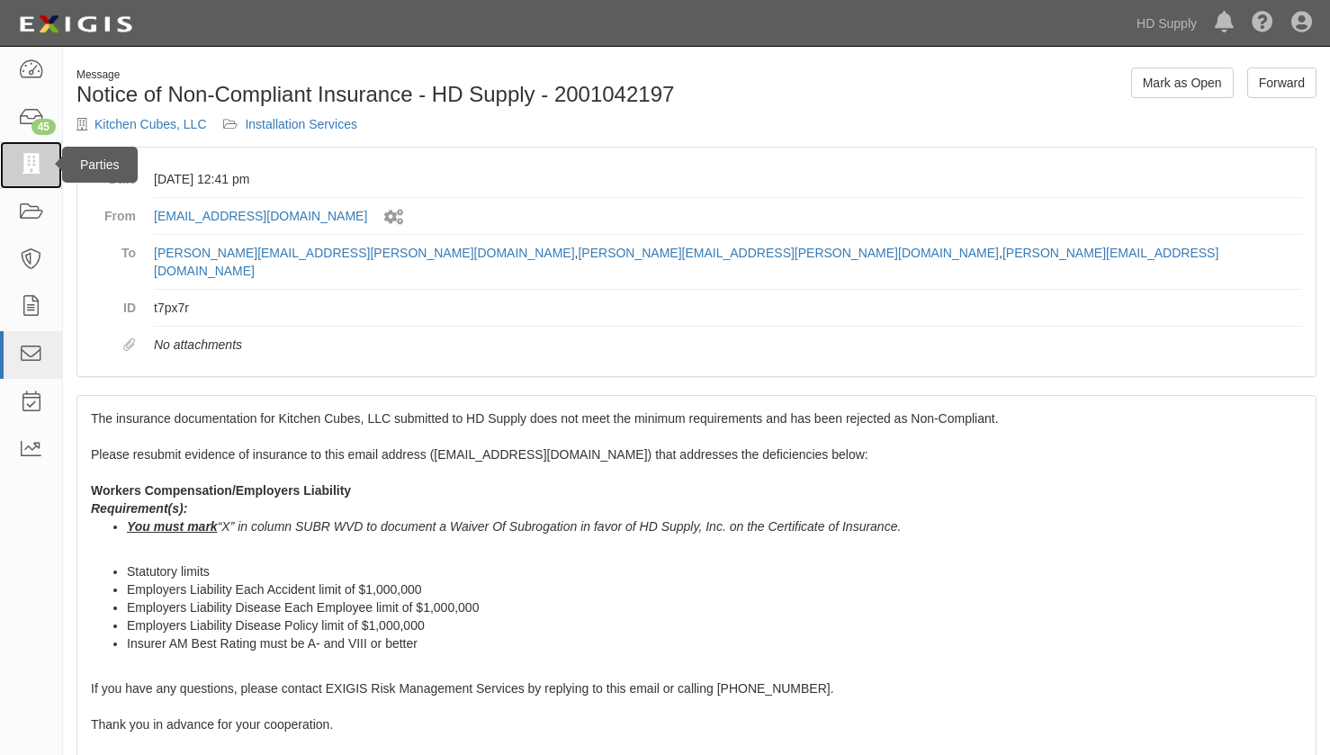
click at [39, 161] on icon at bounding box center [30, 165] width 25 height 21
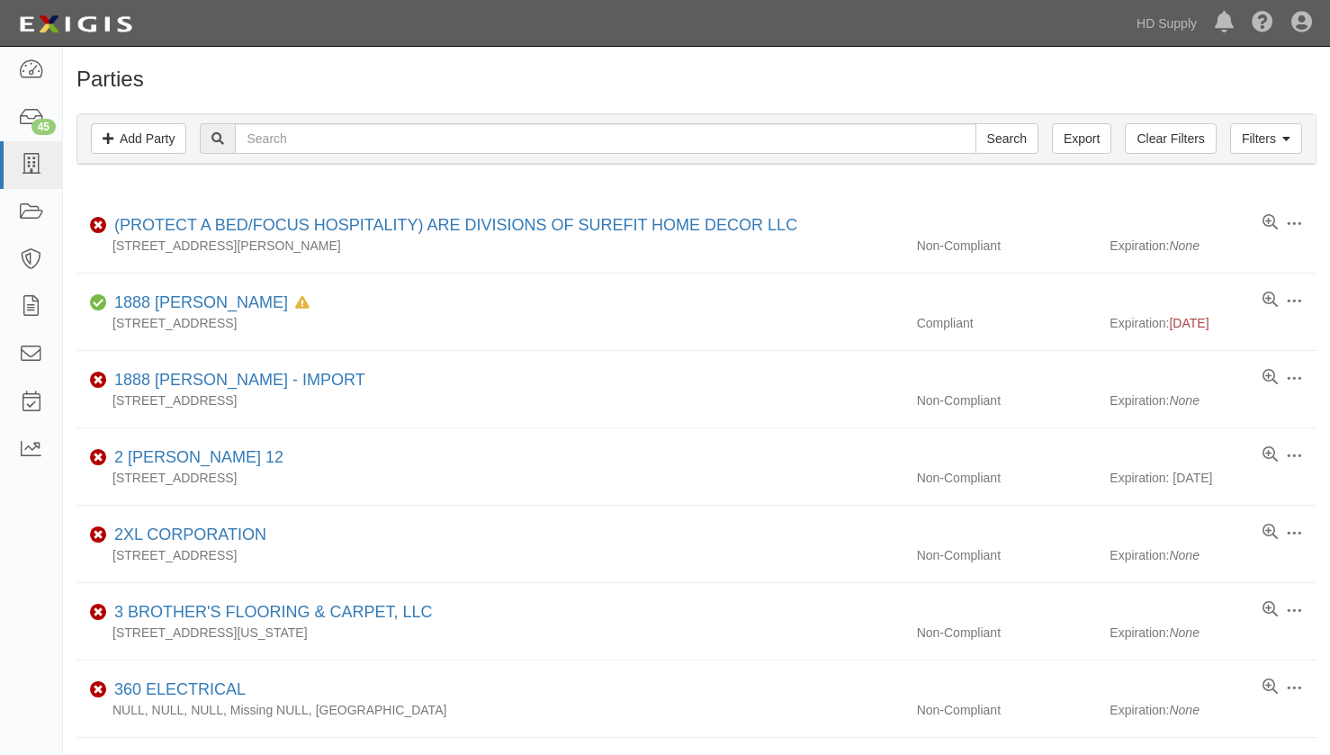
click at [209, 90] on h1 "Parties" at bounding box center [697, 79] width 1240 height 23
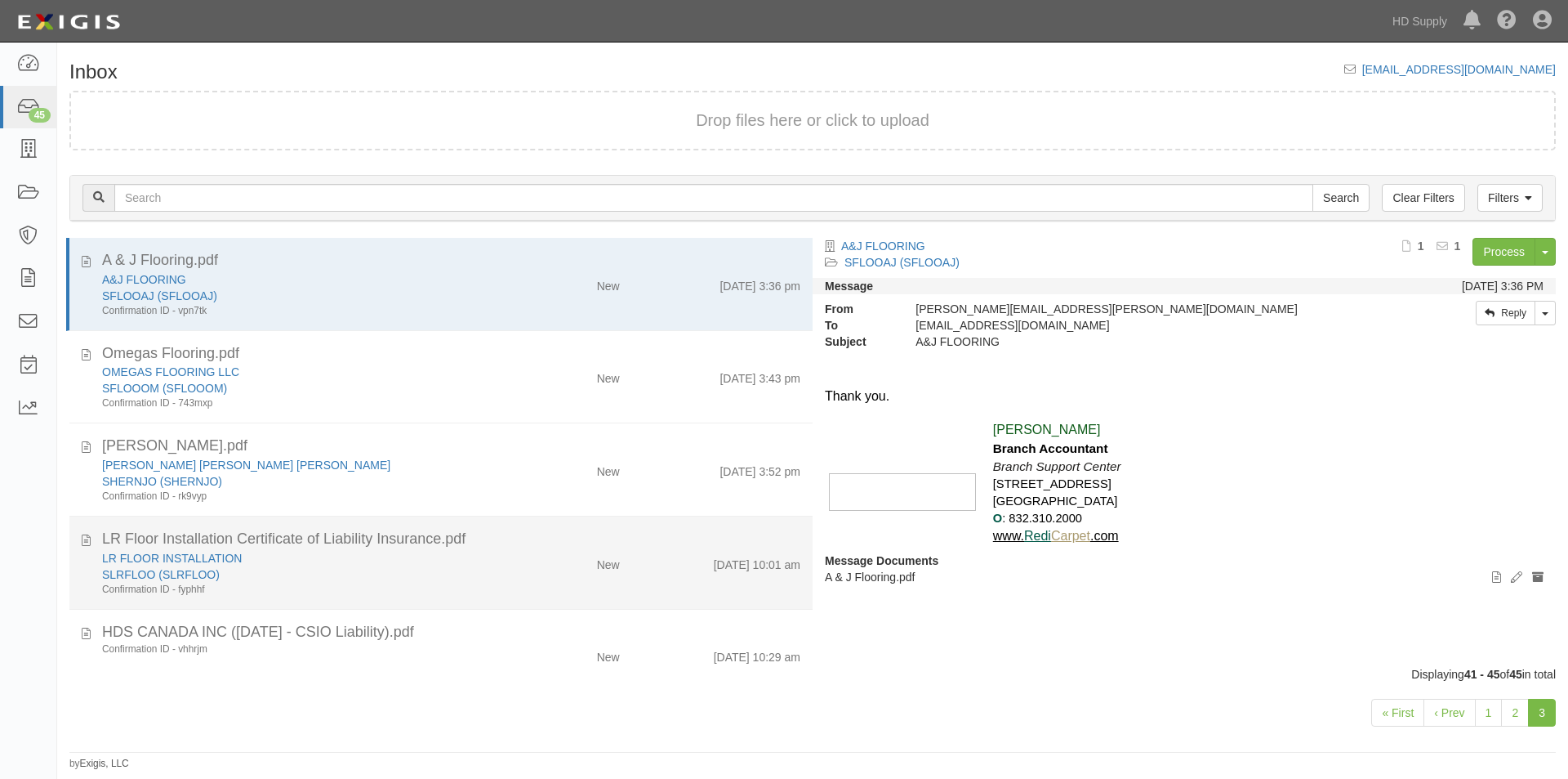
click at [531, 560] on div "New" at bounding box center [571, 561] width 120 height 23
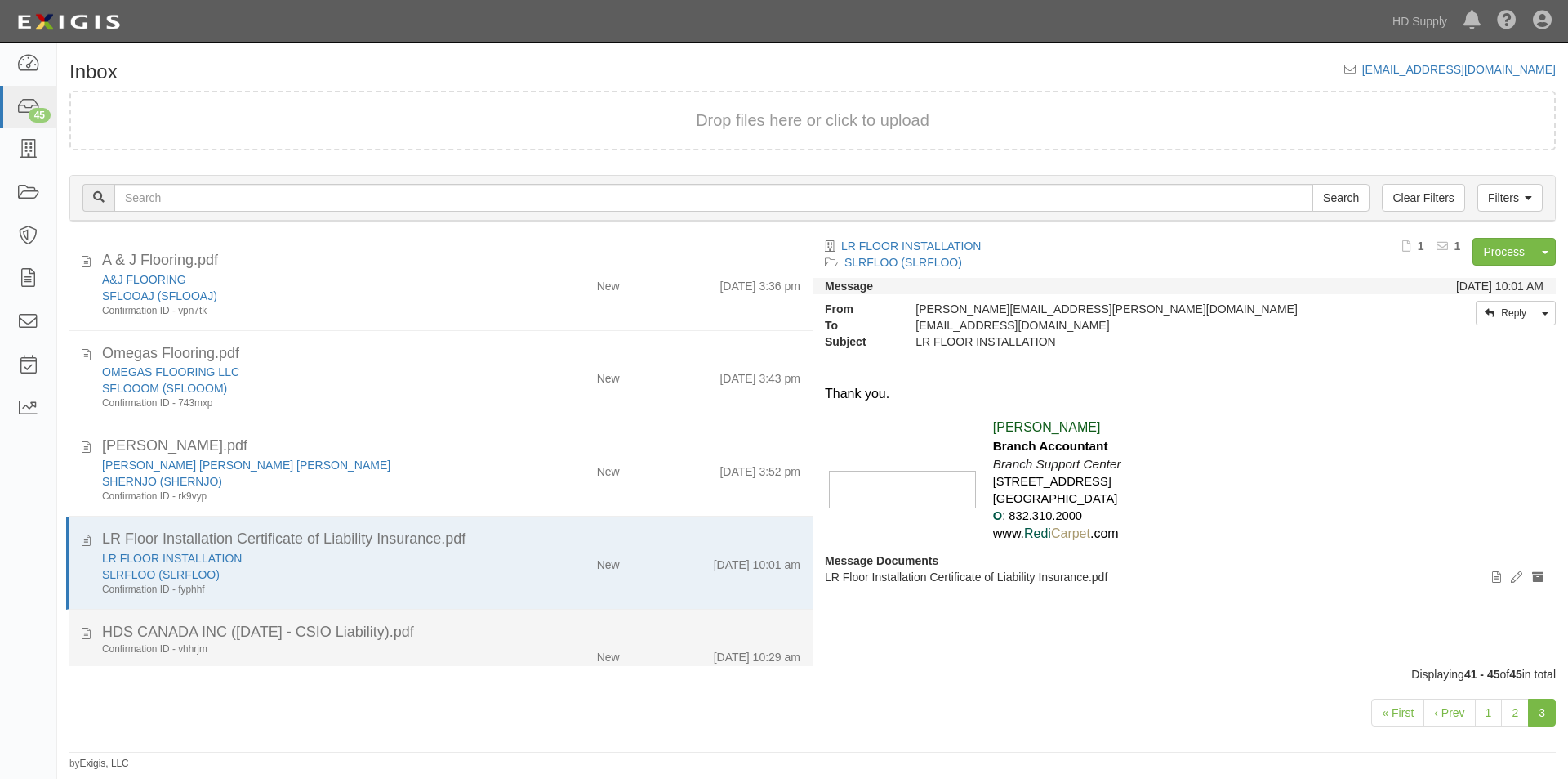
click at [468, 642] on div "HDS CANADA INC ([DATE] - CSIO Liability).pdf" at bounding box center [452, 632] width 699 height 21
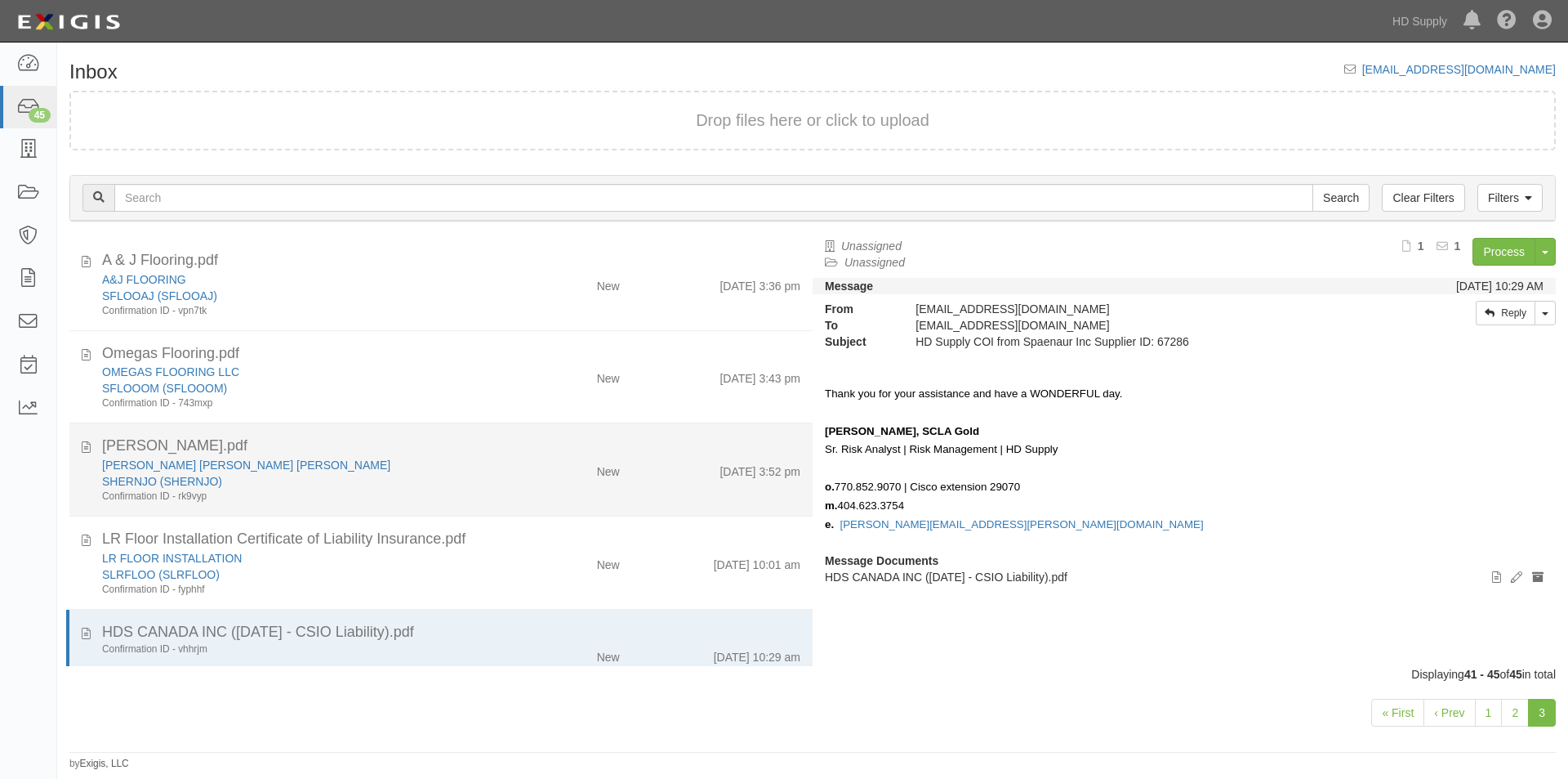
click at [438, 490] on div "Confirmation ID - rk9vyp" at bounding box center [300, 496] width 397 height 14
